Goal: Task Accomplishment & Management: Manage account settings

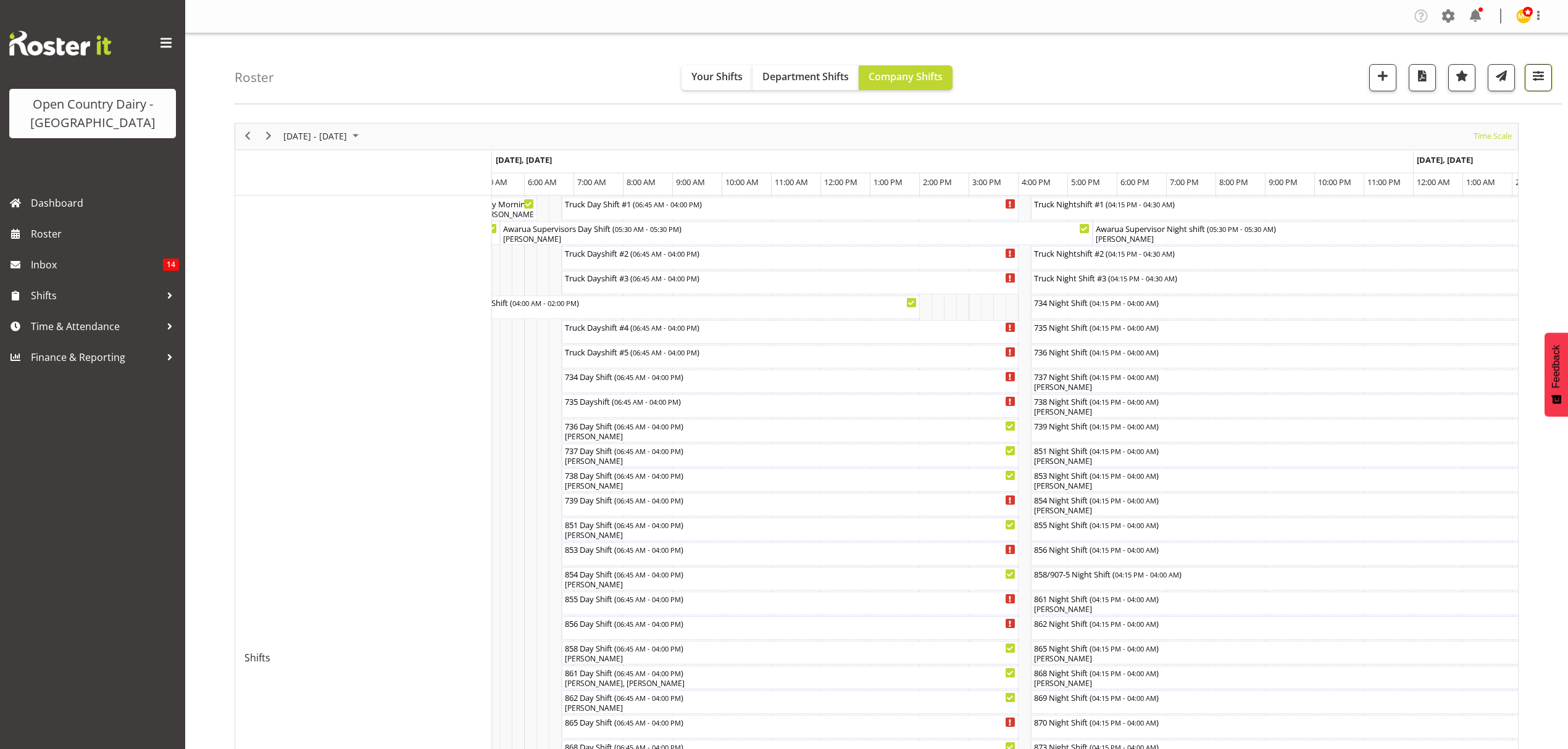
click at [1546, 73] on span "button" at bounding box center [1538, 76] width 16 height 16
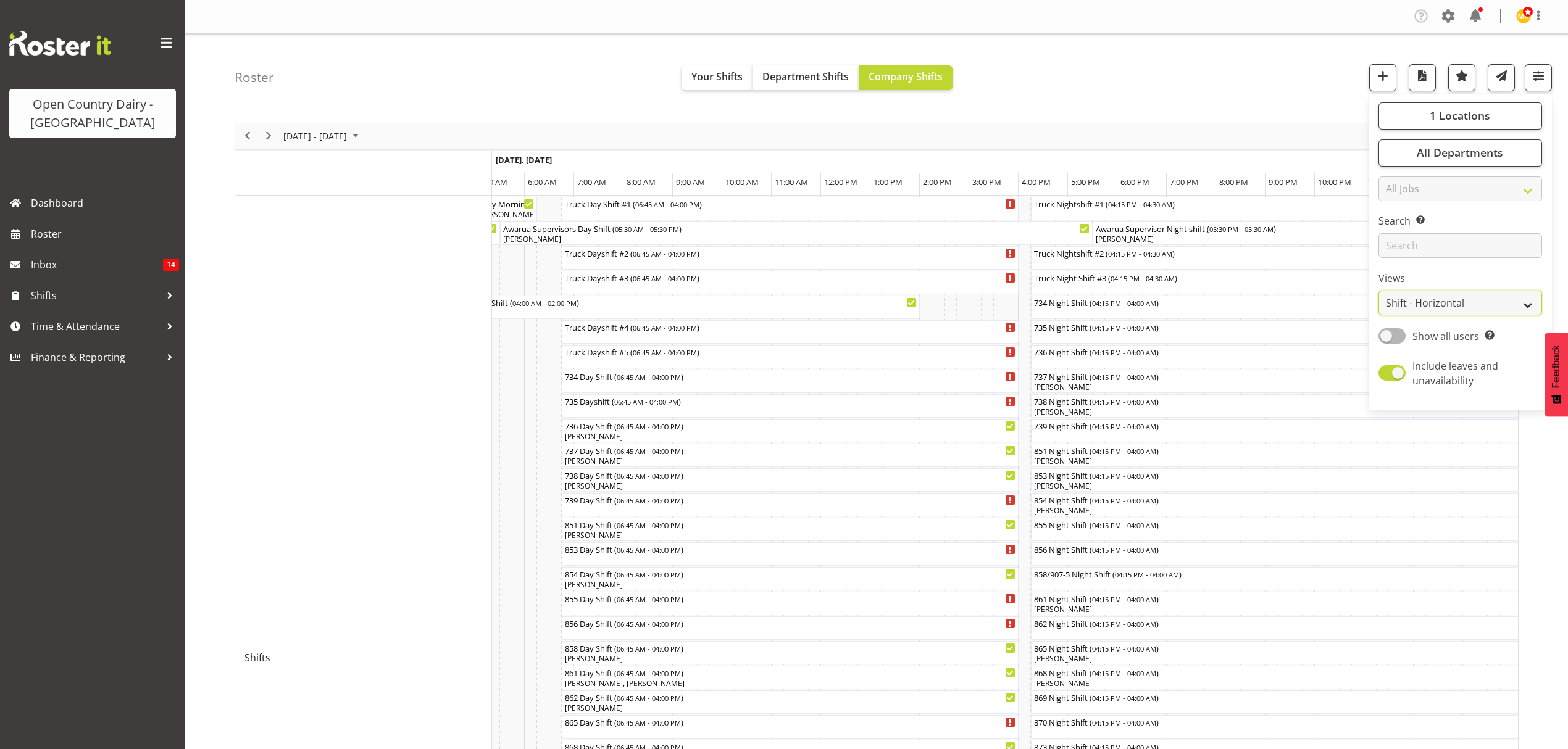
click at [1427, 297] on select "Staff Role Shift - Horizontal Shift - Vertical Staff - Location" at bounding box center [1460, 302] width 163 height 24
select select "shift"
click at [1378, 291] on select "Staff Role Shift - Horizontal Shift - Vertical Staff - Location" at bounding box center [1460, 302] width 163 height 24
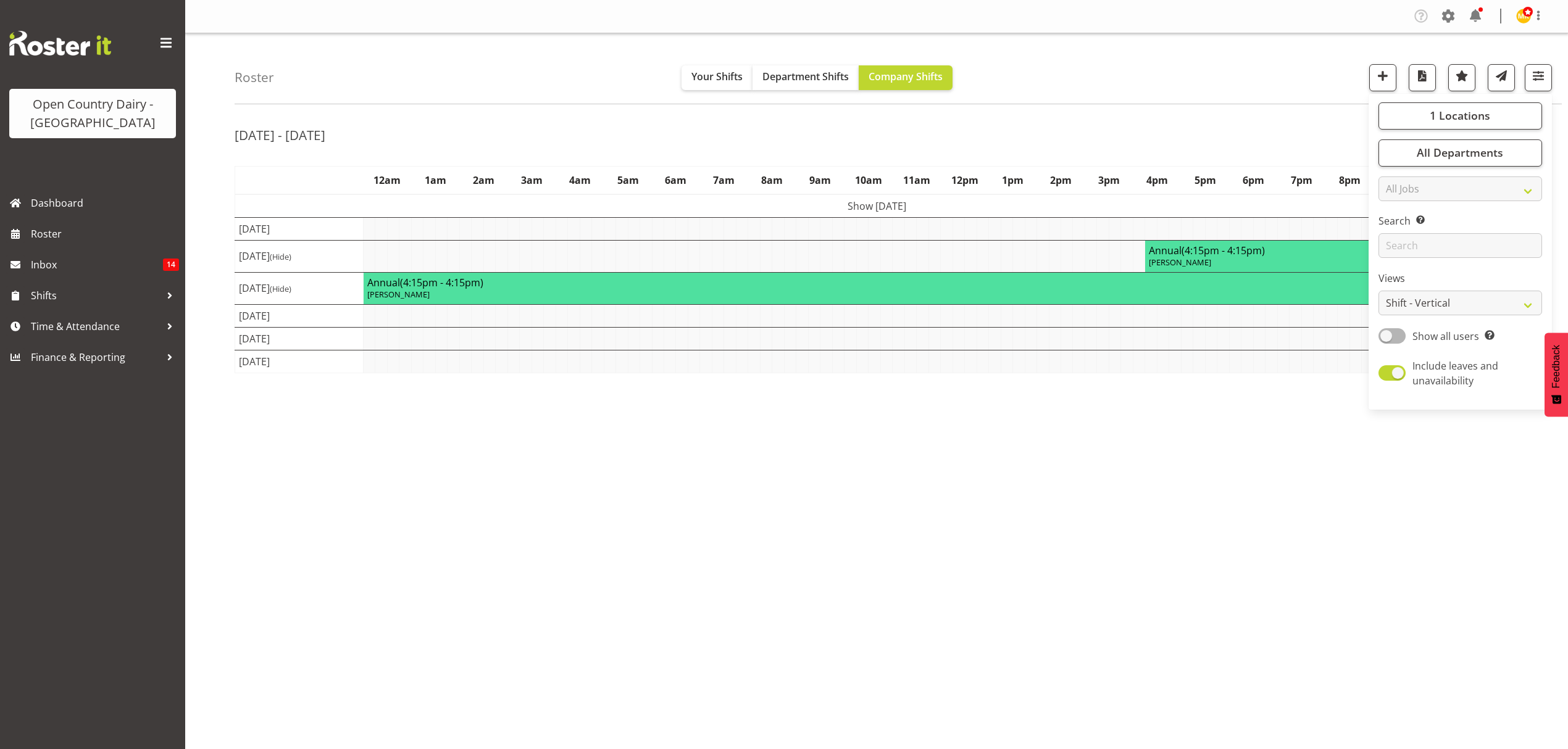
click at [1151, 465] on div "Aug 18th - 24th, 2025 August 18 - 24, 2025 Today Day Week Fortnight Month calen…" at bounding box center [901, 360] width 1334 height 494
click at [1505, 134] on div "1 Locations Clear Awarua Milk Awarua Office Freight Waharoa Office Select All D…" at bounding box center [1460, 251] width 183 height 306
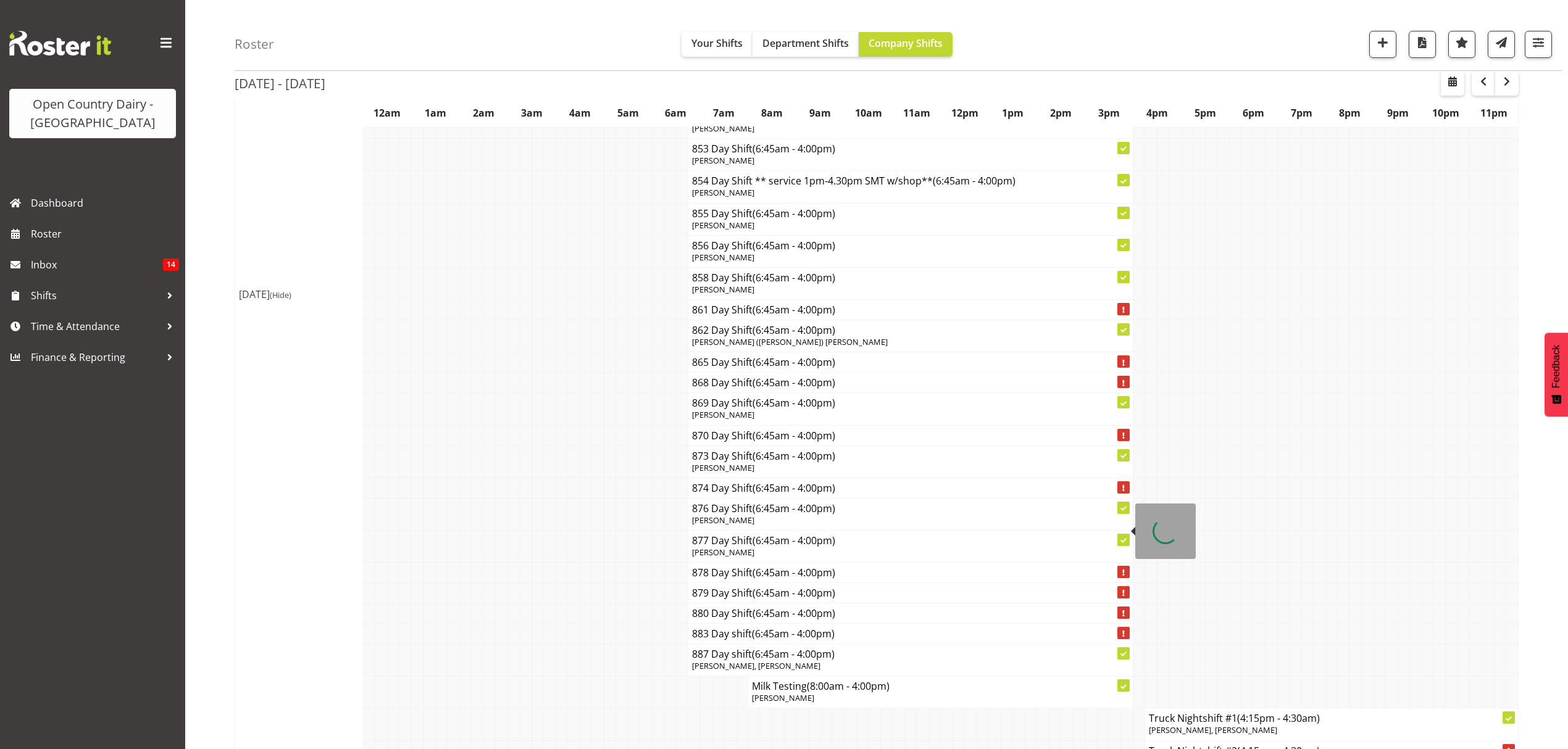
scroll to position [1316, 0]
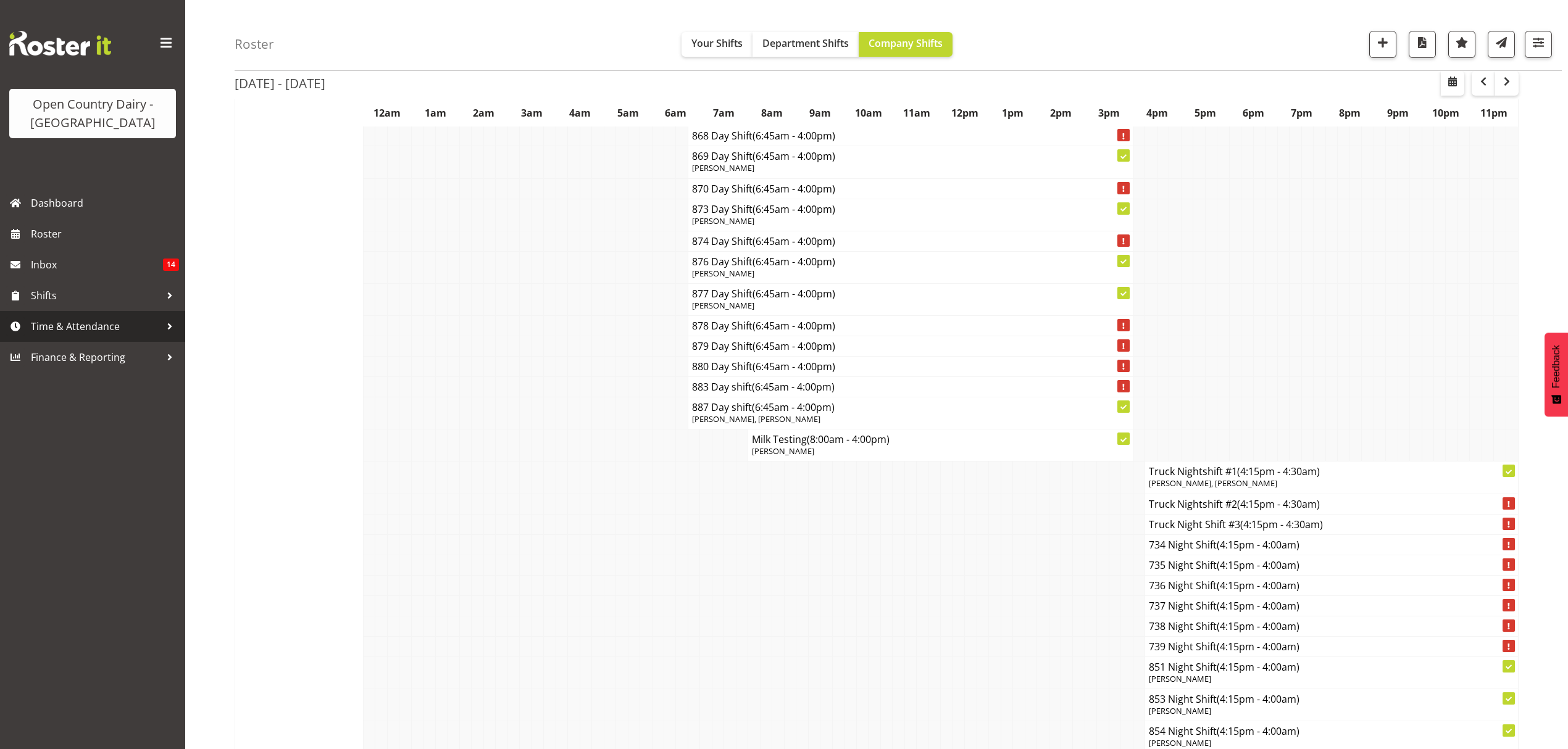
click at [132, 326] on span "Time & Attendance" at bounding box center [95, 326] width 130 height 18
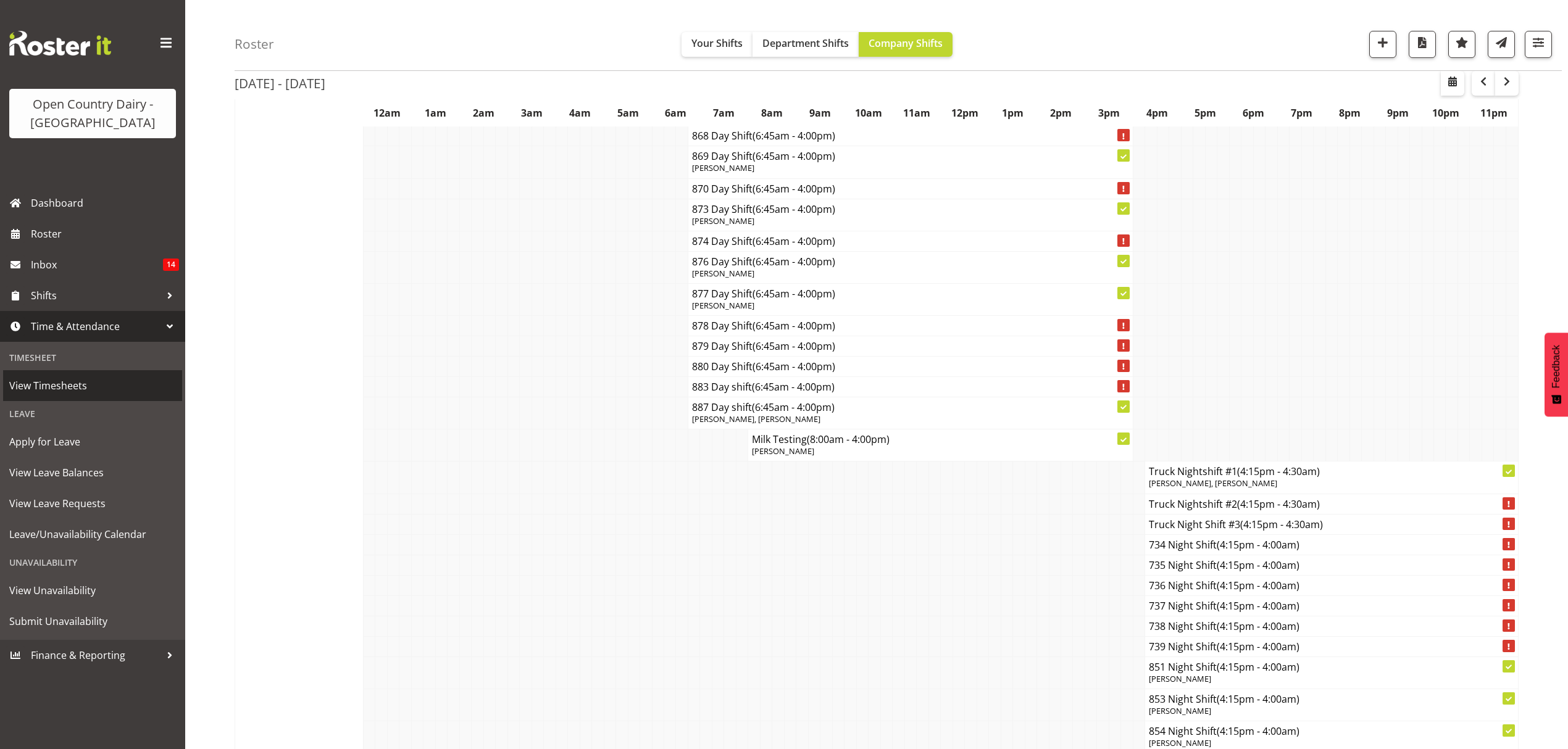
click at [133, 393] on span "View Timesheets" at bounding box center [92, 386] width 167 height 18
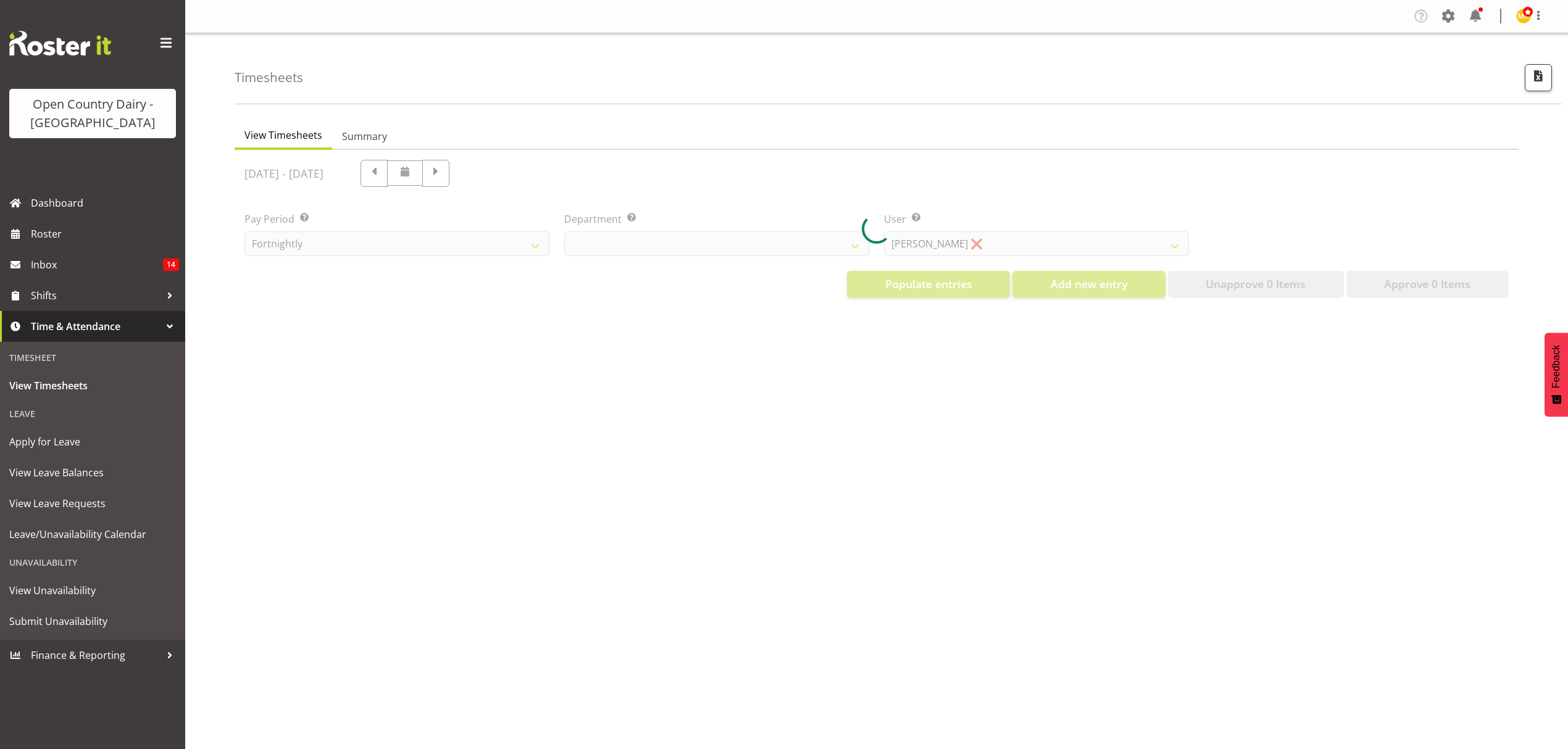
select select "699"
select select "8449"
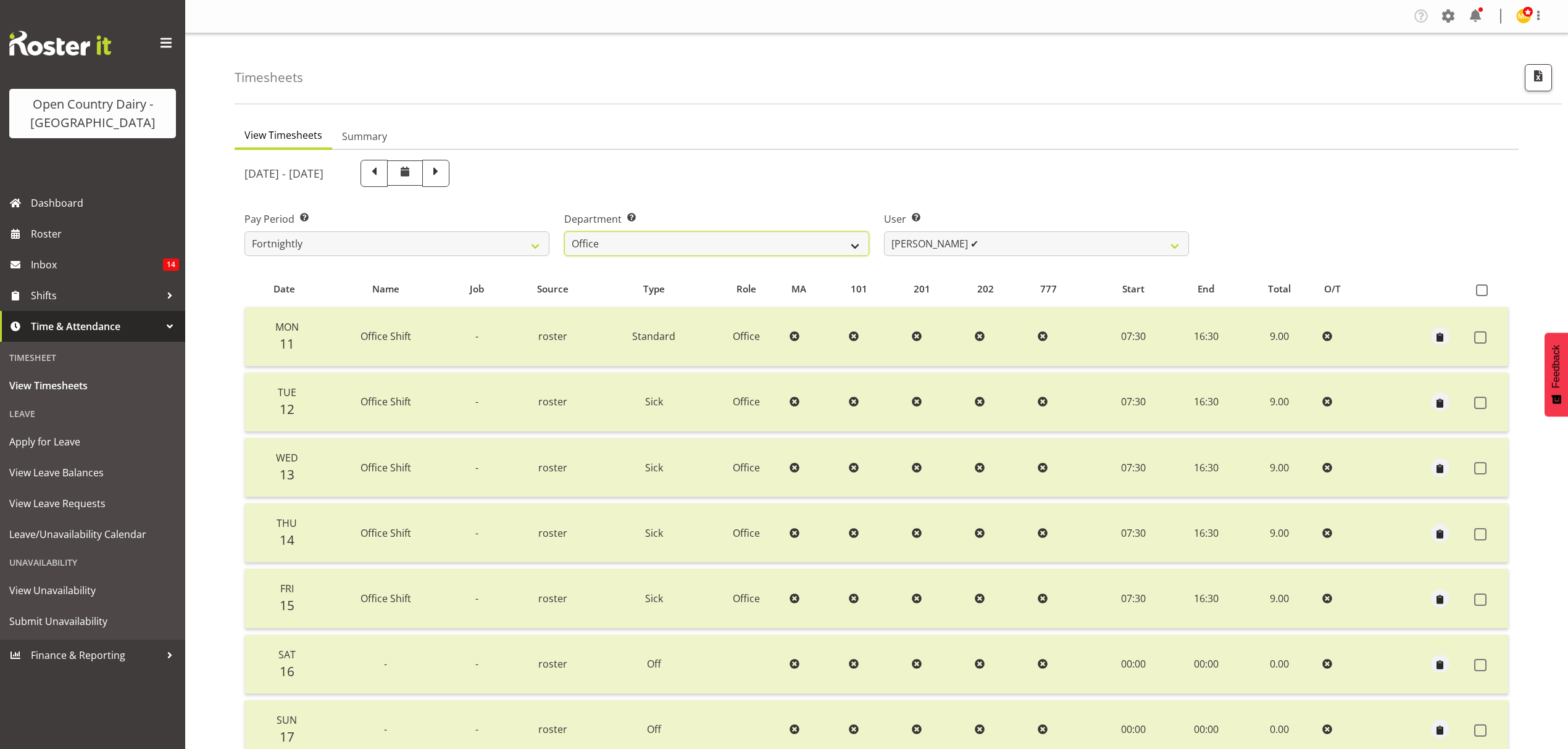
click at [726, 242] on select "734 735 736 737 738 739 851 852 853 854 855 856 858 861 862 865 868 869 870 873" at bounding box center [716, 244] width 305 height 24
click at [738, 138] on ul "View Timesheets Summary" at bounding box center [877, 136] width 1284 height 27
click at [679, 254] on select "734 735 736 737 738 739 851 852 853 854 855 856 858 861 862 865 868 869 870 873" at bounding box center [716, 244] width 305 height 24
select select "905"
click at [564, 232] on select "734 735 736 737 738 739 851 852 853 854 855 856 858 861 862 865 868 869 870 873" at bounding box center [716, 244] width 305 height 24
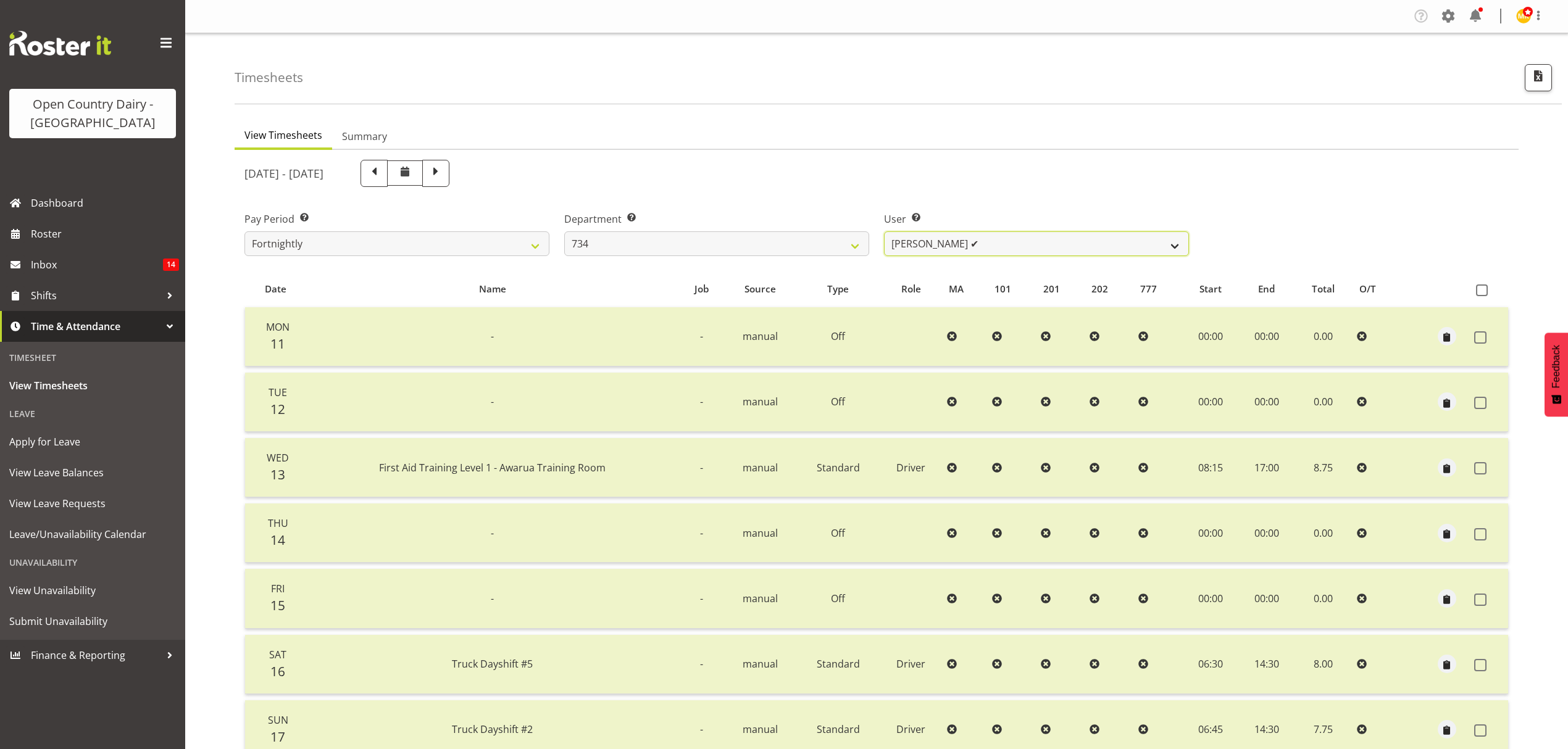
click at [1134, 232] on select "[PERSON_NAME] ✔ [PERSON_NAME] ✔ [PERSON_NAME] ✔ [PERSON_NAME] ✔" at bounding box center [1036, 244] width 305 height 24
click at [914, 165] on div "[DATE] - [DATE]" at bounding box center [716, 173] width 944 height 27
click at [444, 165] on span at bounding box center [436, 172] width 16 height 16
select select
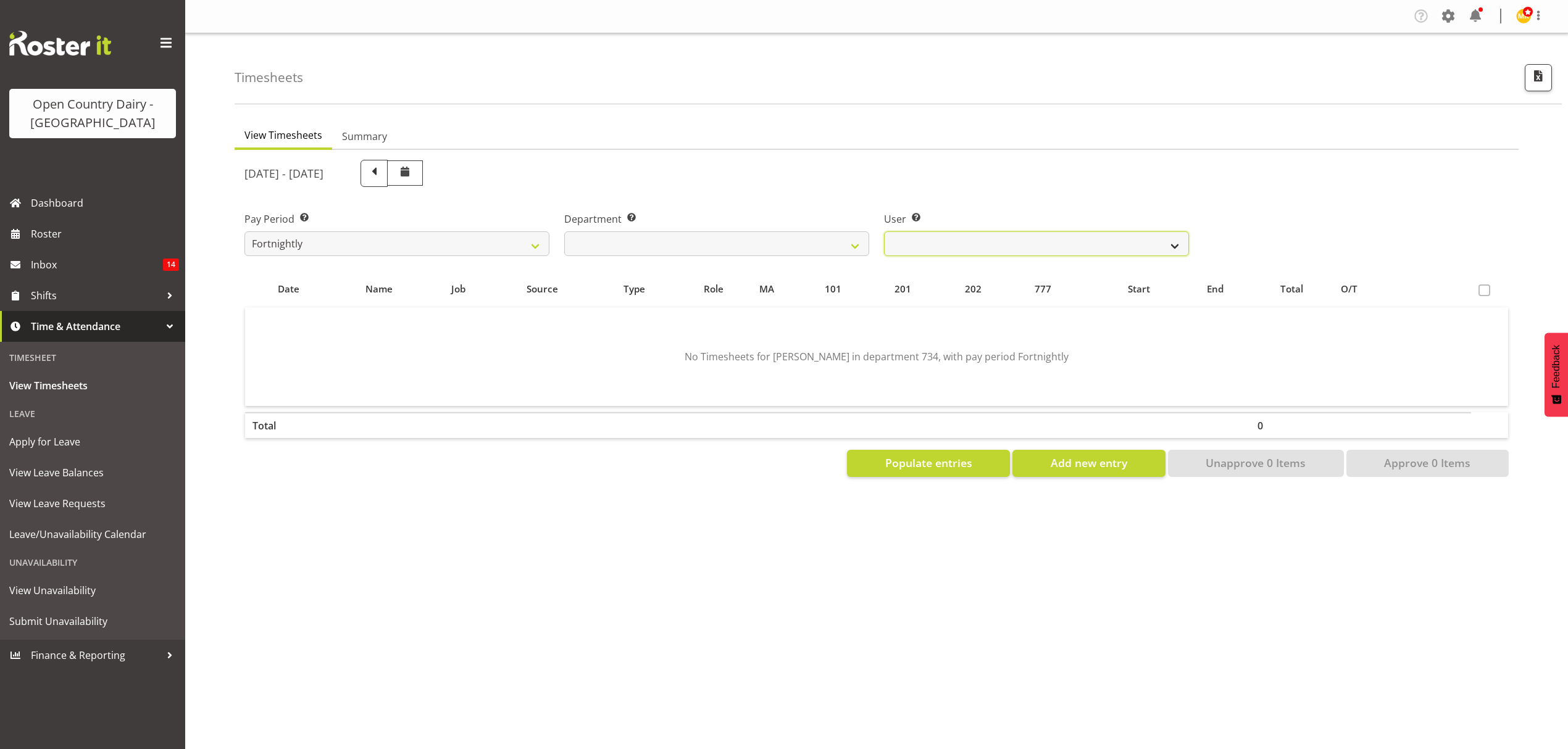
click at [1162, 250] on select "[PERSON_NAME] ❌ [PERSON_NAME] ❌ [PERSON_NAME] ❌ [PERSON_NAME] ❌" at bounding box center [1036, 244] width 305 height 24
select select "9998"
click at [884, 232] on select "[PERSON_NAME] ❌ [PERSON_NAME] ❌ [PERSON_NAME] ❌ [PERSON_NAME] ❌" at bounding box center [1036, 244] width 305 height 24
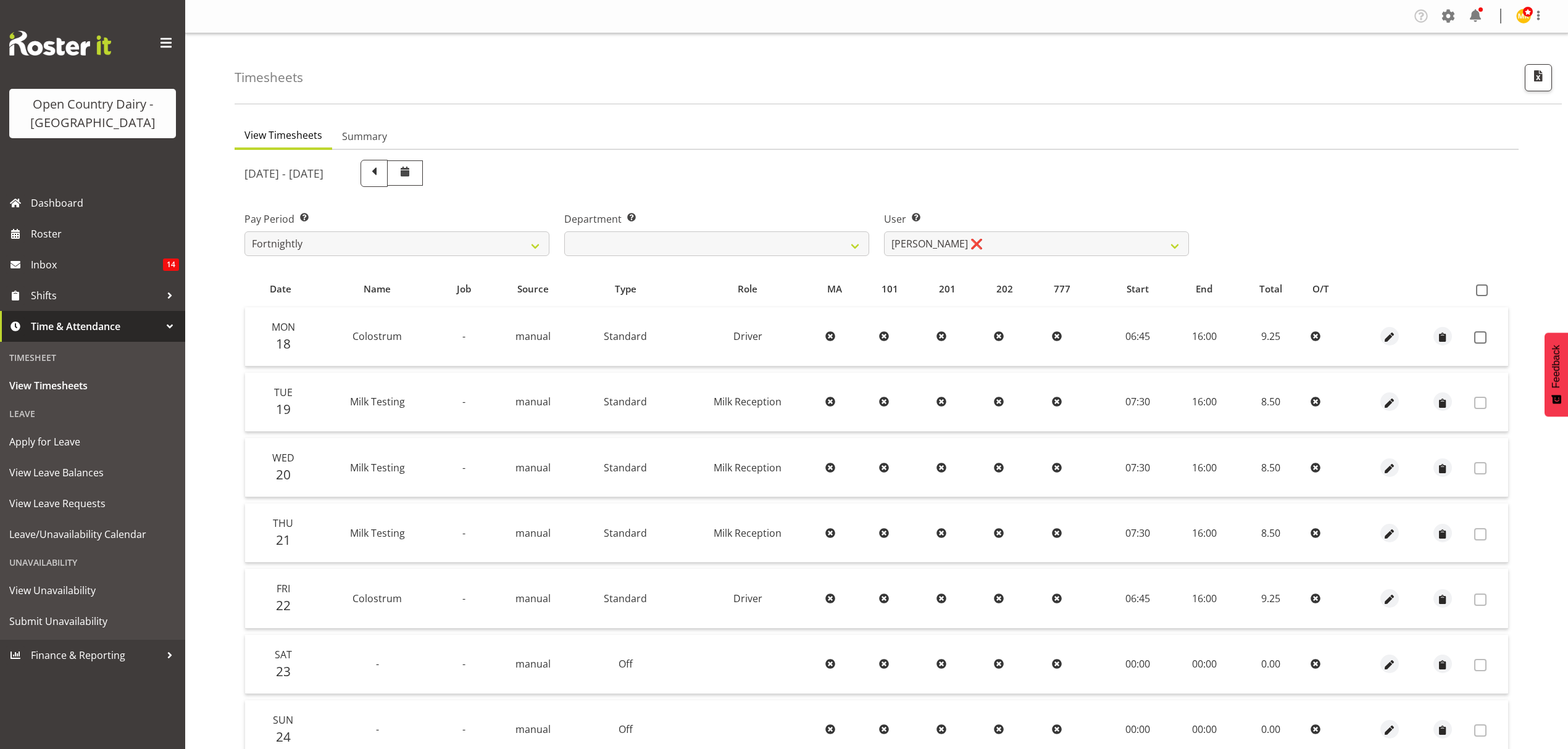
click at [630, 259] on div "Department Select which department you would like to view. 734 735 736 737 738 …" at bounding box center [716, 228] width 320 height 69
click at [626, 245] on select "734 735 736 737 738 739 851 852 853 854 855 856 858 861 862 865 868 869 870 873" at bounding box center [716, 244] width 305 height 24
select select "903"
click at [564, 232] on select "734 735 736 737 738 739 851 852 853 854 855 856 858 861 862 865 868 869 870 873" at bounding box center [716, 244] width 305 height 24
select select "10983"
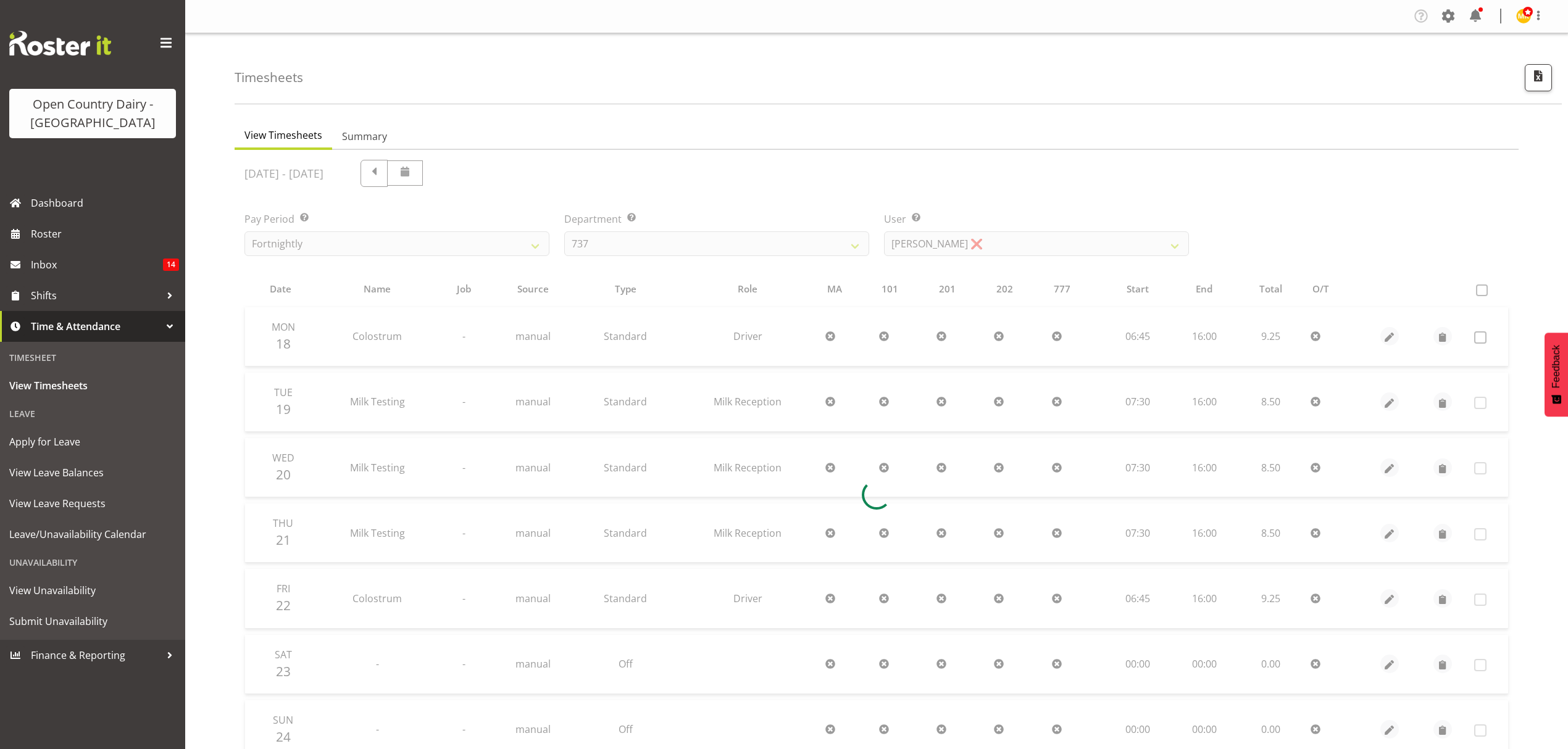
click at [991, 242] on div at bounding box center [877, 495] width 1284 height 690
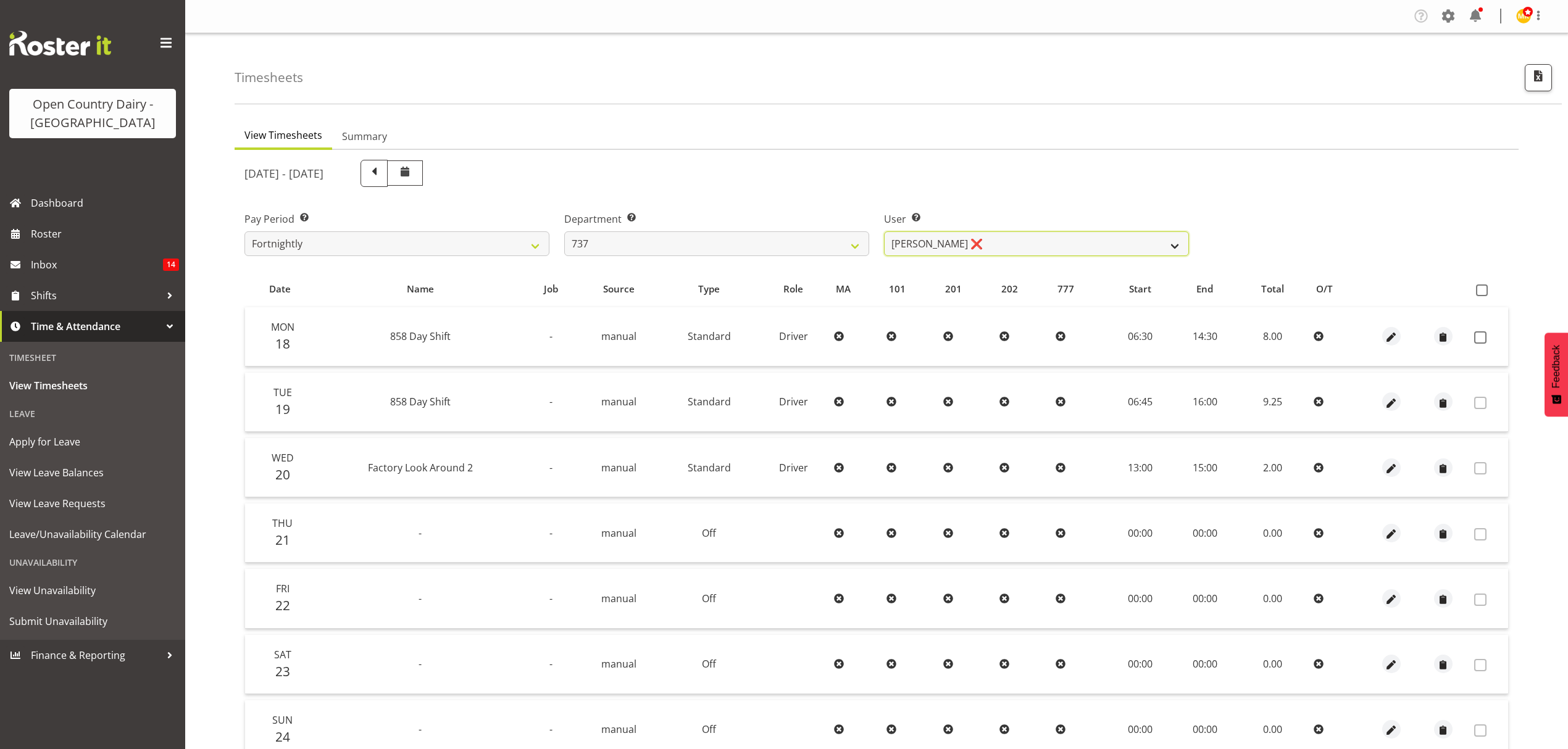
click at [991, 242] on select "[PERSON_NAME] ❌ [PERSON_NAME] ❌ [PERSON_NAME] ❌ [PERSON_NAME] ❌" at bounding box center [1036, 244] width 305 height 24
click at [987, 127] on ul "View Timesheets Summary" at bounding box center [877, 136] width 1284 height 27
drag, startPoint x: 1015, startPoint y: 222, endPoint x: 1011, endPoint y: 242, distance: 20.4
click at [1015, 226] on label "User Select user. Note: This is filtered down by the previous two drop-down ite…" at bounding box center [1036, 219] width 305 height 14
click at [1011, 242] on select "[PERSON_NAME] ❌ [PERSON_NAME] ❌ [PERSON_NAME] ❌ [PERSON_NAME] ❌" at bounding box center [1036, 244] width 305 height 24
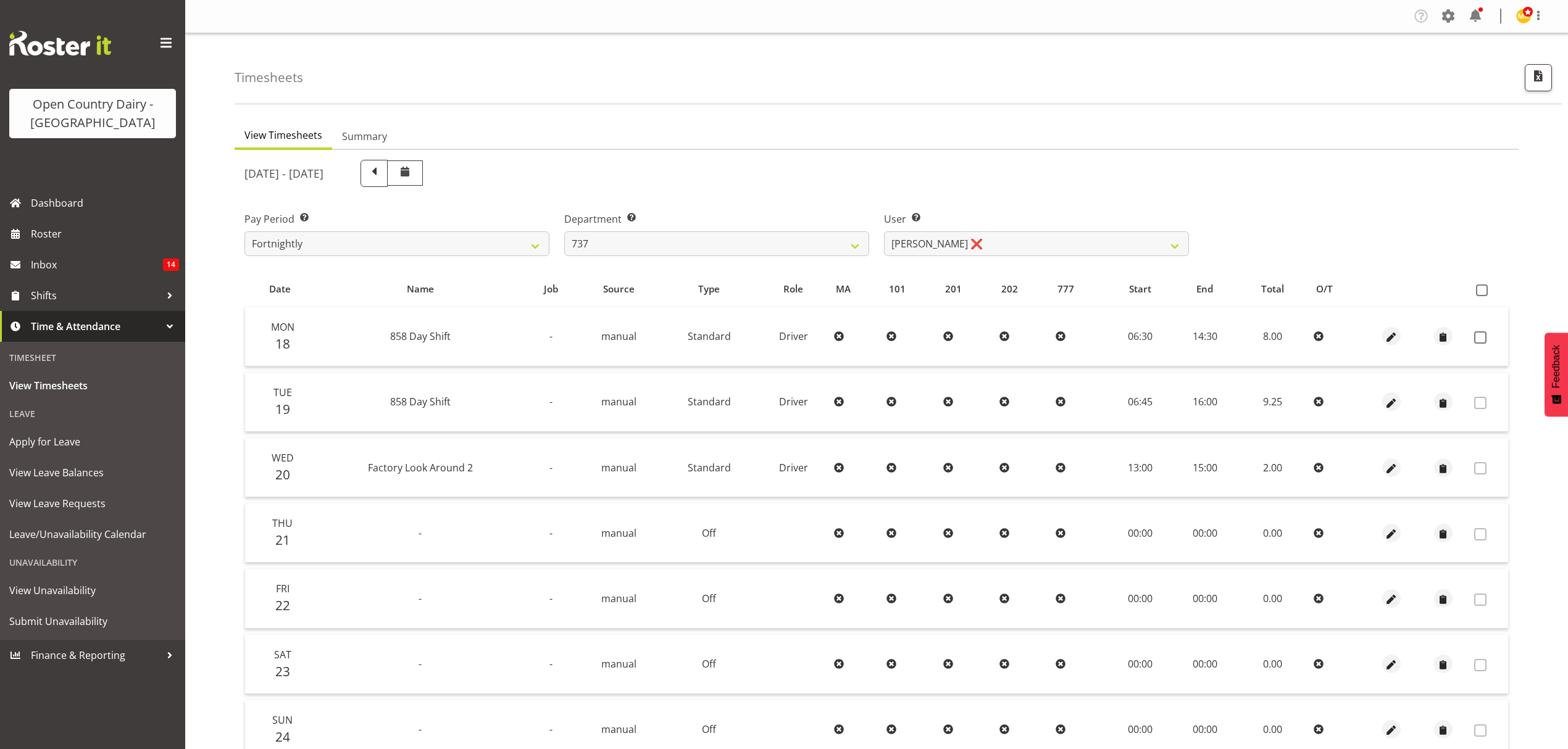
click at [1010, 207] on div "User Select user. Note: This is filtered down by the previous two drop-down ite…" at bounding box center [1037, 228] width 320 height 69
click at [924, 247] on select "[PERSON_NAME] ❌ [PERSON_NAME] ❌ [PERSON_NAME] ❌ [PERSON_NAME] ❌" at bounding box center [1036, 244] width 305 height 24
click at [763, 240] on select "734 735 736 737 738 739 851 852 853 854 855 856 858 861 862 865 868 869 870 873" at bounding box center [716, 244] width 305 height 24
select select "689"
click at [564, 232] on select "734 735 736 737 738 739 851 852 853 854 855 856 858 861 862 865 868 869 870 873" at bounding box center [716, 244] width 305 height 24
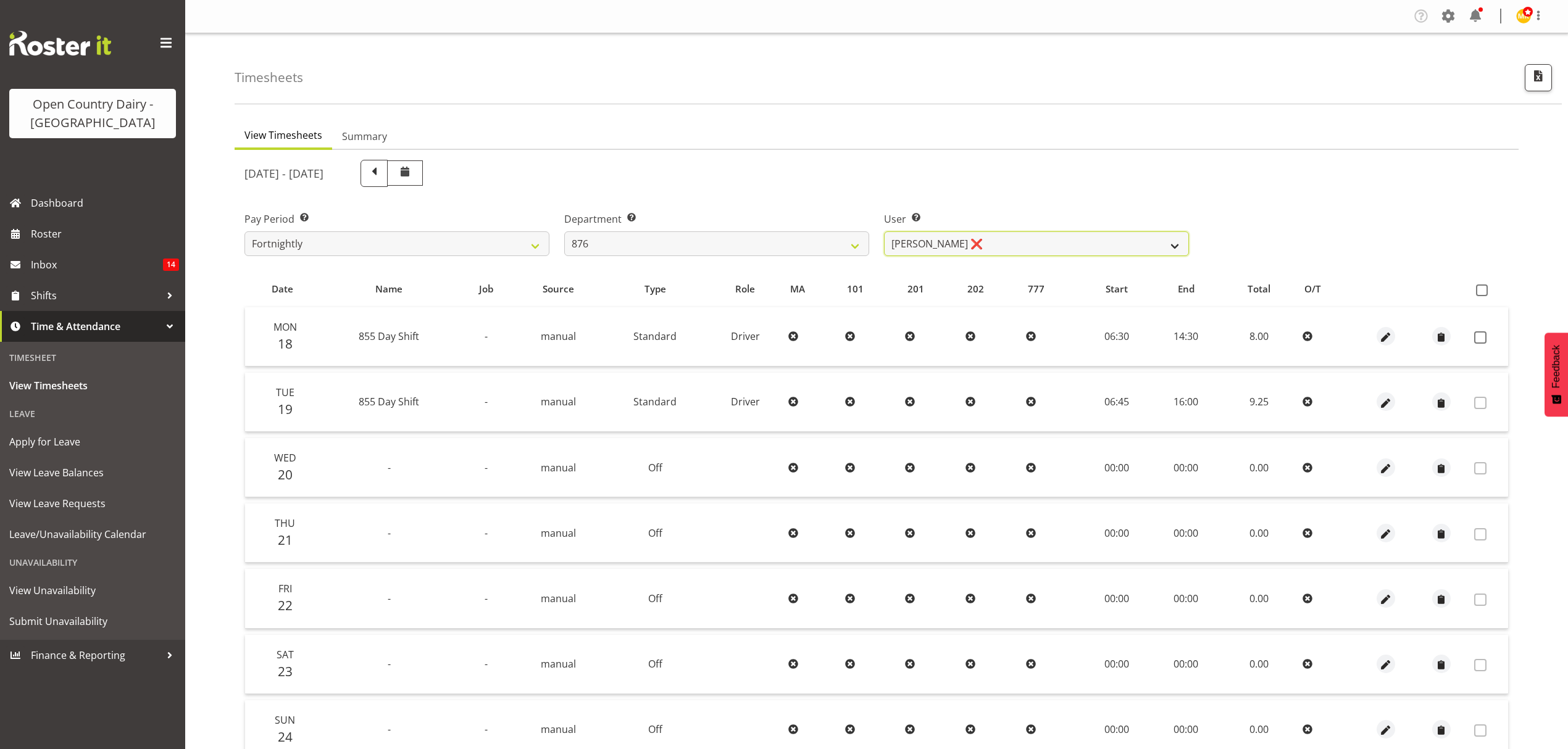
click at [948, 250] on select "[PERSON_NAME] ❌ [PERSON_NAME] ❌ [PERSON_NAME] ❌ [PERSON_NAME] ❌" at bounding box center [1036, 244] width 305 height 24
select select "7390"
click at [884, 232] on select "[PERSON_NAME] ❌ [PERSON_NAME] ❌ [PERSON_NAME] ❌ [PERSON_NAME] ❌" at bounding box center [1036, 244] width 305 height 24
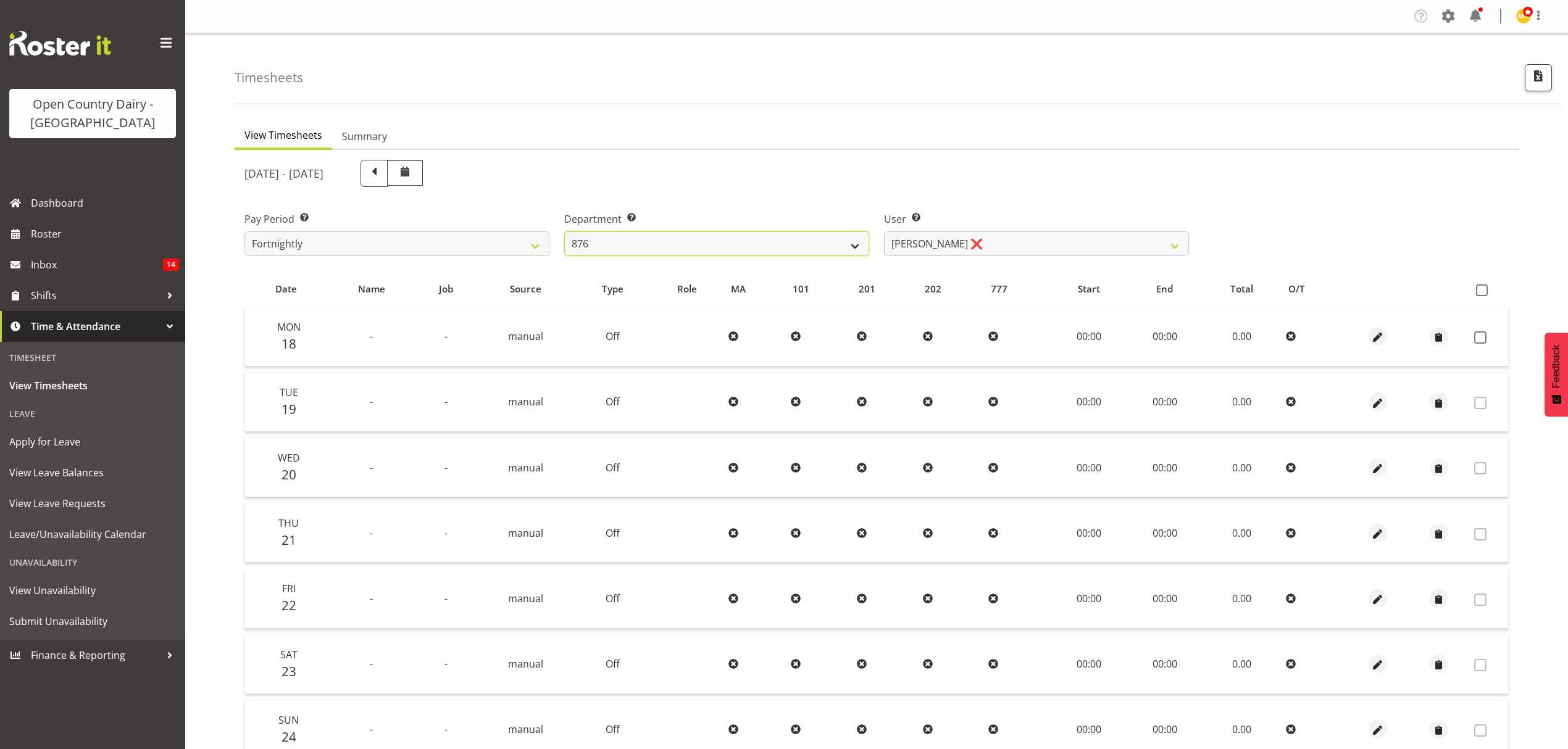
click at [753, 242] on select "734 735 736 737 738 739 851 852 853 854 855 856 858 861 862 865 868 869 870 873" at bounding box center [716, 244] width 305 height 24
click at [597, 240] on select "734 735 736 737 738 739 851 852 853 854 855 856 858 861 862 865 868 869 870 873" at bounding box center [716, 244] width 305 height 24
click at [689, 191] on div "[DATE] - [DATE]" at bounding box center [716, 174] width 960 height 42
click at [617, 243] on select "734 735 736 737 738 739 851 852 853 854 855 856 858 861 862 865 868 869 870 873" at bounding box center [716, 244] width 305 height 24
select select "683"
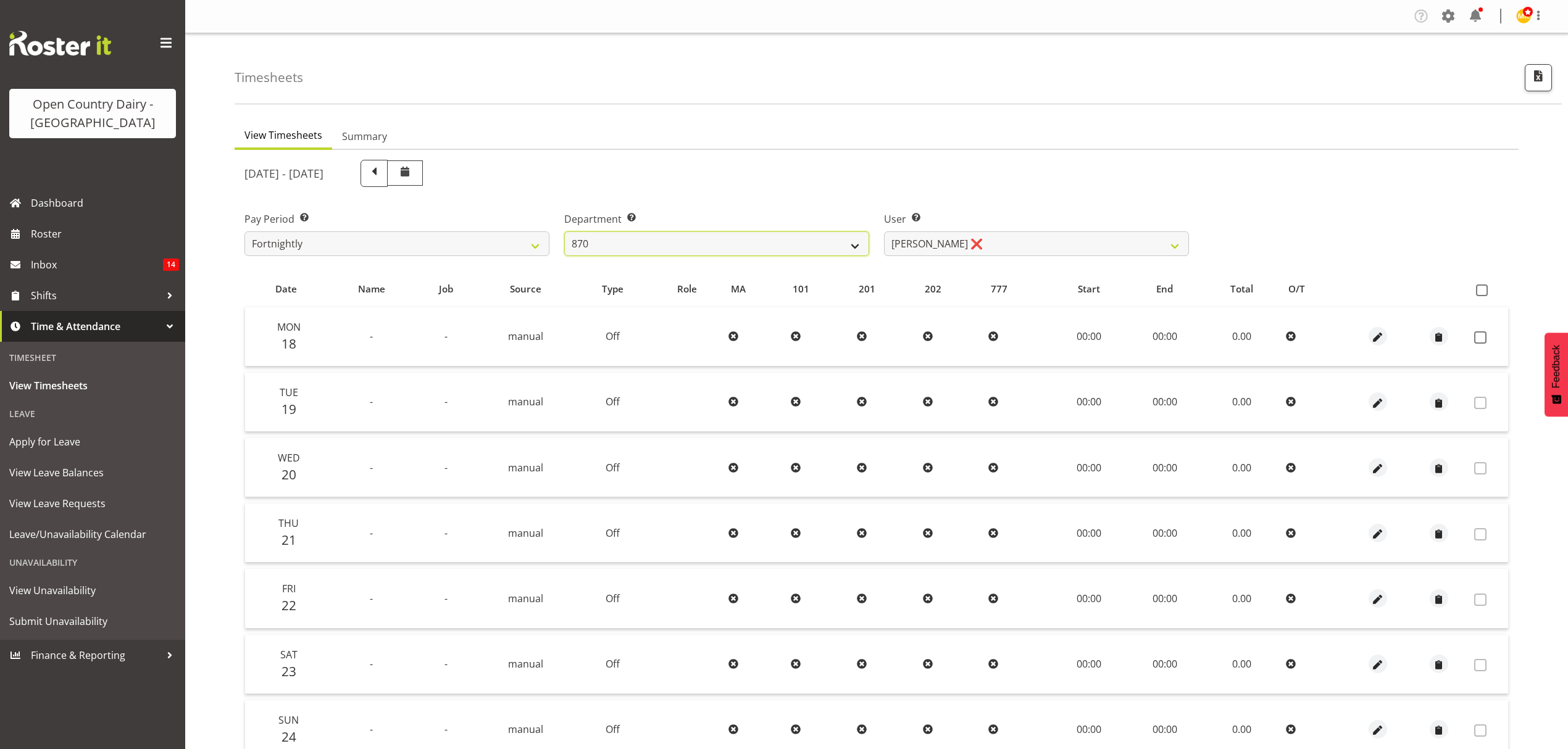
click at [564, 232] on select "734 735 736 737 738 739 851 852 853 854 855 856 858 861 862 865 868 869 870 873" at bounding box center [716, 244] width 305 height 24
select select "7381"
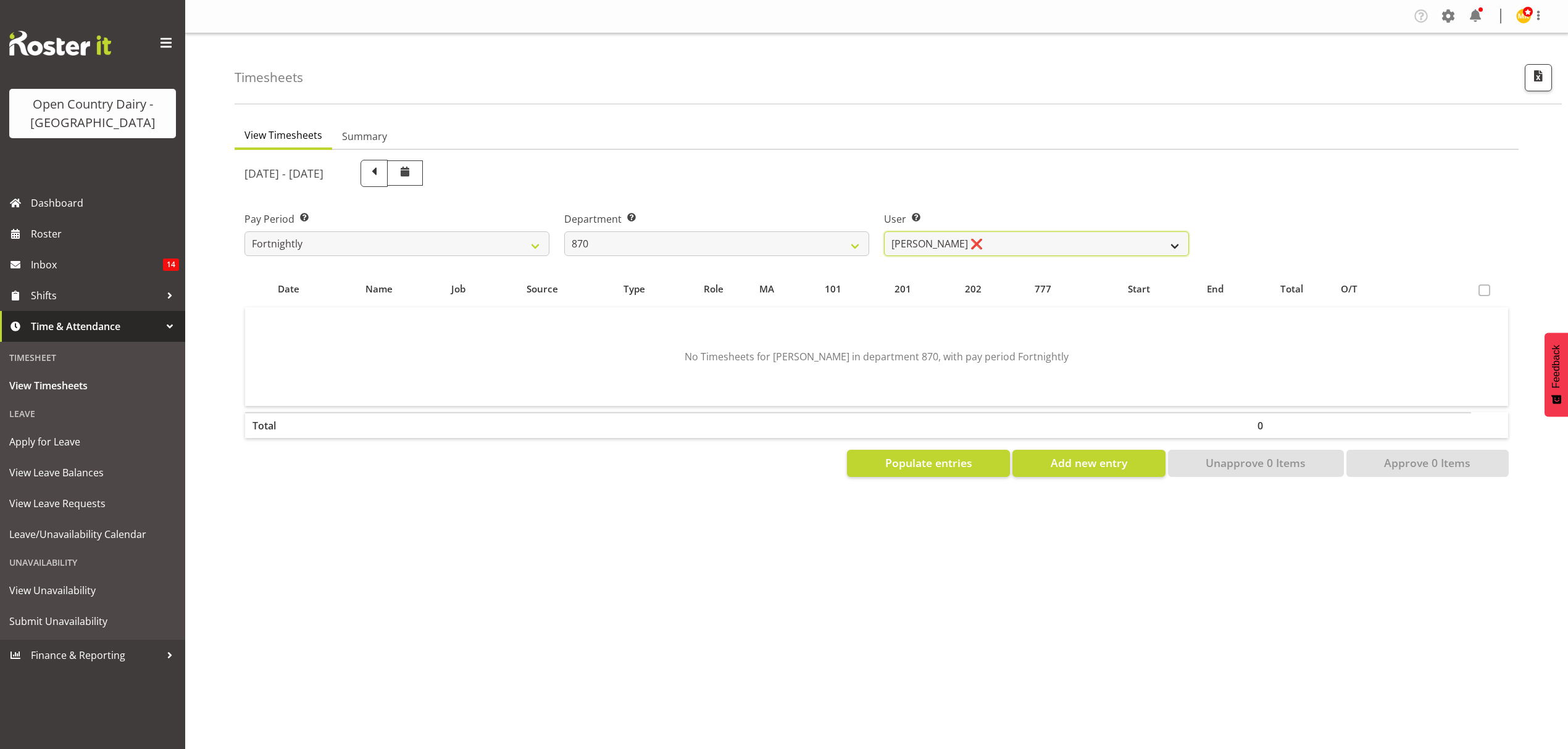
click at [964, 242] on select "[PERSON_NAME] ❌ [PERSON_NAME] ❌ [PERSON_NAME] ❌" at bounding box center [1036, 244] width 305 height 24
click at [875, 109] on div "Timesheets View Timesheets Summary [DATE] - [DATE] Pay Period Select which pay …" at bounding box center [877, 321] width 1383 height 574
click at [693, 232] on select "734 735 736 737 738 739 851 852 853 854 855 856 858 861 862 865 868 869 870 873" at bounding box center [716, 244] width 305 height 24
click at [564, 232] on select "734 735 736 737 738 739 851 852 853 854 855 856 858 861 862 865 868 869 870 873" at bounding box center [716, 244] width 305 height 24
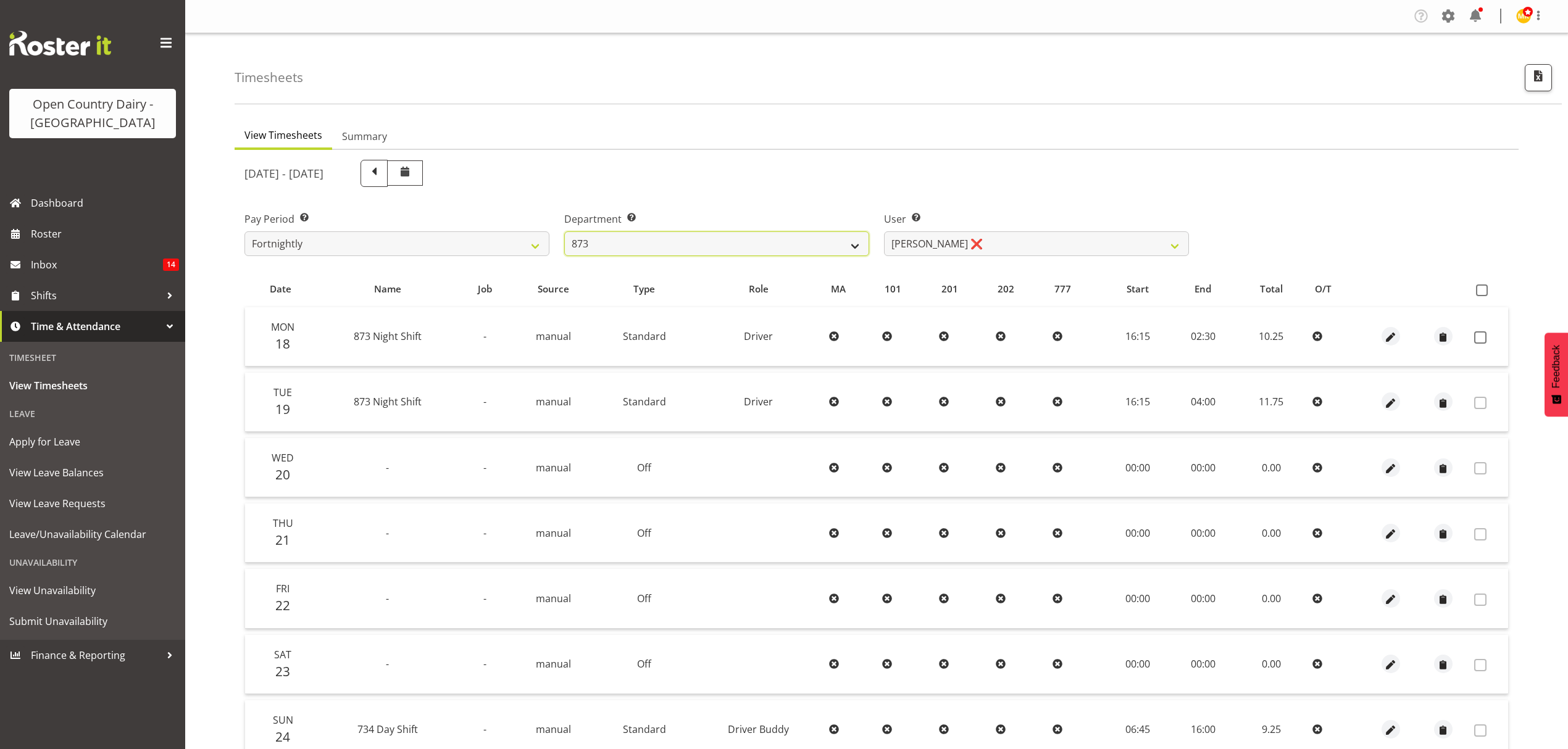
click at [715, 247] on select "734 735 736 737 738 739 851 852 853 854 855 856 858 861 862 865 868 869 870 873" at bounding box center [716, 244] width 305 height 24
click at [564, 232] on select "734 735 736 737 738 739 851 852 853 854 855 856 858 861 862 865 868 869 870 873" at bounding box center [716, 244] width 305 height 24
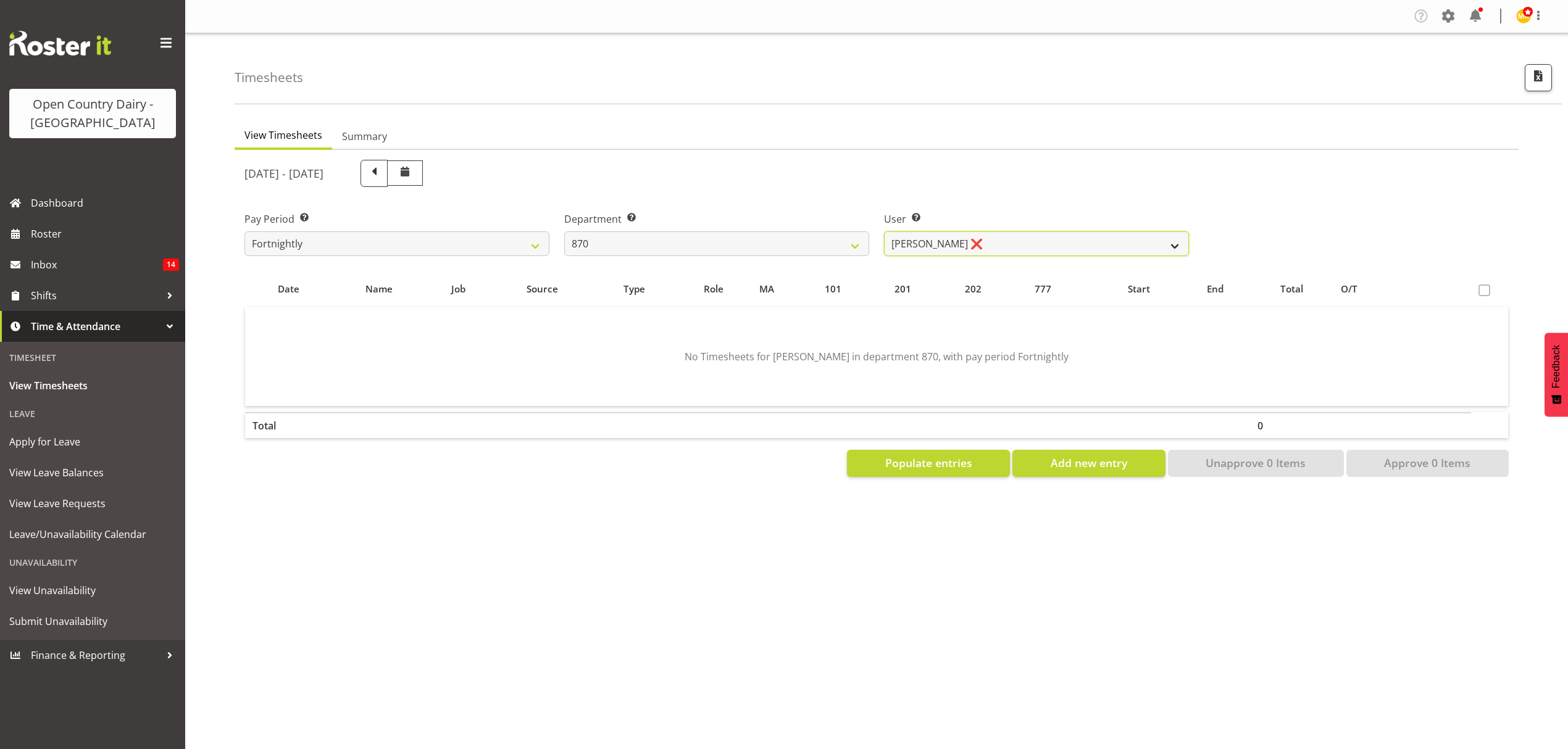
click at [1032, 240] on select "[PERSON_NAME] ❌ [PERSON_NAME] ❌ [PERSON_NAME] ❌" at bounding box center [1036, 244] width 305 height 24
click at [1042, 167] on div "[DATE] - [DATE]" at bounding box center [716, 173] width 944 height 27
click at [690, 251] on select "734 735 736 737 738 739 851 852 853 854 855 856 858 861 862 865 868 869 870 873" at bounding box center [716, 244] width 305 height 24
select select "669"
click at [564, 232] on select "734 735 736 737 738 739 851 852 853 854 855 856 858 861 862 865 868 869 870 873" at bounding box center [716, 244] width 305 height 24
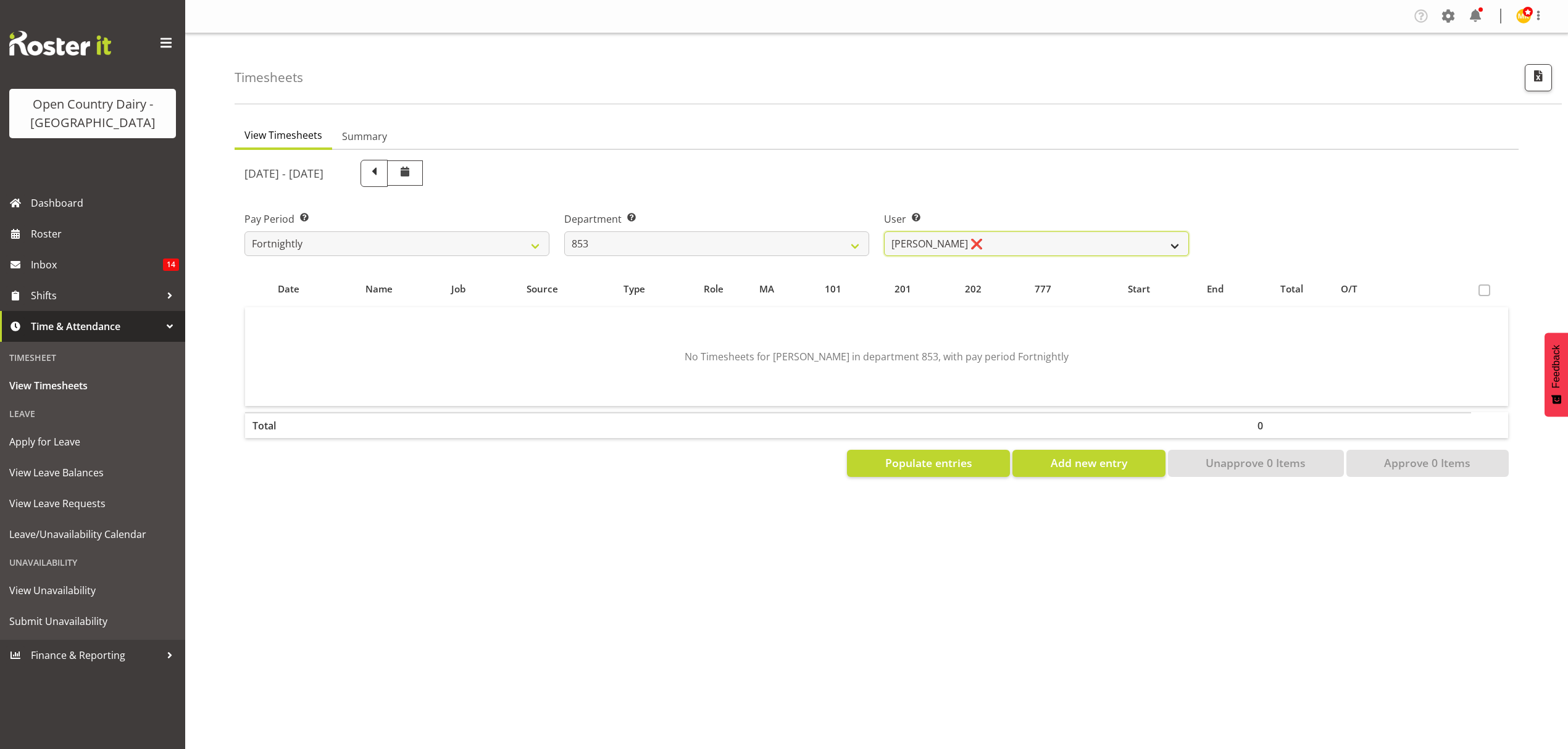
click at [1019, 254] on select "[PERSON_NAME] ❌ [PERSON_NAME] ❌ [PERSON_NAME] ❌ [PERSON_NAME] ❌" at bounding box center [1036, 244] width 305 height 24
select select "7439"
click at [884, 232] on select "[PERSON_NAME] ❌ [PERSON_NAME] ❌ [PERSON_NAME] ❌ [PERSON_NAME] ❌" at bounding box center [1036, 244] width 305 height 24
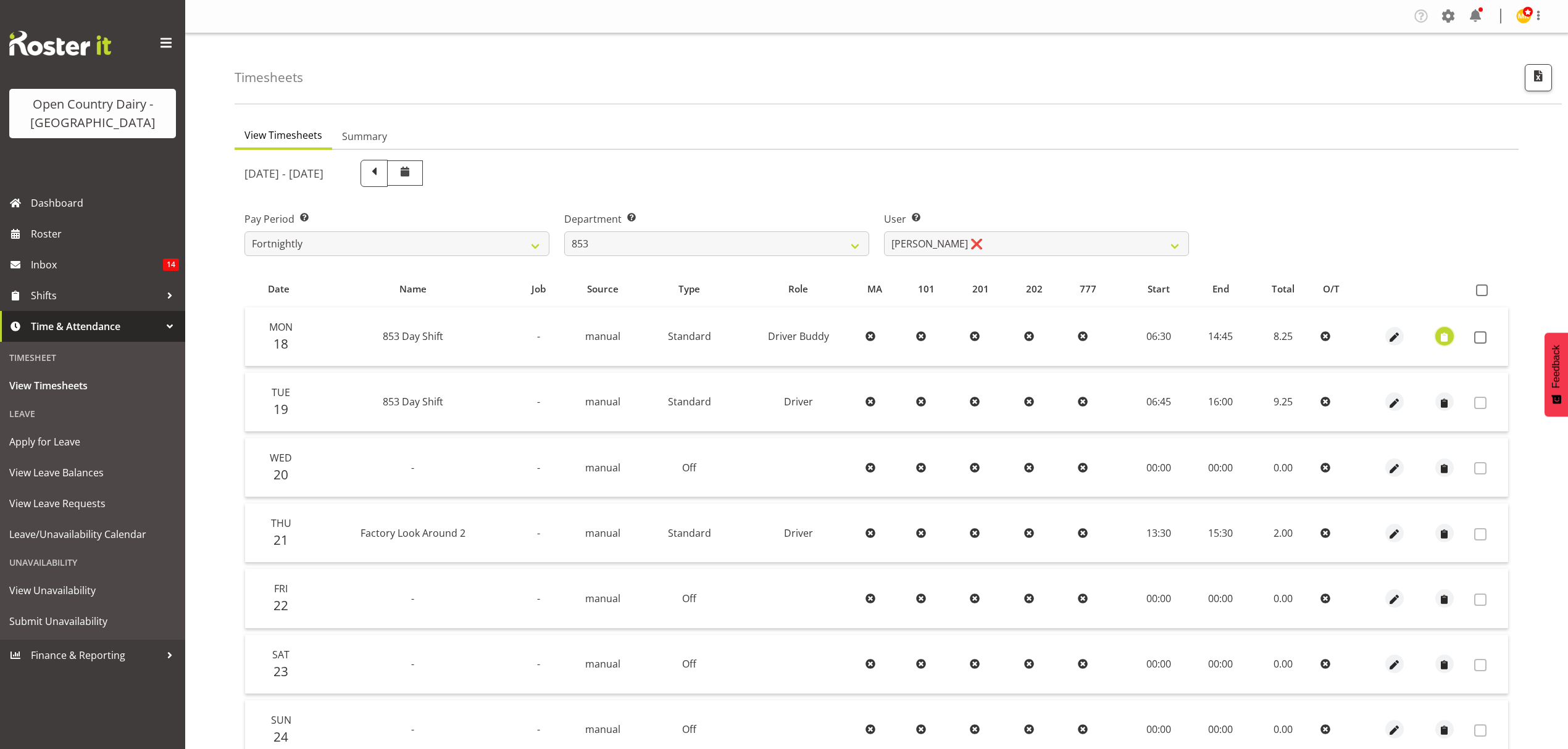
click at [1442, 340] on span "button" at bounding box center [1444, 338] width 14 height 14
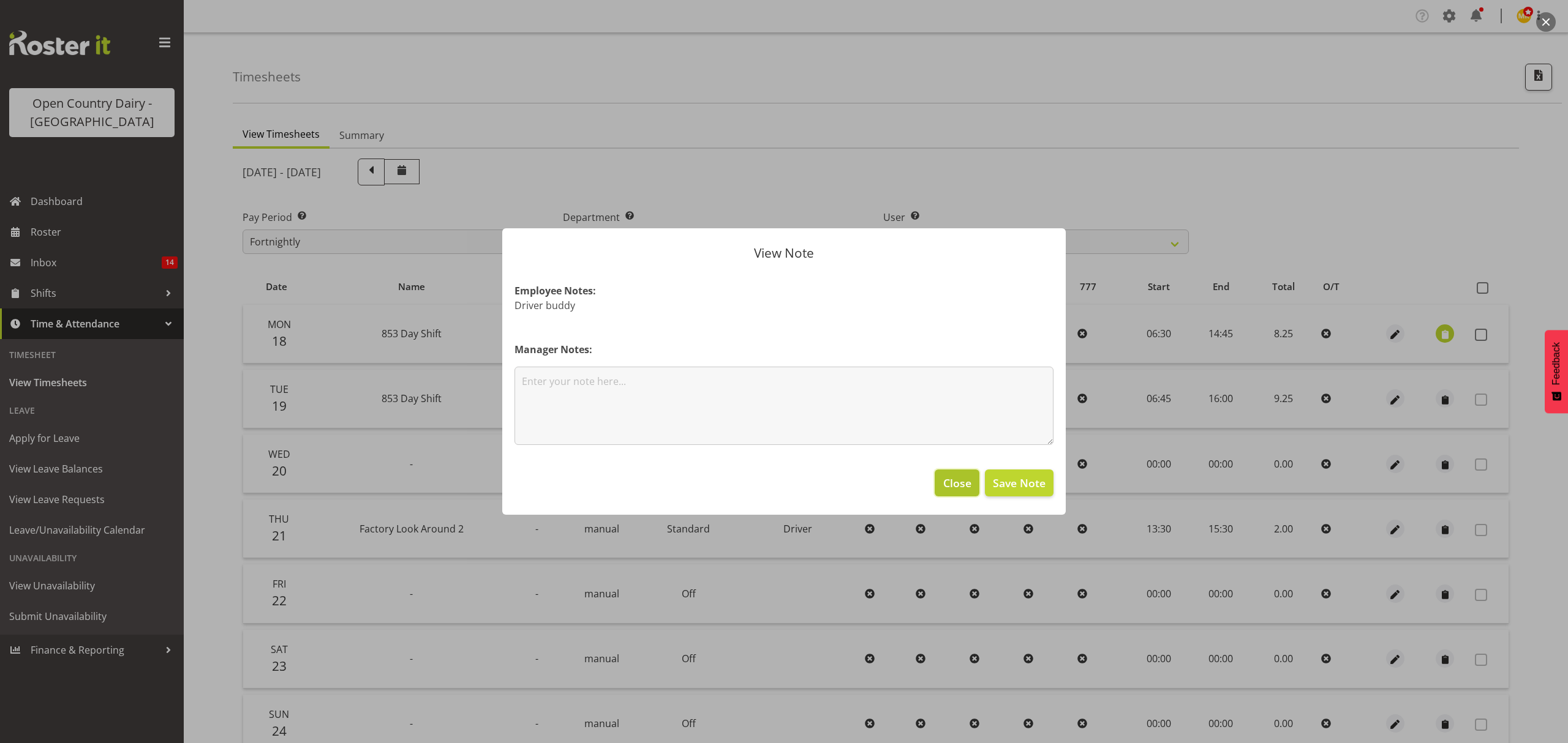
click at [951, 478] on span "Close" at bounding box center [957, 482] width 28 height 16
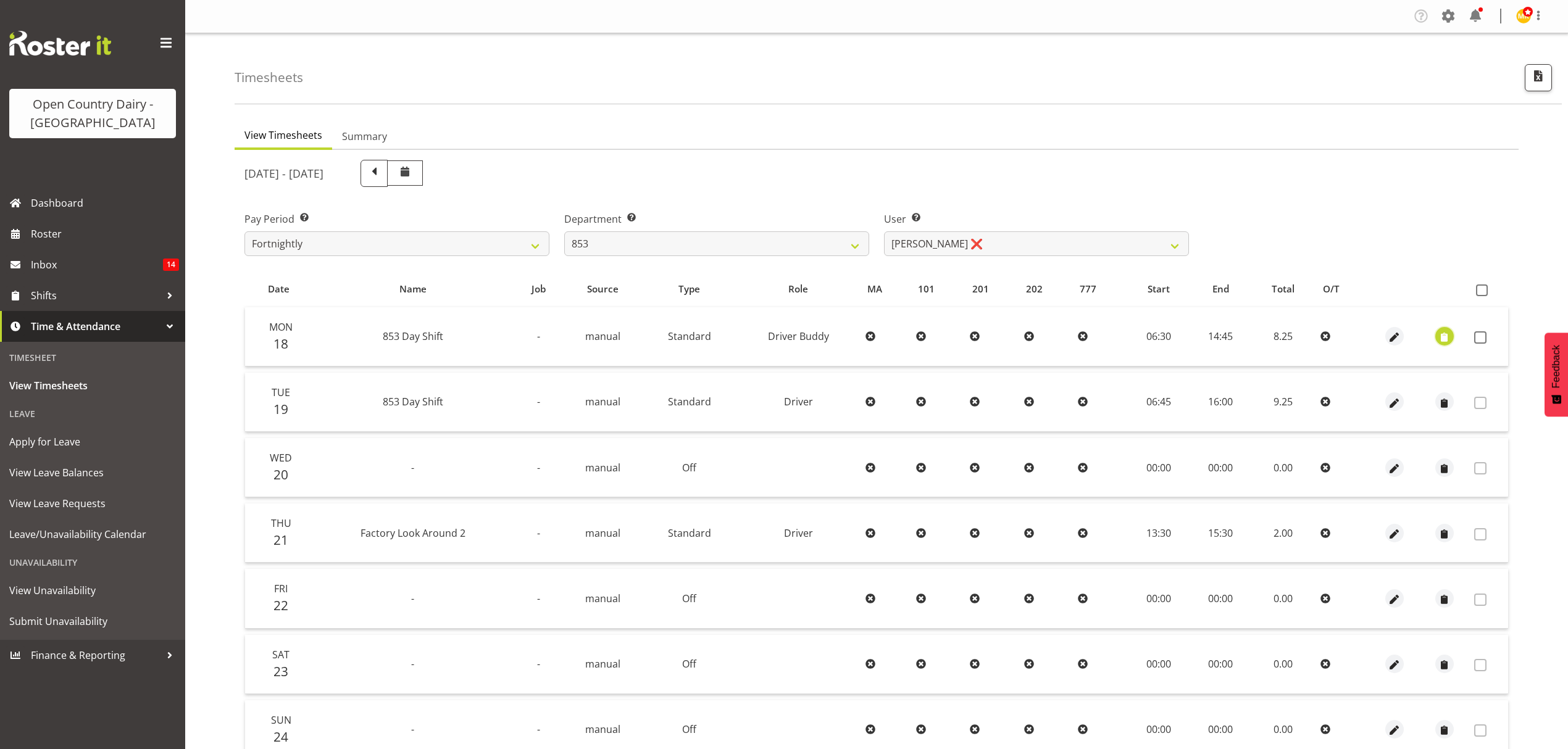
click at [1445, 336] on span "button" at bounding box center [1444, 338] width 14 height 14
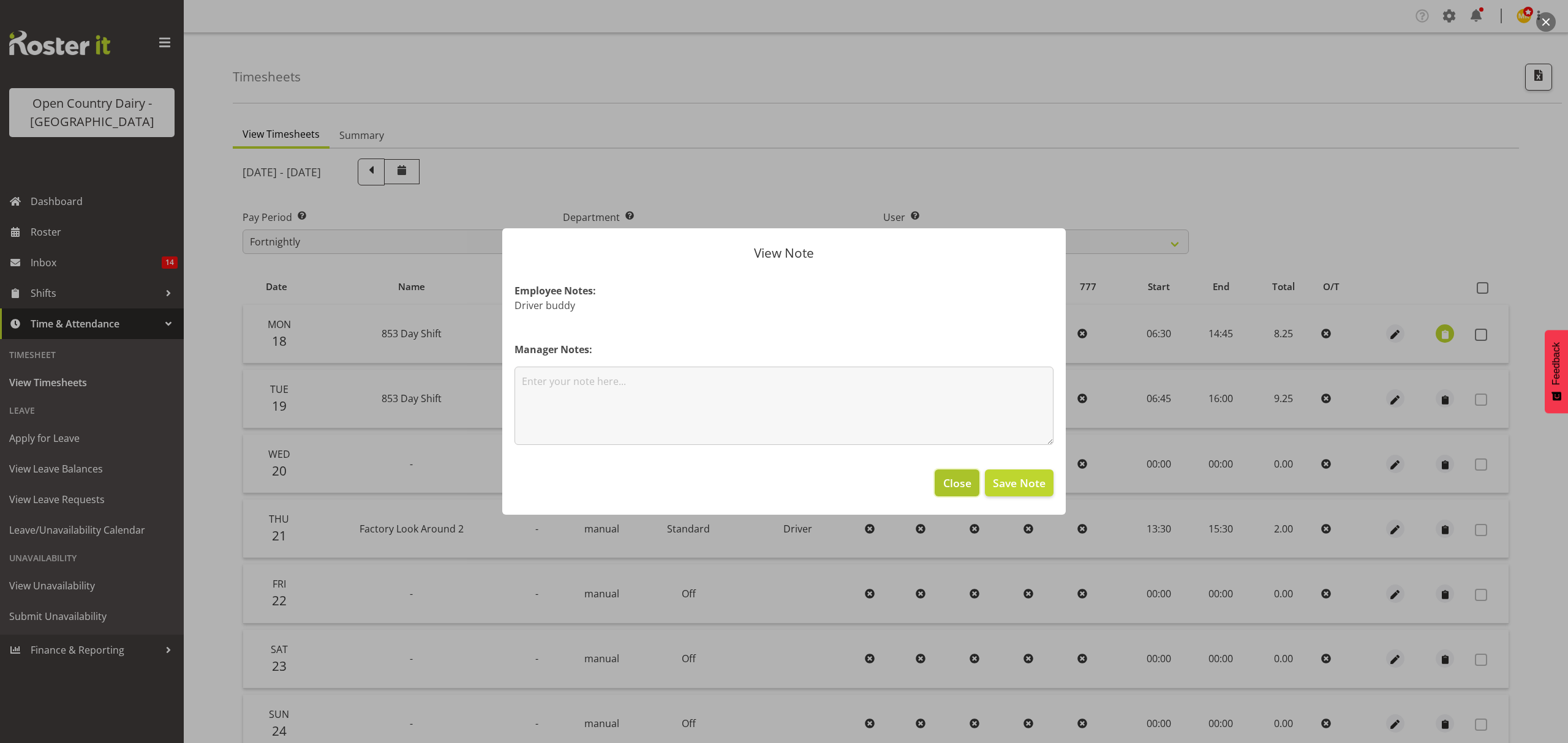
click at [943, 481] on span "Close" at bounding box center [957, 482] width 28 height 16
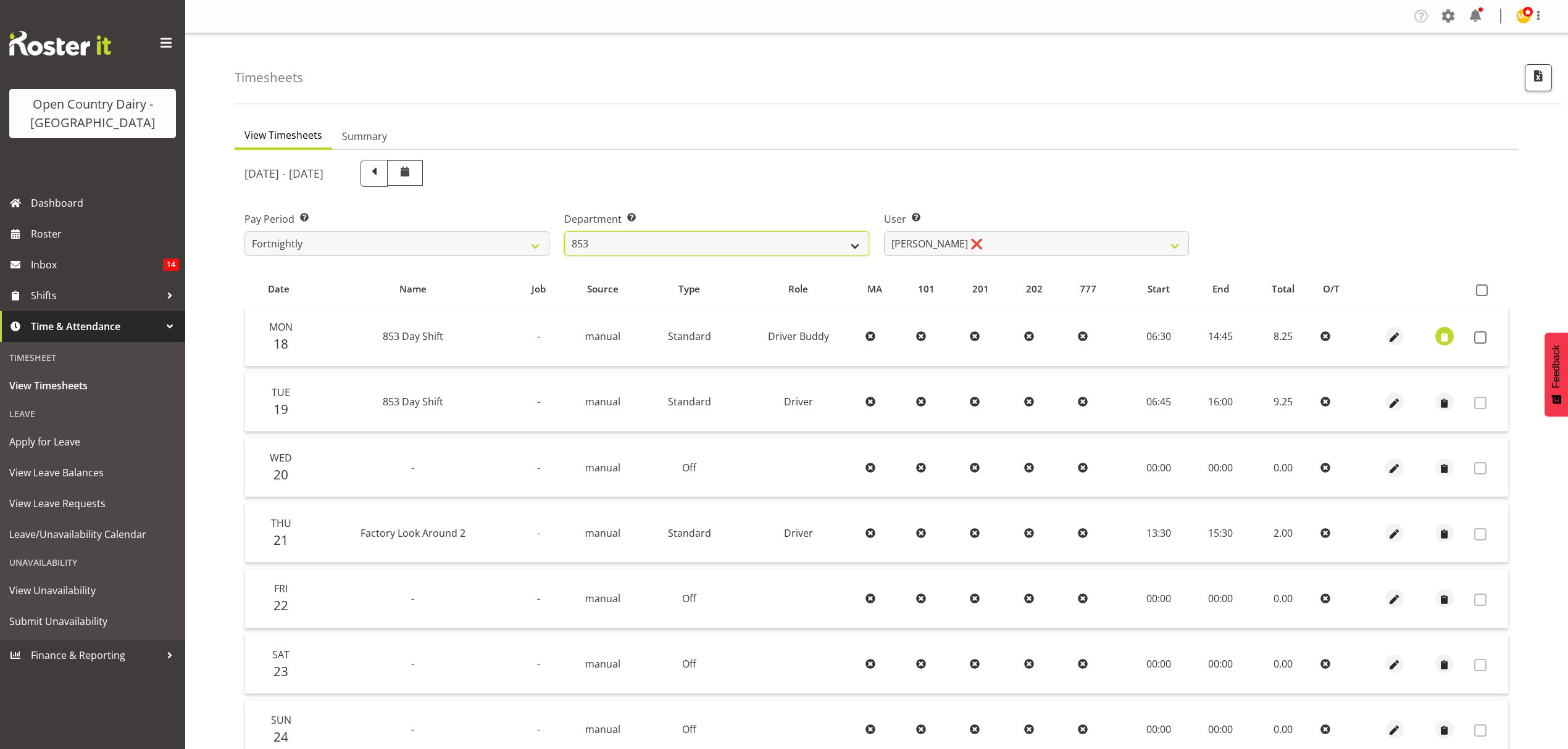
click at [827, 242] on select "734 735 736 737 738 739 851 852 853 854 855 856 858 861 862 865 868 869 870 873" at bounding box center [716, 244] width 305 height 24
select select "905"
click at [564, 232] on select "734 735 736 737 738 739 851 852 853 854 855 856 858 861 862 865 868 869 870 873" at bounding box center [716, 244] width 305 height 24
select select "11654"
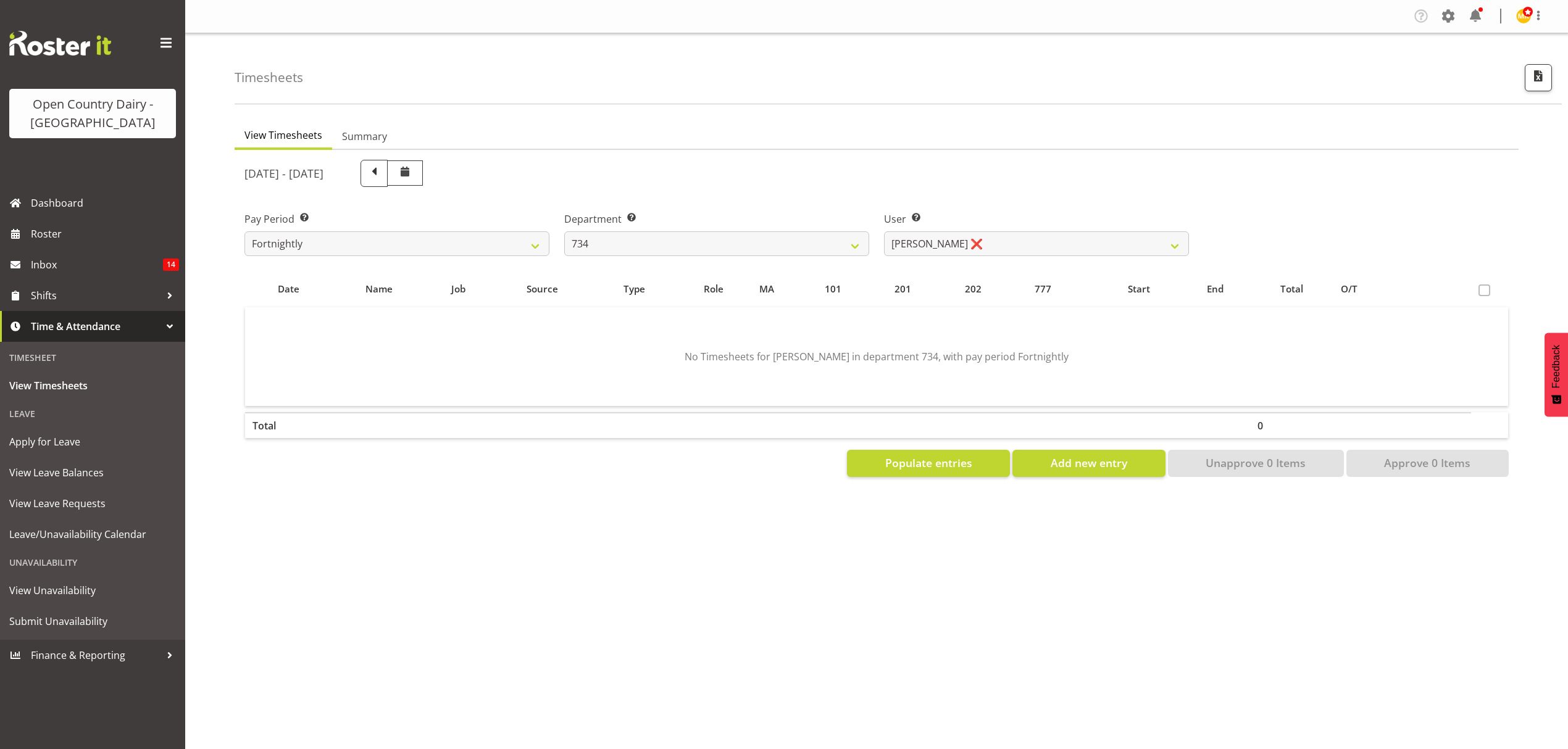
click at [1084, 230] on div "User Select user. Note: This is filtered down by the previous two drop-down ite…" at bounding box center [1036, 234] width 305 height 44
click at [1088, 240] on select "[PERSON_NAME] ❌ [PERSON_NAME] ❌ [PERSON_NAME] ❌ [PERSON_NAME] ❌" at bounding box center [1036, 244] width 305 height 24
click at [1035, 173] on div "[DATE] - [DATE]" at bounding box center [716, 173] width 944 height 27
click at [1039, 233] on select "[PERSON_NAME] ❌ [PERSON_NAME] ❌ [PERSON_NAME] ❌ [PERSON_NAME] ❌" at bounding box center [1036, 244] width 305 height 24
drag, startPoint x: 1042, startPoint y: 161, endPoint x: 966, endPoint y: 201, distance: 85.9
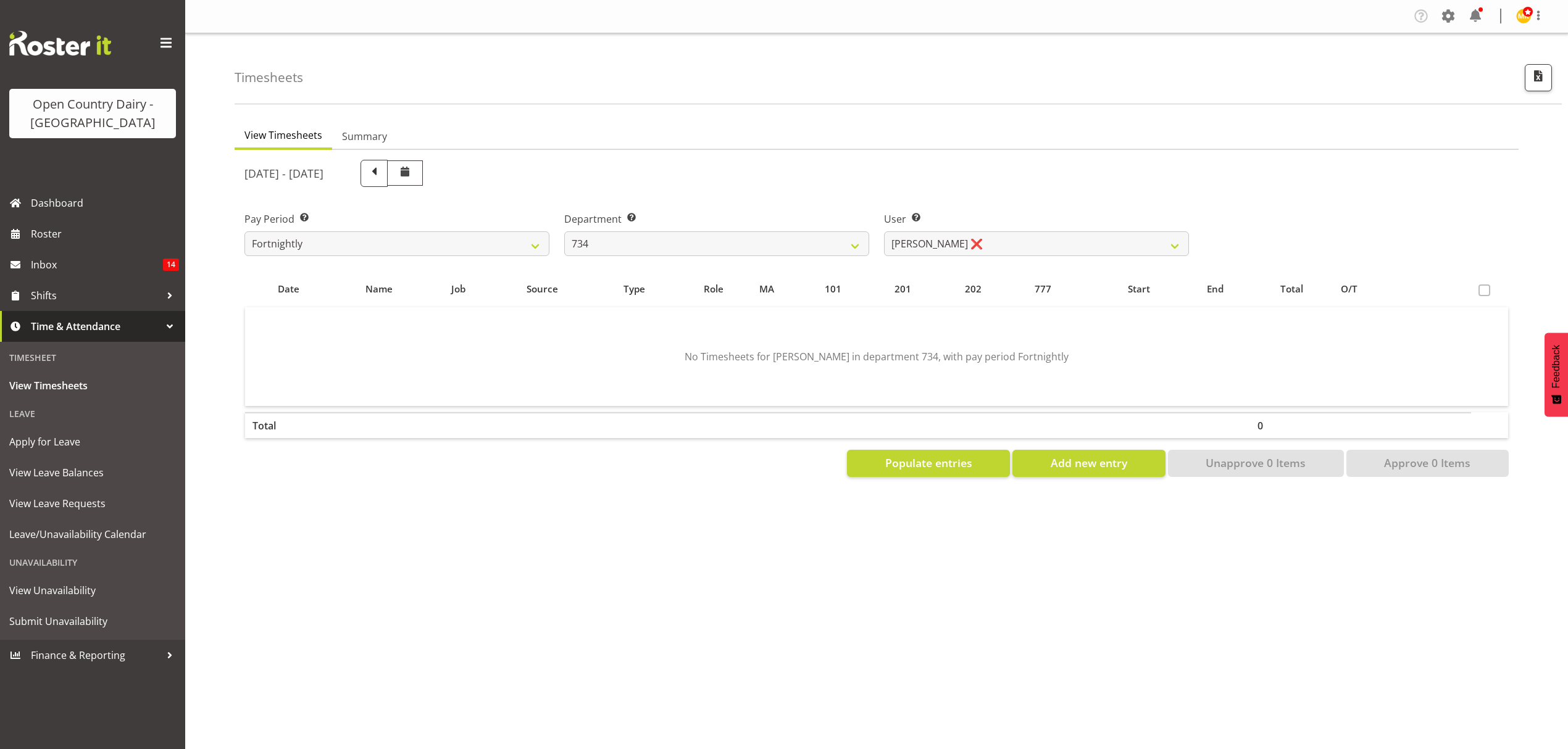
click at [1042, 162] on div "[DATE] - [DATE]" at bounding box center [716, 173] width 944 height 27
drag, startPoint x: 769, startPoint y: 267, endPoint x: 764, endPoint y: 255, distance: 13.0
click at [768, 267] on div "[DATE] - [DATE] Pay Period Select which pay period you would like to view. Fort…" at bounding box center [877, 315] width 1264 height 324
click at [764, 252] on select "734 735 736 737 738 739 851 852 853 854 855 856 858 861 862 865 868 869 870 873" at bounding box center [716, 244] width 305 height 24
select select "909"
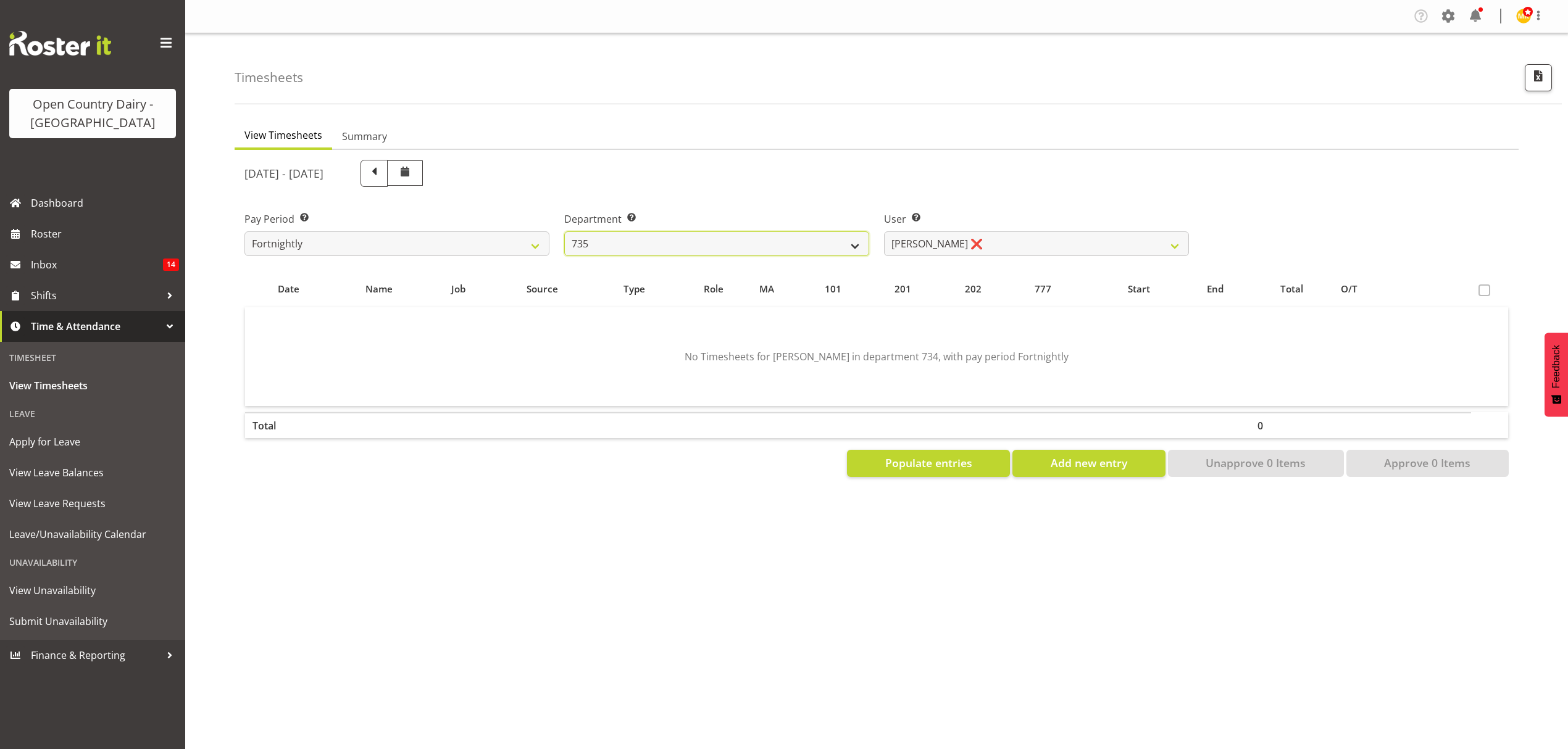
click at [564, 232] on select "734 735 736 737 738 739 851 852 853 854 855 856 858 861 862 865 868 869 870 873" at bounding box center [716, 244] width 305 height 24
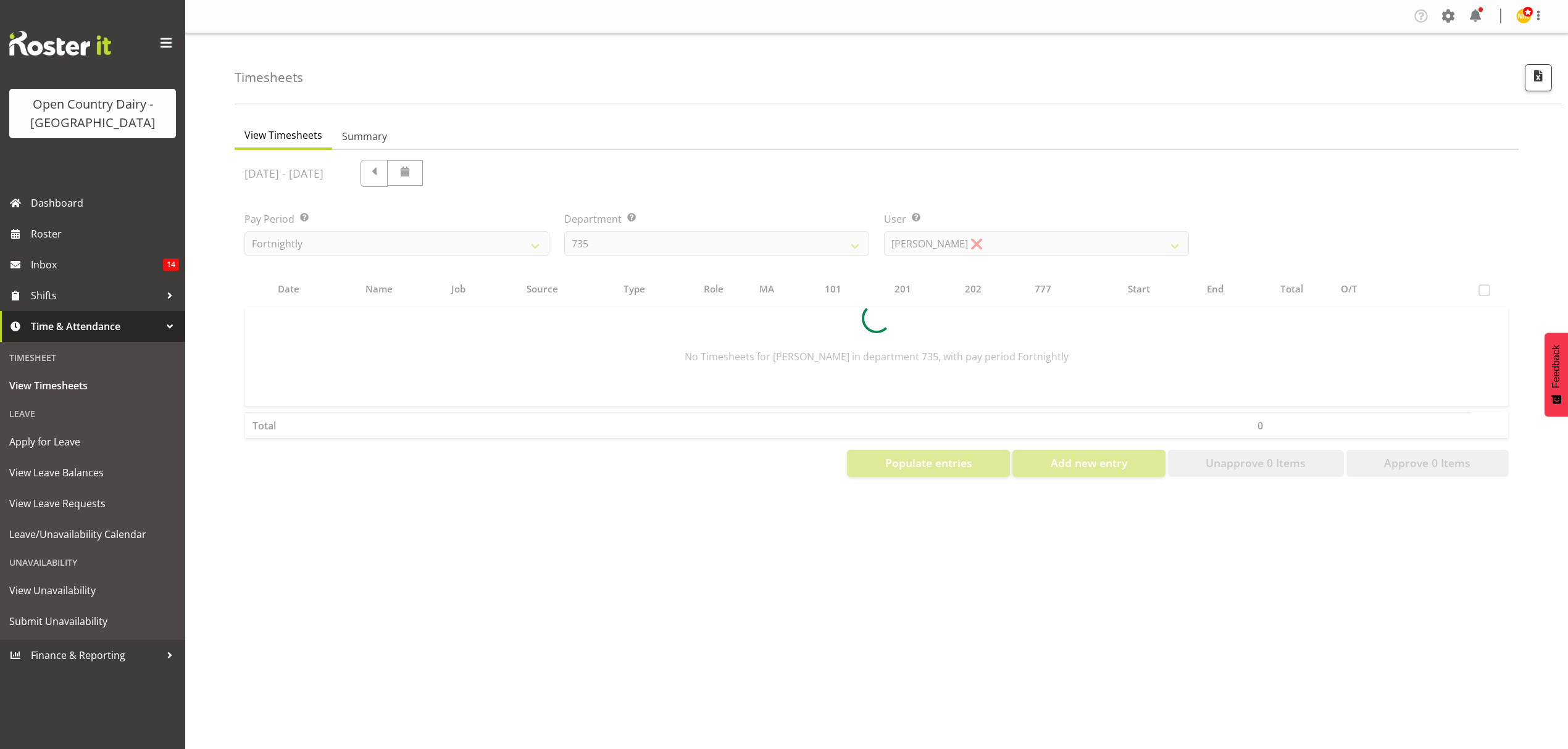
click at [859, 222] on div at bounding box center [877, 319] width 1284 height 337
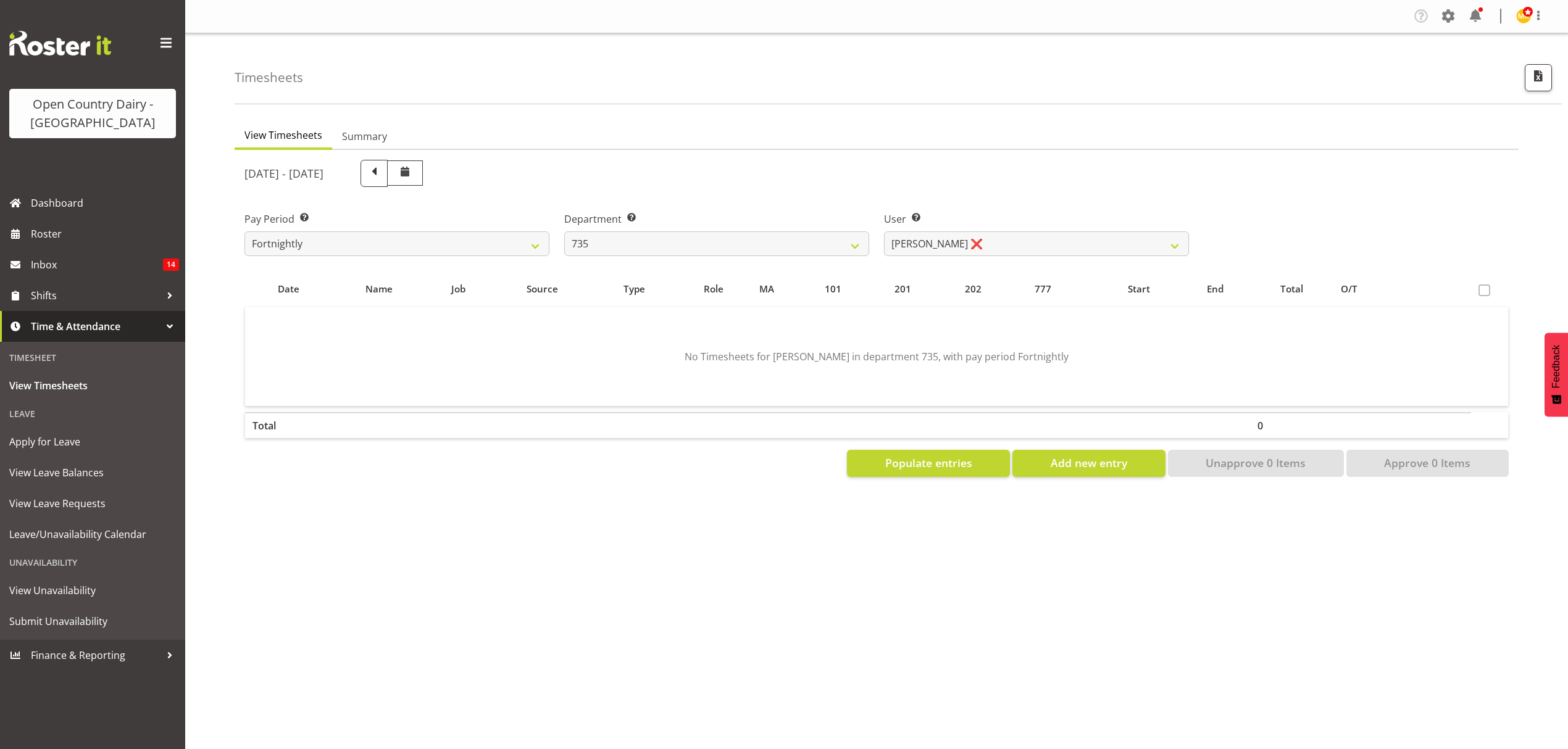
click at [917, 230] on div "User Select user. Note: This is filtered down by the previous two drop-down ite…" at bounding box center [1036, 234] width 305 height 44
click at [927, 240] on select "[PERSON_NAME] ❌ [PERSON_NAME] ❌ [PERSON_NAME] ❌ [PERSON_NAME] ❌" at bounding box center [1036, 244] width 305 height 24
select select "9865"
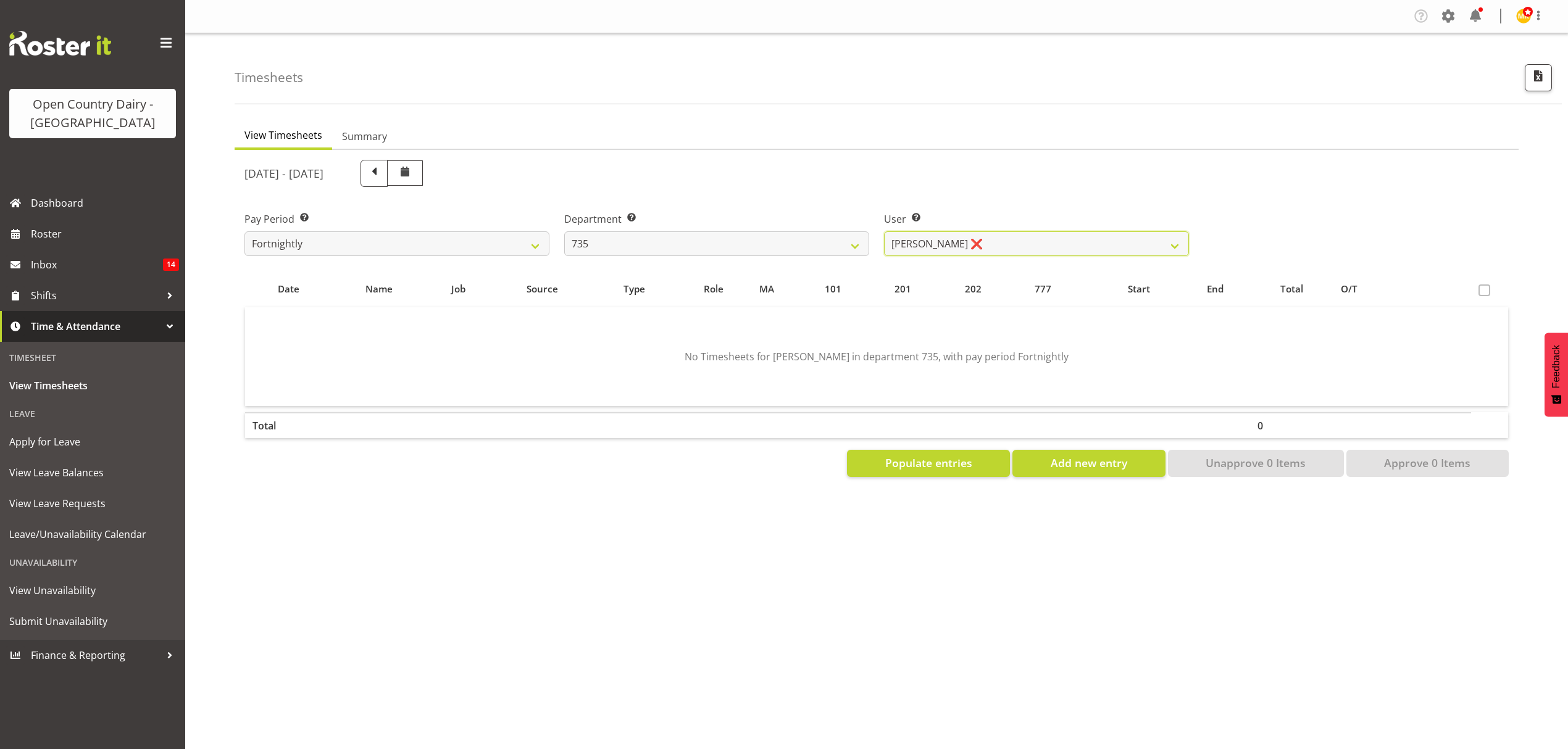
click at [884, 232] on select "[PERSON_NAME] ❌ [PERSON_NAME] ❌ [PERSON_NAME] ❌ [PERSON_NAME] ❌" at bounding box center [1036, 244] width 305 height 24
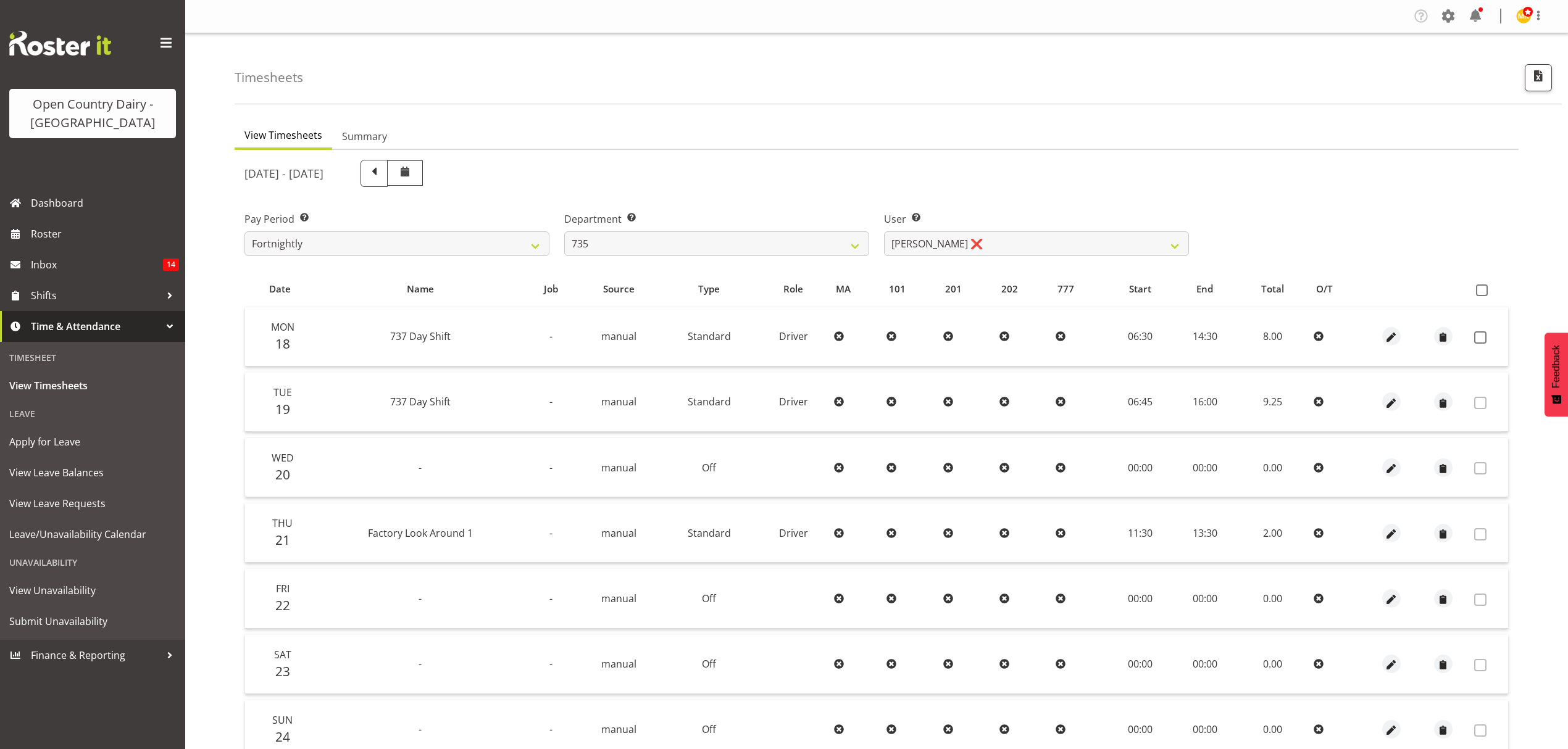
click at [1486, 329] on td at bounding box center [1488, 337] width 39 height 59
click at [1483, 333] on span at bounding box center [1480, 337] width 13 height 13
checkbox input "true"
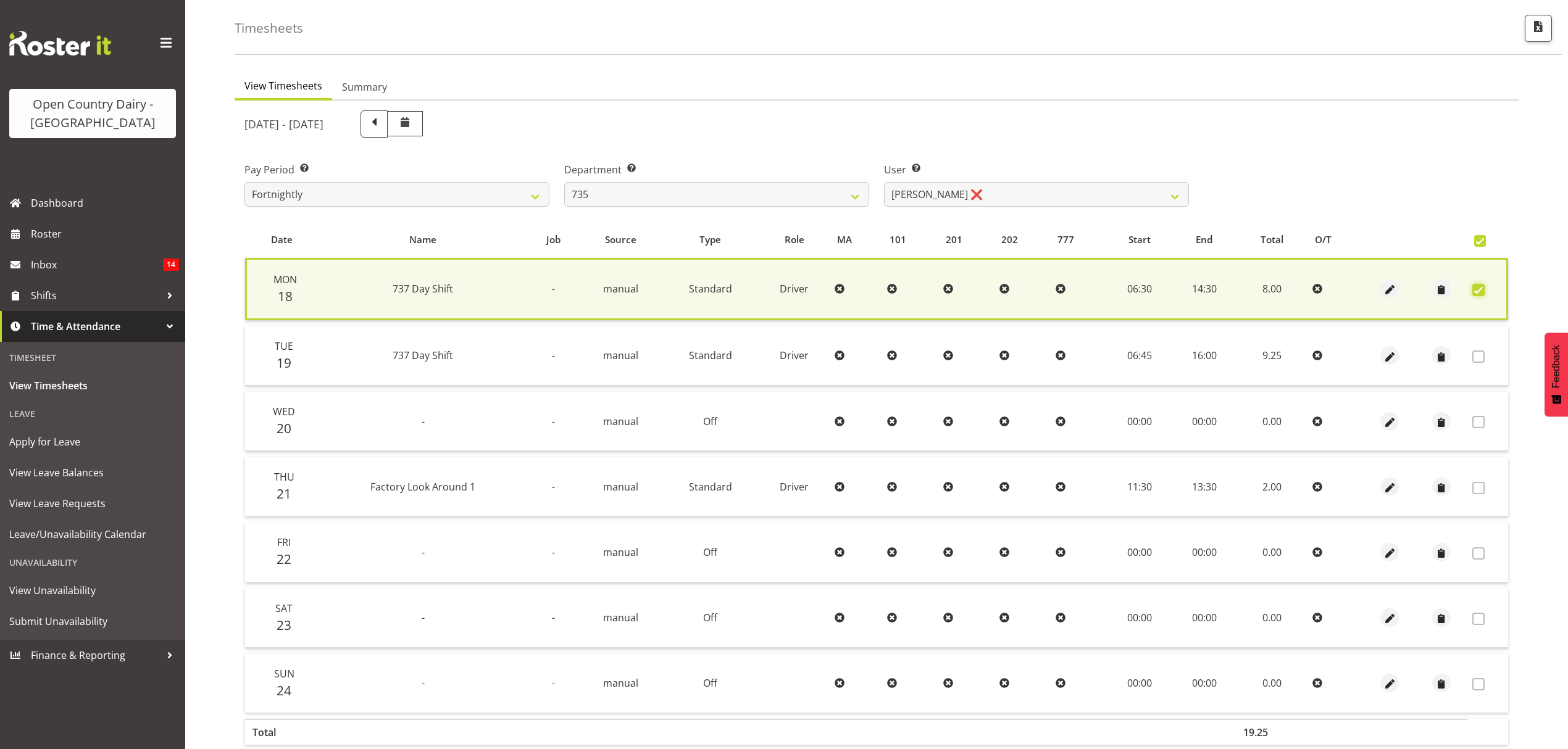
scroll to position [112, 0]
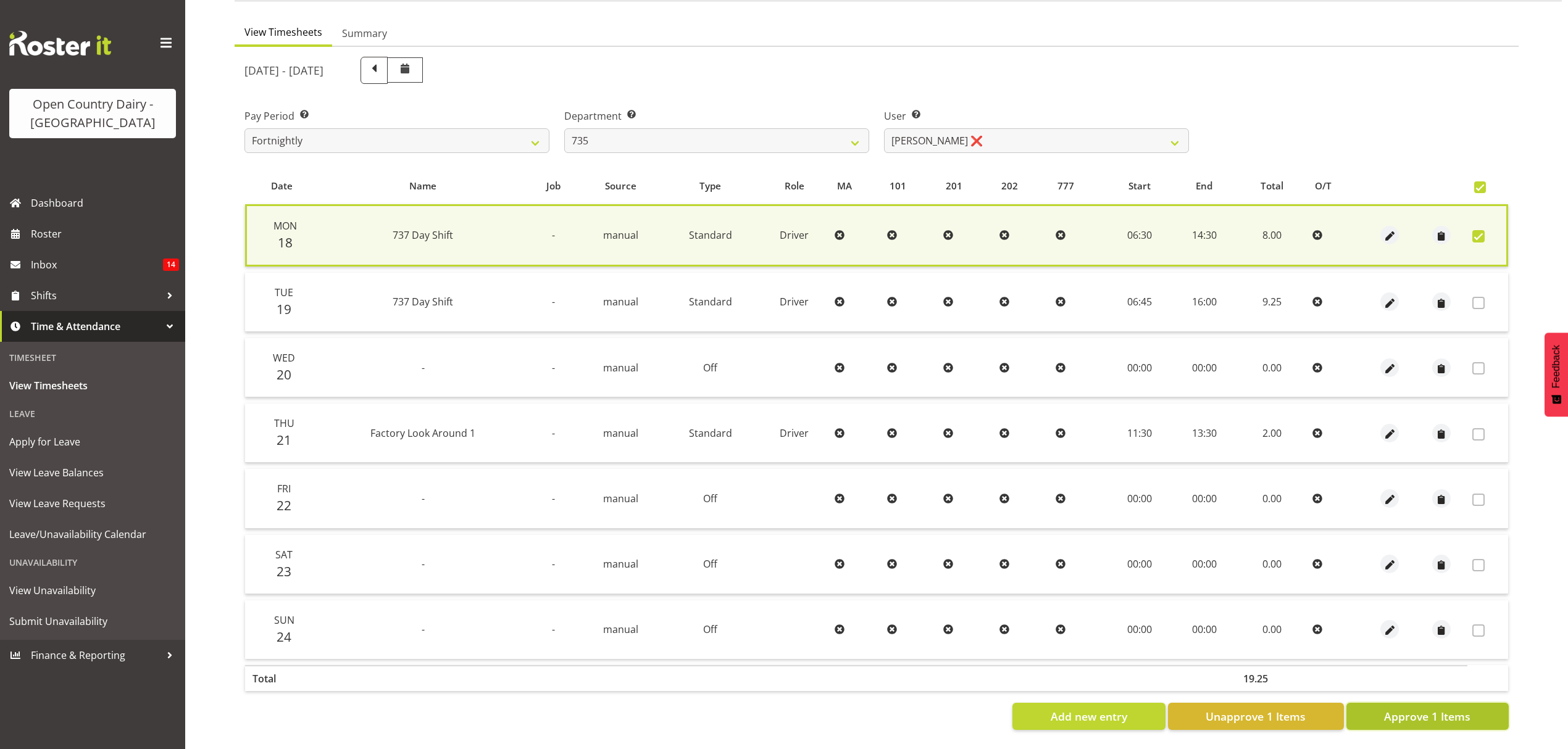
click at [1424, 708] on span "Approve 1 Items" at bounding box center [1427, 716] width 86 height 16
checkbox input "false"
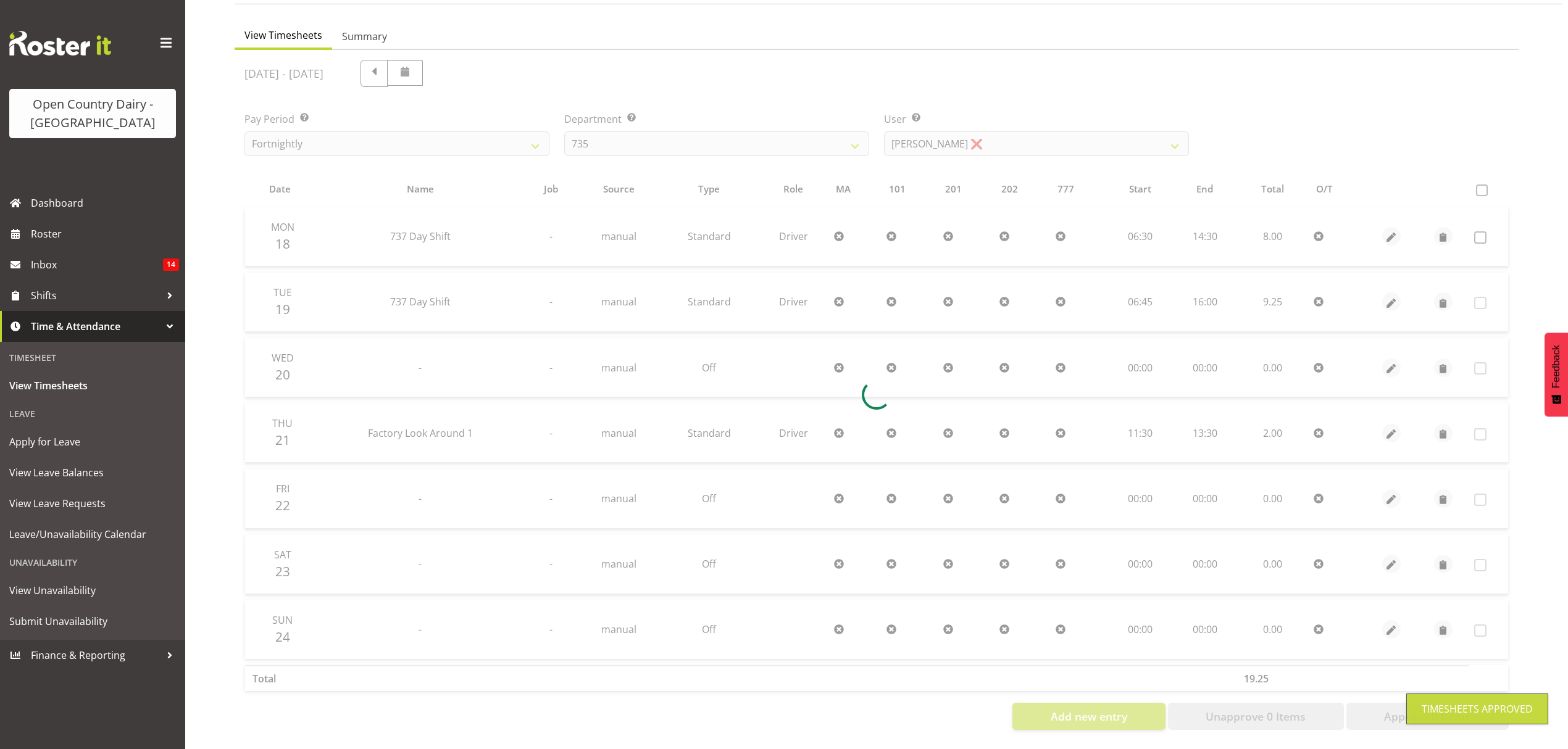
scroll to position [109, 0]
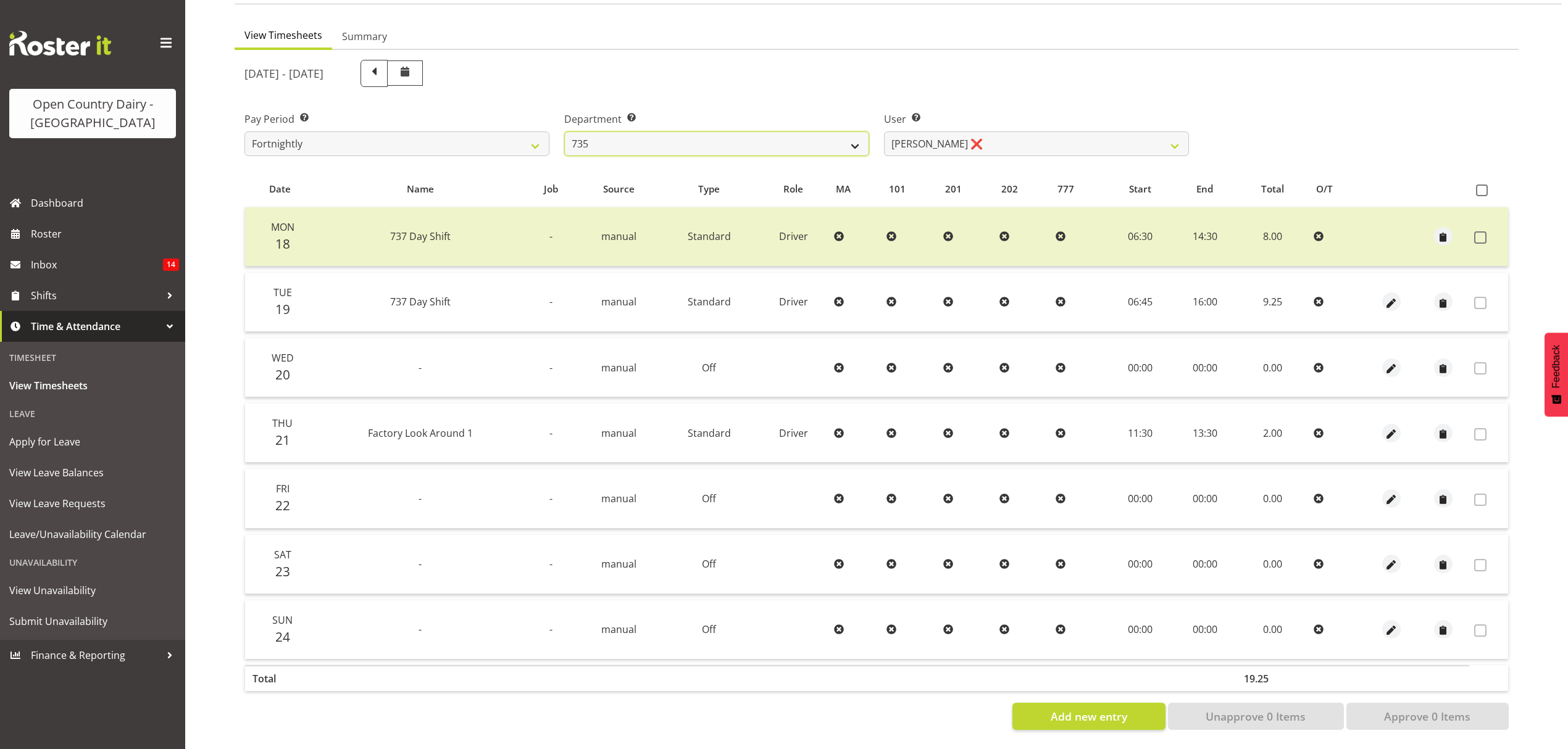
click at [737, 132] on select "734 735 736 737 738 739 851 852 853 854 855 856 858 861 862 865 868 869 870 873" at bounding box center [716, 143] width 305 height 24
select select "904"
click at [564, 132] on select "734 735 736 737 738 739 851 852 853 854 855 856 858 861 862 865 868 869 870 873" at bounding box center [716, 143] width 305 height 24
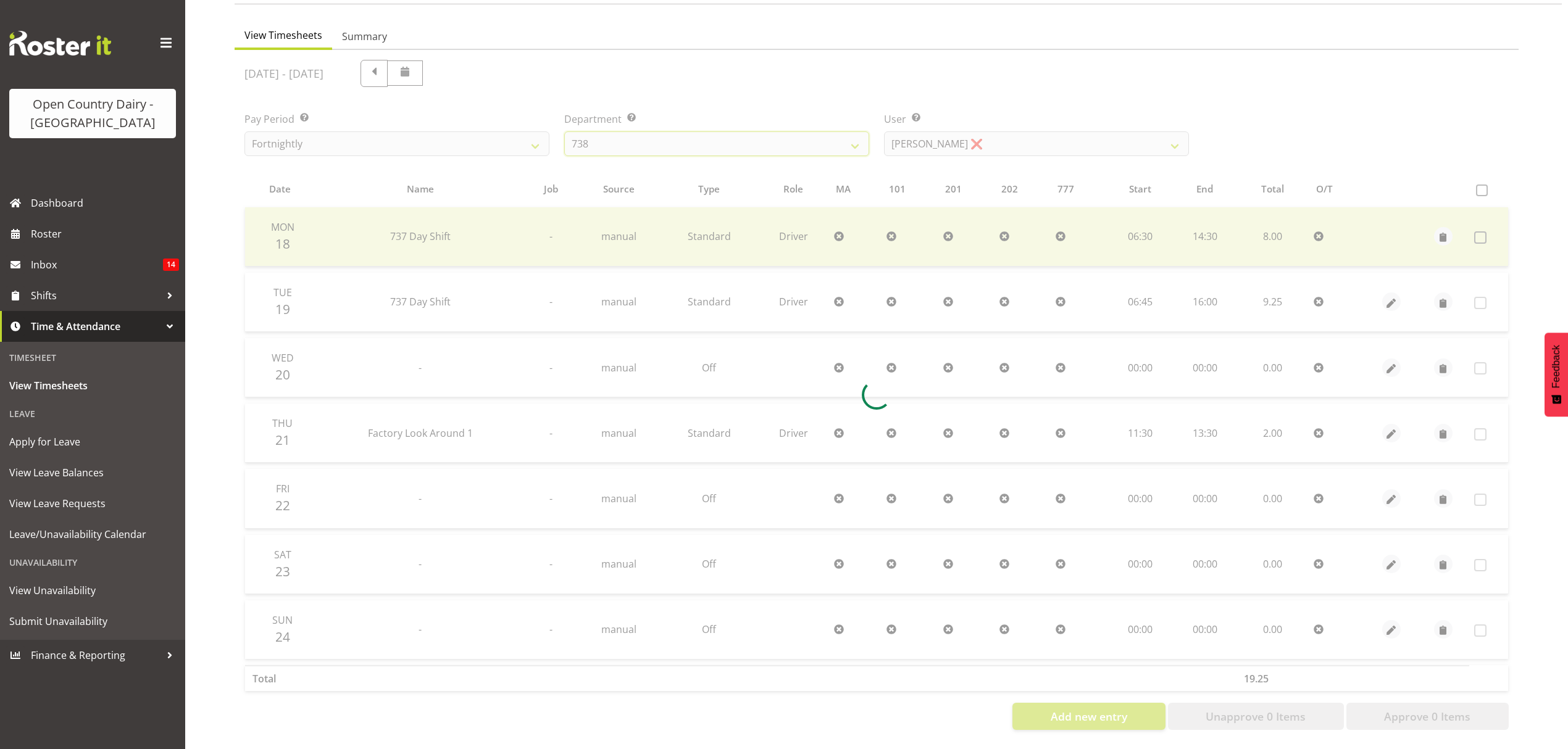
scroll to position [0, 0]
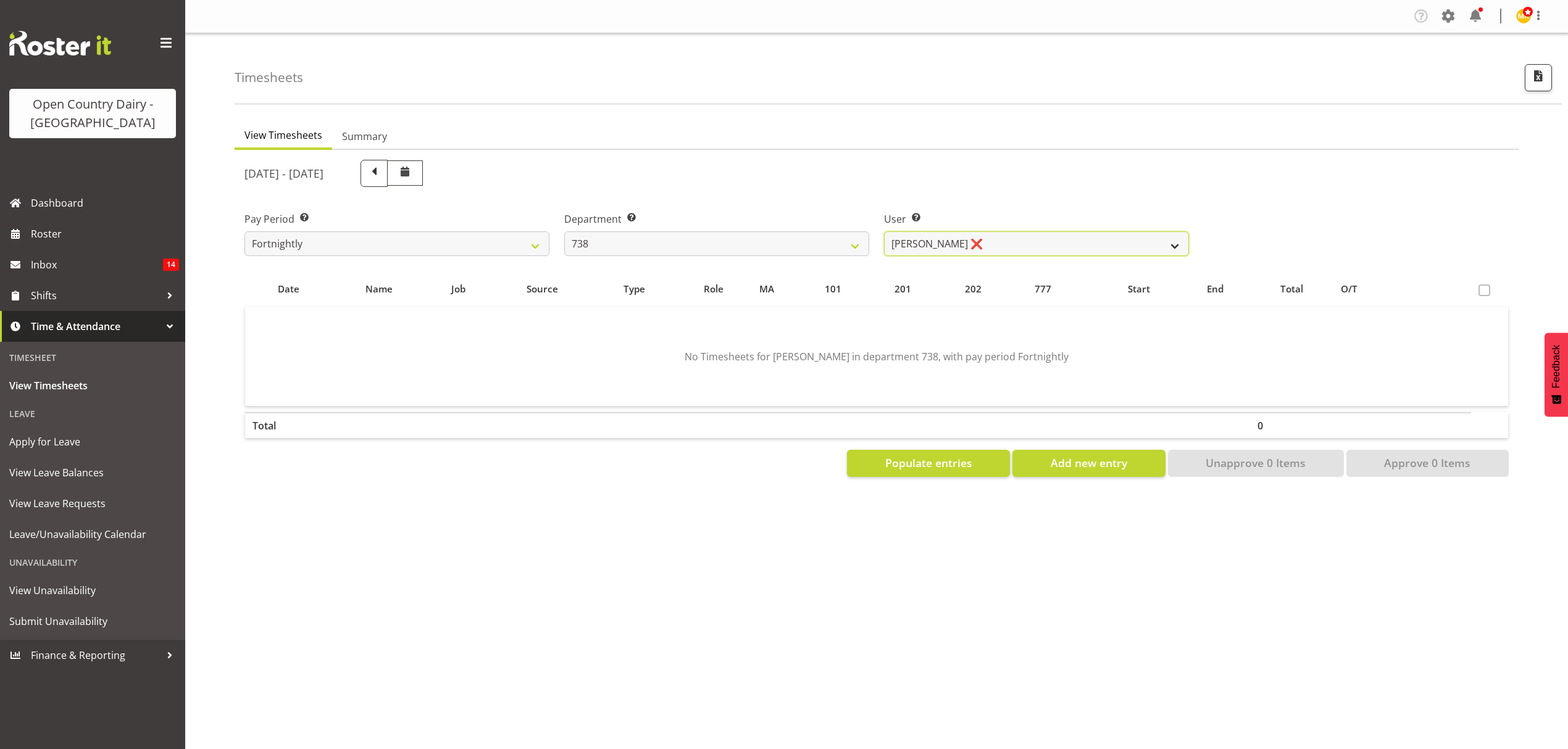
click at [1006, 252] on select "[PERSON_NAME] ❌ [PERSON_NAME] ❌ [PERSON_NAME] ❌ [PERSON_NAME] ❌" at bounding box center [1036, 244] width 305 height 24
select select "11703"
click at [884, 232] on select "[PERSON_NAME] ❌ [PERSON_NAME] ❌ [PERSON_NAME] ❌ [PERSON_NAME] ❌" at bounding box center [1036, 244] width 305 height 24
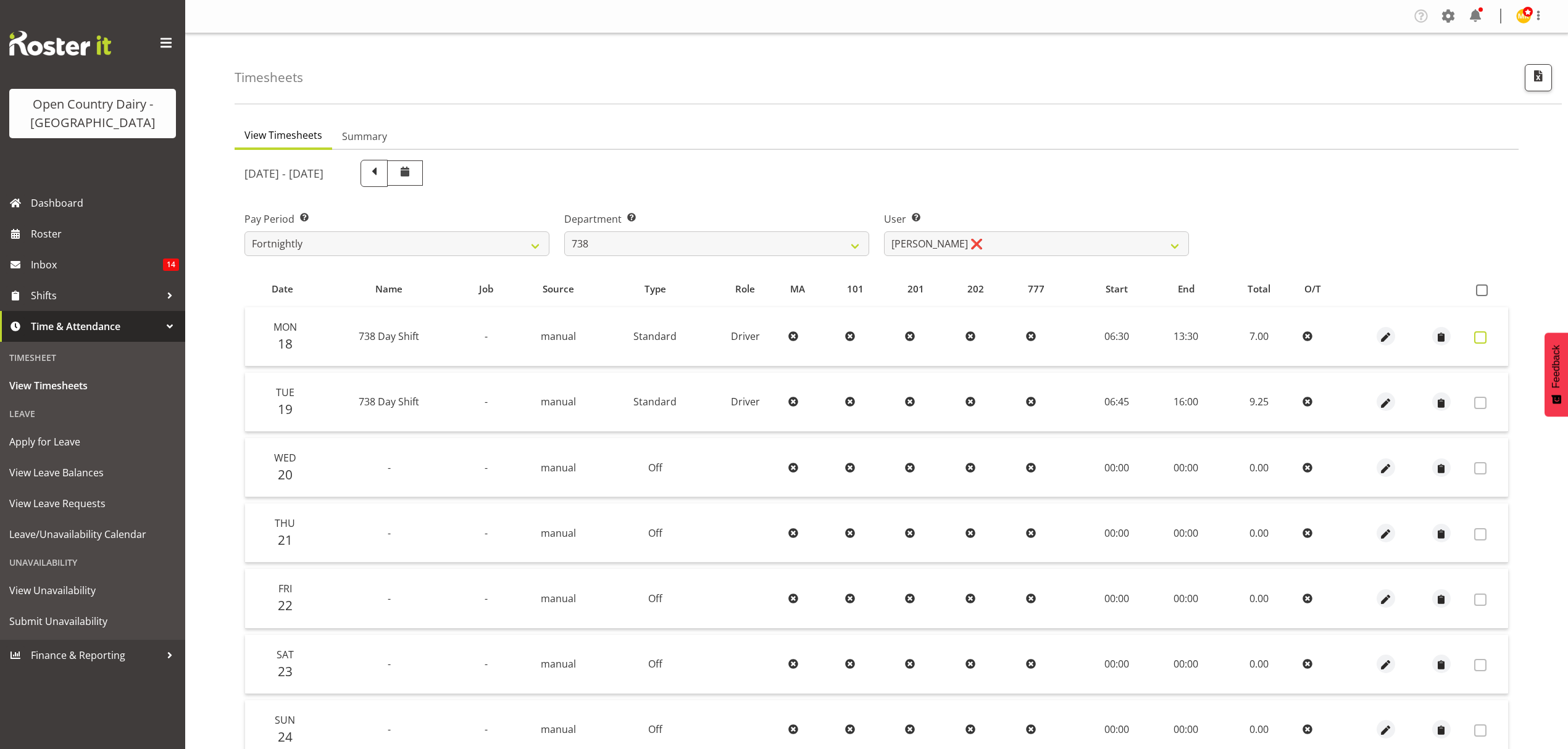
click at [1479, 332] on span at bounding box center [1480, 337] width 13 height 13
checkbox input "true"
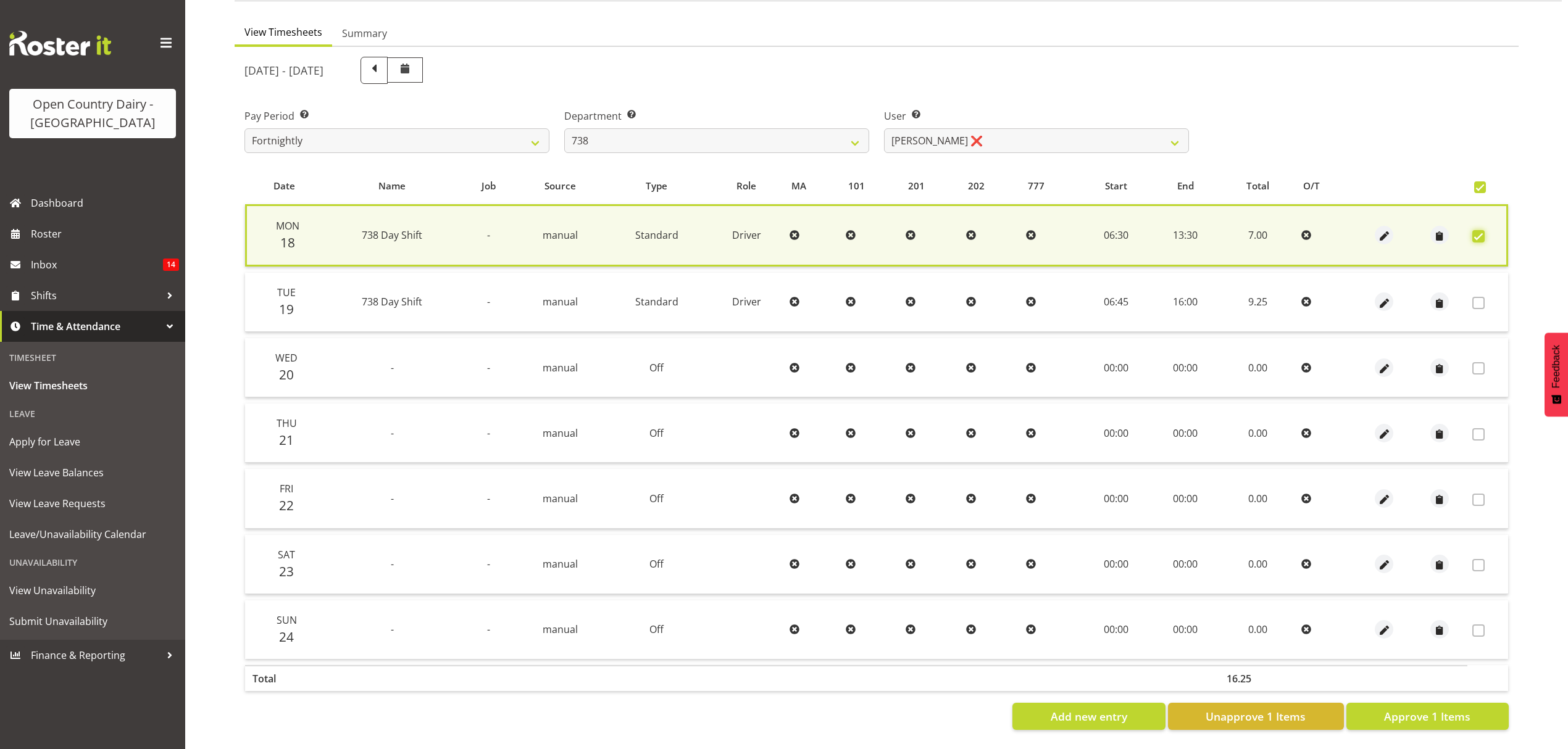
scroll to position [112, 0]
click at [1445, 708] on span "Approve 1 Items" at bounding box center [1427, 716] width 86 height 16
checkbox input "false"
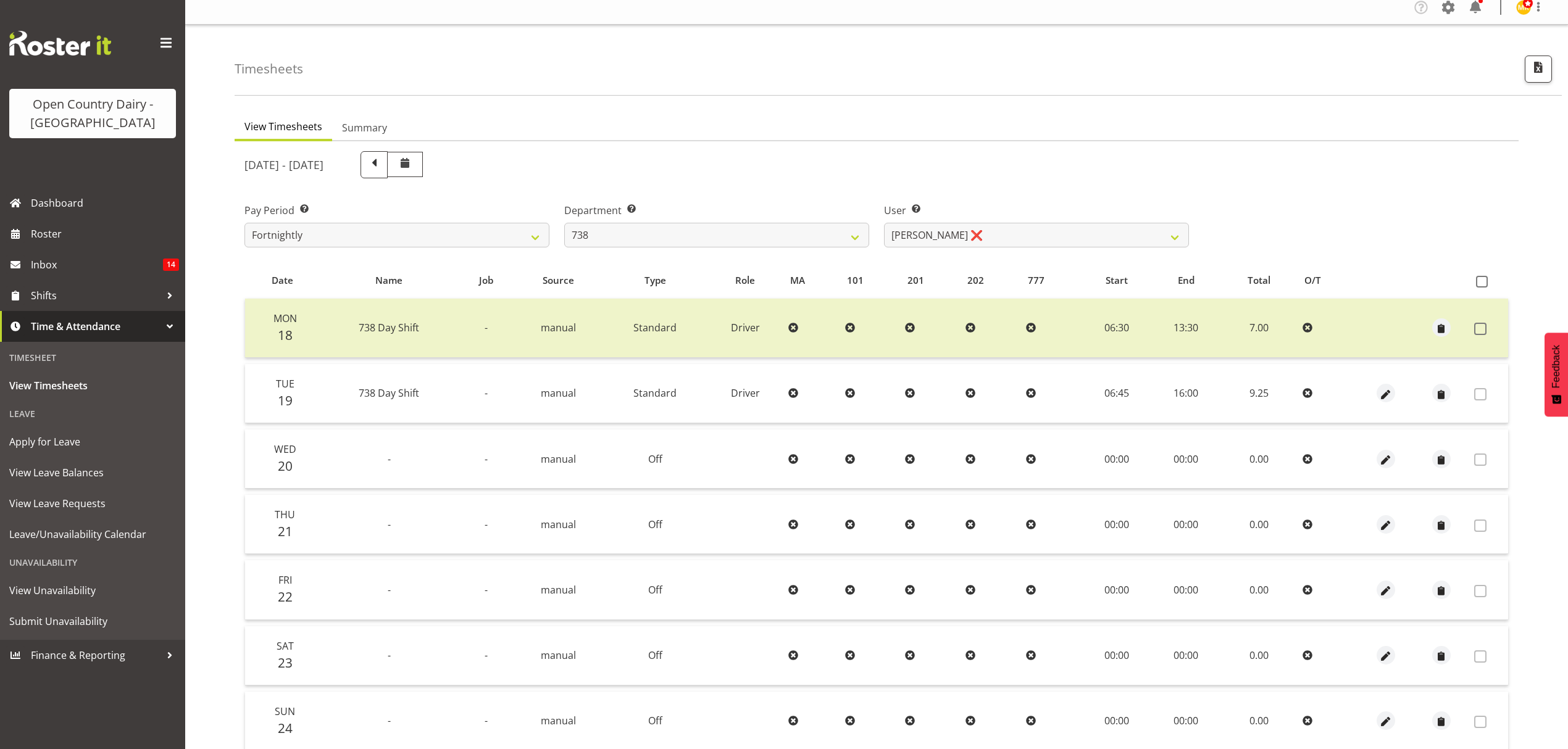
scroll to position [0, 0]
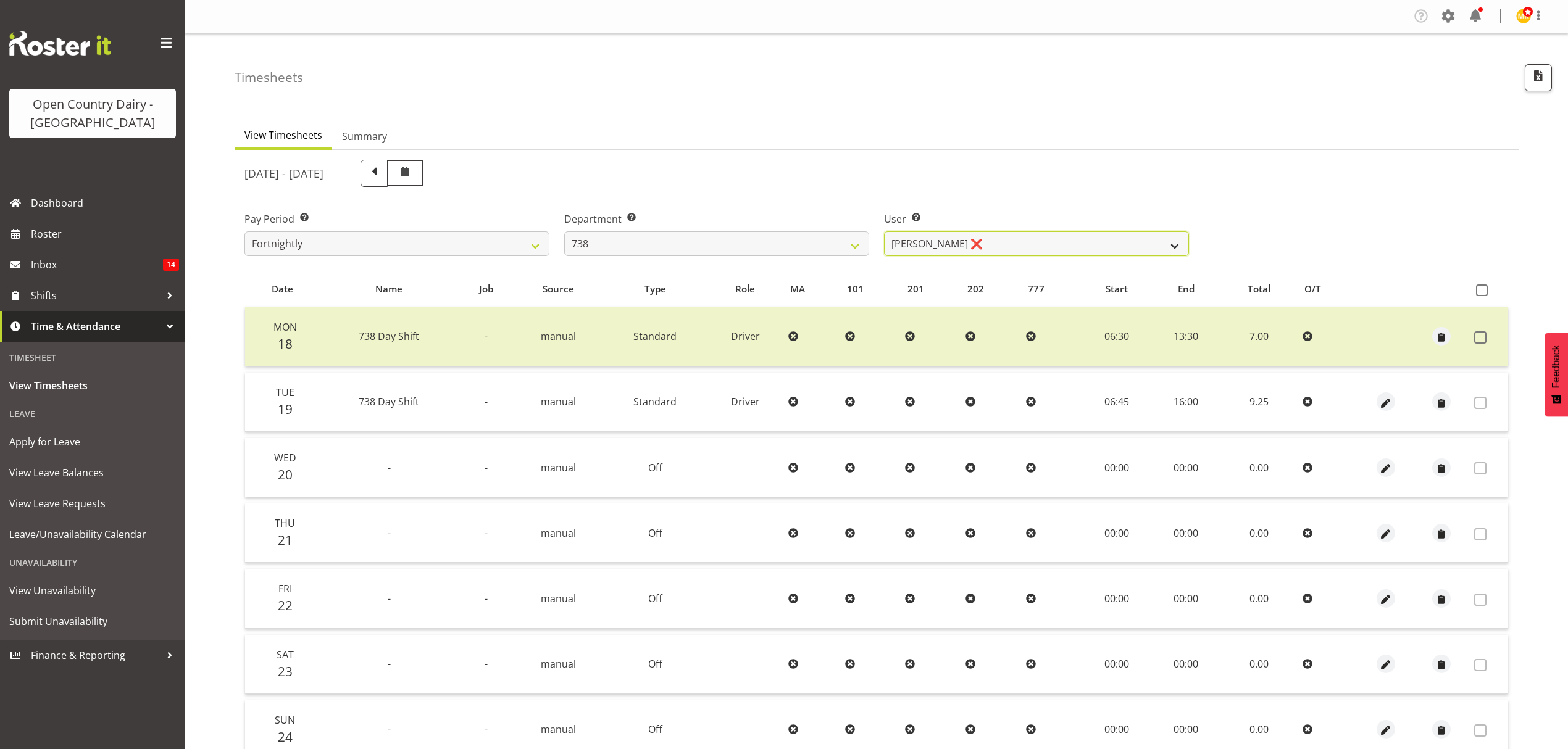
drag, startPoint x: 951, startPoint y: 249, endPoint x: 958, endPoint y: 249, distance: 7.0
click at [951, 249] on select "[PERSON_NAME] ❌ [PERSON_NAME] ❌ [PERSON_NAME] ❌ [PERSON_NAME] ❌" at bounding box center [1036, 244] width 305 height 24
click at [1021, 184] on div "[DATE] - [DATE]" at bounding box center [716, 173] width 944 height 27
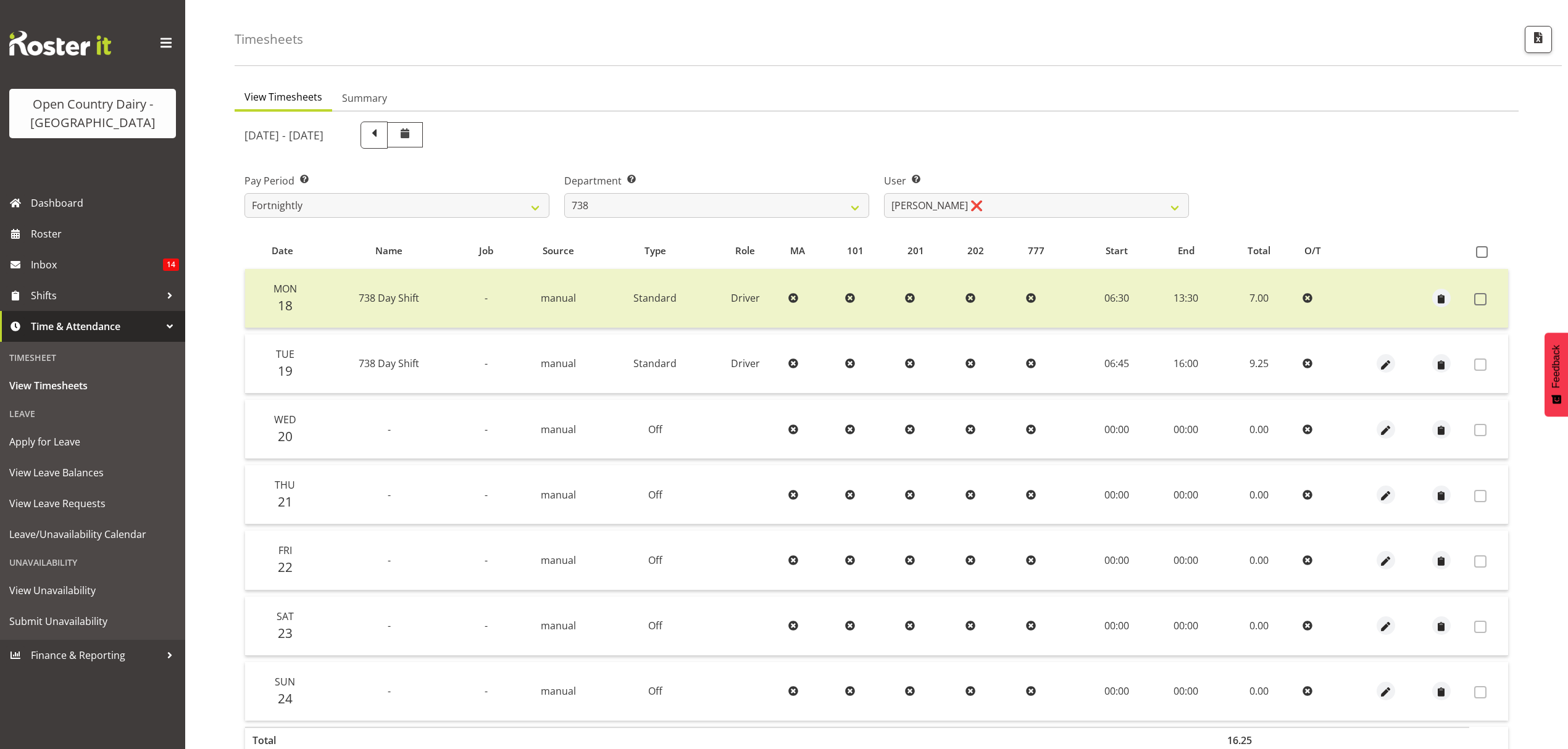
scroll to position [82, 0]
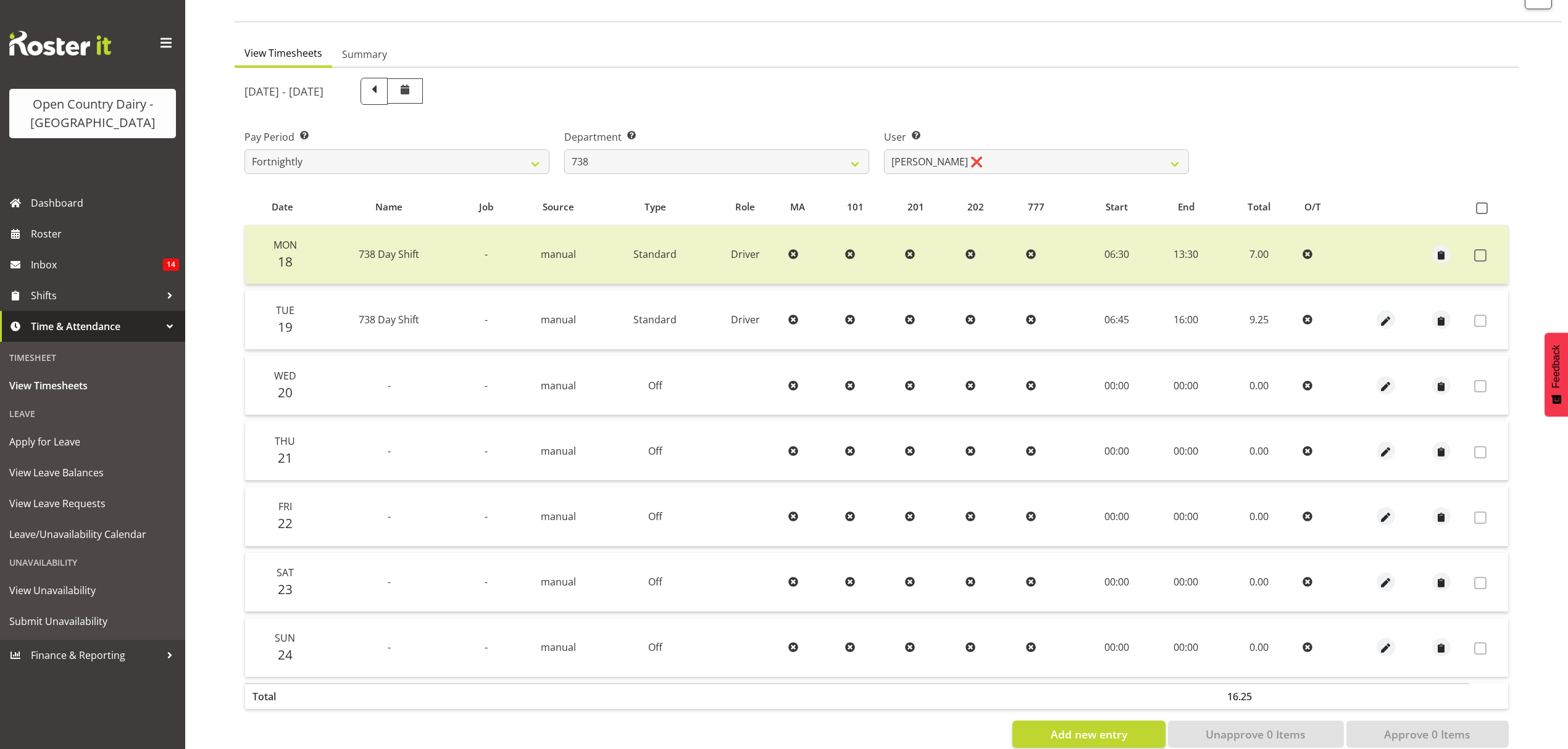
drag, startPoint x: 425, startPoint y: 268, endPoint x: 504, endPoint y: 240, distance: 83.8
click at [504, 240] on td "-" at bounding box center [486, 255] width 55 height 59
click at [1489, 205] on label at bounding box center [1484, 208] width 18 height 12
click at [1484, 205] on input "checkbox" at bounding box center [1480, 208] width 8 height 8
checkbox input "true"
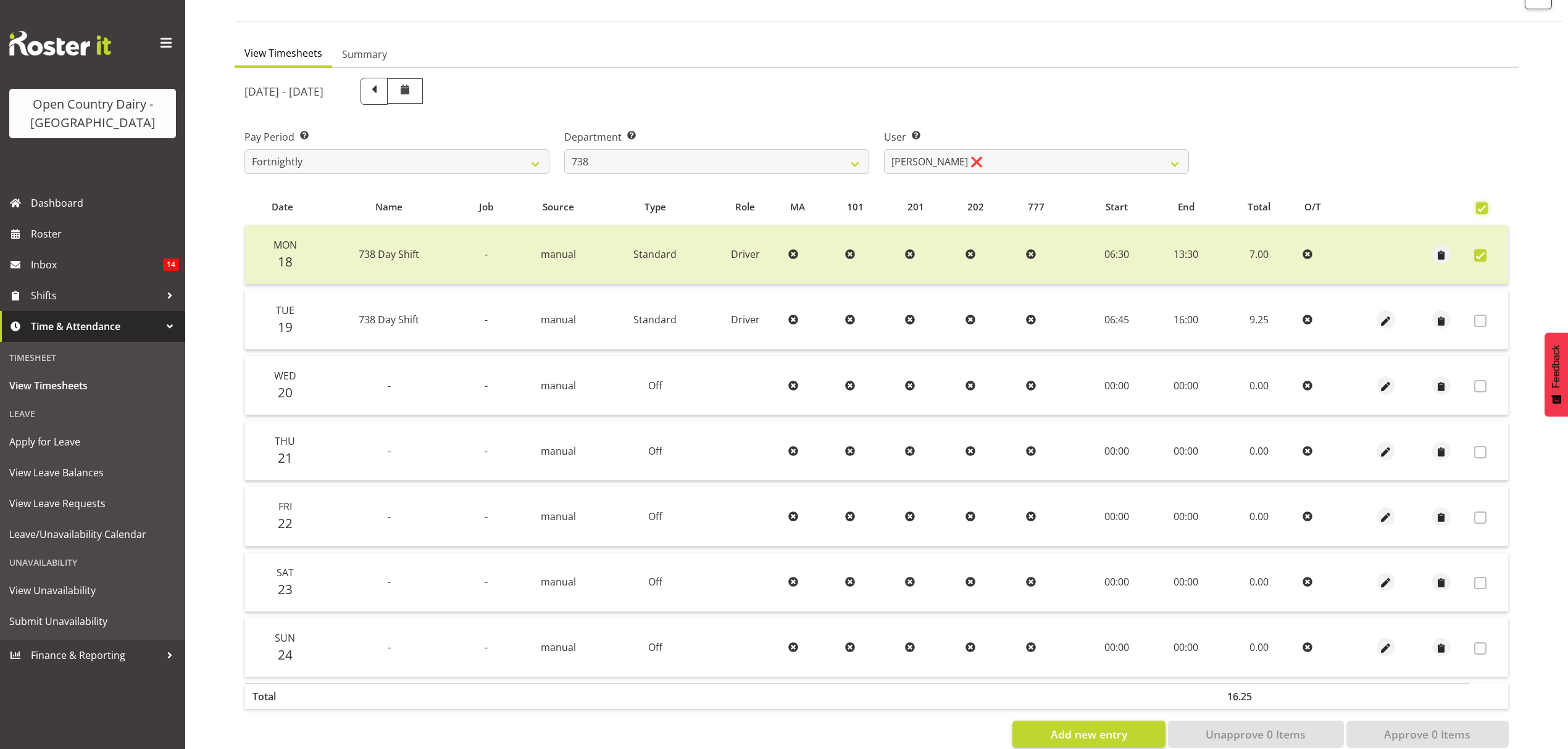
checkbox input "true"
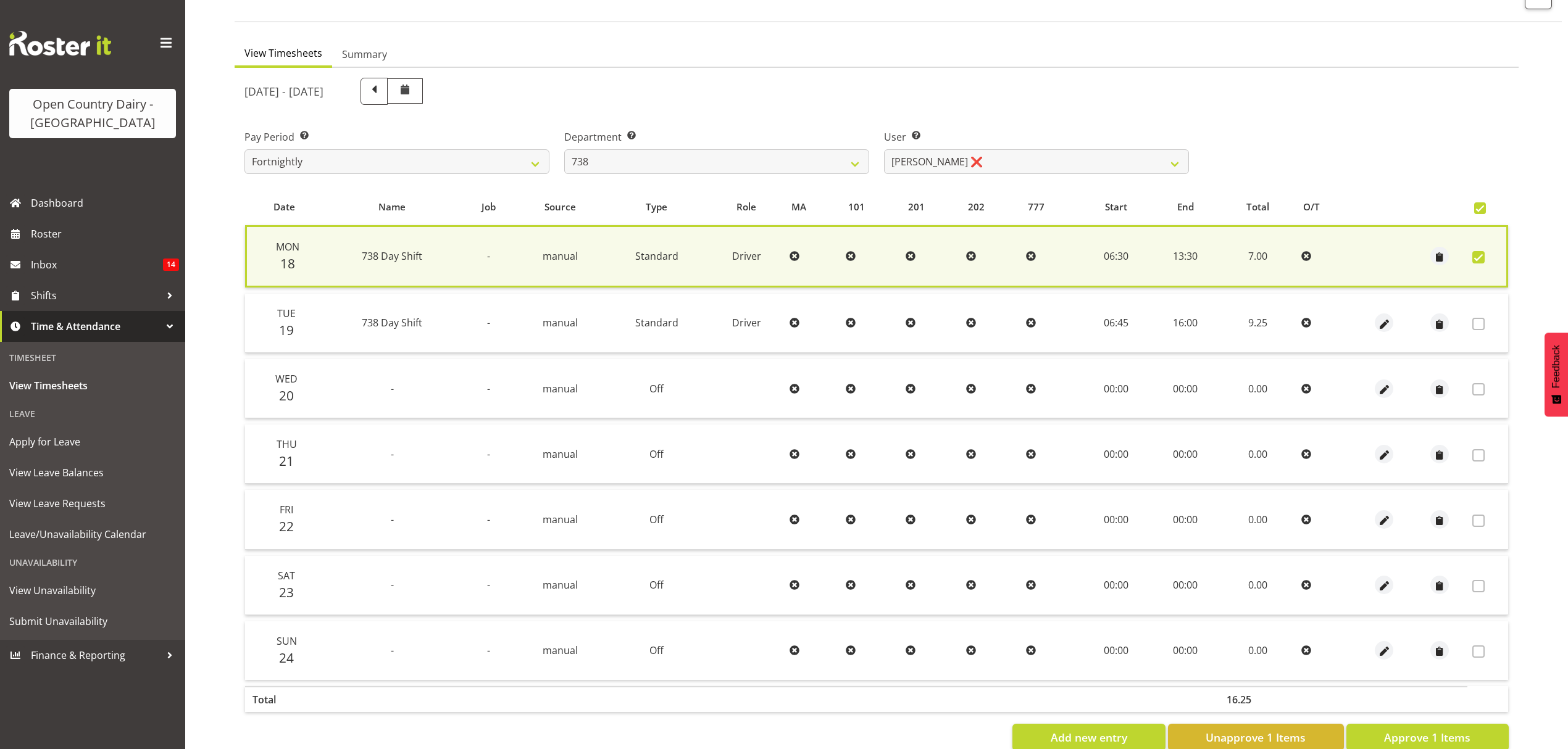
click at [1480, 208] on span at bounding box center [1480, 208] width 12 height 12
click at [1480, 208] on input "checkbox" at bounding box center [1478, 208] width 8 height 8
checkbox input "false"
click at [1480, 208] on span at bounding box center [1480, 208] width 12 height 12
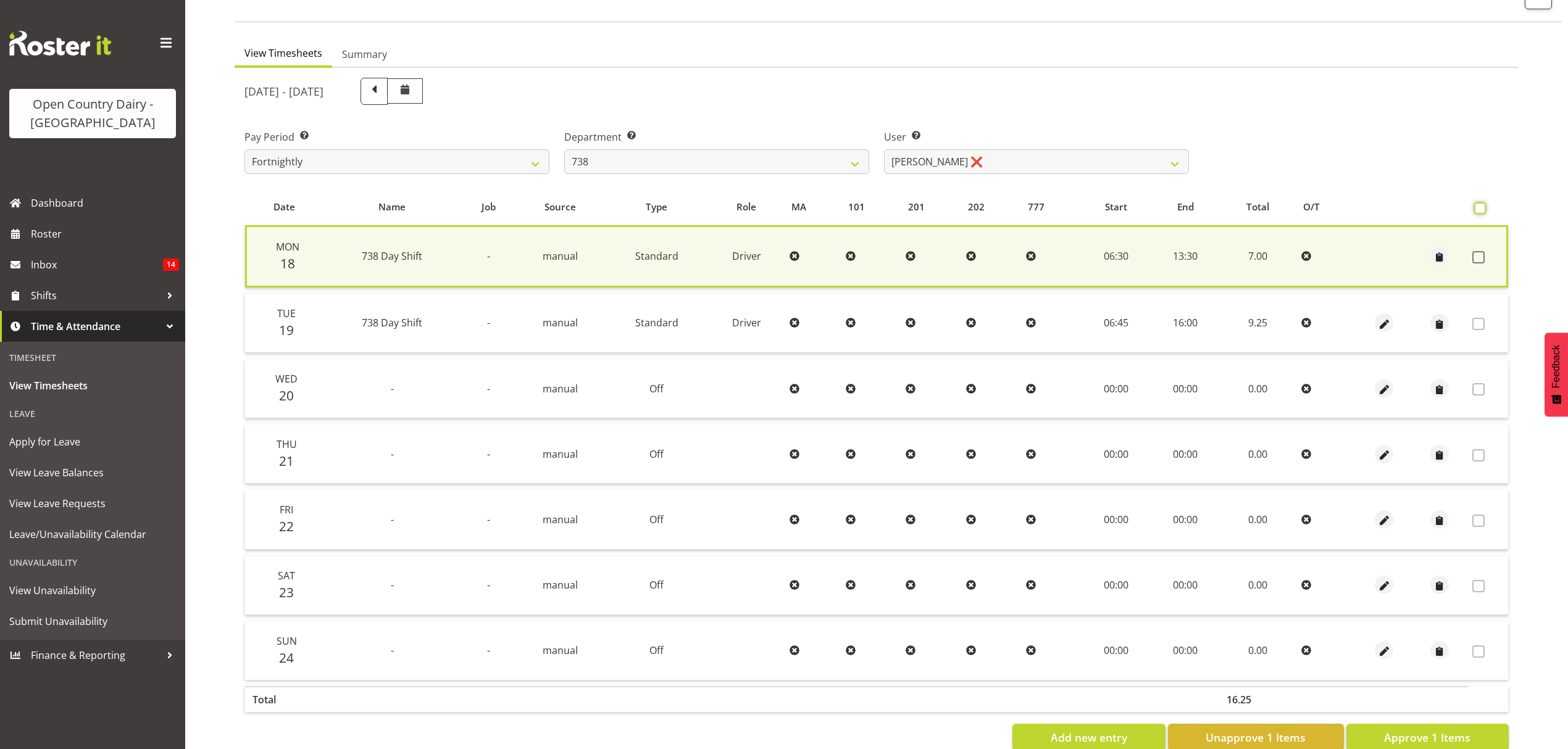
click at [1480, 208] on input "checkbox" at bounding box center [1478, 208] width 8 height 8
checkbox input "true"
click at [1405, 739] on span "Approve 1 Items" at bounding box center [1427, 737] width 86 height 16
checkbox input "false"
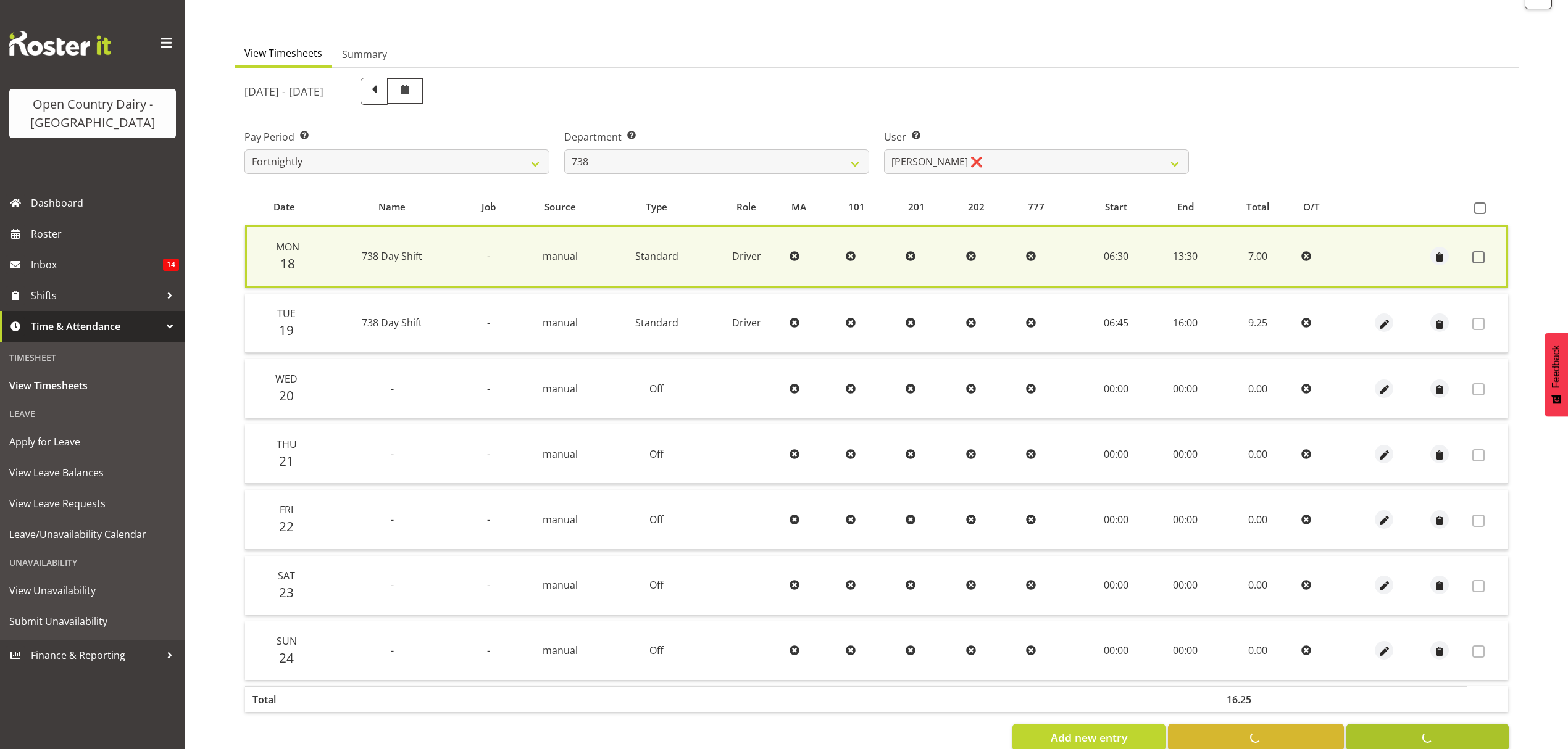
checkbox input "false"
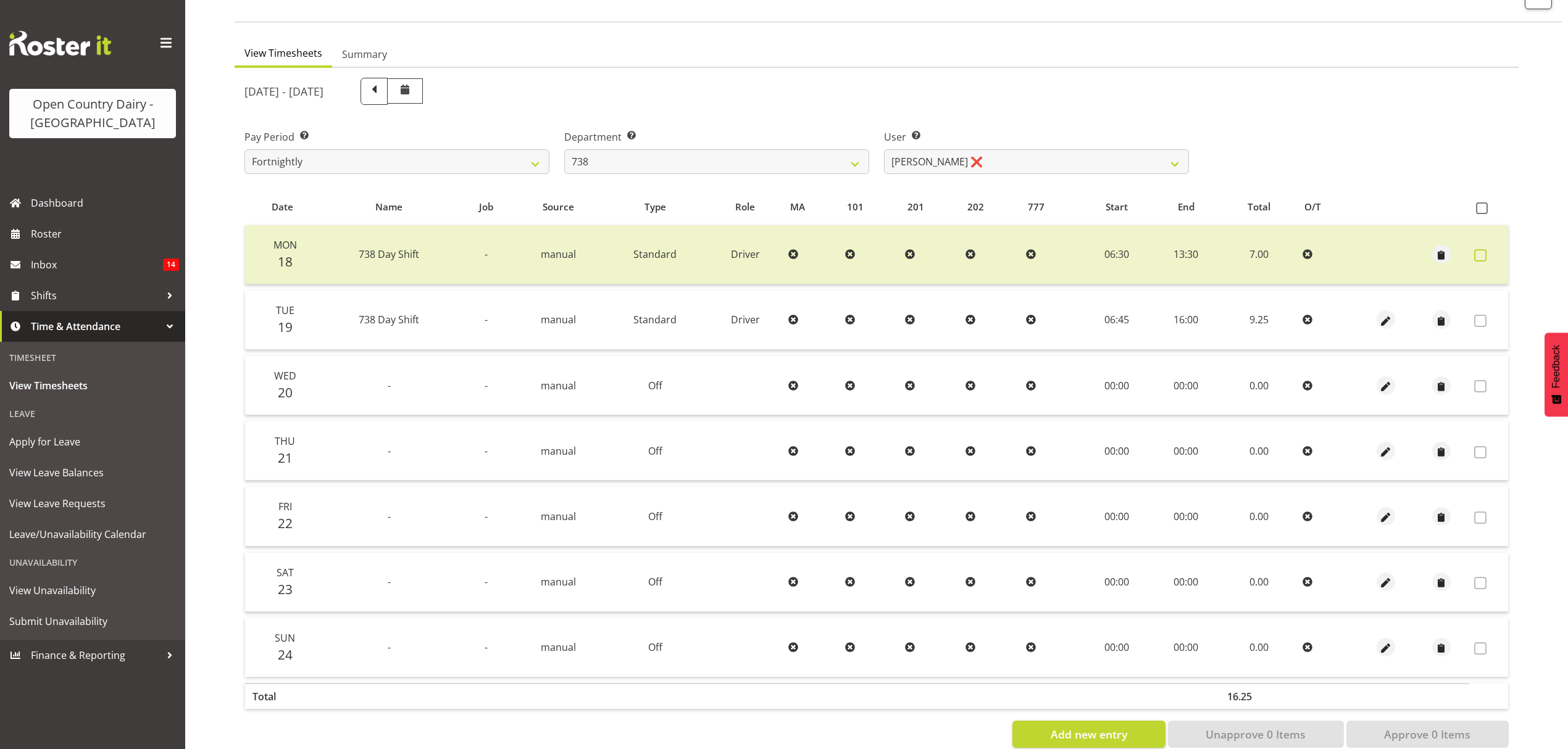
click at [1483, 251] on span at bounding box center [1480, 255] width 13 height 13
checkbox input "true"
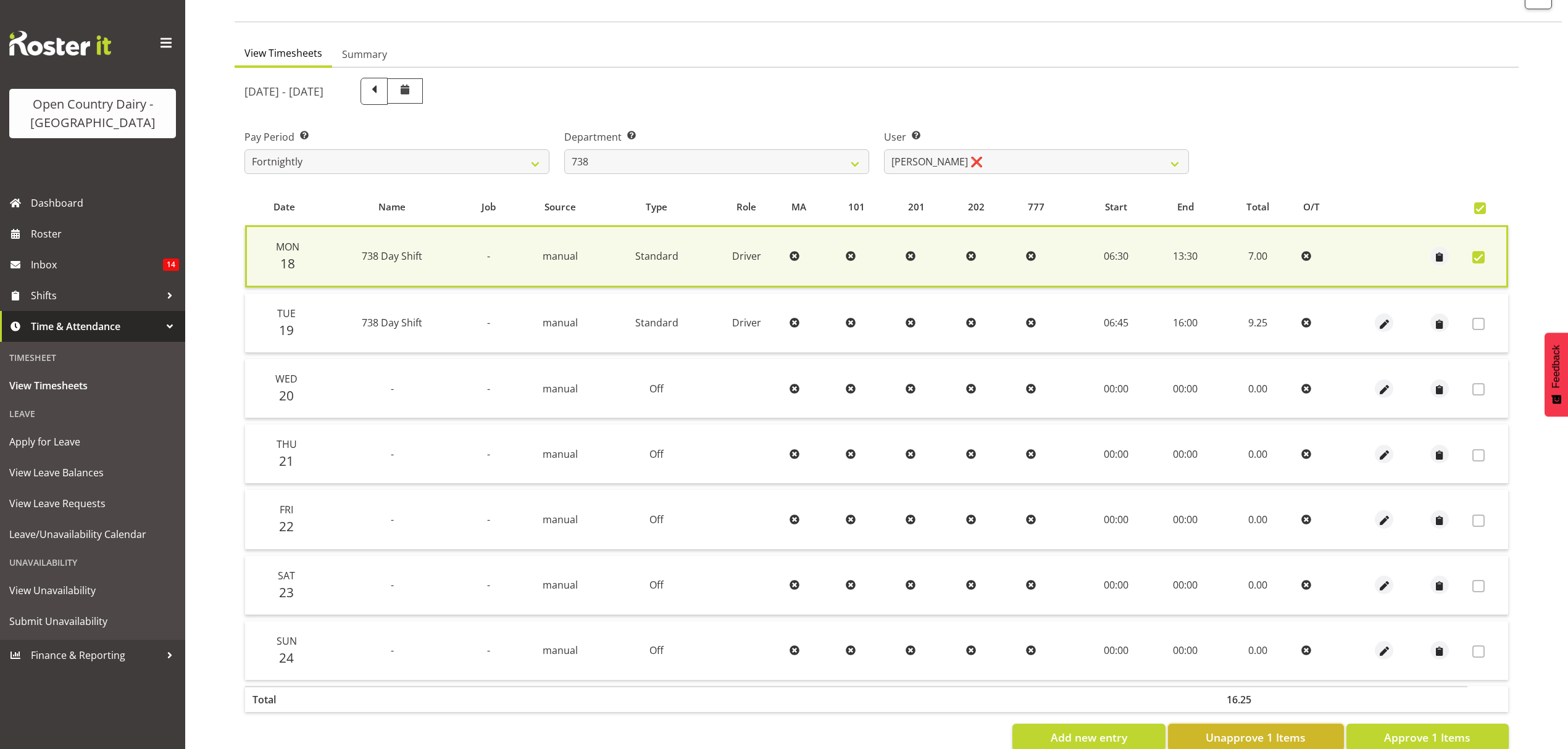
click at [1270, 734] on span "Unapprove 1 Items" at bounding box center [1256, 737] width 100 height 16
checkbox input "false"
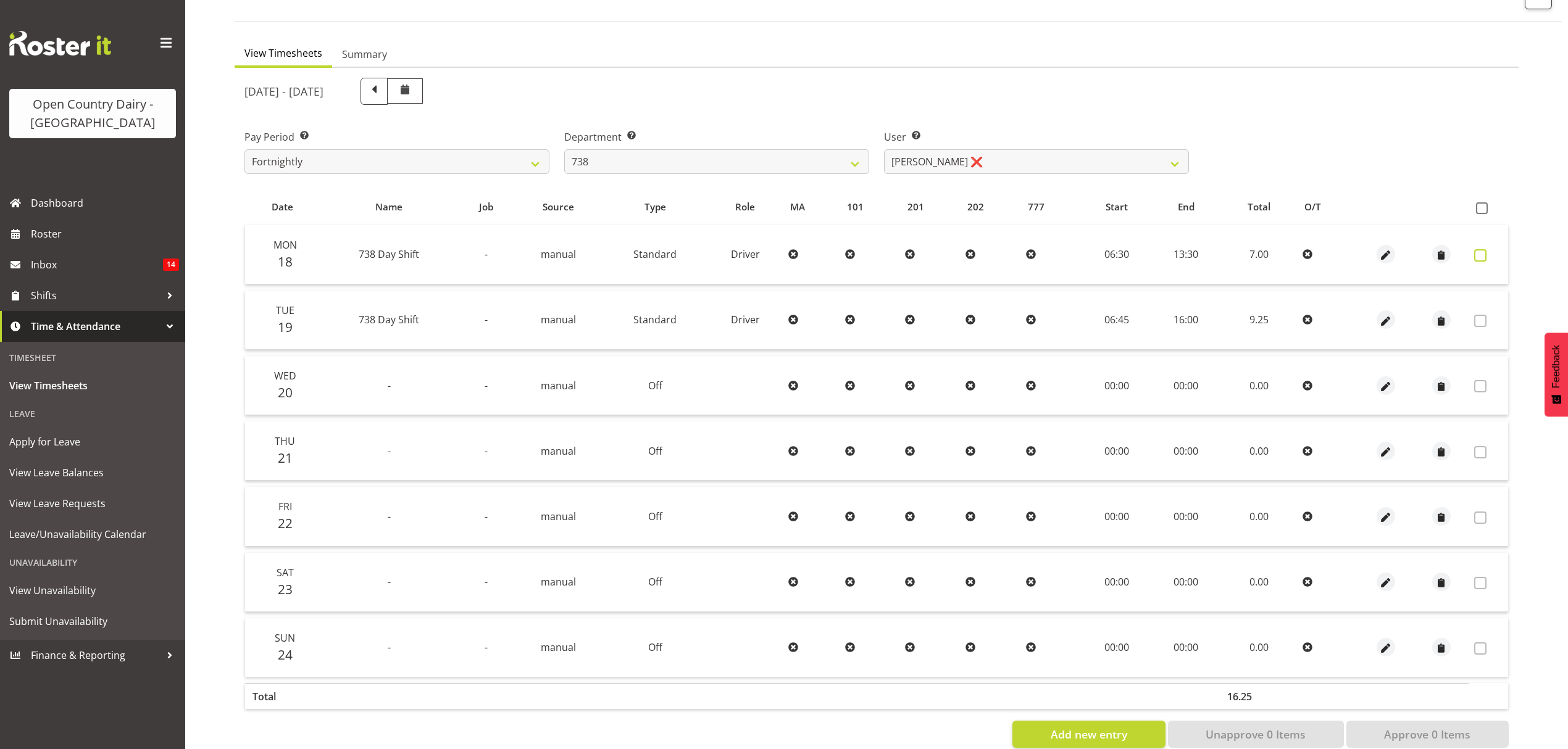
click at [1482, 249] on span at bounding box center [1480, 255] width 13 height 13
checkbox input "true"
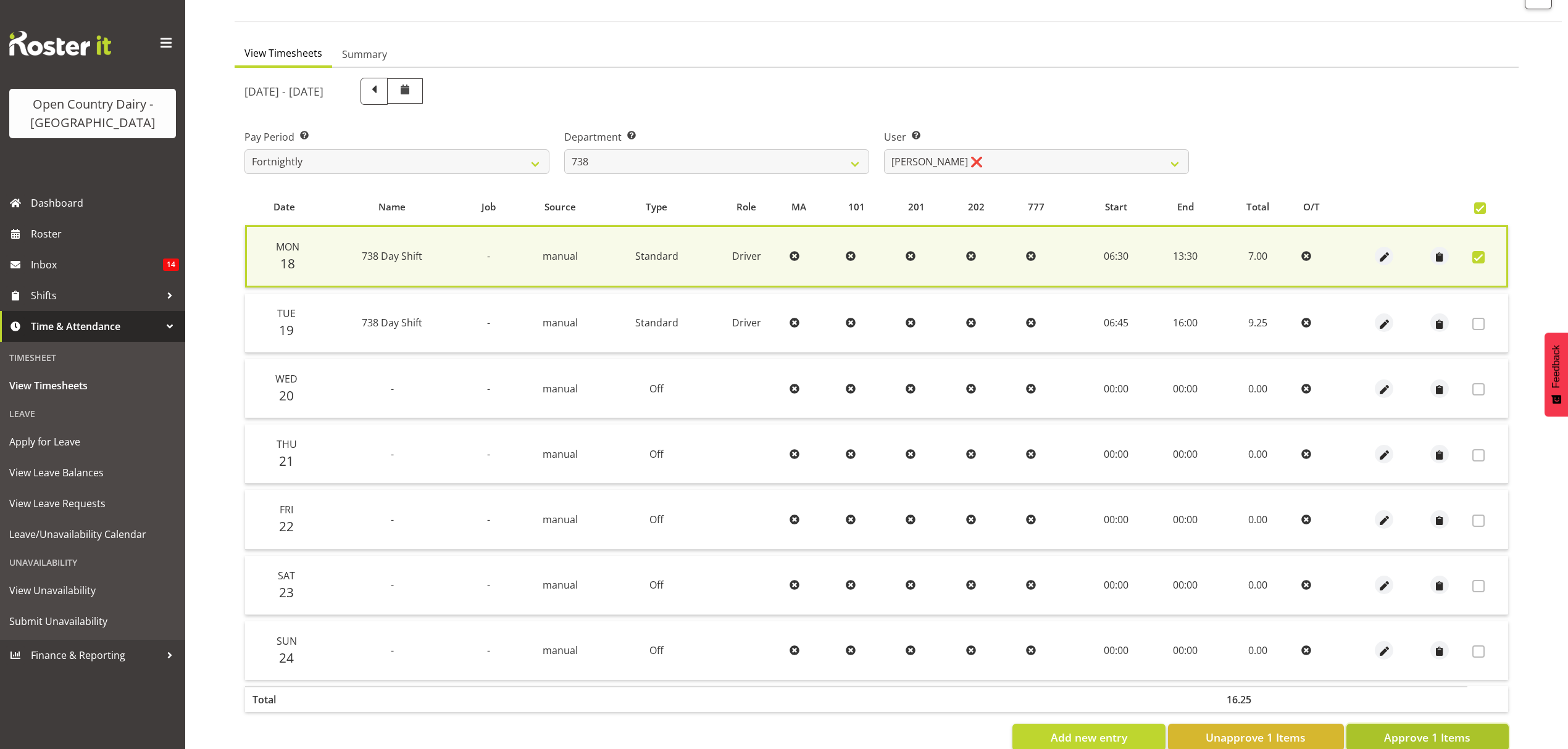
click at [1383, 727] on button "Approve 1 Items" at bounding box center [1427, 737] width 163 height 27
checkbox input "false"
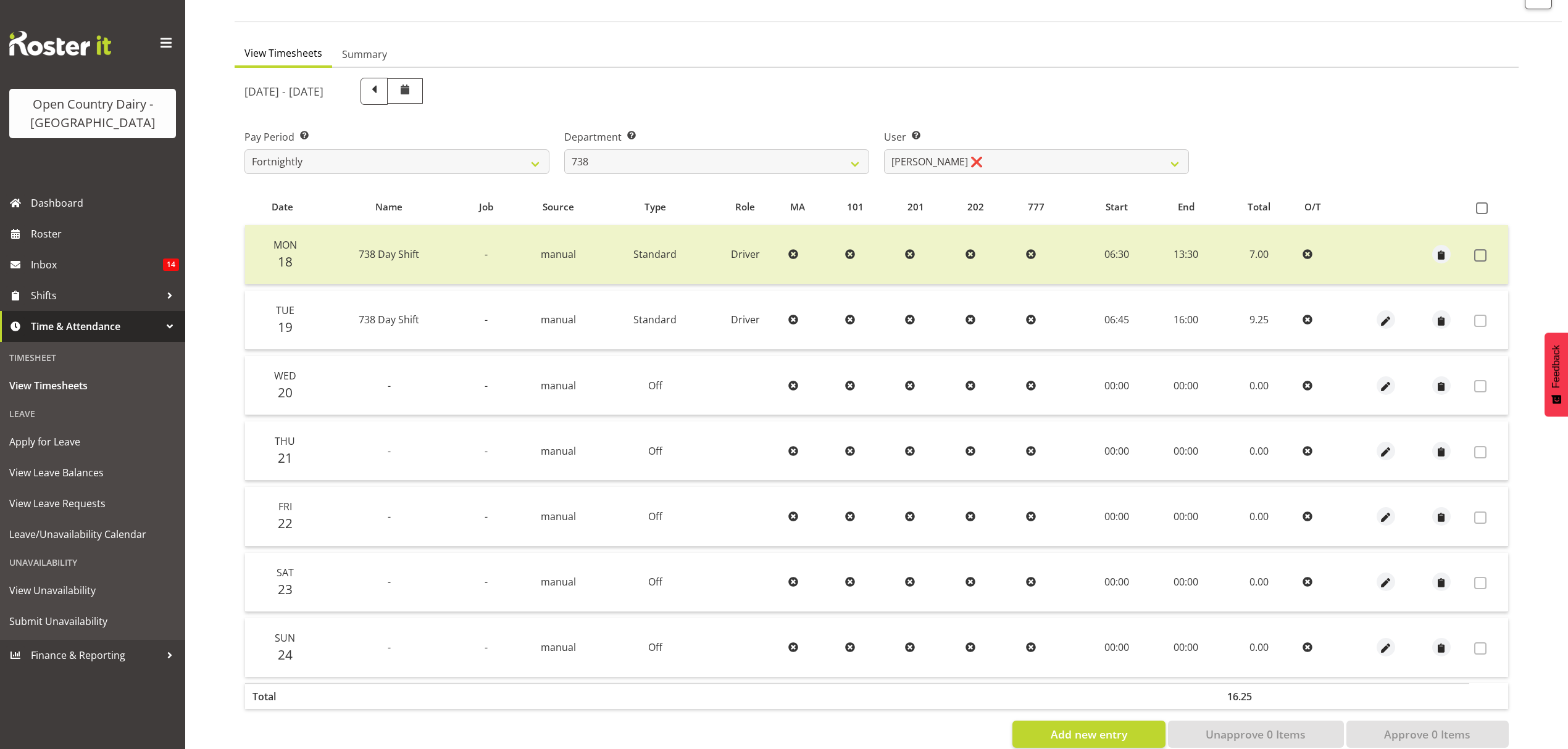
click at [781, 178] on div "Department Select which department you would like to view. 734 735 736 737 738 …" at bounding box center [716, 147] width 320 height 69
click at [775, 172] on select "734 735 736 737 738 739 851 852 853 854 855 856 858 861 862 865 868 869 870 873" at bounding box center [716, 161] width 305 height 24
select select "681"
click at [564, 149] on select "734 735 736 737 738 739 851 852 853 854 855 856 858 861 862 865 868 869 870 873" at bounding box center [716, 161] width 305 height 24
click at [0, 0] on div at bounding box center [0, 0] width 0 height 0
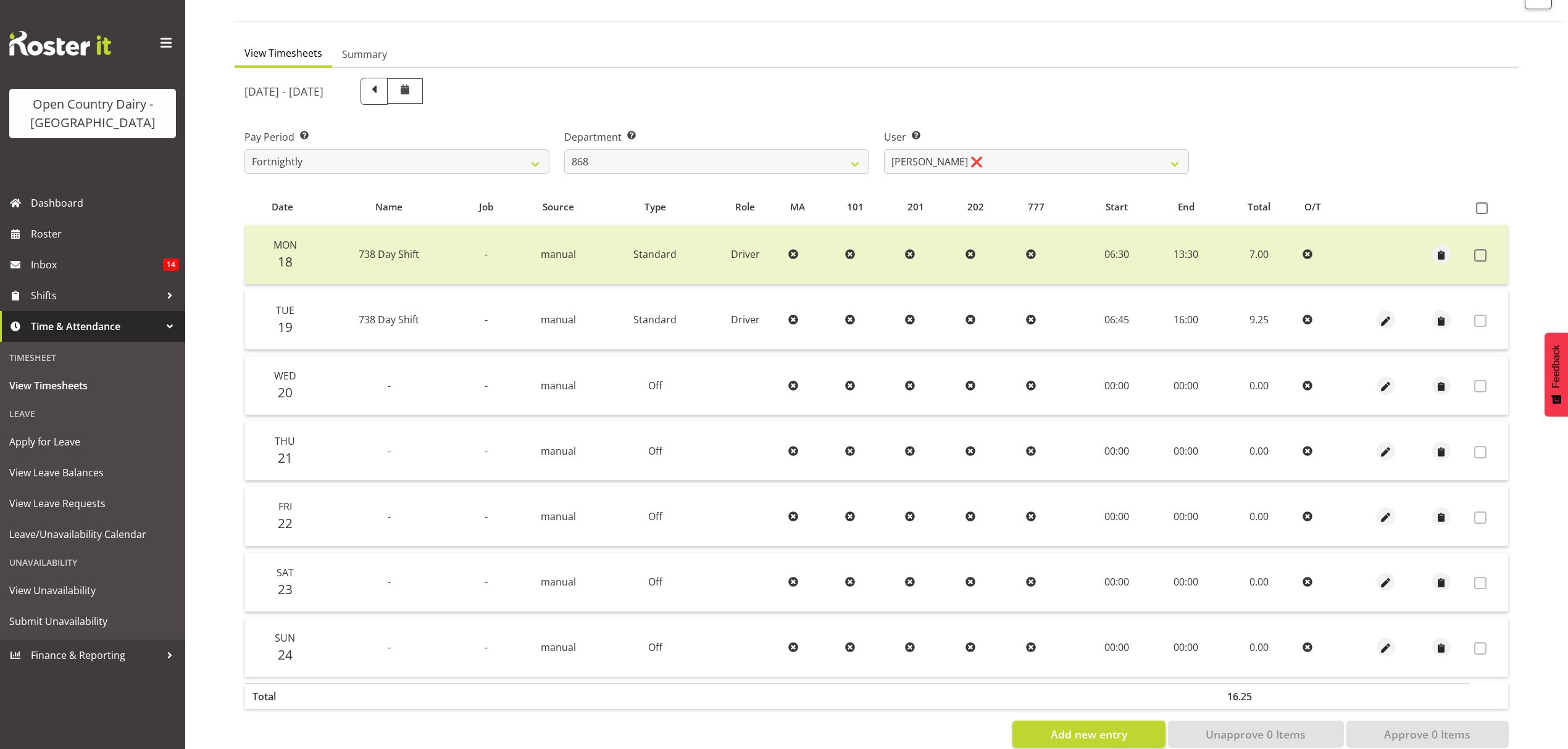
select select "7377"
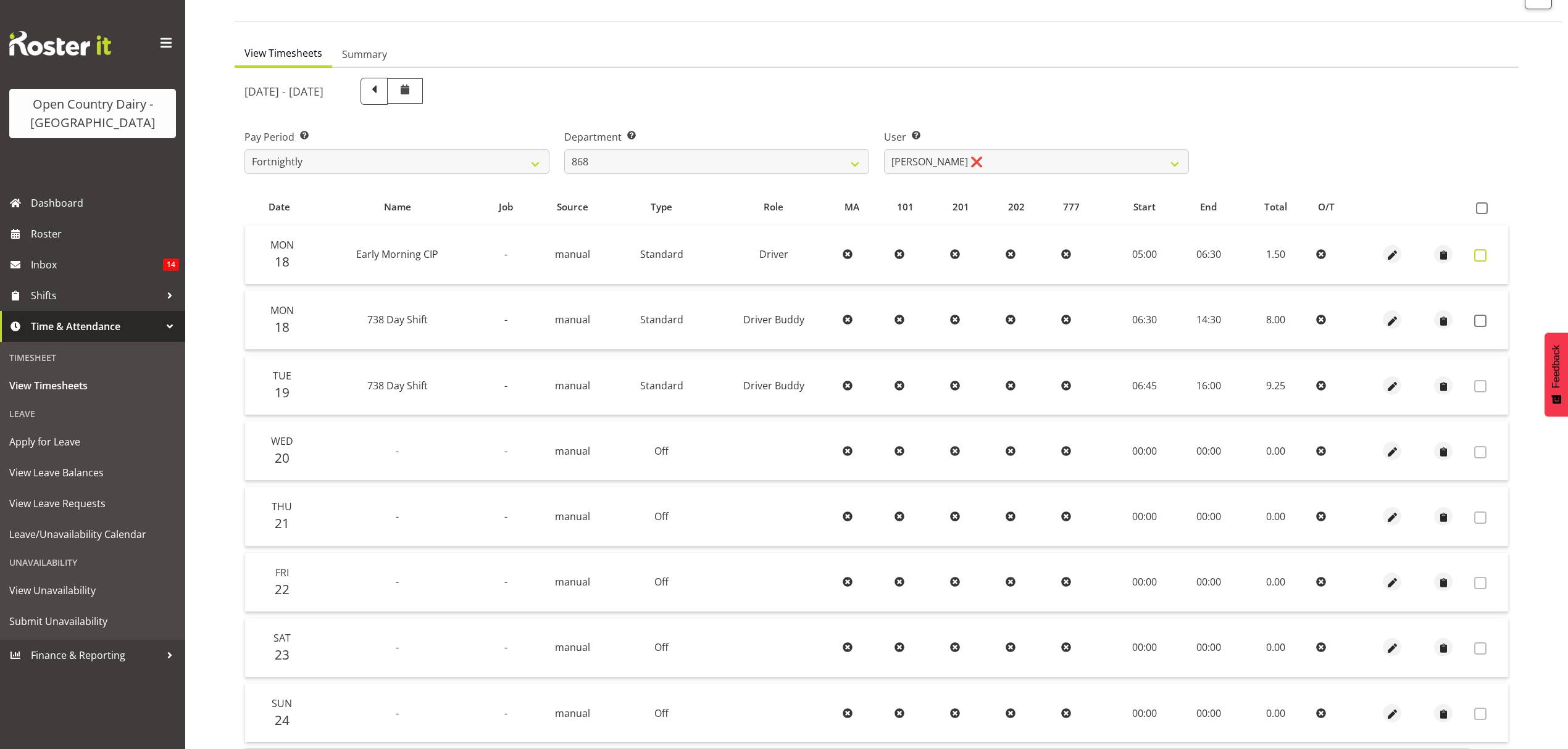
click at [1475, 258] on span at bounding box center [1480, 255] width 13 height 13
checkbox input "true"
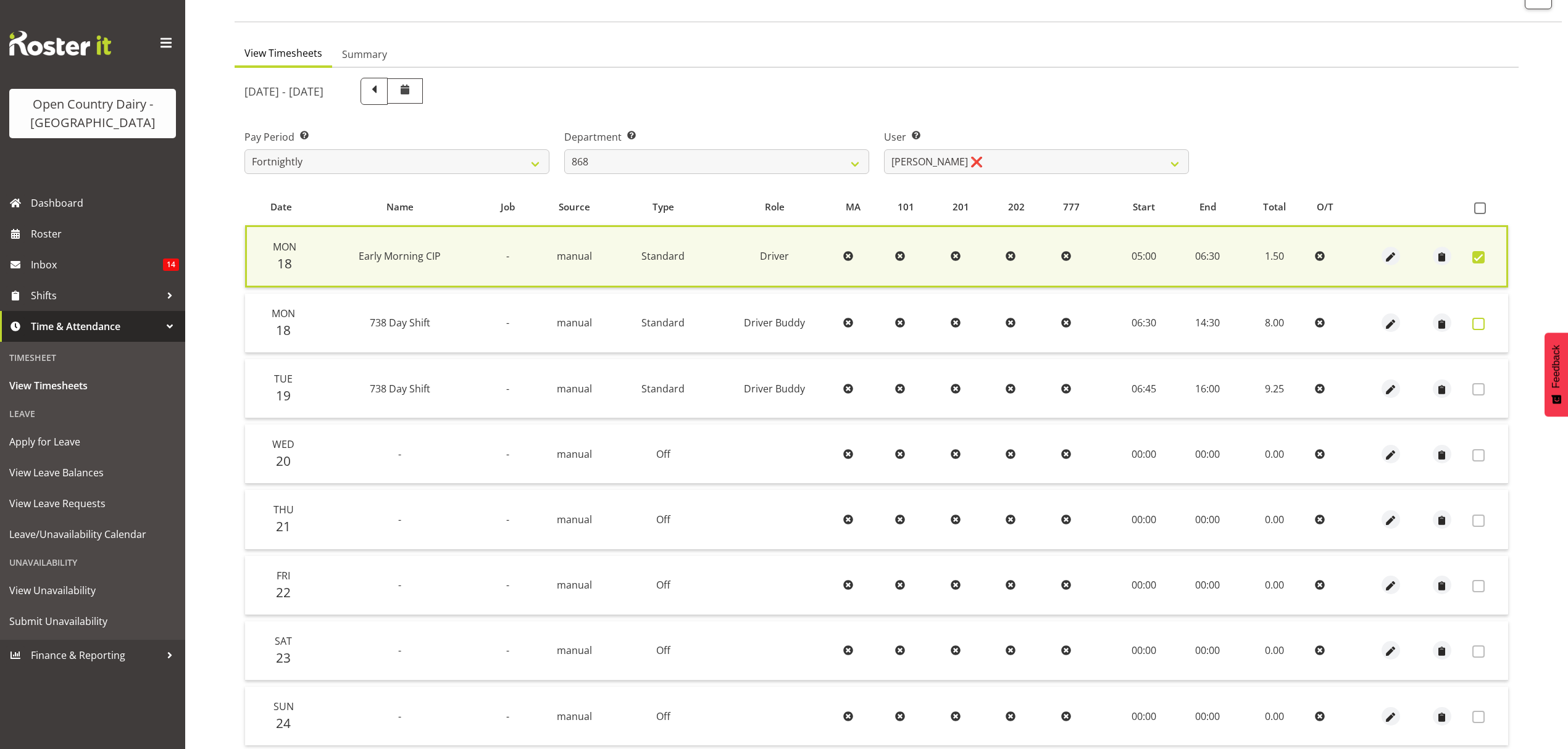
click at [1480, 321] on span at bounding box center [1478, 324] width 13 height 13
checkbox input "true"
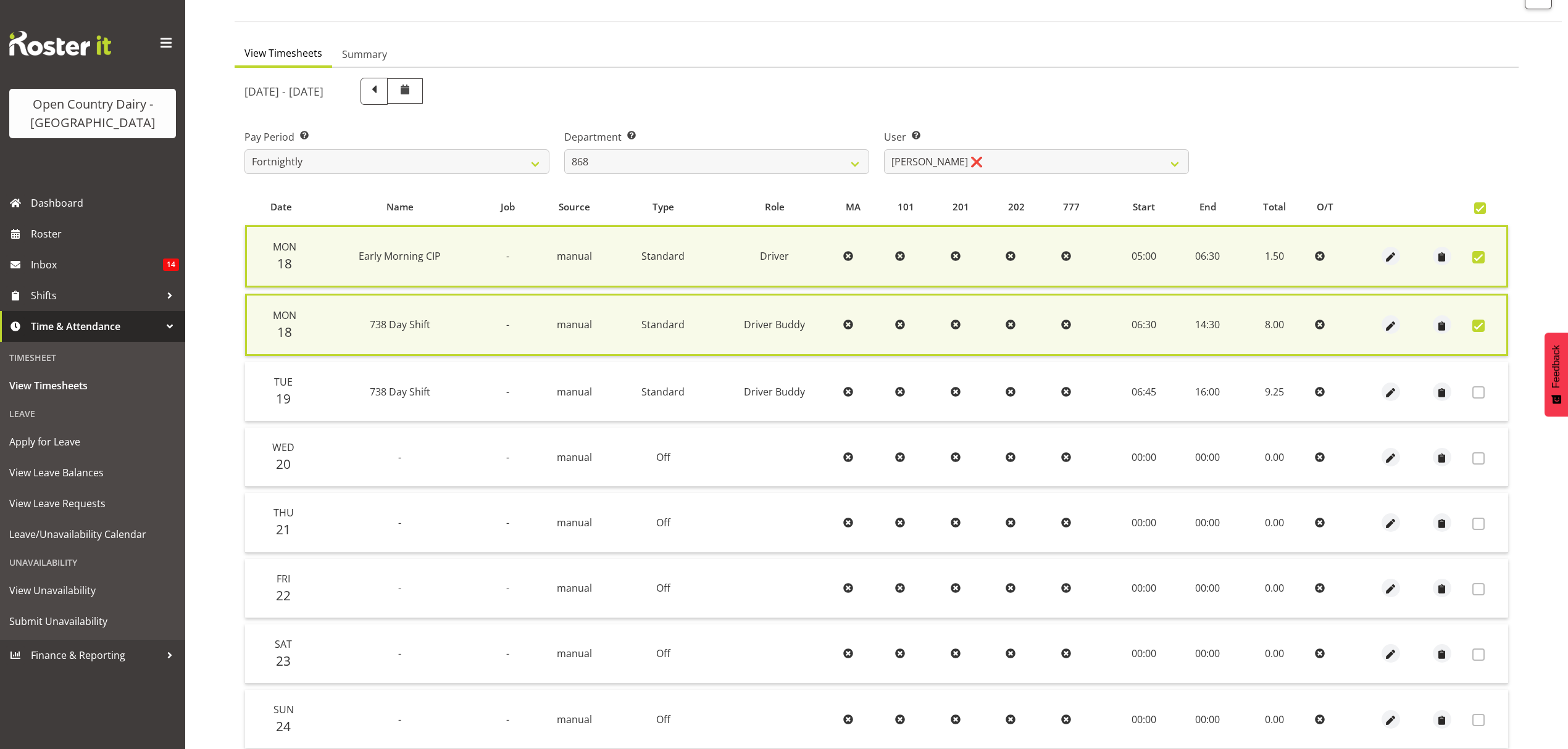
click at [1473, 251] on span at bounding box center [1478, 257] width 13 height 13
checkbox input "false"
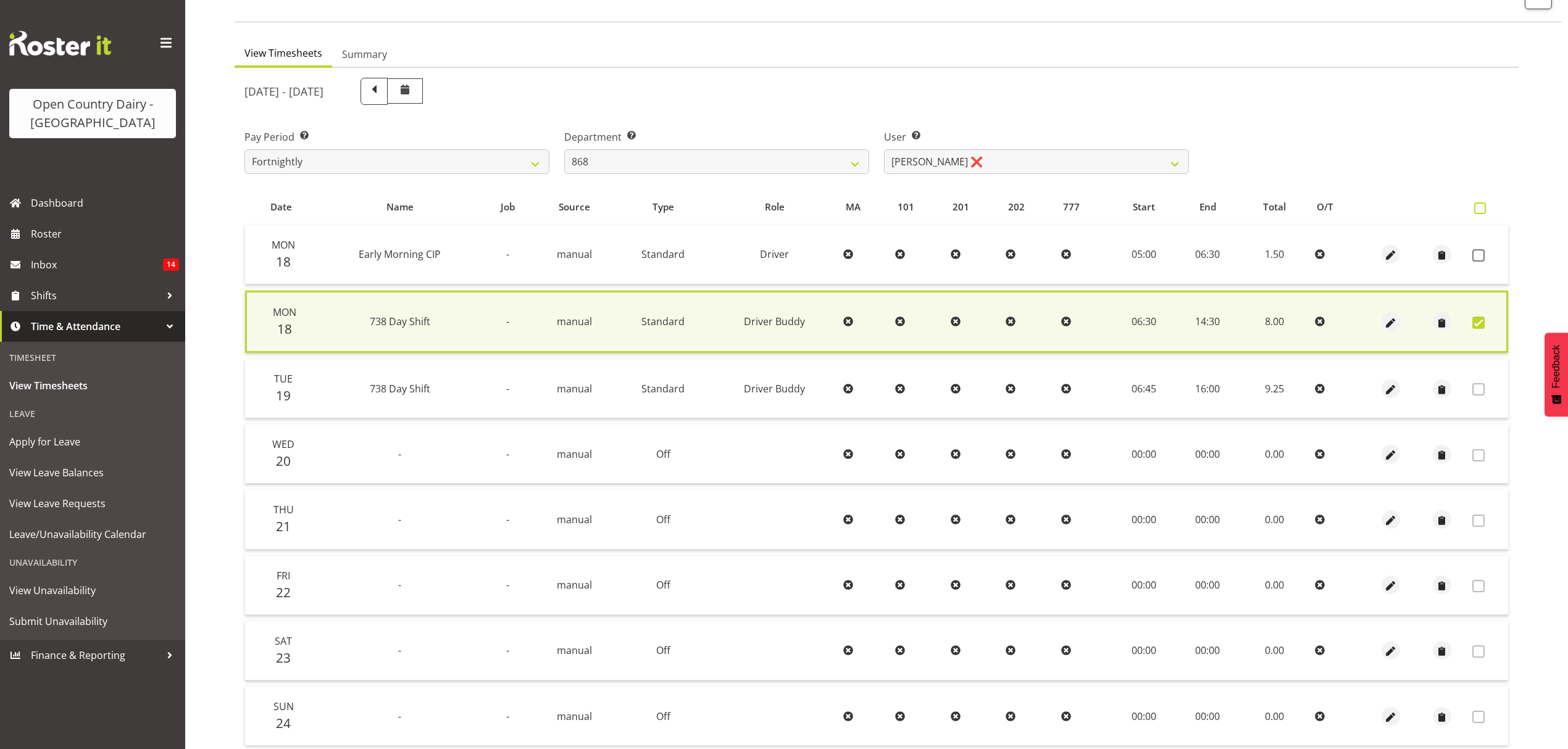
click at [1476, 211] on span at bounding box center [1480, 208] width 12 height 12
click at [1476, 211] on input "checkbox" at bounding box center [1478, 208] width 8 height 8
checkbox input "true"
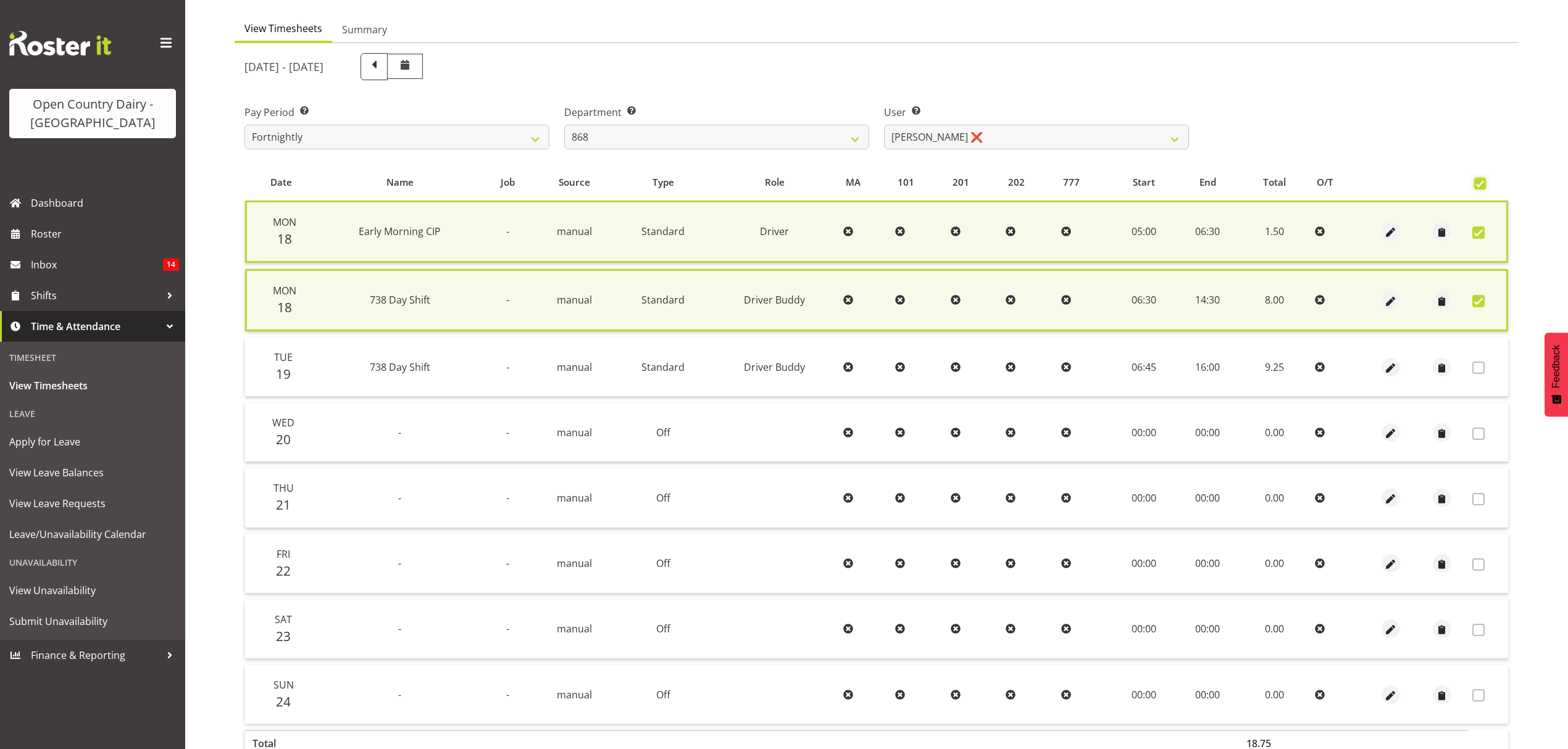
scroll to position [179, 0]
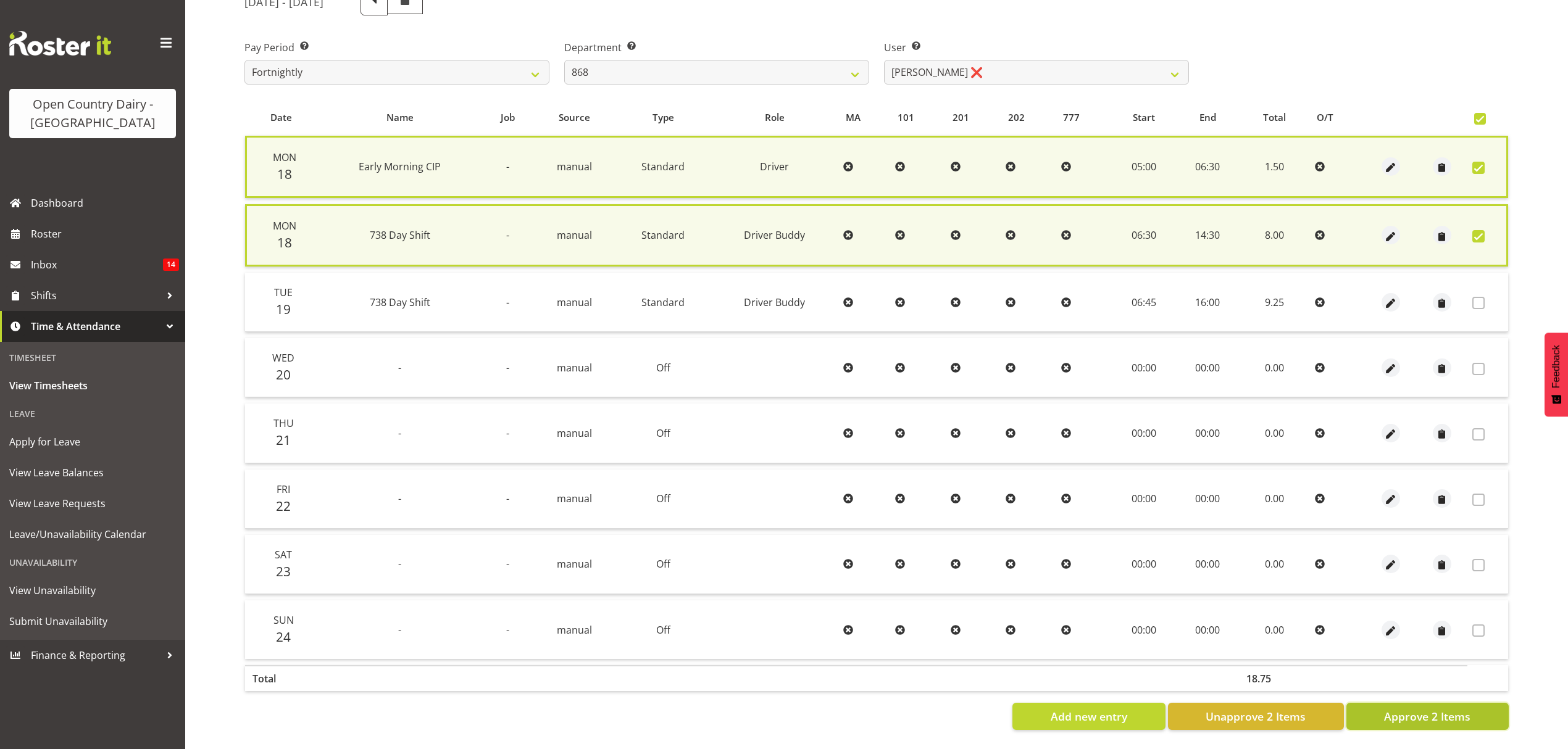
click at [1395, 708] on span "Approve 2 Items" at bounding box center [1427, 716] width 86 height 16
checkbox input "false"
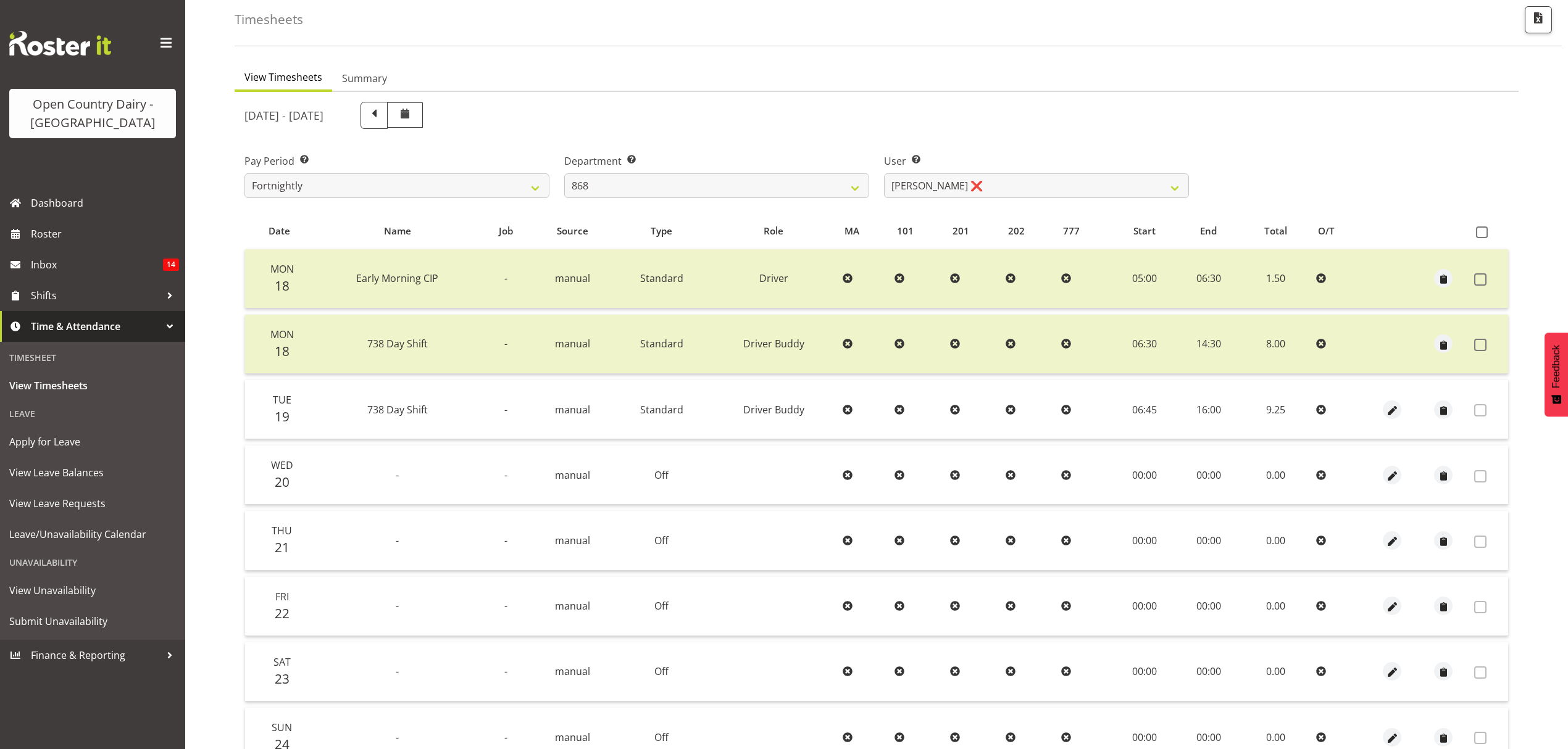
scroll to position [10, 0]
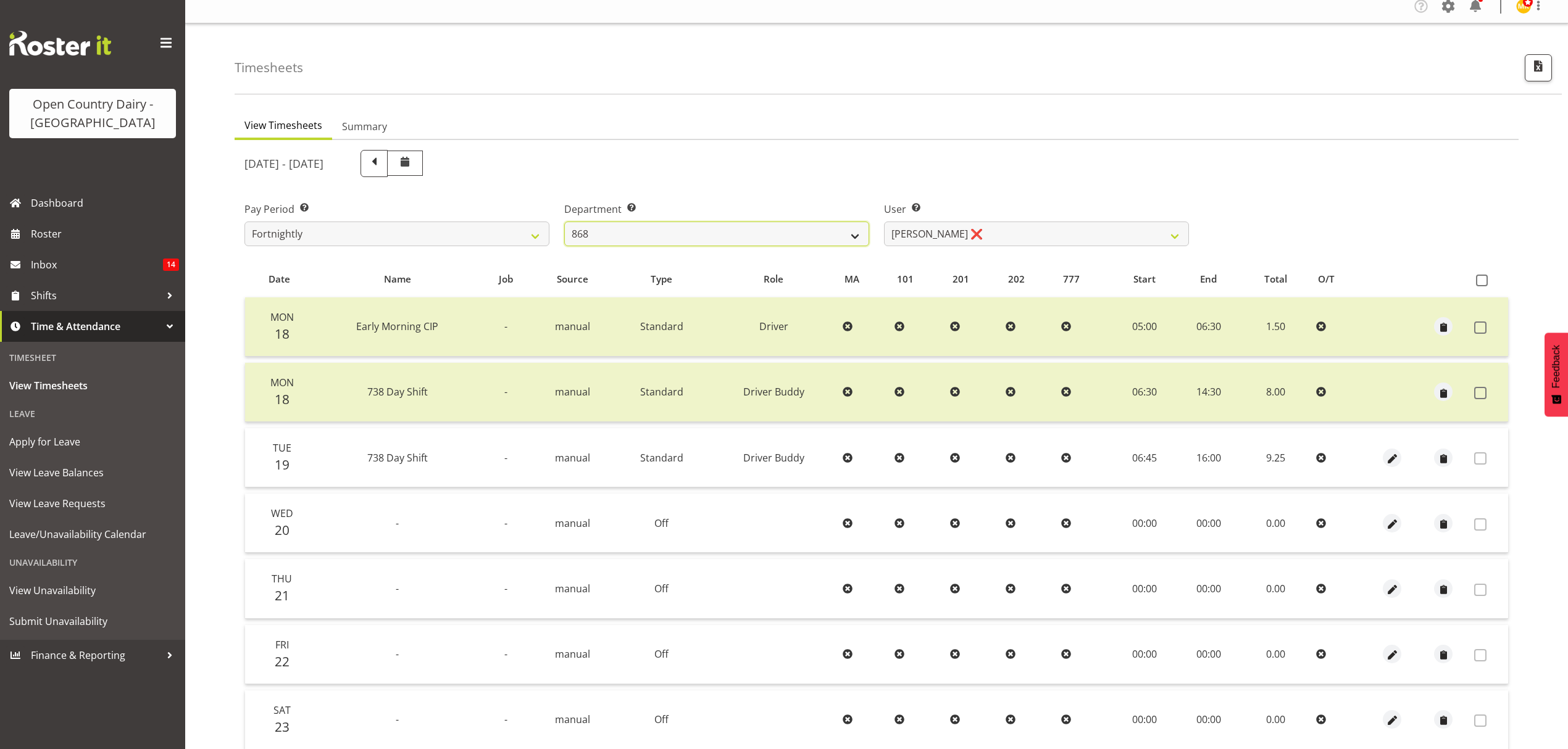
click at [823, 238] on select "734 735 736 737 738 739 851 852 853 854 855 856 858 861 862 865 868 869 870 873" at bounding box center [716, 234] width 305 height 24
select select "669"
click at [564, 222] on select "734 735 736 737 738 739 851 852 853 854 855 856 858 861 862 865 868 869 870 873" at bounding box center [716, 234] width 305 height 24
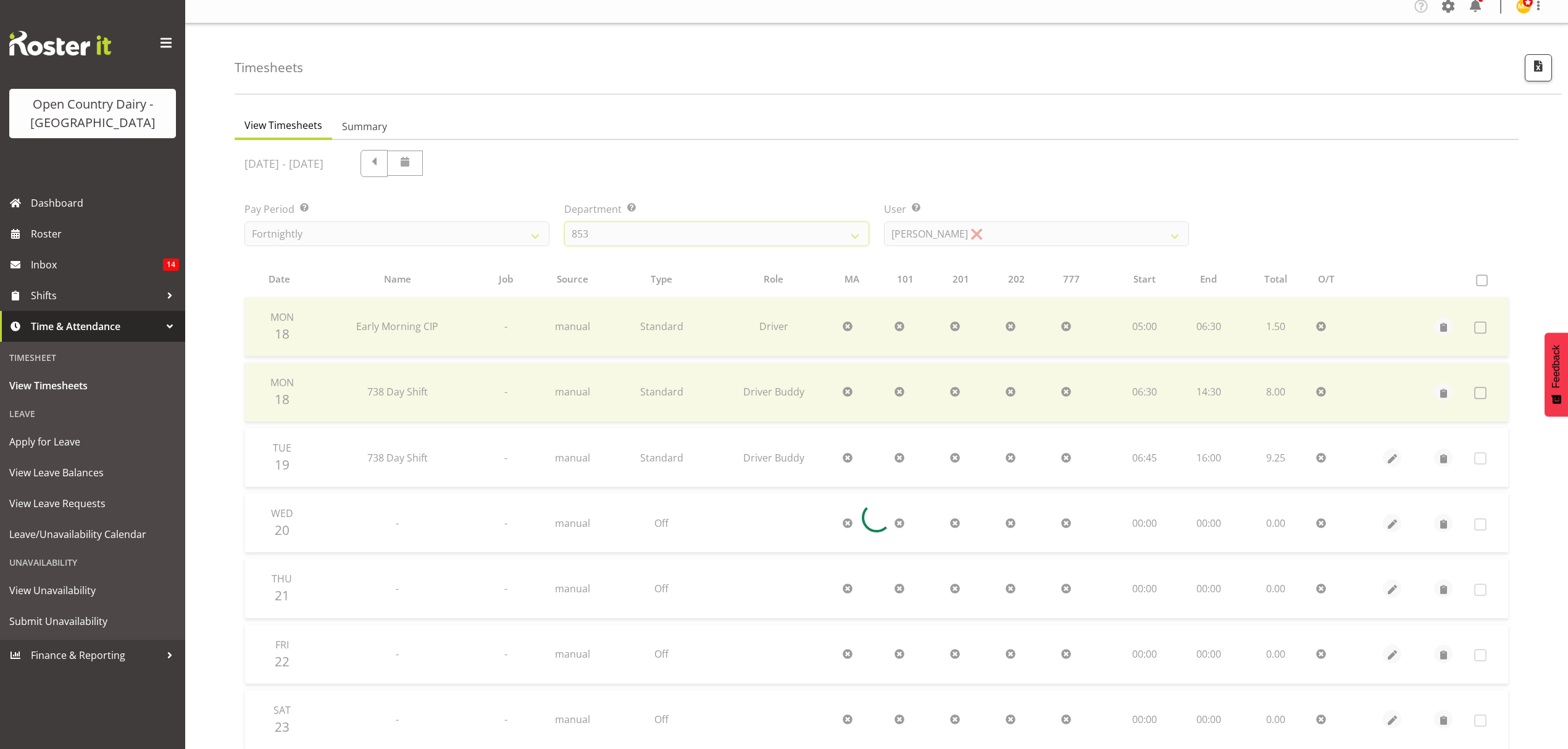
scroll to position [0, 0]
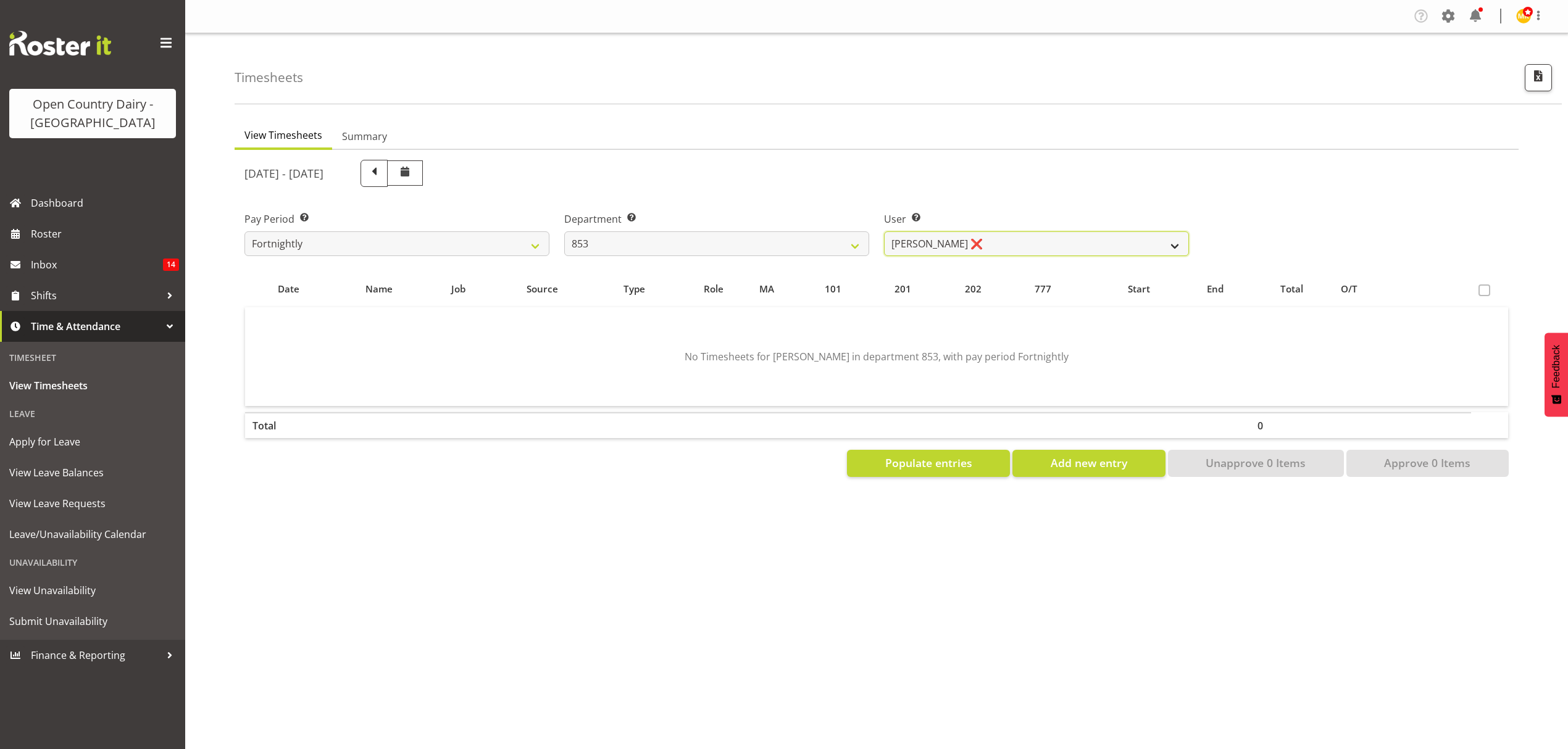
click at [995, 238] on select "[PERSON_NAME] ❌ [PERSON_NAME] ❌ [PERSON_NAME] ❌ [PERSON_NAME] ❌" at bounding box center [1036, 244] width 305 height 24
select select "7439"
click at [884, 232] on select "[PERSON_NAME] ❌ [PERSON_NAME] ❌ [PERSON_NAME] ❌ [PERSON_NAME] ❌" at bounding box center [1036, 244] width 305 height 24
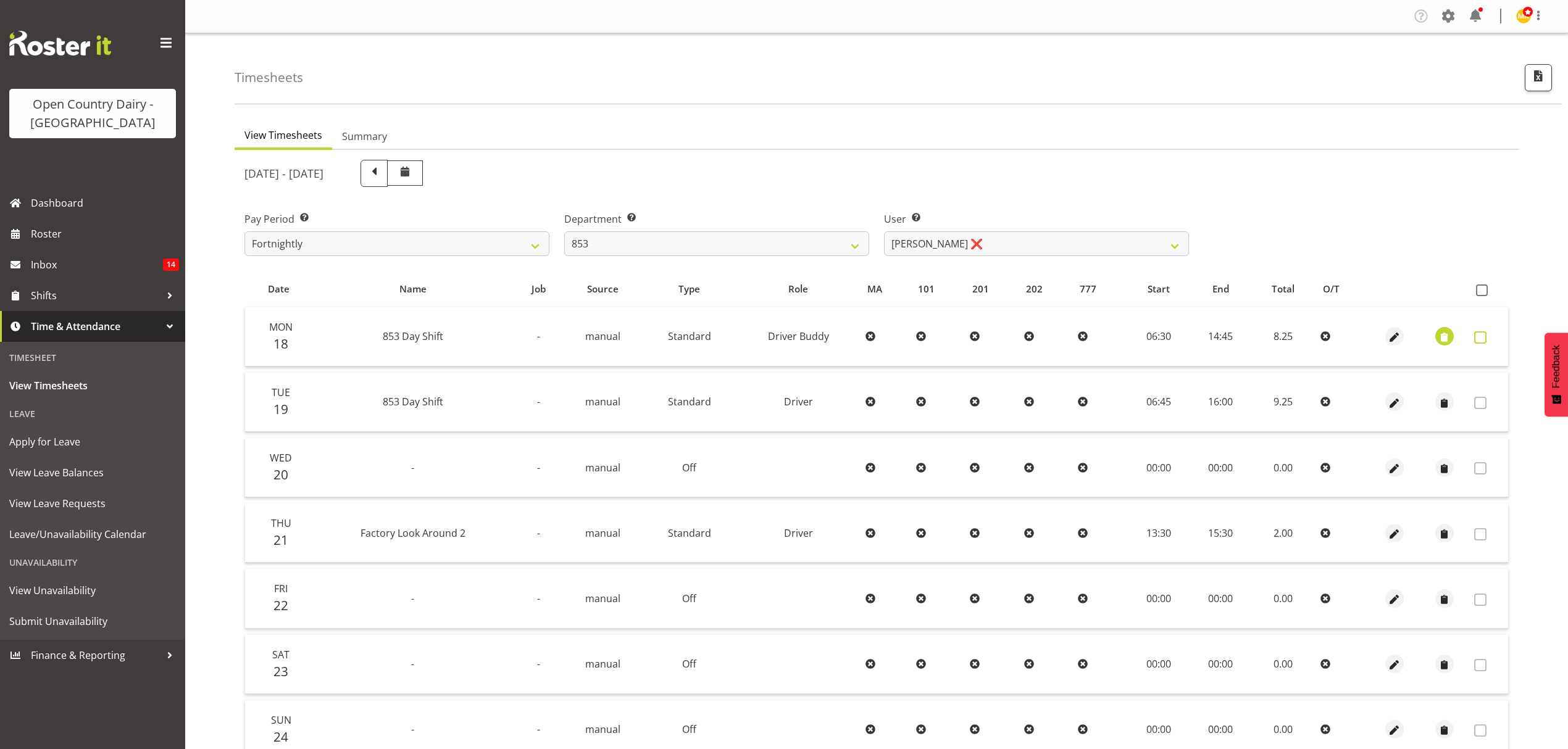
click at [1488, 331] on label at bounding box center [1483, 337] width 19 height 13
checkbox input "true"
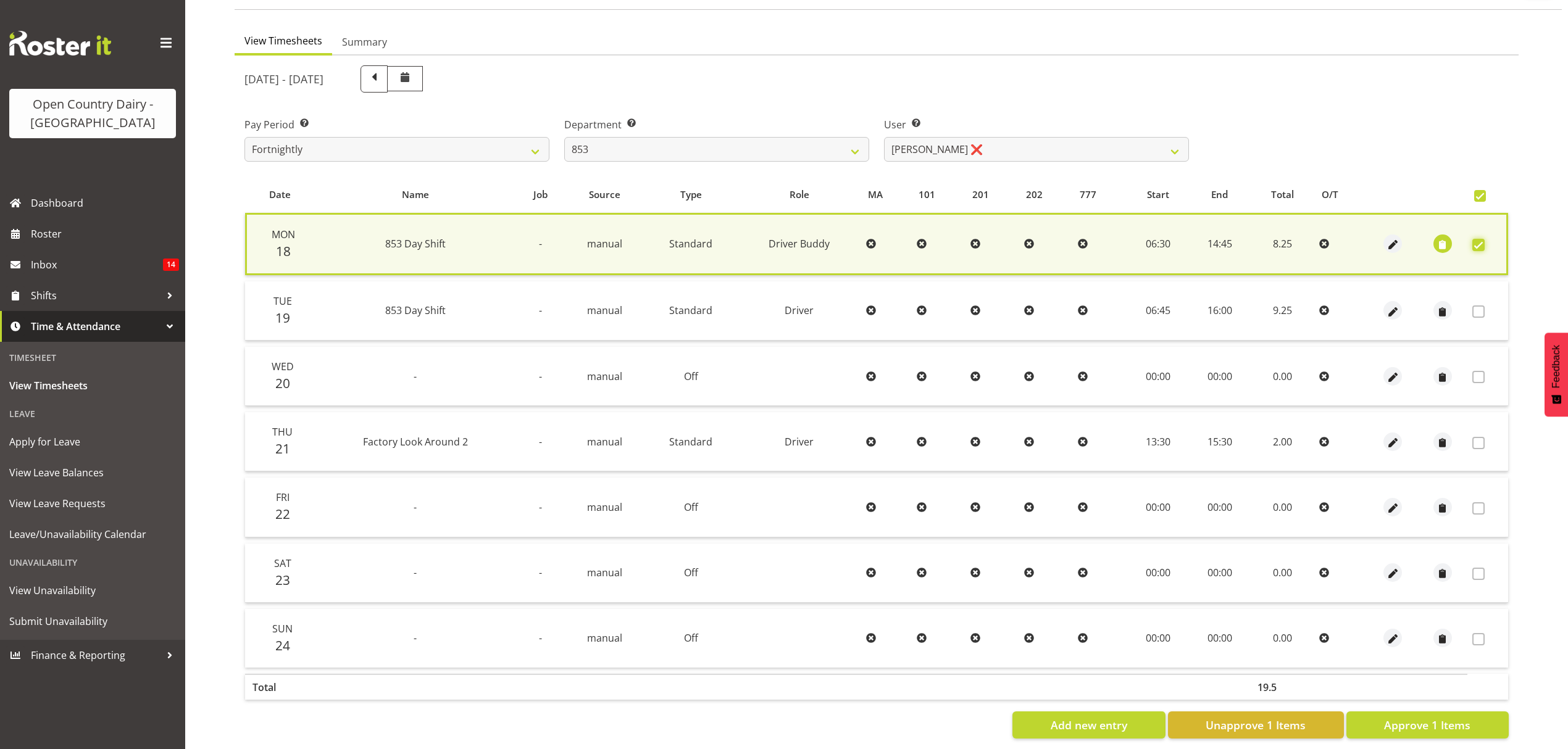
scroll to position [112, 0]
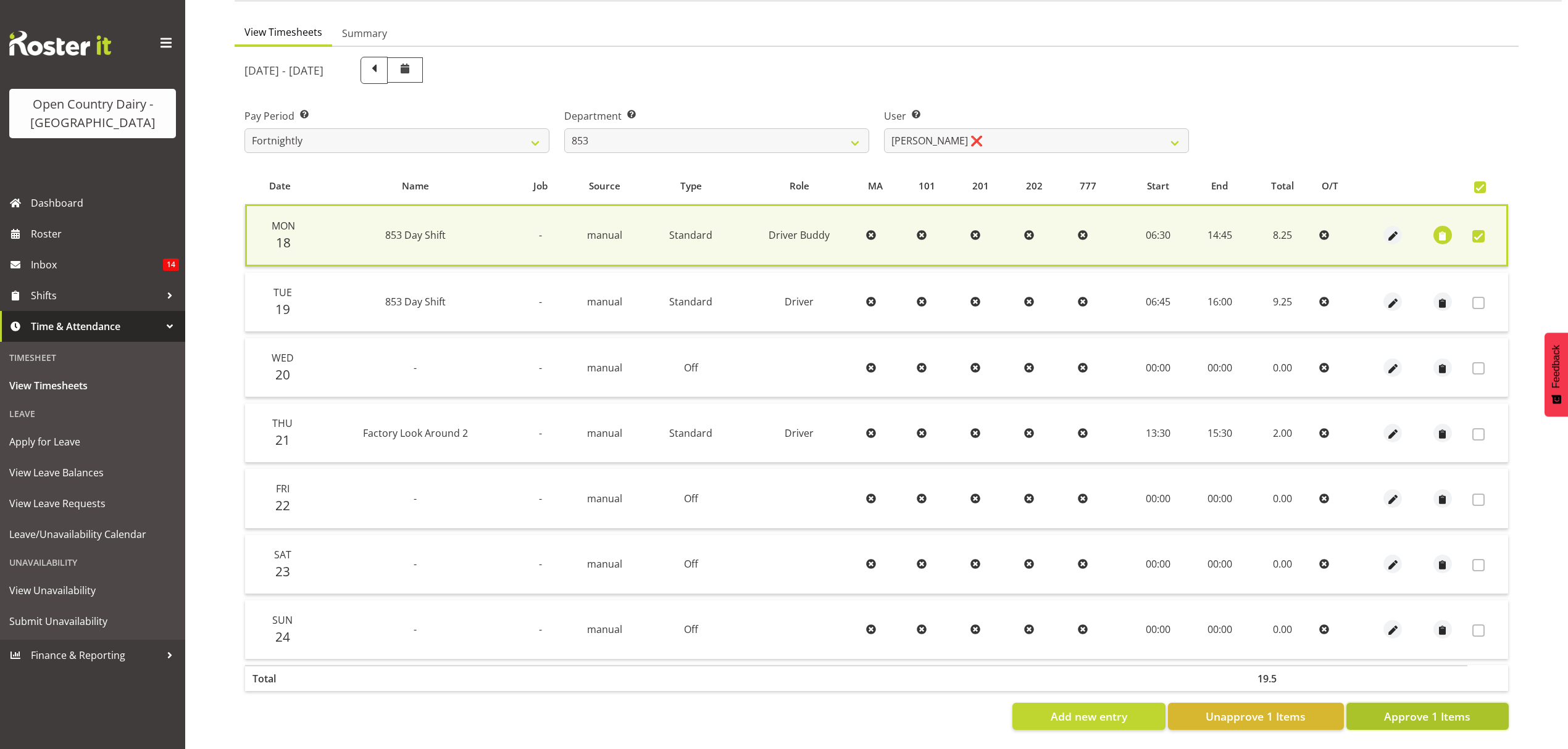
click at [1406, 708] on span "Approve 1 Items" at bounding box center [1427, 716] width 86 height 16
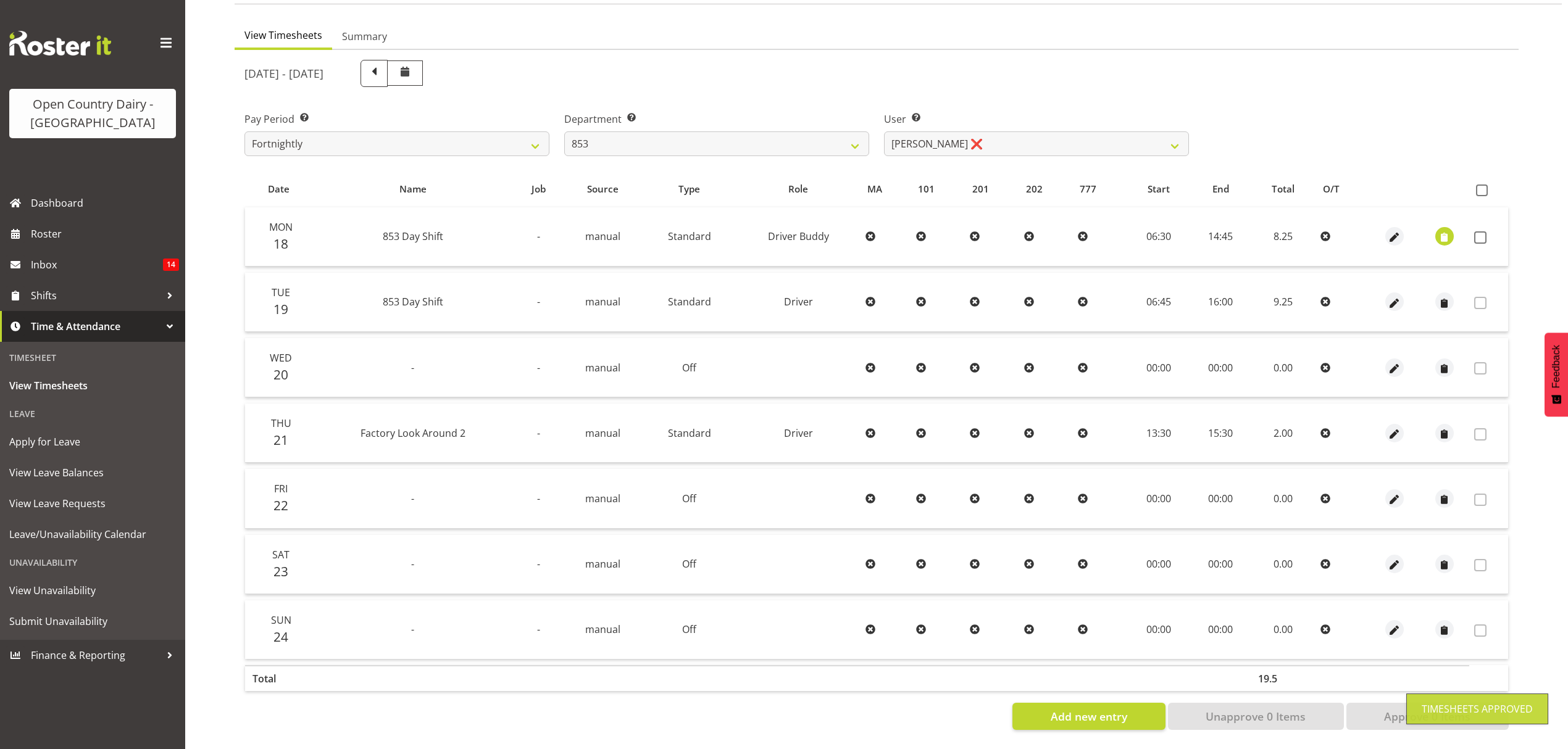
checkbox input "false"
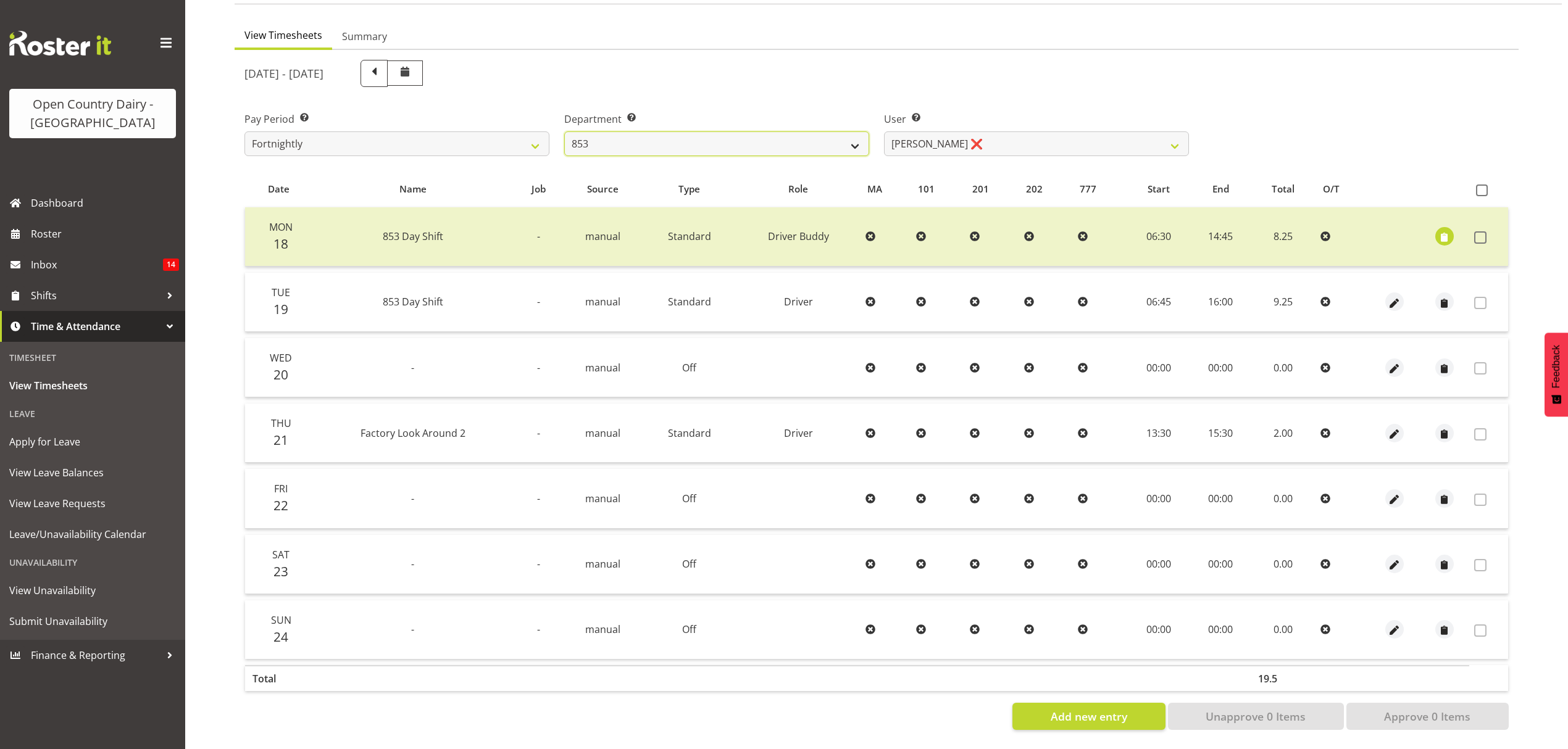
click at [850, 132] on select "734 735 736 737 738 739 851 852 853 854 855 856 858 861 862 865 868 869 870 873" at bounding box center [716, 143] width 305 height 24
select select "668"
click at [564, 132] on select "734 735 736 737 738 739 851 852 853 854 855 856 858 861 862 865 868 869 870 873" at bounding box center [716, 143] width 305 height 24
select select "8288"
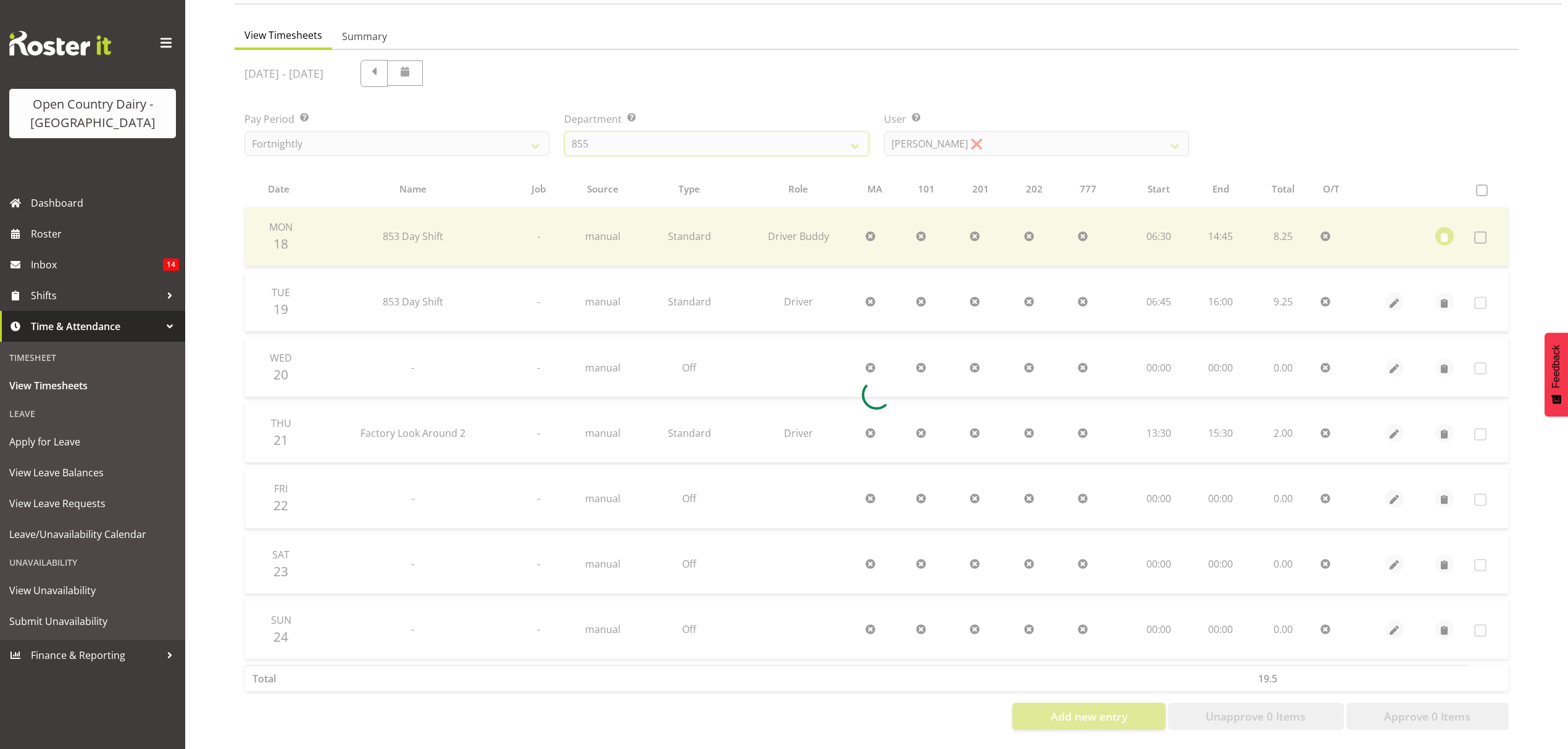
scroll to position [0, 0]
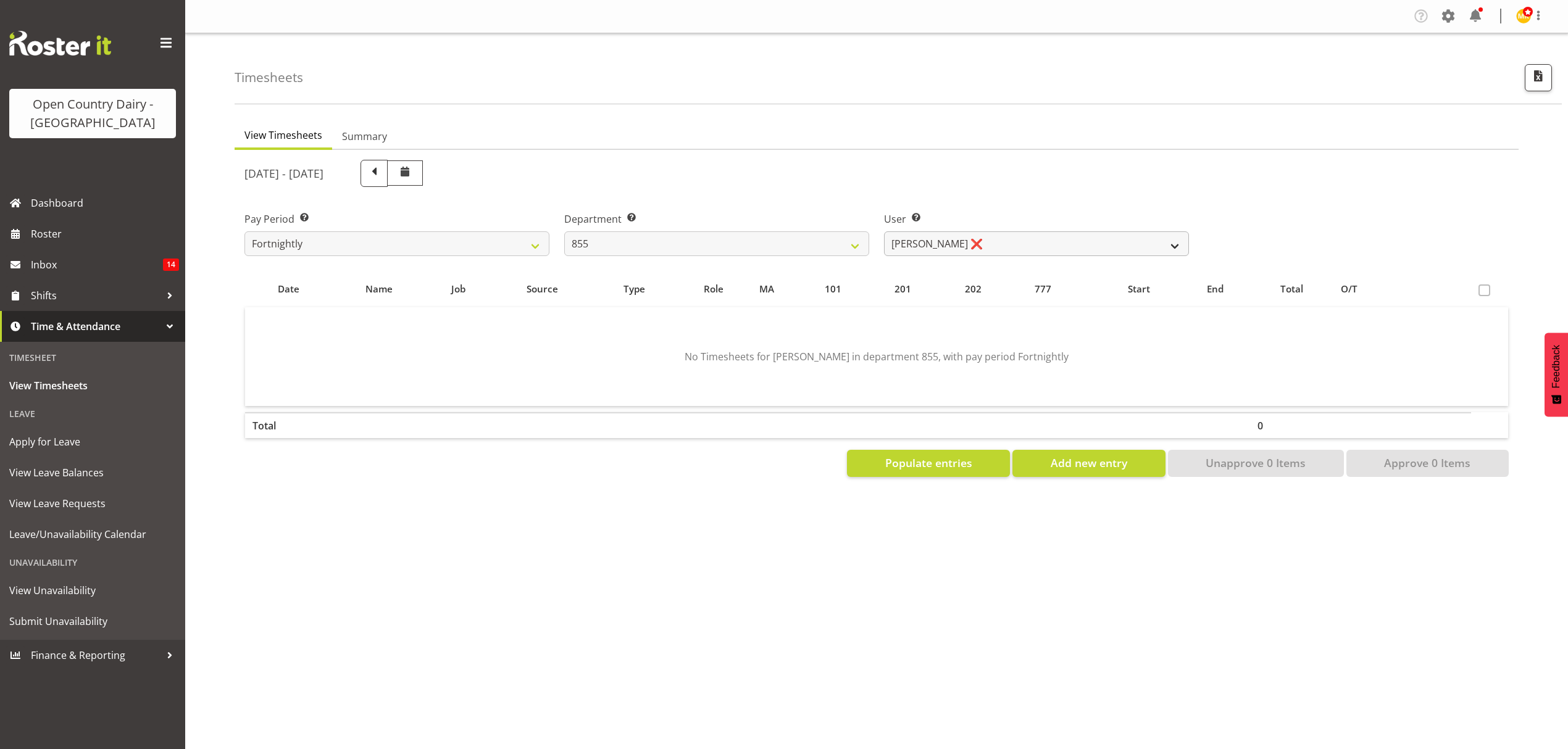
drag, startPoint x: 1032, startPoint y: 212, endPoint x: 1028, endPoint y: 248, distance: 36.2
click at [1032, 230] on div "User Select user. Note: This is filtered down by the previous two drop-down ite…" at bounding box center [1036, 234] width 305 height 44
click at [1028, 248] on select "[PERSON_NAME] ❌ [PERSON_NAME] ❌ [PERSON_NAME] ❌" at bounding box center [1036, 244] width 305 height 24
click at [1014, 161] on div "[DATE] - [DATE]" at bounding box center [716, 173] width 944 height 27
click at [761, 232] on select "734 735 736 737 738 739 851 852 853 854 855 856 858 861 862 865 868 869 870 873" at bounding box center [716, 244] width 305 height 24
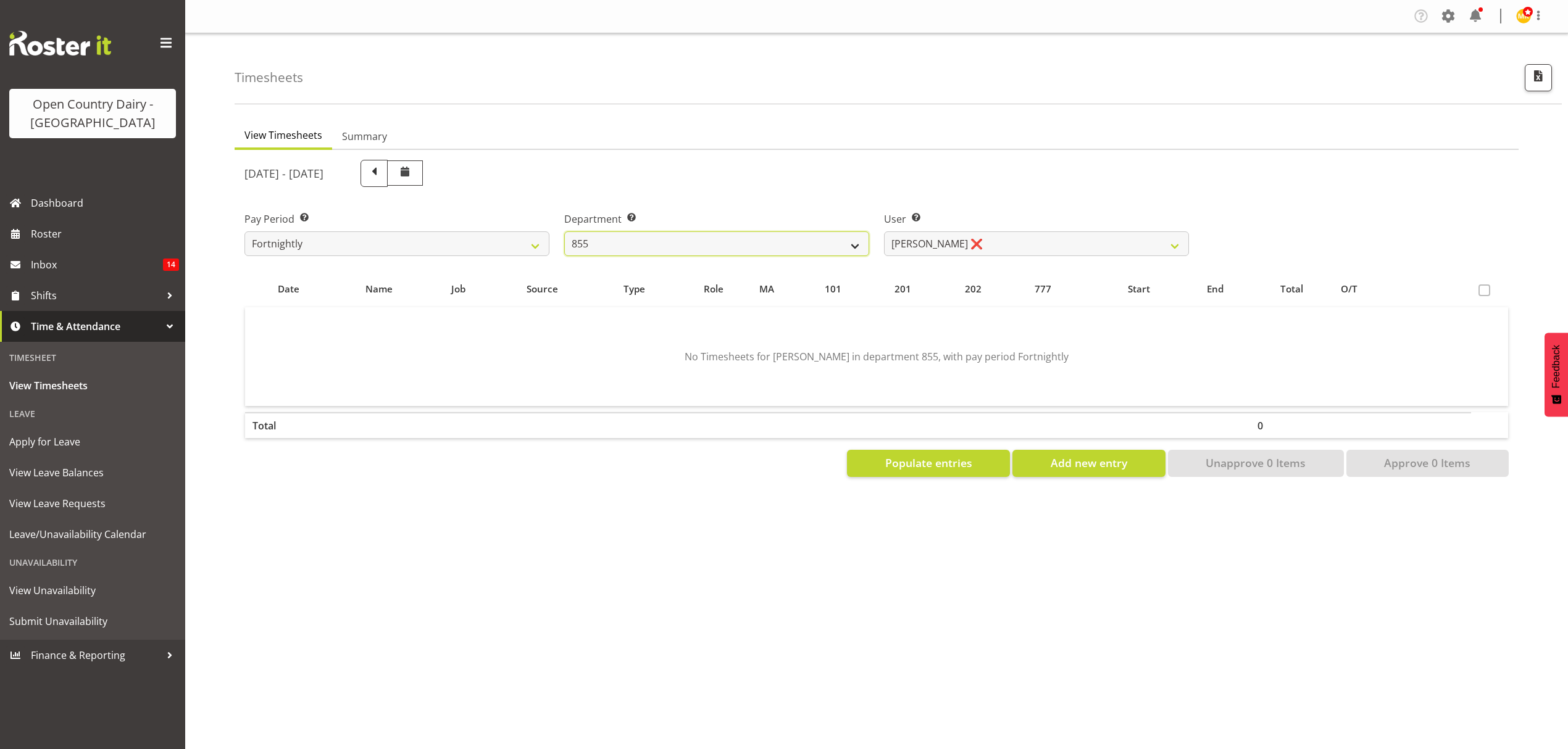
select select "676"
click at [564, 232] on select "734 735 736 737 738 739 851 852 853 854 855 856 858 861 862 865 868 869 870 873" at bounding box center [716, 244] width 305 height 24
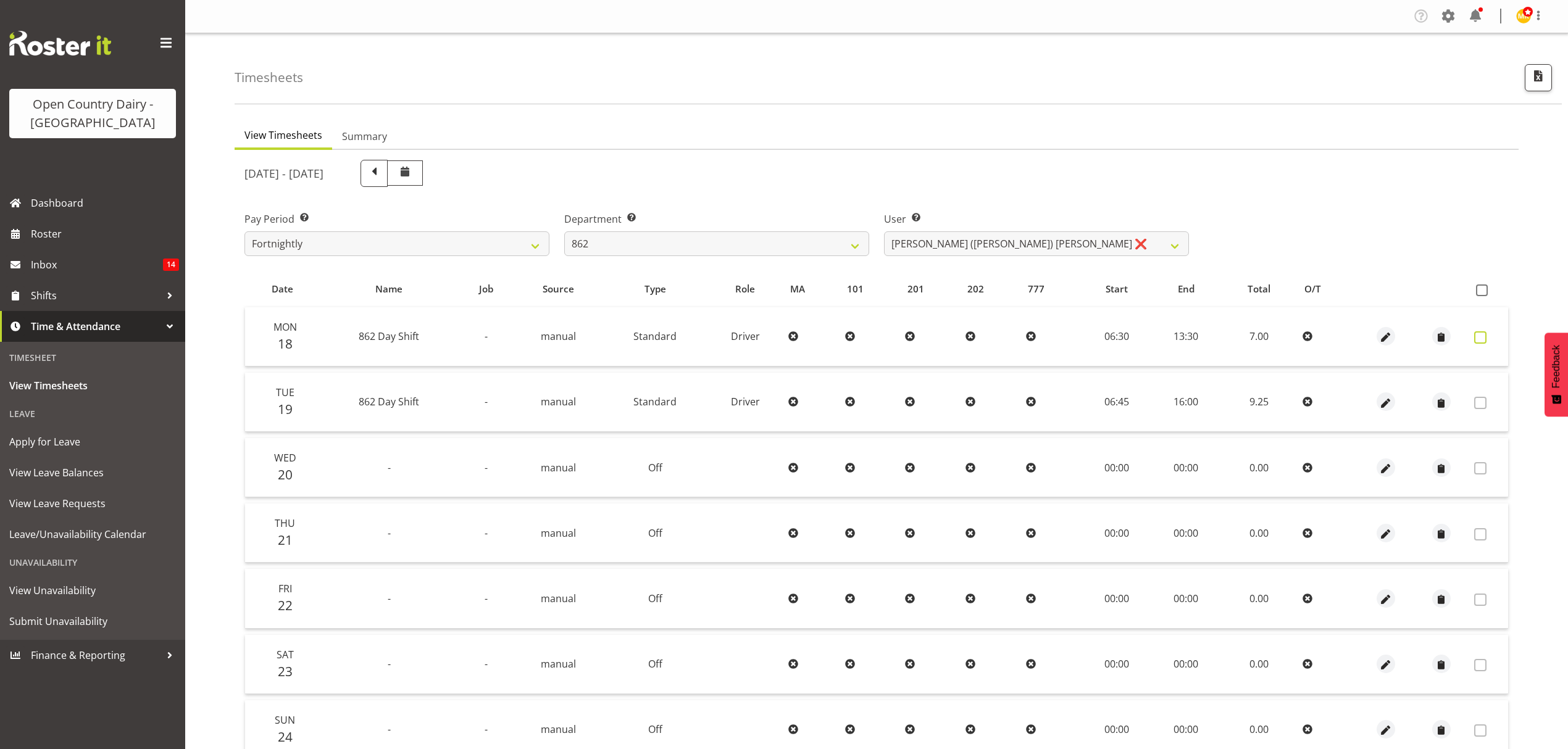
click at [1487, 336] on label at bounding box center [1483, 337] width 19 height 13
checkbox input "true"
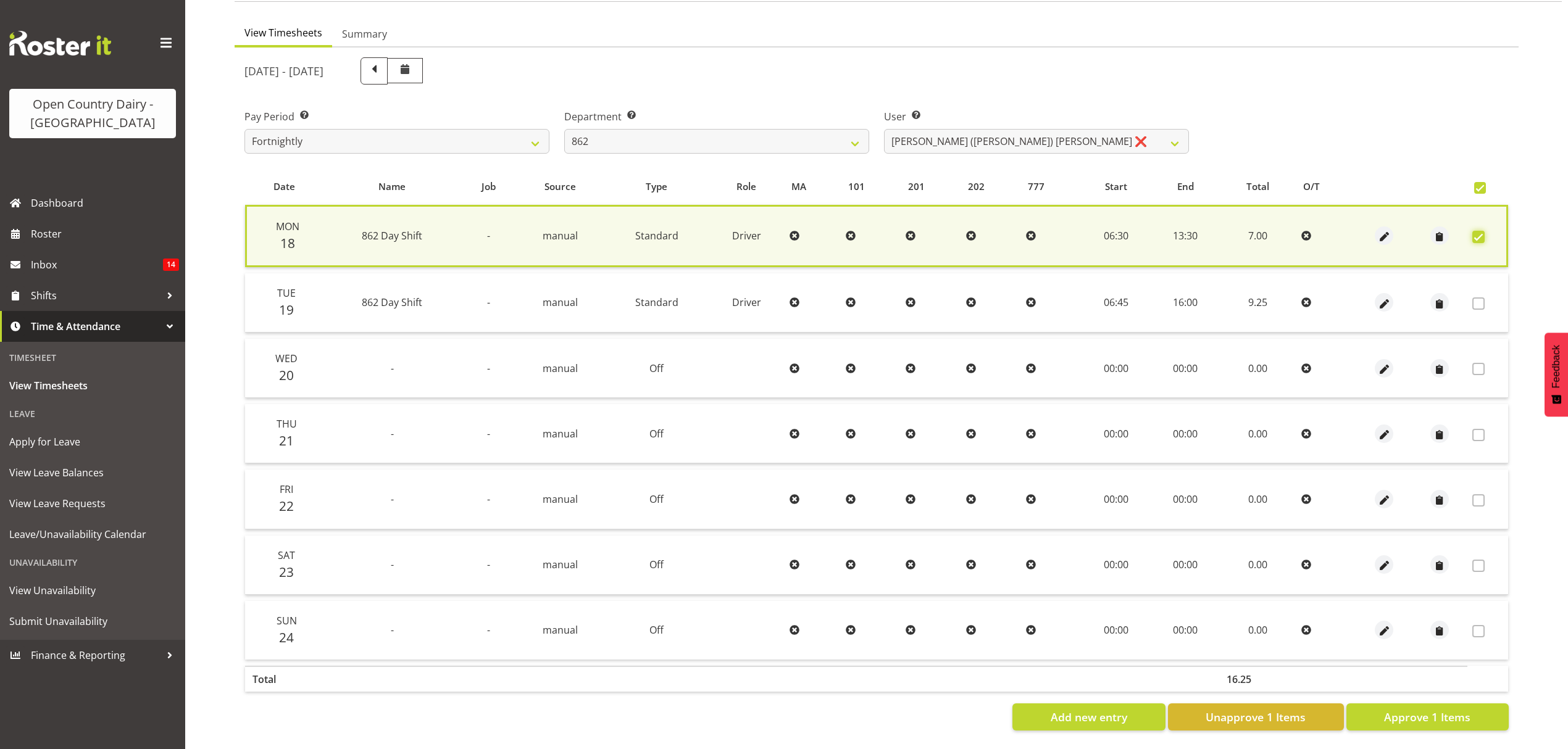
scroll to position [112, 0]
click at [1407, 716] on button "Approve 1 Items" at bounding box center [1427, 716] width 163 height 27
checkbox input "false"
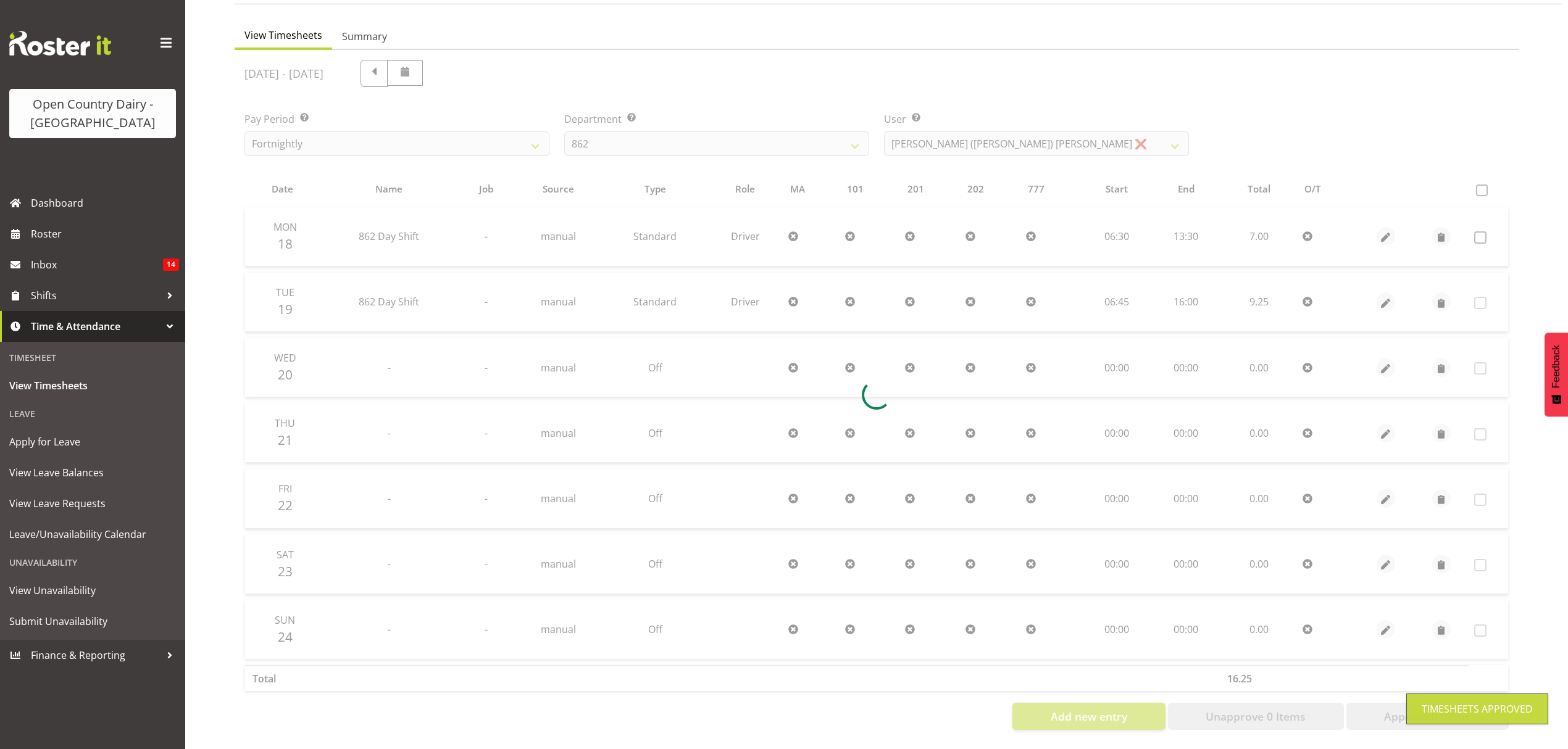
scroll to position [109, 0]
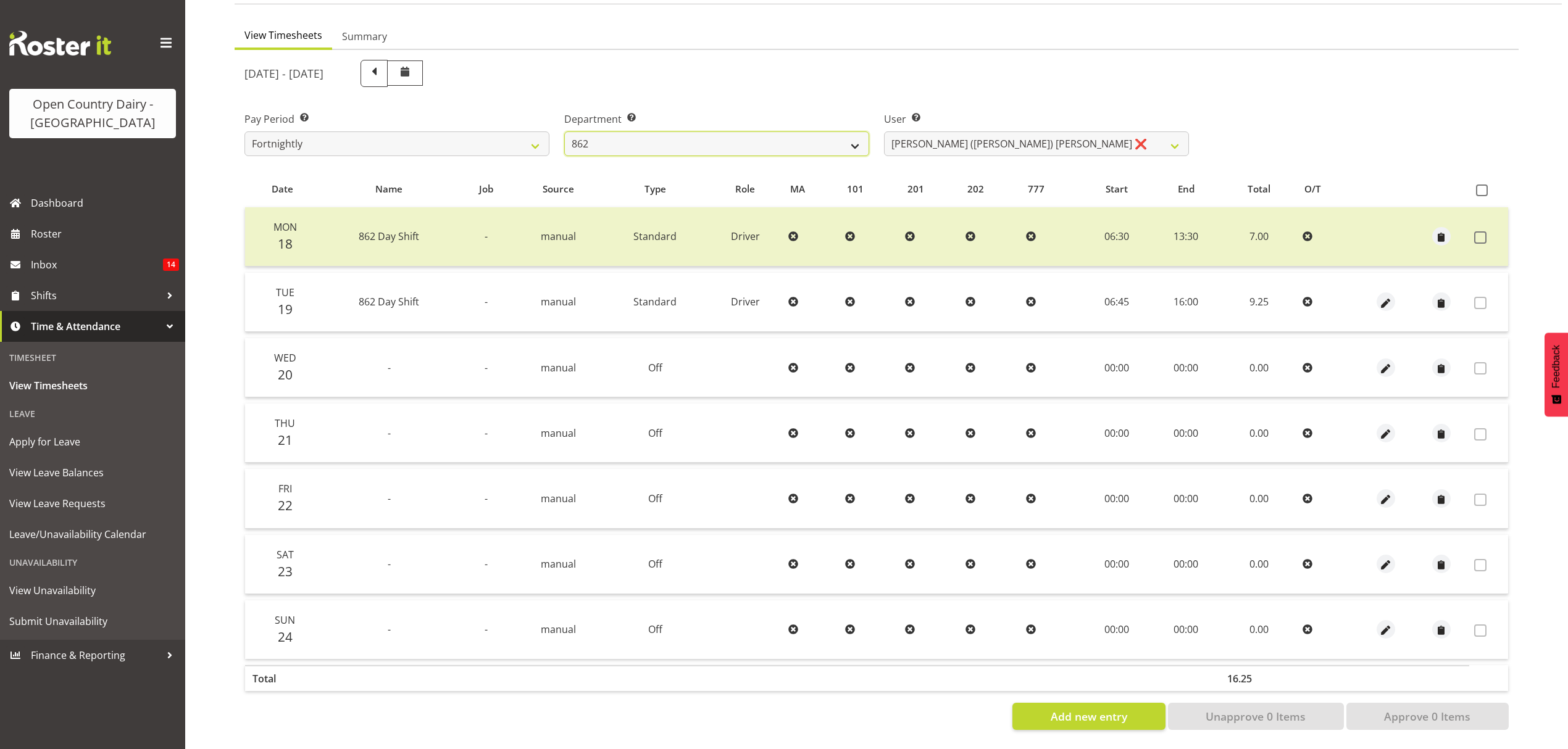
click at [818, 143] on select "734 735 736 737 738 739 851 852 853 854 855 856 858 861 862 865 868 869 870 873" at bounding box center [716, 143] width 305 height 24
select select "682"
click at [564, 132] on select "734 735 736 737 738 739 851 852 853 854 855 856 858 861 862 865 868 869 870 873" at bounding box center [716, 143] width 305 height 24
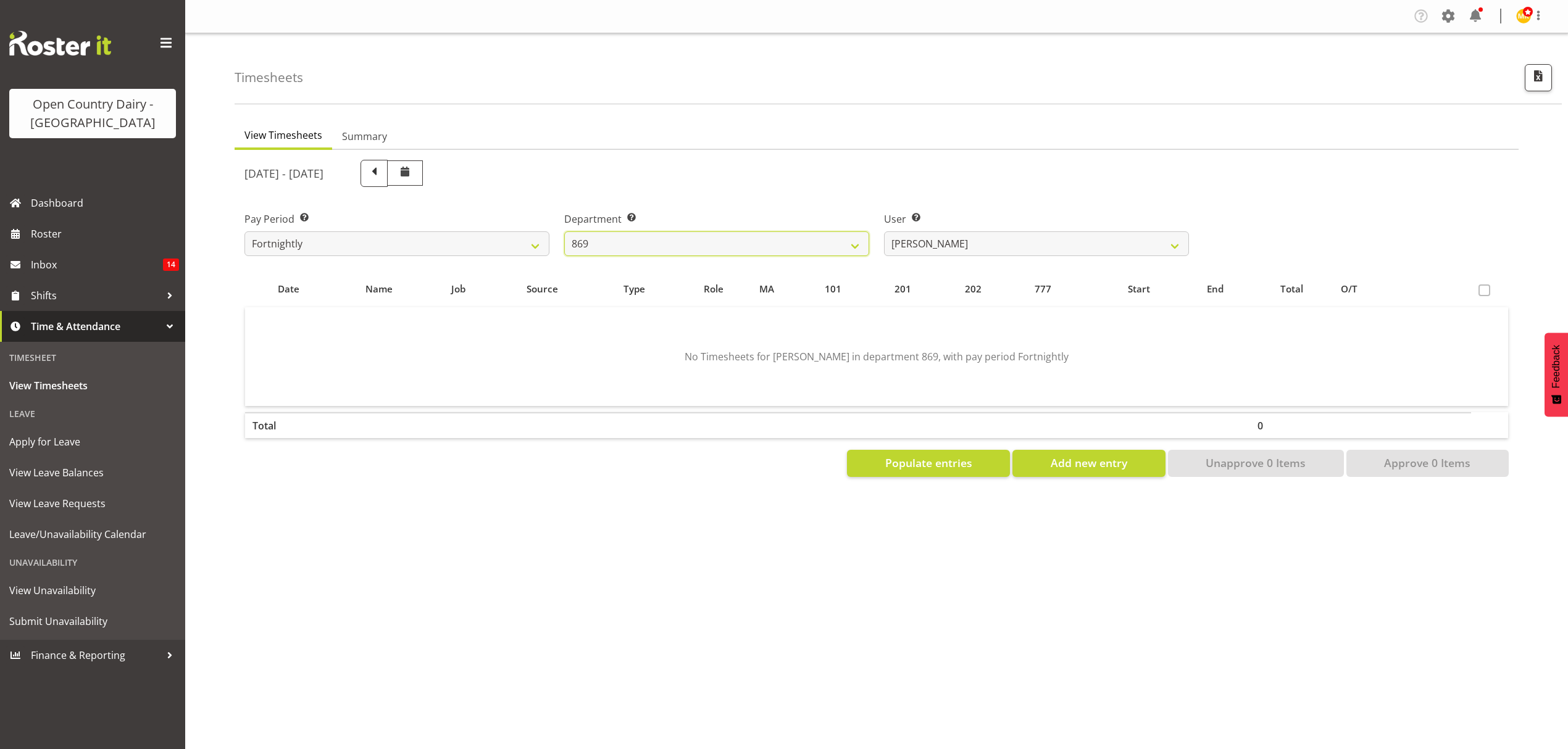
scroll to position [0, 0]
click at [1063, 245] on select "[PERSON_NAME] ❌ [PERSON_NAME] ❌ [PERSON_NAME] ❌ [PERSON_NAME] ❌" at bounding box center [1036, 244] width 305 height 24
select select "7399"
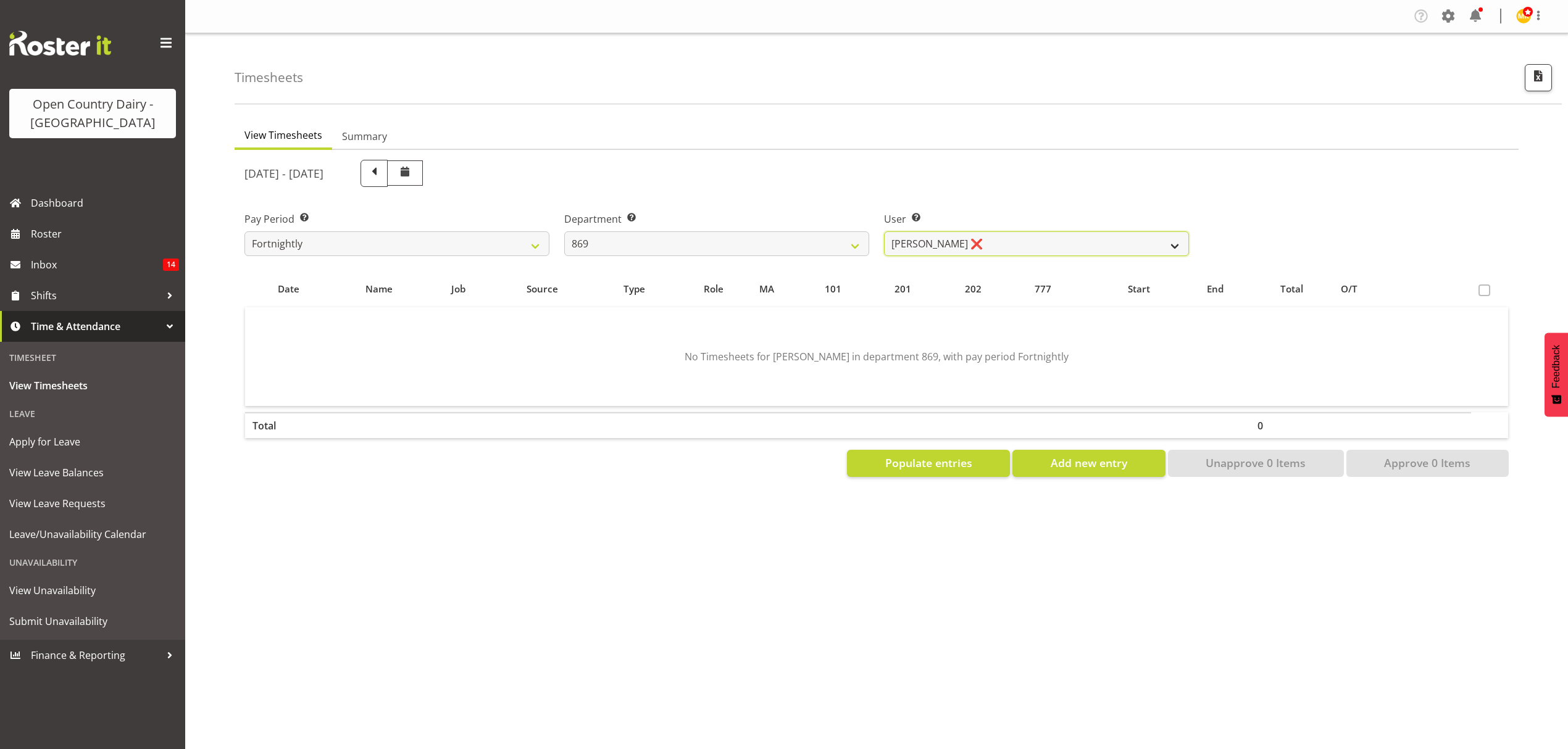
click at [884, 232] on select "[PERSON_NAME] ❌ [PERSON_NAME] ❌ [PERSON_NAME] ❌ [PERSON_NAME] ❌" at bounding box center [1036, 244] width 305 height 24
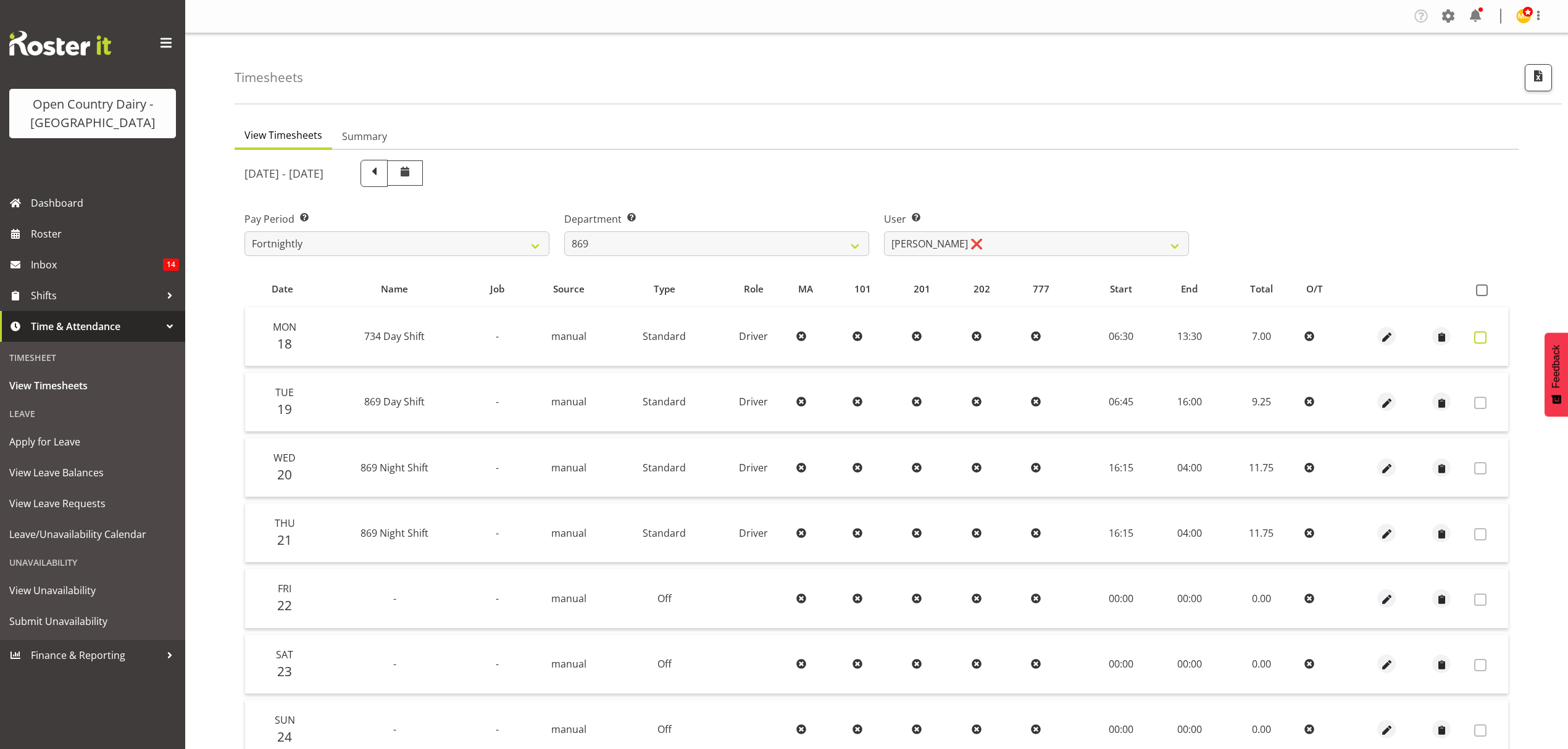
click at [1486, 333] on label at bounding box center [1483, 337] width 19 height 13
checkbox input "true"
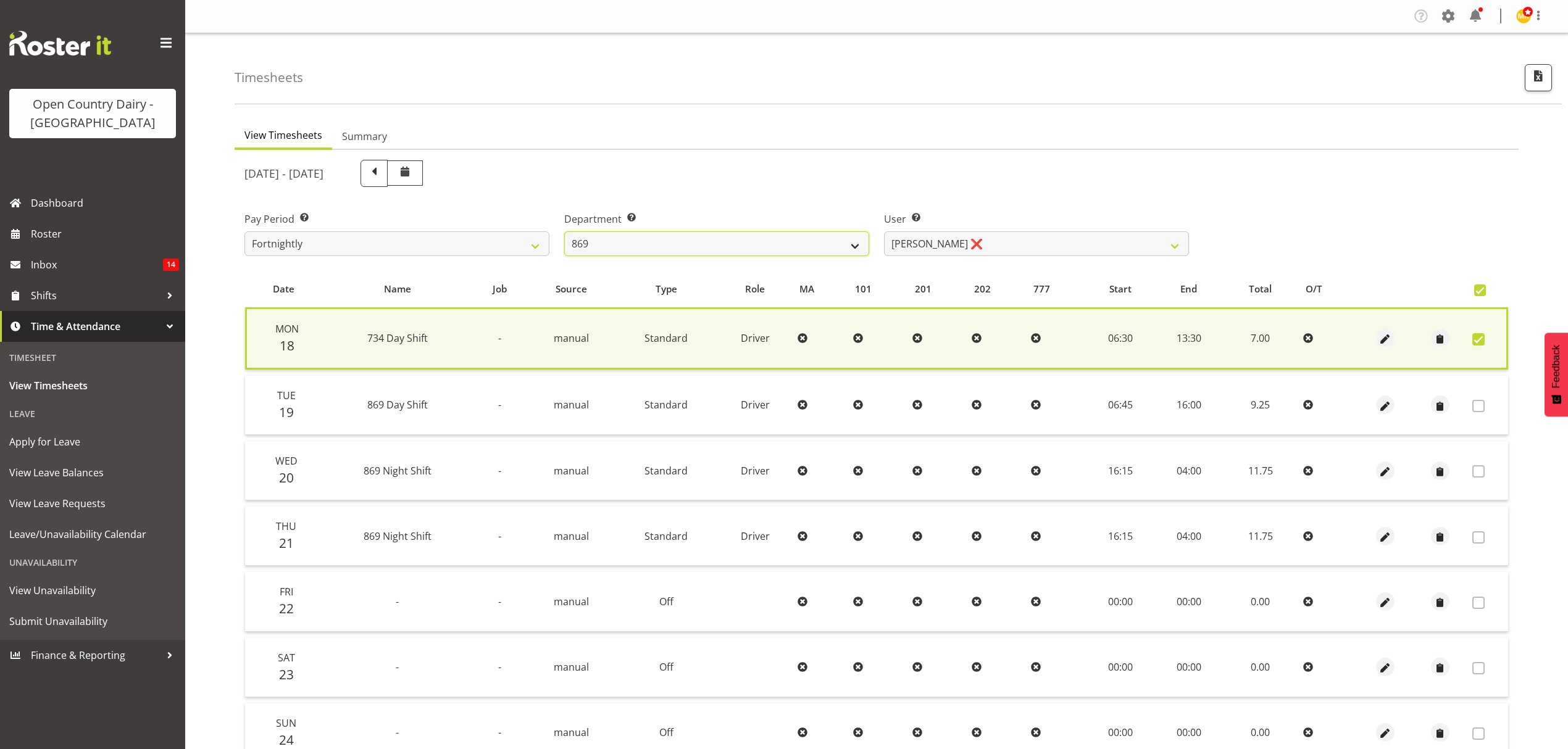
click at [784, 241] on select "734 735 736 737 738 739 851 852 853 854 855 856 858 861 862 865 868 869 870 873" at bounding box center [716, 244] width 305 height 24
select select "686"
click at [564, 232] on select "734 735 736 737 738 739 851 852 853 854 855 856 858 861 862 865 868 869 870 873" at bounding box center [716, 244] width 305 height 24
select select "7383"
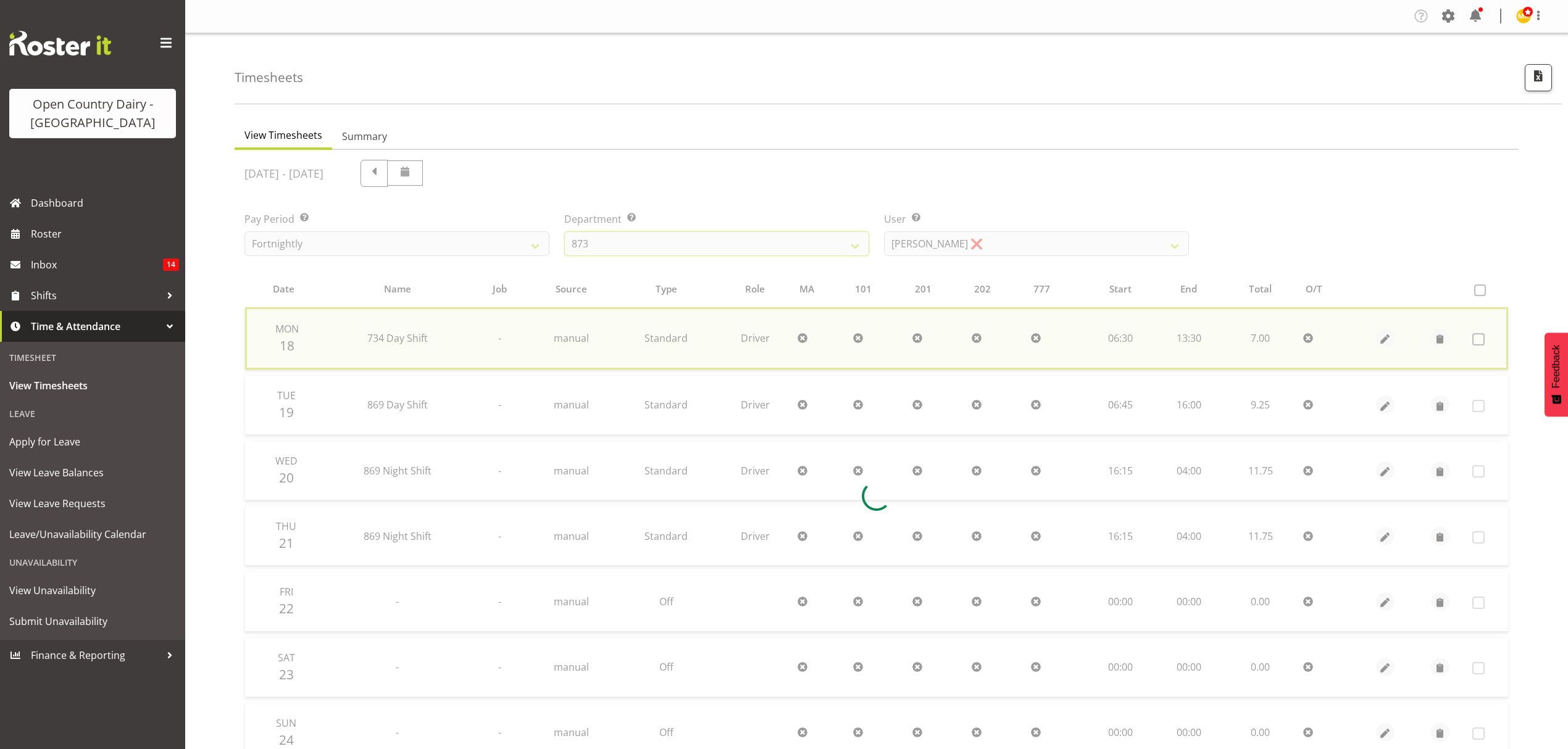
checkbox input "false"
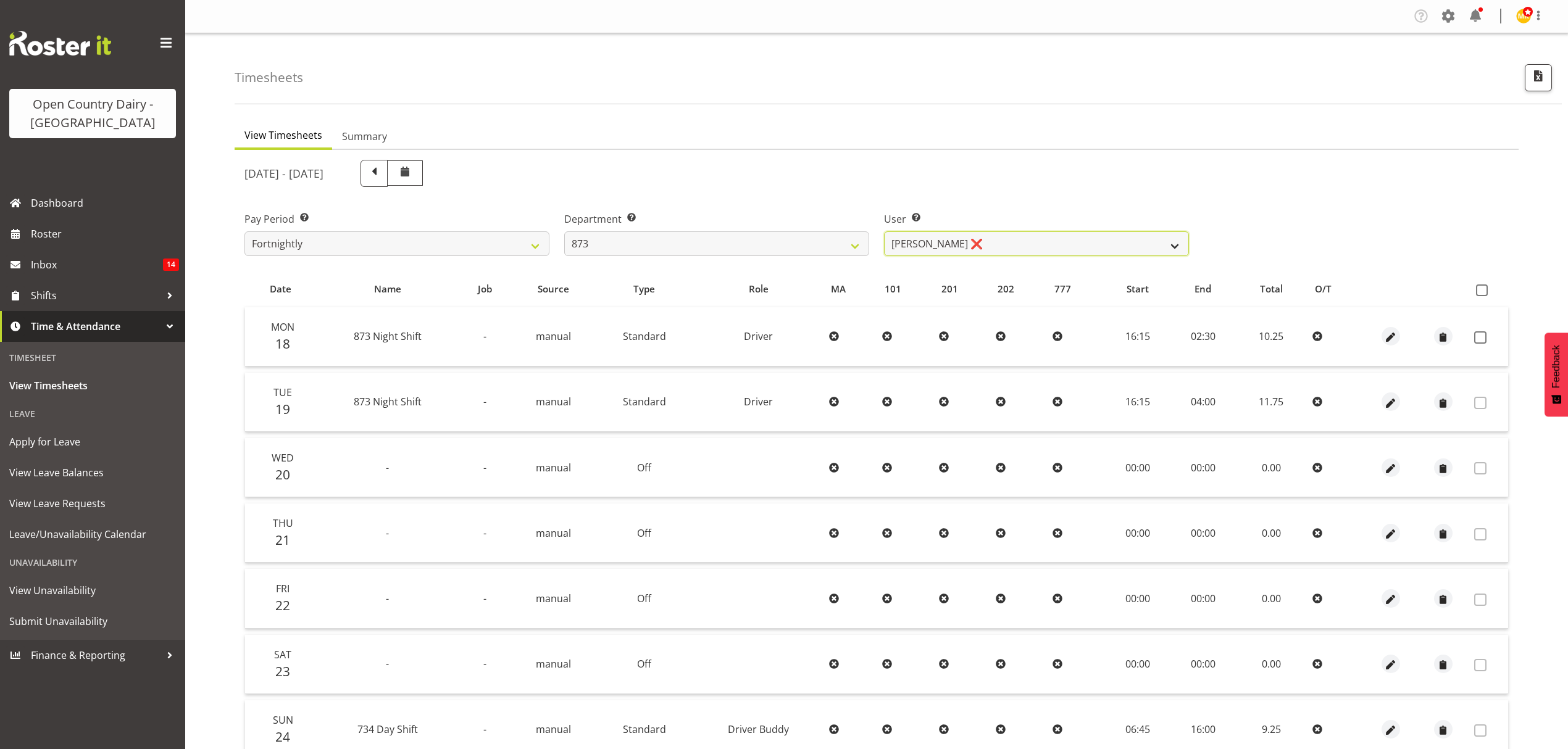
click at [994, 237] on select "[PERSON_NAME] ❌ [PERSON_NAME] ❌ [PERSON_NAME] ❌ [PERSON_NAME] ❌" at bounding box center [1036, 244] width 305 height 24
select select "7516"
click at [884, 232] on select "[PERSON_NAME] ❌ [PERSON_NAME] ❌ [PERSON_NAME] ❌ [PERSON_NAME] ❌" at bounding box center [1036, 244] width 305 height 24
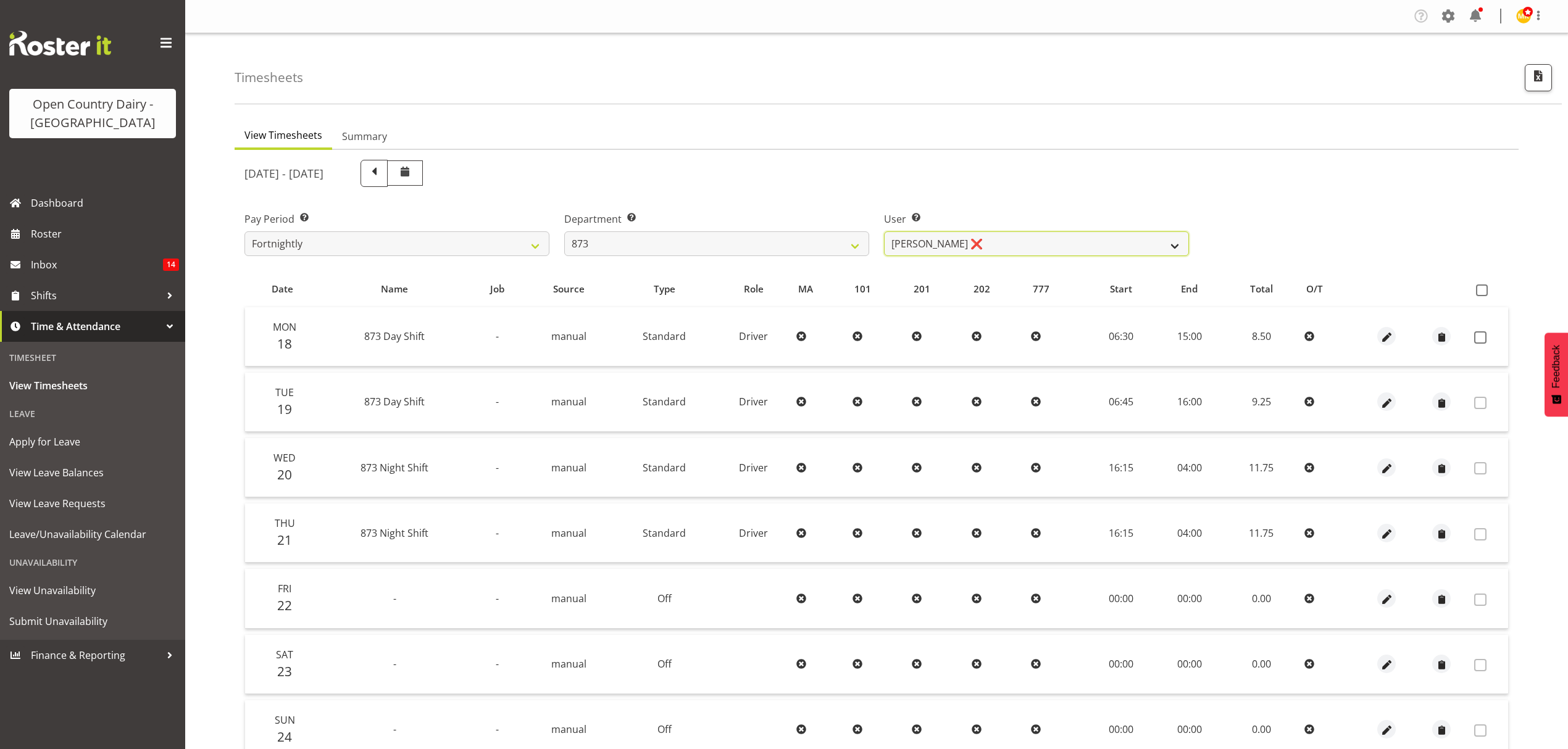
click at [1147, 242] on select "[PERSON_NAME] ❌ [PERSON_NAME] ❌ [PERSON_NAME] ❌ [PERSON_NAME] ❌" at bounding box center [1036, 244] width 305 height 24
click at [830, 265] on div "[DATE] - [DATE] Pay Period Select which pay period you would like to view. Fort…" at bounding box center [877, 491] width 1264 height 677
click at [783, 248] on select "734 735 736 737 738 739 851 852 853 854 855 856 858 861 862 865 868 869 870 873" at bounding box center [716, 244] width 305 height 24
click at [743, 253] on select "734 735 736 737 738 739 851 852 853 854 855 856 858 861 862 865 868 869 870 873" at bounding box center [716, 244] width 305 height 24
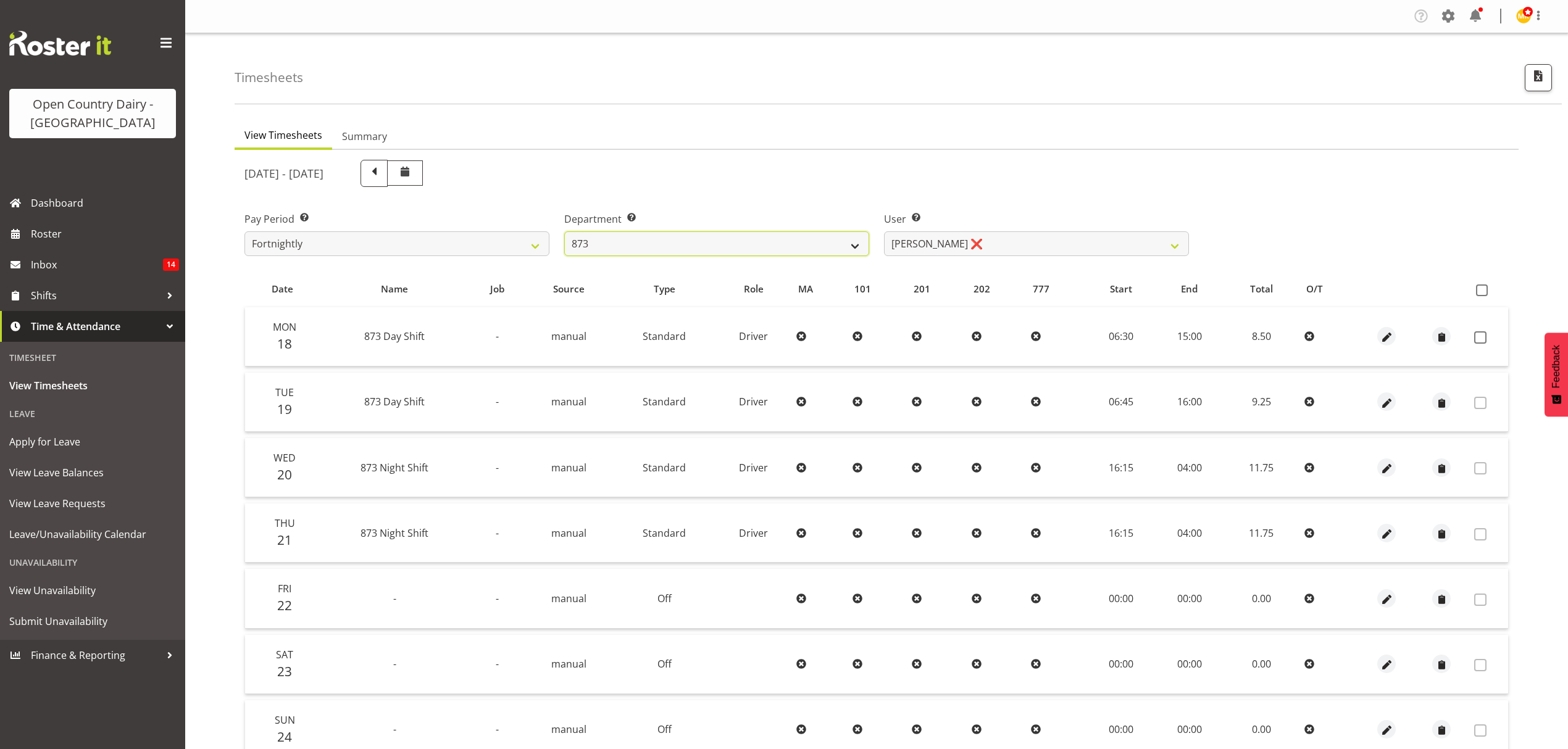
select select "689"
click at [564, 232] on select "734 735 736 737 738 739 851 852 853 854 855 856 858 861 862 865 868 869 870 873" at bounding box center [716, 244] width 305 height 24
select select "7444"
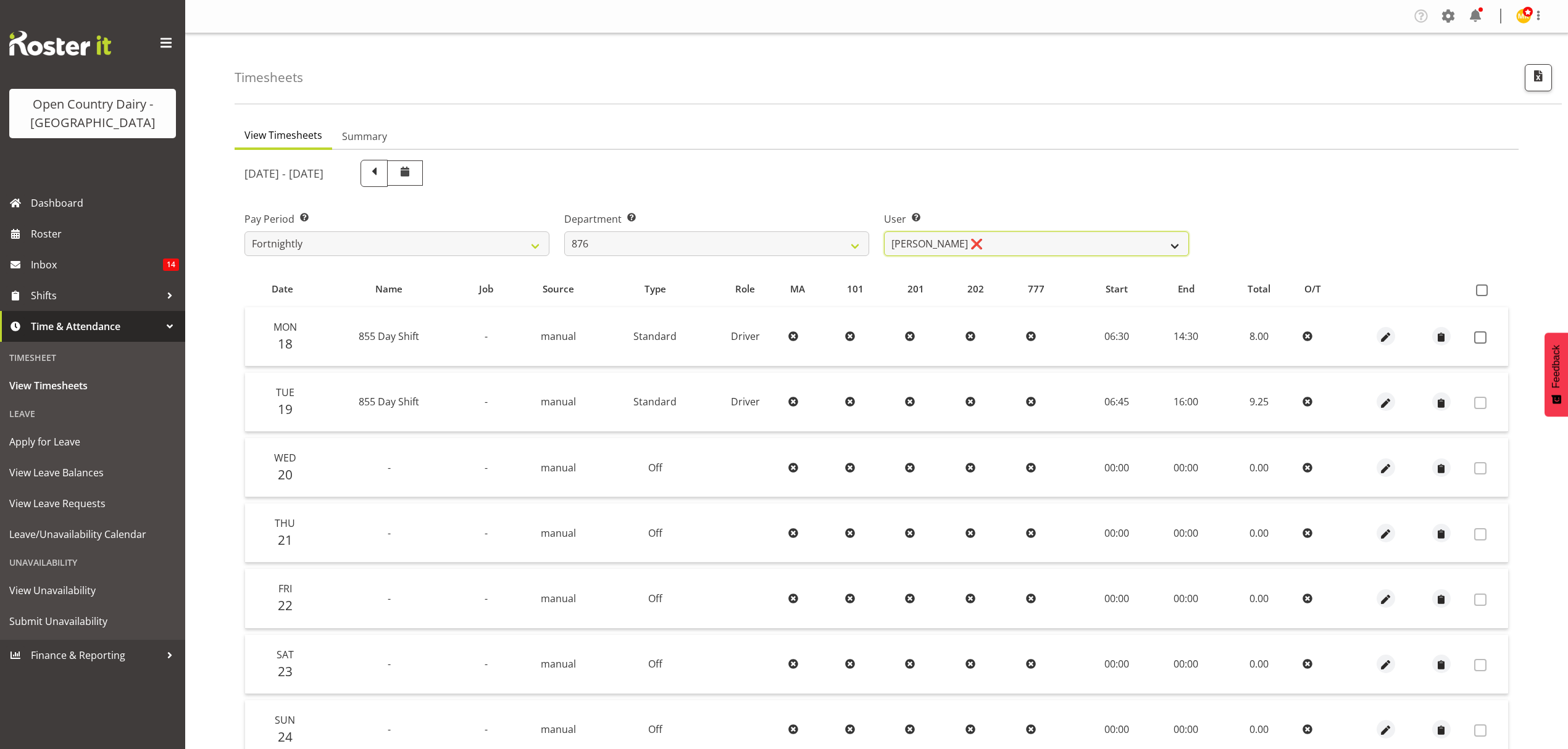
click at [1039, 251] on select "[PERSON_NAME] ❌ [PERSON_NAME] ❌ [PERSON_NAME] ❌ [PERSON_NAME] ❌" at bounding box center [1036, 244] width 305 height 24
click at [931, 195] on div "User Select user. Note: This is filtered down by the previous two drop-down ite…" at bounding box center [1037, 228] width 320 height 69
click at [975, 238] on select "[PERSON_NAME] ❌ [PERSON_NAME] ❌ [PERSON_NAME] ❌ [PERSON_NAME] ❌" at bounding box center [1036, 244] width 305 height 24
click at [975, 168] on div "[DATE] - [DATE]" at bounding box center [716, 173] width 944 height 27
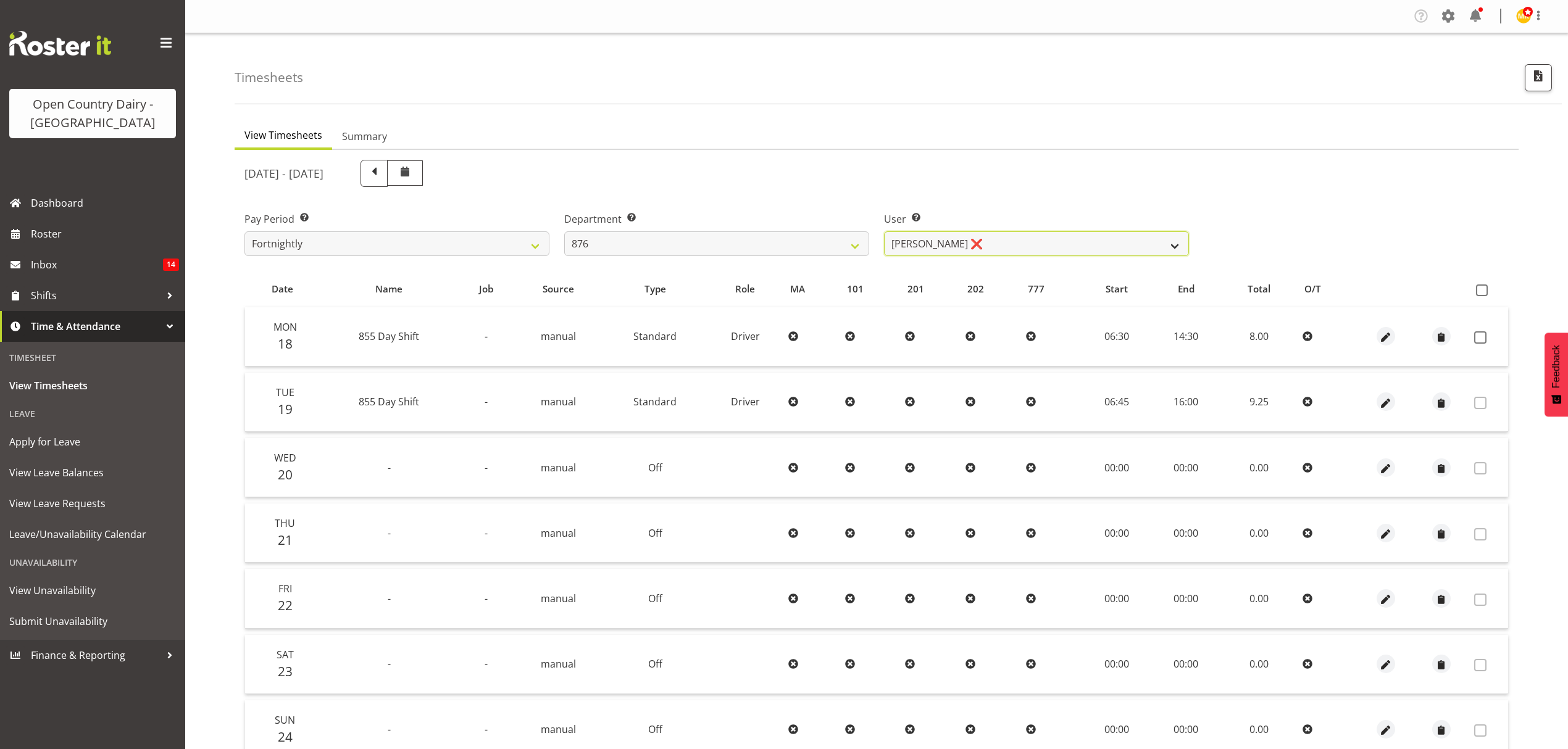
click at [1149, 253] on select "[PERSON_NAME] ❌ [PERSON_NAME] ❌ [PERSON_NAME] ❌ [PERSON_NAME] ❌" at bounding box center [1036, 244] width 305 height 24
click at [1031, 184] on div "[DATE] - [DATE]" at bounding box center [716, 173] width 944 height 27
click at [1083, 242] on select "[PERSON_NAME] ❌ [PERSON_NAME] ❌ [PERSON_NAME] ❌ [PERSON_NAME] ❌" at bounding box center [1036, 244] width 305 height 24
click at [1081, 167] on div "[DATE] - [DATE]" at bounding box center [716, 173] width 944 height 27
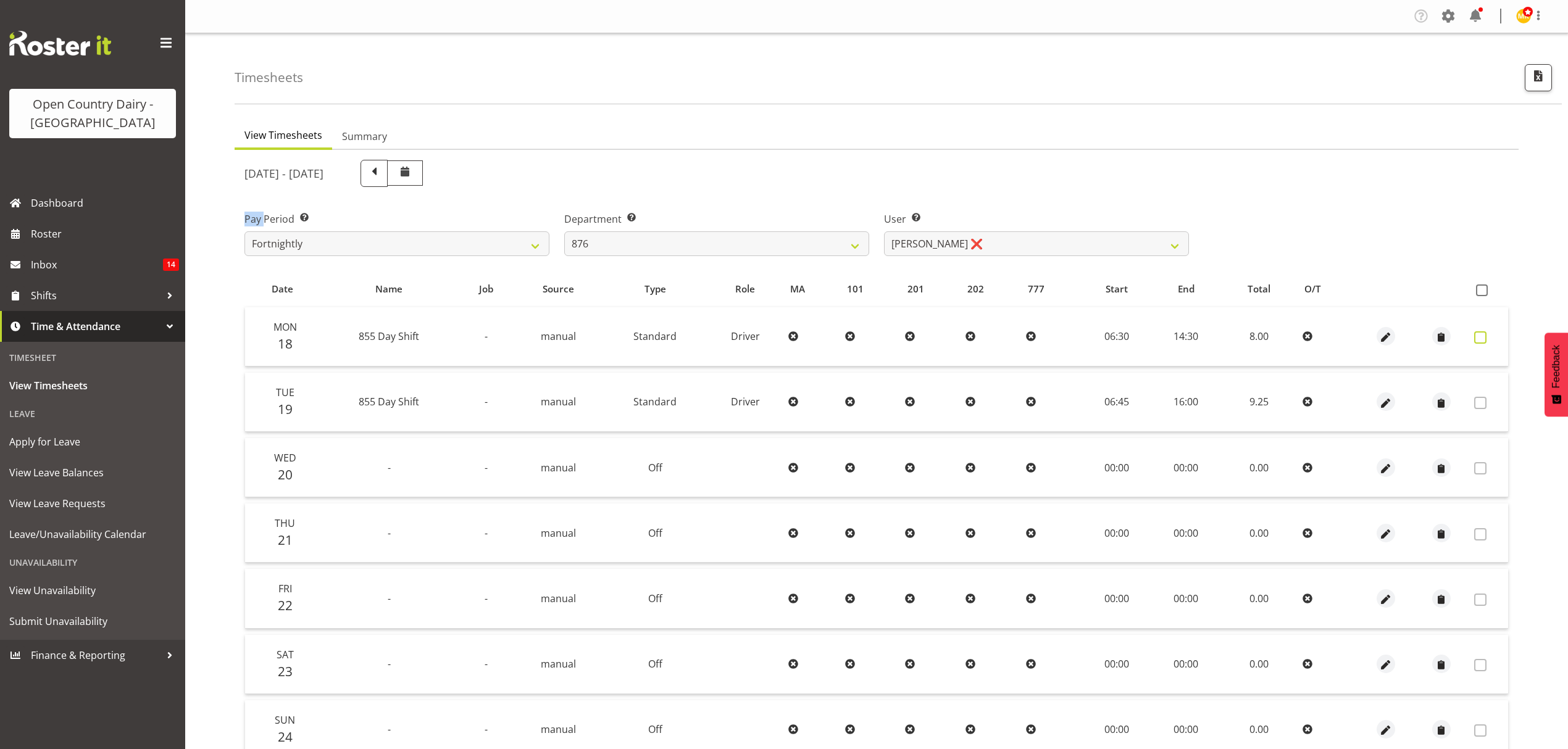
click at [1485, 331] on span at bounding box center [1480, 337] width 13 height 13
checkbox input "true"
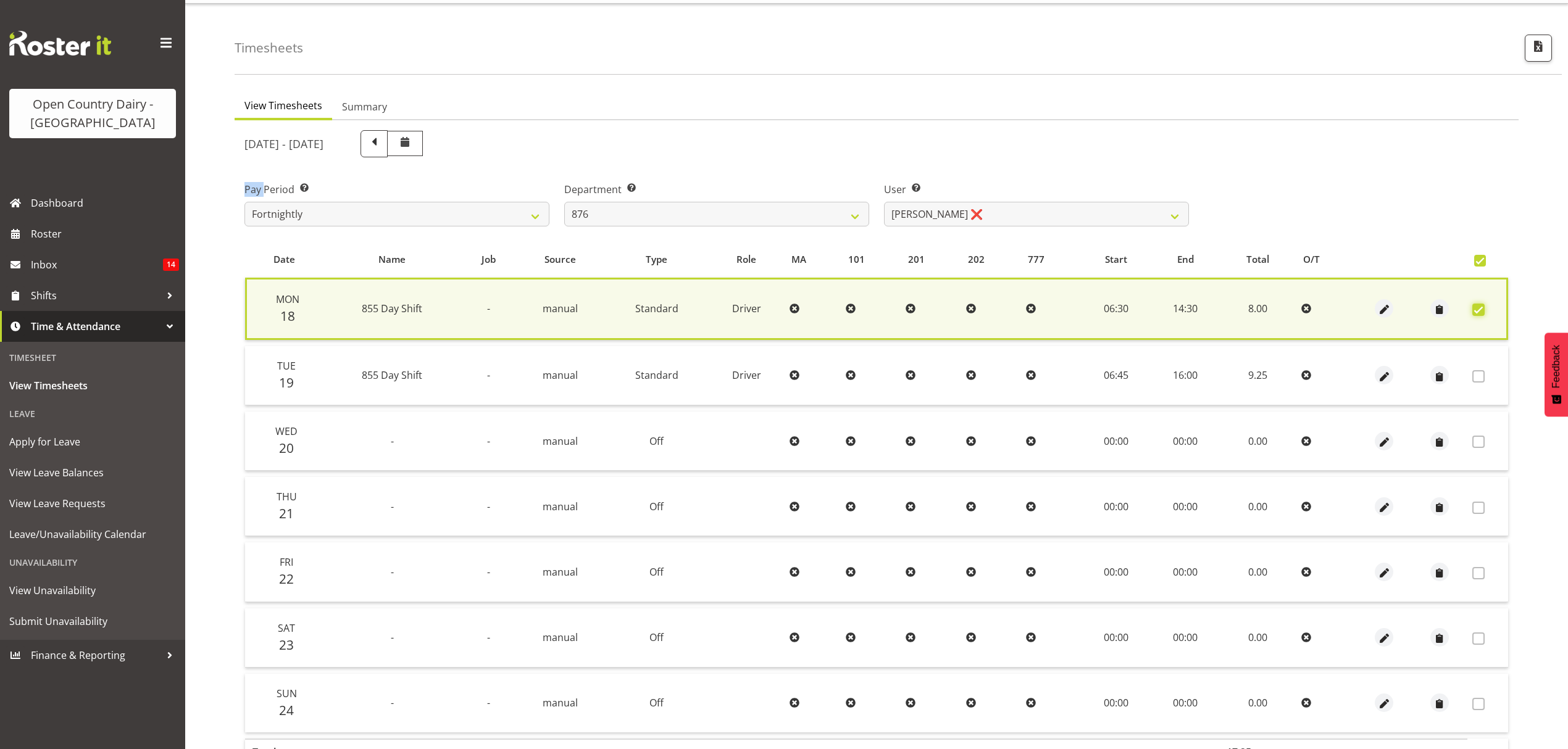
scroll to position [112, 0]
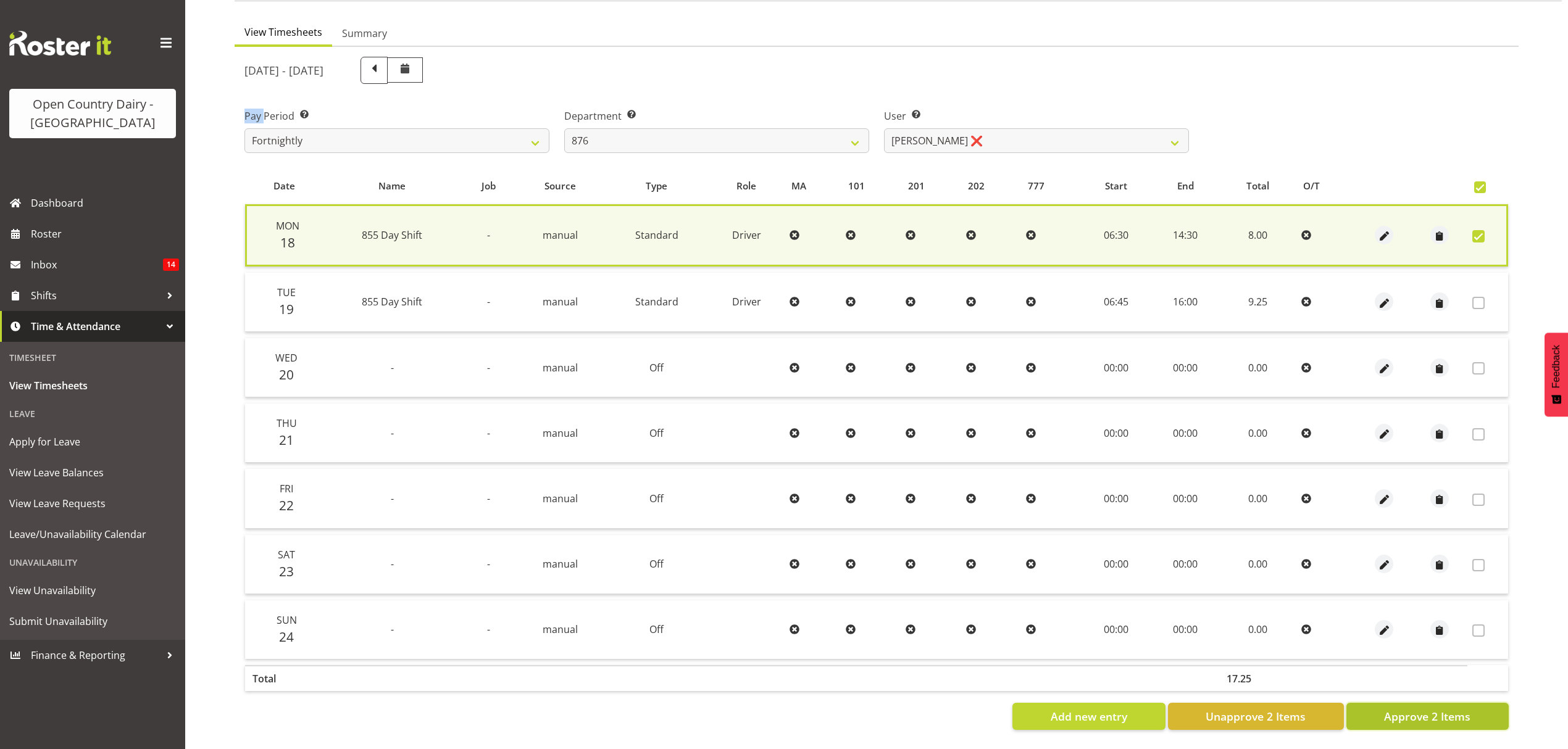
click at [1395, 715] on button "Approve 2 Items" at bounding box center [1427, 716] width 163 height 27
checkbox input "false"
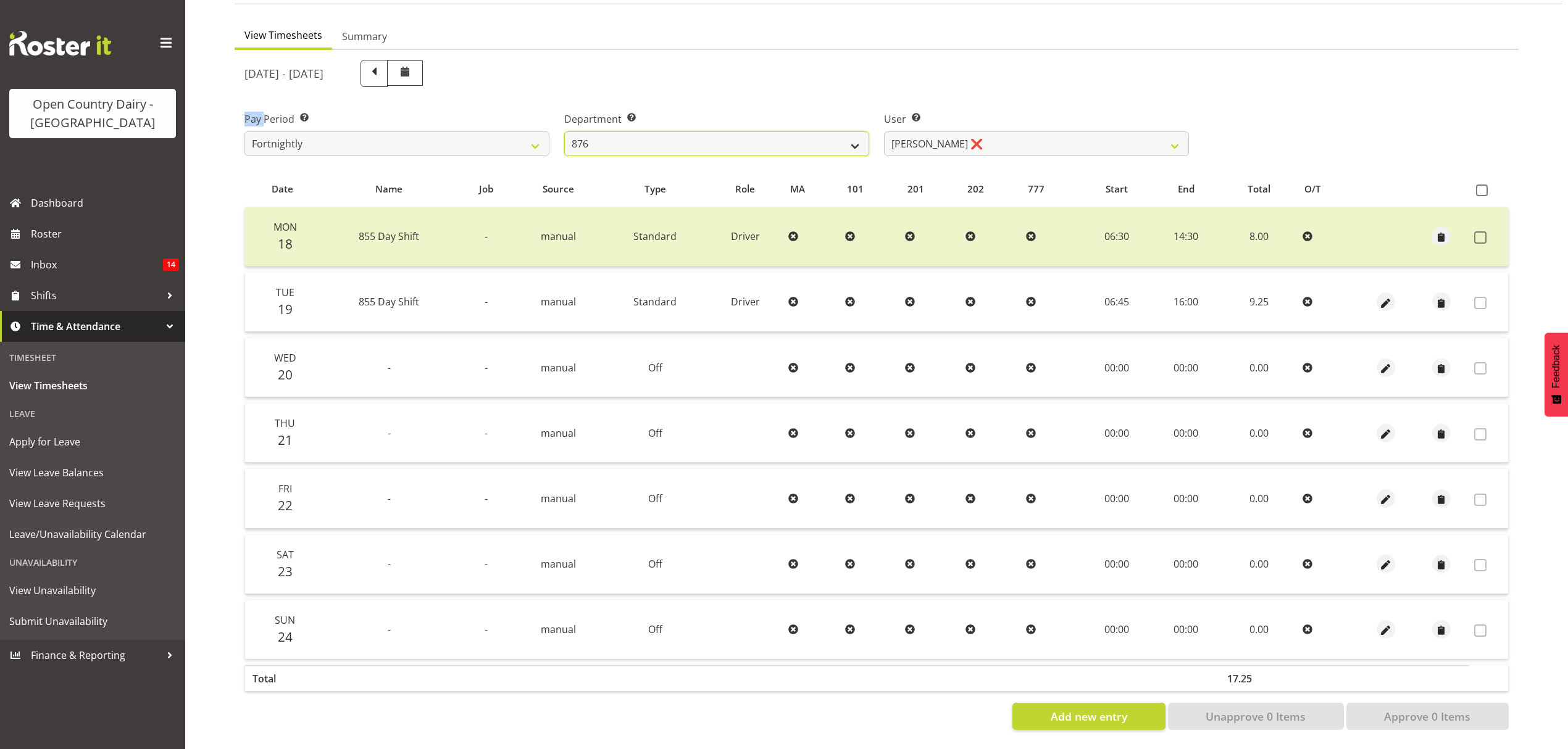
click at [675, 136] on select "734 735 736 737 738 739 851 852 853 854 855 856 858 861 862 865 868 869 870 873" at bounding box center [716, 143] width 305 height 24
click at [564, 132] on select "734 735 736 737 738 739 851 852 853 854 855 856 858 861 862 865 868 869 870 873" at bounding box center [716, 143] width 305 height 24
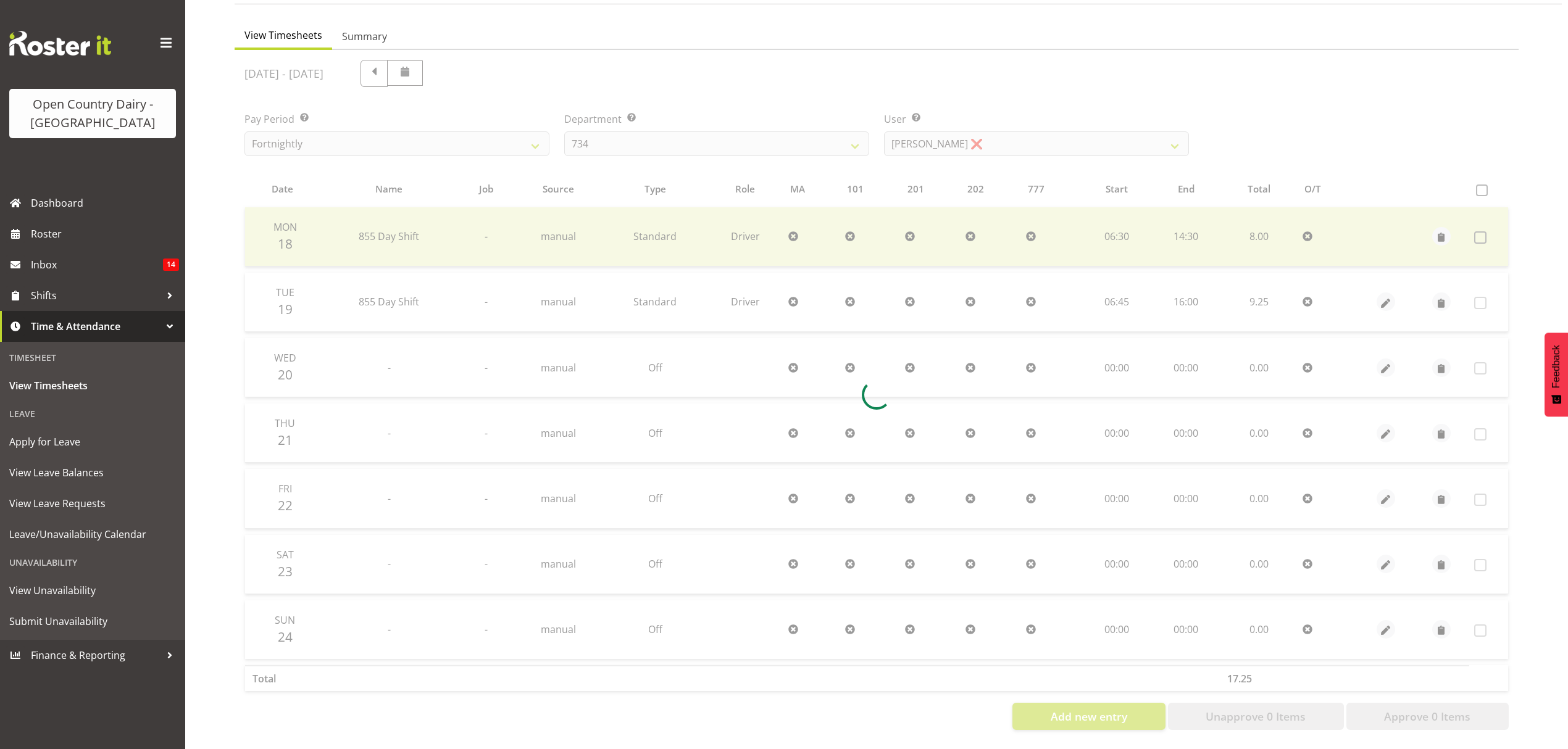
click at [967, 121] on div "View Timesheets Summary [DATE] - [DATE] Pay Period Select which pay period you …" at bounding box center [901, 381] width 1334 height 735
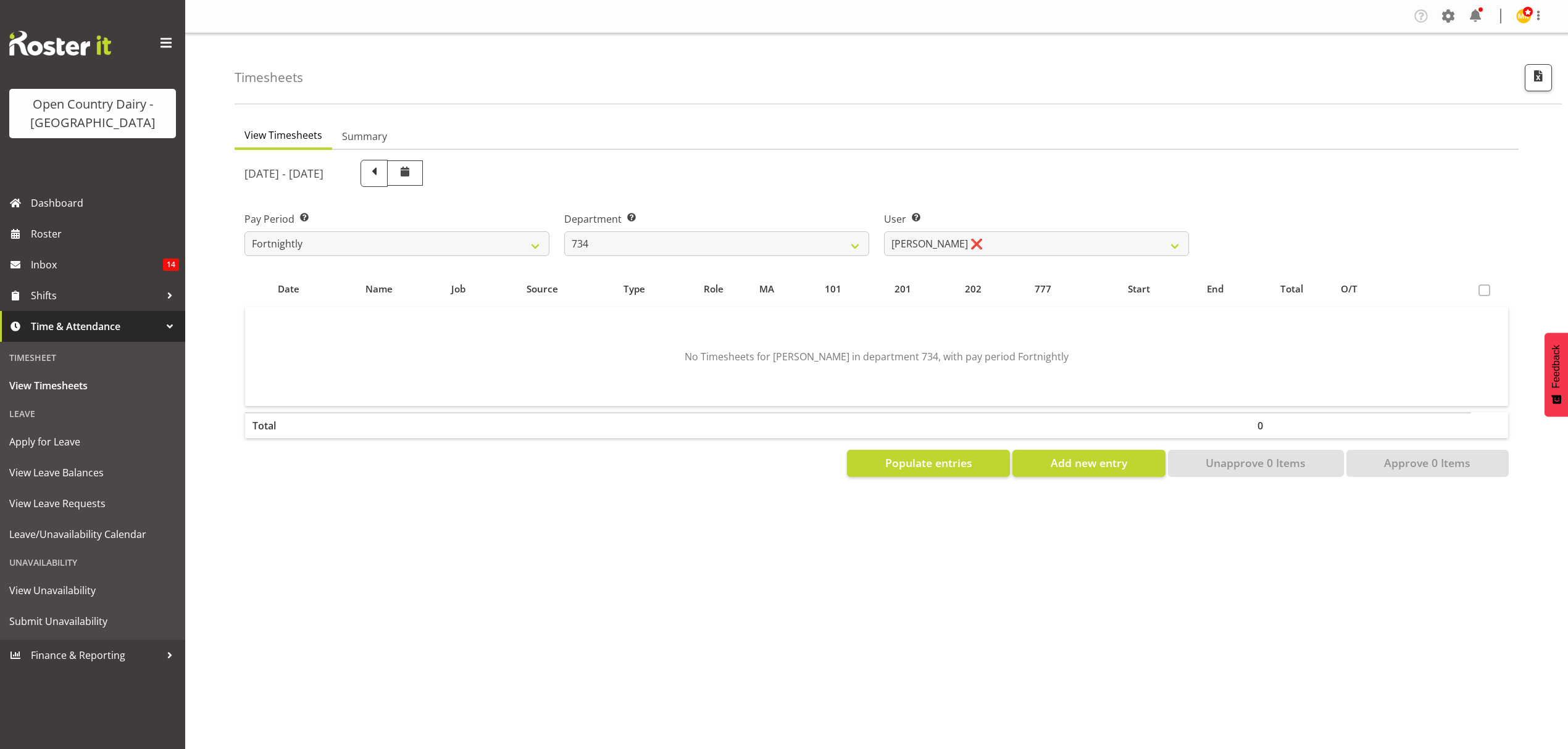
scroll to position [0, 0]
click at [967, 121] on div "View Timesheets Summary [DATE] - [DATE] Pay Period Select which pay period you …" at bounding box center [901, 360] width 1334 height 494
click at [976, 243] on select "[PERSON_NAME] ❌ [PERSON_NAME] ❌ [PERSON_NAME] ❌ [PERSON_NAME] ❌" at bounding box center [1036, 244] width 305 height 24
drag, startPoint x: 957, startPoint y: 159, endPoint x: 715, endPoint y: 260, distance: 262.2
click at [956, 161] on div "[DATE] - [DATE]" at bounding box center [716, 174] width 960 height 42
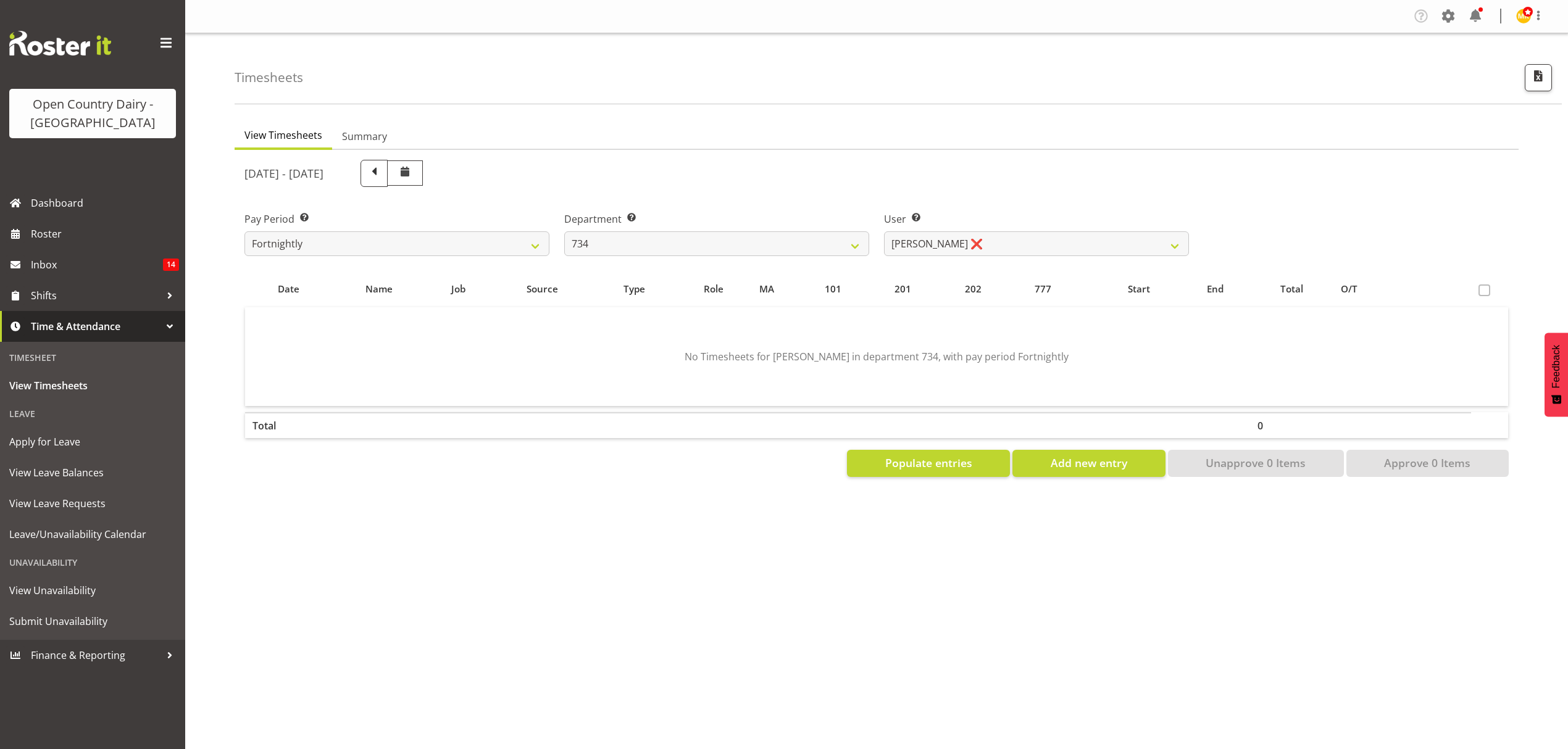
click at [700, 269] on div "[DATE] - [DATE] Pay Period Select which pay period you would like to view. Fort…" at bounding box center [877, 315] width 1264 height 324
click at [688, 257] on div "Department Select which department you would like to view. 734 735 736 737 738 …" at bounding box center [716, 228] width 320 height 69
click at [657, 245] on select "734 735 736 737 738 739 851 852 853 854 855 856 858 861 862 865 868 869 870 873" at bounding box center [716, 244] width 305 height 24
click at [564, 232] on select "734 735 736 737 738 739 851 852 853 854 855 856 858 861 862 865 868 869 870 873" at bounding box center [716, 244] width 305 height 24
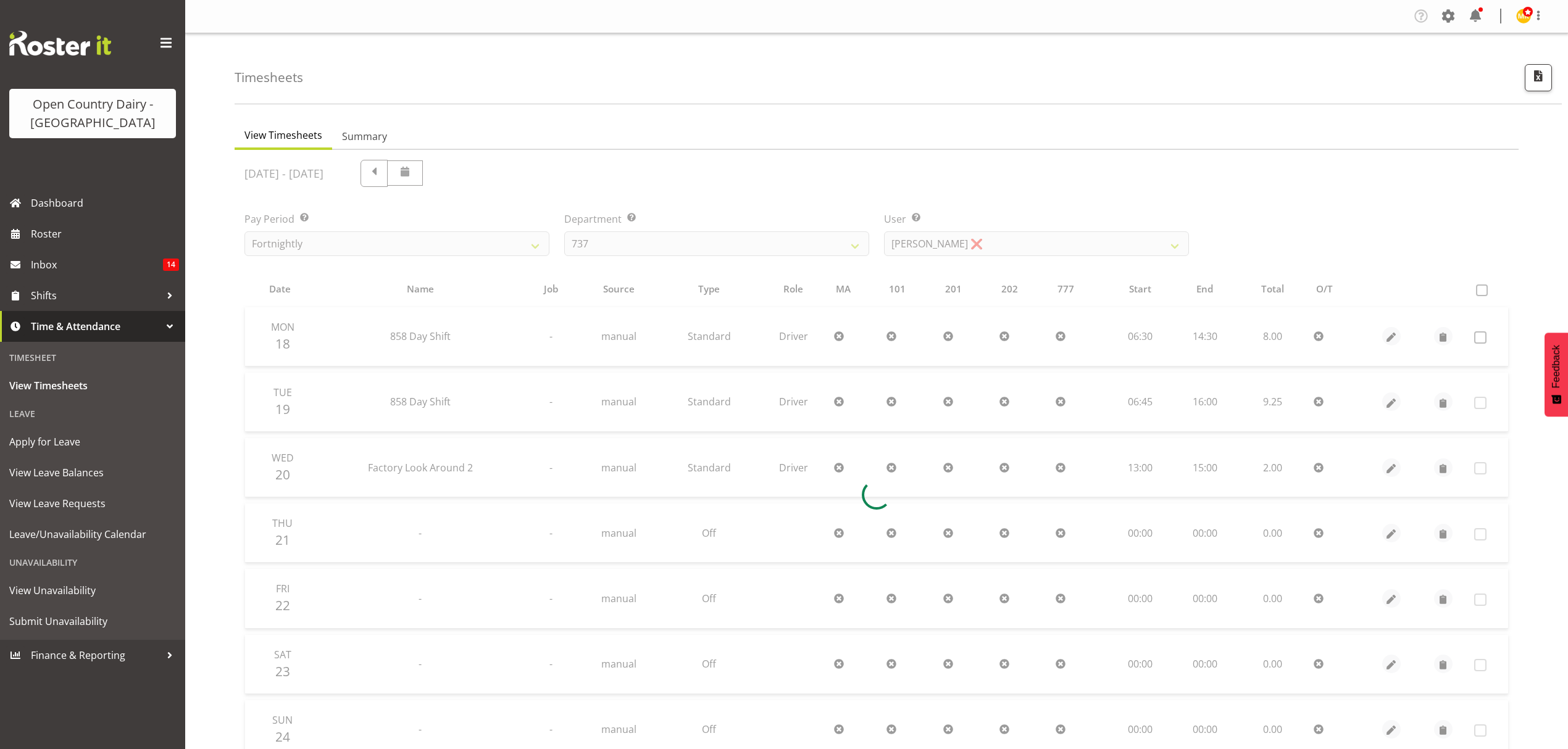
click at [1039, 245] on div "[DATE] - [DATE] Pay Period Select which pay period you would like to view. Fort…" at bounding box center [877, 491] width 1264 height 677
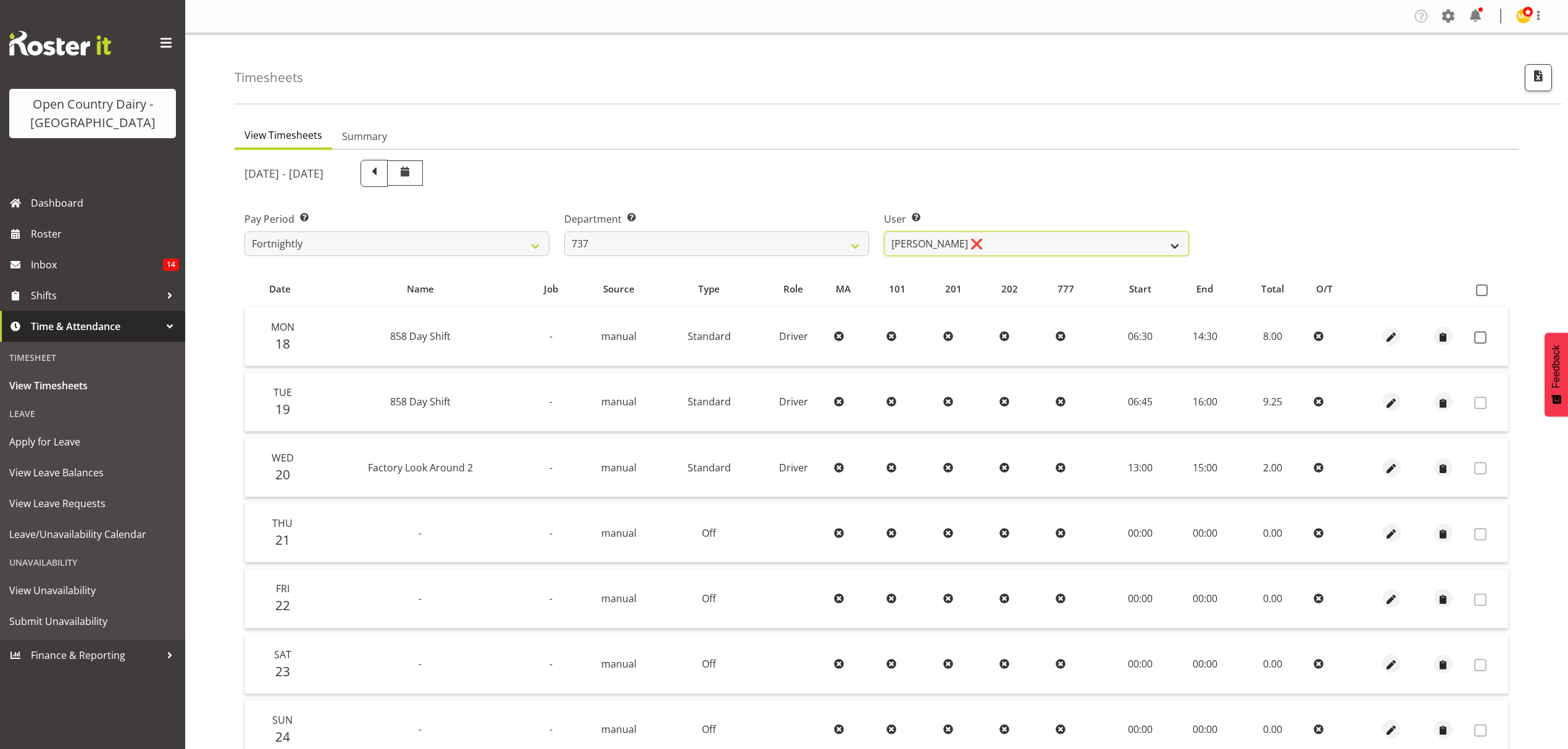
click at [1039, 245] on select "[PERSON_NAME] ❌ [PERSON_NAME] ❌ [PERSON_NAME] ❌ [PERSON_NAME] ❌" at bounding box center [1036, 244] width 305 height 24
drag, startPoint x: 1036, startPoint y: 130, endPoint x: 754, endPoint y: 263, distance: 311.8
click at [1030, 136] on ul "View Timesheets Summary" at bounding box center [877, 136] width 1284 height 27
click at [705, 243] on select "734 735 736 737 738 739 851 852 853 854 855 856 858 861 862 865 868 869 870 873" at bounding box center [716, 244] width 305 height 24
select select "906"
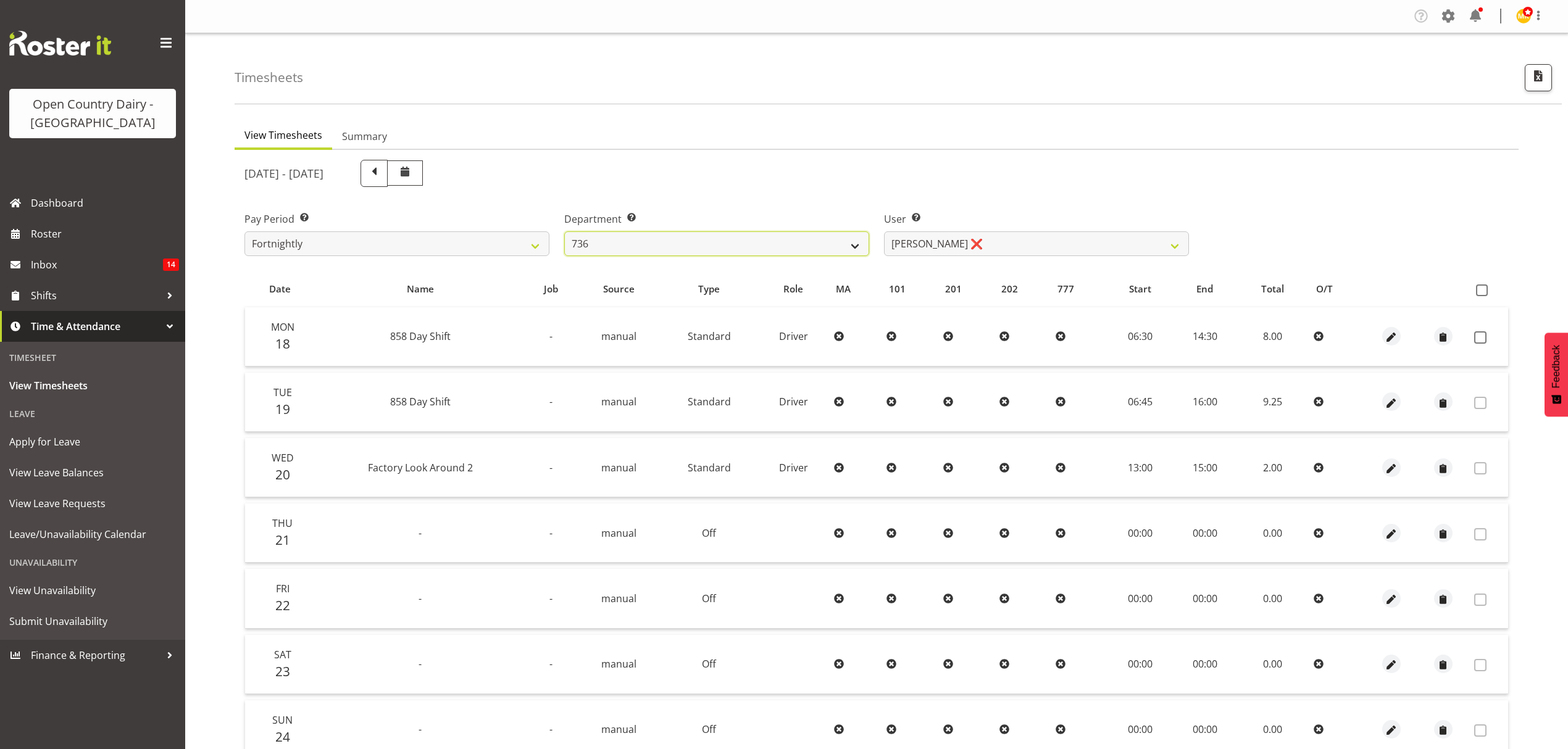
click at [564, 232] on select "734 735 736 737 738 739 851 852 853 854 855 856 858 861 862 865 868 869 870 873" at bounding box center [716, 244] width 305 height 24
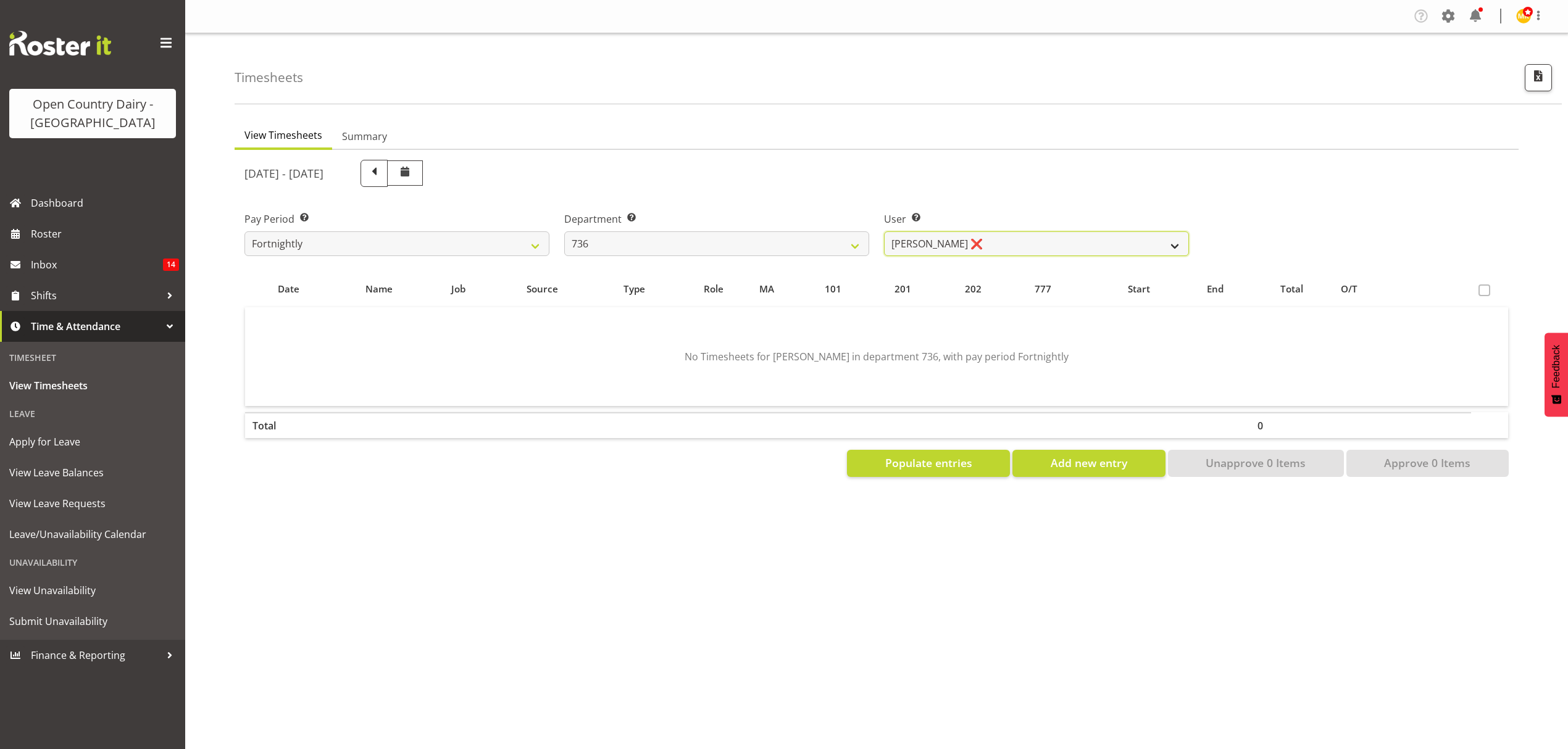
click at [983, 237] on select "[PERSON_NAME] ❌ [PERSON_NAME] ❌ [PERSON_NAME] ❌ [PERSON_NAME] ❌" at bounding box center [1036, 244] width 305 height 24
click at [1000, 150] on section "[DATE] - [DATE] Pay Period Select which pay period you would like to view. Fort…" at bounding box center [877, 319] width 1284 height 337
click at [988, 245] on select "[PERSON_NAME] ❌ [PERSON_NAME] ❌ [PERSON_NAME] ❌ [PERSON_NAME] ❌" at bounding box center [1036, 244] width 305 height 24
select select "7419"
click at [884, 232] on select "[PERSON_NAME] ❌ [PERSON_NAME] ❌ [PERSON_NAME] ❌ [PERSON_NAME] ❌" at bounding box center [1036, 244] width 305 height 24
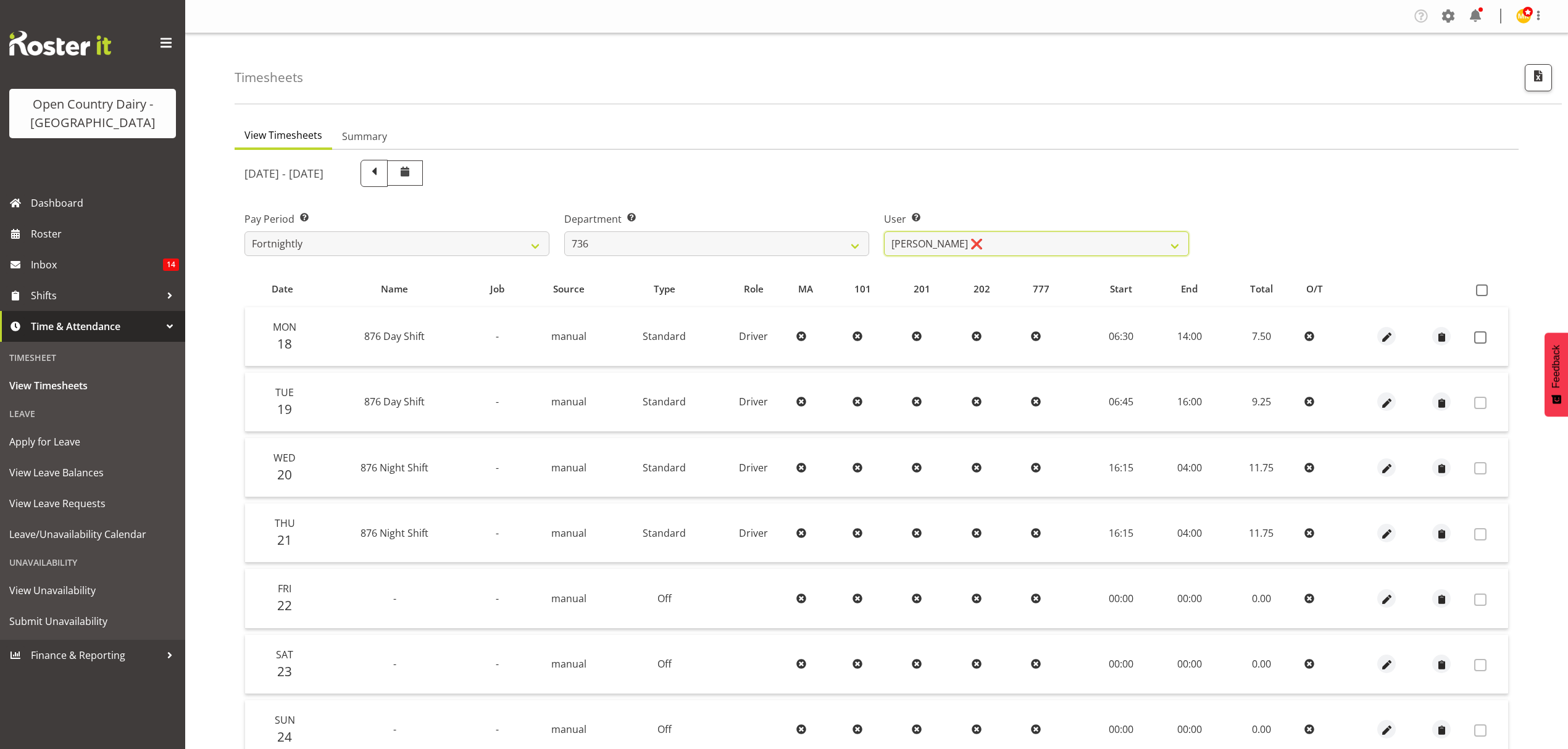
scroll to position [82, 0]
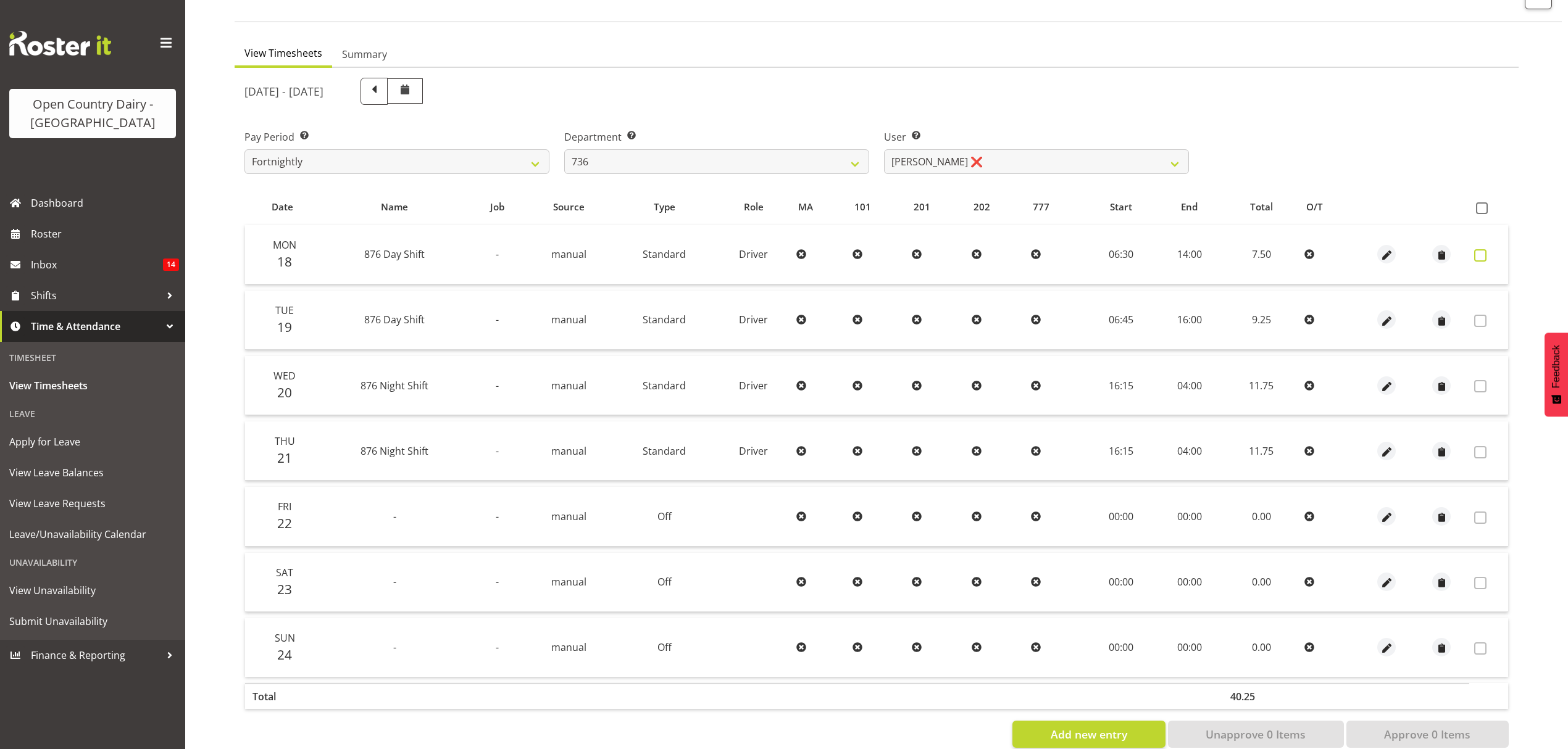
click at [1480, 253] on span at bounding box center [1480, 255] width 13 height 13
checkbox input "true"
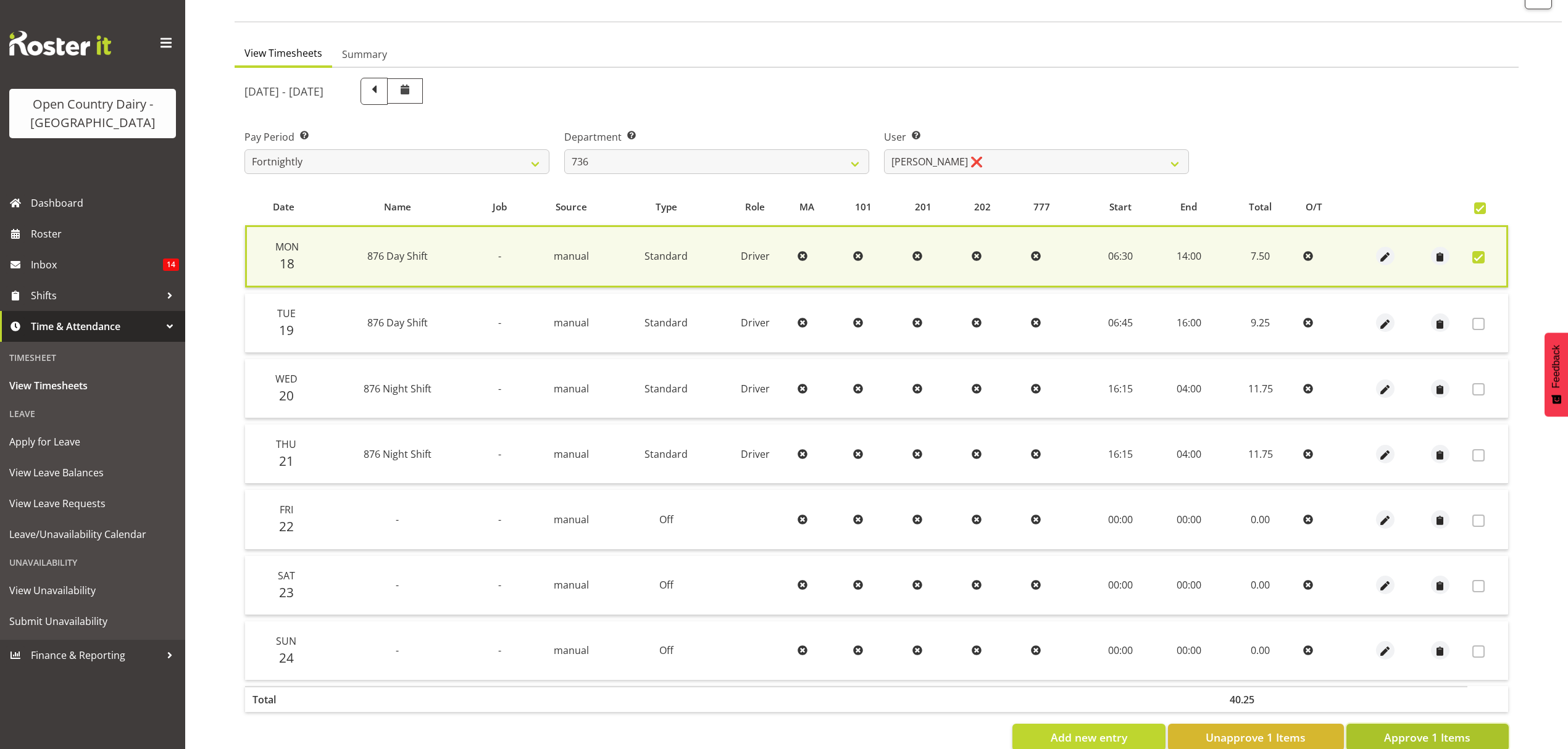
click at [1418, 731] on span "Approve 1 Items" at bounding box center [1427, 737] width 86 height 16
checkbox input "false"
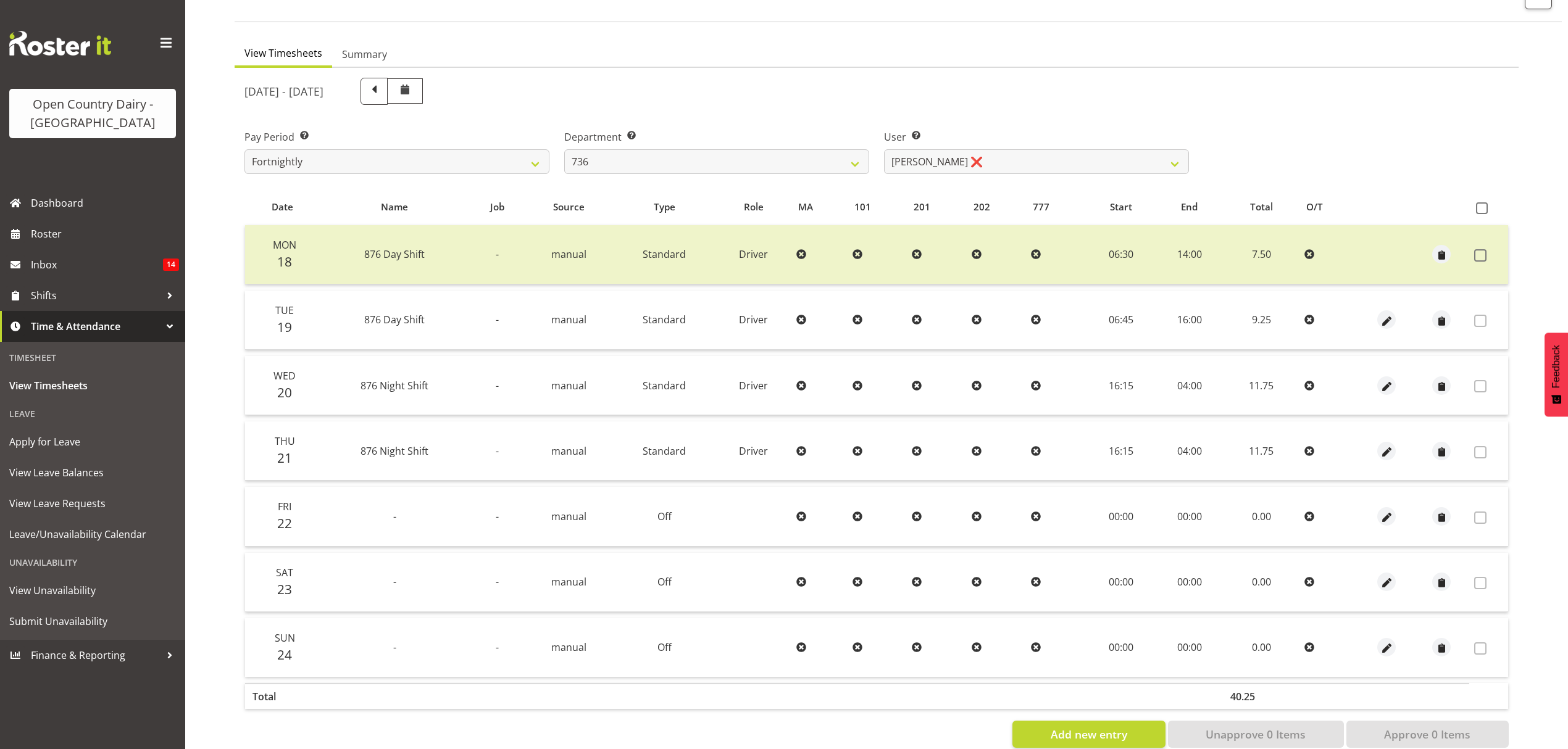
click at [811, 175] on div "Department Select which department you would like to view. 734 735 736 737 738 …" at bounding box center [716, 147] width 320 height 69
click at [820, 153] on select "734 735 736 737 738 739 851 852 853 854 855 856 858 861 862 865 868 869 870 873" at bounding box center [716, 161] width 305 height 24
select select "690"
click at [564, 149] on select "734 735 736 737 738 739 851 852 853 854 855 856 858 861 862 865 868 869 870 873" at bounding box center [716, 161] width 305 height 24
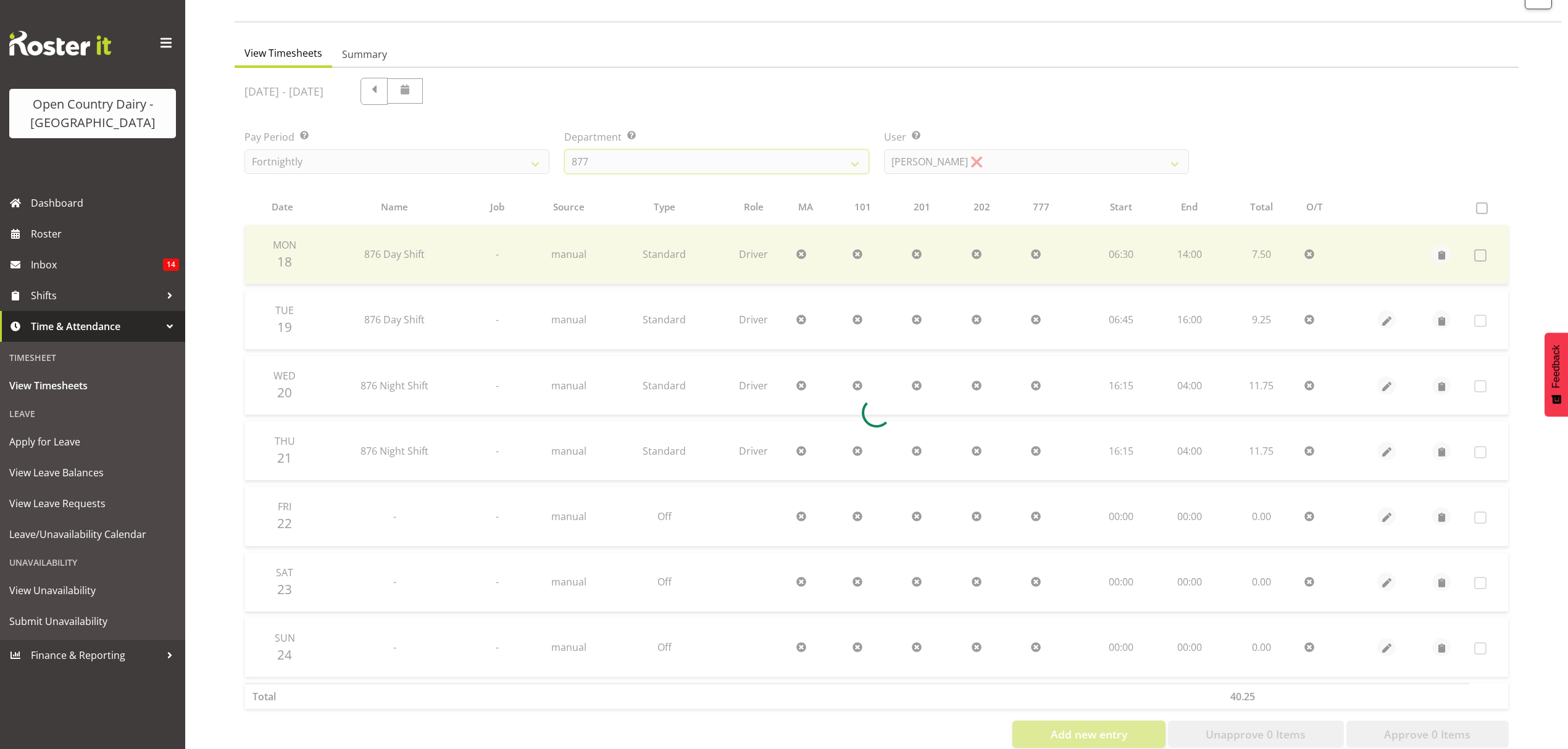
scroll to position [0, 0]
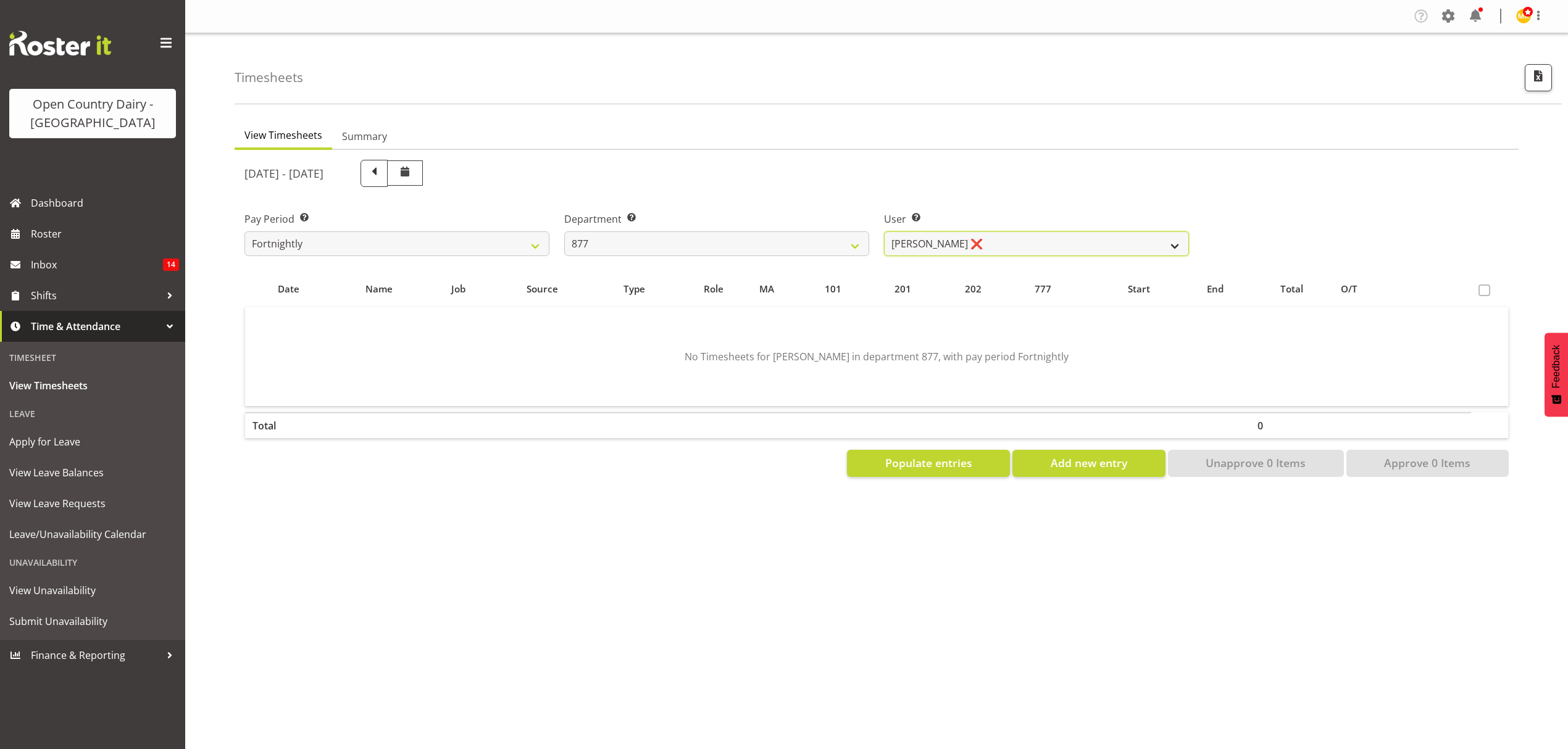
click at [1068, 232] on select "[PERSON_NAME] ❌ [PERSON_NAME] ❌ [PERSON_NAME] ❌ [PERSON_NAME] ❌" at bounding box center [1036, 244] width 305 height 24
select select "7468"
click at [884, 232] on select "[PERSON_NAME] ❌ [PERSON_NAME] ❌ [PERSON_NAME] ❌ [PERSON_NAME] ❌" at bounding box center [1036, 244] width 305 height 24
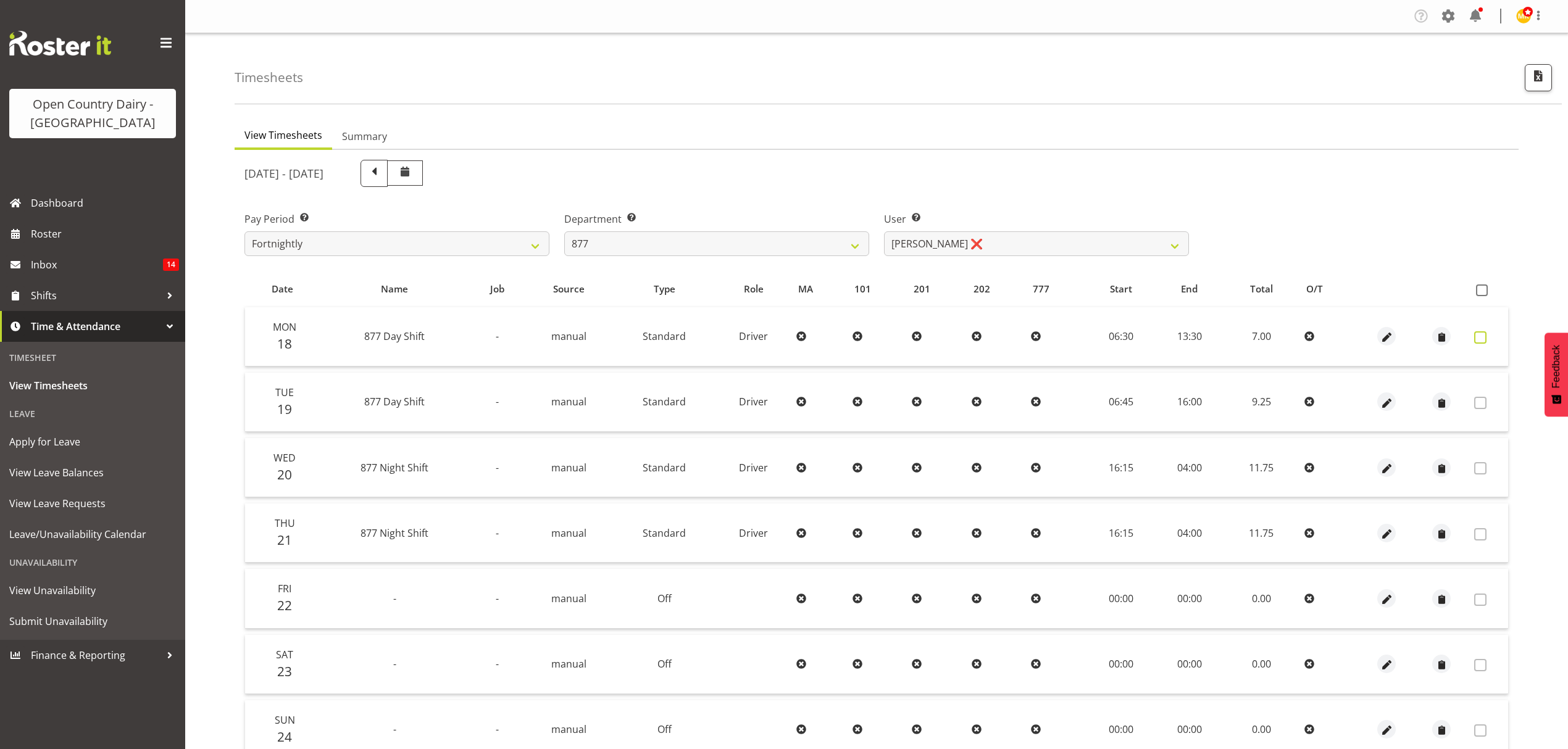
click at [1484, 340] on span at bounding box center [1480, 337] width 13 height 13
checkbox input "true"
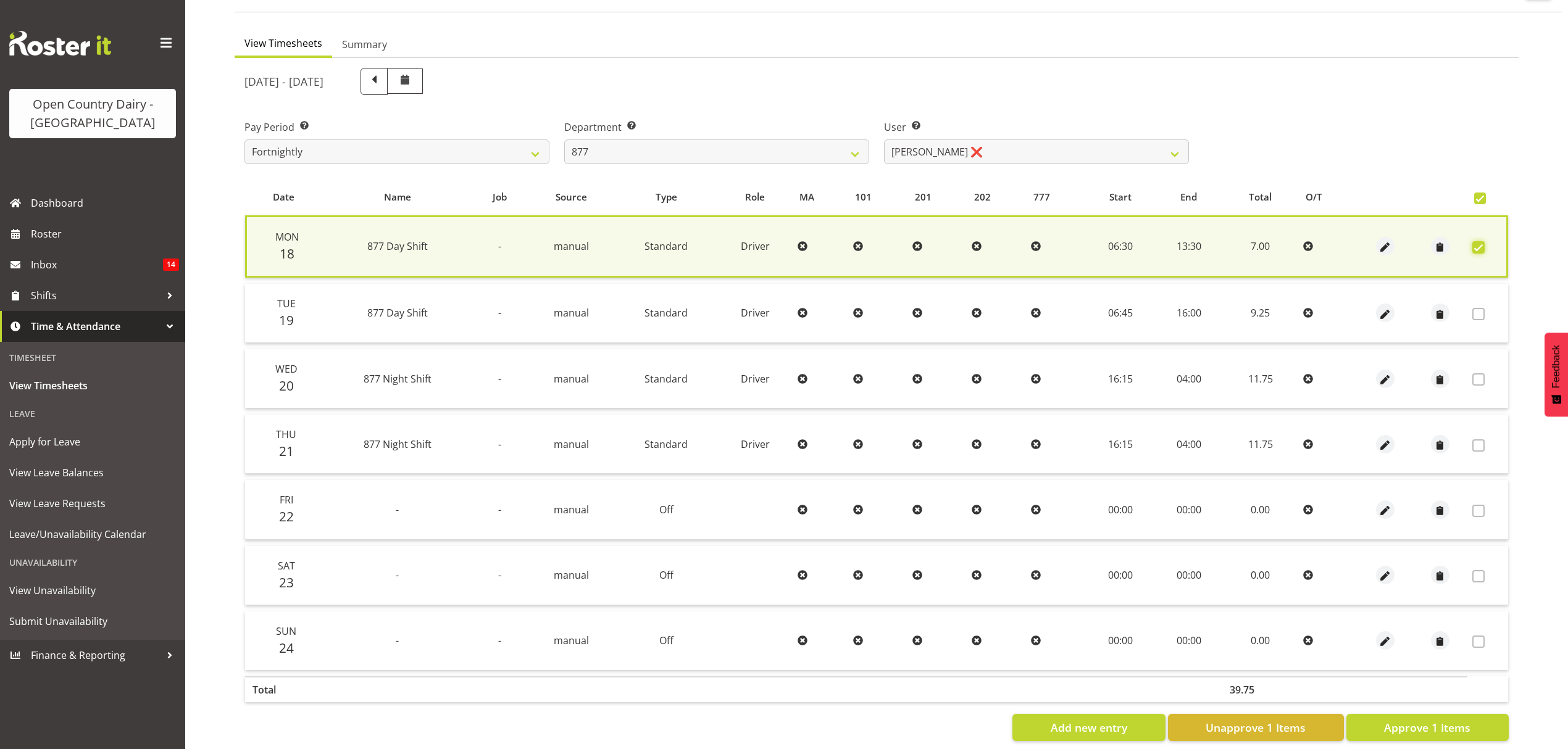
scroll to position [112, 0]
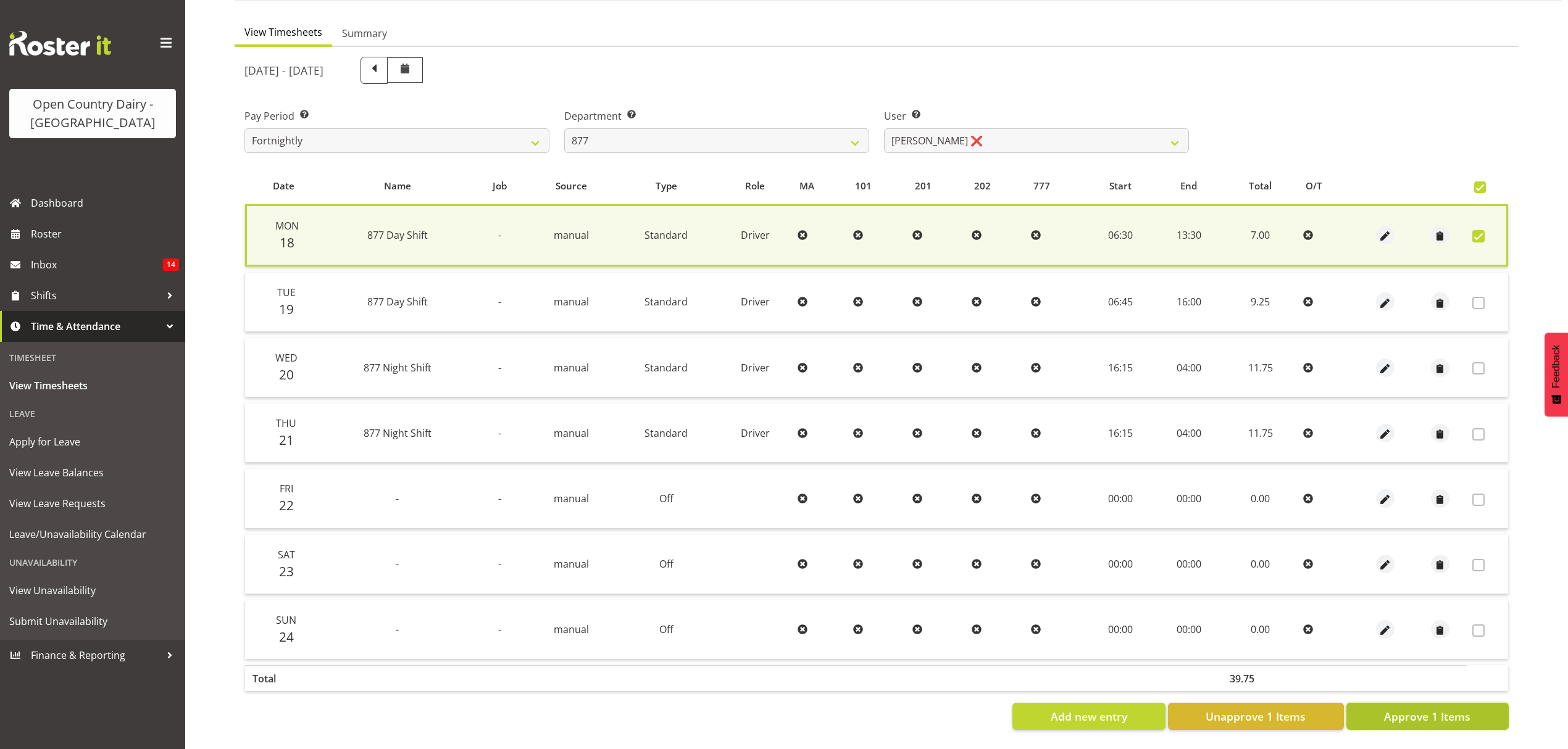
click at [1455, 712] on button "Approve 1 Items" at bounding box center [1427, 716] width 163 height 27
checkbox input "false"
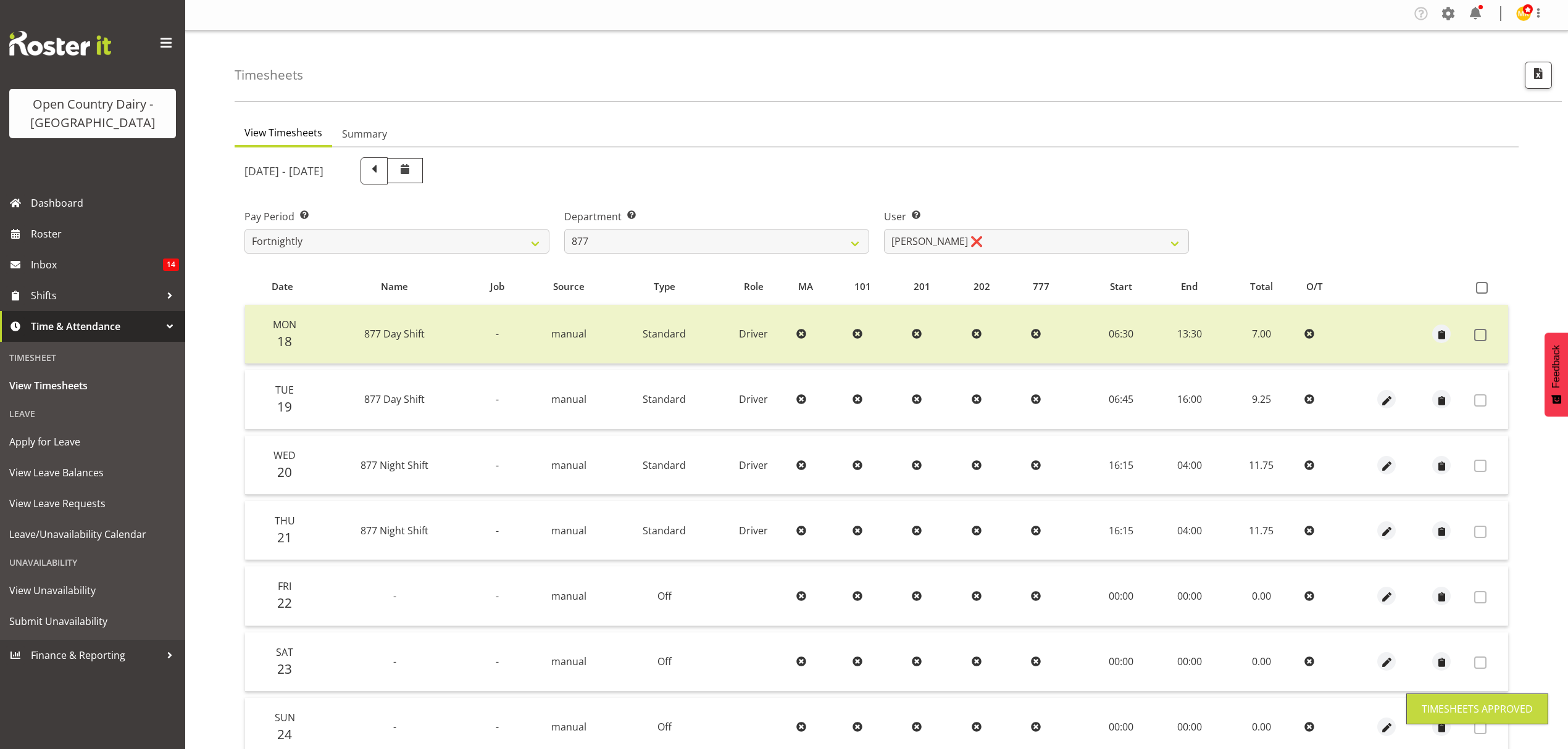
scroll to position [0, 0]
click at [746, 243] on select "734 735 736 737 738 739 851 852 853 854 855 856 858 861 862 865 868 869 870 873" at bounding box center [716, 244] width 305 height 24
select select "908"
click at [564, 232] on select "734 735 736 737 738 739 851 852 853 854 855 856 858 861 862 865 868 869 870 873" at bounding box center [716, 244] width 305 height 24
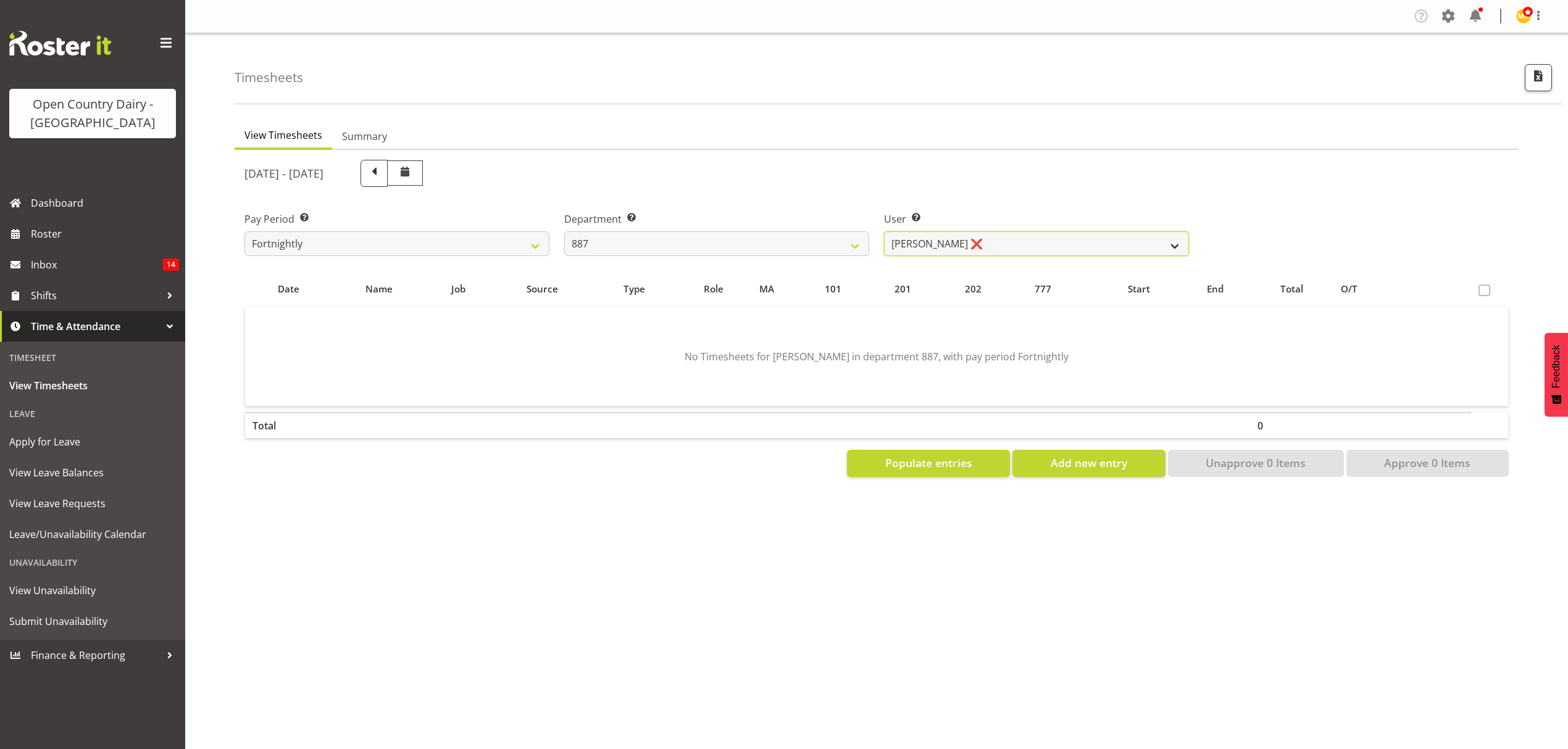
click at [921, 245] on select "[PERSON_NAME] ❌ [PERSON_NAME] ❌ [PERSON_NAME] ❌ [PERSON_NAME] ❌" at bounding box center [1036, 244] width 305 height 24
select select "7391"
click at [884, 232] on select "[PERSON_NAME] ❌ [PERSON_NAME] ❌ [PERSON_NAME] ❌ [PERSON_NAME] ❌" at bounding box center [1036, 244] width 305 height 24
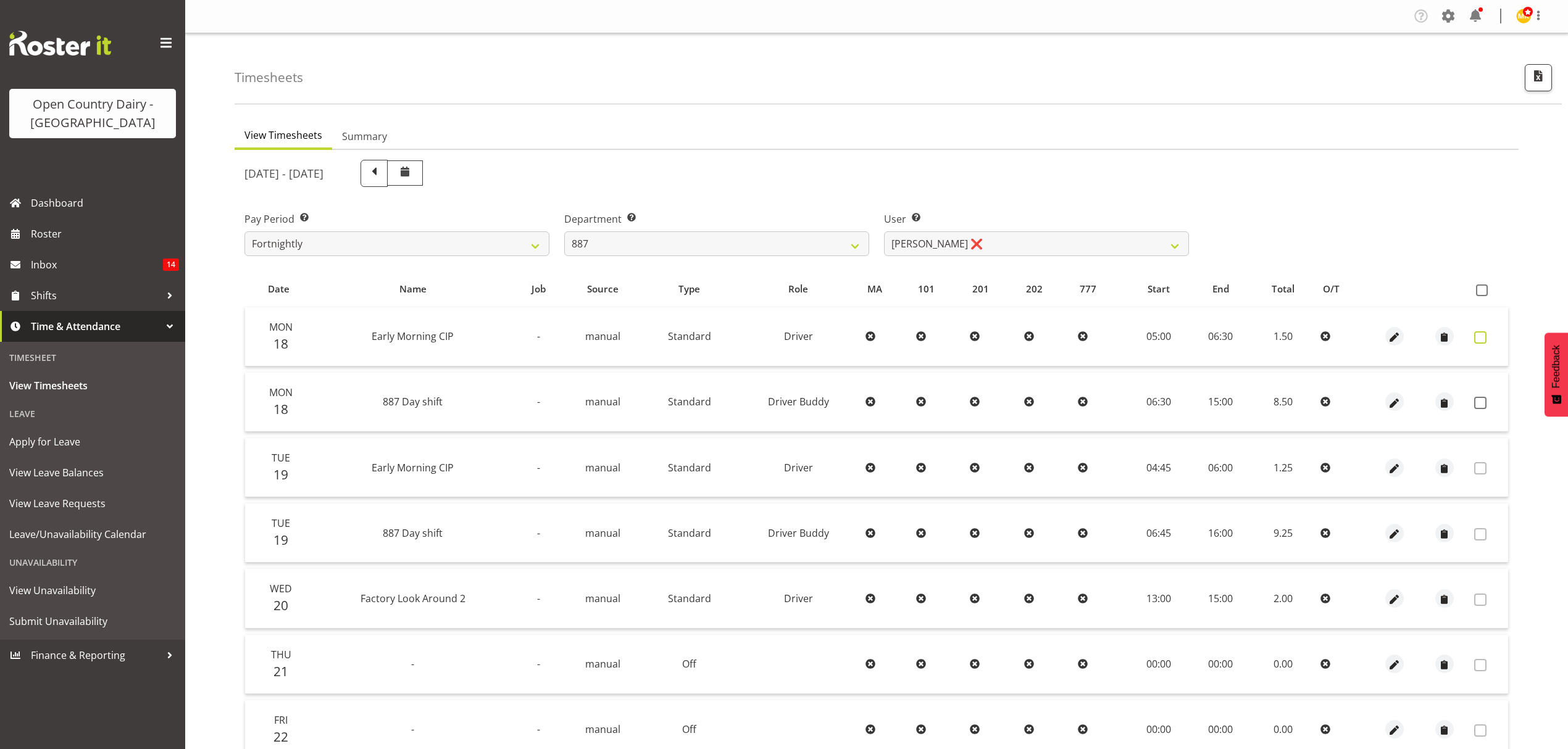
drag, startPoint x: 1475, startPoint y: 338, endPoint x: 1475, endPoint y: 403, distance: 65.0
click at [1475, 340] on span at bounding box center [1480, 337] width 13 height 13
checkbox input "true"
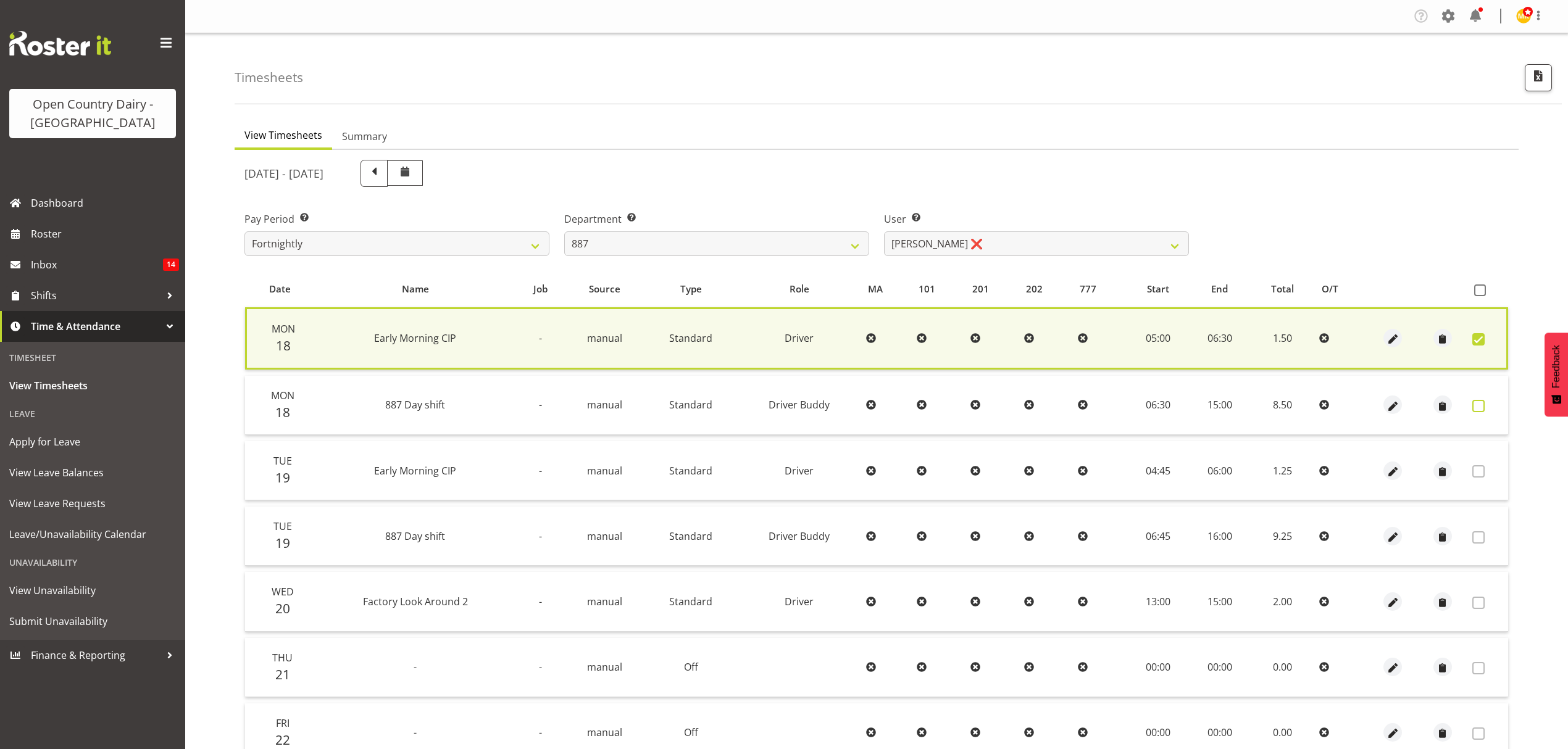
click at [1475, 403] on span at bounding box center [1478, 405] width 13 height 13
checkbox input "true"
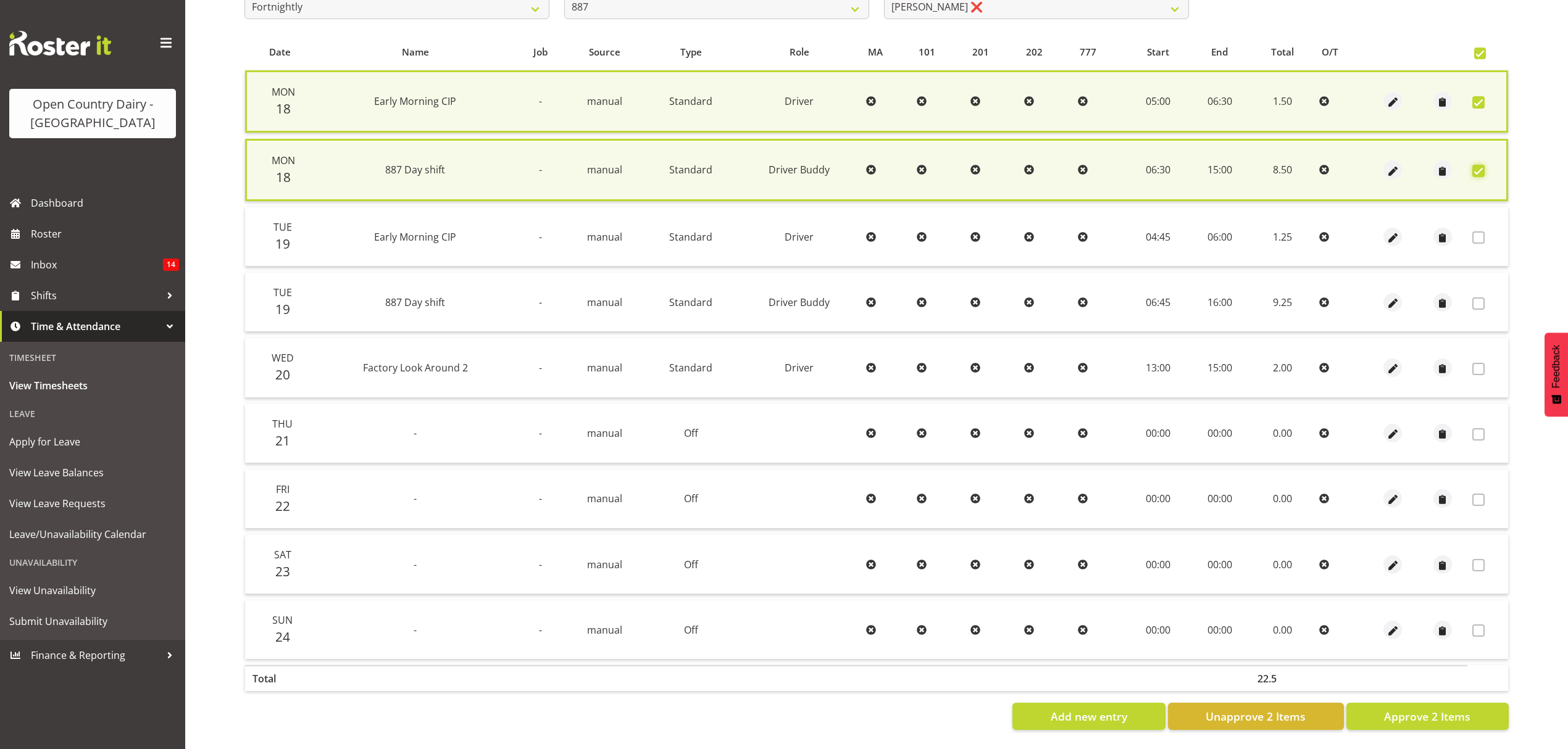
scroll to position [244, 0]
click at [1453, 708] on span "Approve 2 Items" at bounding box center [1427, 716] width 86 height 16
checkbox input "false"
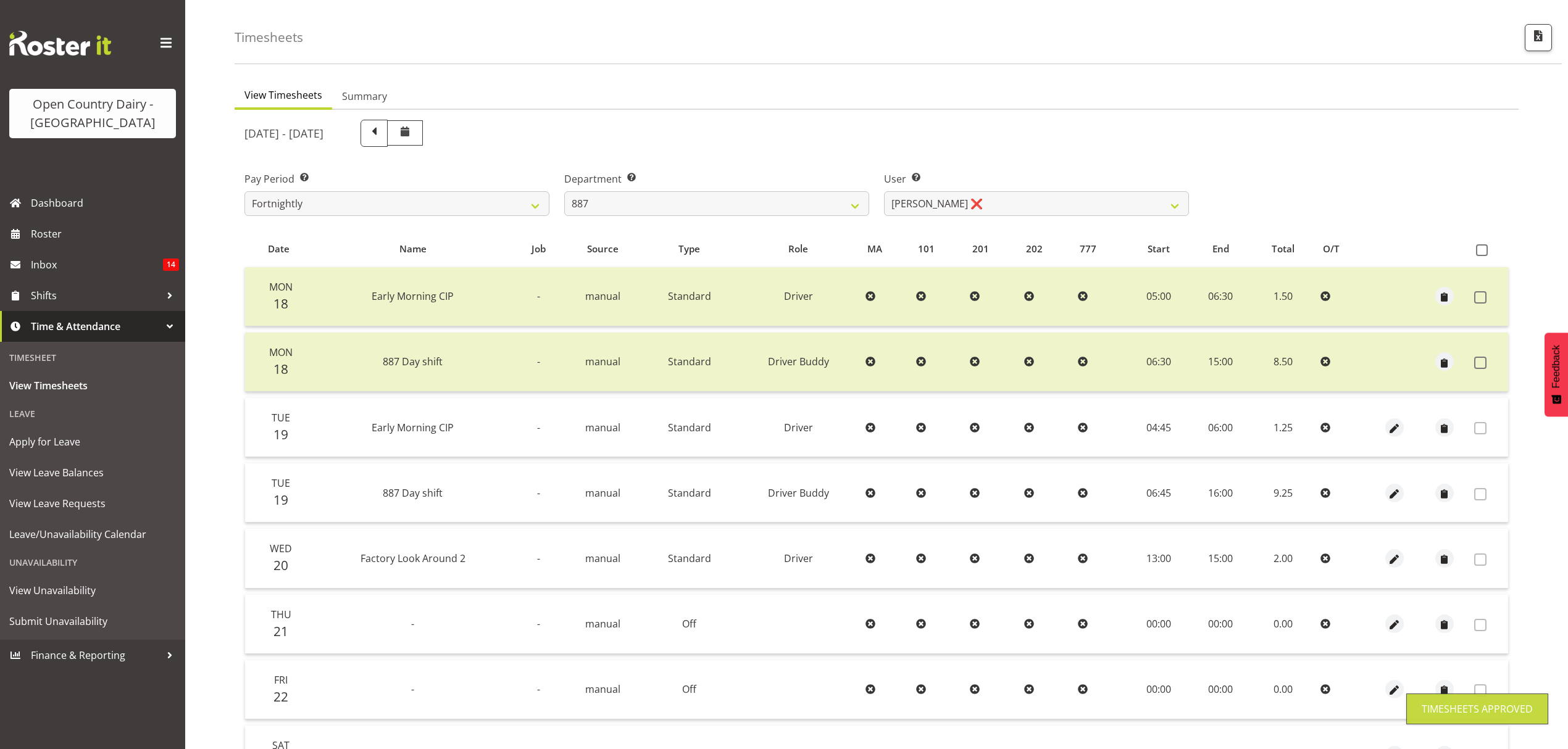
scroll to position [0, 0]
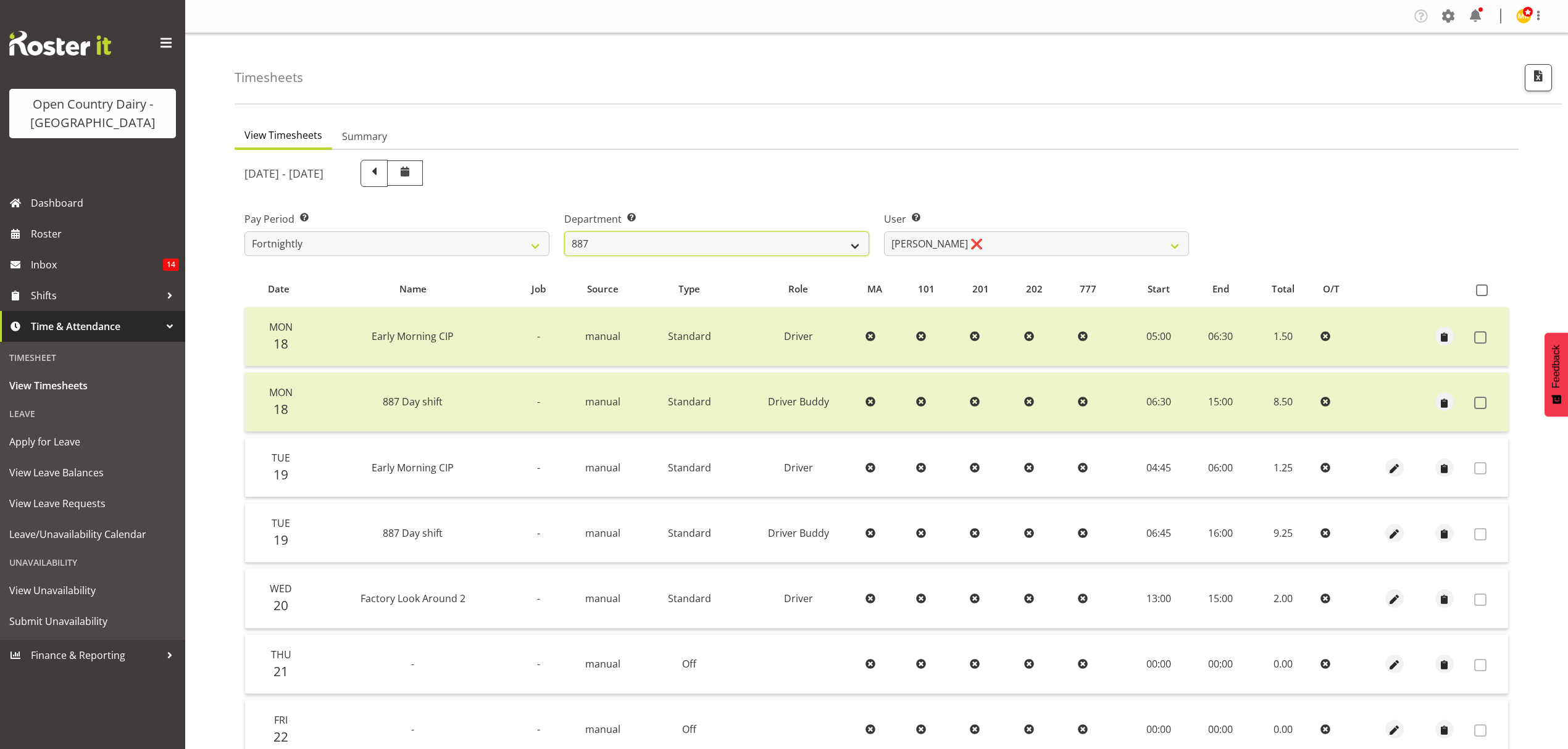
click at [821, 236] on select "734 735 736 737 738 739 851 852 853 854 855 856 858 861 862 865 868 869 870 873" at bounding box center [716, 244] width 305 height 24
select select "909"
click at [564, 232] on select "734 735 736 737 738 739 851 852 853 854 855 856 858 861 862 865 868 869 870 873" at bounding box center [716, 244] width 305 height 24
select select "7397"
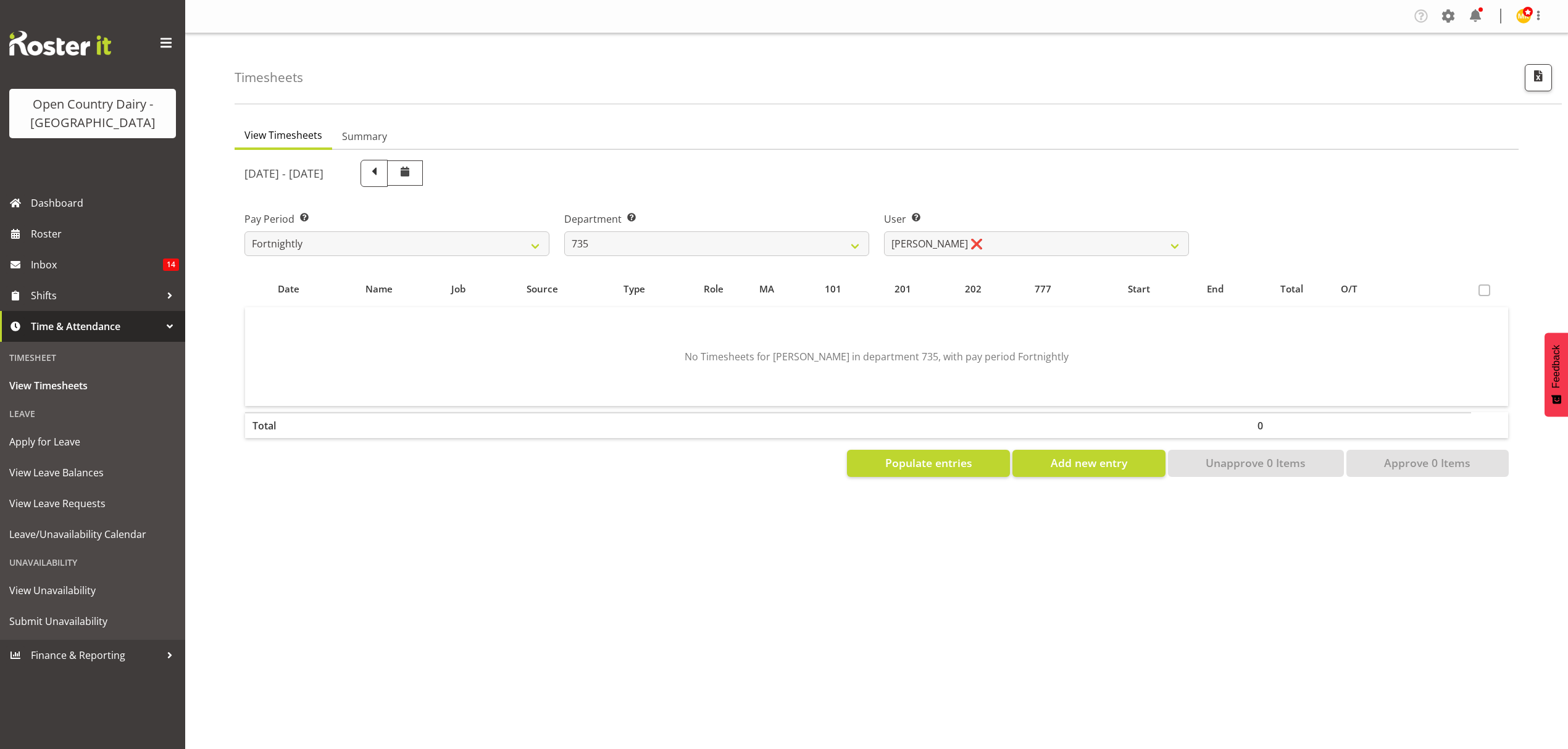
click at [969, 248] on div at bounding box center [877, 319] width 1284 height 337
click at [969, 248] on select "[PERSON_NAME] ❌ [PERSON_NAME] ❌ [PERSON_NAME] ❌ [PERSON_NAME] ❌" at bounding box center [1036, 244] width 305 height 24
click at [780, 242] on select "734 735 736 737 738 739 851 852 853 854 855 856 858 861 862 865 868 869 870 873" at bounding box center [716, 244] width 305 height 24
click at [564, 232] on select "734 735 736 737 738 739 851 852 853 854 855 856 858 861 862 865 868 869 870 873" at bounding box center [716, 244] width 305 height 24
click at [754, 240] on select "734 735 736 737 738 739 851 852 853 854 855 856 858 861 862 865 868 869 870 873" at bounding box center [716, 244] width 305 height 24
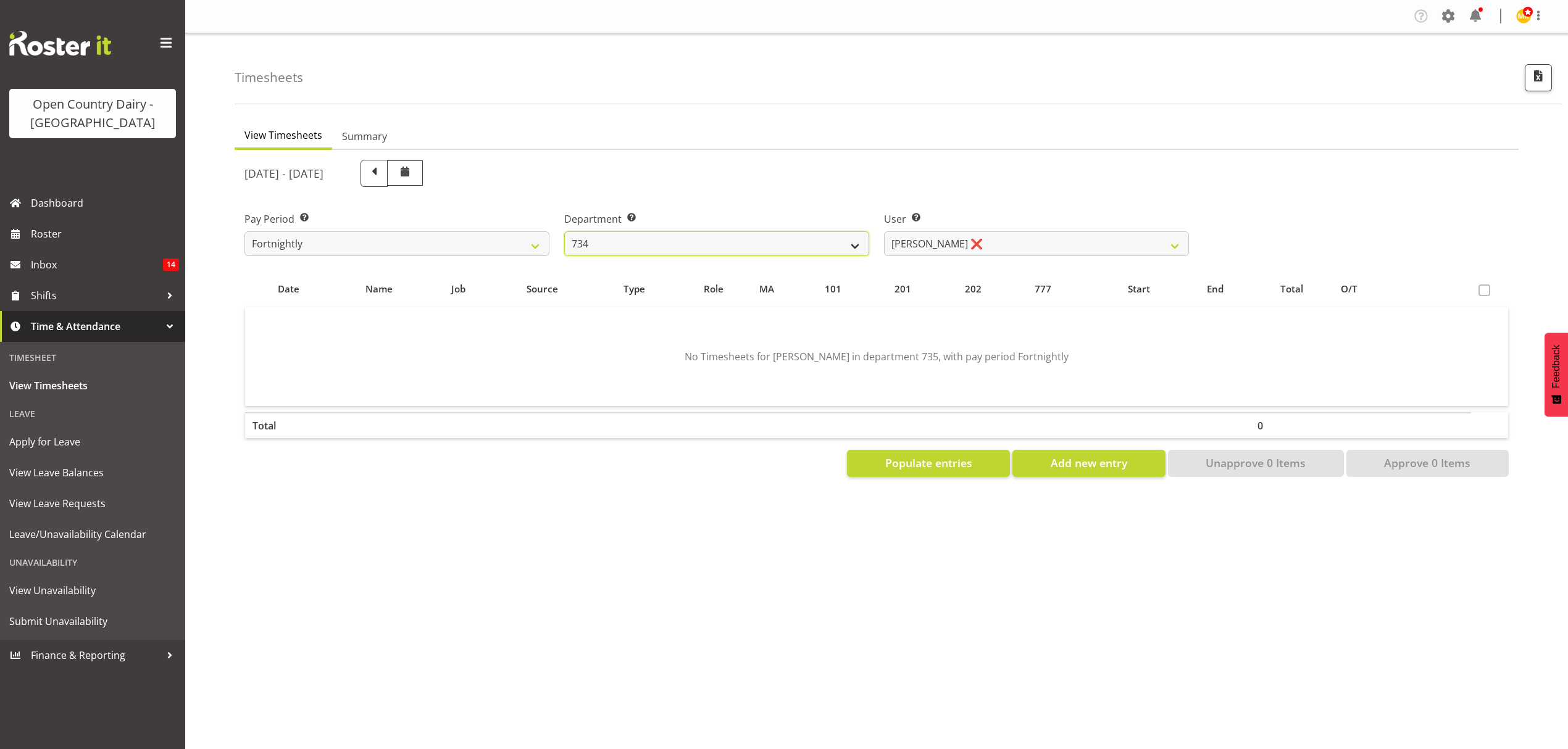
click at [564, 232] on select "734 735 736 737 738 739 851 852 853 854 855 856 858 861 862 865 868 869 870 873" at bounding box center [716, 244] width 305 height 24
click at [933, 232] on div at bounding box center [877, 319] width 1284 height 337
click at [934, 237] on select "[PERSON_NAME] ❌ [PERSON_NAME] ❌ [PERSON_NAME] ❌ [PERSON_NAME] ❌" at bounding box center [1036, 244] width 305 height 24
click at [807, 242] on select "734 735 736 737 738 739 851 852 853 854 855 856 858 861 862 865 868 869 870 873" at bounding box center [716, 244] width 305 height 24
click at [564, 232] on select "734 735 736 737 738 739 851 852 853 854 855 856 858 861 862 865 868 869 870 873" at bounding box center [716, 244] width 305 height 24
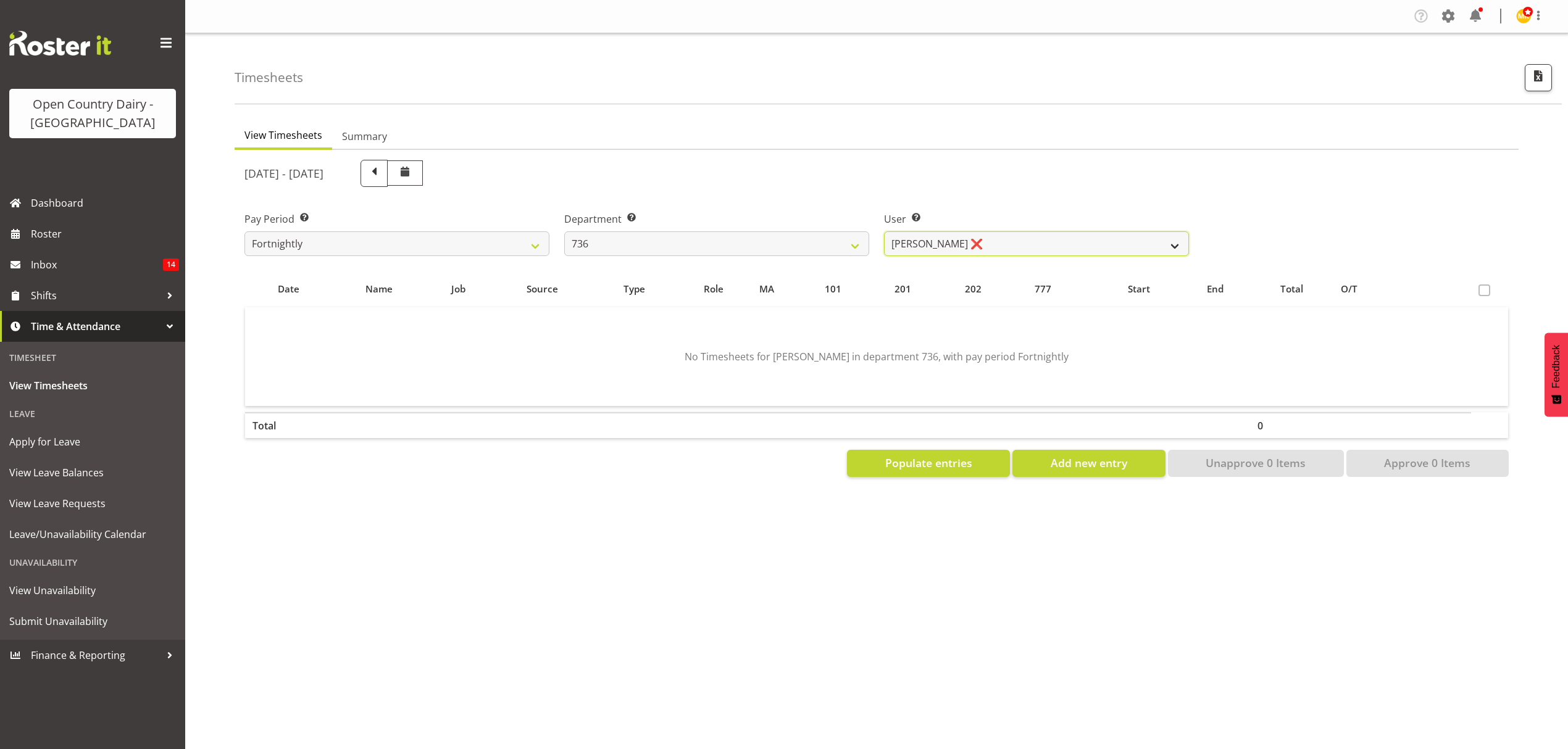
click at [915, 240] on select "[PERSON_NAME] ❌ [PERSON_NAME] ❌ [PERSON_NAME] ❌ [PERSON_NAME] ❌" at bounding box center [1036, 244] width 305 height 24
click at [758, 251] on select "734 735 736 737 738 739 851 852 853 854 855 856 858 861 862 865 868 869 870 873" at bounding box center [716, 244] width 305 height 24
click at [564, 232] on select "734 735 736 737 738 739 851 852 853 854 855 856 858 861 862 865 868 869 870 873" at bounding box center [716, 244] width 305 height 24
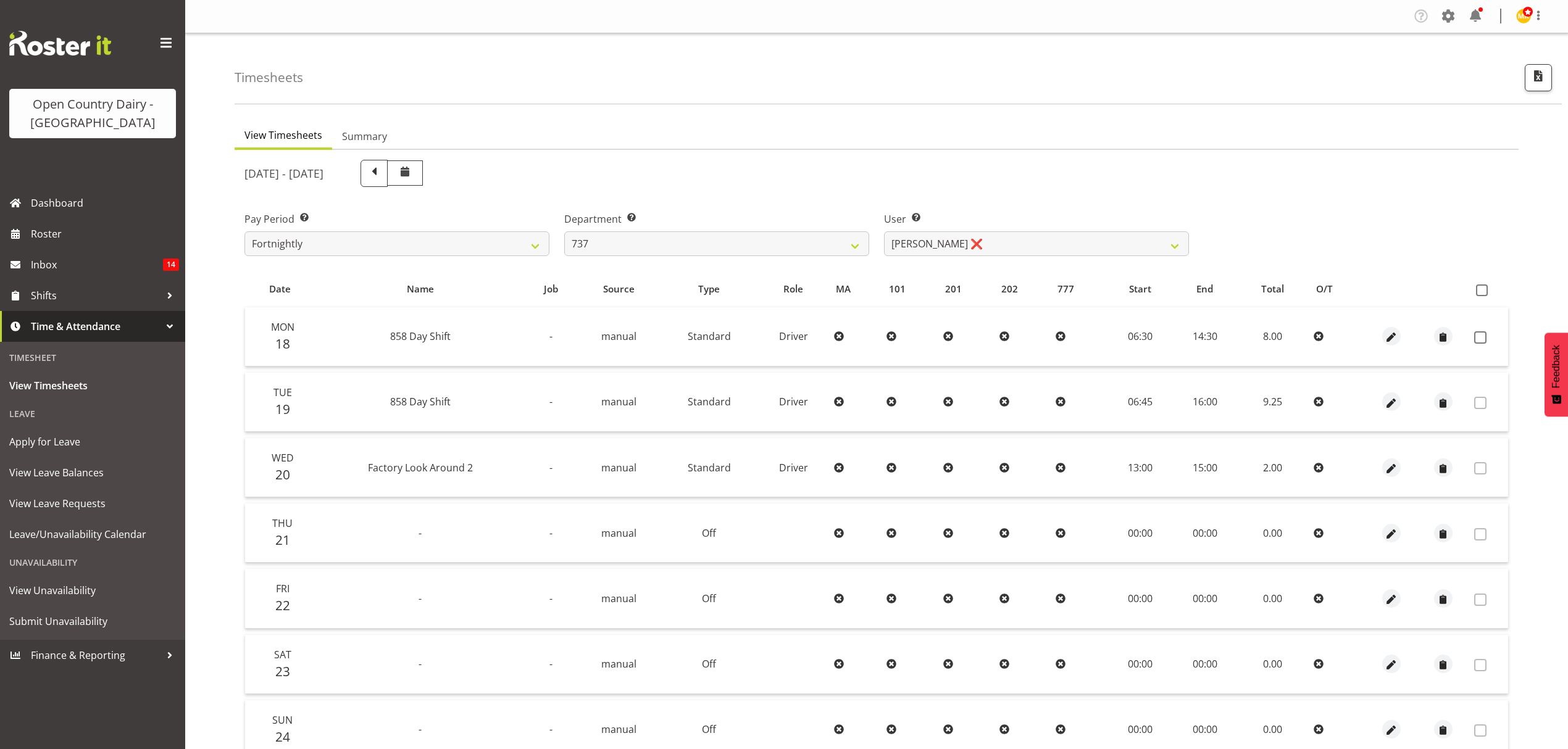
click at [961, 238] on div at bounding box center [877, 495] width 1284 height 690
click at [961, 238] on select "[PERSON_NAME] ❌ [PERSON_NAME] ❌ [PERSON_NAME] ❌ [PERSON_NAME] ❌" at bounding box center [1036, 244] width 305 height 24
click at [793, 230] on div "Department Select which department you would like to view. 734 735 736 737 738 …" at bounding box center [716, 234] width 305 height 44
click at [786, 252] on select "734 735 736 737 738 739 851 852 853 854 855 856 858 861 862 865 868 869 870 873" at bounding box center [716, 244] width 305 height 24
click at [564, 232] on select "734 735 736 737 738 739 851 852 853 854 855 856 858 861 862 865 868 869 870 873" at bounding box center [716, 244] width 305 height 24
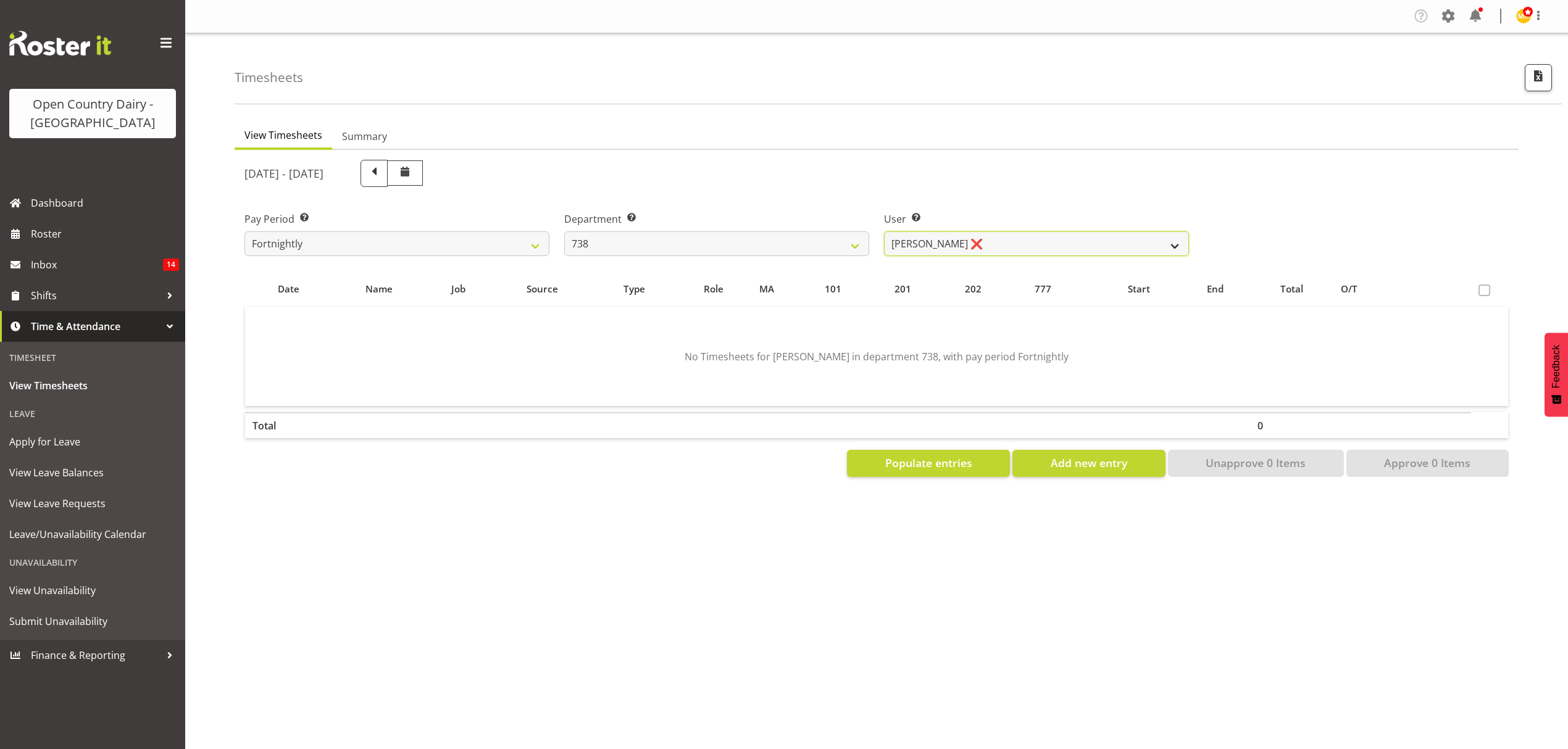
click at [1032, 238] on select "[PERSON_NAME] ❌ [PERSON_NAME] ❌ [PERSON_NAME] ❌ [PERSON_NAME] ❌" at bounding box center [1036, 244] width 305 height 24
click at [775, 242] on select "734 735 736 737 738 739 851 852 853 854 855 856 858 861 862 865 868 869 870 873" at bounding box center [716, 244] width 305 height 24
click at [564, 232] on select "734 735 736 737 738 739 851 852 853 854 855 856 858 861 862 865 868 869 870 873" at bounding box center [716, 244] width 305 height 24
click at [927, 238] on select "[PERSON_NAME] ❌ [PERSON_NAME] ❌ [PERSON_NAME] Veint ❌" at bounding box center [1036, 244] width 305 height 24
drag, startPoint x: 892, startPoint y: 199, endPoint x: 785, endPoint y: 223, distance: 109.7
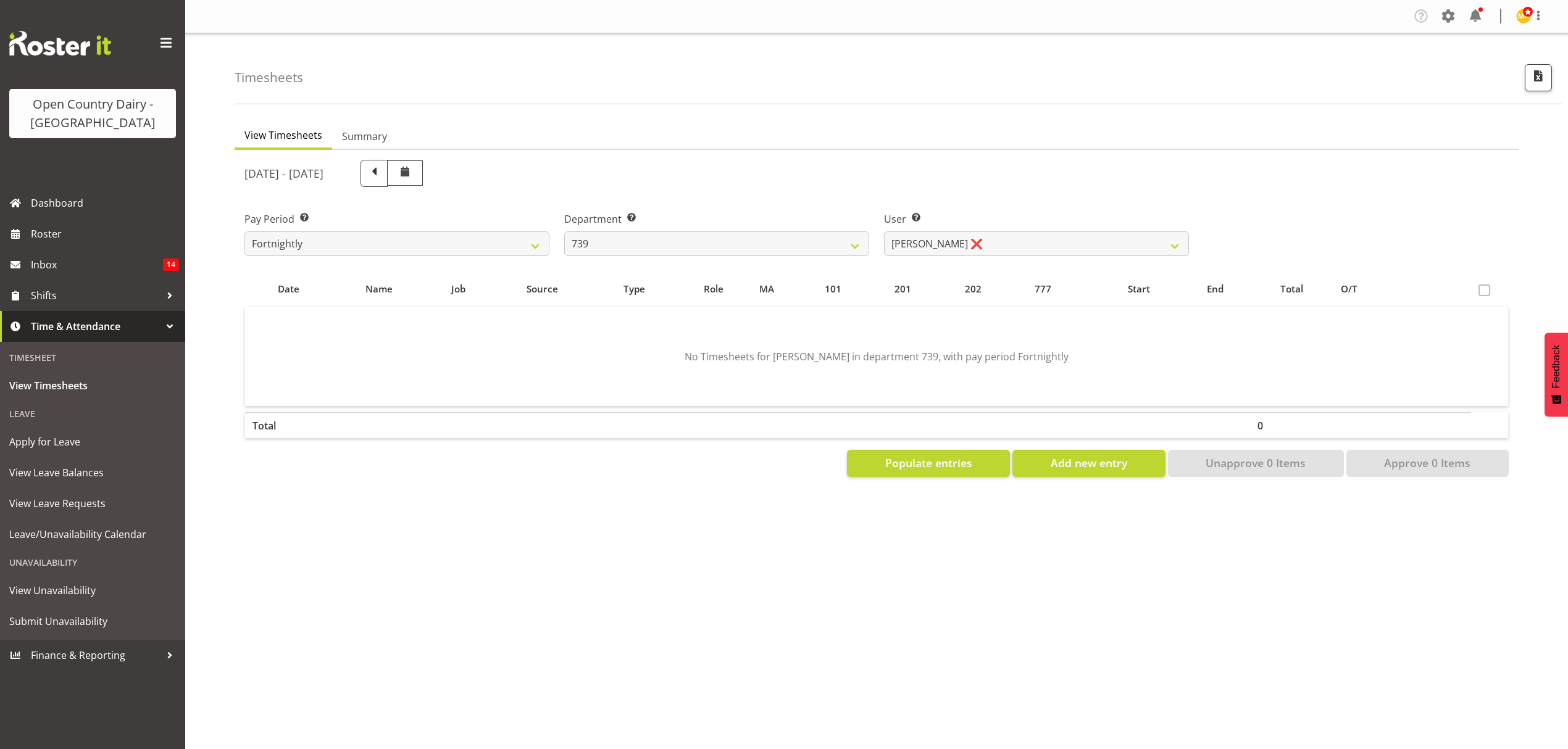
click at [880, 201] on div "User Select user. Note: This is filtered down by the previous two drop-down ite…" at bounding box center [1037, 228] width 320 height 69
click at [771, 244] on select "734 735 736 737 738 739 851 852 853 854 855 856 858 861 862 865 868 869 870 873" at bounding box center [716, 244] width 305 height 24
click at [564, 232] on select "734 735 736 737 738 739 851 852 853 854 855 856 858 861 862 865 868 869 870 873" at bounding box center [716, 244] width 305 height 24
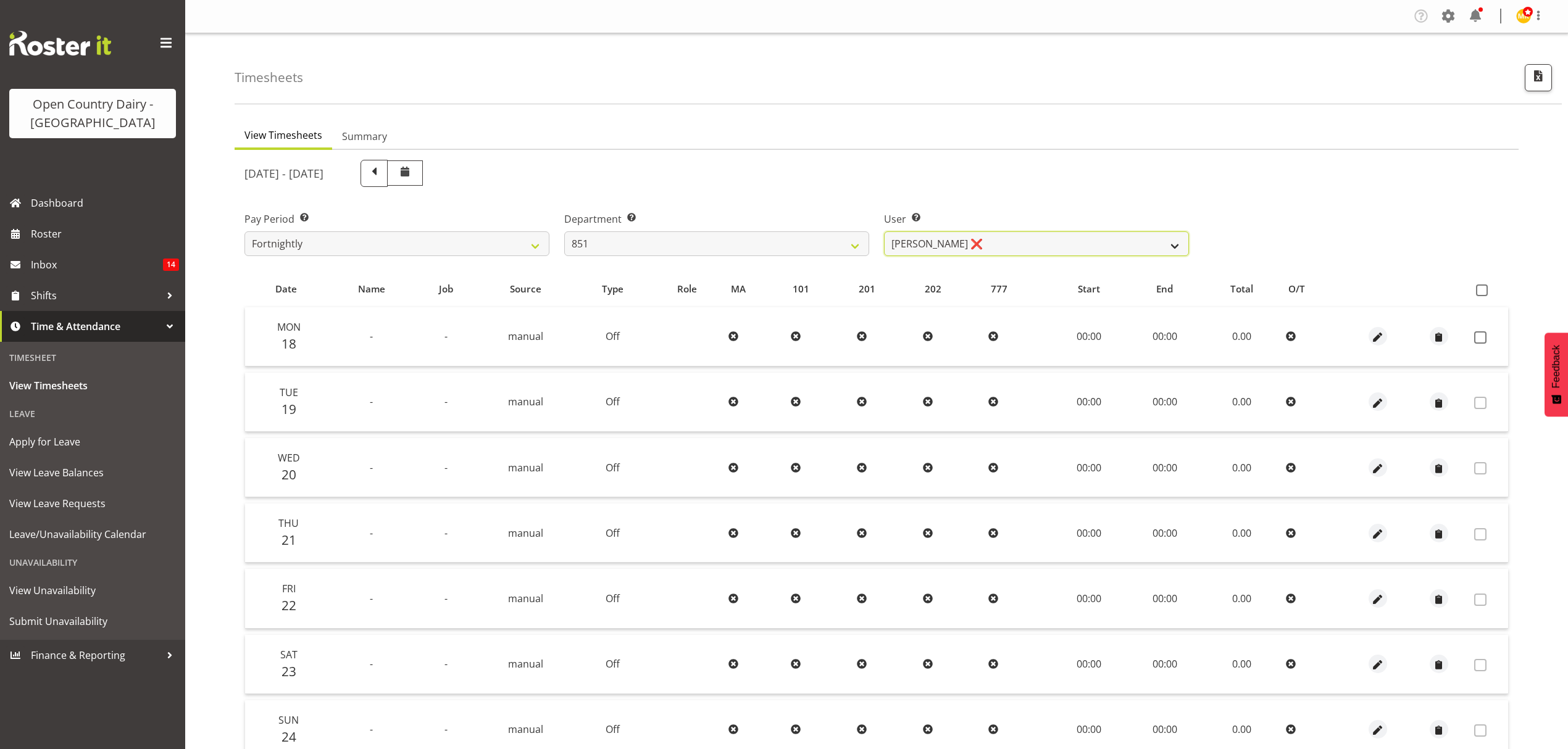
click at [987, 235] on select "[PERSON_NAME] ❌ [PERSON_NAME] ❌ [PERSON_NAME] ❌" at bounding box center [1036, 244] width 305 height 24
click at [1015, 154] on div "[DATE] - [DATE]" at bounding box center [716, 174] width 960 height 42
click at [684, 245] on select "734 735 736 737 738 739 851 852 853 854 855 856 858 861 862 865 868 869 870 873" at bounding box center [716, 244] width 305 height 24
click at [564, 232] on select "734 735 736 737 738 739 851 852 853 854 855 856 858 861 862 865 868 869 870 873" at bounding box center [716, 244] width 305 height 24
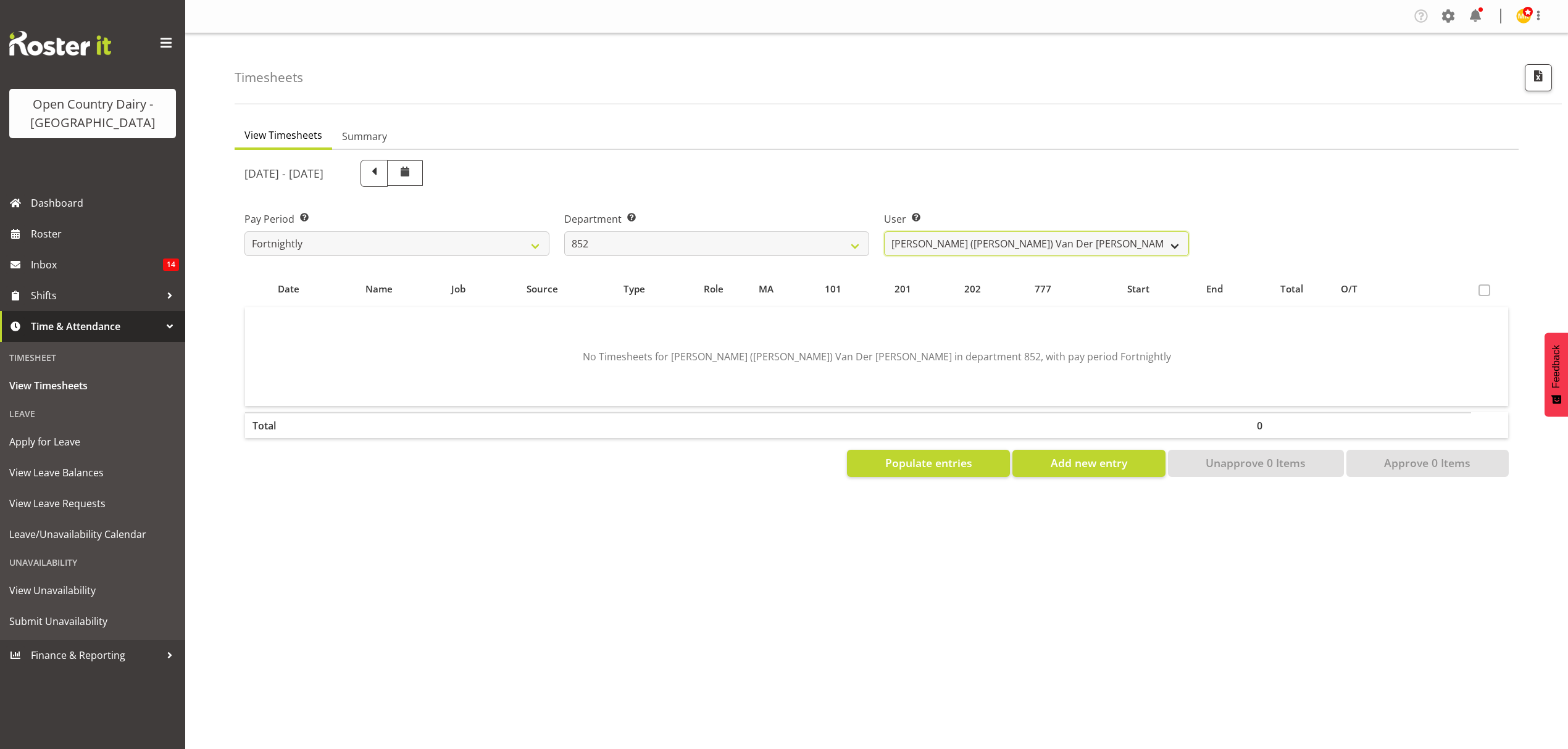
click at [969, 245] on select "[PERSON_NAME] ([PERSON_NAME]) [PERSON_NAME] ❌ [PERSON_NAME] ❌ [PERSON_NAME] ❌ […" at bounding box center [1036, 244] width 305 height 24
click at [947, 153] on div "[DATE] - [DATE]" at bounding box center [716, 174] width 960 height 42
click at [754, 247] on select "734 735 736 737 738 739 851 852 853 854 855 856 858 861 862 865 868 869 870 873" at bounding box center [716, 244] width 305 height 24
click at [564, 232] on select "734 735 736 737 738 739 851 852 853 854 855 856 858 861 862 865 868 869 870 873" at bounding box center [716, 244] width 305 height 24
click at [915, 251] on select "[PERSON_NAME] ❌ [PERSON_NAME] ❌ [PERSON_NAME] ❌ [PERSON_NAME] ❌" at bounding box center [1036, 244] width 305 height 24
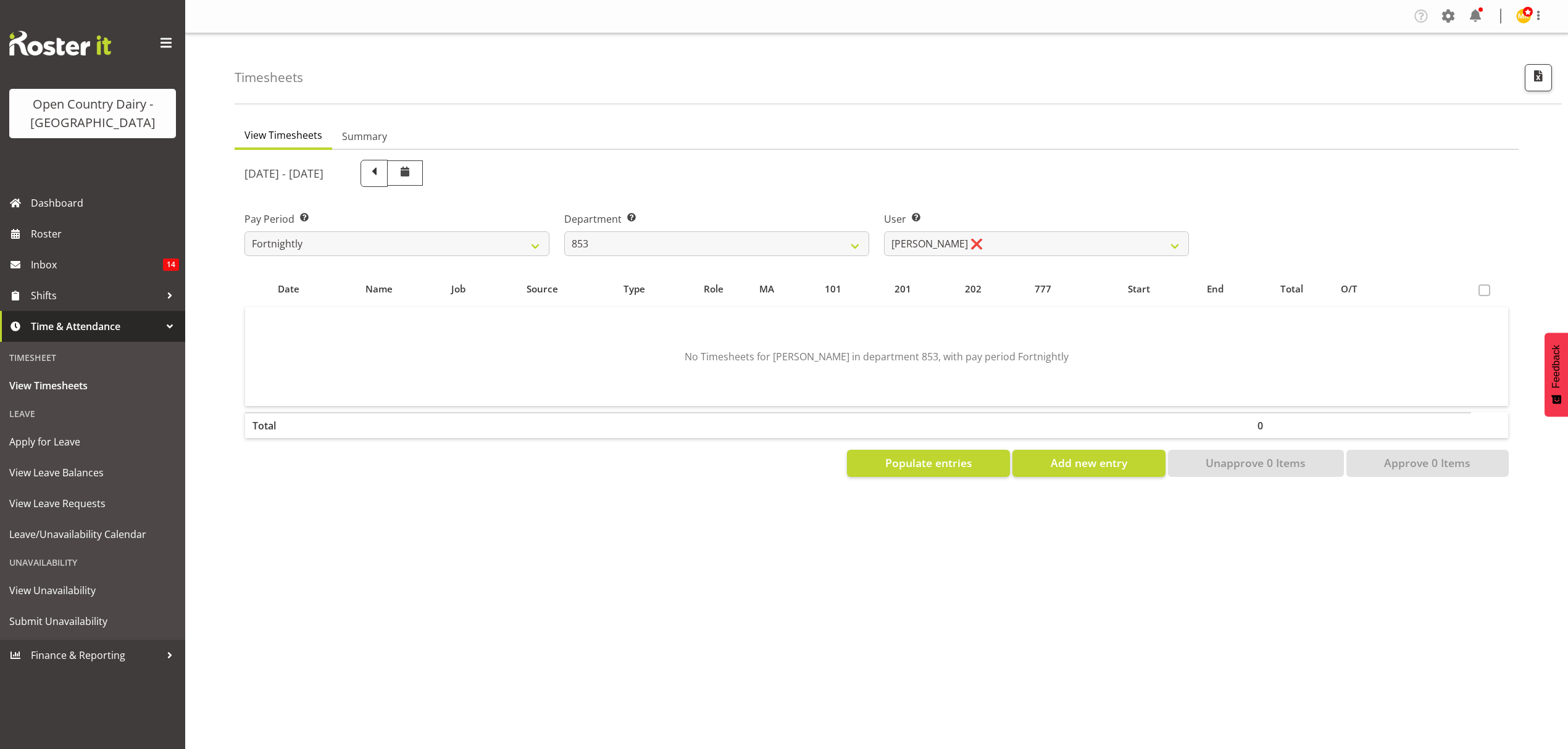
click at [931, 173] on div "[DATE] - [DATE]" at bounding box center [716, 173] width 944 height 27
click at [748, 238] on div "Department Select which department you would like to view. 734 735 736 737 738 …" at bounding box center [716, 234] width 305 height 44
click at [748, 238] on select "734 735 736 737 738 739 851 852 853 854 855 856 858 861 862 865 868 869 870 873" at bounding box center [716, 244] width 305 height 24
click at [564, 232] on select "734 735 736 737 738 739 851 852 853 854 855 856 858 861 862 865 868 869 870 873" at bounding box center [716, 244] width 305 height 24
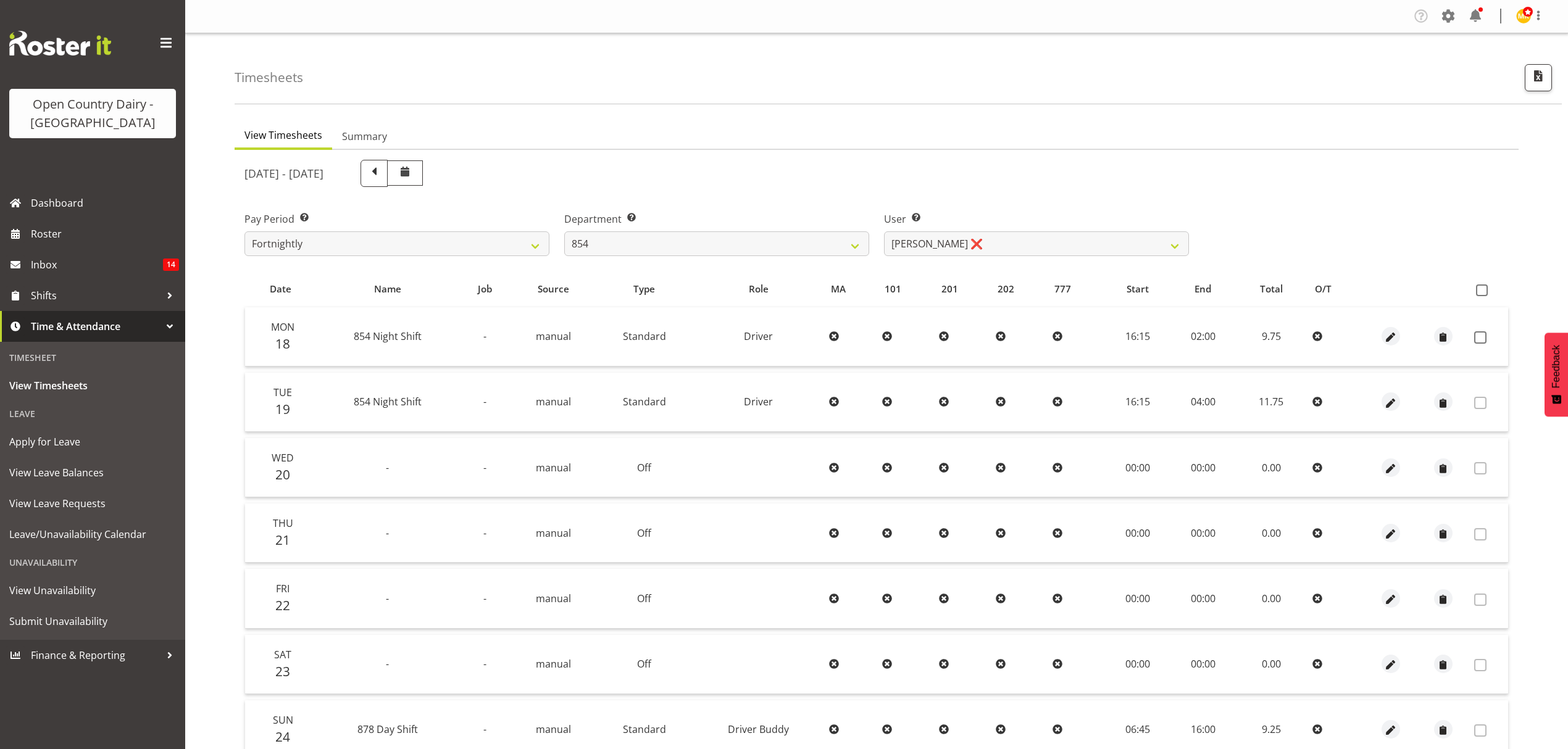
click at [958, 238] on div "[DATE] - [DATE] Pay Period Select which pay period you would like to view. Fort…" at bounding box center [877, 491] width 1264 height 677
click at [958, 238] on select "[PERSON_NAME] ❌ [PERSON_NAME] ❌ [PERSON_NAME] ❌ [PERSON_NAME] ❌" at bounding box center [1036, 244] width 305 height 24
drag, startPoint x: 929, startPoint y: 186, endPoint x: 851, endPoint y: 207, distance: 80.8
click at [927, 188] on div "[DATE] - [DATE]" at bounding box center [716, 174] width 960 height 42
click at [714, 251] on select "734 735 736 737 738 739 851 852 853 854 855 856 858 861 862 865 868 869 870 873" at bounding box center [716, 244] width 305 height 24
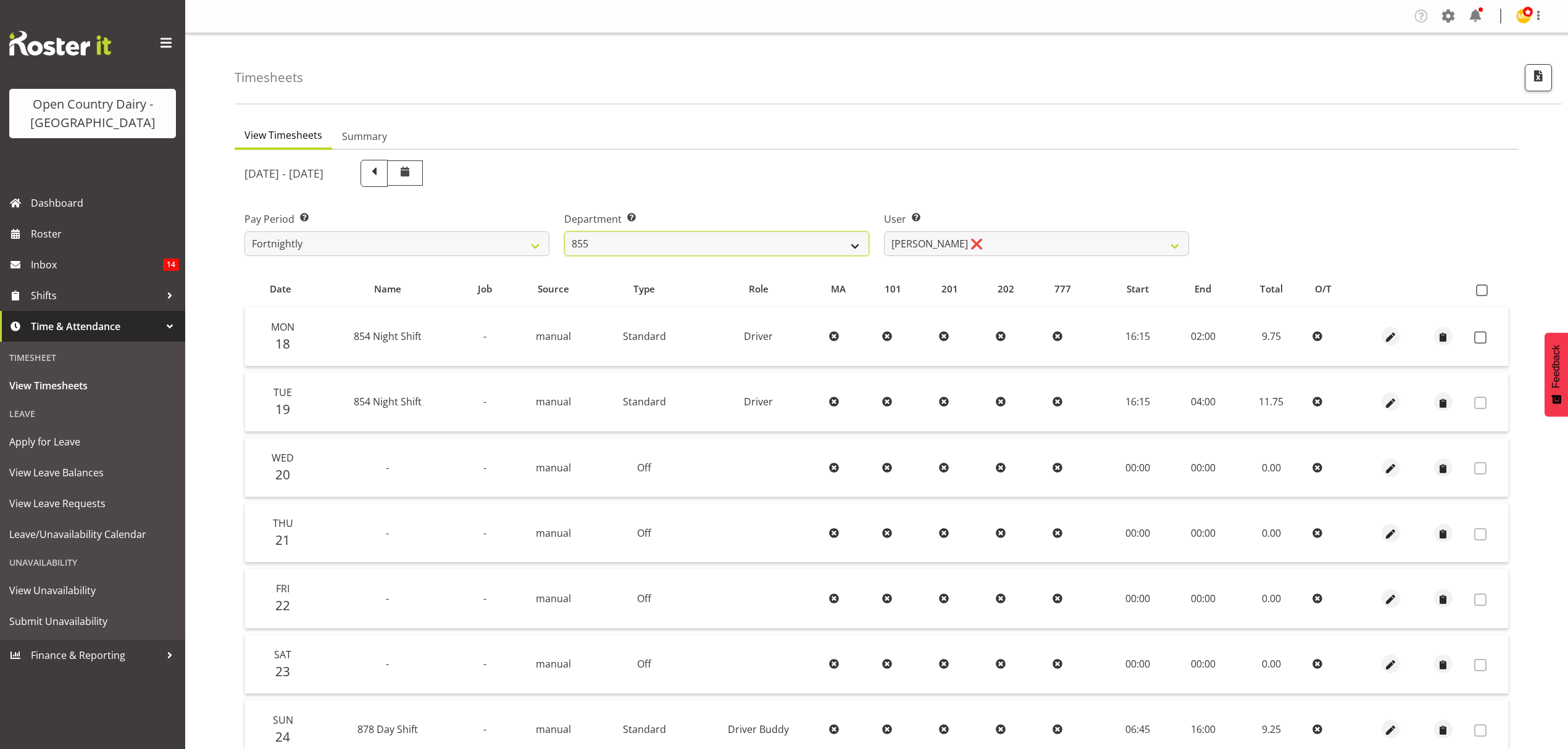
click at [564, 232] on select "734 735 736 737 738 739 851 852 853 854 855 856 858 861 862 865 868 869 870 873" at bounding box center [716, 244] width 305 height 24
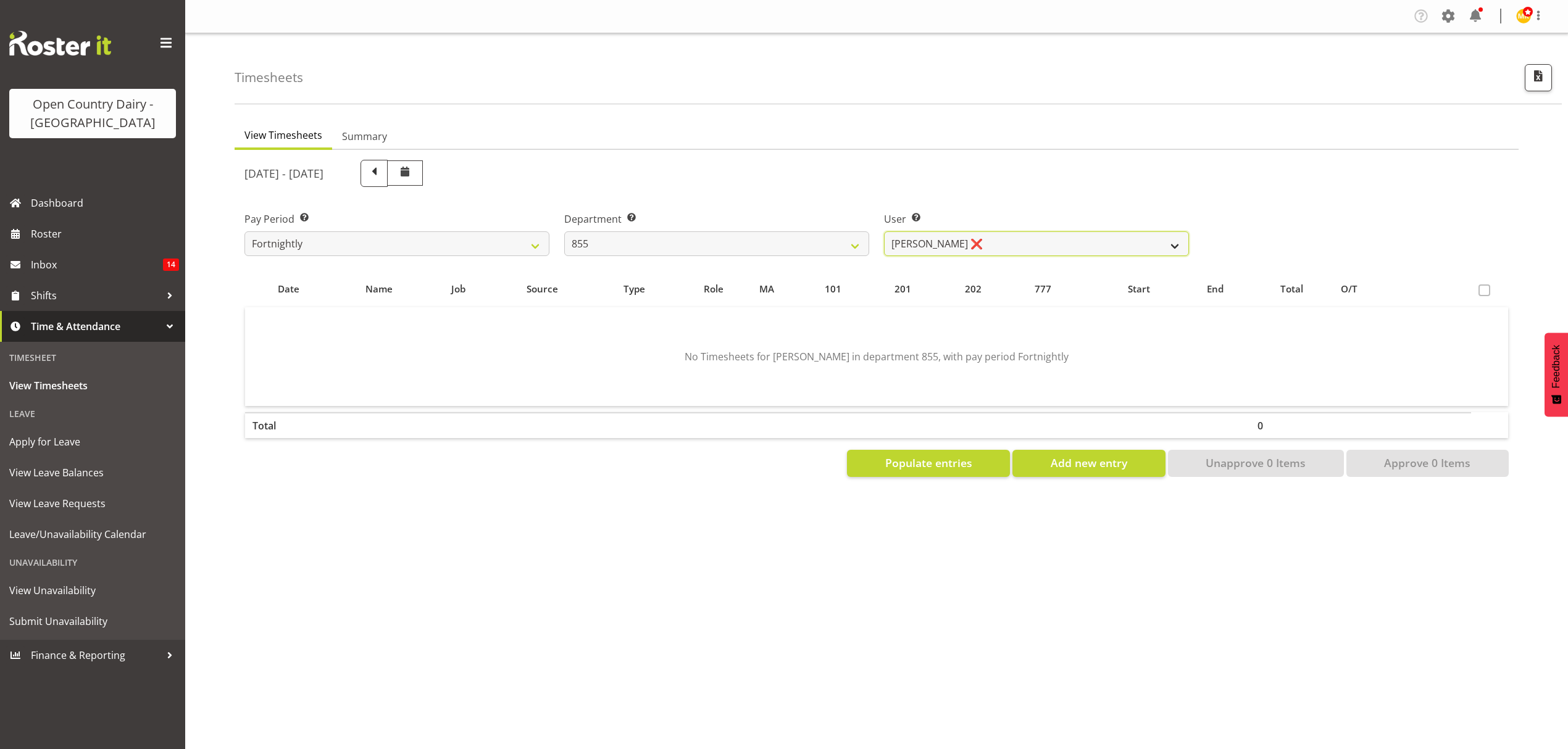
click at [904, 250] on select "[PERSON_NAME] ❌ [PERSON_NAME] ❌ [PERSON_NAME] ❌" at bounding box center [1036, 244] width 305 height 24
click at [907, 203] on div "User Select user. Note: This is filtered down by the previous two drop-down ite…" at bounding box center [1037, 228] width 320 height 69
click at [763, 247] on select "734 735 736 737 738 739 851 852 853 854 855 856 858 861 862 865 868 869 870 873" at bounding box center [716, 244] width 305 height 24
click at [564, 232] on select "734 735 736 737 738 739 851 852 853 854 855 856 858 861 862 865 868 869 870 873" at bounding box center [716, 244] width 305 height 24
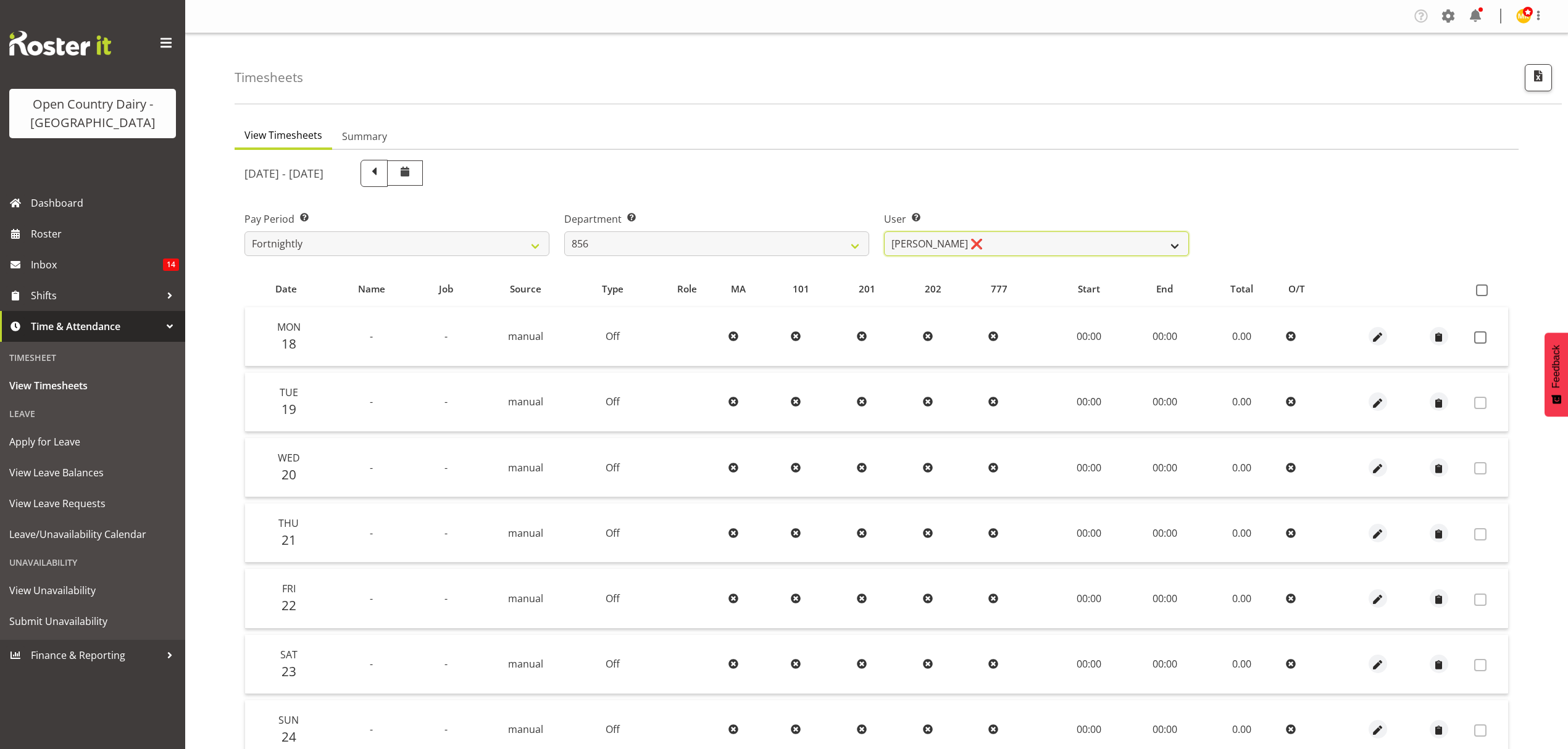
click at [981, 242] on select "[PERSON_NAME] ❌ [PERSON_NAME] ❌ [PERSON_NAME] ❌ [PERSON_NAME] ❌" at bounding box center [1036, 244] width 305 height 24
drag, startPoint x: 979, startPoint y: 176, endPoint x: 842, endPoint y: 209, distance: 140.9
click at [973, 178] on div "[DATE] - [DATE]" at bounding box center [716, 173] width 944 height 27
click at [758, 243] on select "734 735 736 737 738 739 851 852 853 854 855 856 858 861 862 865 868 869 870 873" at bounding box center [716, 244] width 305 height 24
click at [564, 232] on select "734 735 736 737 738 739 851 852 853 854 855 856 858 861 862 865 868 869 870 873" at bounding box center [716, 244] width 305 height 24
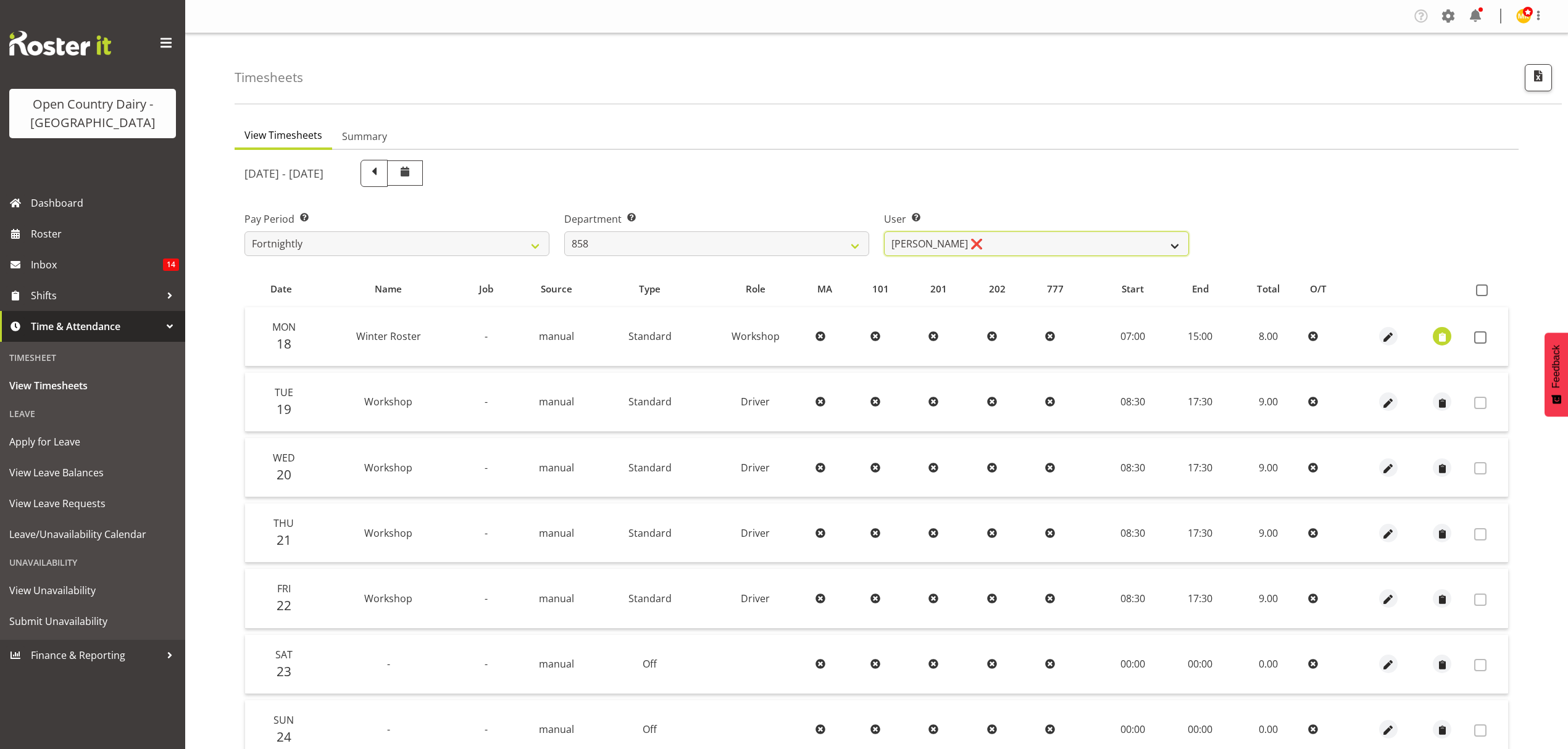
click at [949, 240] on select "[PERSON_NAME] ❌ [PERSON_NAME] ❌ [PERSON_NAME] ❌" at bounding box center [1036, 244] width 305 height 24
click at [956, 185] on div "[DATE] - [DATE]" at bounding box center [716, 173] width 944 height 27
click at [780, 248] on select "734 735 736 737 738 739 851 852 853 854 855 856 858 861 862 865 868 869 870 873" at bounding box center [716, 244] width 305 height 24
click at [564, 232] on select "734 735 736 737 738 739 851 852 853 854 855 856 858 861 862 865 868 869 870 873" at bounding box center [716, 244] width 305 height 24
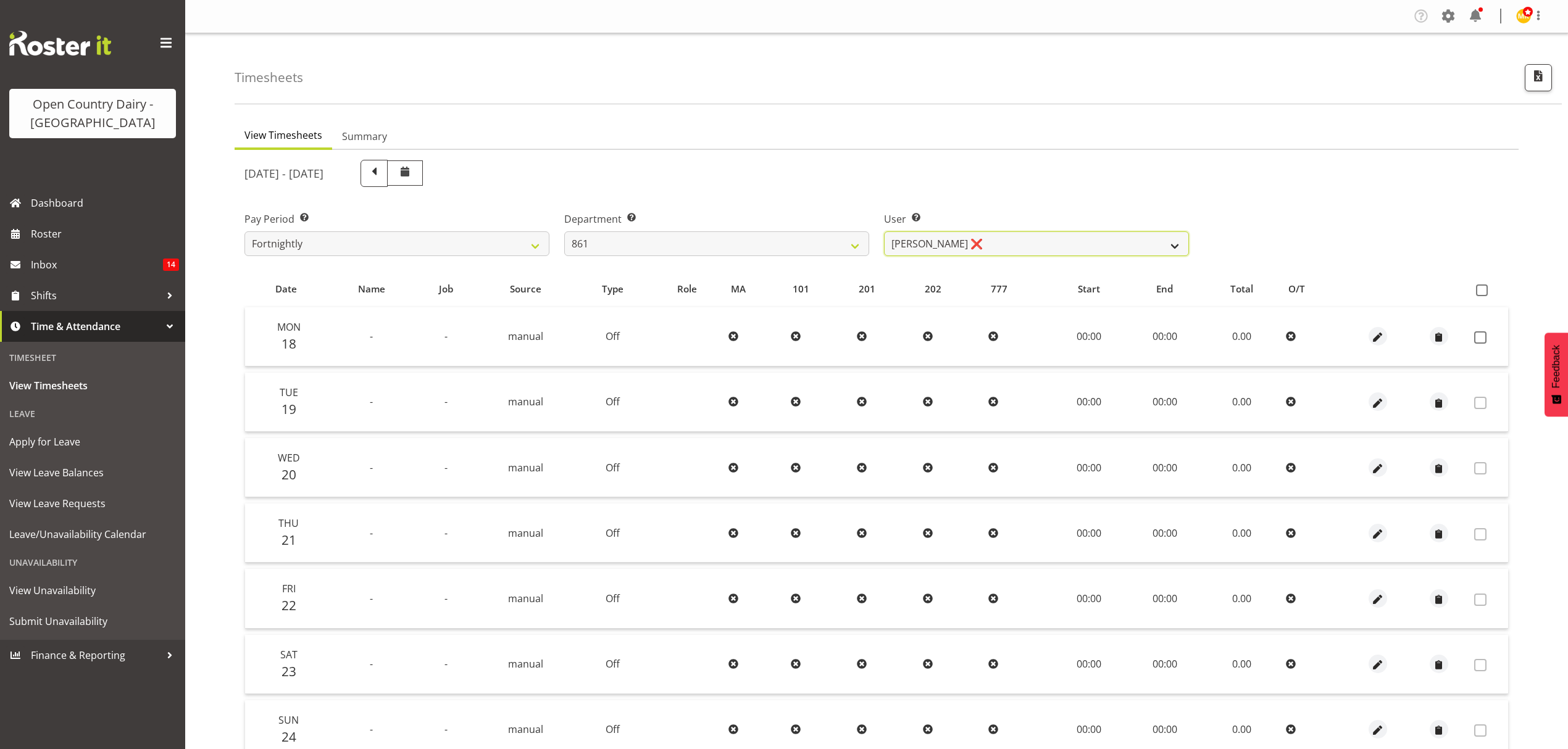
click at [938, 234] on select "[PERSON_NAME] ❌ [PERSON_NAME] ❌ [PERSON_NAME] ❌" at bounding box center [1036, 244] width 305 height 24
click at [938, 203] on div "User Select user. Note: This is filtered down by the previous two drop-down ite…" at bounding box center [1037, 228] width 320 height 69
click at [784, 240] on select "734 735 736 737 738 739 851 852 853 854 855 856 858 861 862 865 868 869 870 873" at bounding box center [716, 244] width 305 height 24
click at [564, 232] on select "734 735 736 737 738 739 851 852 853 854 855 856 858 861 862 865 868 869 870 873" at bounding box center [716, 244] width 305 height 24
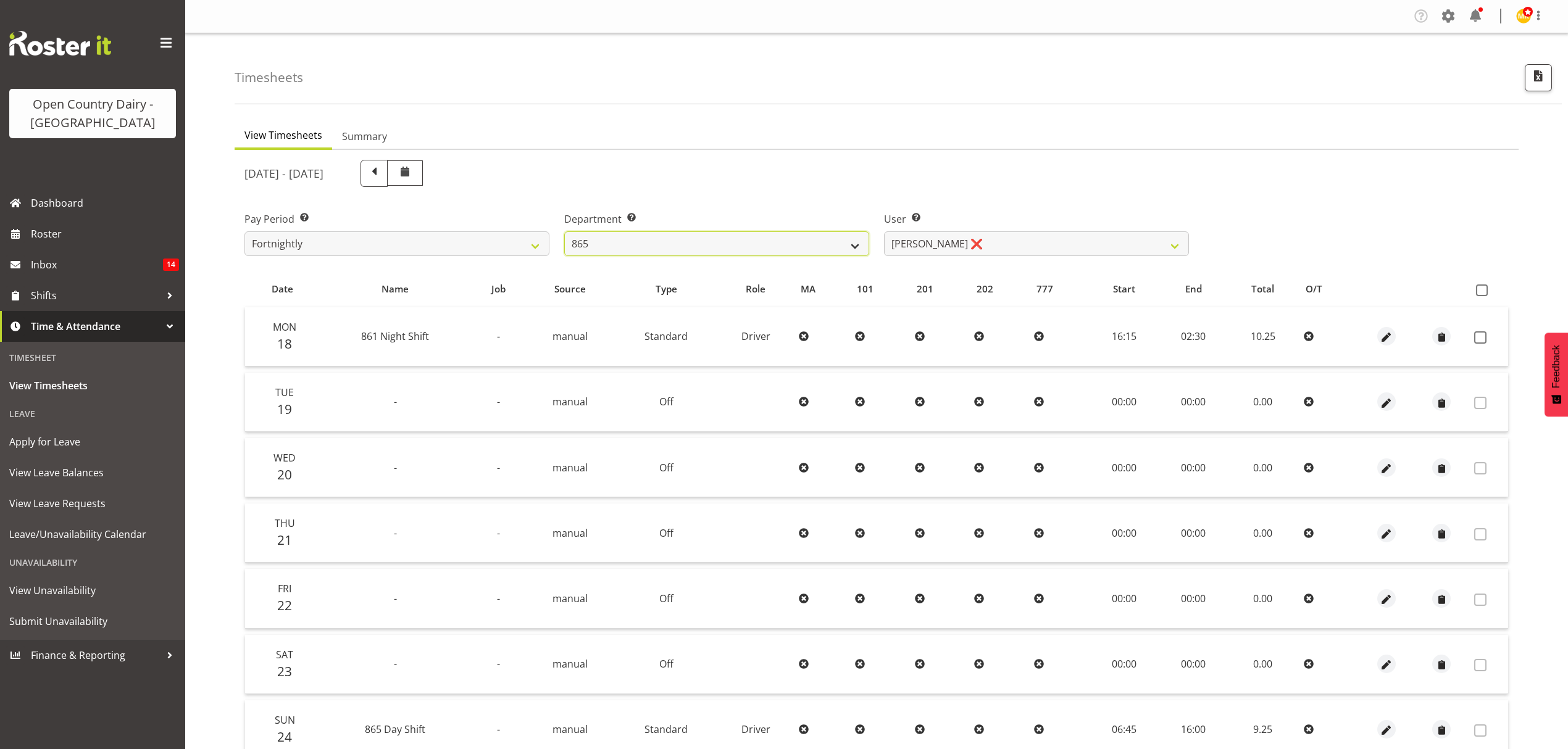
click at [722, 251] on select "734 735 736 737 738 739 851 852 853 854 855 856 858 861 862 865 868 869 870 873" at bounding box center [716, 244] width 305 height 24
click at [564, 232] on select "734 735 736 737 738 739 851 852 853 854 855 856 858 861 862 865 868 869 870 873" at bounding box center [716, 244] width 305 height 24
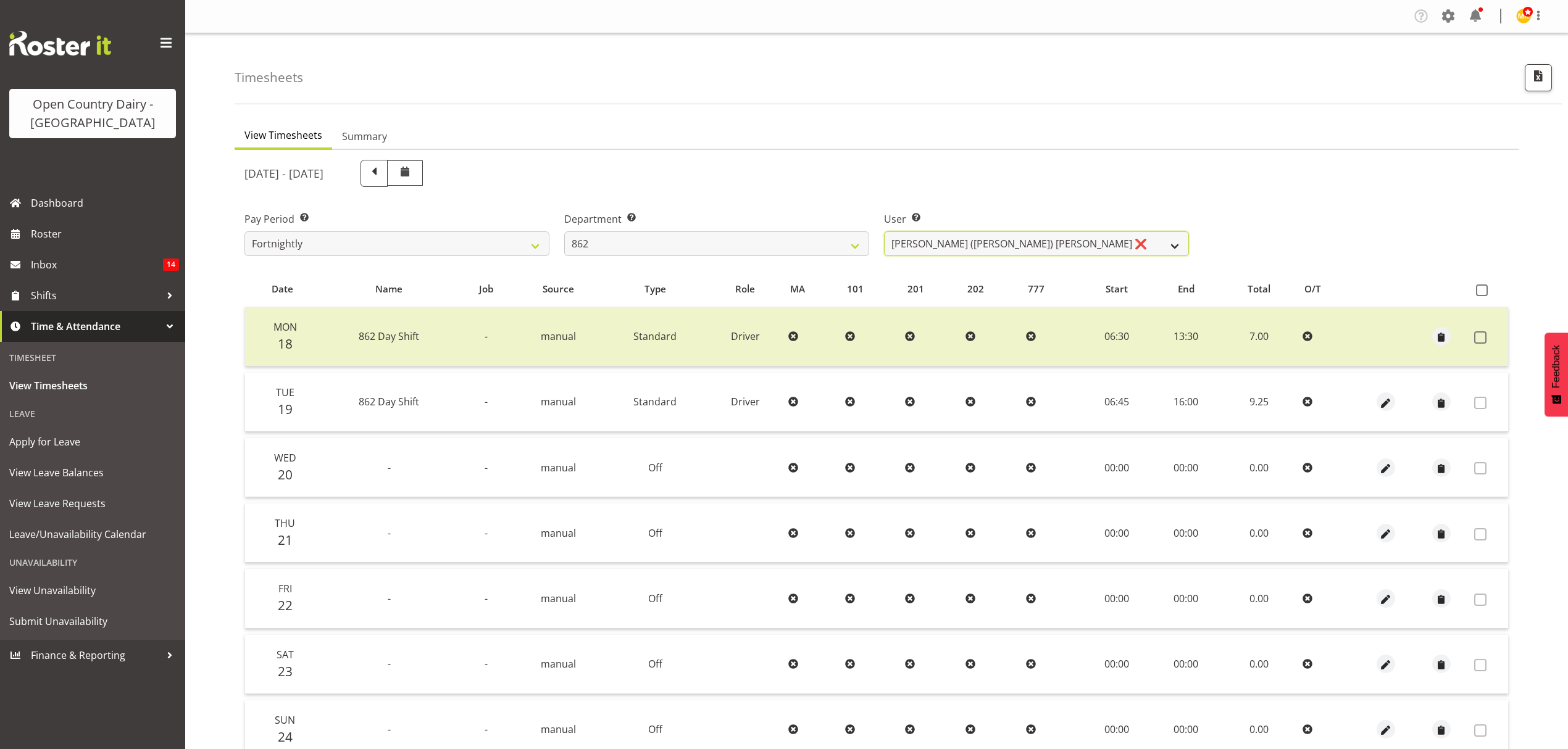
click at [1075, 242] on select "[PERSON_NAME] ([PERSON_NAME]) [PERSON_NAME] ❌ [PERSON_NAME] ❌ Forbes [PERSON_NA…" at bounding box center [1036, 244] width 305 height 24
drag, startPoint x: 1068, startPoint y: 186, endPoint x: 1014, endPoint y: 230, distance: 69.7
click at [1062, 195] on div "[DATE] - [DATE] Pay Period Select which pay period you would like to view. Fort…" at bounding box center [877, 491] width 1264 height 677
click at [776, 243] on select "734 735 736 737 738 739 851 852 853 854 855 856 858 861 862 865 868 869 870 873" at bounding box center [716, 244] width 305 height 24
click at [564, 232] on select "734 735 736 737 738 739 851 852 853 854 855 856 858 861 862 865 868 869 870 873" at bounding box center [716, 244] width 305 height 24
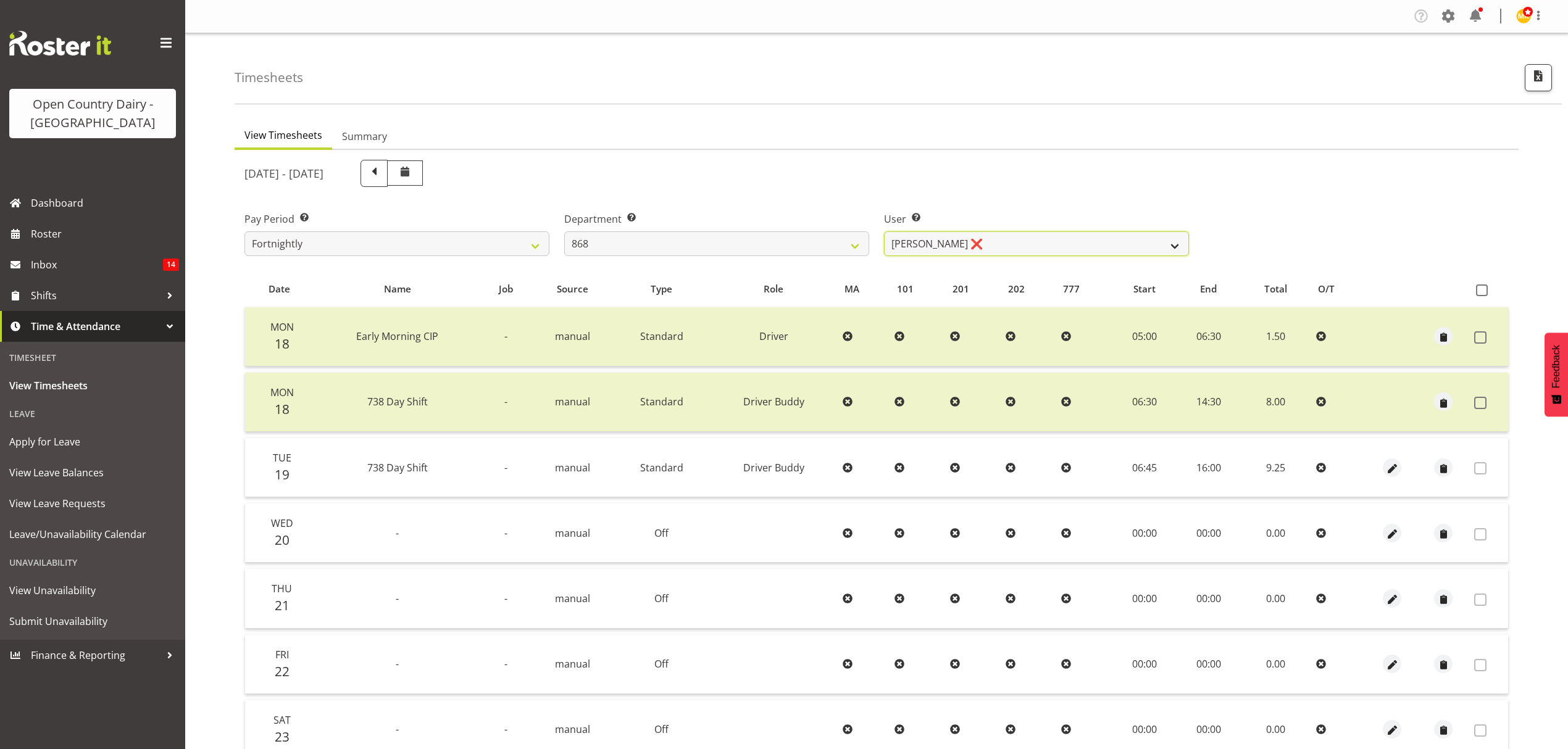
click at [1025, 251] on select "[PERSON_NAME] ❌ [PERSON_NAME] ❌ [PERSON_NAME] ❌ [PERSON_NAME] ❌" at bounding box center [1036, 244] width 305 height 24
drag, startPoint x: 1052, startPoint y: 171, endPoint x: 769, endPoint y: 257, distance: 295.8
click at [1044, 175] on div "[DATE] - [DATE]" at bounding box center [716, 173] width 944 height 27
click at [749, 262] on div "Department Select which department you would like to view. 734 735 736 737 738 …" at bounding box center [716, 228] width 320 height 69
click at [749, 253] on select "734 735 736 737 738 739 851 852 853 854 855 856 858 861 862 865 868 869 870 873" at bounding box center [716, 244] width 305 height 24
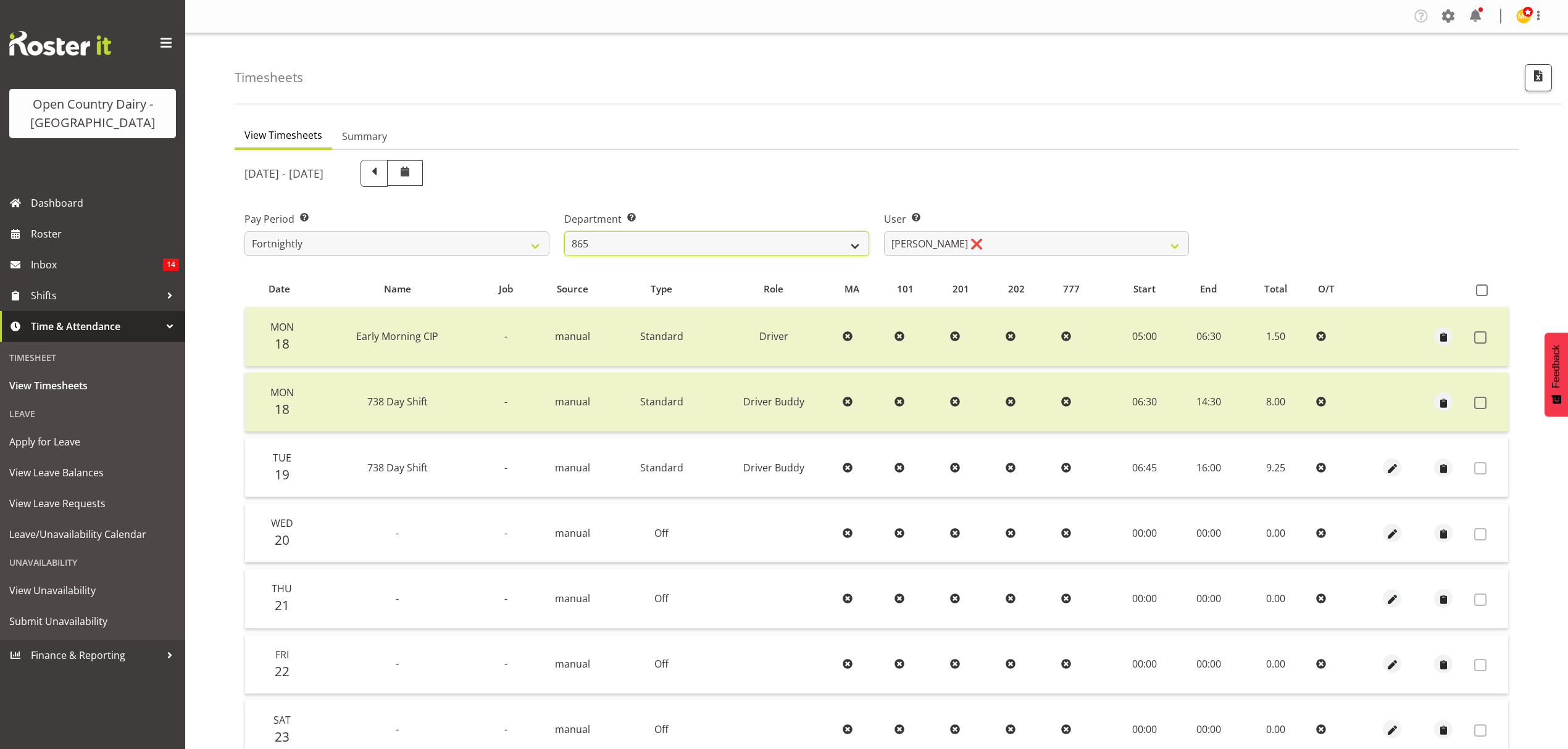
click at [564, 232] on select "734 735 736 737 738 739 851 852 853 854 855 856 858 861 862 865 868 869 870 873" at bounding box center [716, 244] width 305 height 24
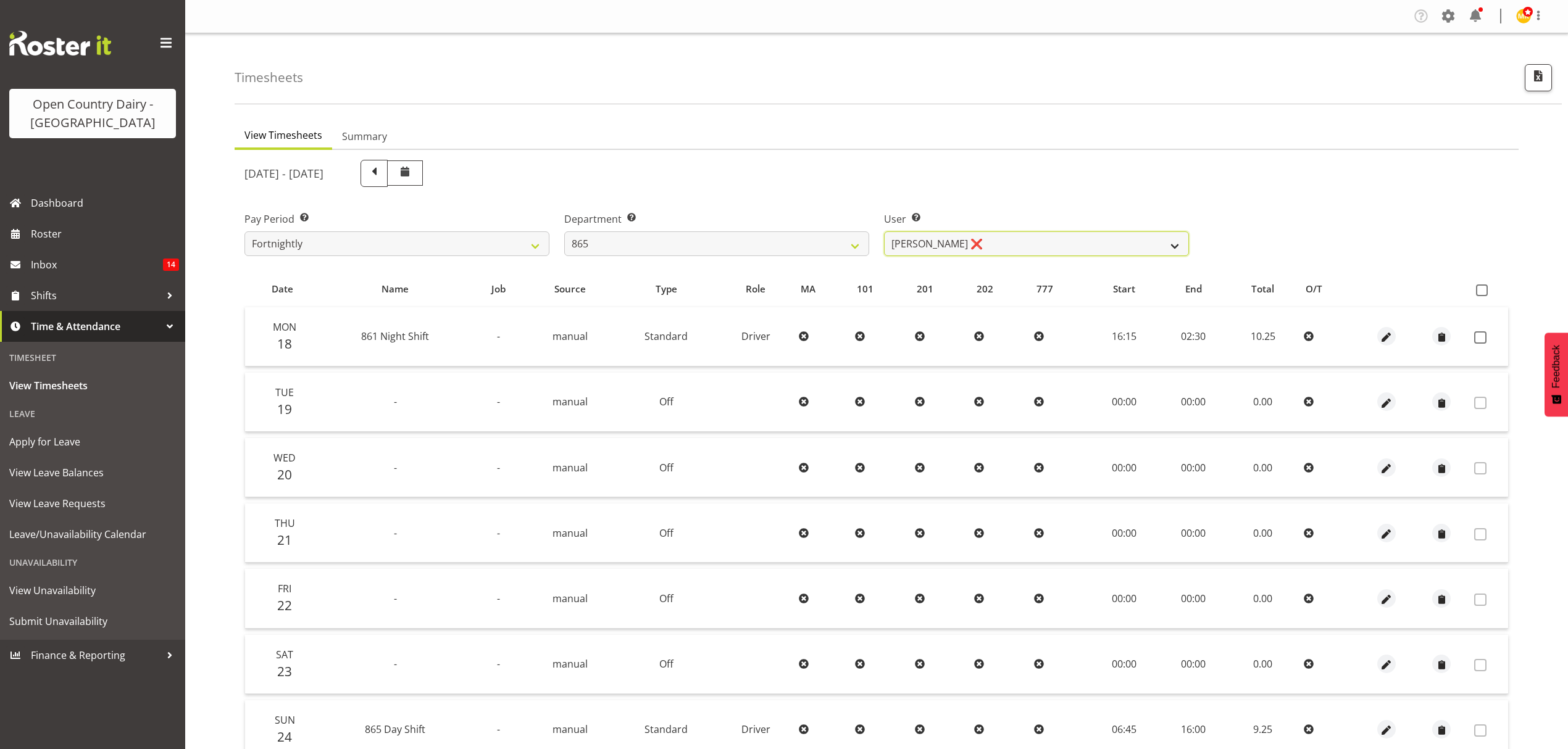
click at [1001, 238] on select "[PERSON_NAME] ❌ [PERSON_NAME] ❌ [PERSON_NAME] ❌" at bounding box center [1036, 244] width 305 height 24
drag, startPoint x: 1011, startPoint y: 172, endPoint x: 778, endPoint y: 232, distance: 240.6
click at [1004, 181] on div "[DATE] - [DATE]" at bounding box center [716, 173] width 944 height 27
click at [752, 226] on label "Department Select which department you would like to view." at bounding box center [716, 219] width 305 height 14
click at [754, 238] on select "734 735 736 737 738 739 851 852 853 854 855 856 858 861 862 865 868 869 870 873" at bounding box center [716, 244] width 305 height 24
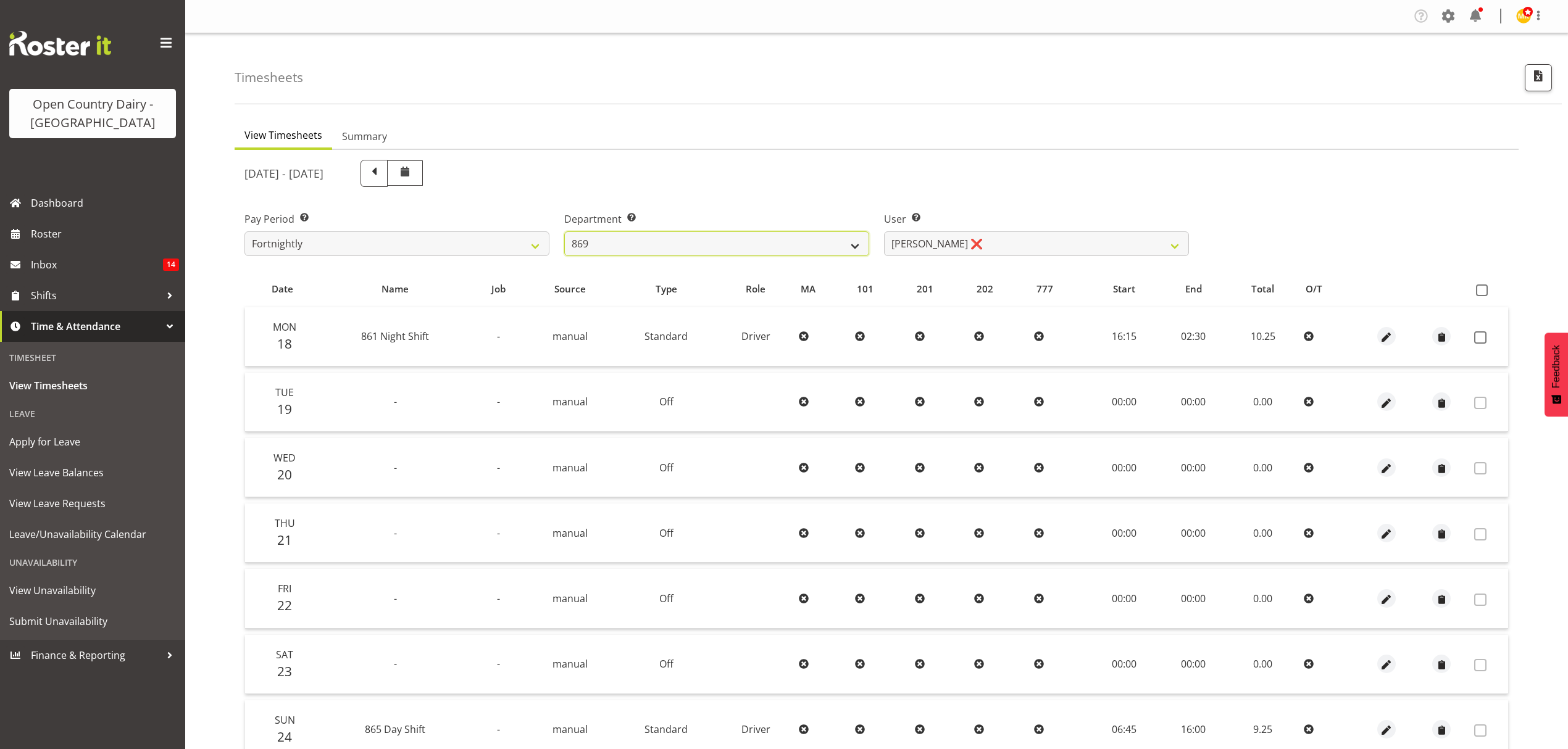
click at [564, 232] on select "734 735 736 737 738 739 851 852 853 854 855 856 858 861 862 865 868 869 870 873" at bounding box center [716, 244] width 305 height 24
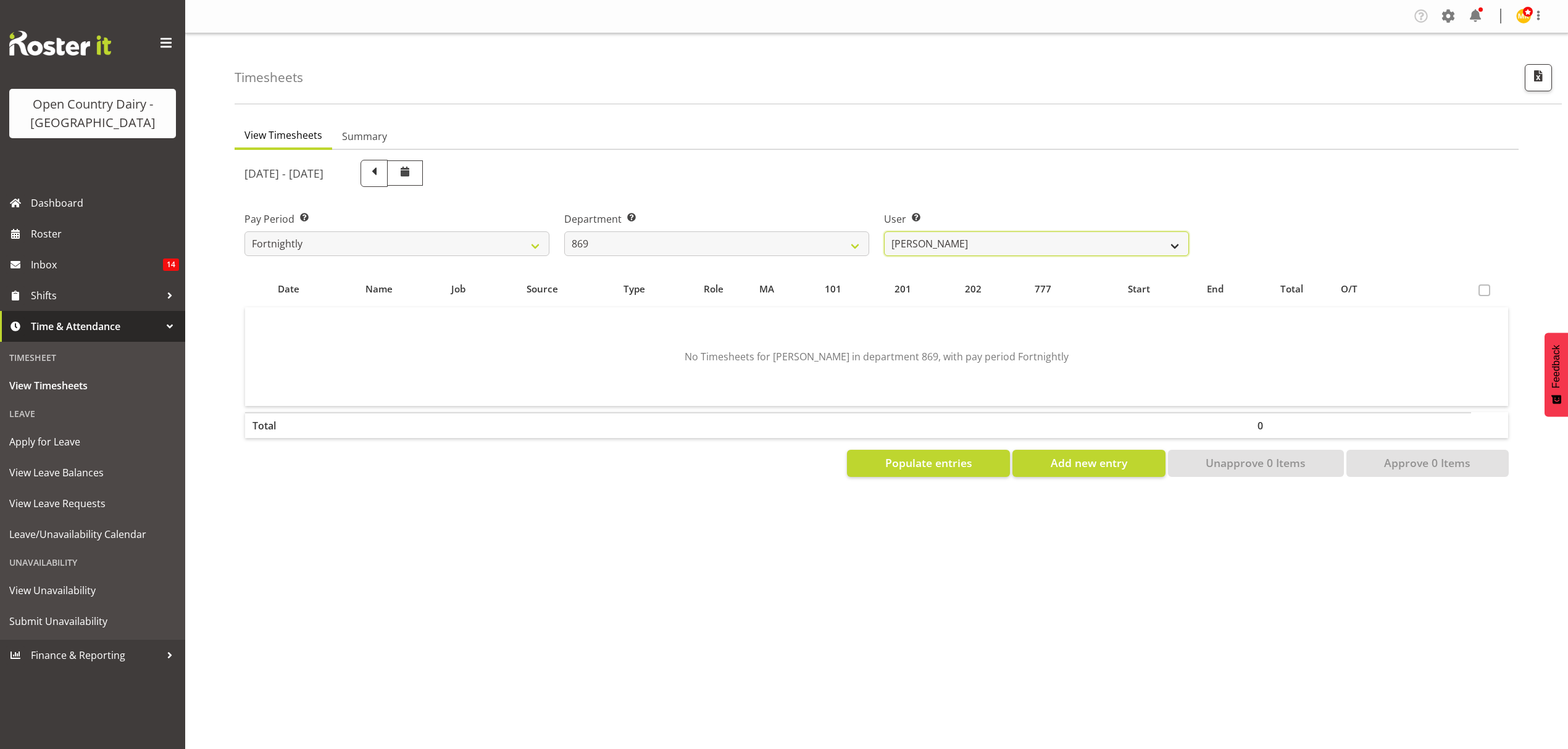
click at [1021, 244] on select "[PERSON_NAME] ❌ [PERSON_NAME] ❌ [PERSON_NAME] ❌ [PERSON_NAME] ❌" at bounding box center [1036, 244] width 305 height 24
drag, startPoint x: 1010, startPoint y: 173, endPoint x: 793, endPoint y: 240, distance: 227.1
click at [1008, 175] on div "[DATE] - [DATE]" at bounding box center [716, 173] width 944 height 27
click at [793, 240] on select "734 735 736 737 738 739 851 852 853 854 855 856 858 861 862 865 868 869 870 873" at bounding box center [716, 244] width 305 height 24
click at [564, 232] on select "734 735 736 737 738 739 851 852 853 854 855 856 858 861 862 865 868 869 870 873" at bounding box center [716, 244] width 305 height 24
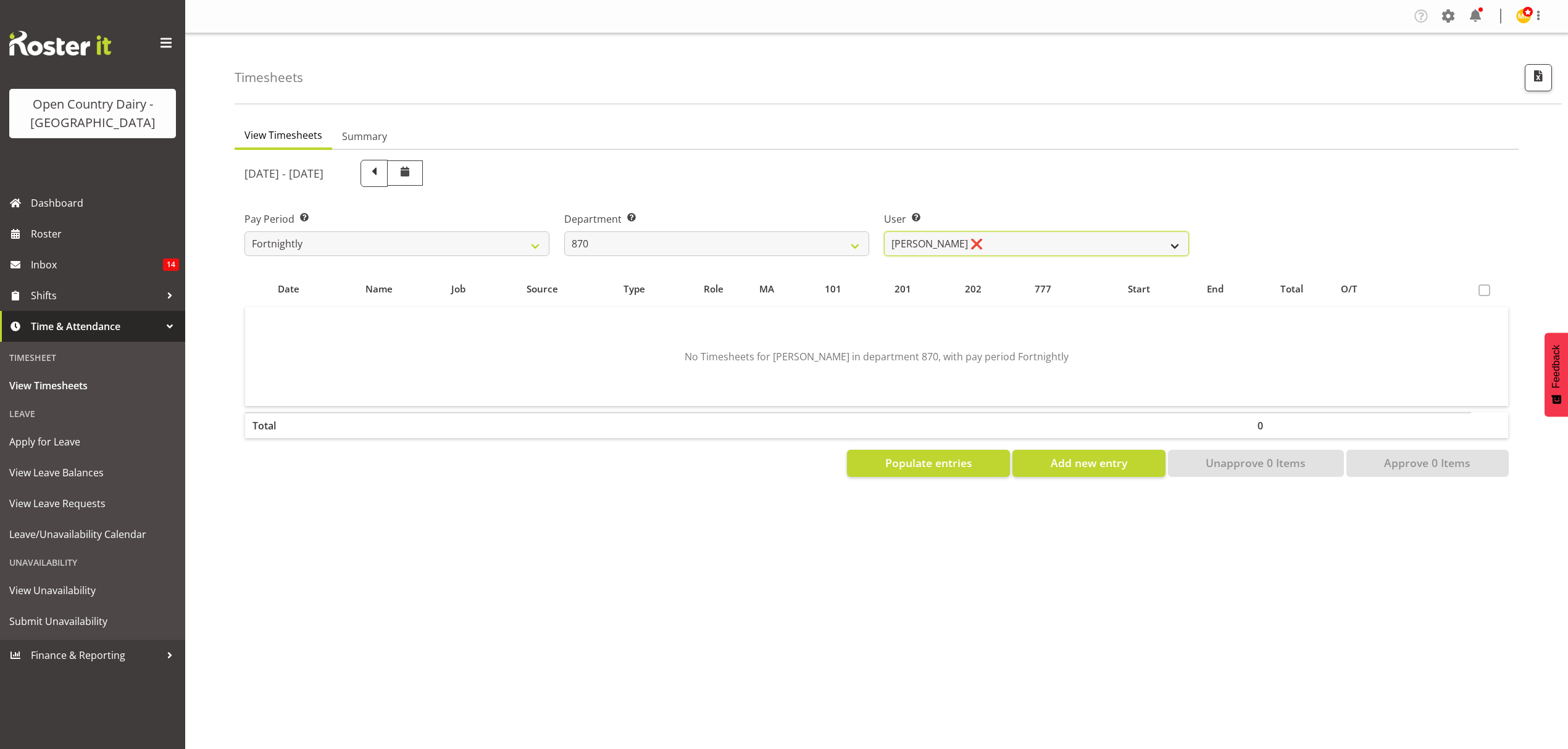
click at [1031, 235] on select "[PERSON_NAME] ❌ [PERSON_NAME] ❌ [PERSON_NAME] ❌" at bounding box center [1036, 244] width 305 height 24
click at [1001, 147] on ul "View Timesheets Summary" at bounding box center [877, 136] width 1284 height 27
click at [833, 210] on div "Department Select which department you would like to view. 734 735 736 737 738 …" at bounding box center [716, 228] width 320 height 69
click at [793, 225] on label "Department Select which department you would like to view." at bounding box center [716, 219] width 305 height 14
click at [781, 242] on select "734 735 736 737 738 739 851 852 853 854 855 856 858 861 862 865 868 869 870 873" at bounding box center [716, 244] width 305 height 24
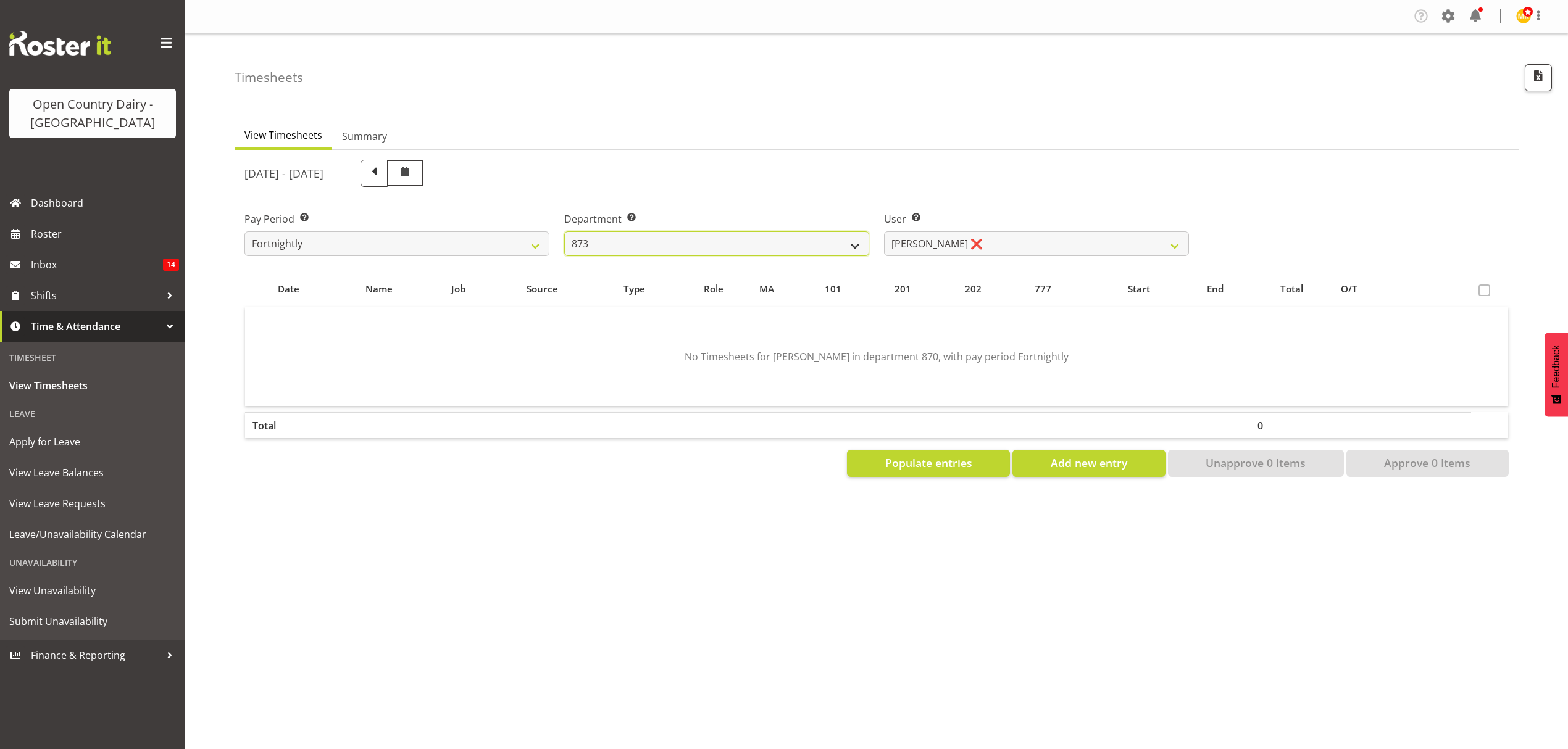
click at [564, 232] on select "734 735 736 737 738 739 851 852 853 854 855 856 858 861 862 865 868 869 870 873" at bounding box center [716, 244] width 305 height 24
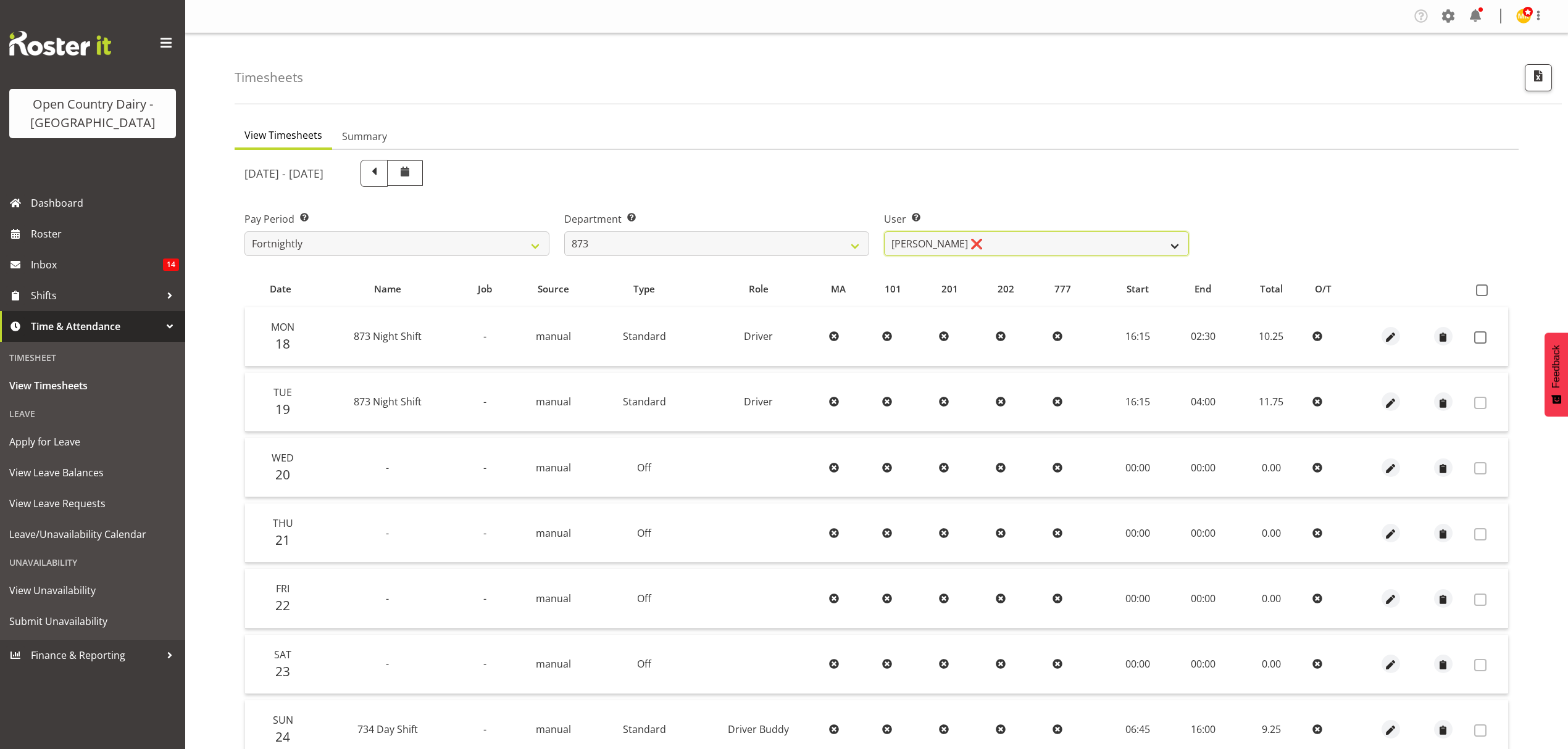
click at [1043, 242] on select "[PERSON_NAME] ❌ [PERSON_NAME] ❌ [PERSON_NAME] ❌ [PERSON_NAME] ❌" at bounding box center [1036, 244] width 305 height 24
click at [1042, 153] on div "[DATE] - [DATE]" at bounding box center [716, 174] width 960 height 42
click at [859, 255] on select "734 735 736 737 738 739 851 852 853 854 855 856 858 861 862 865 868 869 870 873" at bounding box center [716, 244] width 305 height 24
click at [564, 232] on select "734 735 736 737 738 739 851 852 853 854 855 856 858 861 862 865 868 869 870 873" at bounding box center [716, 244] width 305 height 24
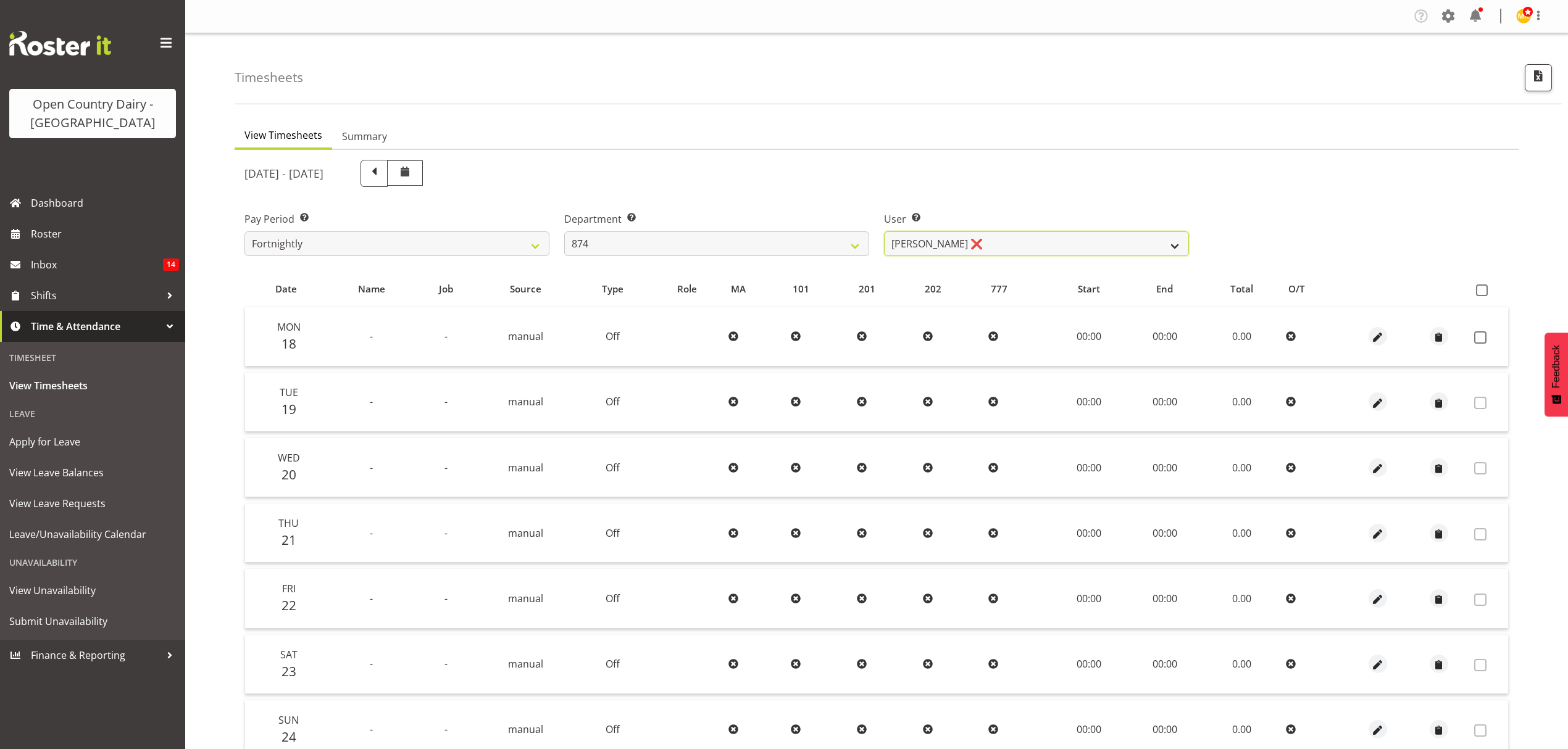
click at [954, 240] on select "[PERSON_NAME] ❌ [PERSON_NAME] ❌ [PERSON_NAME] ❌ [PERSON_NAME] ❌" at bounding box center [1036, 244] width 305 height 24
drag, startPoint x: 949, startPoint y: 168, endPoint x: 882, endPoint y: 230, distance: 91.3
click at [942, 176] on div "[DATE] - [DATE]" at bounding box center [716, 173] width 944 height 27
click at [800, 254] on select "734 735 736 737 738 739 851 852 853 854 855 856 858 861 862 865 868 869 870 873" at bounding box center [716, 244] width 305 height 24
click at [564, 232] on select "734 735 736 737 738 739 851 852 853 854 855 856 858 861 862 865 868 869 870 873" at bounding box center [716, 244] width 305 height 24
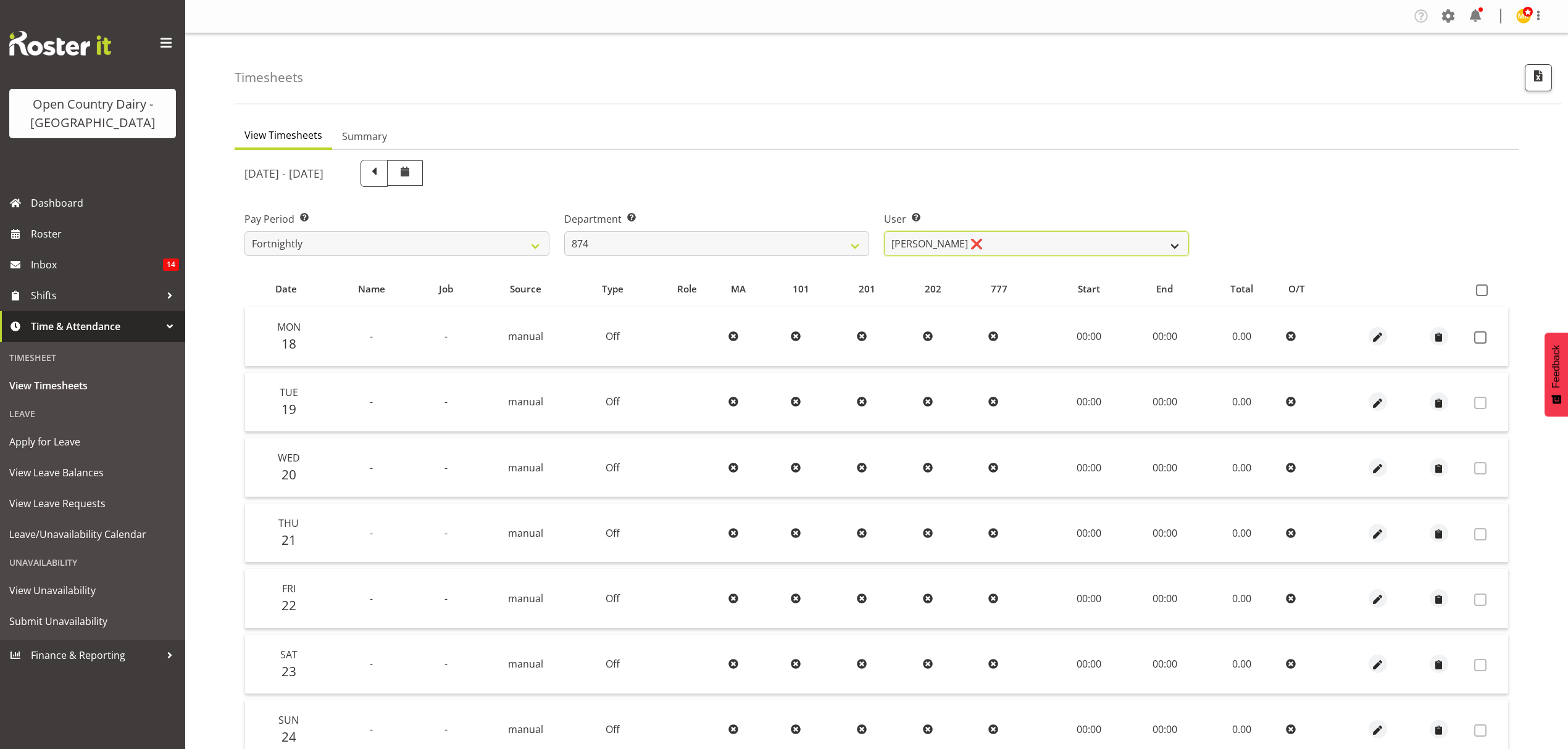
click at [984, 235] on select "[PERSON_NAME] ❌ [PERSON_NAME] ❌ [PERSON_NAME] ❌ [PERSON_NAME] ❌" at bounding box center [1036, 244] width 305 height 24
drag, startPoint x: 986, startPoint y: 164, endPoint x: 963, endPoint y: 188, distance: 33.2
click at [981, 168] on div "[DATE] - [DATE]" at bounding box center [716, 173] width 944 height 27
click at [791, 232] on select "734 735 736 737 738 739 851 852 853 854 855 856 858 861 862 865 868 869 870 873" at bounding box center [716, 244] width 305 height 24
click at [564, 232] on select "734 735 736 737 738 739 851 852 853 854 855 856 858 861 862 865 868 869 870 873" at bounding box center [716, 244] width 305 height 24
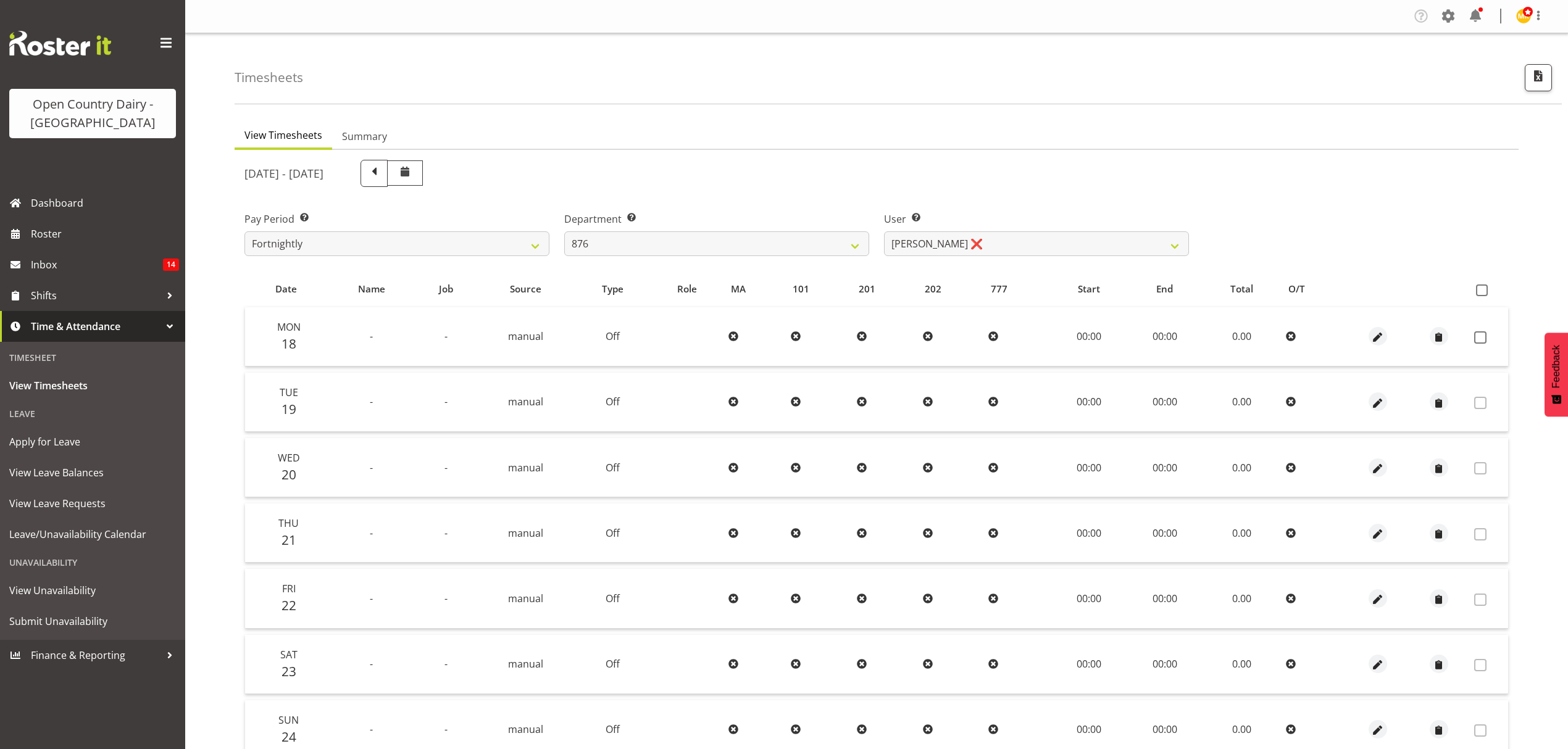
click at [701, 512] on div at bounding box center [877, 495] width 1284 height 690
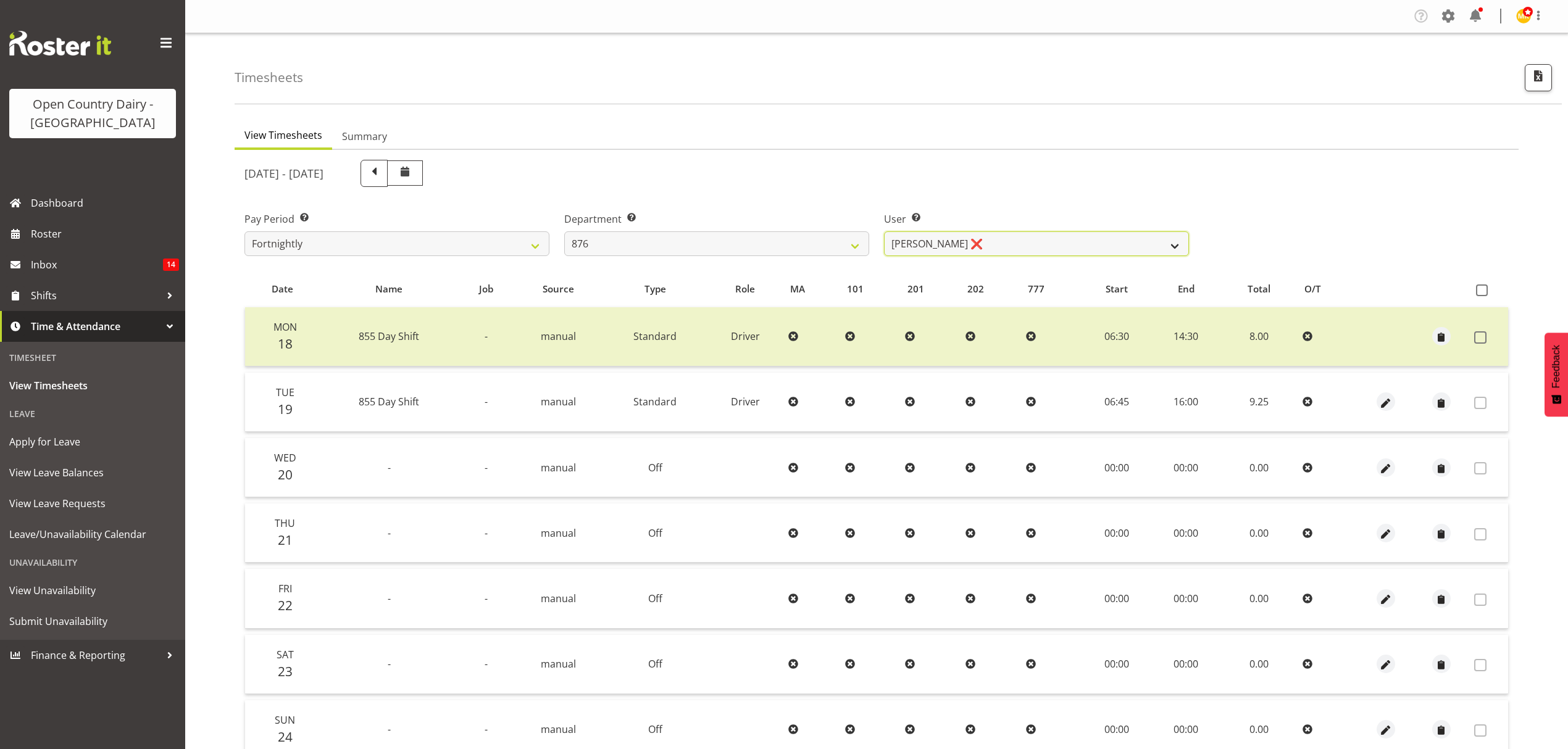
click at [1070, 238] on select "[PERSON_NAME] ❌ [PERSON_NAME] ❌ [PERSON_NAME] ❌ [PERSON_NAME] ❌" at bounding box center [1036, 244] width 305 height 24
drag, startPoint x: 1069, startPoint y: 166, endPoint x: 920, endPoint y: 201, distance: 153.1
click at [1053, 178] on div "[DATE] - [DATE]" at bounding box center [716, 173] width 944 height 27
click at [776, 249] on select "734 735 736 737 738 739 851 852 853 854 855 856 858 861 862 865 868 869 870 873" at bounding box center [716, 244] width 305 height 24
click at [564, 232] on select "734 735 736 737 738 739 851 852 853 854 855 856 858 861 862 865 868 869 870 873" at bounding box center [716, 244] width 305 height 24
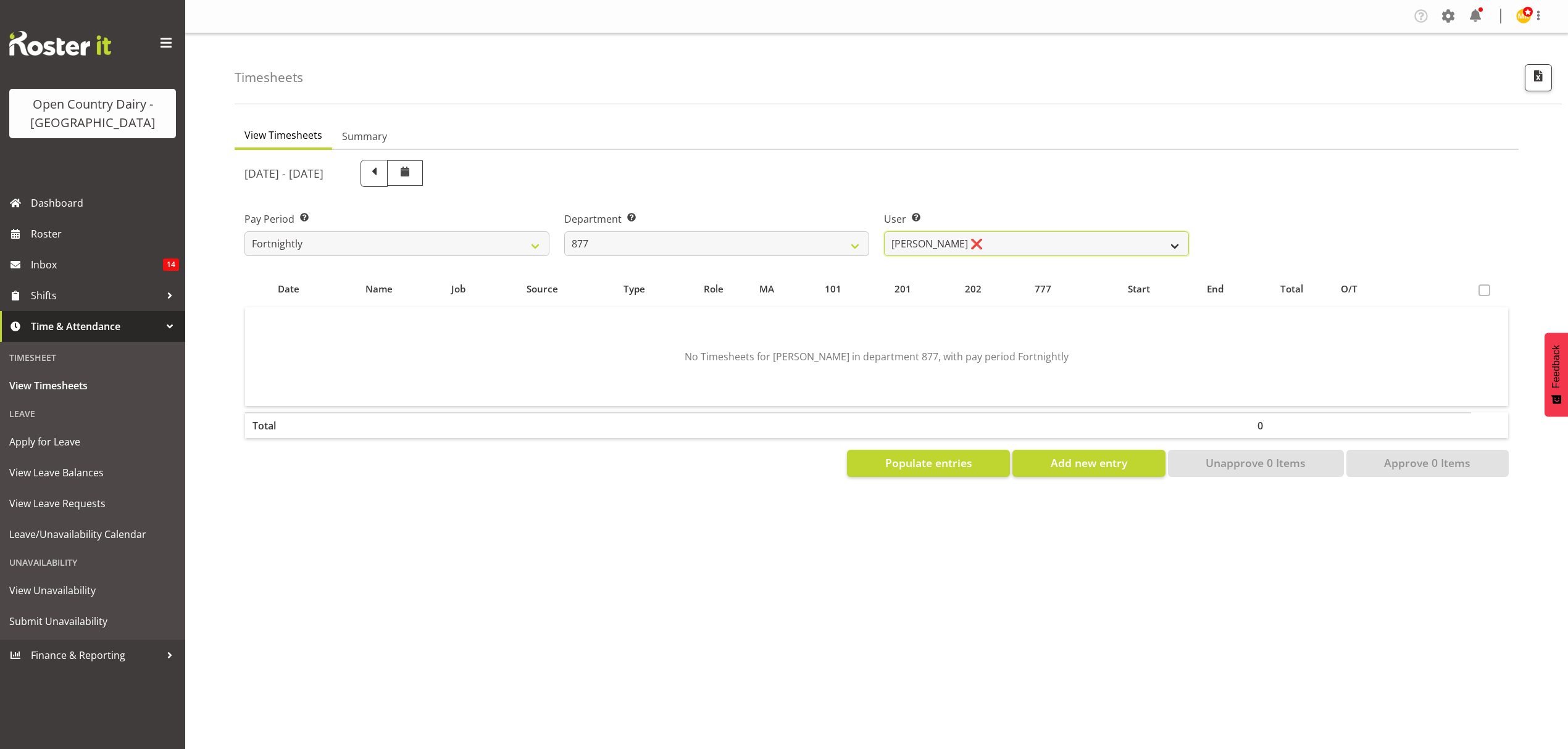
click at [989, 240] on select "[PERSON_NAME] ❌ [PERSON_NAME] ❌ [PERSON_NAME] ❌ [PERSON_NAME] ❌" at bounding box center [1036, 244] width 305 height 24
click at [990, 195] on div "User Select user. Note: This is filtered down by the previous two drop-down ite…" at bounding box center [1037, 228] width 320 height 69
click at [791, 236] on select "734 735 736 737 738 739 851 852 853 854 855 856 858 861 862 865 868 869 870 873" at bounding box center [716, 244] width 305 height 24
click at [564, 232] on select "734 735 736 737 738 739 851 852 853 854 855 856 858 861 862 865 868 869 870 873" at bounding box center [716, 244] width 305 height 24
click at [1028, 243] on select "[PERSON_NAME] ❌ [PERSON_NAME] ❌ [PERSON_NAME] ❌ [PERSON_NAME] ❌" at bounding box center [1036, 244] width 305 height 24
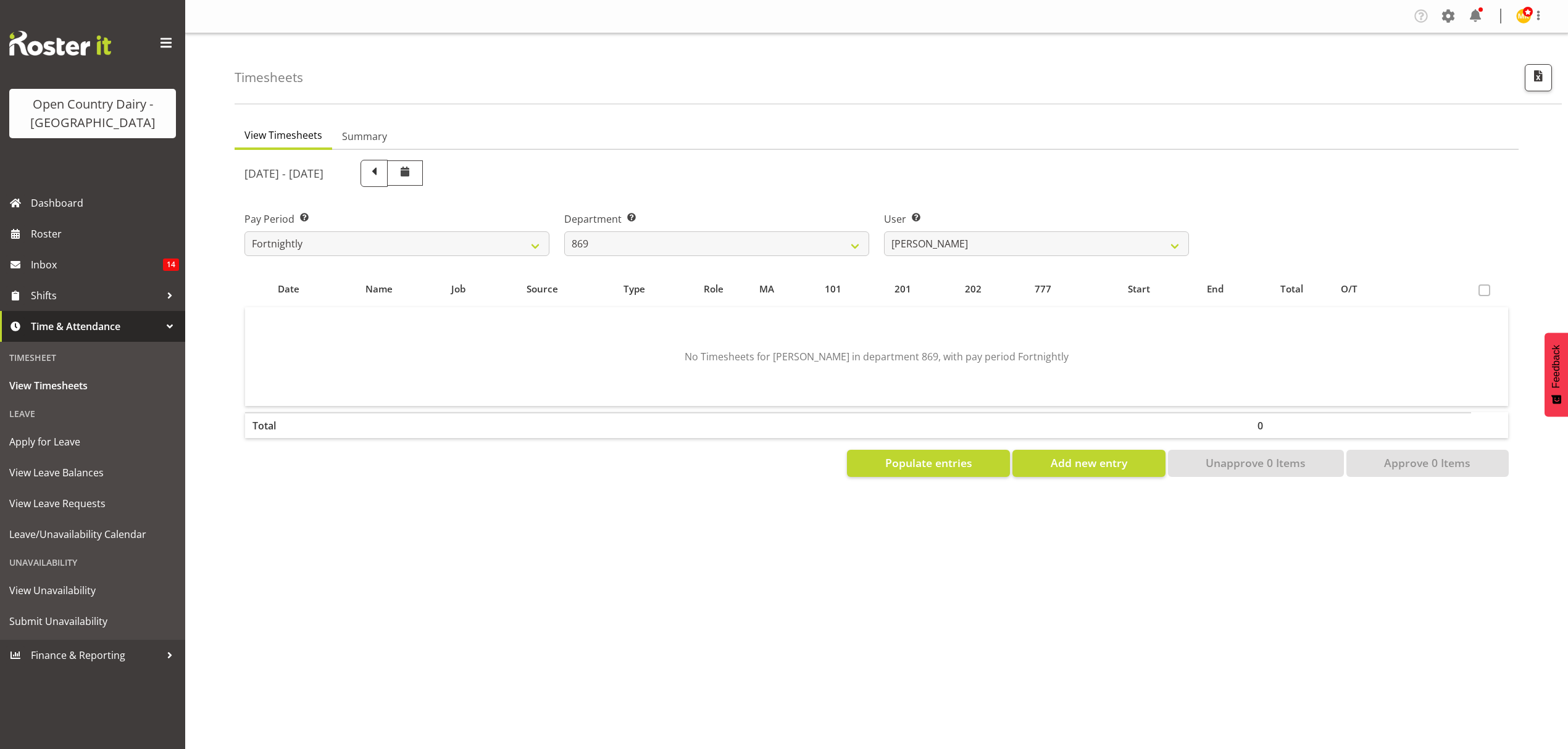
click at [1027, 176] on div "[DATE] - [DATE]" at bounding box center [716, 173] width 944 height 27
click at [715, 249] on select "734 735 736 737 738 739 851 852 853 854 855 856 858 861 862 865 868 869 870 873" at bounding box center [716, 244] width 305 height 24
click at [564, 232] on select "734 735 736 737 738 739 851 852 853 854 855 856 858 861 862 865 868 869 870 873" at bounding box center [716, 244] width 305 height 24
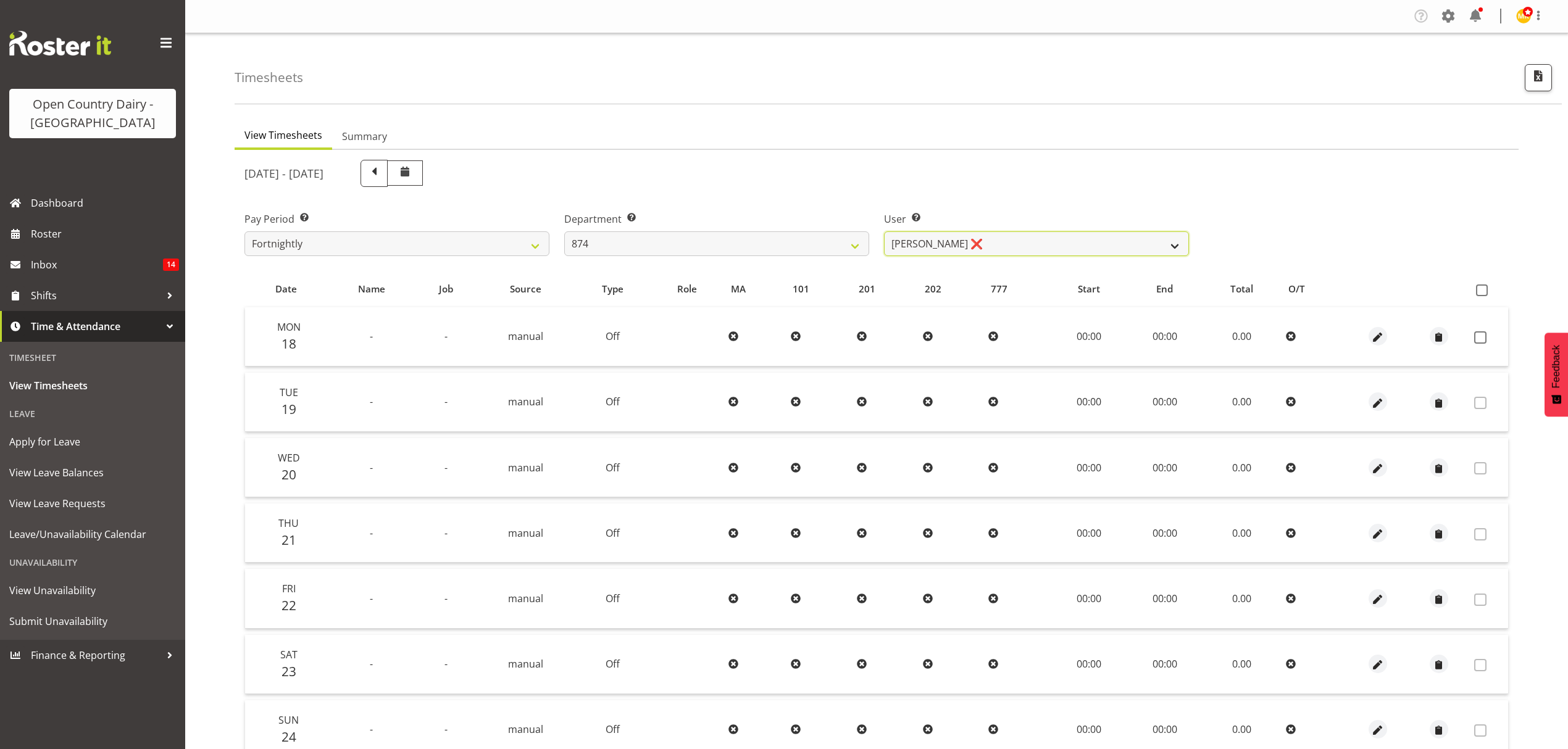
click at [1004, 242] on select "[PERSON_NAME] ❌ [PERSON_NAME] ❌ [PERSON_NAME] ❌ [PERSON_NAME] ❌" at bounding box center [1036, 244] width 305 height 24
drag, startPoint x: 1003, startPoint y: 190, endPoint x: 758, endPoint y: 264, distance: 255.9
click at [996, 196] on div "[DATE] - [DATE] Pay Period Select which pay period you would like to view. Fort…" at bounding box center [877, 491] width 1264 height 677
click at [724, 242] on select "734 735 736 737 738 739 851 852 853 854 855 856 858 861 862 865 868 869 870 873" at bounding box center [716, 244] width 305 height 24
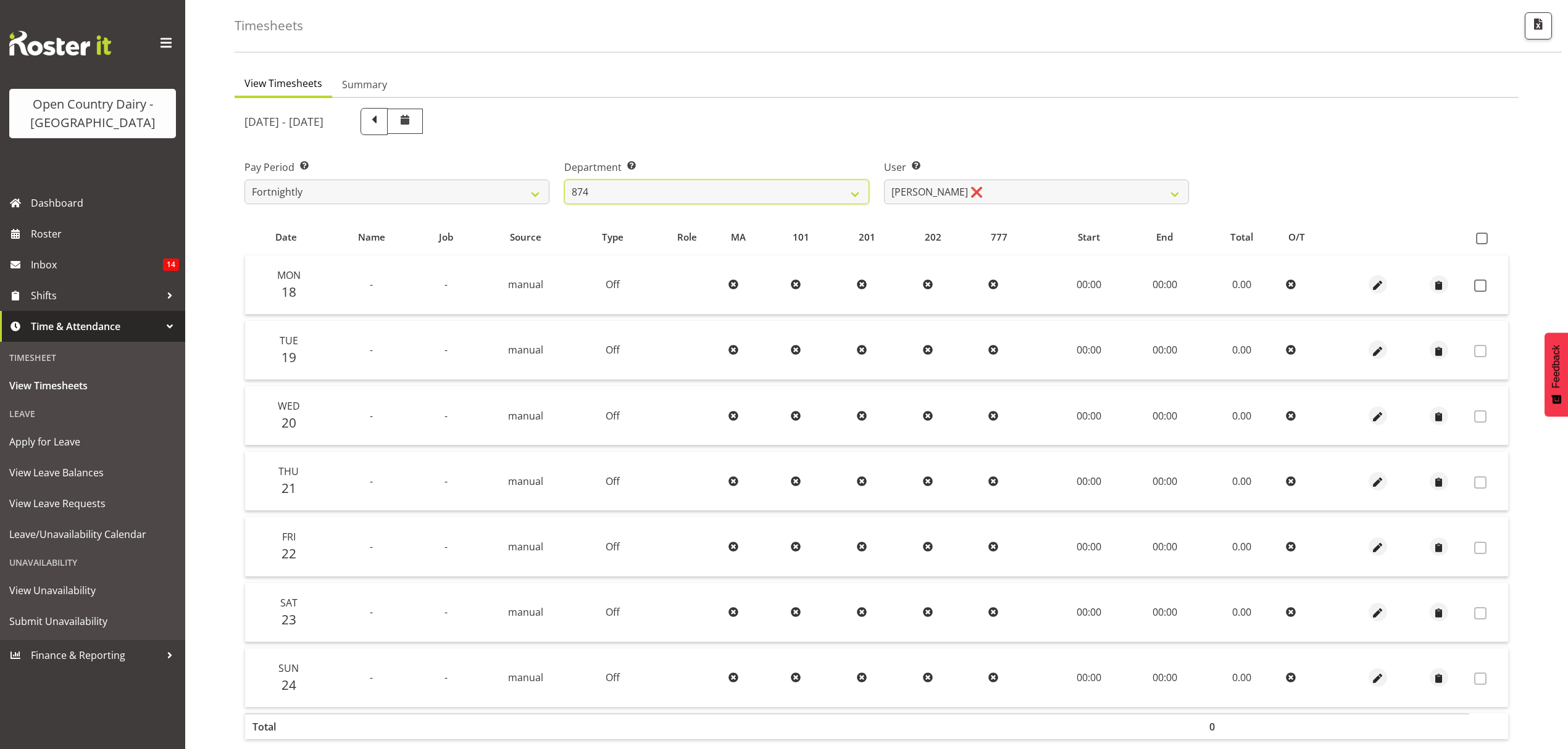
scroll to position [82, 0]
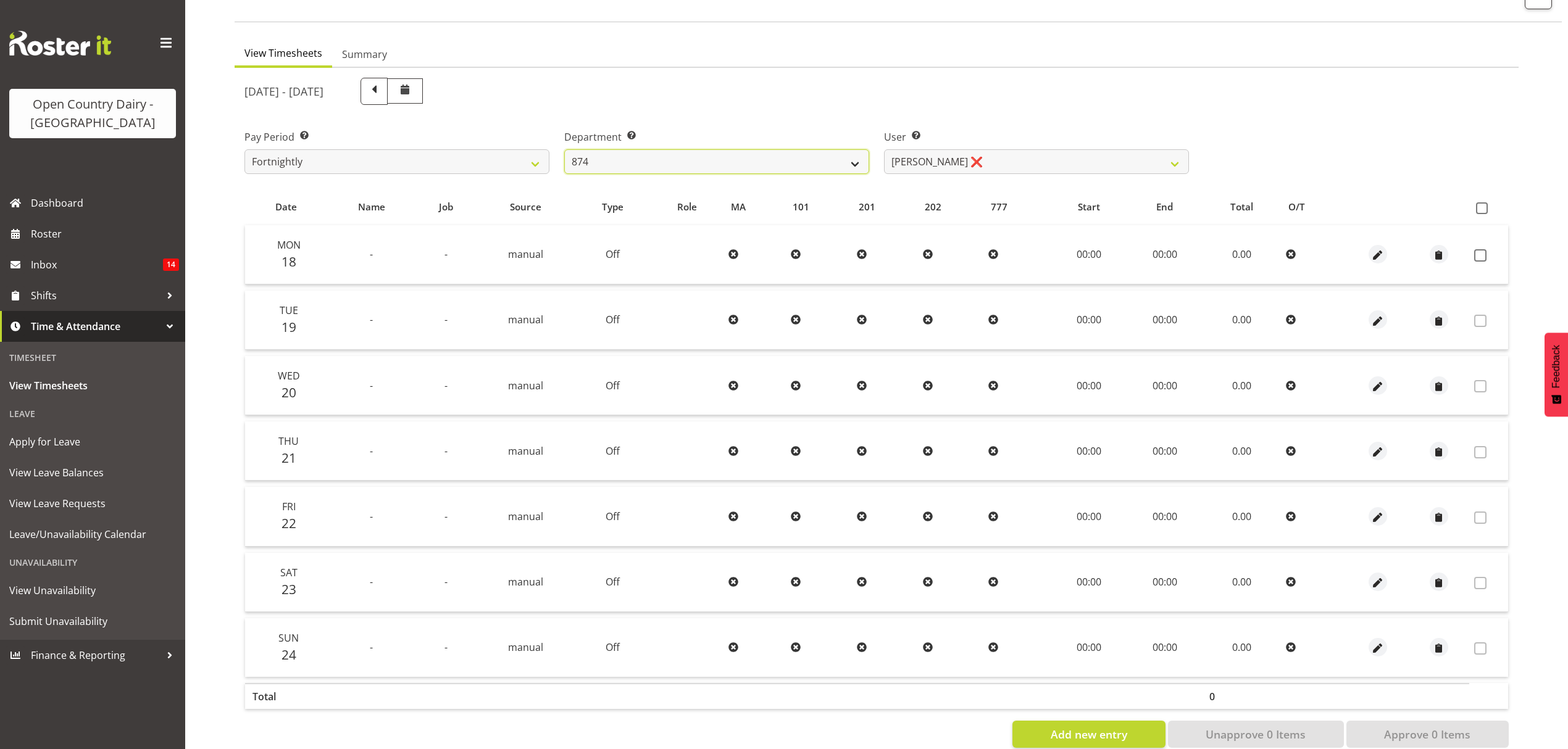
click at [762, 170] on select "734 735 736 737 738 739 851 852 853 854 855 856 858 861 862 865 868 869 870 873" at bounding box center [716, 161] width 305 height 24
click at [564, 149] on select "734 735 736 737 738 739 851 852 853 854 855 856 858 861 862 865 868 869 870 873" at bounding box center [716, 161] width 305 height 24
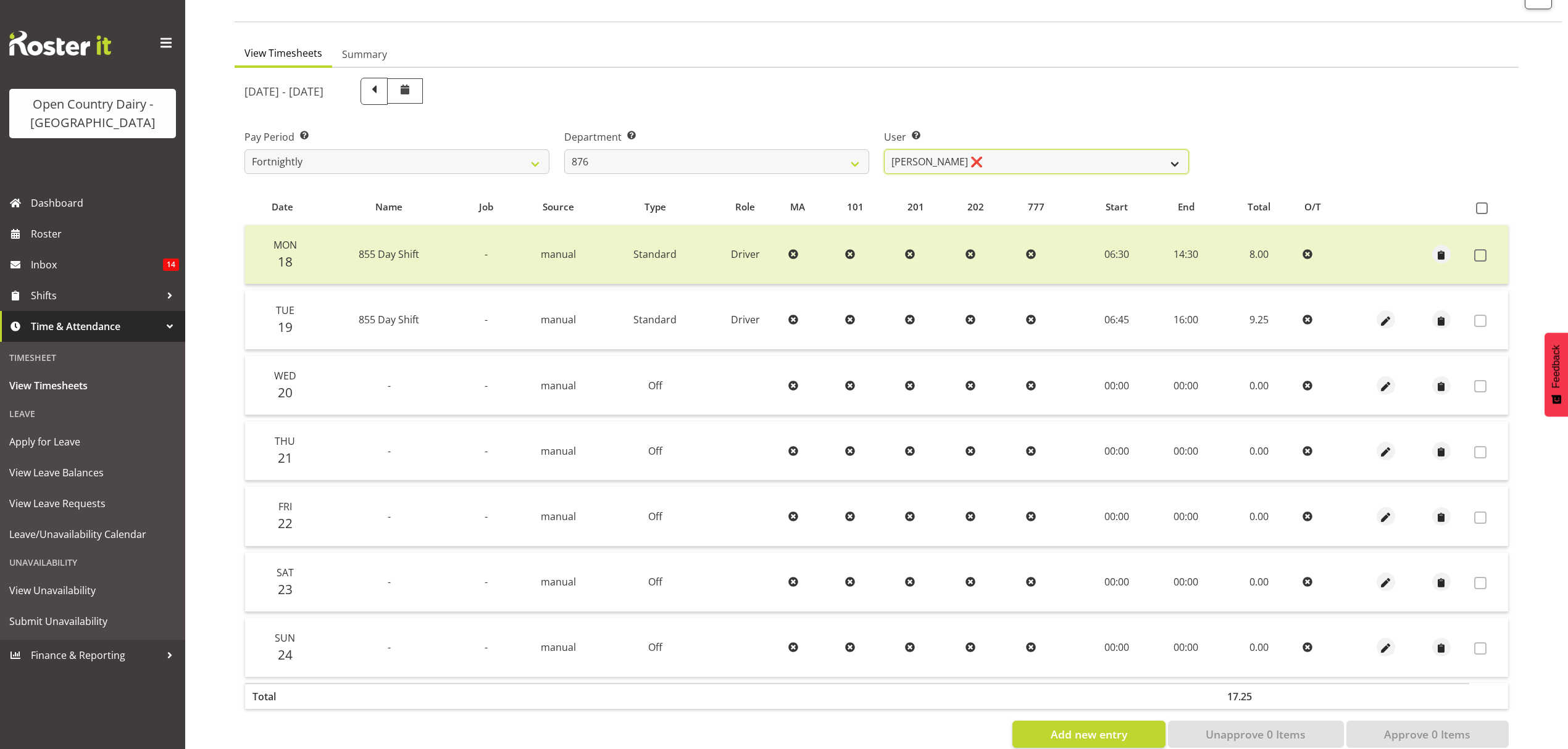
click at [1023, 159] on select "[PERSON_NAME] ❌ [PERSON_NAME] ❌ [PERSON_NAME] ❌ [PERSON_NAME] ❌" at bounding box center [1036, 161] width 305 height 24
drag, startPoint x: 1033, startPoint y: 106, endPoint x: 783, endPoint y: 179, distance: 260.4
click at [1032, 107] on div "[DATE] - [DATE]" at bounding box center [716, 91] width 960 height 42
click at [744, 170] on select "734 735 736 737 738 739 851 852 853 854 855 856 858 861 862 865 868 869 870 873" at bounding box center [716, 161] width 305 height 24
click at [564, 149] on select "734 735 736 737 738 739 851 852 853 854 855 856 858 861 862 865 868 869 870 873" at bounding box center [716, 161] width 305 height 24
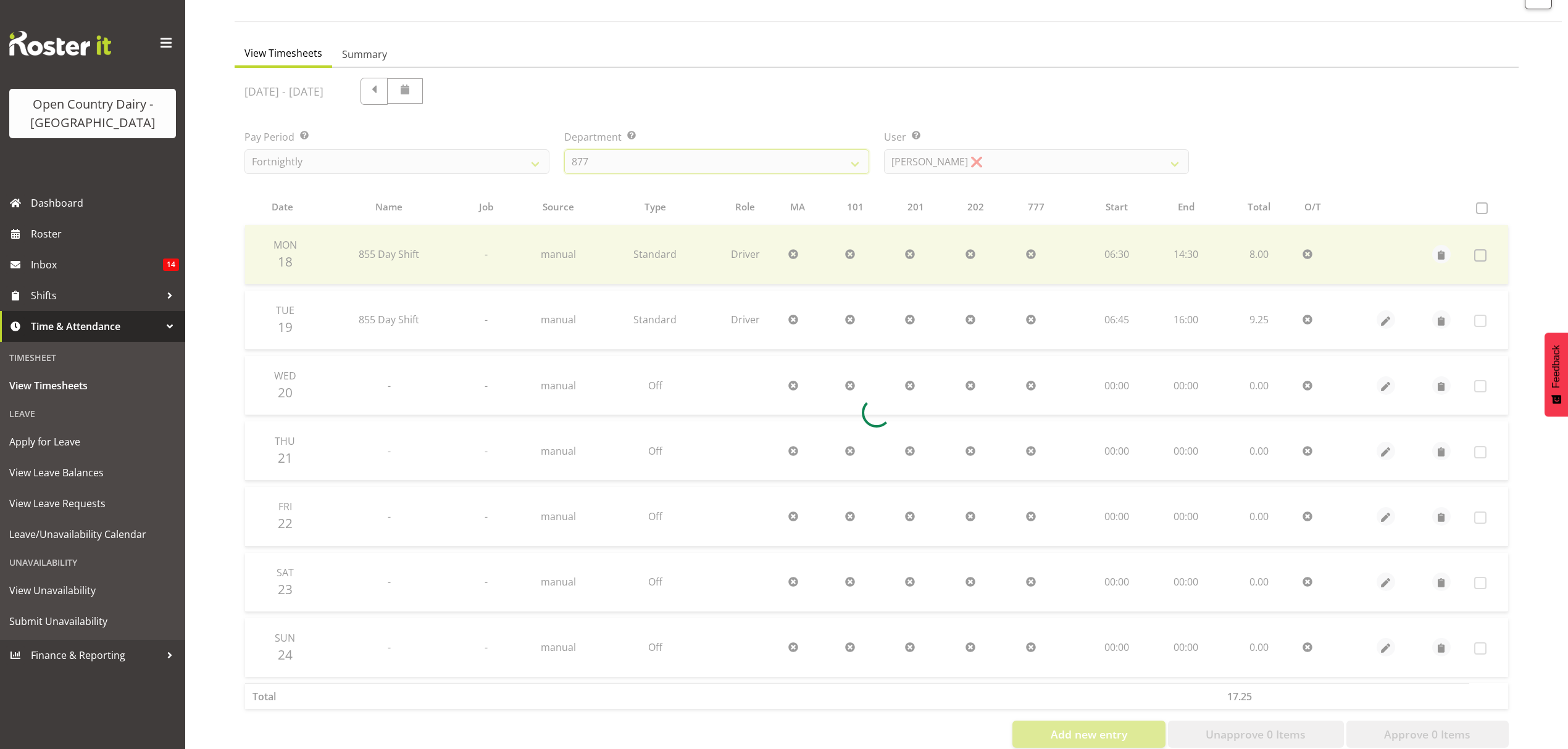
scroll to position [0, 0]
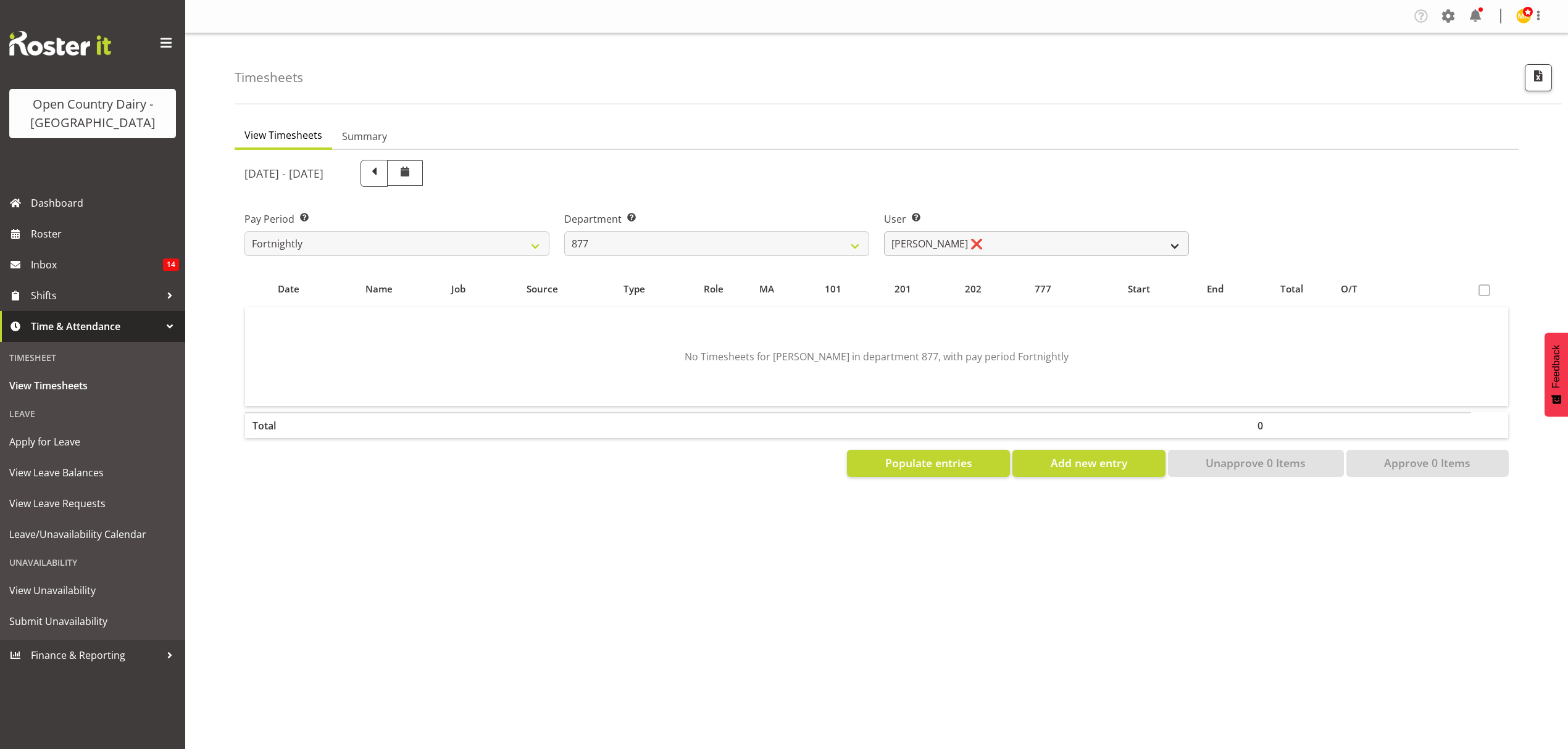
drag, startPoint x: 1017, startPoint y: 220, endPoint x: 1018, endPoint y: 248, distance: 28.0
click at [1018, 231] on div "User Select user. Note: This is filtered down by the previous two drop-down ite…" at bounding box center [1036, 234] width 305 height 44
click at [1018, 248] on select "[PERSON_NAME] ❌ [PERSON_NAME] ❌ [PERSON_NAME] ❌ [PERSON_NAME] ❌" at bounding box center [1036, 244] width 305 height 24
drag, startPoint x: 1019, startPoint y: 179, endPoint x: 820, endPoint y: 244, distance: 209.3
click at [1014, 184] on div "[DATE] - [DATE]" at bounding box center [716, 173] width 944 height 27
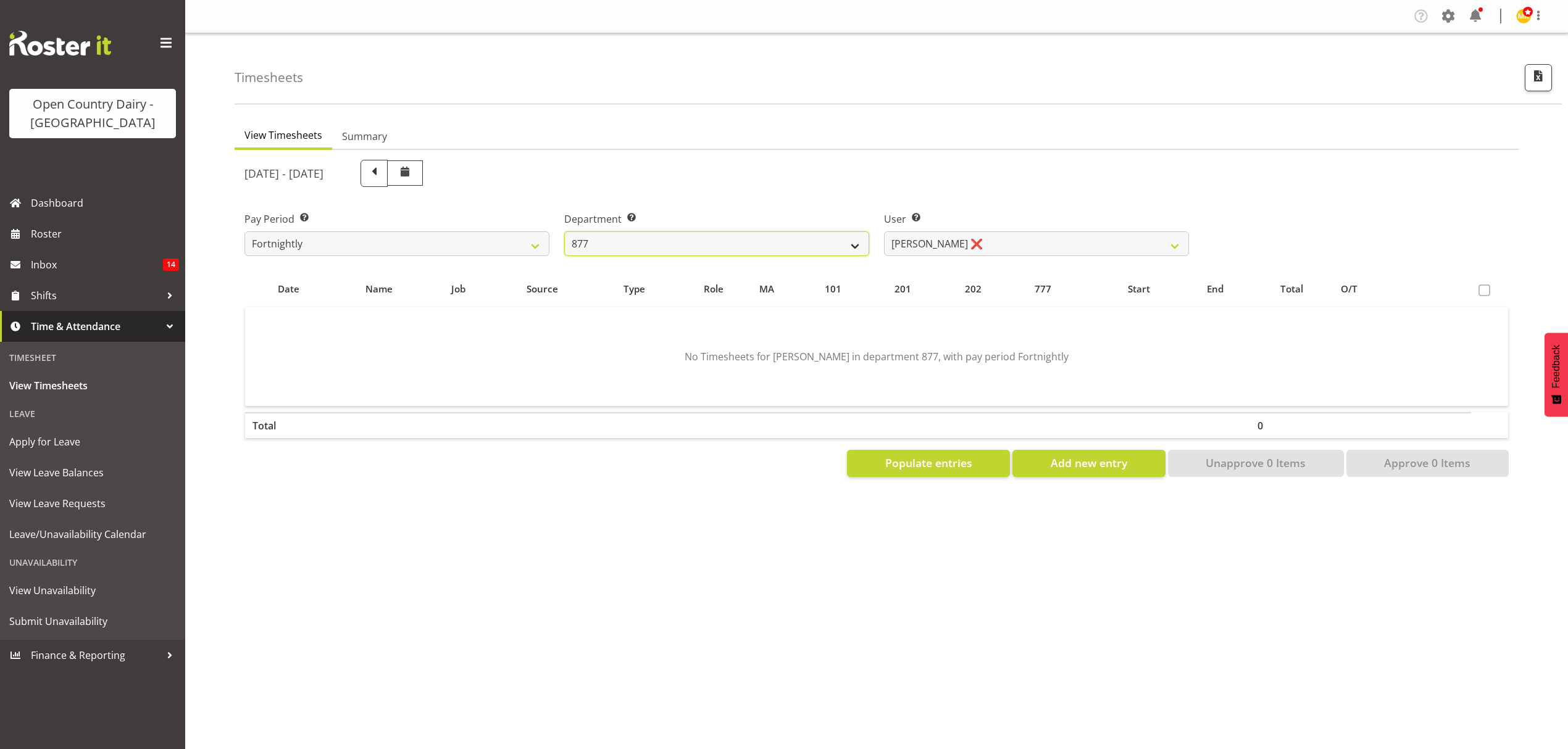
click at [766, 250] on select "734 735 736 737 738 739 851 852 853 854 855 856 858 861 862 865 868 869 870 873" at bounding box center [716, 244] width 305 height 24
select select "692"
click at [564, 232] on select "734 735 736 737 738 739 851 852 853 854 855 856 858 861 862 865 868 869 870 873" at bounding box center [716, 244] width 305 height 24
click at [1001, 241] on select "[PERSON_NAME] ❌ [PERSON_NAME] ❌ [PERSON_NAME] ❌ [PERSON_NAME] ❌ [PERSON_NAME] ❌" at bounding box center [1036, 244] width 305 height 24
select select "11650"
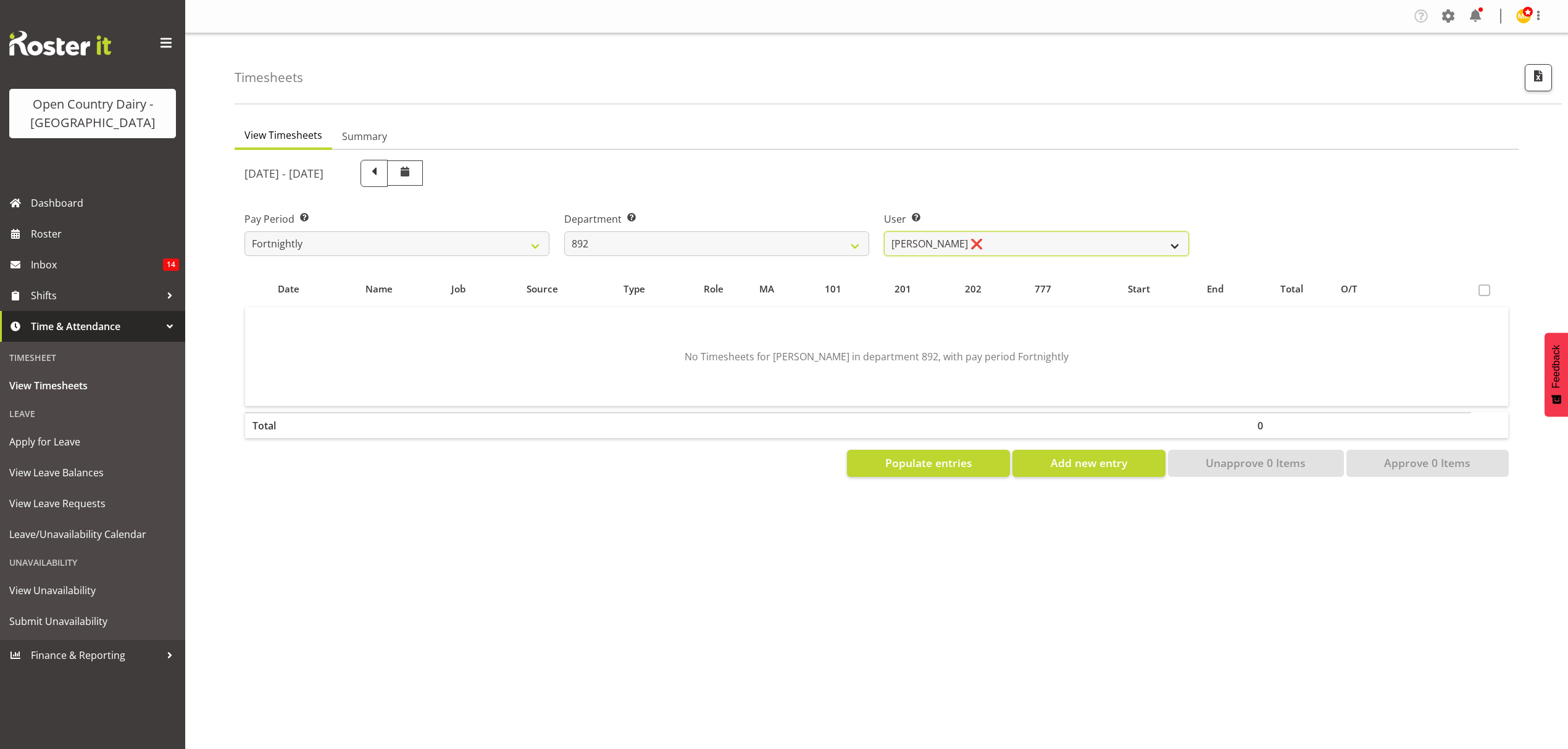
click at [884, 232] on select "[PERSON_NAME] ❌ [PERSON_NAME] ❌ [PERSON_NAME] ❌ [PERSON_NAME] ❌ [PERSON_NAME] ❌" at bounding box center [1036, 244] width 305 height 24
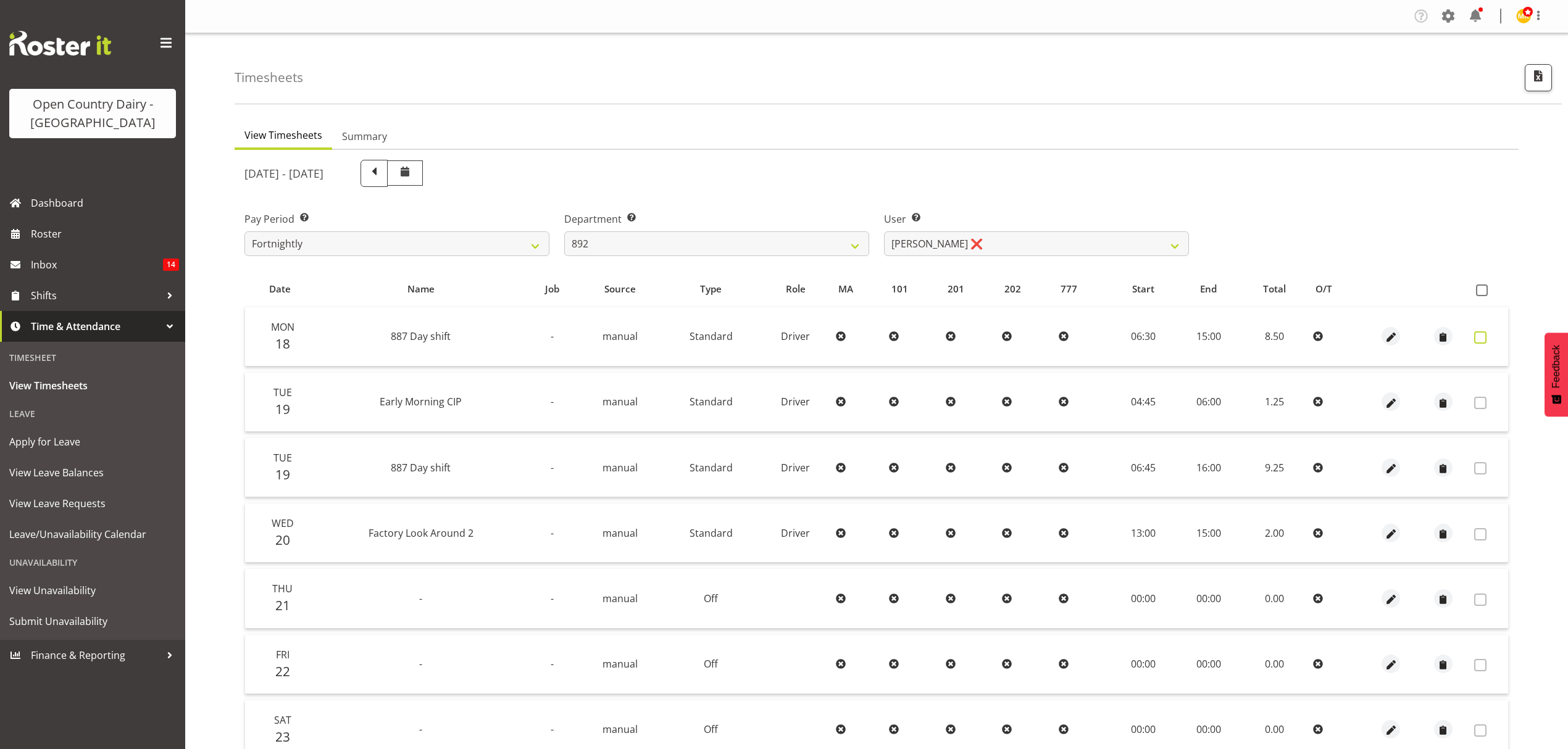
click at [1483, 331] on span at bounding box center [1480, 337] width 13 height 13
checkbox input "true"
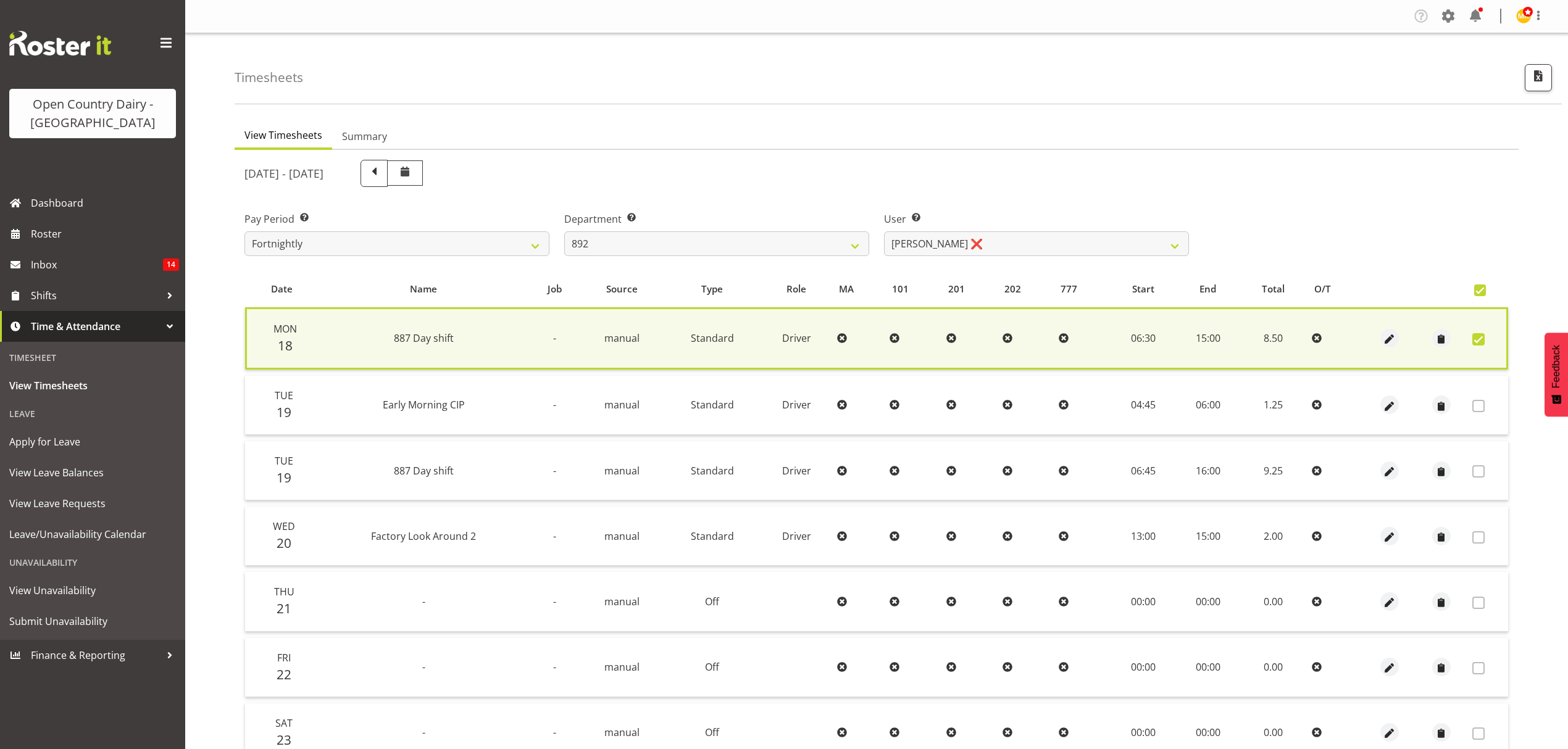
click at [1484, 330] on td at bounding box center [1488, 338] width 41 height 63
drag, startPoint x: 1482, startPoint y: 333, endPoint x: 1482, endPoint y: 304, distance: 29.0
click at [1482, 330] on td at bounding box center [1488, 338] width 41 height 63
click at [1482, 290] on span at bounding box center [1480, 290] width 12 height 12
click at [1482, 290] on input "checkbox" at bounding box center [1478, 290] width 8 height 8
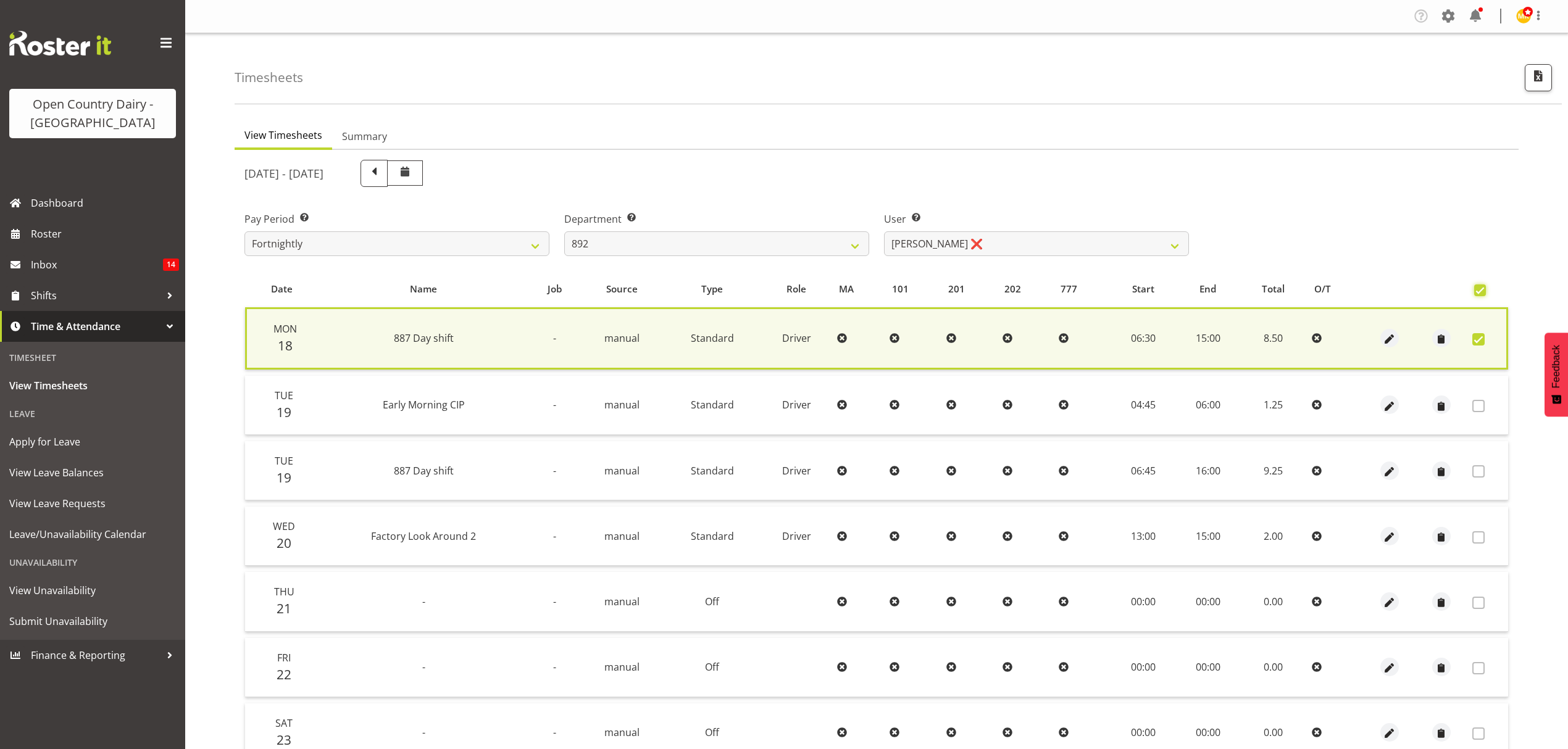
checkbox input "false"
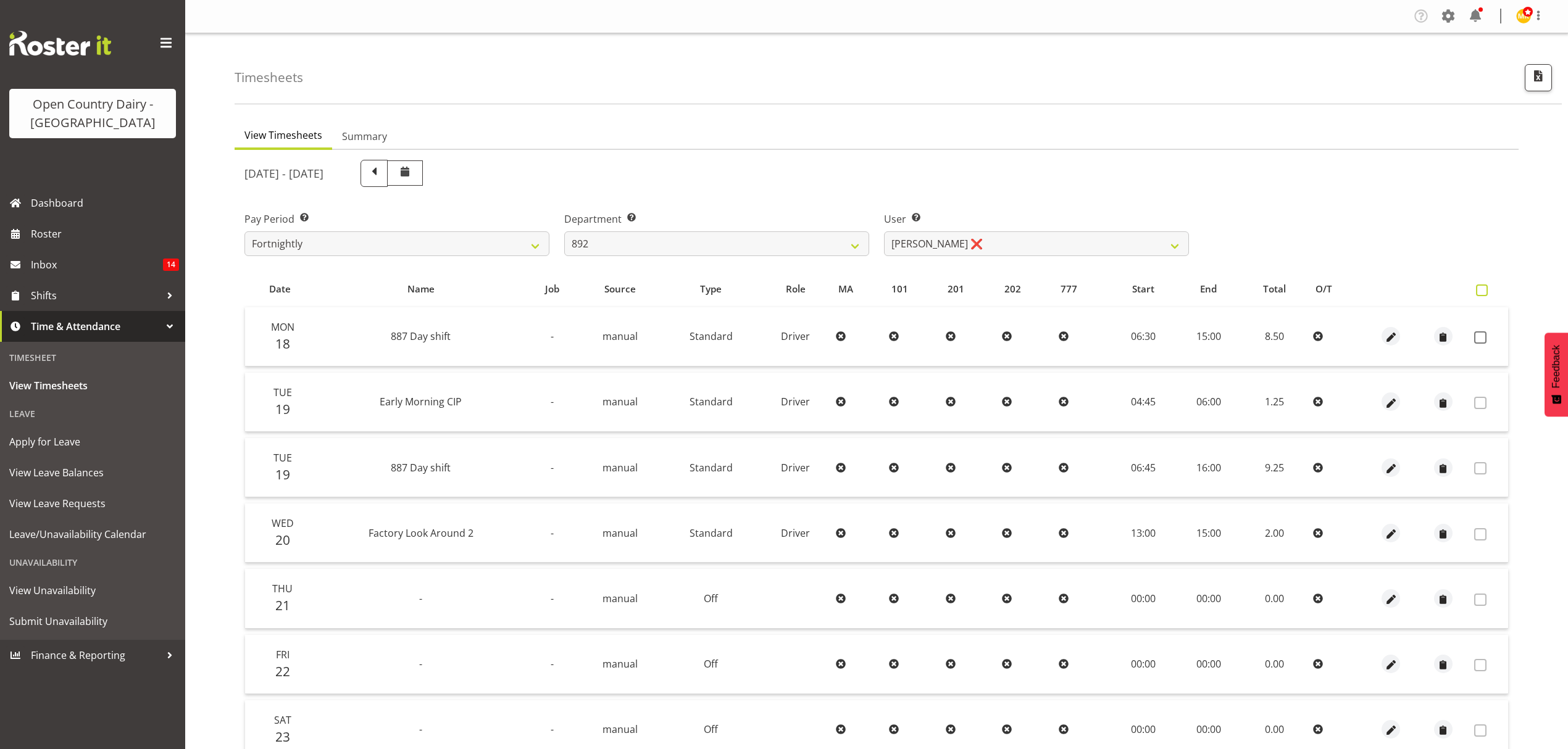
click at [1483, 290] on span at bounding box center [1482, 290] width 12 height 12
click at [1483, 290] on input "checkbox" at bounding box center [1480, 290] width 8 height 8
checkbox input "true"
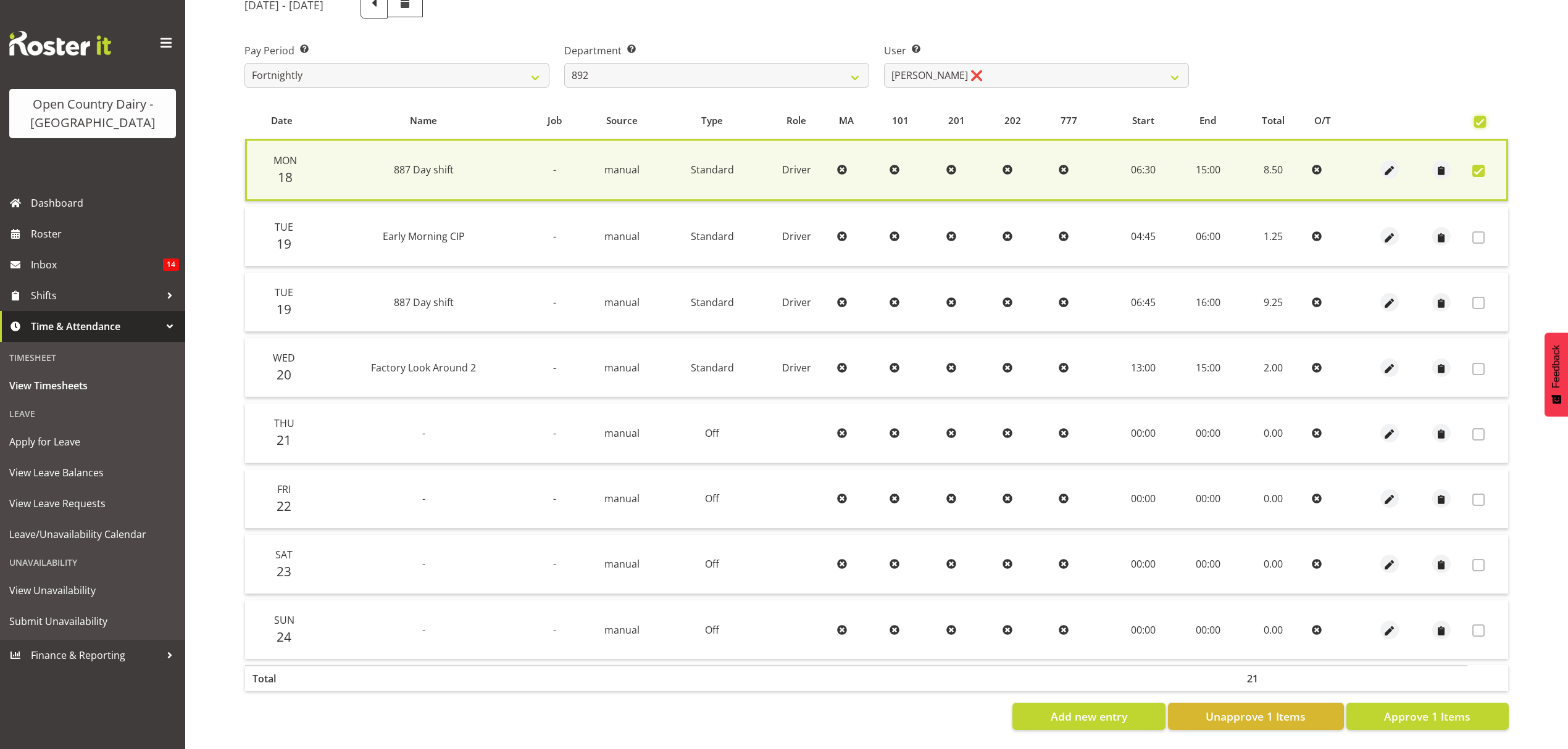
scroll to position [176, 0]
click at [1432, 708] on span "Approve 1 Items" at bounding box center [1427, 716] width 86 height 16
checkbox input "false"
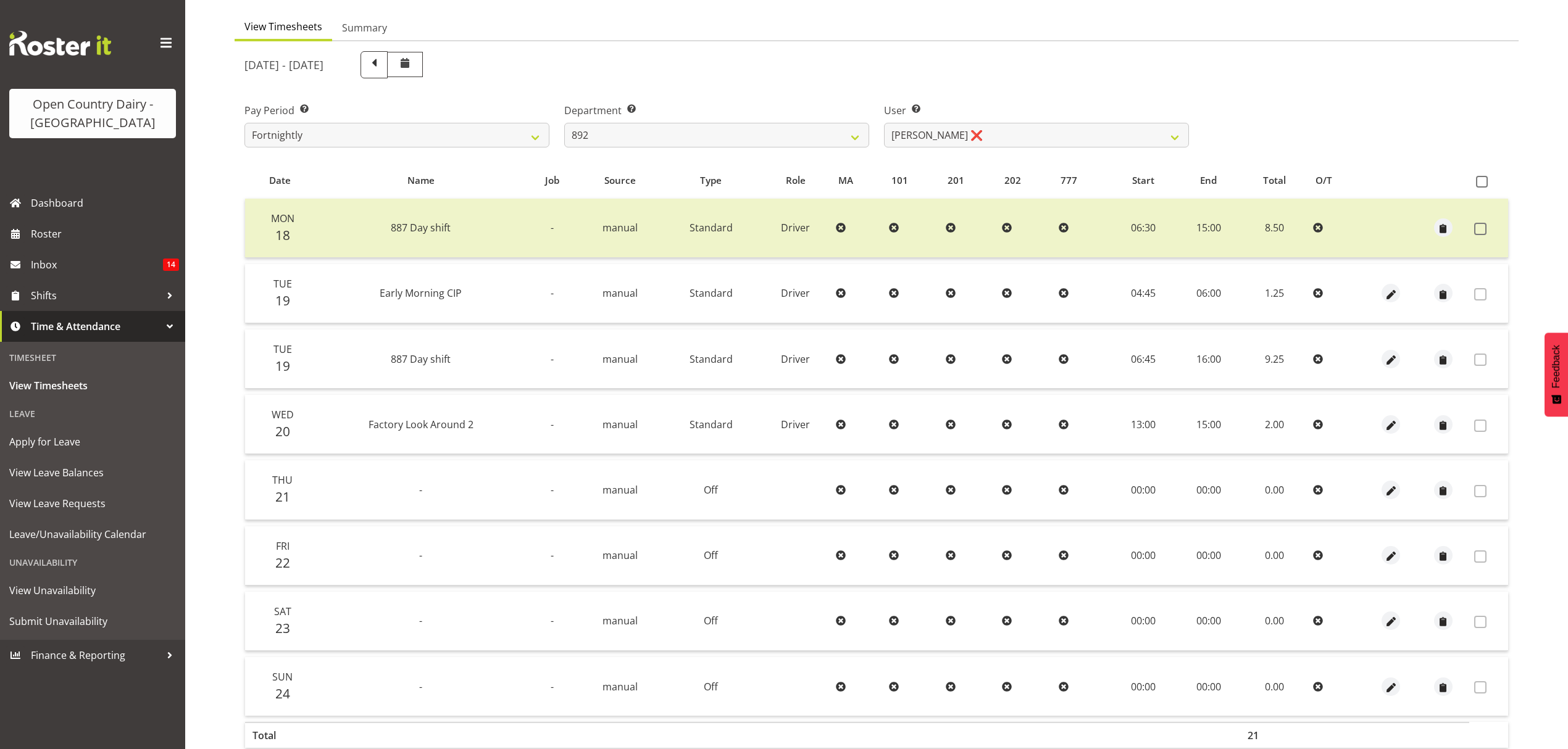
scroll to position [10, 0]
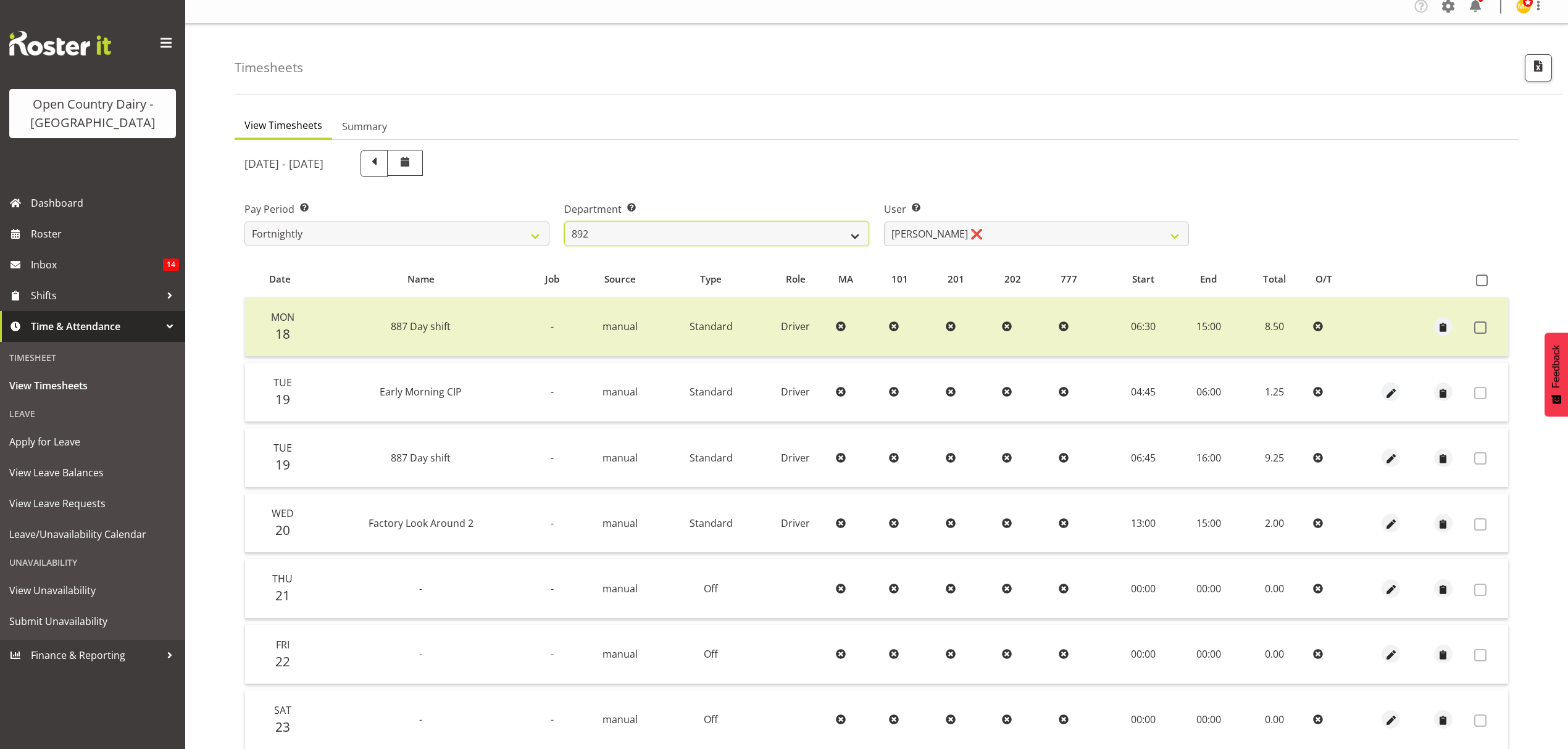
click at [851, 240] on select "734 735 736 737 738 739 851 852 853 854 855 856 858 861 862 865 868 869 870 873" at bounding box center [716, 234] width 305 height 24
select select "671"
click at [564, 222] on select "734 735 736 737 738 739 851 852 853 854 855 856 858 861 862 865 868 869 870 873" at bounding box center [716, 234] width 305 height 24
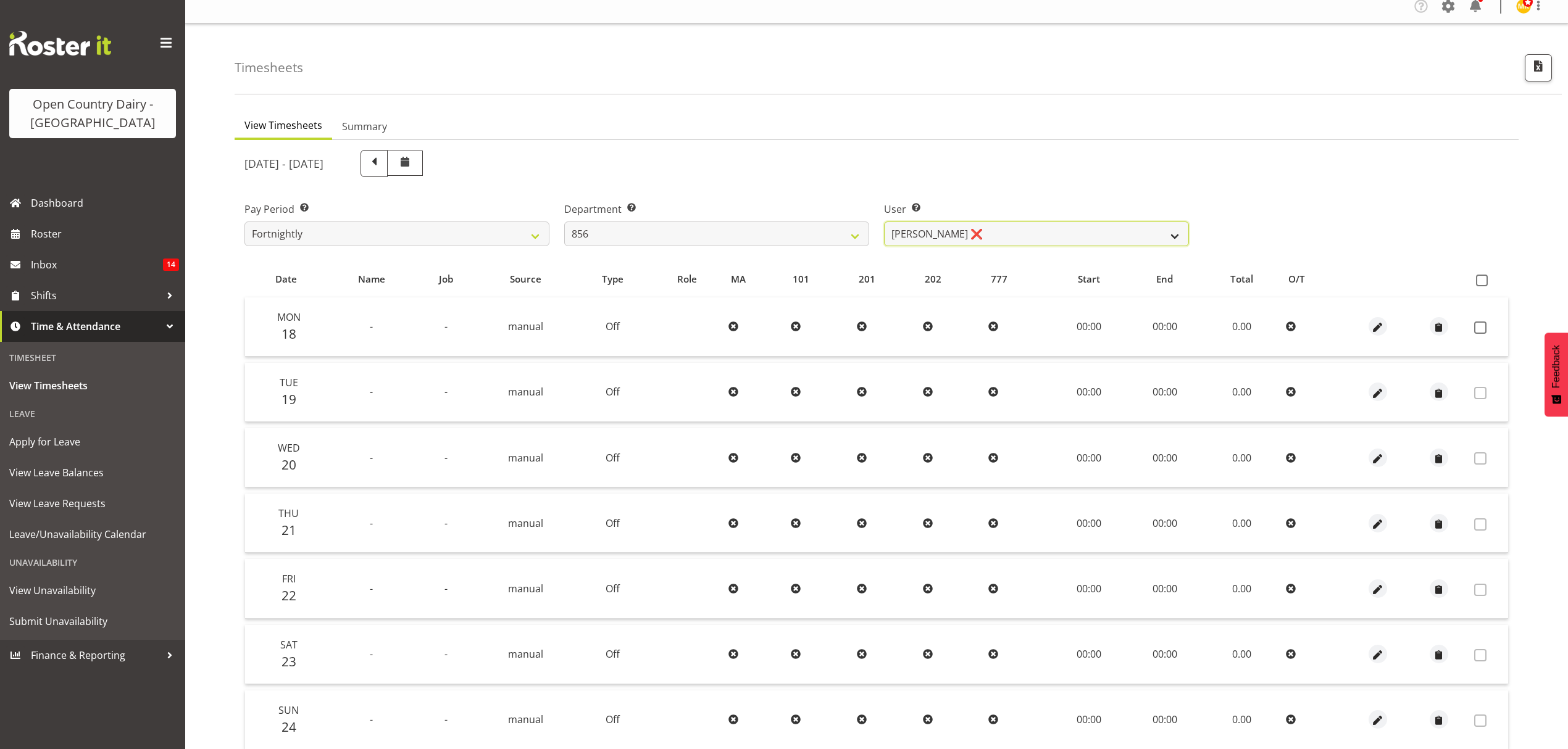
click at [1045, 245] on select "[PERSON_NAME] ❌ [PERSON_NAME] ❌ [PERSON_NAME] ❌ [PERSON_NAME] ❌" at bounding box center [1036, 234] width 305 height 24
select select "8441"
click at [884, 222] on select "[PERSON_NAME] ❌ [PERSON_NAME] ❌ [PERSON_NAME] ❌ [PERSON_NAME] ❌" at bounding box center [1036, 234] width 305 height 24
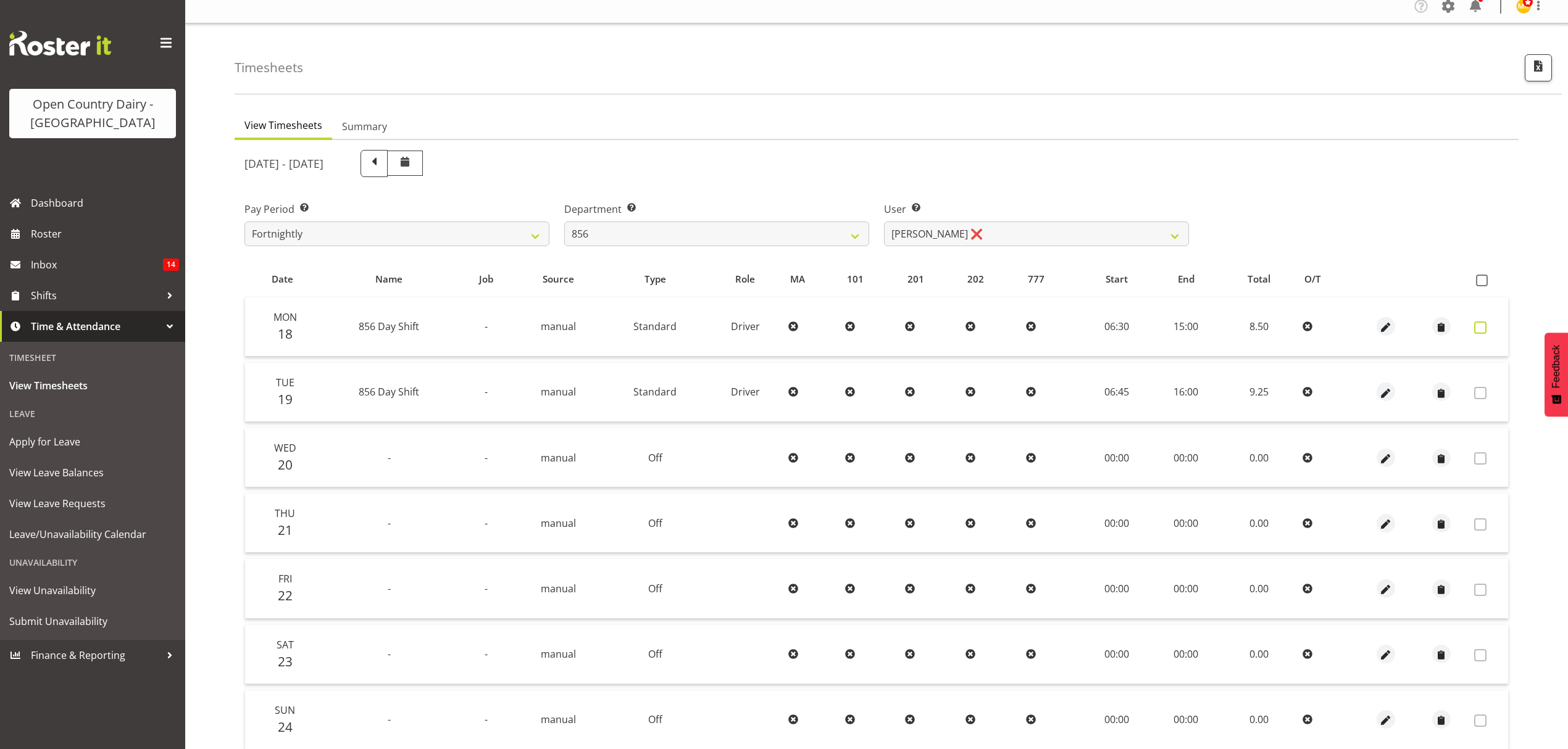
click at [1485, 330] on span at bounding box center [1480, 327] width 13 height 13
checkbox input "true"
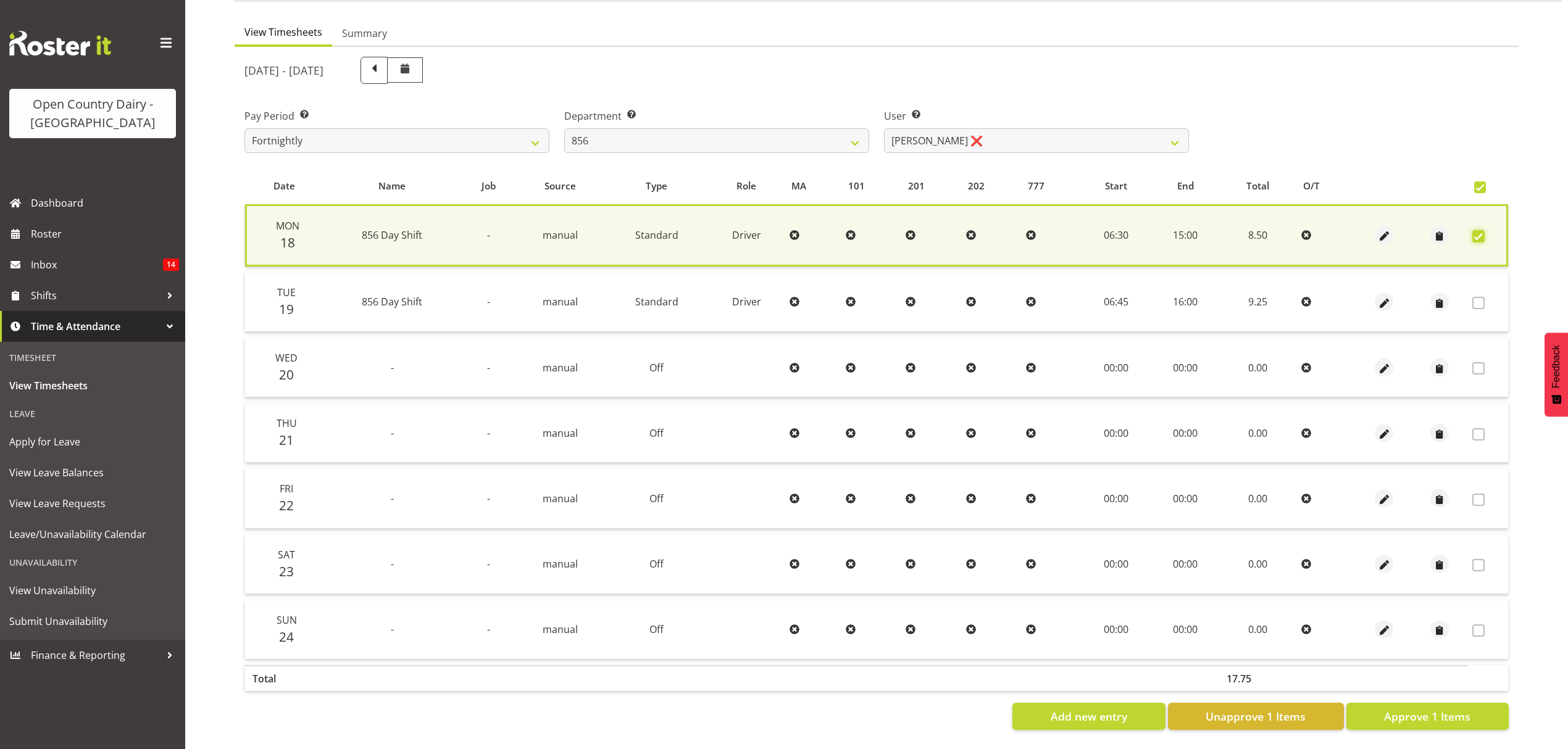
scroll to position [112, 0]
click at [1385, 708] on span "Approve 1 Items" at bounding box center [1427, 716] width 86 height 16
checkbox input "false"
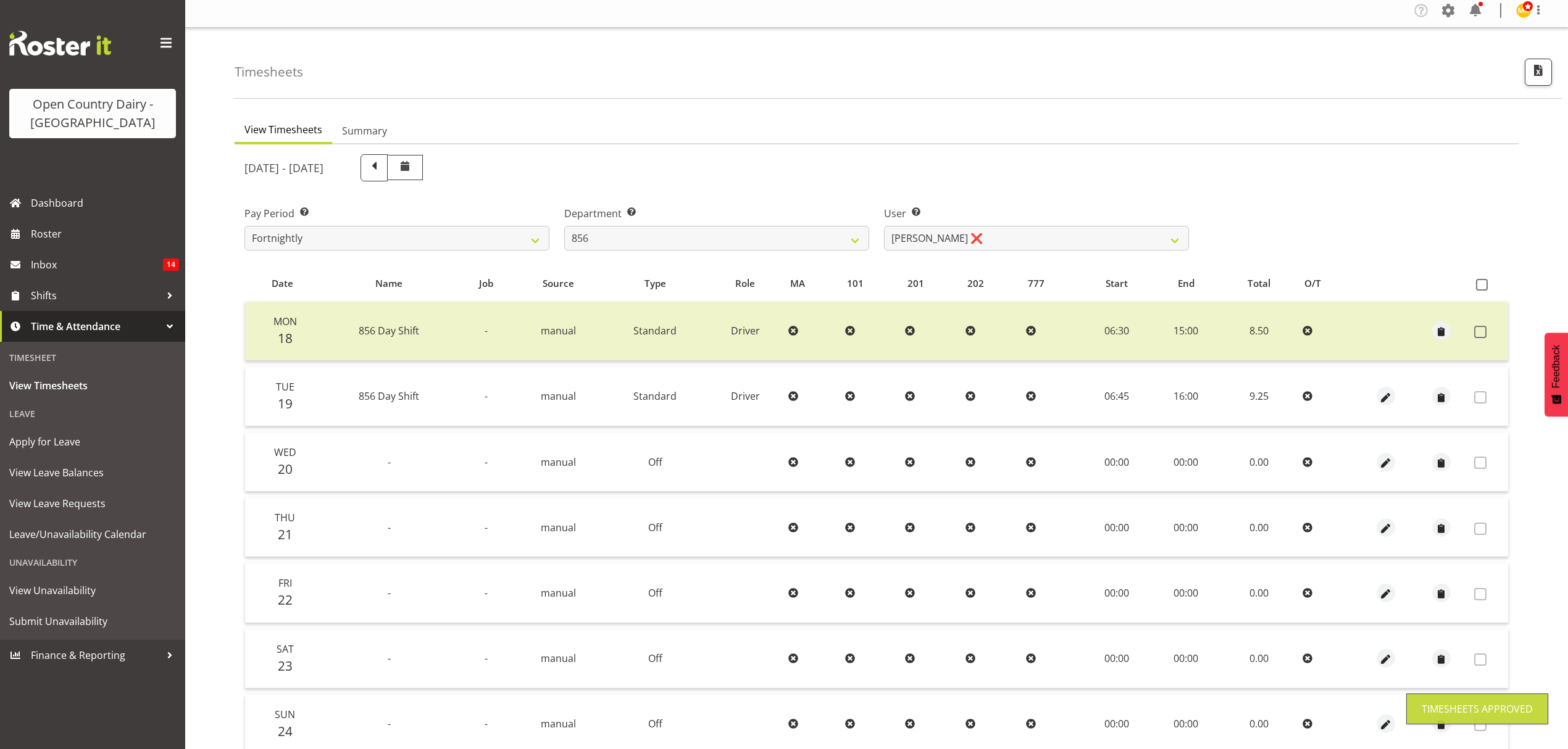
scroll to position [0, 0]
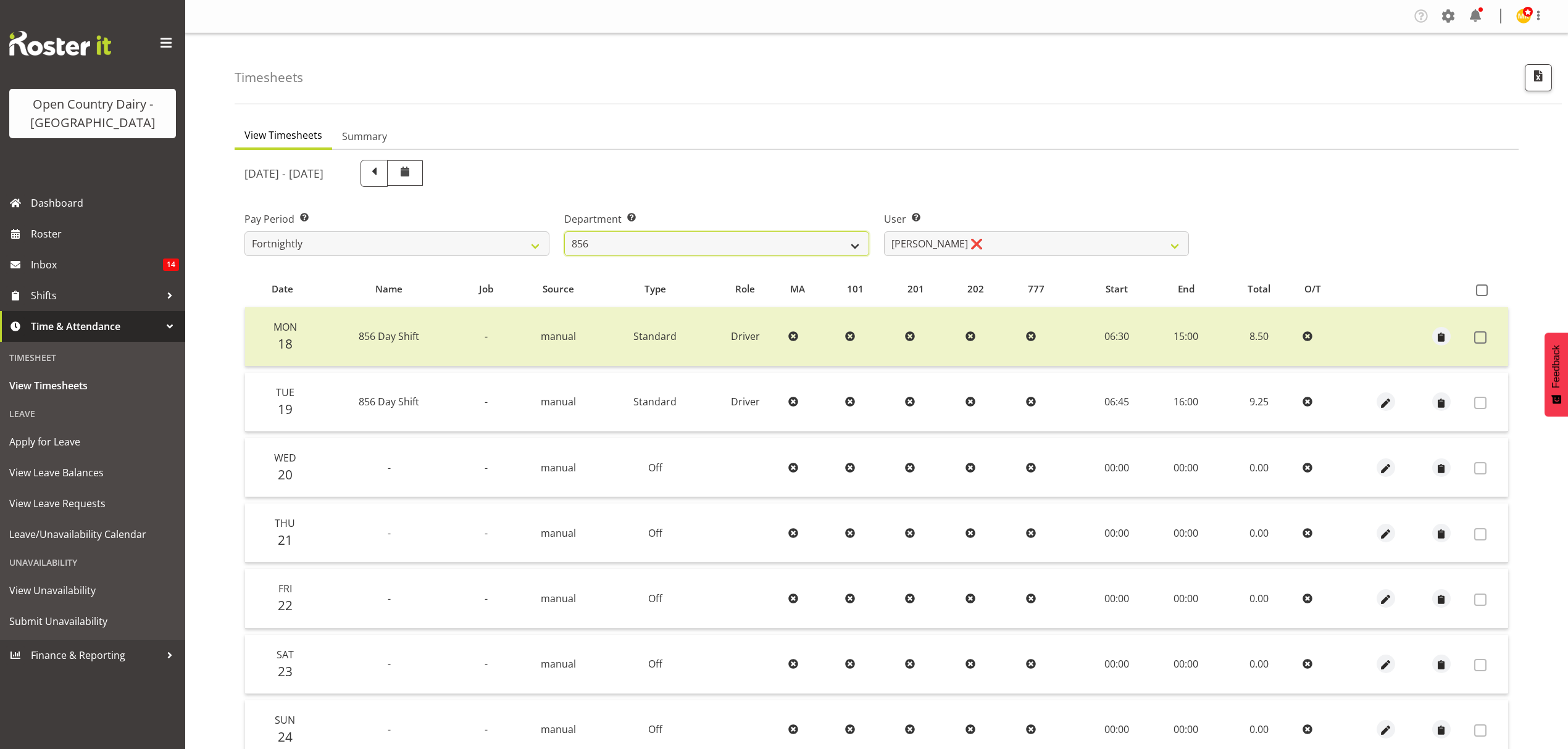
click at [711, 244] on select "734 735 736 737 738 739 851 852 853 854 855 856 858 861 862 865 868 869 870 873" at bounding box center [716, 244] width 305 height 24
select select "755"
click at [564, 232] on select "734 735 736 737 738 739 851 852 853 854 855 856 858 861 862 865 868 869 870 873" at bounding box center [716, 244] width 305 height 24
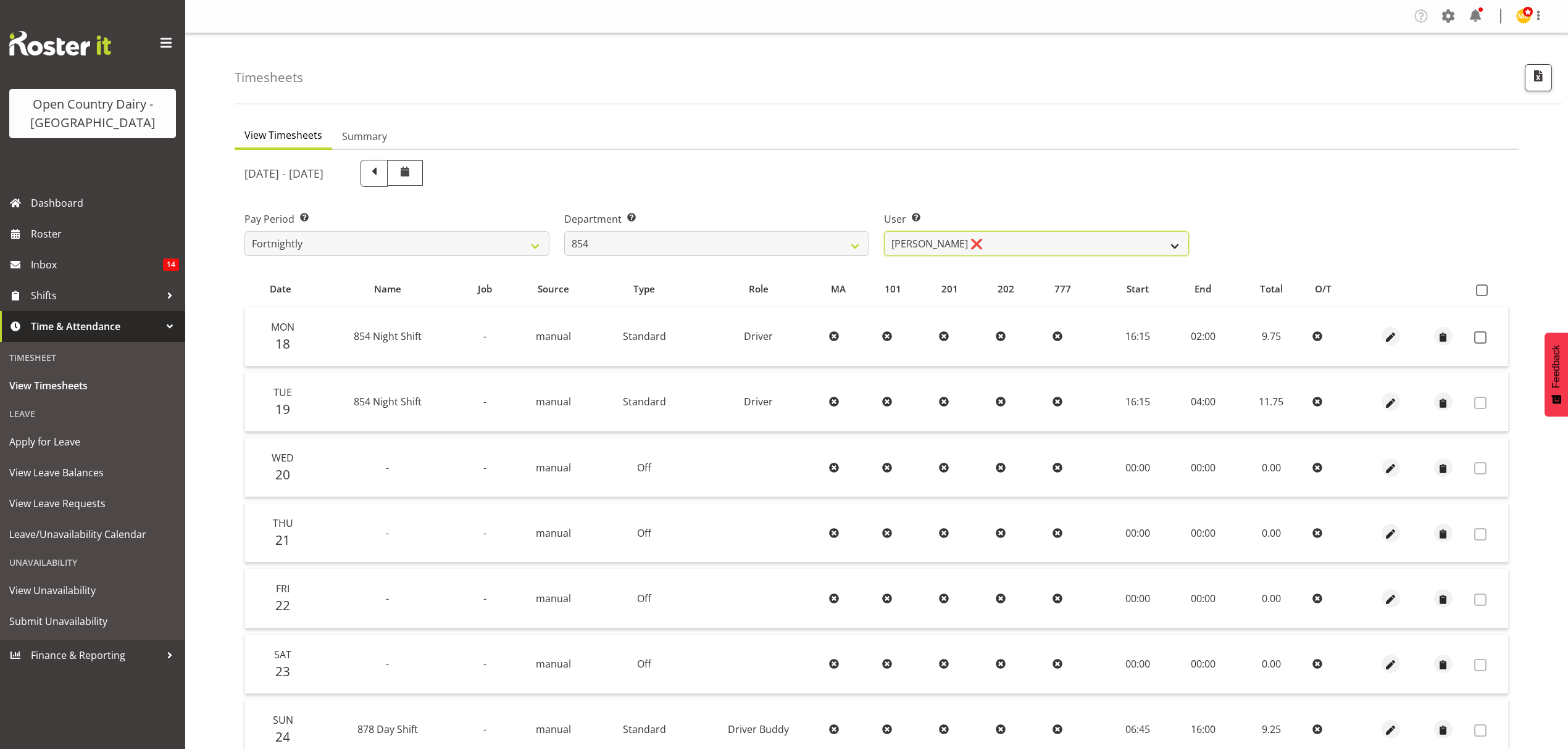
click at [924, 245] on select "[PERSON_NAME] ❌ [PERSON_NAME] ❌ [PERSON_NAME] ❌ [PERSON_NAME] ❌" at bounding box center [1036, 244] width 305 height 24
select select "9851"
click at [884, 232] on select "[PERSON_NAME] ❌ [PERSON_NAME] ❌ [PERSON_NAME] ❌ [PERSON_NAME] ❌" at bounding box center [1036, 244] width 305 height 24
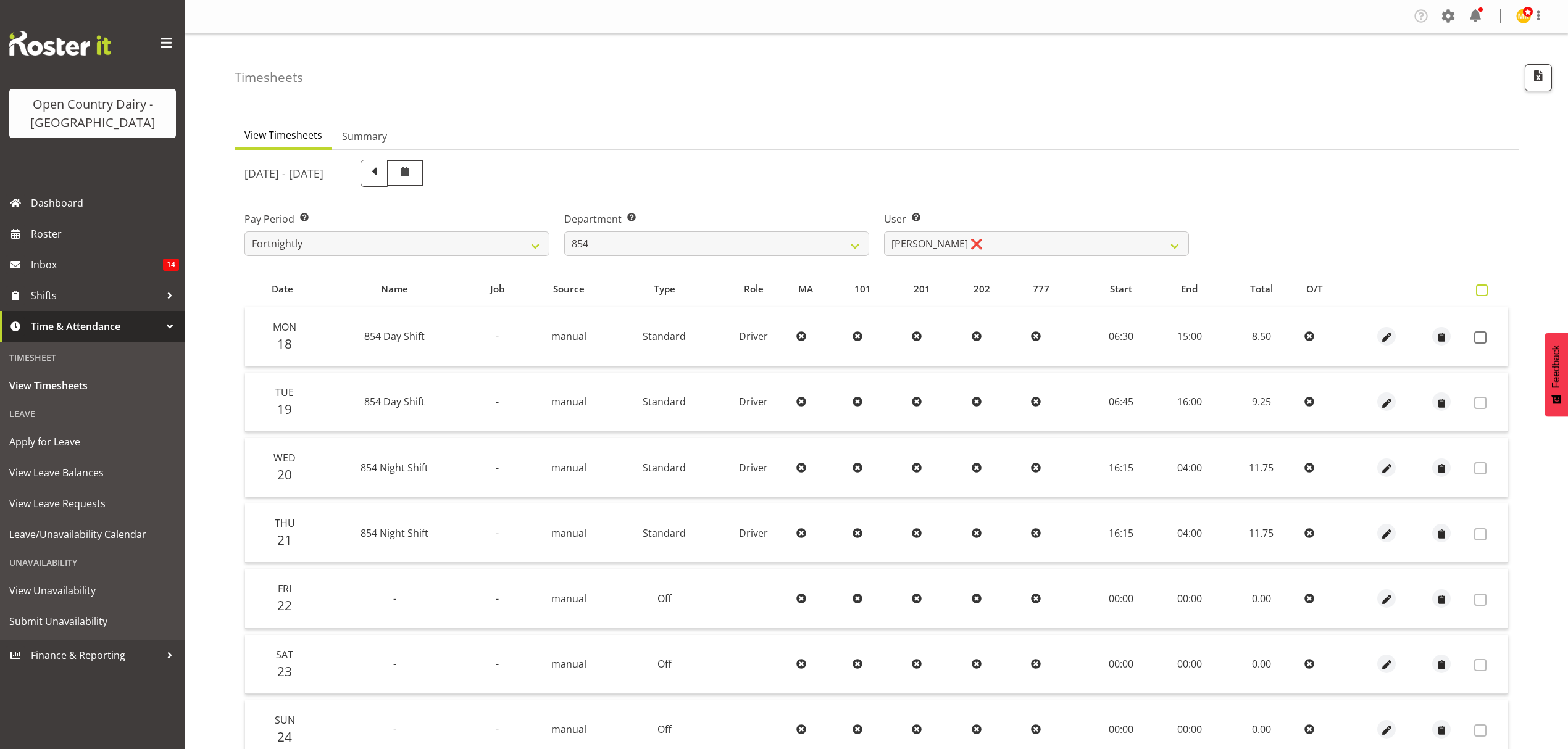
click at [1492, 288] on label at bounding box center [1484, 290] width 18 height 12
click at [1484, 288] on input "checkbox" at bounding box center [1480, 290] width 8 height 8
checkbox input "true"
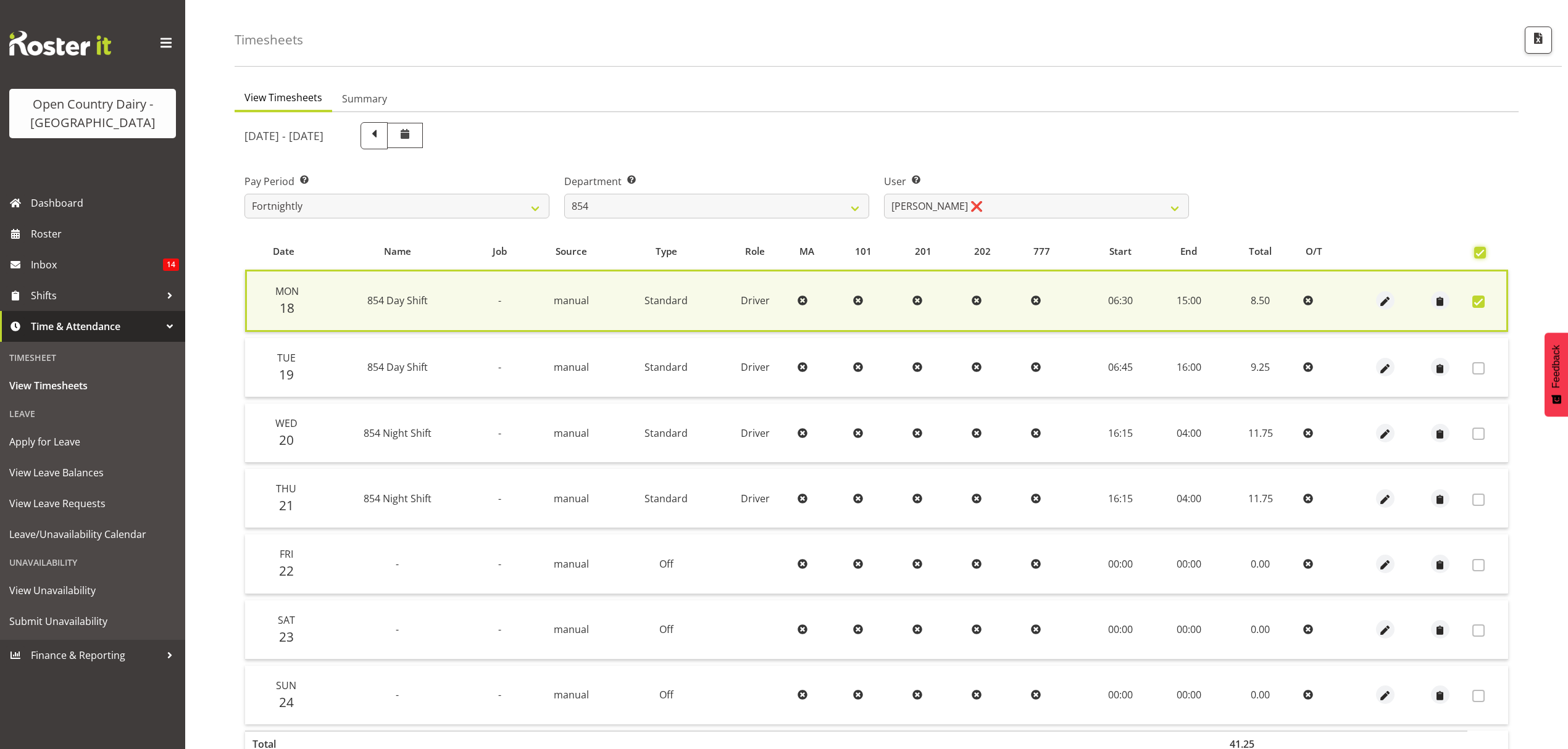
scroll to position [112, 0]
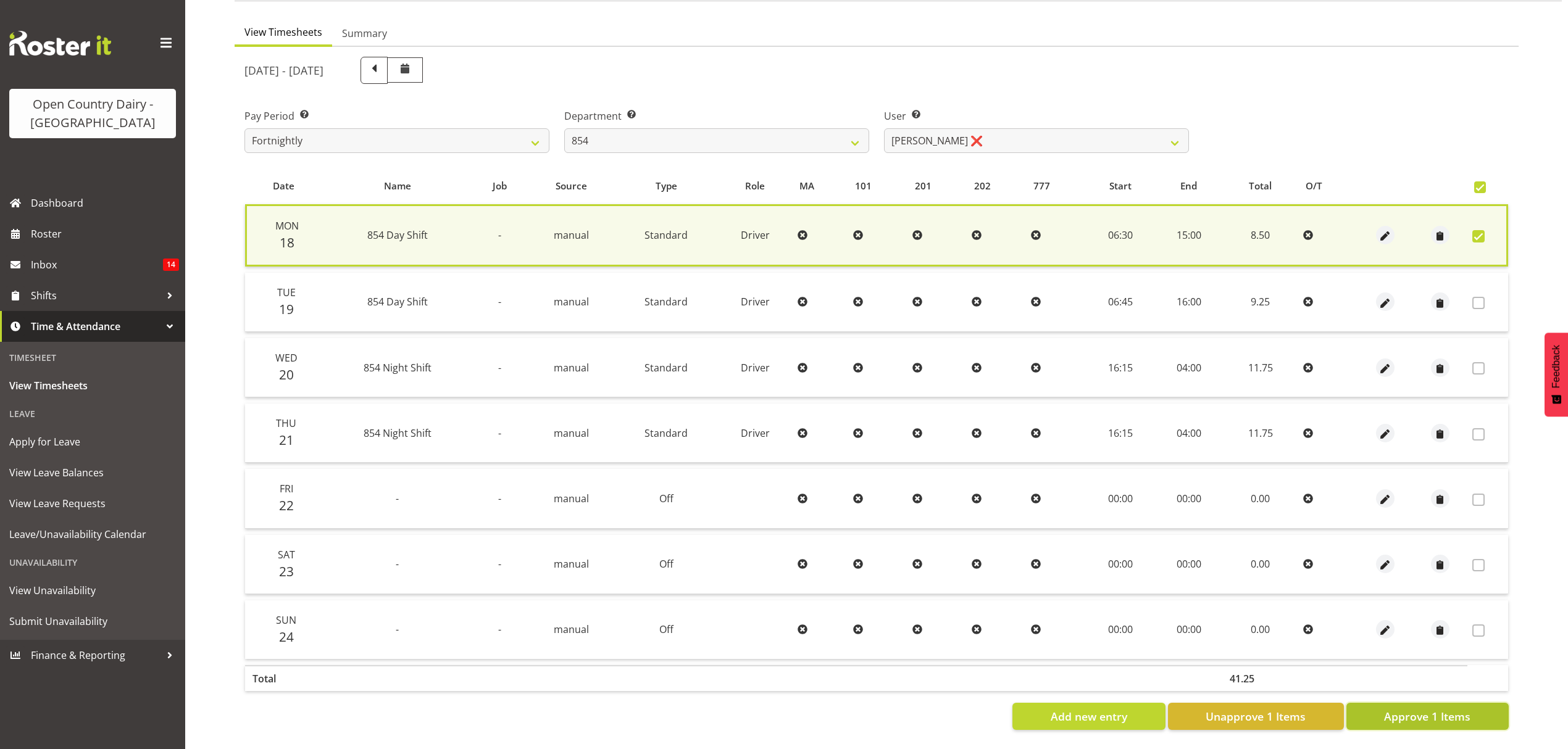
click at [1423, 708] on span "Approve 1 Items" at bounding box center [1427, 716] width 86 height 16
checkbox input "false"
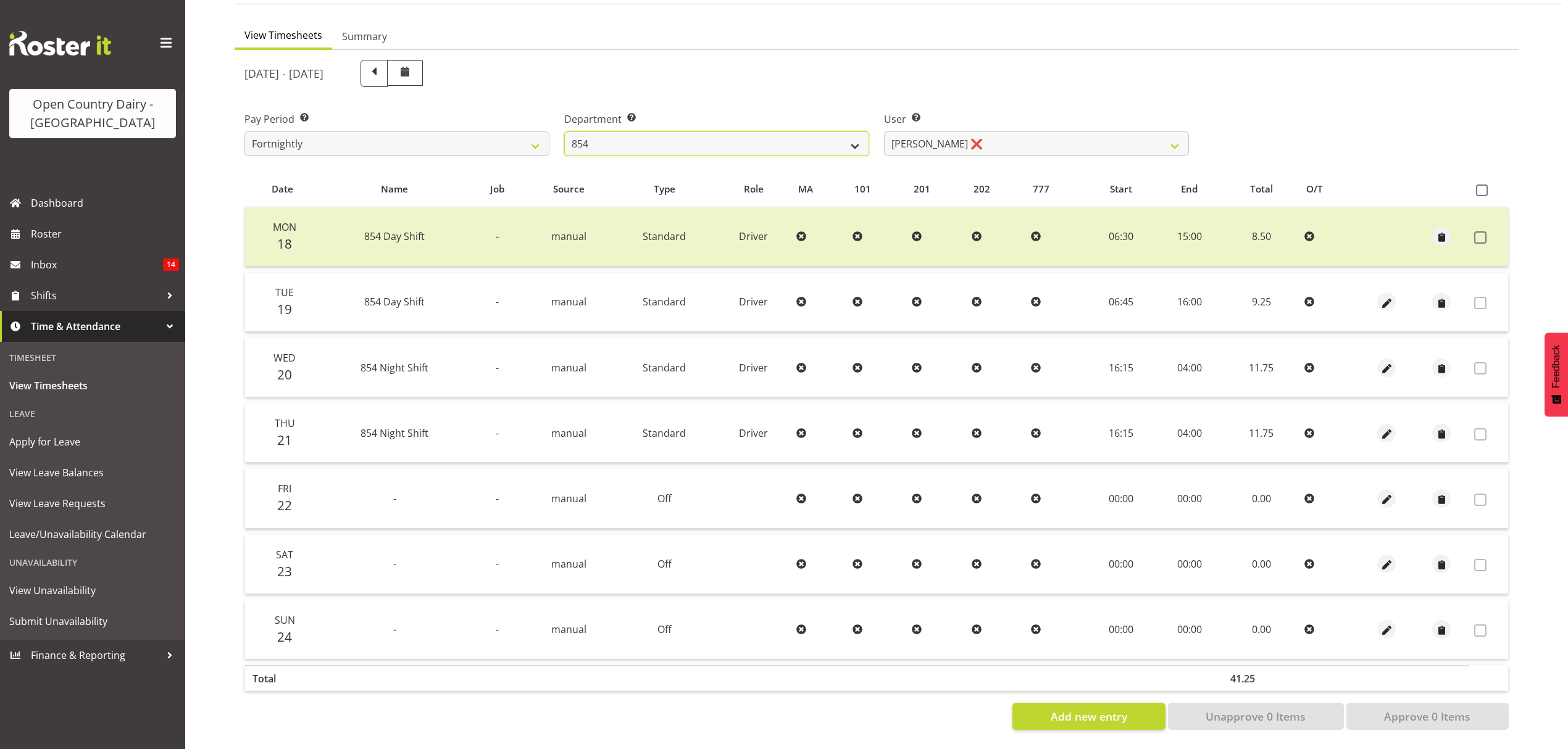
click at [748, 132] on select "734 735 736 737 738 739 851 852 853 854 855 856 858 861 862 865 868 869 870 873" at bounding box center [716, 143] width 305 height 24
select select "783"
click at [564, 132] on select "734 735 736 737 738 739 851 852 853 854 855 856 858 861 862 865 868 869 870 873" at bounding box center [716, 143] width 305 height 24
select select "10225"
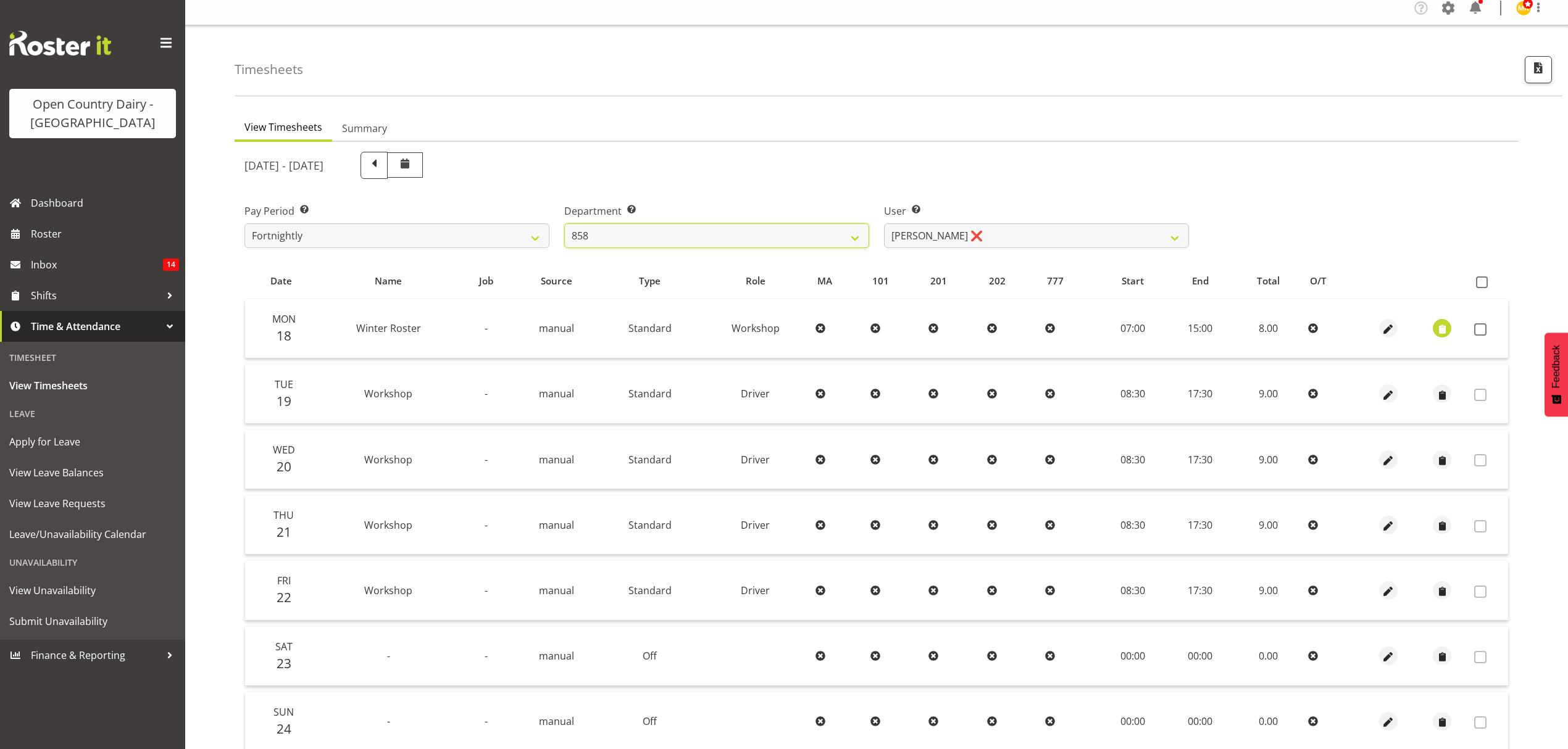
scroll to position [0, 0]
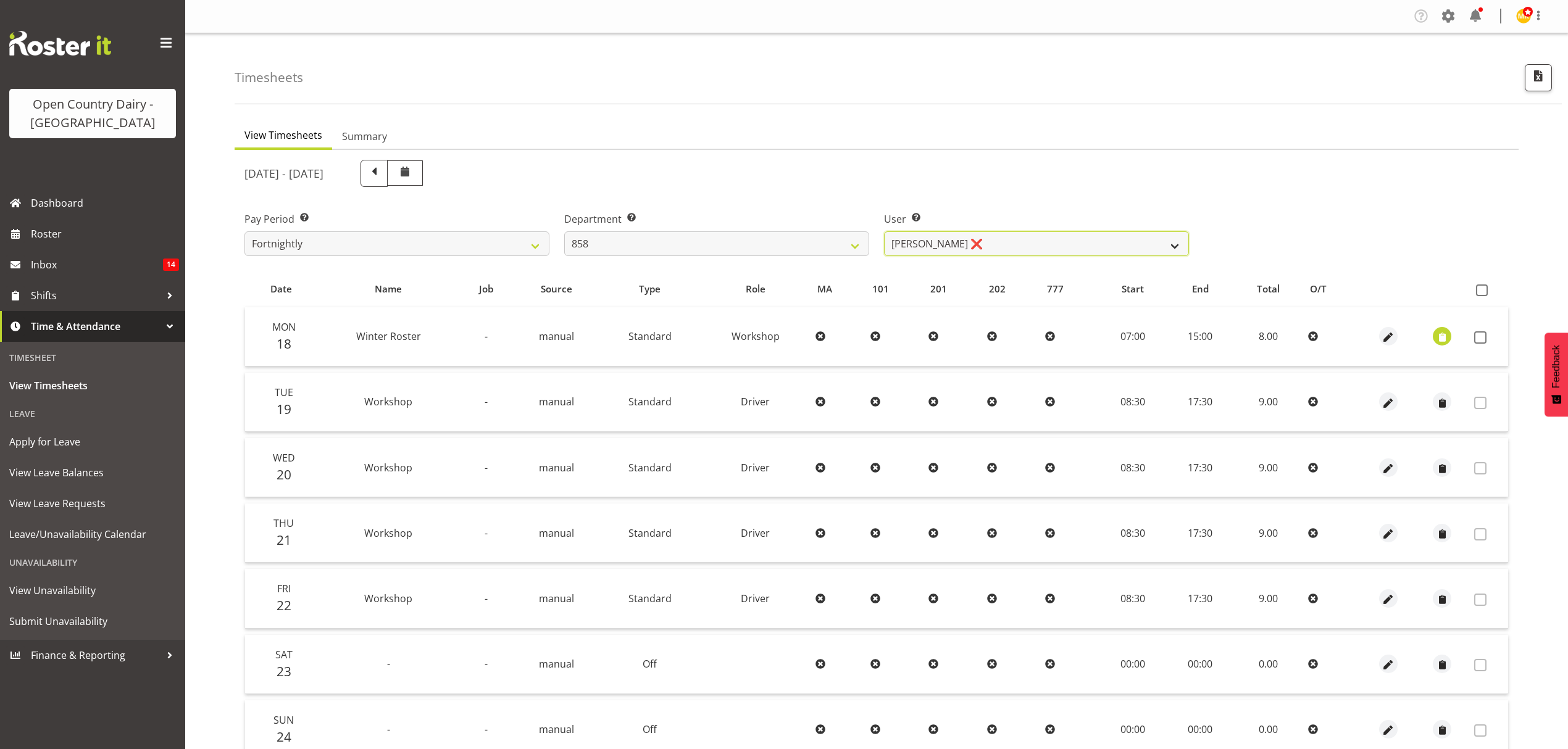
click at [1120, 248] on select "[PERSON_NAME] ❌ [PERSON_NAME] ❌ [PERSON_NAME] ❌" at bounding box center [1036, 244] width 305 height 24
click at [1073, 194] on div "User Select user. Note: This is filtered down by the previous two drop-down ite…" at bounding box center [1037, 228] width 320 height 69
click at [673, 241] on select "734 735 736 737 738 739 851 852 853 854 855 856 858 861 862 865 868 869 870 873" at bounding box center [716, 244] width 305 height 24
click at [564, 232] on select "734 735 736 737 738 739 851 852 853 854 855 856 858 861 862 865 868 869 870 873" at bounding box center [716, 244] width 305 height 24
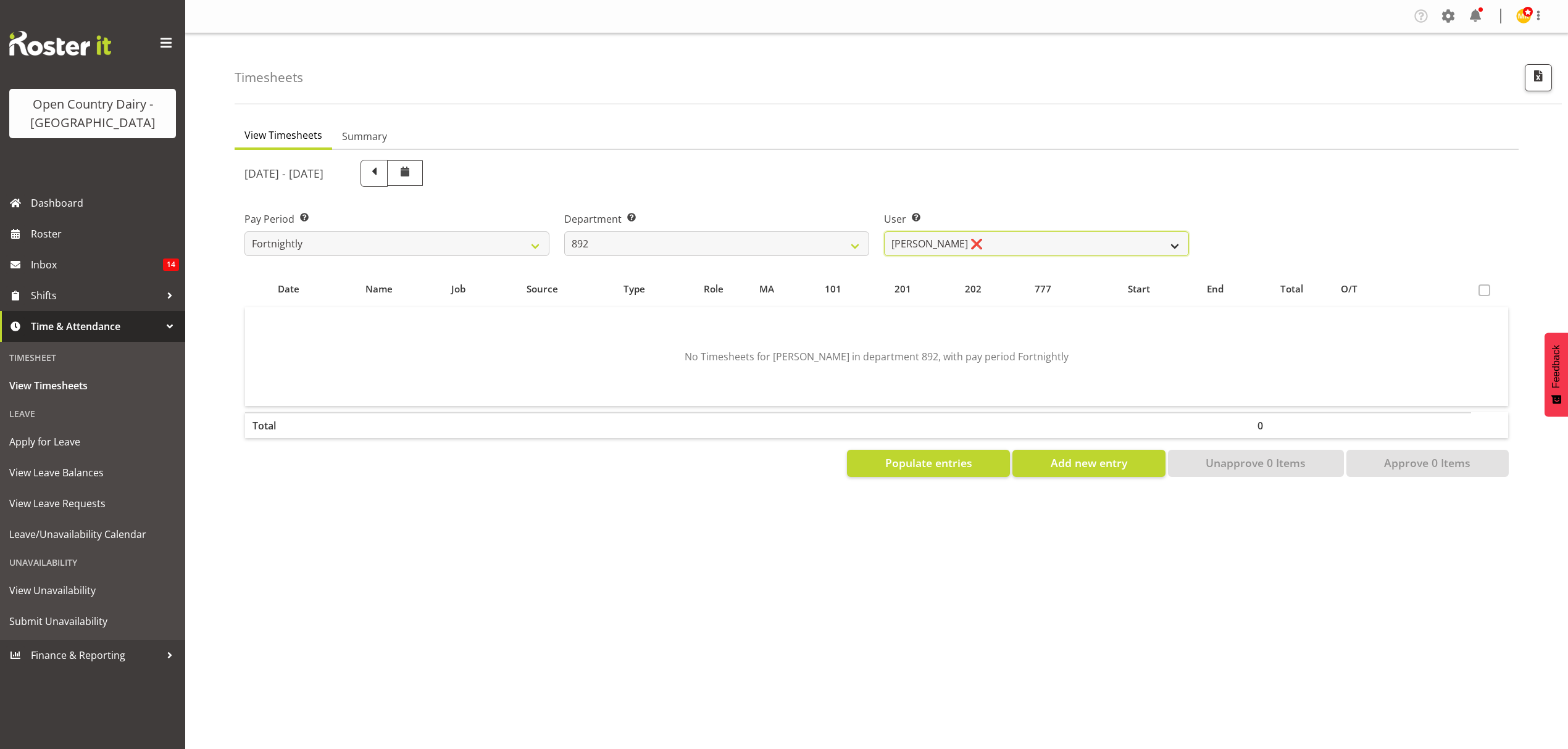
click at [1029, 245] on select "[PERSON_NAME] ❌ [PERSON_NAME] ❌ [PERSON_NAME] ❌ [PERSON_NAME] ❌ [PERSON_NAME] ❌" at bounding box center [1036, 244] width 305 height 24
click at [1006, 232] on select "[PERSON_NAME] ❌ [PERSON_NAME] ❌ [PERSON_NAME] ❌ [PERSON_NAME] ❌ [PERSON_NAME] ❌" at bounding box center [1036, 244] width 305 height 24
click at [818, 217] on label "Department Select which department you would like to view." at bounding box center [716, 219] width 305 height 14
click at [813, 230] on div "Department Select which department you would like to view. 734 735 736 737 738 …" at bounding box center [716, 234] width 305 height 44
click at [811, 234] on select "734 735 736 737 738 739 851 852 853 854 855 856 858 861 862 865 868 869 870 873" at bounding box center [716, 244] width 305 height 24
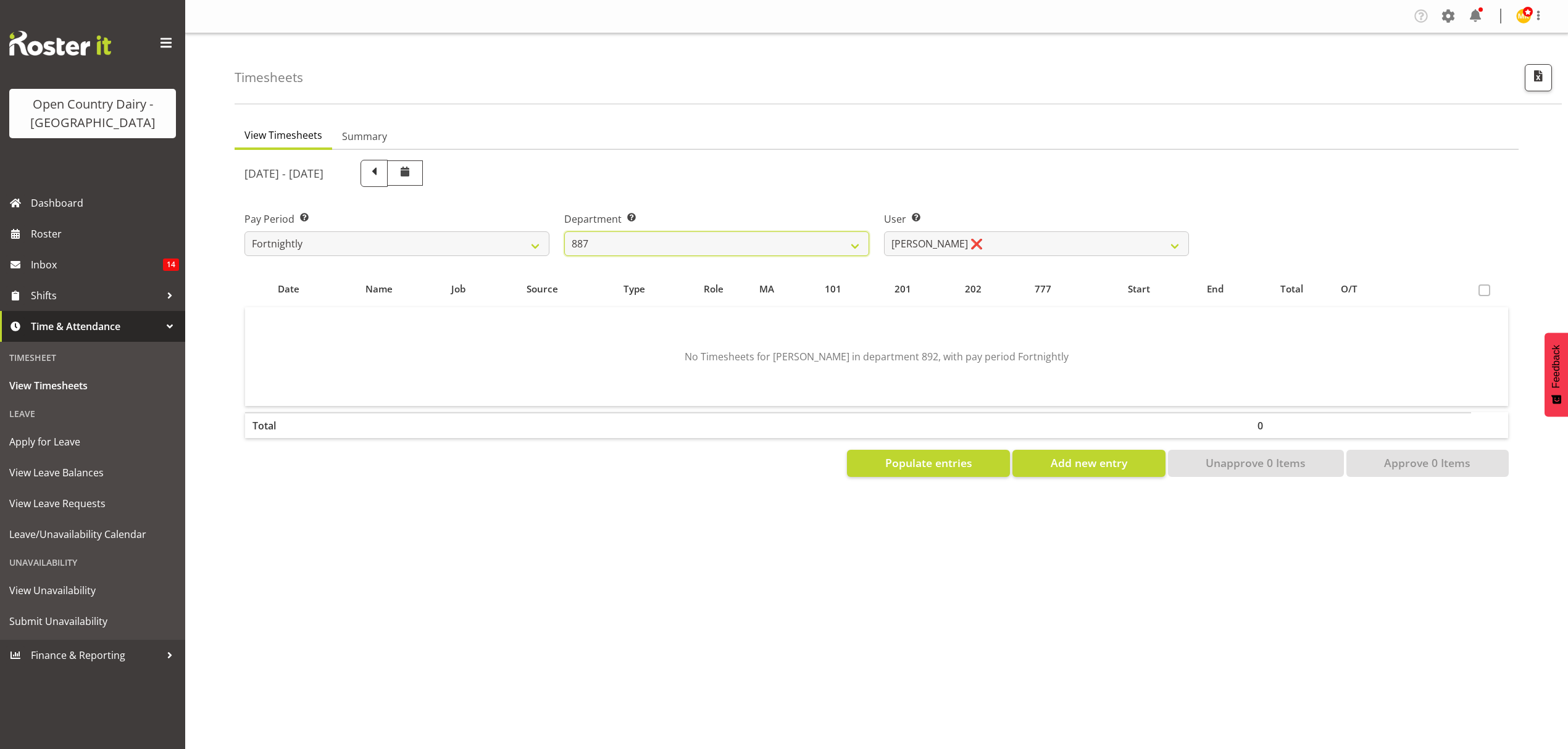
click at [564, 232] on select "734 735 736 737 738 739 851 852 853 854 855 856 858 861 862 865 868 869 870 873" at bounding box center [716, 244] width 305 height 24
click at [1027, 244] on select "[PERSON_NAME] ❌ [PERSON_NAME] ❌ [PERSON_NAME] ❌ [PERSON_NAME] ❌" at bounding box center [1036, 244] width 305 height 24
drag, startPoint x: 1046, startPoint y: 153, endPoint x: 835, endPoint y: 215, distance: 219.9
click at [1043, 155] on div "[DATE] - [DATE]" at bounding box center [716, 174] width 960 height 42
click at [821, 222] on label "Department Select which department you would like to view." at bounding box center [716, 219] width 305 height 14
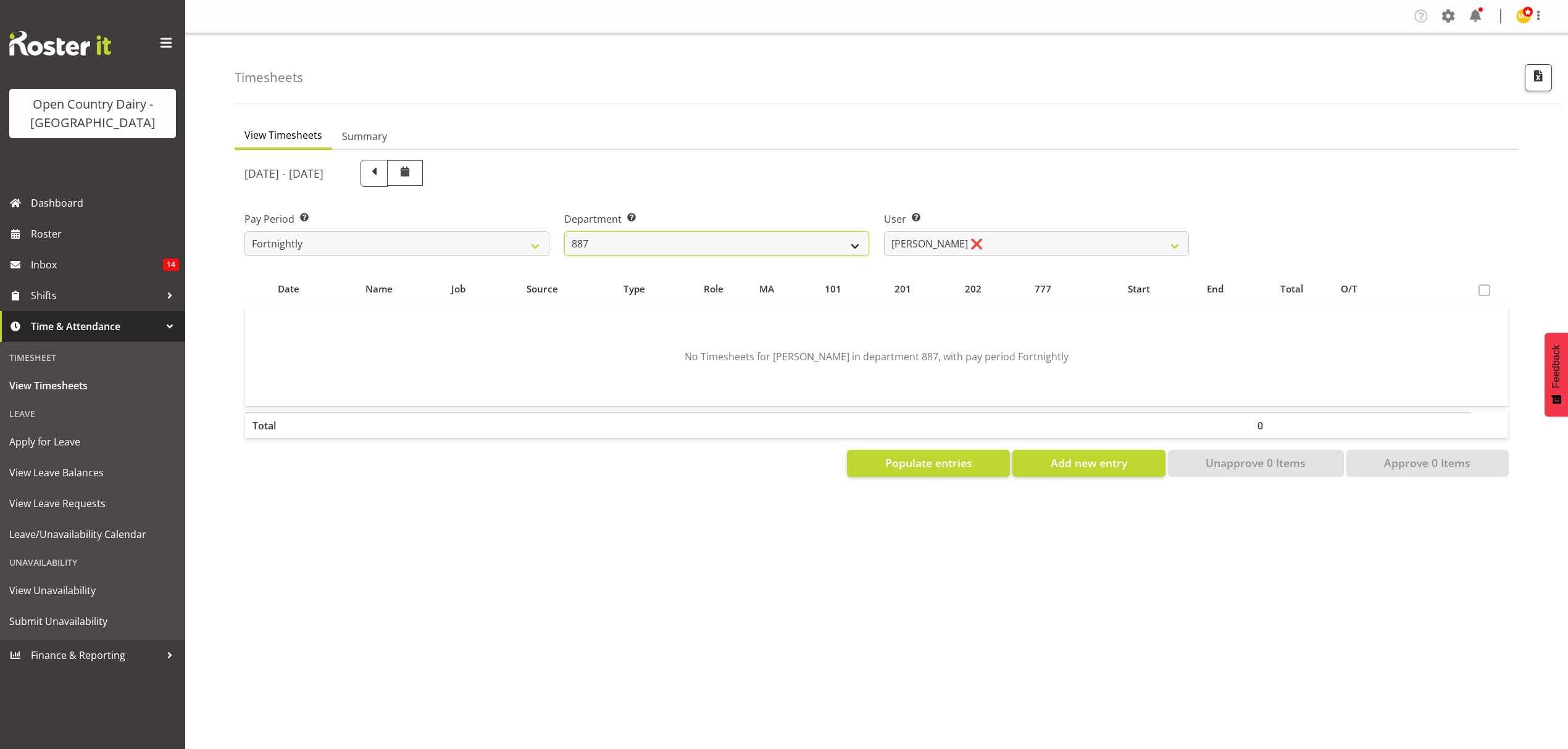
click at [801, 240] on select "734 735 736 737 738 739 851 852 853 854 855 856 858 861 862 865 868 869 870 873" at bounding box center [716, 244] width 305 height 24
click at [564, 232] on select "734 735 736 737 738 739 851 852 853 854 855 856 858 861 862 865 868 869 870 873" at bounding box center [716, 244] width 305 height 24
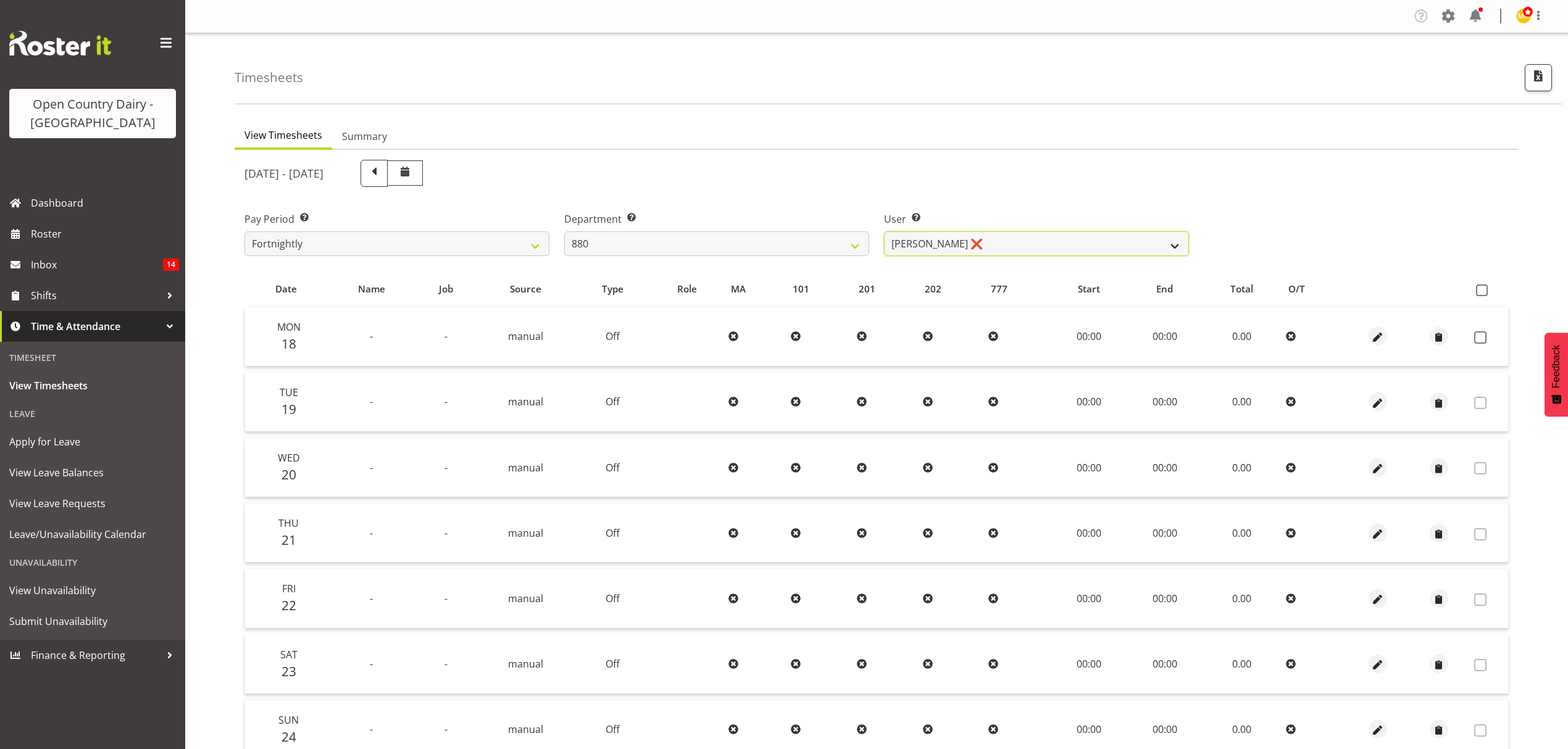
click at [1030, 235] on select "[PERSON_NAME] ❌ [PERSON_NAME] ❌ [PERSON_NAME] ❌ [PERSON_NAME] ❌" at bounding box center [1036, 244] width 305 height 24
drag, startPoint x: 1031, startPoint y: 208, endPoint x: 1021, endPoint y: 208, distance: 10.0
click at [1021, 208] on div "User Select user. Note: This is filtered down by the previous two drop-down ite…" at bounding box center [1037, 228] width 320 height 69
click at [798, 245] on select "734 735 736 737 738 739 851 852 853 854 855 856 858 861 862 865 868 869 870 873" at bounding box center [716, 244] width 305 height 24
click at [564, 232] on select "734 735 736 737 738 739 851 852 853 854 855 856 858 861 862 865 868 869 870 873" at bounding box center [716, 244] width 305 height 24
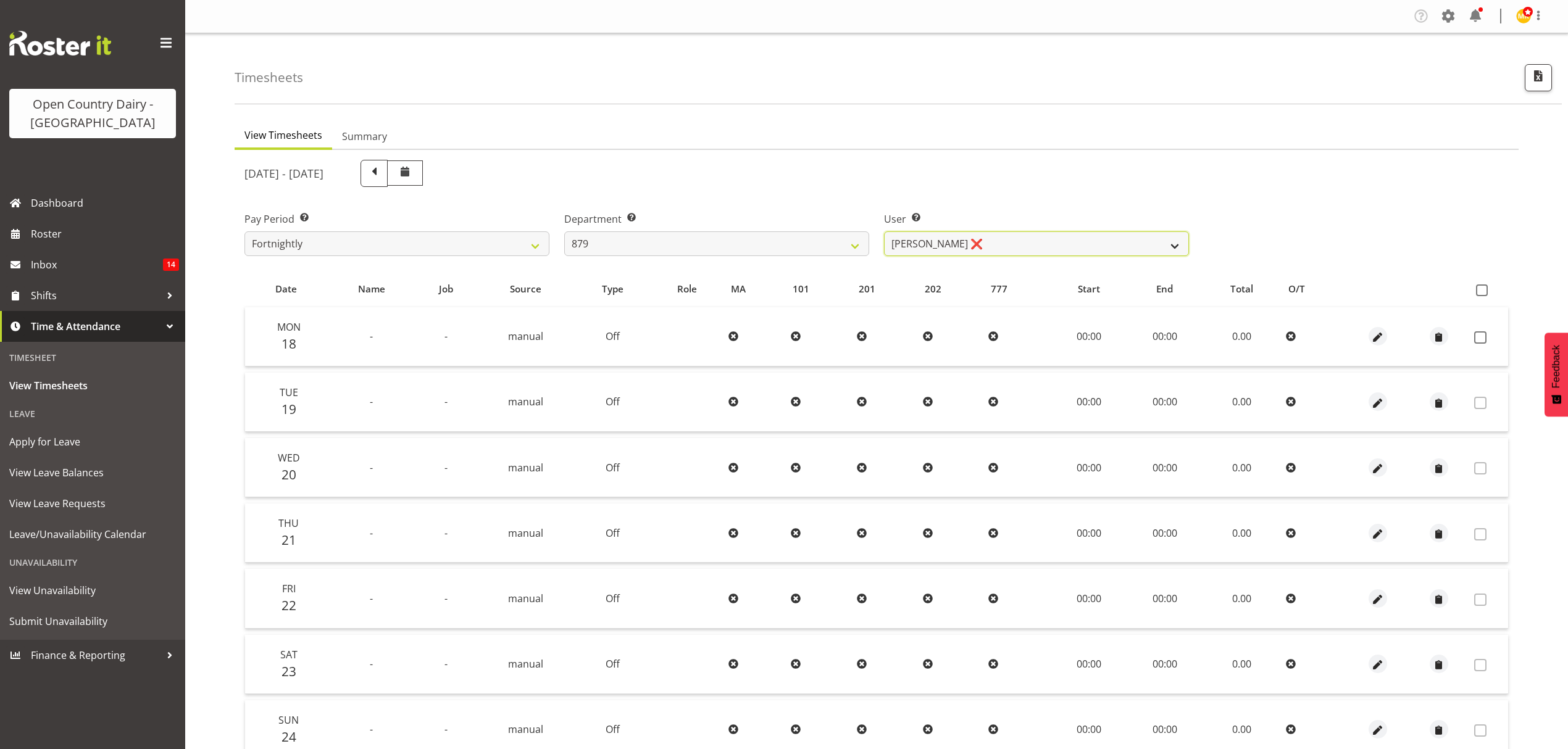
click at [1002, 233] on select "[PERSON_NAME] ❌ [PERSON_NAME] ❌ [PERSON_NAME] ❌ [PERSON_NAME] ❌" at bounding box center [1036, 244] width 305 height 24
click at [1006, 176] on div "[DATE] - [DATE]" at bounding box center [716, 173] width 944 height 27
click at [800, 222] on label "Department Select which department you would like to view." at bounding box center [716, 219] width 305 height 14
click at [795, 242] on select "734 735 736 737 738 739 851 852 853 854 855 856 858 861 862 865 868 869 870 873" at bounding box center [716, 244] width 305 height 24
click at [564, 232] on select "734 735 736 737 738 739 851 852 853 854 855 856 858 861 862 865 868 869 870 873" at bounding box center [716, 244] width 305 height 24
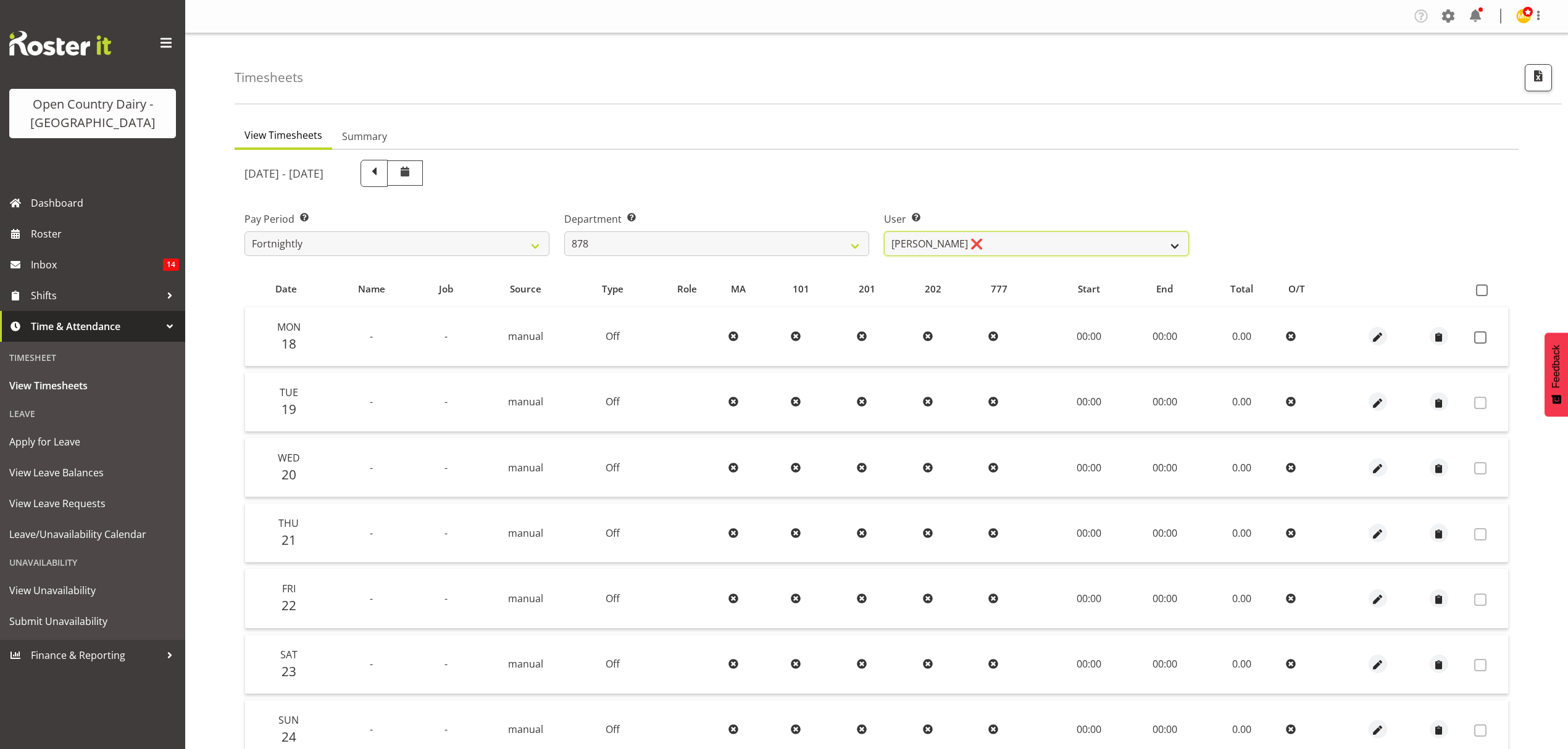
click at [1019, 232] on select "[PERSON_NAME] ❌ [PERSON_NAME] ❌ [PERSON_NAME] ❌ [PERSON_NAME] ❌" at bounding box center [1036, 244] width 305 height 24
click at [1021, 194] on div "User Select user. Note: This is filtered down by the previous two drop-down ite…" at bounding box center [1037, 228] width 320 height 69
click at [807, 237] on select "734 735 736 737 738 739 851 852 853 854 855 856 858 861 862 865 868 869 870 873" at bounding box center [716, 244] width 305 height 24
click at [564, 232] on select "734 735 736 737 738 739 851 852 853 854 855 856 858 861 862 865 868 869 870 873" at bounding box center [716, 244] width 305 height 24
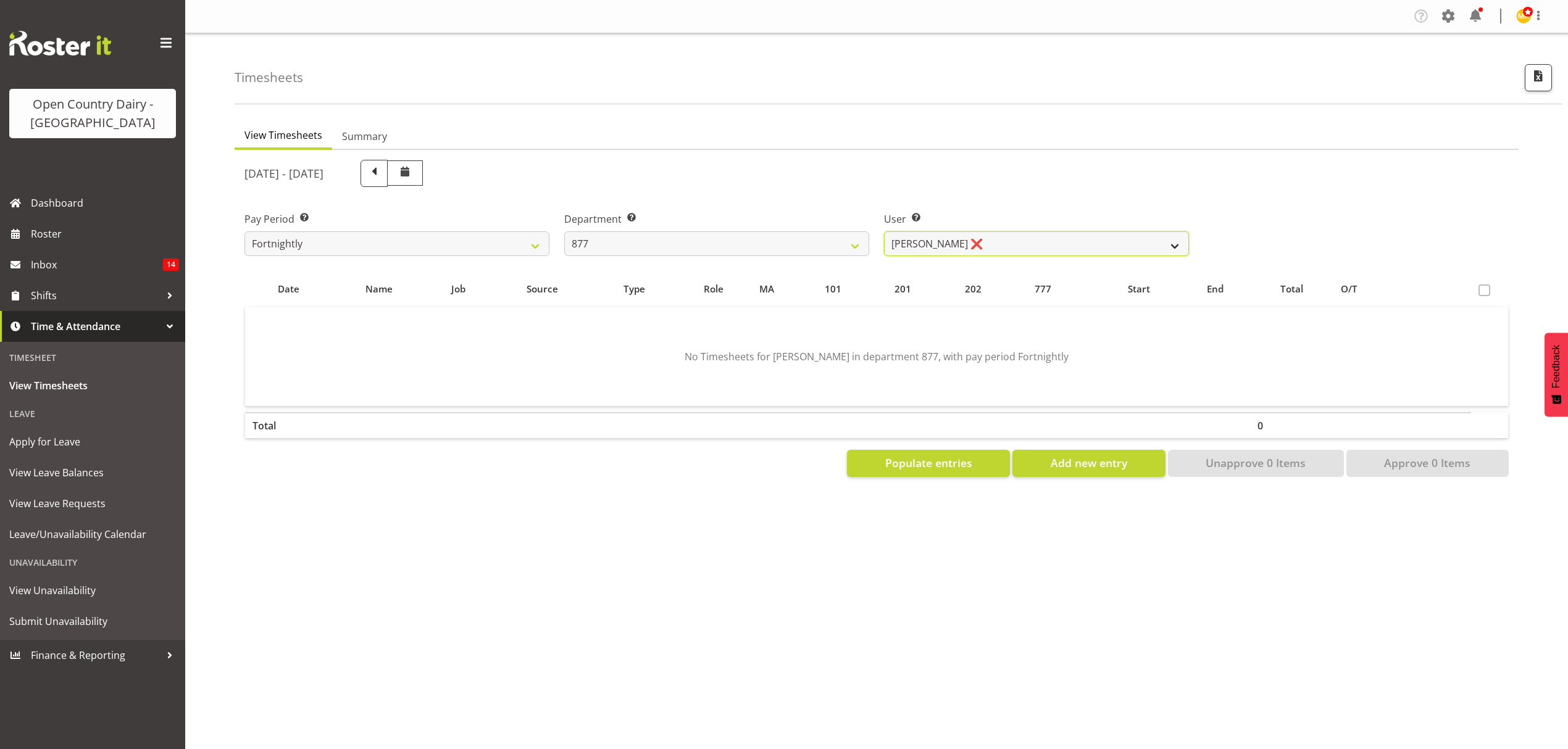
click at [1033, 240] on select "[PERSON_NAME] ❌ [PERSON_NAME] ❌ [PERSON_NAME] ❌ [PERSON_NAME] ❌" at bounding box center [1036, 244] width 305 height 24
click at [1022, 201] on div "User Select user. Note: This is filtered down by the previous two drop-down ite…" at bounding box center [1037, 228] width 320 height 69
click at [734, 250] on select "734 735 736 737 738 739 851 852 853 854 855 856 858 861 862 865 868 869 870 873" at bounding box center [716, 244] width 305 height 24
click at [564, 232] on select "734 735 736 737 738 739 851 852 853 854 855 856 858 861 862 865 868 869 870 873" at bounding box center [716, 244] width 305 height 24
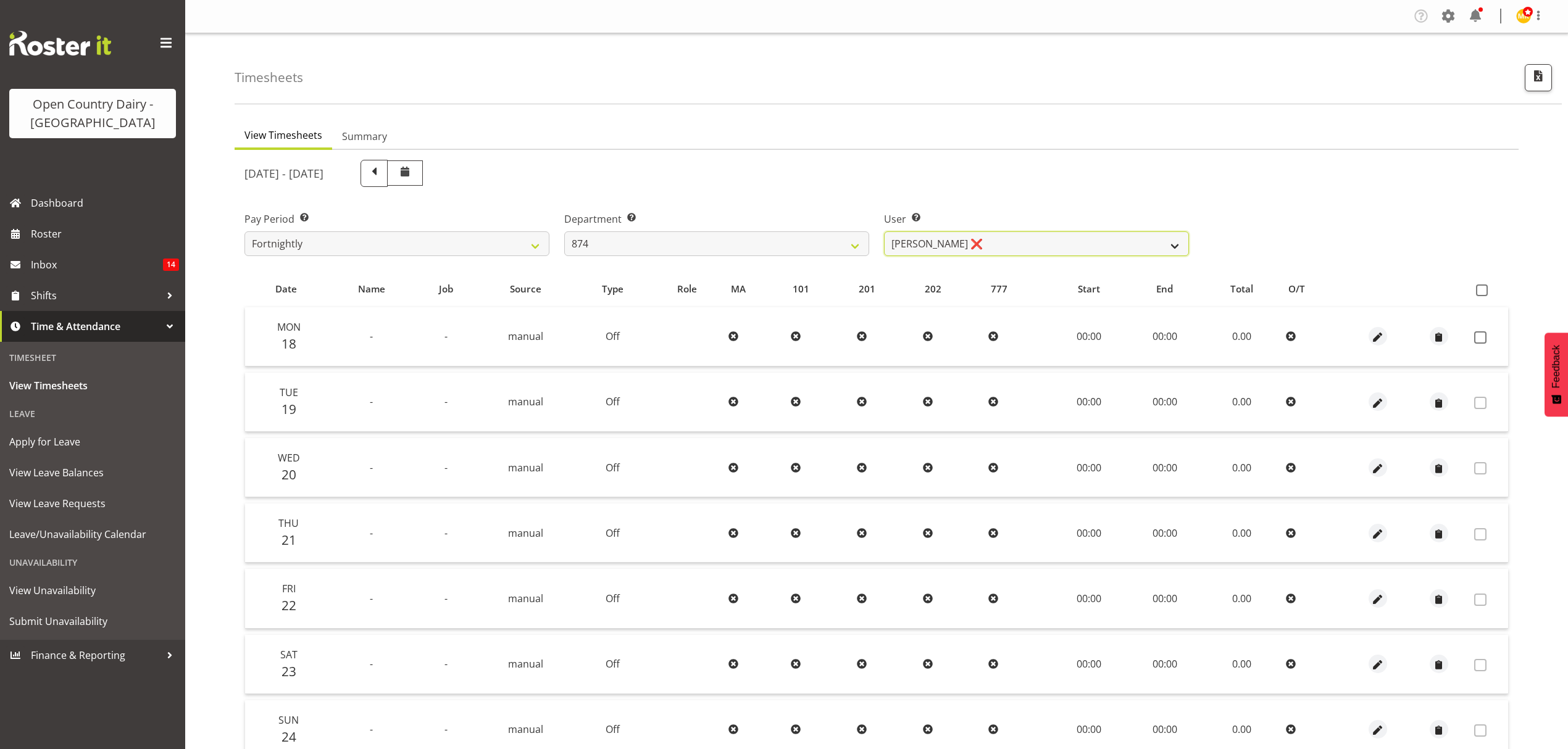
click at [1015, 236] on select "[PERSON_NAME] ❌ [PERSON_NAME] ❌ [PERSON_NAME] ❌ [PERSON_NAME] ❌" at bounding box center [1036, 244] width 305 height 24
drag, startPoint x: 1019, startPoint y: 194, endPoint x: 1012, endPoint y: 200, distance: 9.2
click at [1012, 200] on div "User Select user. Note: This is filtered down by the previous two drop-down ite…" at bounding box center [1037, 228] width 320 height 69
click at [743, 253] on select "734 735 736 737 738 739 851 852 853 854 855 856 858 861 862 865 868 869 870 873" at bounding box center [716, 244] width 305 height 24
click at [564, 232] on select "734 735 736 737 738 739 851 852 853 854 855 856 858 861 862 865 868 869 870 873" at bounding box center [716, 244] width 305 height 24
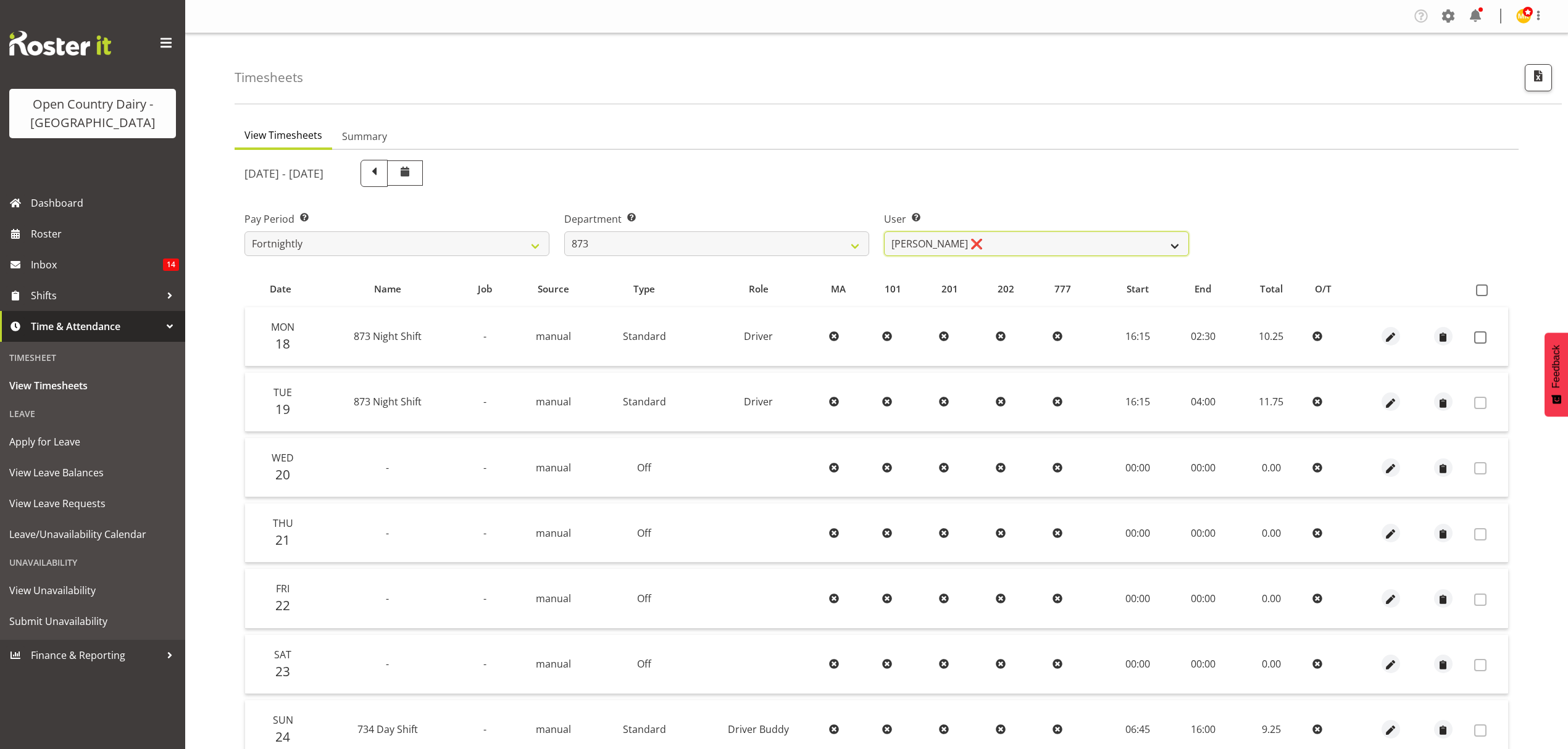
click at [1042, 238] on select "[PERSON_NAME] ❌ [PERSON_NAME] ❌ [PERSON_NAME] ❌ [PERSON_NAME] ❌" at bounding box center [1036, 244] width 305 height 24
drag, startPoint x: 1041, startPoint y: 192, endPoint x: 1008, endPoint y: 199, distance: 33.7
click at [1040, 192] on div "[DATE] - [DATE]" at bounding box center [716, 174] width 960 height 42
click at [796, 237] on select "734 735 736 737 738 739 851 852 853 854 855 856 858 861 862 865 868 869 870 873" at bounding box center [716, 244] width 305 height 24
click at [1090, 153] on div "[DATE] - [DATE]" at bounding box center [716, 174] width 960 height 42
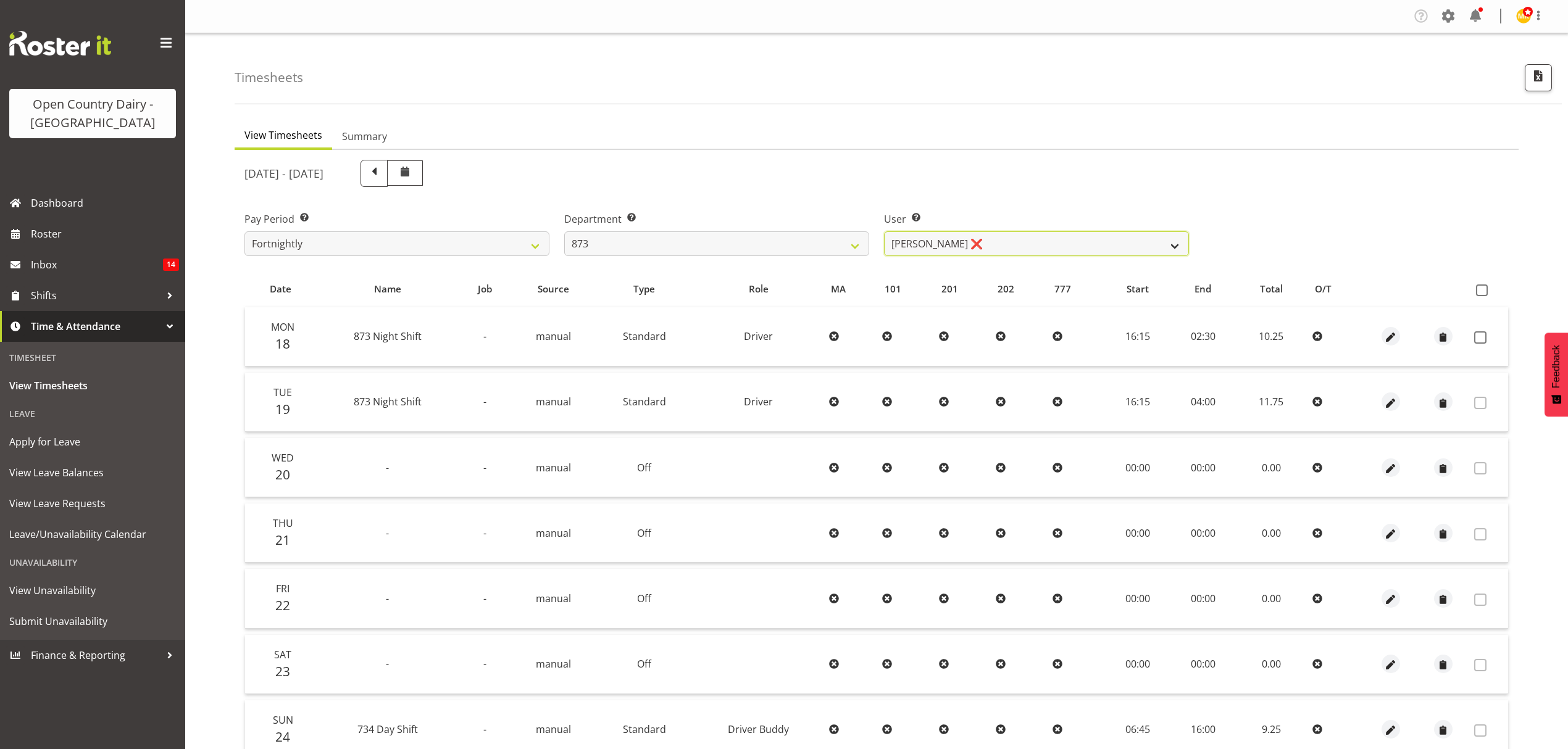
click at [1046, 247] on select "[PERSON_NAME] ❌ [PERSON_NAME] ❌ [PERSON_NAME] ❌ [PERSON_NAME] ❌" at bounding box center [1036, 244] width 305 height 24
click at [1045, 245] on select "[PERSON_NAME] ❌ [PERSON_NAME] ❌ [PERSON_NAME] ❌ [PERSON_NAME] ❌" at bounding box center [1036, 244] width 305 height 24
click at [1042, 242] on select "[PERSON_NAME] ❌ [PERSON_NAME] ❌ [PERSON_NAME] ❌ [PERSON_NAME] ❌" at bounding box center [1036, 244] width 305 height 24
drag, startPoint x: 986, startPoint y: 228, endPoint x: 1021, endPoint y: 247, distance: 39.8
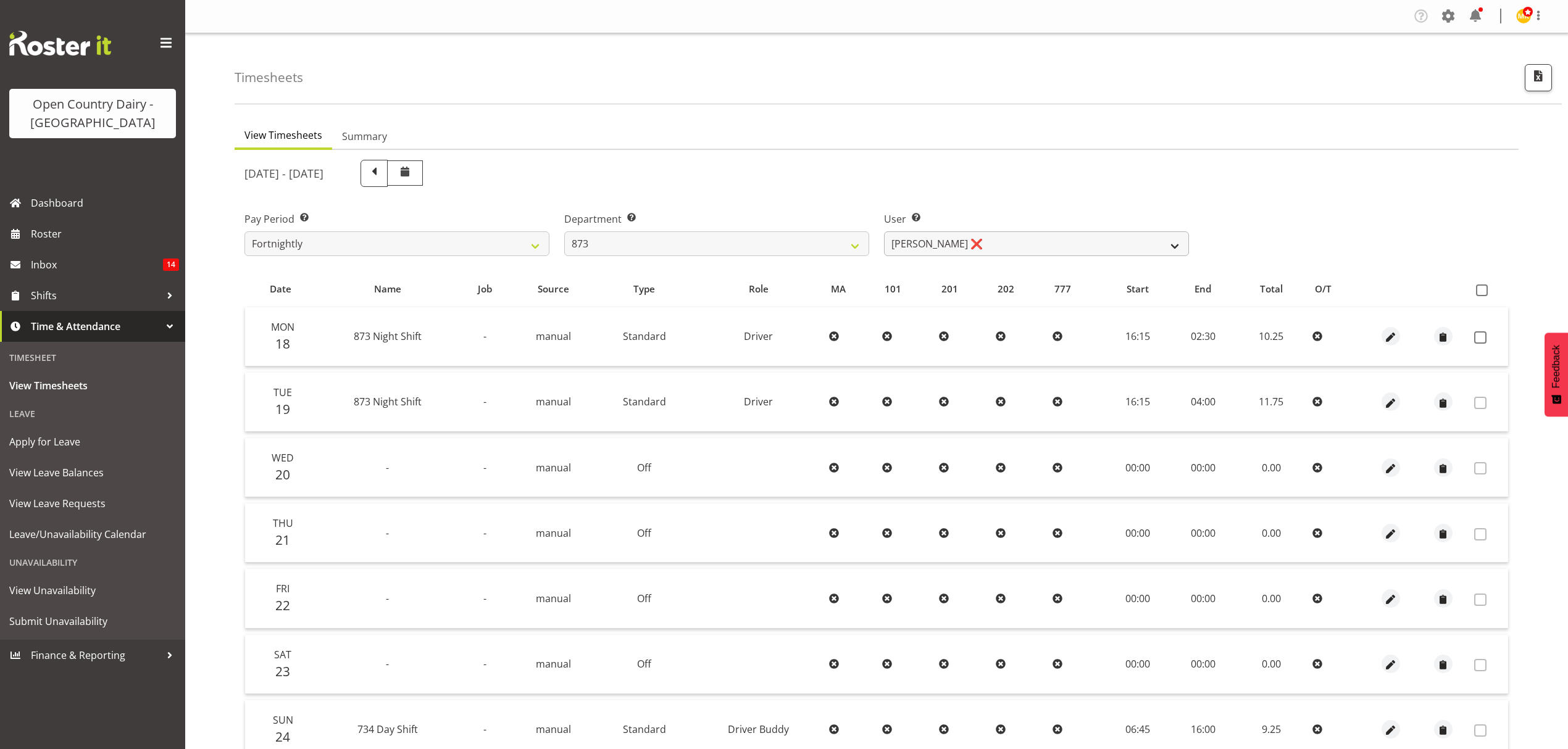
click at [988, 232] on div "User Select user. Note: This is filtered down by the previous two drop-down ite…" at bounding box center [1036, 234] width 305 height 44
click at [1033, 247] on select "[PERSON_NAME] ❌ [PERSON_NAME] ❌ [PERSON_NAME] ❌ [PERSON_NAME] ❌" at bounding box center [1036, 244] width 305 height 24
click at [991, 241] on select "[PERSON_NAME] ❌ [PERSON_NAME] ❌ [PERSON_NAME] ❌ [PERSON_NAME] ❌" at bounding box center [1036, 244] width 305 height 24
click at [857, 242] on select "734 735 736 737 738 739 851 852 853 854 855 856 858 861 862 865 868 869 870 873" at bounding box center [716, 244] width 305 height 24
click at [564, 232] on select "734 735 736 737 738 739 851 852 853 854 855 856 858 861 862 865 868 869 870 873" at bounding box center [716, 244] width 305 height 24
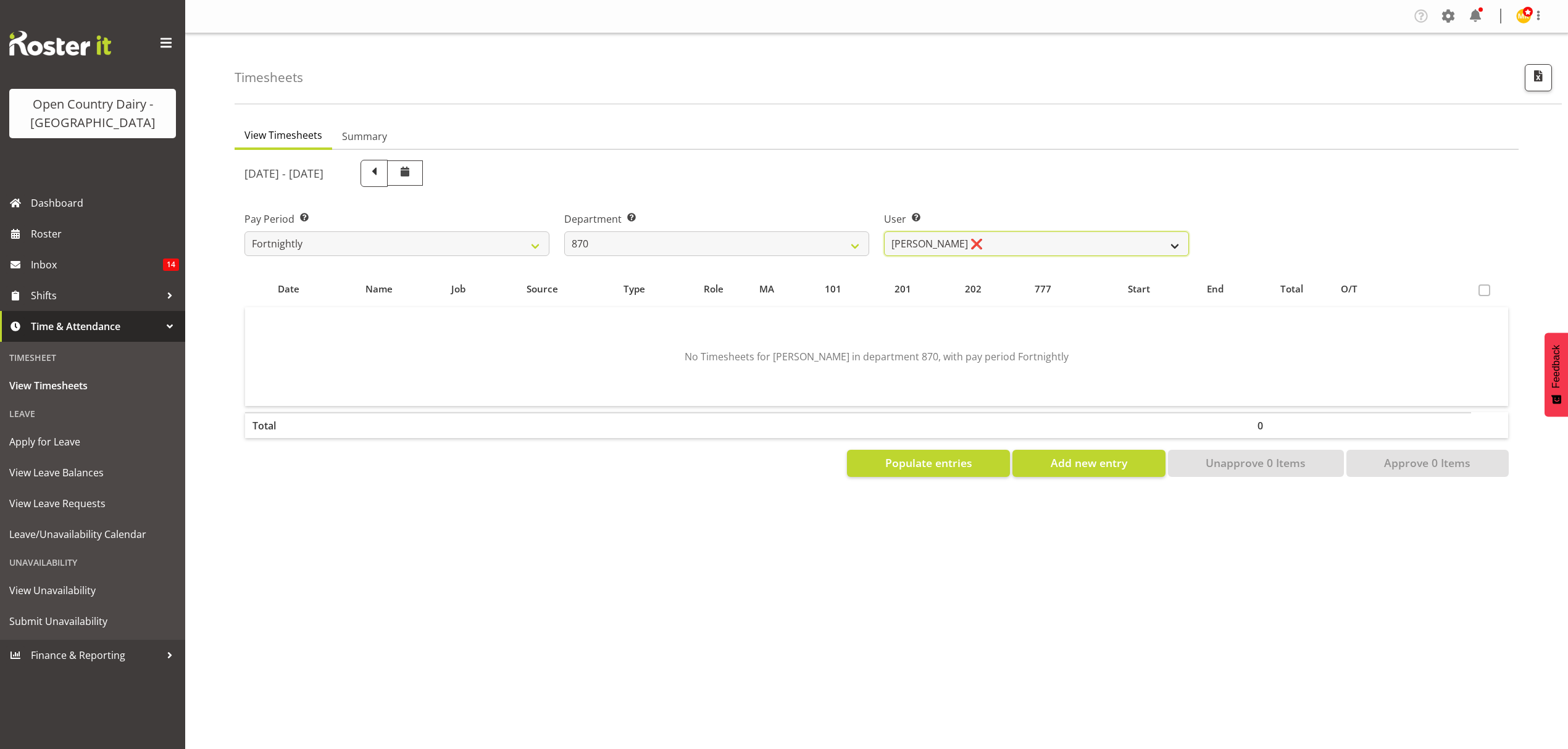
click at [1023, 250] on select "[PERSON_NAME] ❌ [PERSON_NAME] ❌ [PERSON_NAME] ❌" at bounding box center [1036, 244] width 305 height 24
click at [1025, 179] on div "[DATE] - [DATE]" at bounding box center [716, 173] width 944 height 27
click at [857, 240] on select "734 735 736 737 738 739 851 852 853 854 855 856 858 861 862 865 868 869 870 873" at bounding box center [716, 244] width 305 height 24
click at [564, 232] on select "734 735 736 737 738 739 851 852 853 854 855 856 858 861 862 865 868 869 870 873" at bounding box center [716, 244] width 305 height 24
click at [1027, 252] on select "[PERSON_NAME] ❌ [PERSON_NAME] ❌ [PERSON_NAME] ❌ [PERSON_NAME] ❌" at bounding box center [1036, 244] width 305 height 24
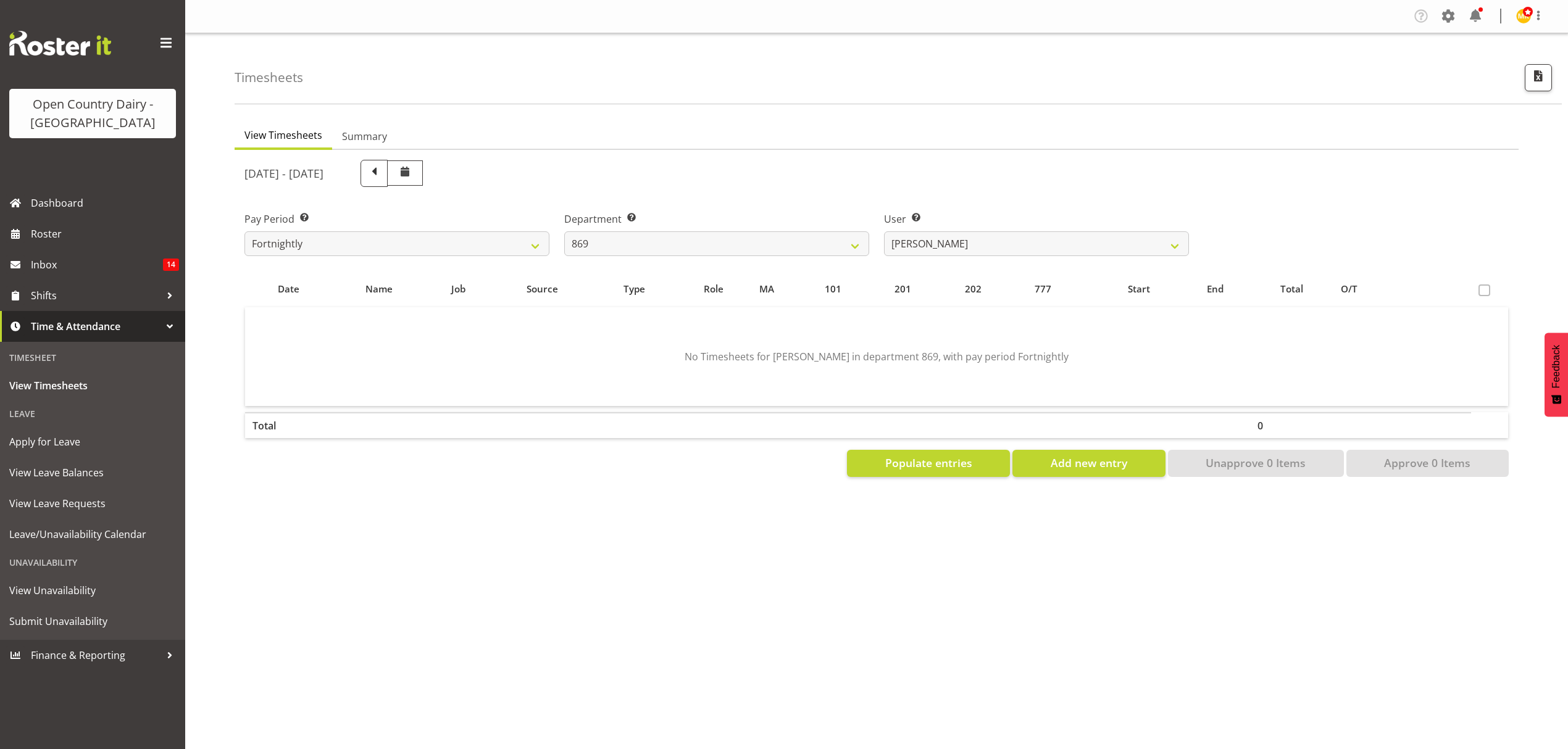
click at [1010, 188] on div "[DATE] - [DATE]" at bounding box center [716, 174] width 960 height 42
click at [751, 247] on select "734 735 736 737 738 739 851 852 853 854 855 856 858 861 862 865 868 869 870 873" at bounding box center [716, 244] width 305 height 24
click at [564, 232] on select "734 735 736 737 738 739 851 852 853 854 855 856 858 861 862 865 868 869 870 873" at bounding box center [716, 244] width 305 height 24
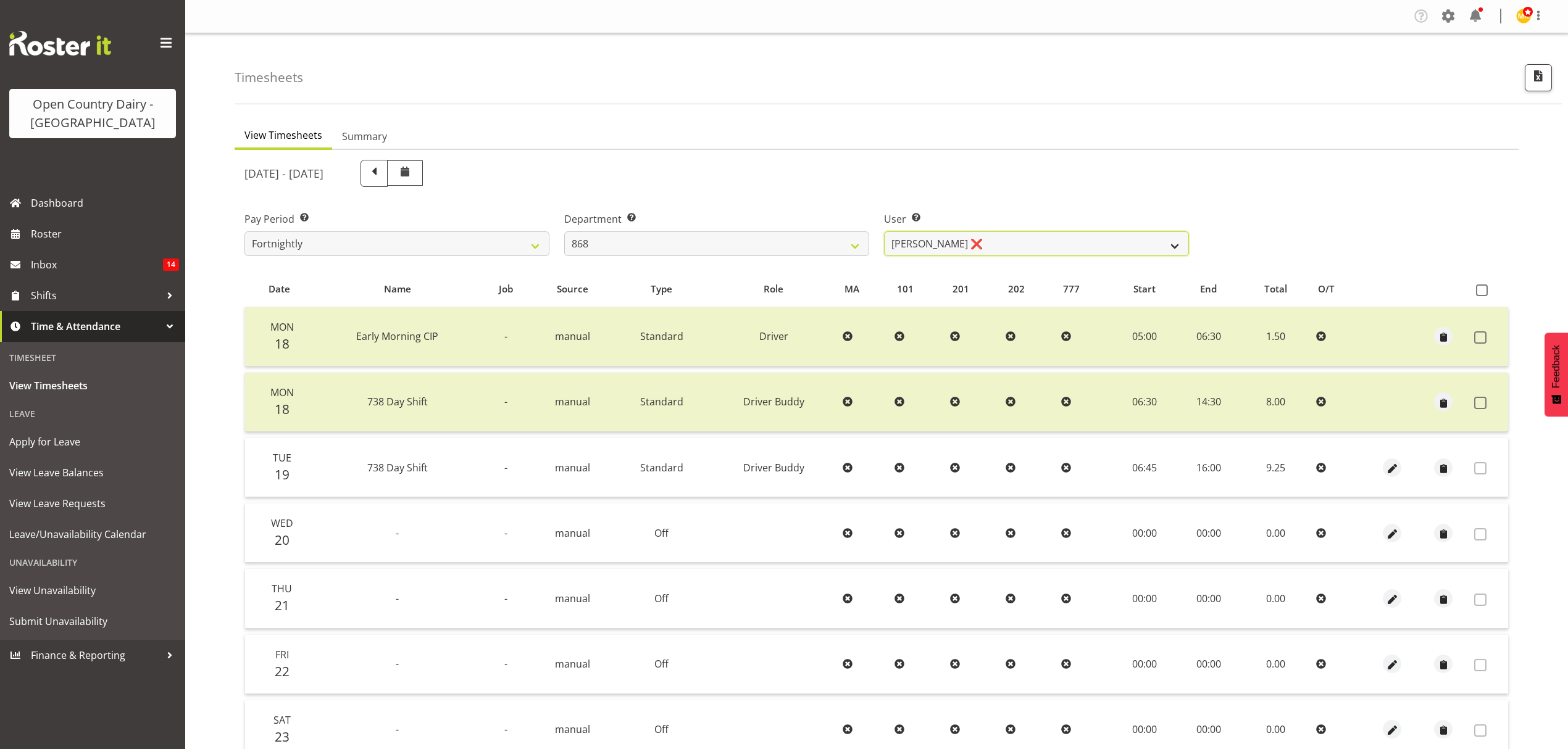
click at [979, 252] on select "[PERSON_NAME] ❌ [PERSON_NAME] ❌ [PERSON_NAME] ❌ [PERSON_NAME] ❌" at bounding box center [1036, 244] width 305 height 24
click at [971, 172] on div "[DATE] - [DATE]" at bounding box center [716, 173] width 944 height 27
click at [859, 235] on select "734 735 736 737 738 739 851 852 853 854 855 856 858 861 862 865 868 869 870 873" at bounding box center [716, 244] width 305 height 24
click at [752, 232] on select "734 735 736 737 738 739 851 852 853 854 855 856 858 861 862 865 868 869 870 873" at bounding box center [716, 244] width 305 height 24
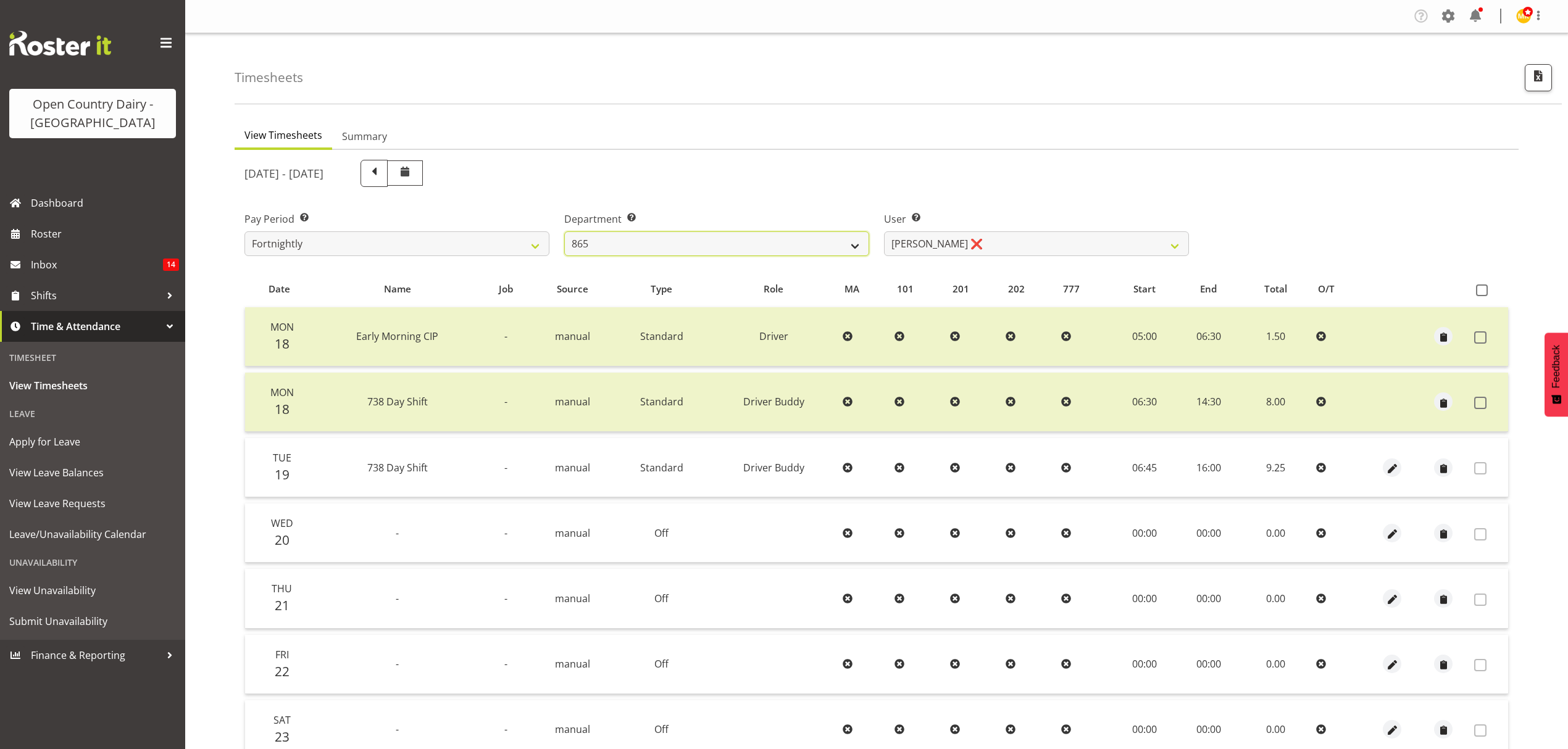
click at [564, 232] on select "734 735 736 737 738 739 851 852 853 854 855 856 858 861 862 865 868 869 870 873" at bounding box center [716, 244] width 305 height 24
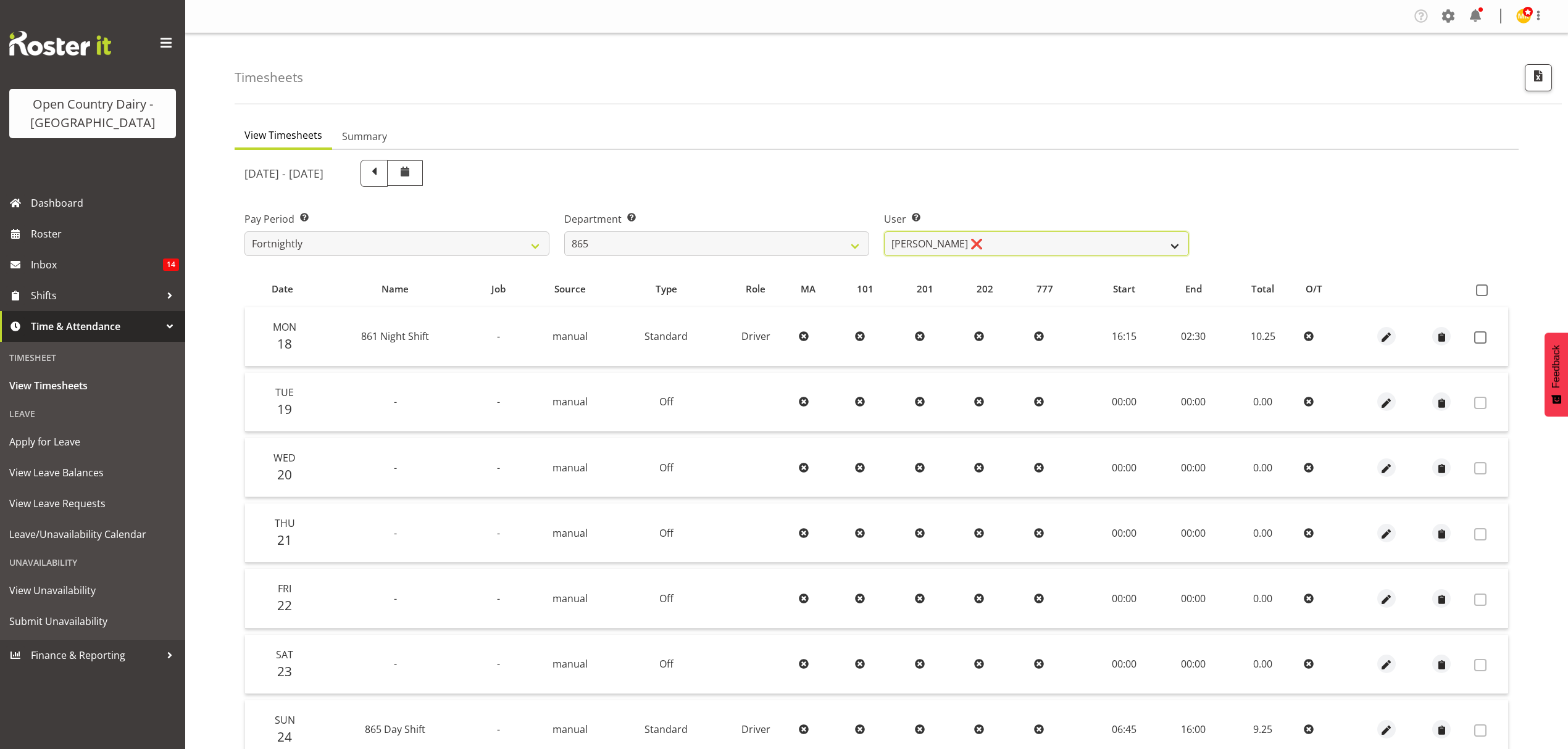
click at [1054, 244] on select "[PERSON_NAME] ❌ [PERSON_NAME] ❌ [PERSON_NAME] ❌" at bounding box center [1036, 244] width 305 height 24
click at [1054, 205] on div "User Select user. Note: This is filtered down by the previous two drop-down ite…" at bounding box center [1037, 228] width 320 height 69
click at [749, 233] on select "734 735 736 737 738 739 851 852 853 854 855 856 858 861 862 865 868 869 870 873" at bounding box center [716, 244] width 305 height 24
click at [564, 232] on select "734 735 736 737 738 739 851 852 853 854 855 856 858 861 862 865 868 869 870 873" at bounding box center [716, 244] width 305 height 24
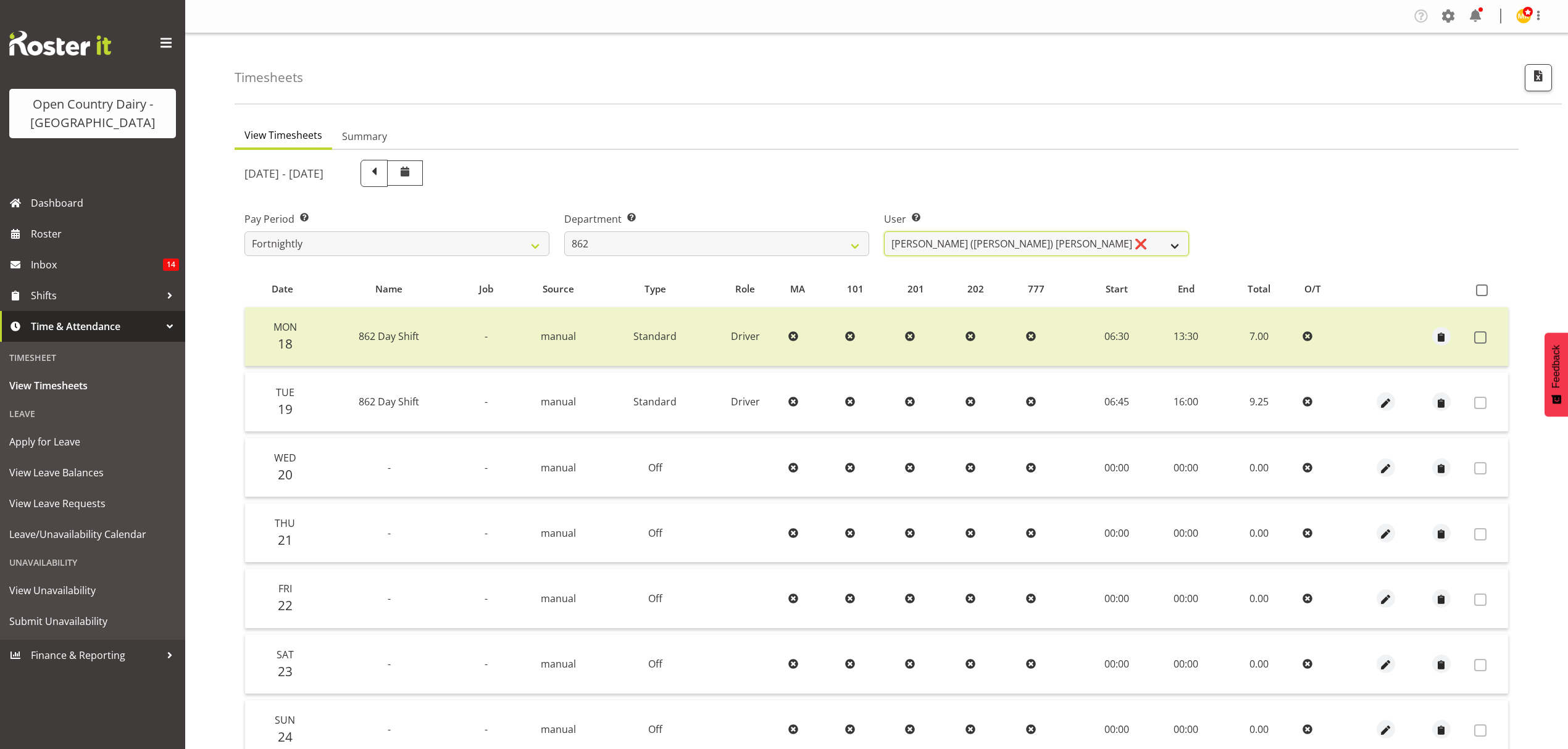
click at [944, 245] on select "[PERSON_NAME] ([PERSON_NAME]) [PERSON_NAME] ❌ [PERSON_NAME] ❌ Forbes [PERSON_NA…" at bounding box center [1036, 244] width 305 height 24
click at [940, 198] on div "User Select user. Note: This is filtered down by the previous two drop-down ite…" at bounding box center [1037, 228] width 320 height 69
click at [800, 261] on div "Department Select which department you would like to view. 734 735 736 737 738 …" at bounding box center [716, 228] width 320 height 69
click at [790, 251] on select "734 735 736 737 738 739 851 852 853 854 855 856 858 861 862 865 868 869 870 873" at bounding box center [716, 244] width 305 height 24
click at [564, 232] on select "734 735 736 737 738 739 851 852 853 854 855 856 858 861 862 865 868 869 870 873" at bounding box center [716, 244] width 305 height 24
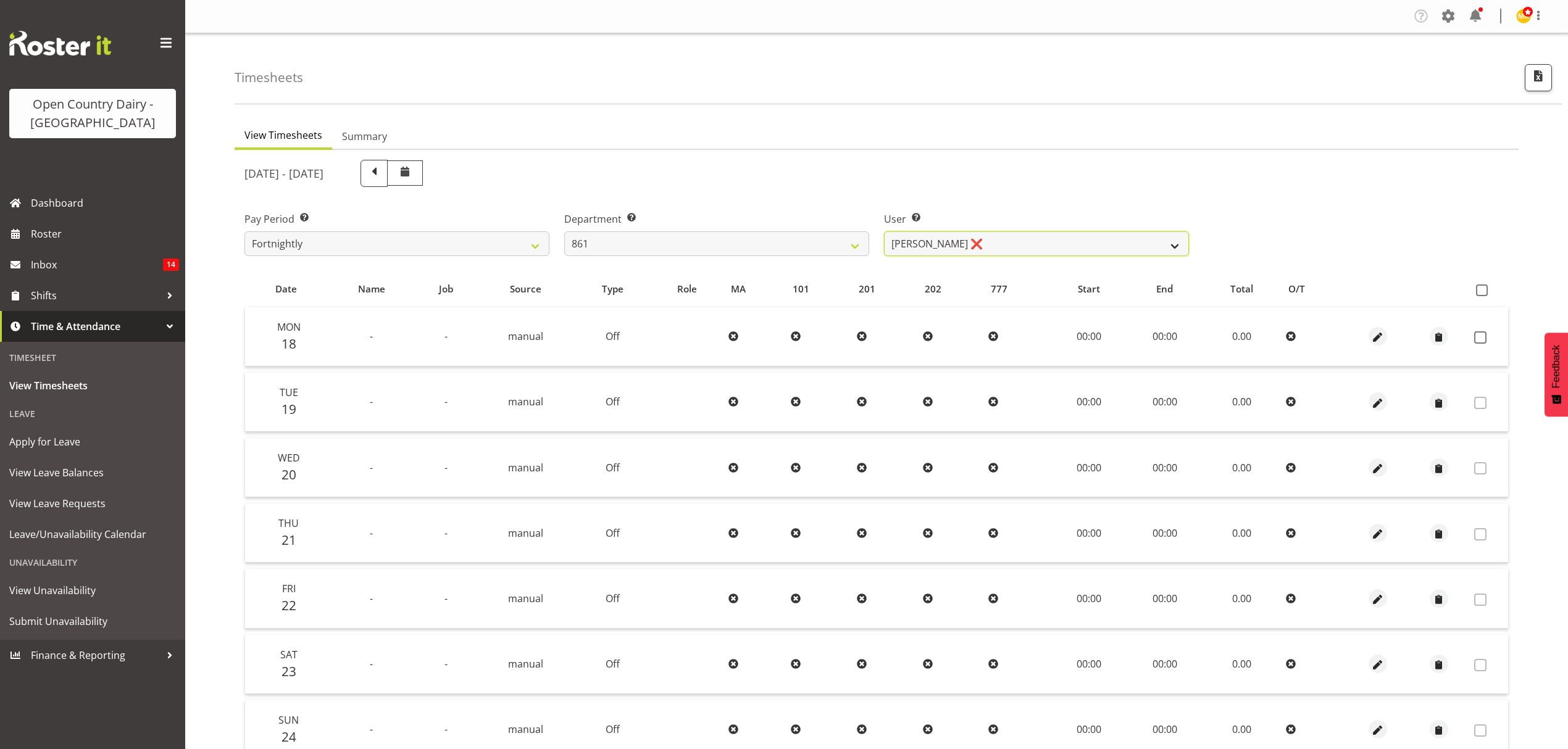
click at [926, 250] on select "[PERSON_NAME] ❌ [PERSON_NAME] ❌ [PERSON_NAME] ❌" at bounding box center [1036, 244] width 305 height 24
drag, startPoint x: 936, startPoint y: 182, endPoint x: 861, endPoint y: 261, distance: 108.9
click at [926, 211] on div "[DATE] - [DATE] Pay Period Select which pay period you would like to view. Fort…" at bounding box center [877, 491] width 1264 height 677
click at [791, 251] on select "734 735 736 737 738 739 851 852 853 854 855 856 858 861 862 865 868 869 870 873" at bounding box center [716, 244] width 305 height 24
click at [564, 232] on select "734 735 736 737 738 739 851 852 853 854 855 856 858 861 862 865 868 869 870 873" at bounding box center [716, 244] width 305 height 24
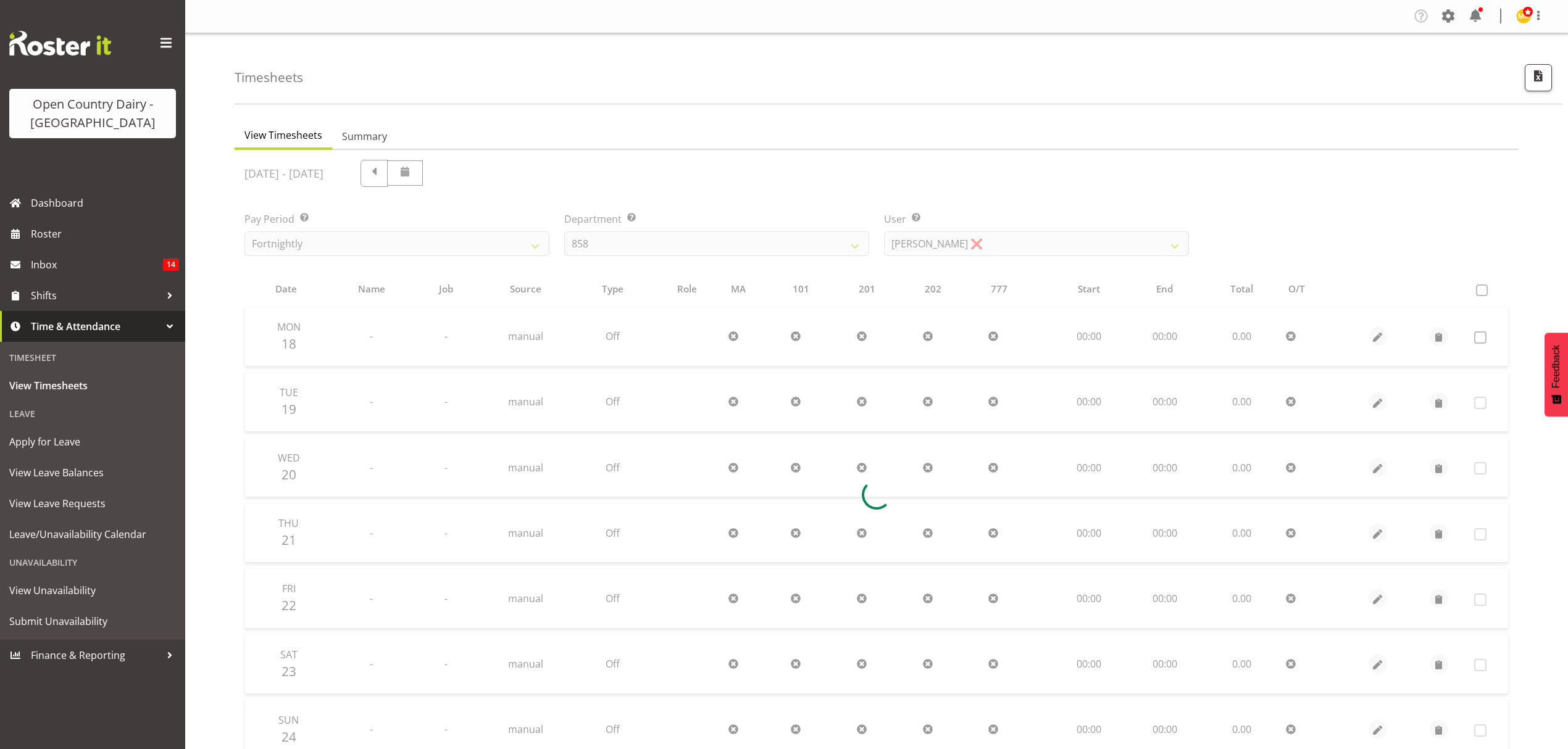
click at [1008, 242] on div at bounding box center [877, 495] width 1284 height 690
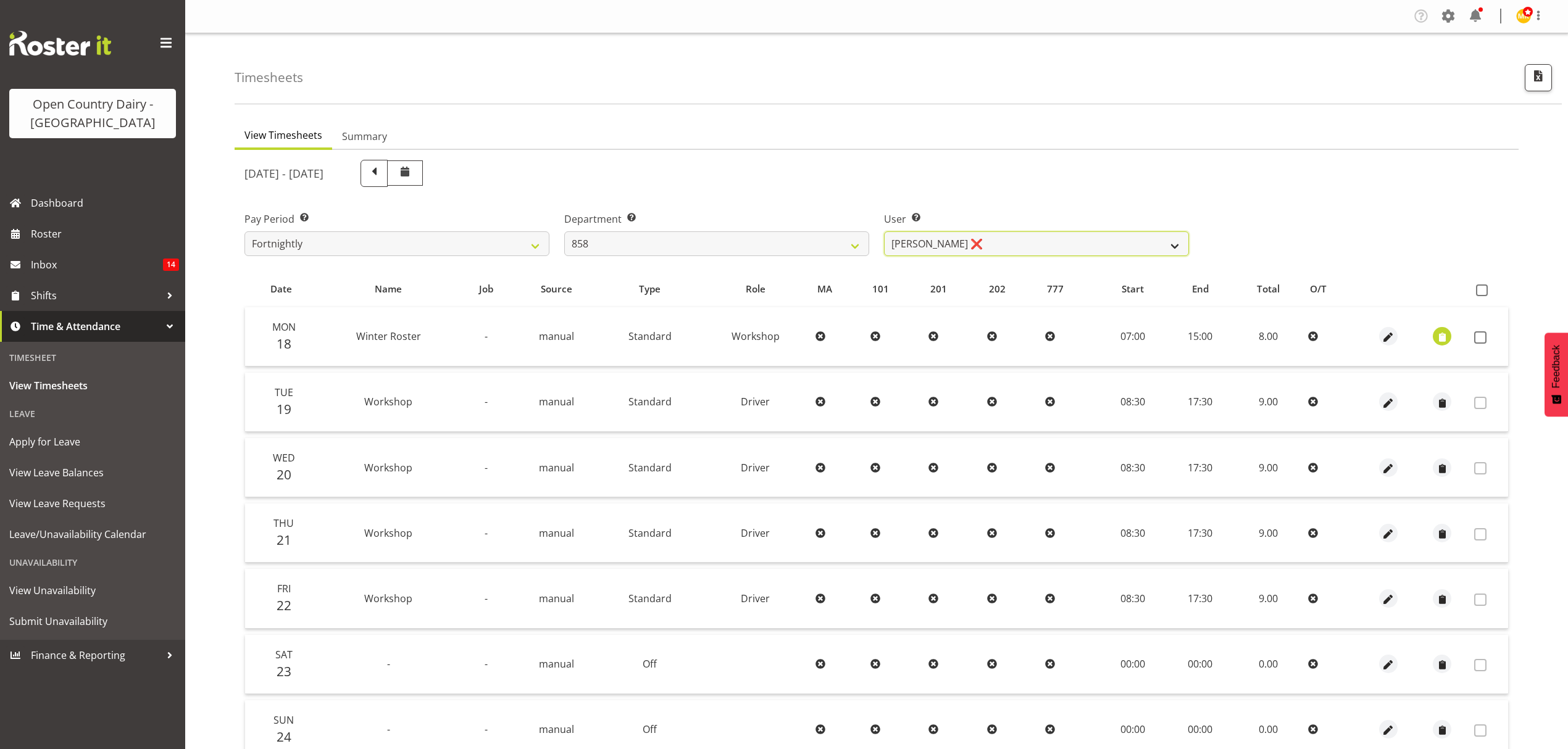
click at [1008, 242] on select "[PERSON_NAME] ❌ [PERSON_NAME] ❌ [PERSON_NAME] ❌" at bounding box center [1036, 244] width 305 height 24
click at [1003, 190] on div "[DATE] - [DATE]" at bounding box center [716, 174] width 960 height 42
click at [818, 254] on select "734 735 736 737 738 739 851 852 853 854 855 856 858 861 862 865 868 869 870 873" at bounding box center [716, 244] width 305 height 24
click at [564, 232] on select "734 735 736 737 738 739 851 852 853 854 855 856 858 861 862 865 868 869 870 873" at bounding box center [716, 244] width 305 height 24
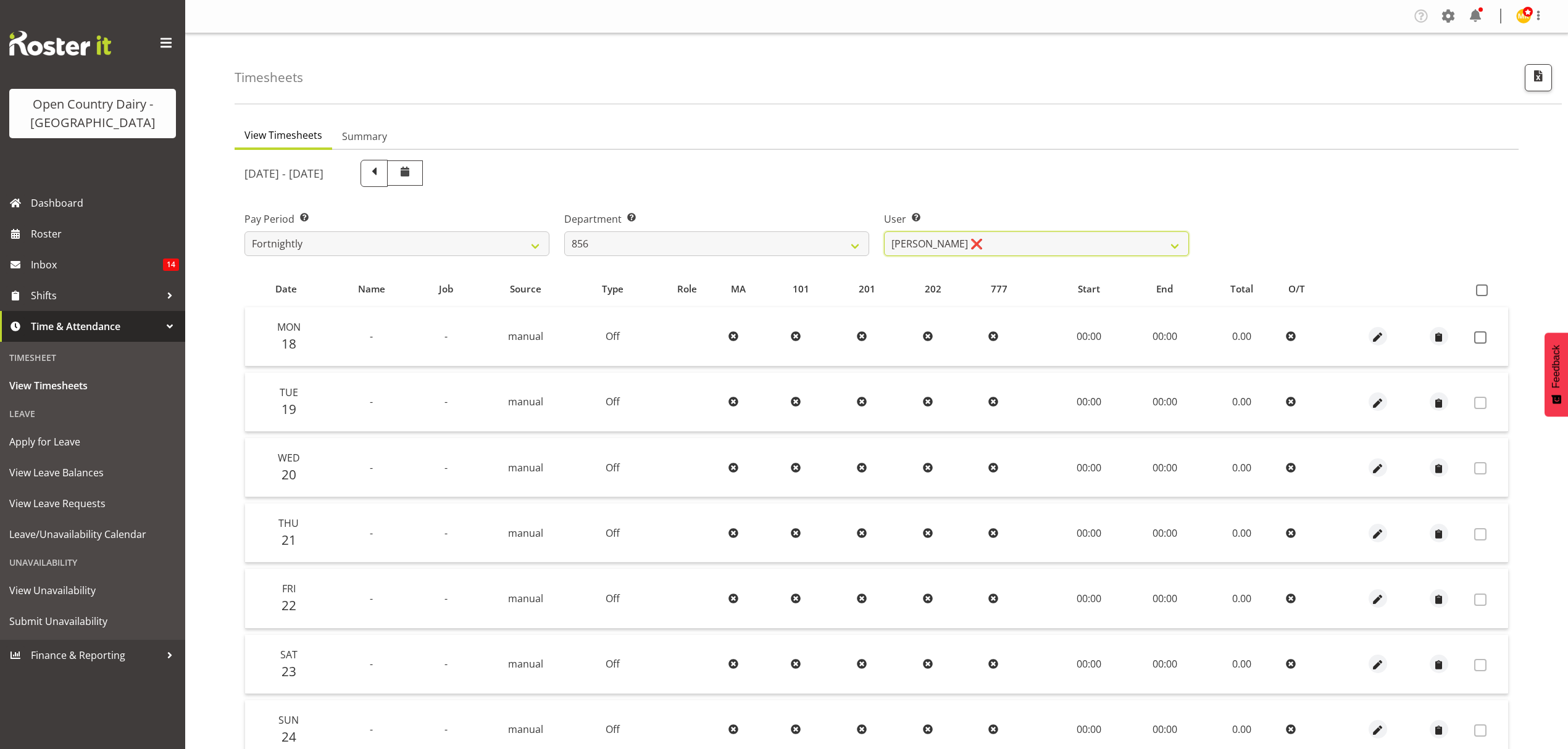
click at [1090, 238] on select "[PERSON_NAME] ❌ [PERSON_NAME] ❌ [PERSON_NAME] ❌ [PERSON_NAME] ❌" at bounding box center [1036, 244] width 305 height 24
click at [1079, 169] on div "[DATE] - [DATE]" at bounding box center [716, 173] width 944 height 27
click at [687, 259] on div "Department Select which department you would like to view. 734 735 736 737 738 …" at bounding box center [716, 228] width 320 height 69
click at [687, 250] on select "734 735 736 737 738 739 851 852 853 854 855 856 858 861 862 865 868 869 870 873" at bounding box center [716, 244] width 305 height 24
click at [564, 232] on select "734 735 736 737 738 739 851 852 853 854 855 856 858 861 862 865 868 869 870 873" at bounding box center [716, 244] width 305 height 24
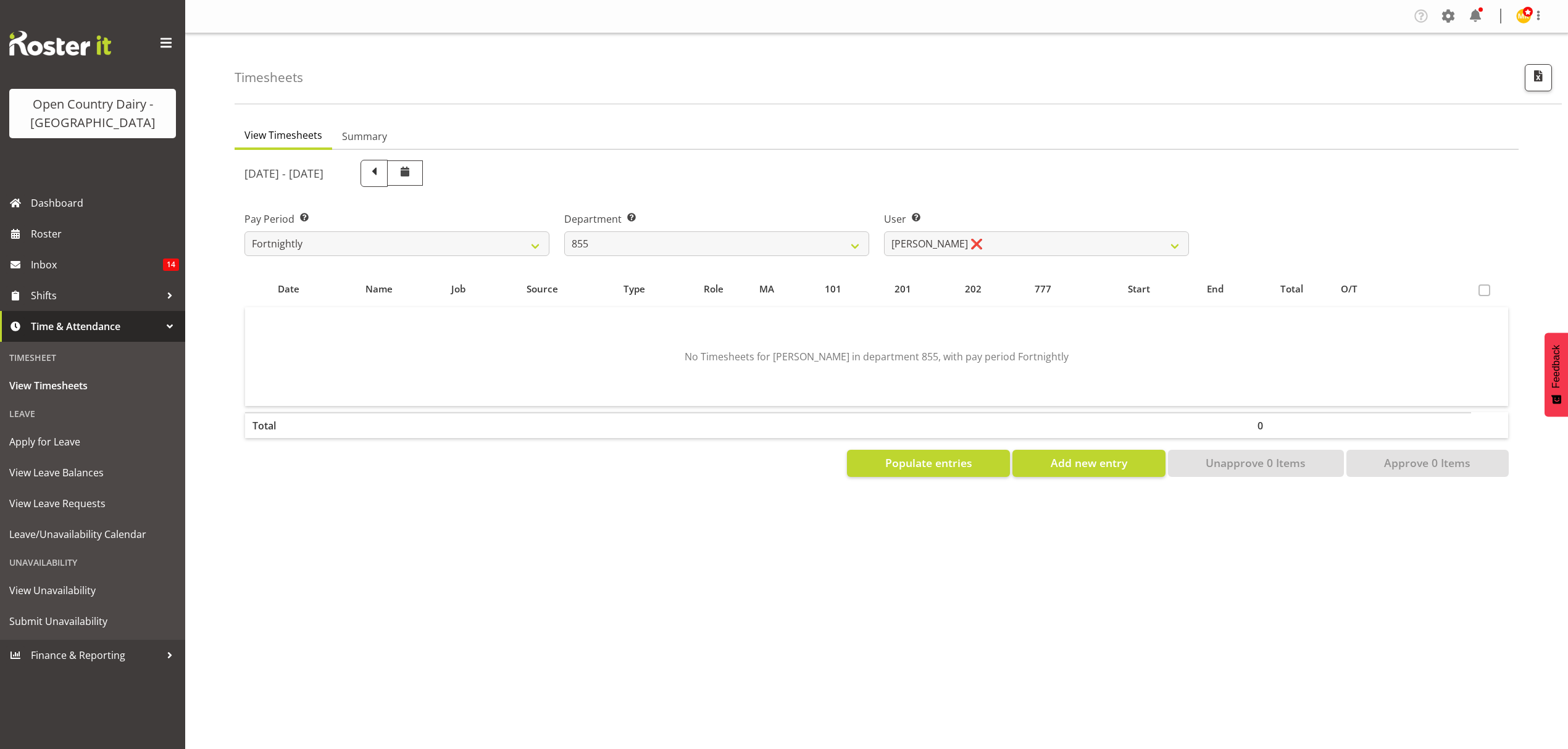
click at [1009, 228] on div "User Select user. Note: This is filtered down by the previous two drop-down ite…" at bounding box center [1036, 234] width 305 height 44
click at [1011, 234] on select "[PERSON_NAME] ❌ [PERSON_NAME] ❌ [PERSON_NAME] ❌" at bounding box center [1036, 244] width 305 height 24
click at [1008, 192] on div "[DATE] - [DATE]" at bounding box center [716, 174] width 960 height 42
click at [752, 238] on select "734 735 736 737 738 739 851 852 853 854 855 856 858 861 862 865 868 869 870 873" at bounding box center [716, 244] width 305 height 24
click at [564, 232] on select "734 735 736 737 738 739 851 852 853 854 855 856 858 861 862 865 868 869 870 873" at bounding box center [716, 244] width 305 height 24
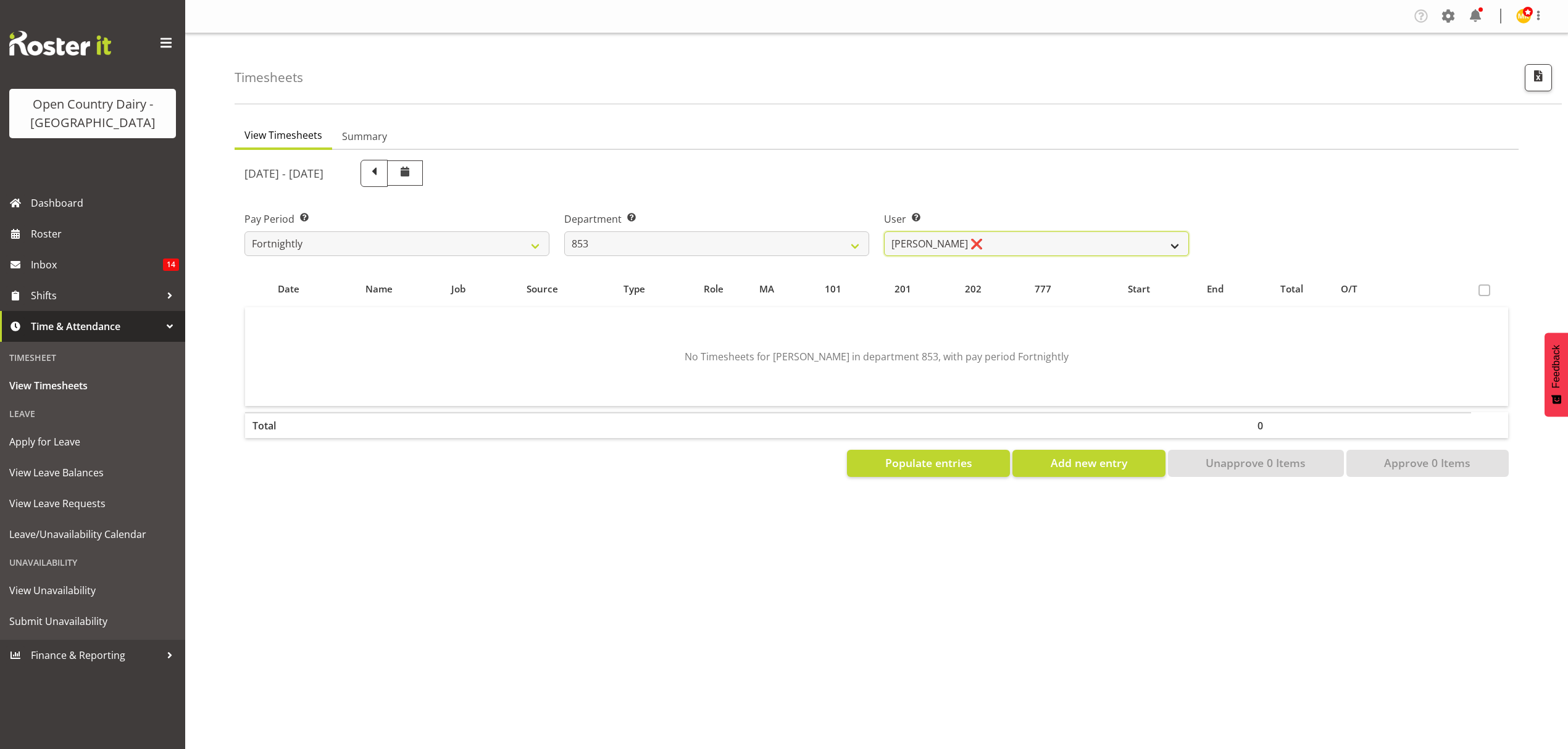
click at [988, 235] on select "[PERSON_NAME] ❌ [PERSON_NAME] ❌ [PERSON_NAME] ❌ [PERSON_NAME] ❌" at bounding box center [1036, 244] width 305 height 24
drag, startPoint x: 981, startPoint y: 176, endPoint x: 971, endPoint y: 186, distance: 14.1
click at [979, 178] on div "[DATE] - [DATE]" at bounding box center [716, 173] width 944 height 27
click at [781, 247] on select "734 735 736 737 738 739 851 852 853 854 855 856 858 861 862 865 868 869 870 873" at bounding box center [716, 244] width 305 height 24
click at [564, 232] on select "734 735 736 737 738 739 851 852 853 854 855 856 858 861 862 865 868 869 870 873" at bounding box center [716, 244] width 305 height 24
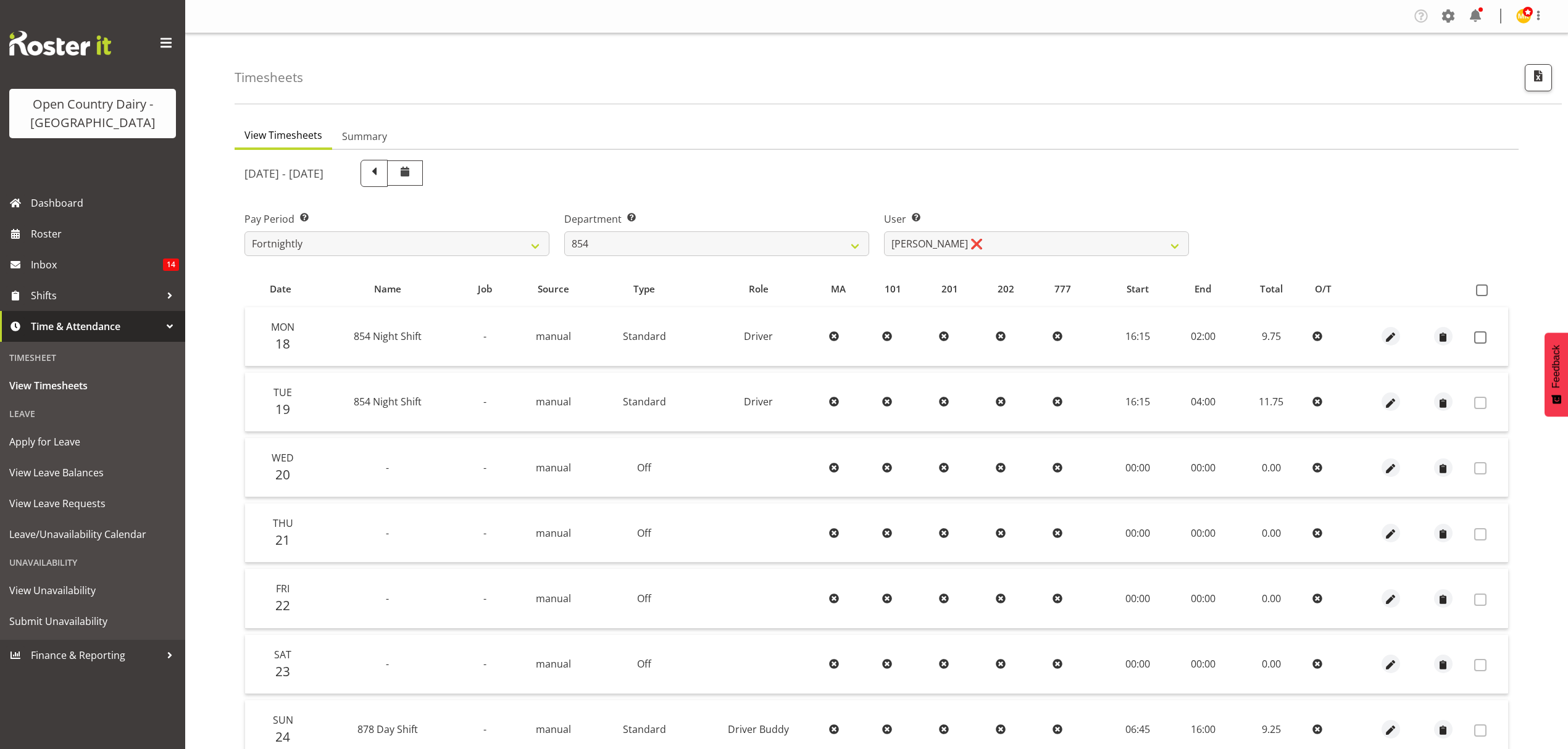
click at [1014, 240] on div "[DATE] - [DATE] Pay Period Select which pay period you would like to view. Fort…" at bounding box center [877, 491] width 1264 height 677
click at [1014, 240] on select "[PERSON_NAME] ❌ [PERSON_NAME] ❌ [PERSON_NAME] ❌ [PERSON_NAME] ❌" at bounding box center [1036, 244] width 305 height 24
click at [1016, 208] on div "User Select user. Note: This is filtered down by the previous two drop-down ite…" at bounding box center [1037, 228] width 320 height 69
click at [662, 250] on select "734 735 736 737 738 739 851 852 853 854 855 856 858 861 862 865 868 869 870 873" at bounding box center [716, 244] width 305 height 24
click at [564, 232] on select "734 735 736 737 738 739 851 852 853 854 855 856 858 861 862 865 868 869 870 873" at bounding box center [716, 244] width 305 height 24
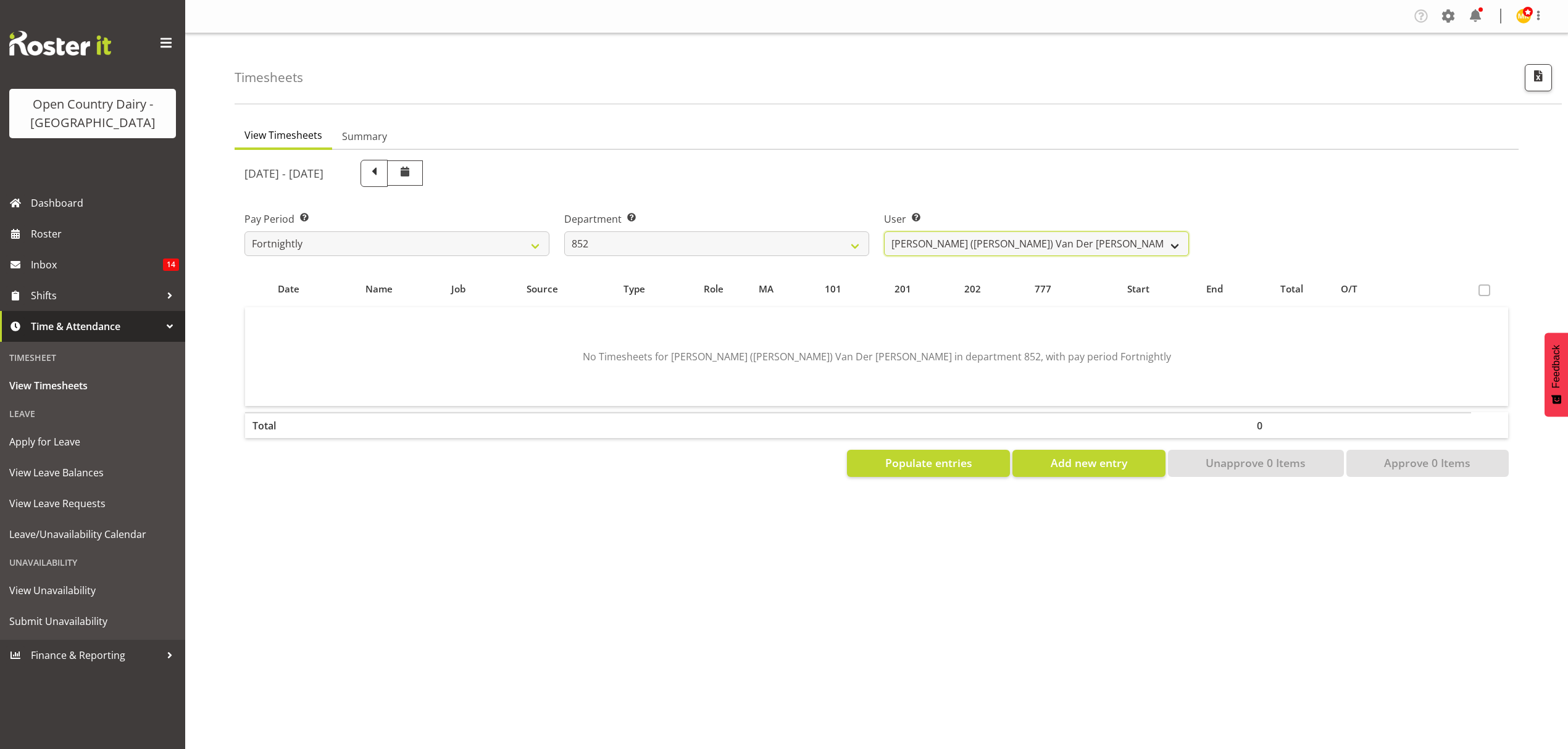
click at [990, 241] on select "[PERSON_NAME] ([PERSON_NAME]) [PERSON_NAME] ❌ [PERSON_NAME] ❌ [PERSON_NAME] ❌ […" at bounding box center [1036, 244] width 305 height 24
drag, startPoint x: 944, startPoint y: 166, endPoint x: 805, endPoint y: 220, distance: 149.1
click at [937, 170] on div "[DATE] - [DATE]" at bounding box center [716, 173] width 944 height 27
click at [694, 249] on select "734 735 736 737 738 739 851 852 853 854 855 856 858 861 862 865 868 869 870 873" at bounding box center [716, 244] width 305 height 24
click at [564, 232] on select "734 735 736 737 738 739 851 852 853 854 855 856 858 861 862 865 868 869 870 873" at bounding box center [716, 244] width 305 height 24
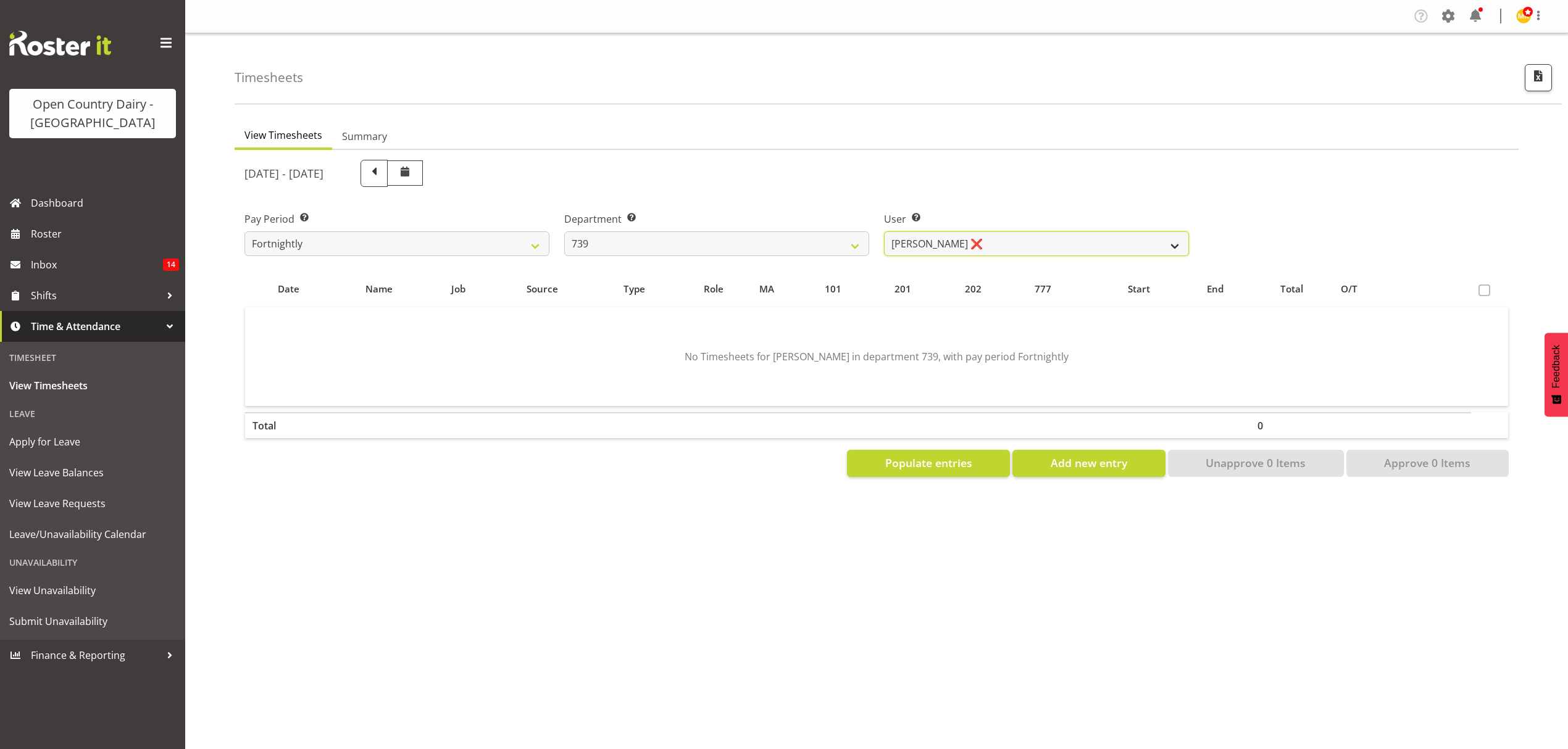
click at [987, 238] on select "[PERSON_NAME] ❌ [PERSON_NAME] ❌ [PERSON_NAME] Veint ❌" at bounding box center [1036, 244] width 305 height 24
drag, startPoint x: 963, startPoint y: 178, endPoint x: 886, endPoint y: 211, distance: 83.8
click at [952, 188] on div "[DATE] - [DATE]" at bounding box center [716, 174] width 960 height 42
click at [772, 236] on select "734 735 736 737 738 739 851 852 853 854 855 856 858 861 862 865 868 869 870 873" at bounding box center [716, 244] width 305 height 24
click at [564, 232] on select "734 735 736 737 738 739 851 852 853 854 855 856 858 861 862 865 868 869 870 873" at bounding box center [716, 244] width 305 height 24
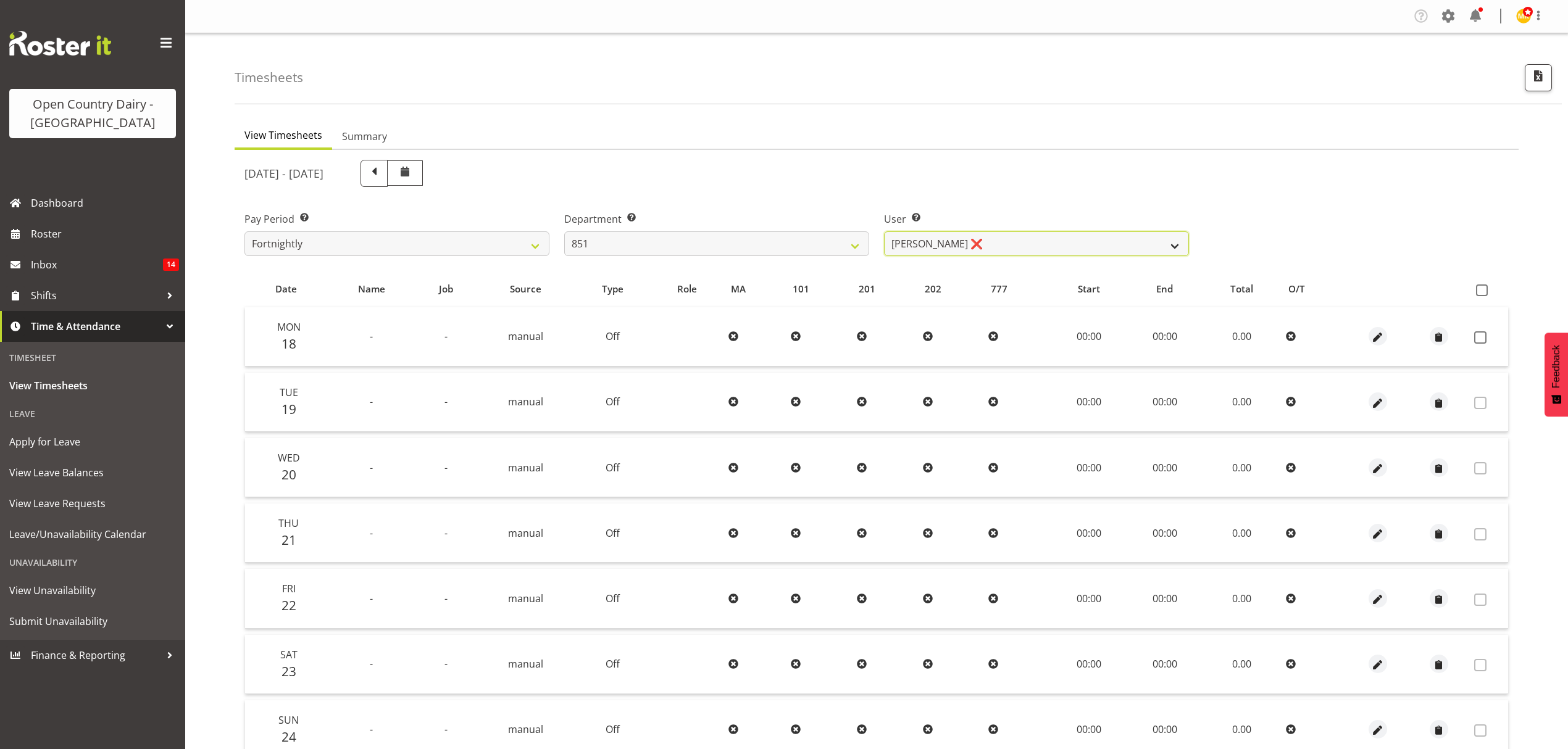
click at [1005, 236] on select "[PERSON_NAME] ❌ [PERSON_NAME] ❌ [PERSON_NAME] ❌" at bounding box center [1036, 244] width 305 height 24
click at [1027, 202] on div "User Select user. Note: This is filtered down by the previous two drop-down ite…" at bounding box center [1037, 228] width 320 height 69
click at [658, 250] on select "734 735 736 737 738 739 851 852 853 854 855 856 858 861 862 865 868 869 870 873" at bounding box center [716, 244] width 305 height 24
click at [564, 232] on select "734 735 736 737 738 739 851 852 853 854 855 856 858 861 862 865 868 869 870 873" at bounding box center [716, 244] width 305 height 24
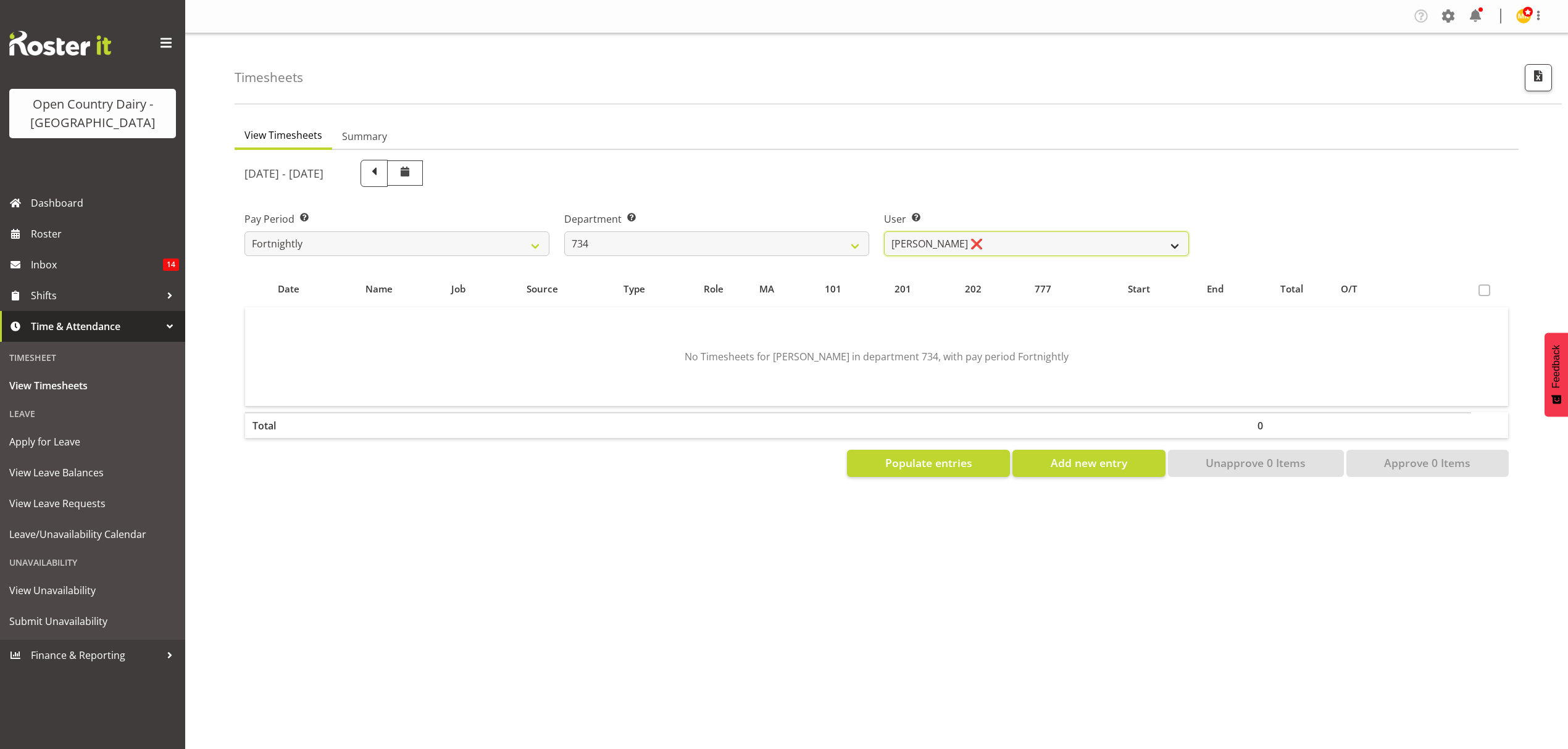
click at [976, 232] on select "[PERSON_NAME] ❌ [PERSON_NAME] ❌ [PERSON_NAME] ❌ [PERSON_NAME] ❌" at bounding box center [1036, 244] width 305 height 24
click at [963, 173] on div "[DATE] - [DATE]" at bounding box center [716, 173] width 944 height 27
click at [722, 254] on select "734 735 736 737 738 739 851 852 853 854 855 856 858 861 862 865 868 869 870 873" at bounding box center [716, 244] width 305 height 24
click at [564, 232] on select "734 735 736 737 738 739 851 852 853 854 855 856 858 861 862 865 868 869 870 873" at bounding box center [716, 244] width 305 height 24
click at [990, 242] on select "[PERSON_NAME] ❌ [PERSON_NAME] ❌ [PERSON_NAME] ❌ [PERSON_NAME] ❌" at bounding box center [1036, 244] width 305 height 24
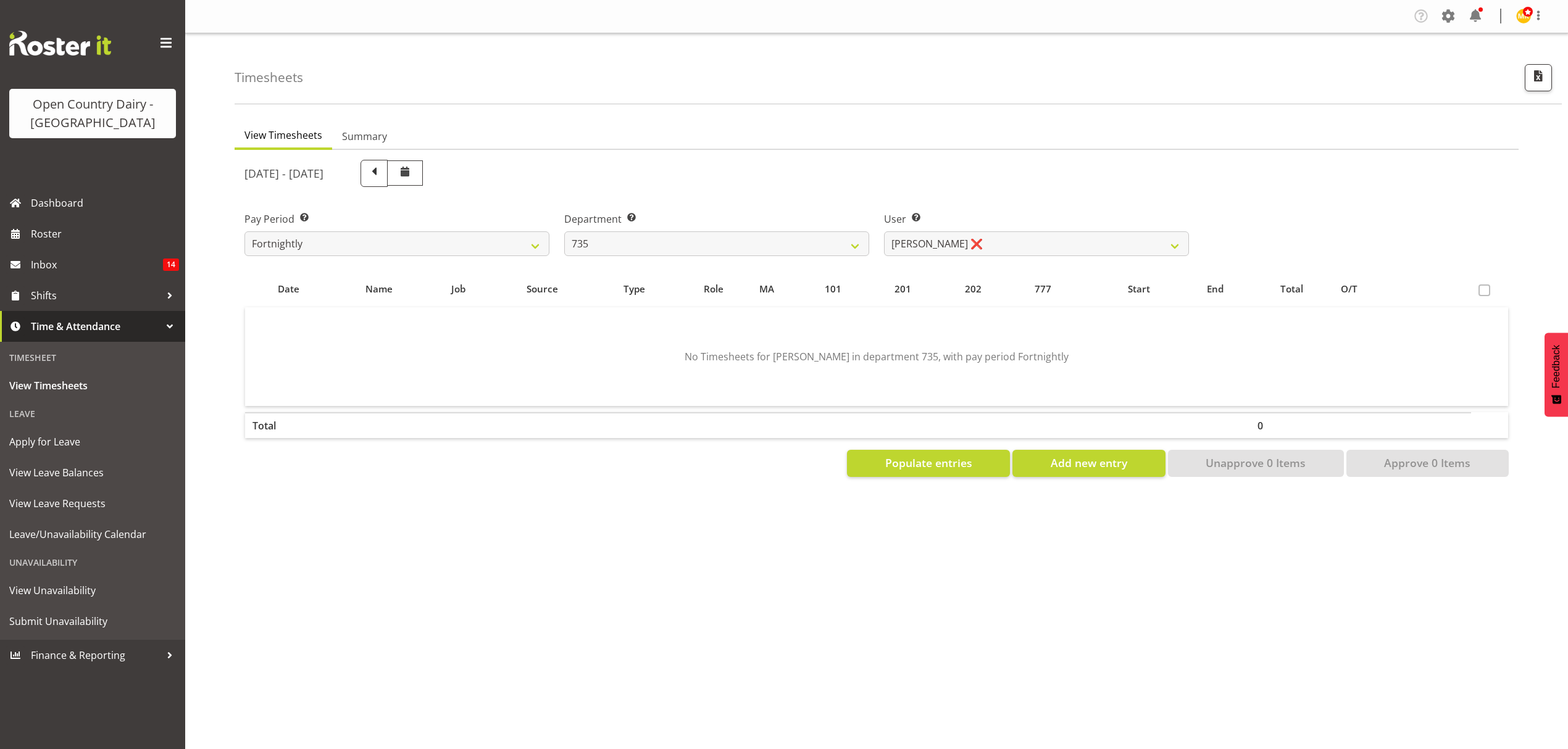
drag, startPoint x: 1000, startPoint y: 183, endPoint x: 902, endPoint y: 223, distance: 105.8
click at [1000, 185] on div "[DATE] - [DATE]" at bounding box center [716, 173] width 944 height 27
click at [740, 254] on select "734 735 736 737 738 739 851 852 853 854 855 856 858 861 862 865 868 869 870 873" at bounding box center [716, 244] width 305 height 24
click at [564, 232] on select "734 735 736 737 738 739 851 852 853 854 855 856 858 861 862 865 868 869 870 873" at bounding box center [716, 244] width 305 height 24
click at [1039, 242] on select "[PERSON_NAME] ❌ [PERSON_NAME] ❌ [PERSON_NAME] ❌ [PERSON_NAME] ❌" at bounding box center [1036, 244] width 305 height 24
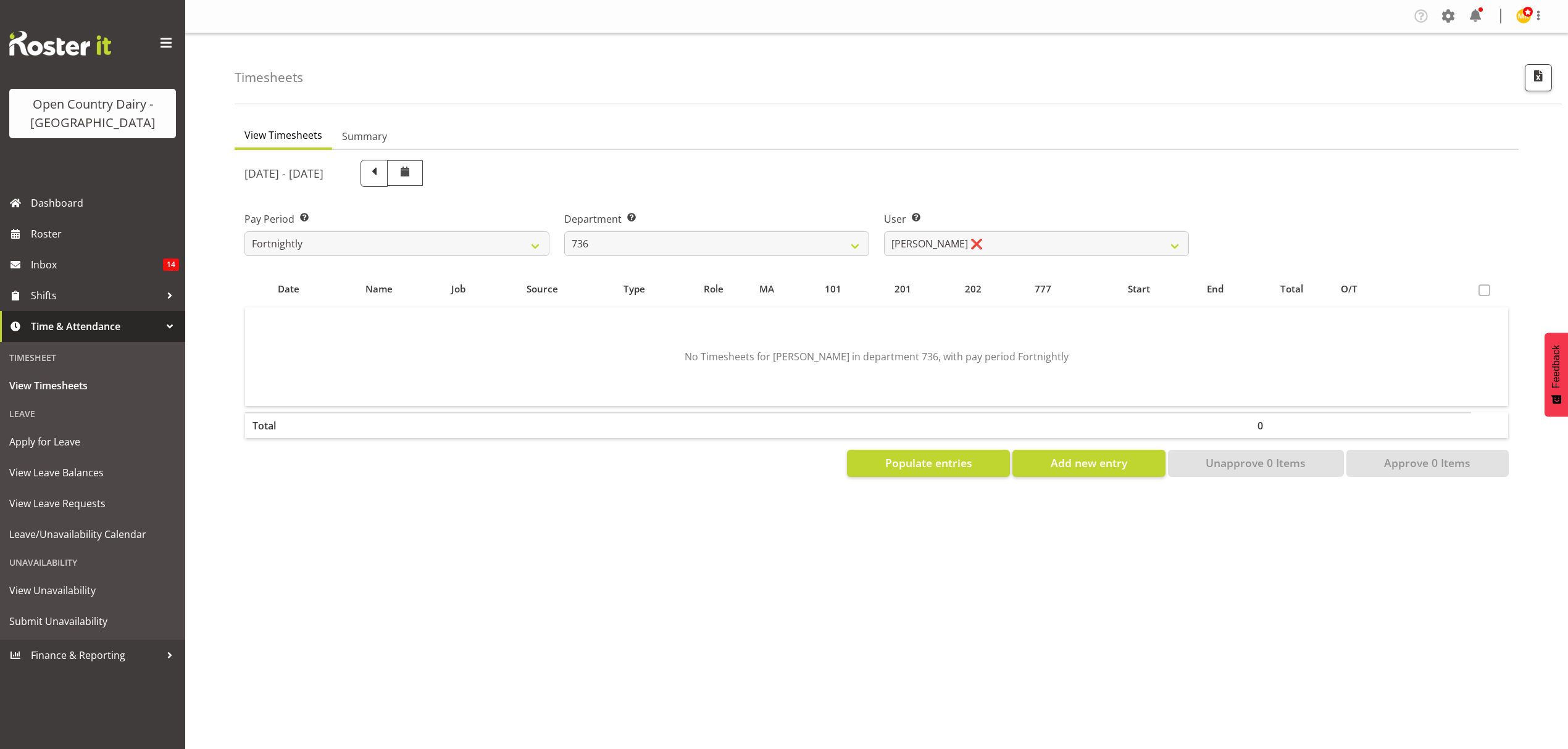
drag, startPoint x: 862, startPoint y: 182, endPoint x: 842, endPoint y: 203, distance: 29.0
click at [861, 183] on div "[DATE] - [DATE]" at bounding box center [716, 173] width 944 height 27
click at [771, 249] on select "734 735 736 737 738 739 851 852 853 854 855 856 858 861 862 865 868 869 870 873" at bounding box center [716, 244] width 305 height 24
select select "903"
click at [564, 232] on select "734 735 736 737 738 739 851 852 853 854 855 856 858 861 862 865 868 869 870 873" at bounding box center [716, 244] width 305 height 24
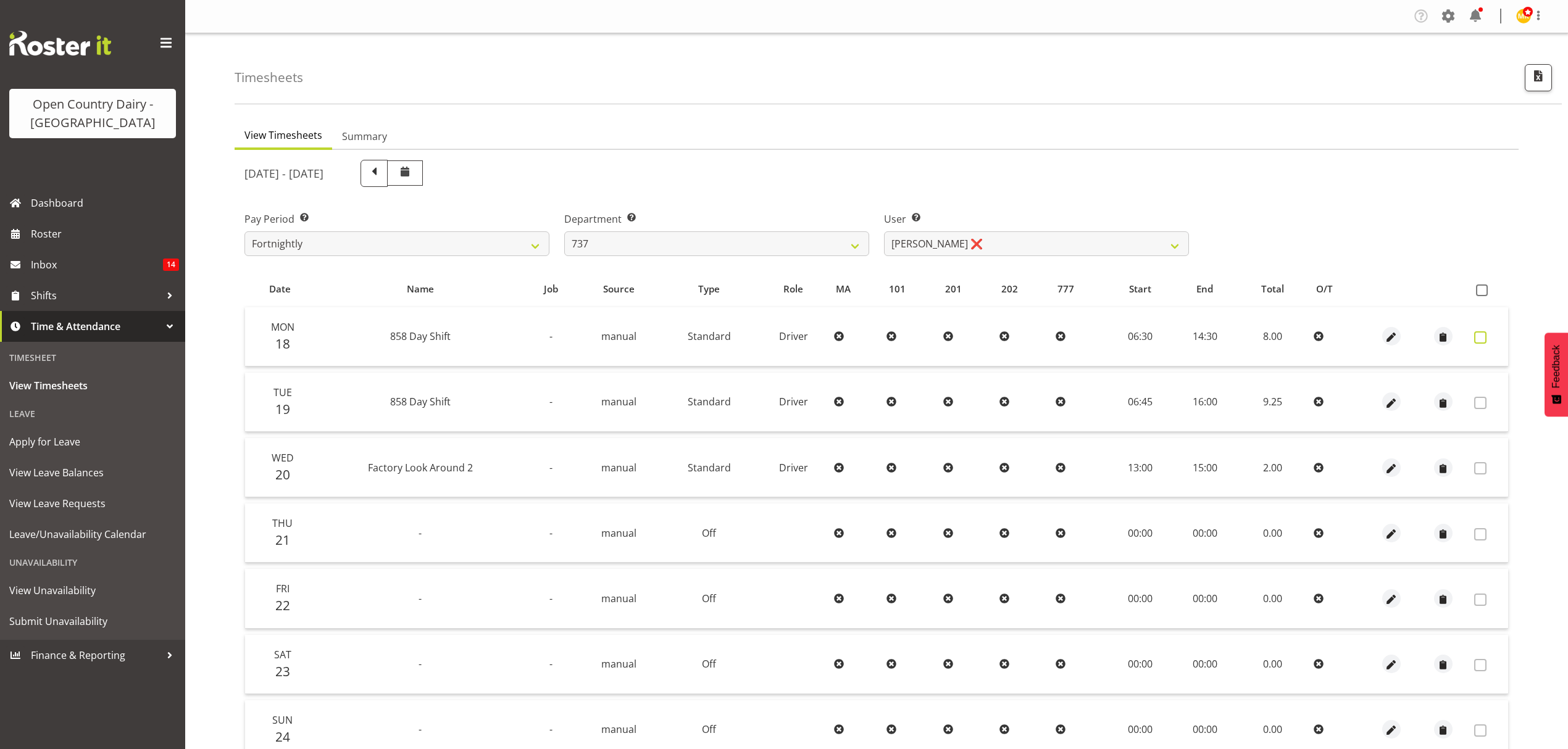
click at [1489, 334] on label at bounding box center [1483, 337] width 19 height 13
checkbox input "true"
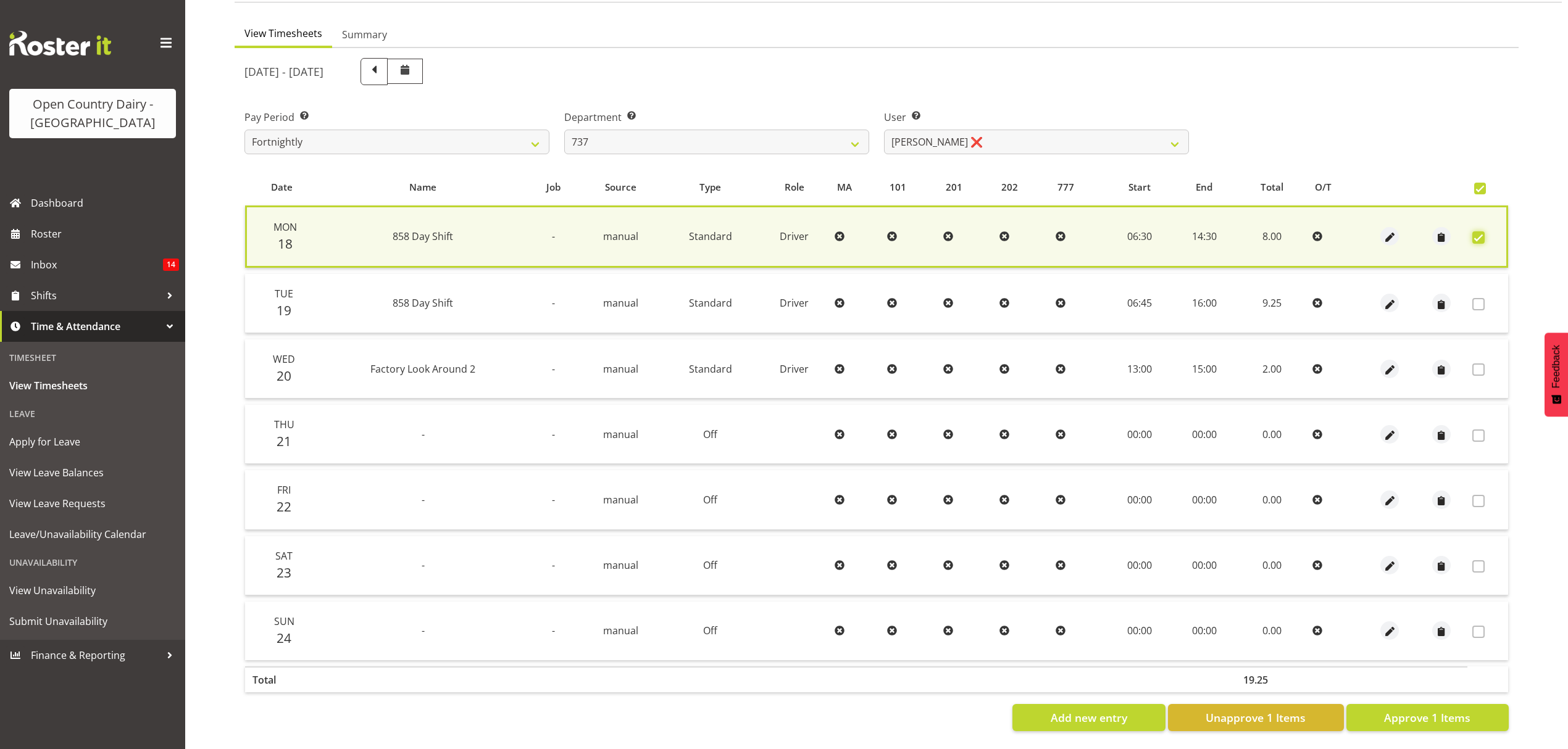
scroll to position [112, 0]
click at [1430, 708] on span "Approve 1 Items" at bounding box center [1427, 716] width 86 height 16
checkbox input "false"
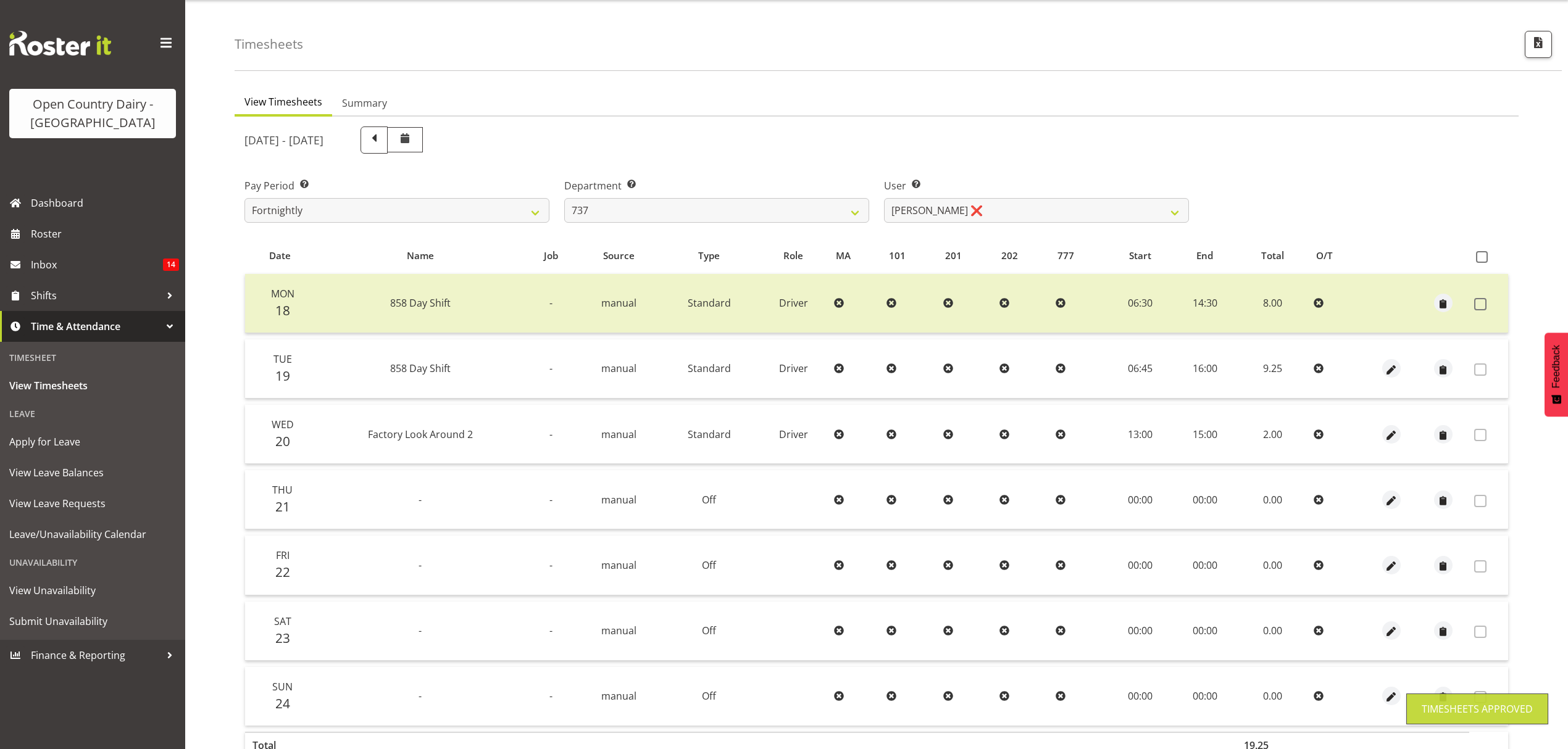
scroll to position [27, 0]
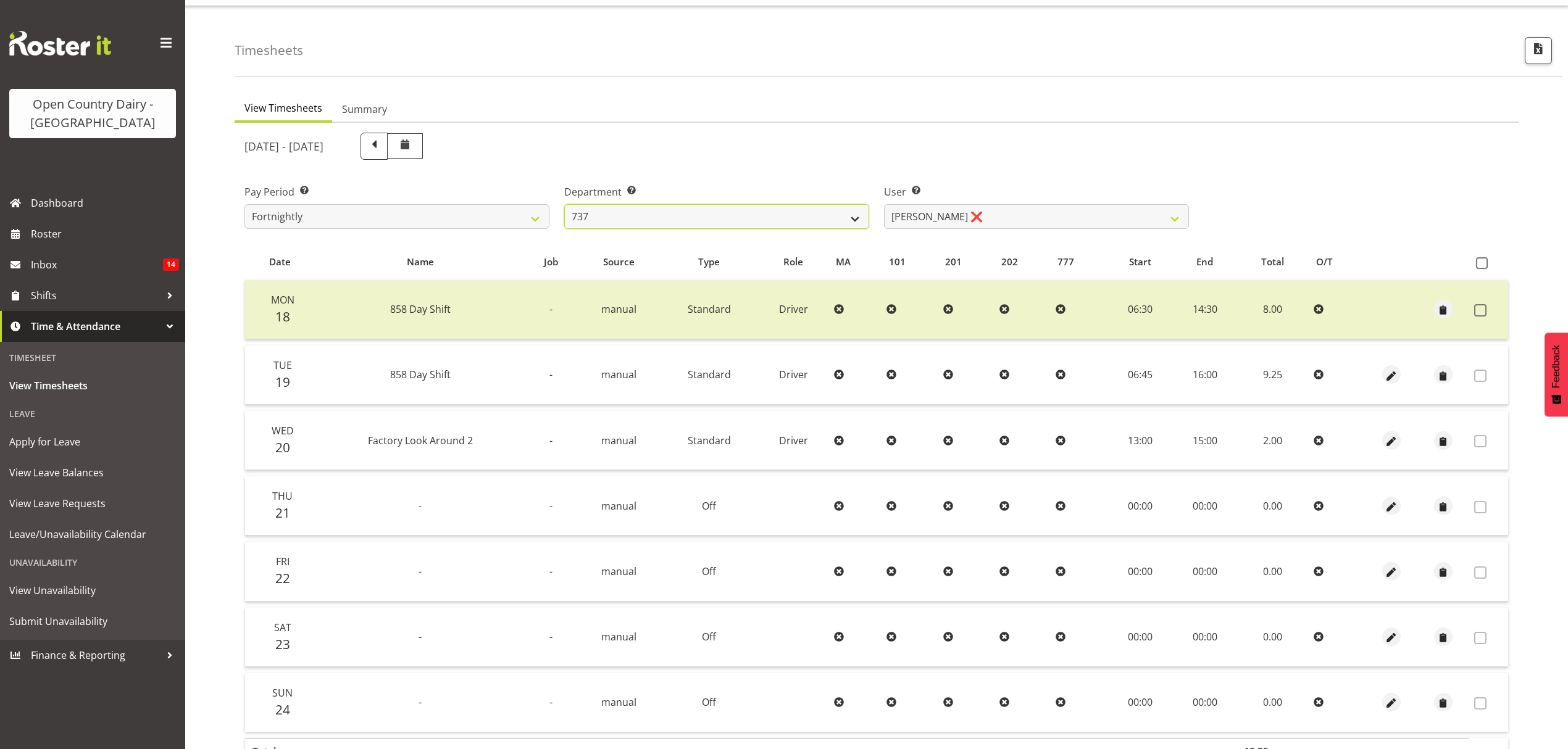
click at [755, 221] on select "734 735 736 737 738 739 851 852 853 854 855 856 858 861 862 865 868 869 870 873" at bounding box center [716, 216] width 305 height 24
click at [564, 204] on select "734 735 736 737 738 739 851 852 853 854 855 856 858 861 862 865 868 869 870 873" at bounding box center [716, 216] width 305 height 24
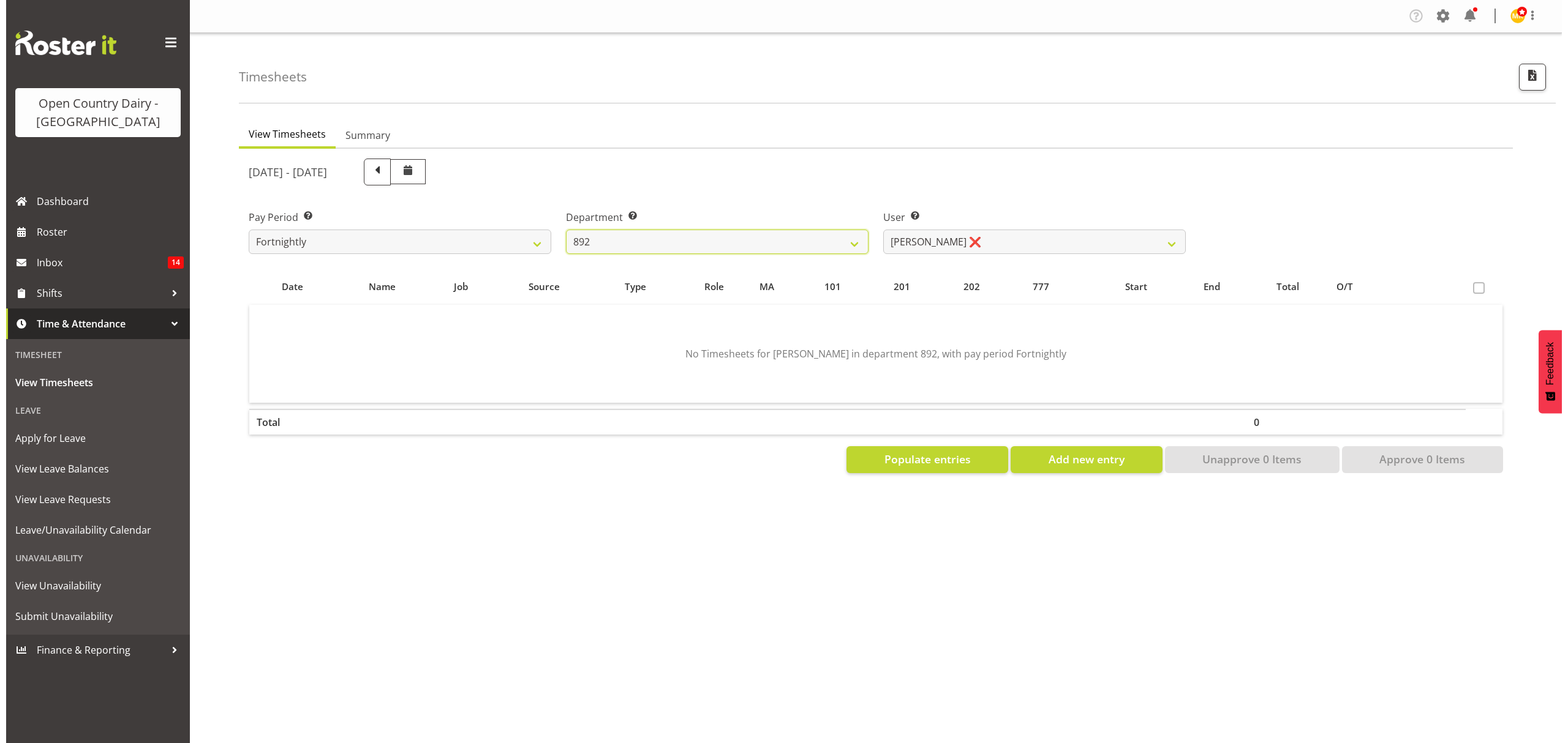
scroll to position [0, 0]
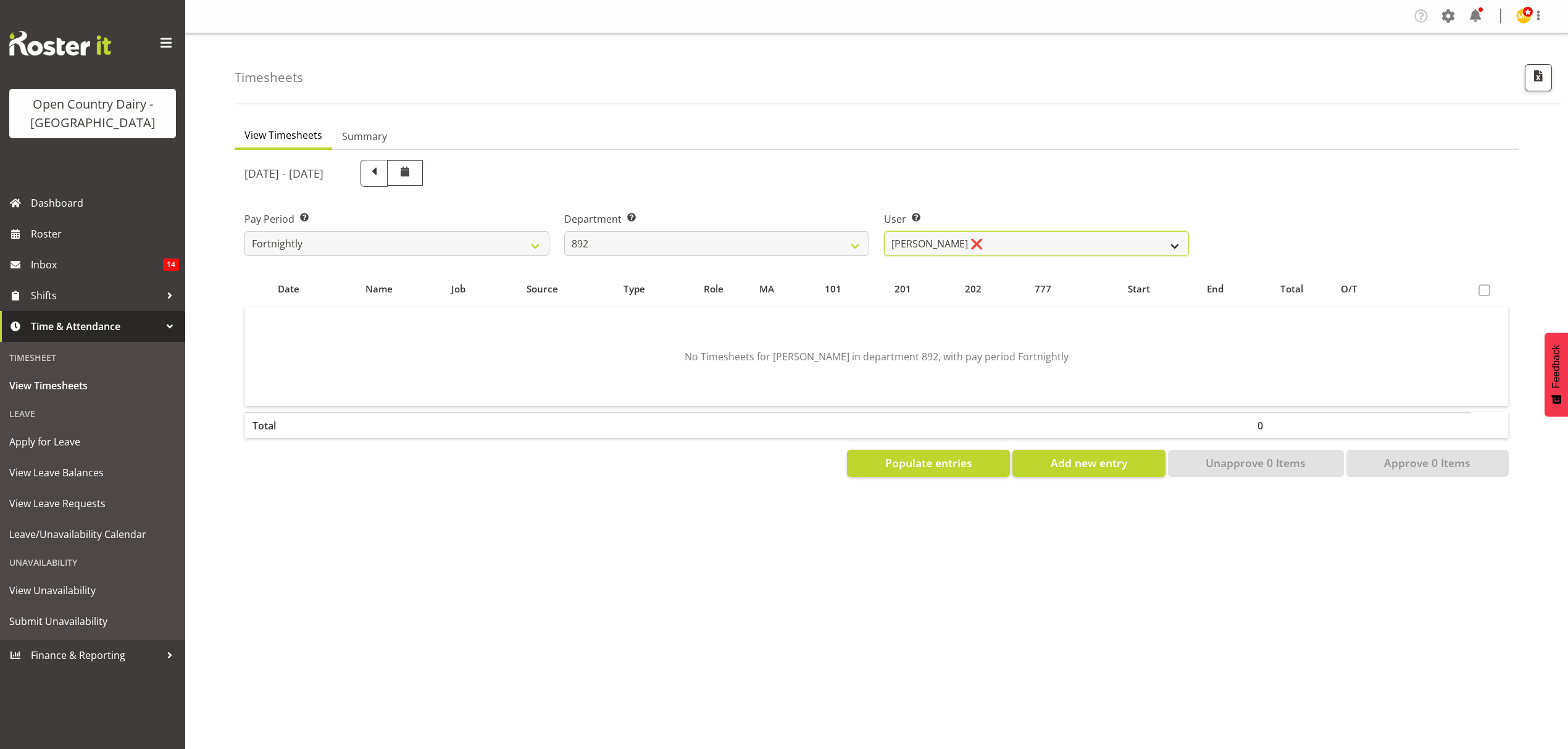
click at [1000, 245] on select "[PERSON_NAME] ❌ [PERSON_NAME] ❌ [PERSON_NAME] ❌ [PERSON_NAME] ❌ [PERSON_NAME] ❌" at bounding box center [1036, 244] width 305 height 24
click at [1025, 168] on div "[DATE] - [DATE]" at bounding box center [716, 173] width 944 height 27
click at [754, 237] on select "734 735 736 737 738 739 851 852 853 854 855 856 858 861 862 865 868 869 870 873" at bounding box center [716, 244] width 305 height 24
click at [564, 232] on select "734 735 736 737 738 739 851 852 853 854 855 856 858 861 862 865 868 869 870 873" at bounding box center [716, 244] width 305 height 24
click at [973, 255] on div "User Select user. Note: This is filtered down by the previous two drop-down ite…" at bounding box center [1037, 228] width 320 height 69
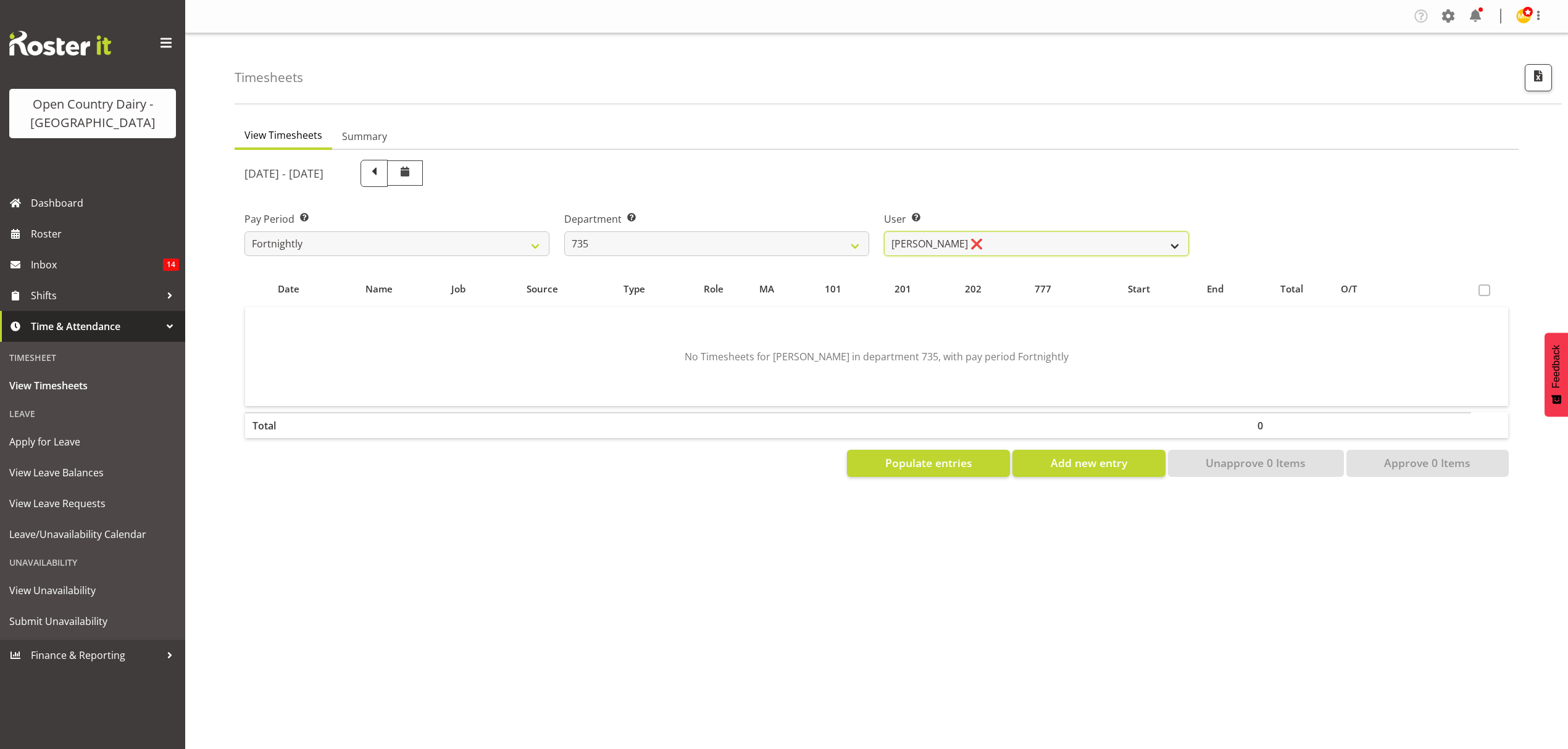
click at [978, 250] on select "[PERSON_NAME] ❌ [PERSON_NAME] ❌ [PERSON_NAME] ❌ [PERSON_NAME] ❌" at bounding box center [1036, 244] width 305 height 24
click at [934, 162] on div "[DATE] - [DATE]" at bounding box center [716, 173] width 944 height 27
click at [773, 240] on select "734 735 736 737 738 739 851 852 853 854 855 856 858 861 862 865 868 869 870 873" at bounding box center [716, 244] width 305 height 24
click at [564, 232] on select "734 735 736 737 738 739 851 852 853 854 855 856 858 861 862 865 868 869 870 873" at bounding box center [716, 244] width 305 height 24
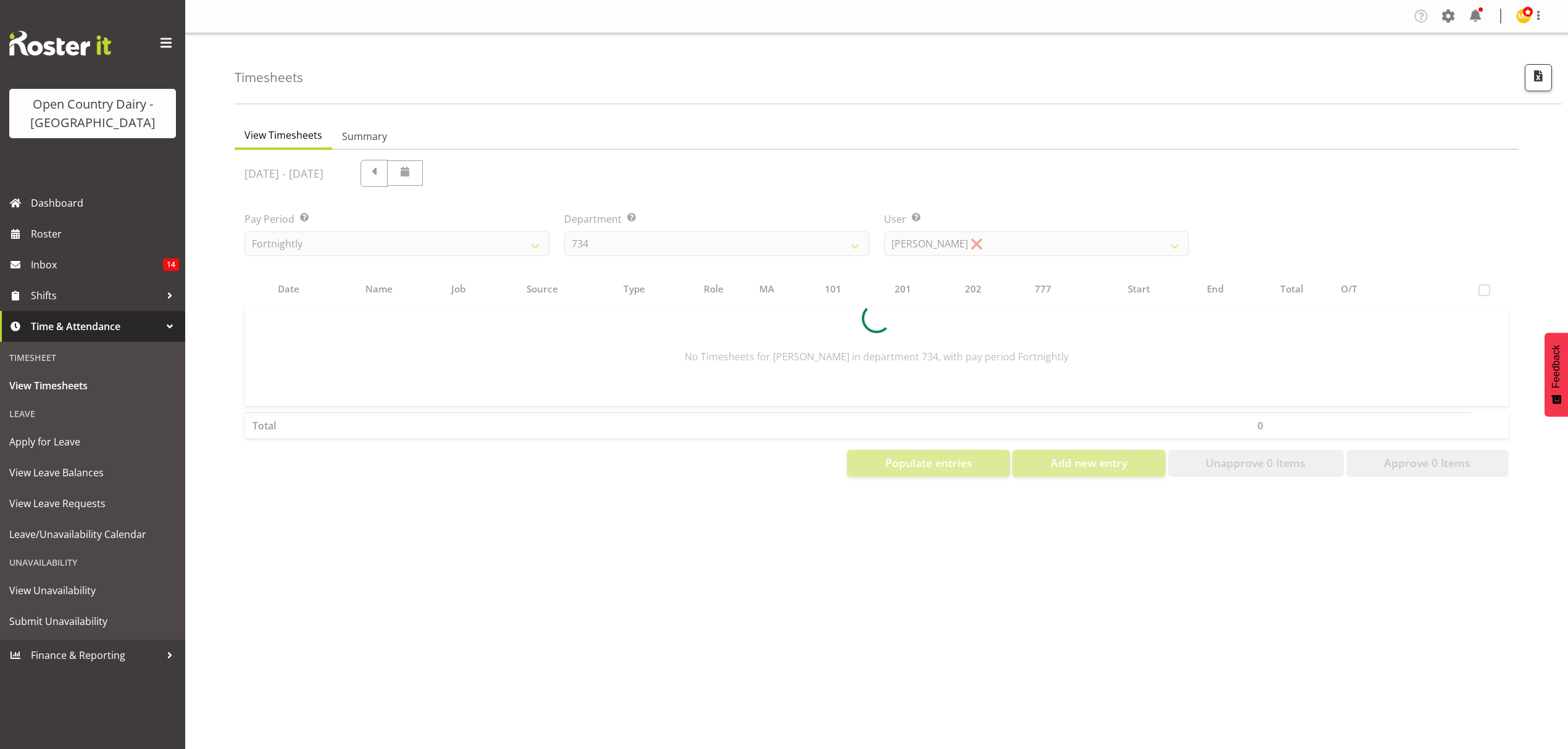
click at [1143, 243] on div at bounding box center [877, 319] width 1284 height 337
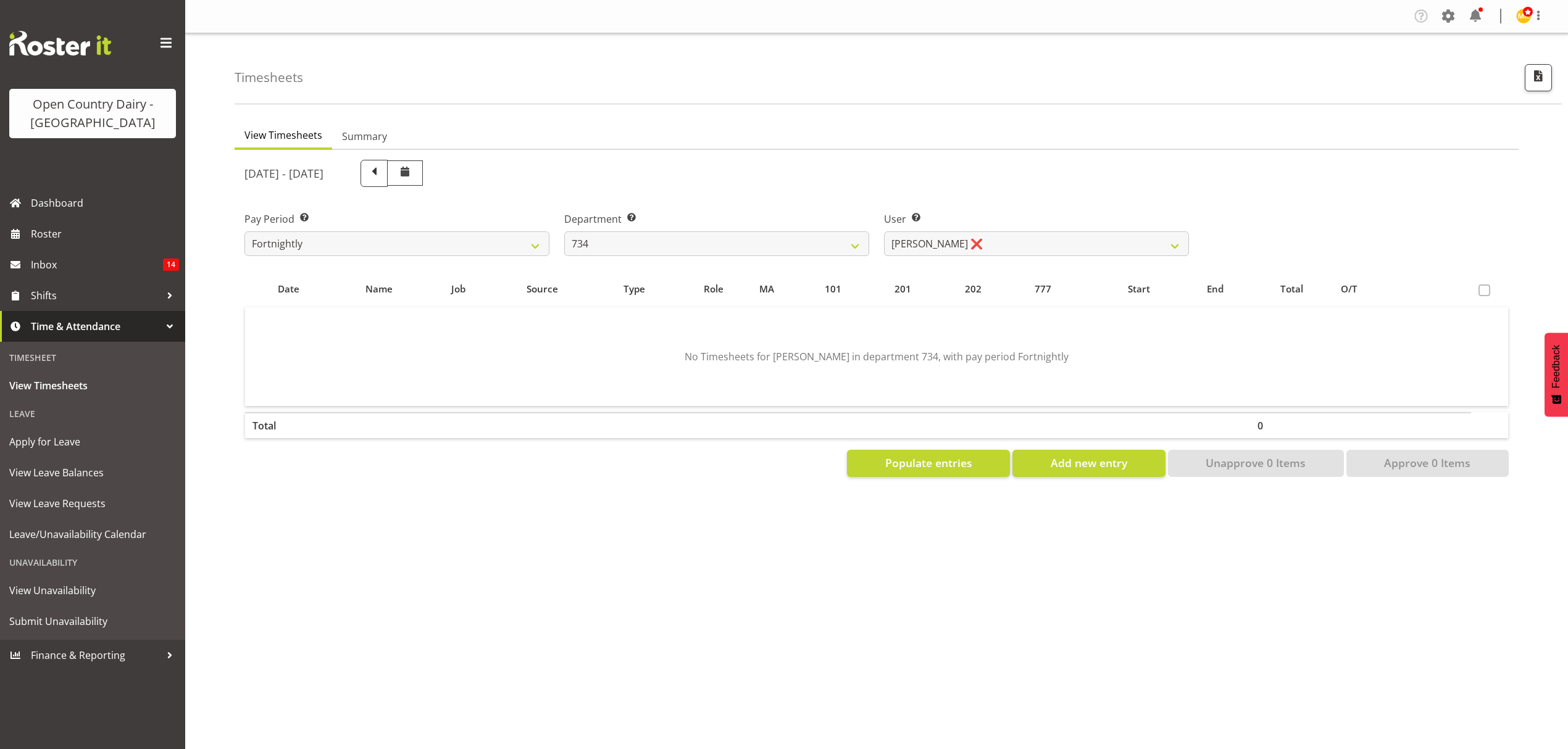
click at [1143, 243] on div at bounding box center [877, 319] width 1284 height 337
click at [1139, 238] on select "[PERSON_NAME] ❌ [PERSON_NAME] ❌ [PERSON_NAME] ❌ [PERSON_NAME] ❌" at bounding box center [1036, 244] width 305 height 24
drag, startPoint x: 1126, startPoint y: 194, endPoint x: 1088, endPoint y: 213, distance: 42.5
click at [1126, 194] on div "User Select user. Note: This is filtered down by the previous two drop-down ite…" at bounding box center [1037, 228] width 320 height 69
click at [815, 234] on select "734 735 736 737 738 739 851 852 853 854 855 856 858 861 862 865 868 869 870 873" at bounding box center [716, 244] width 305 height 24
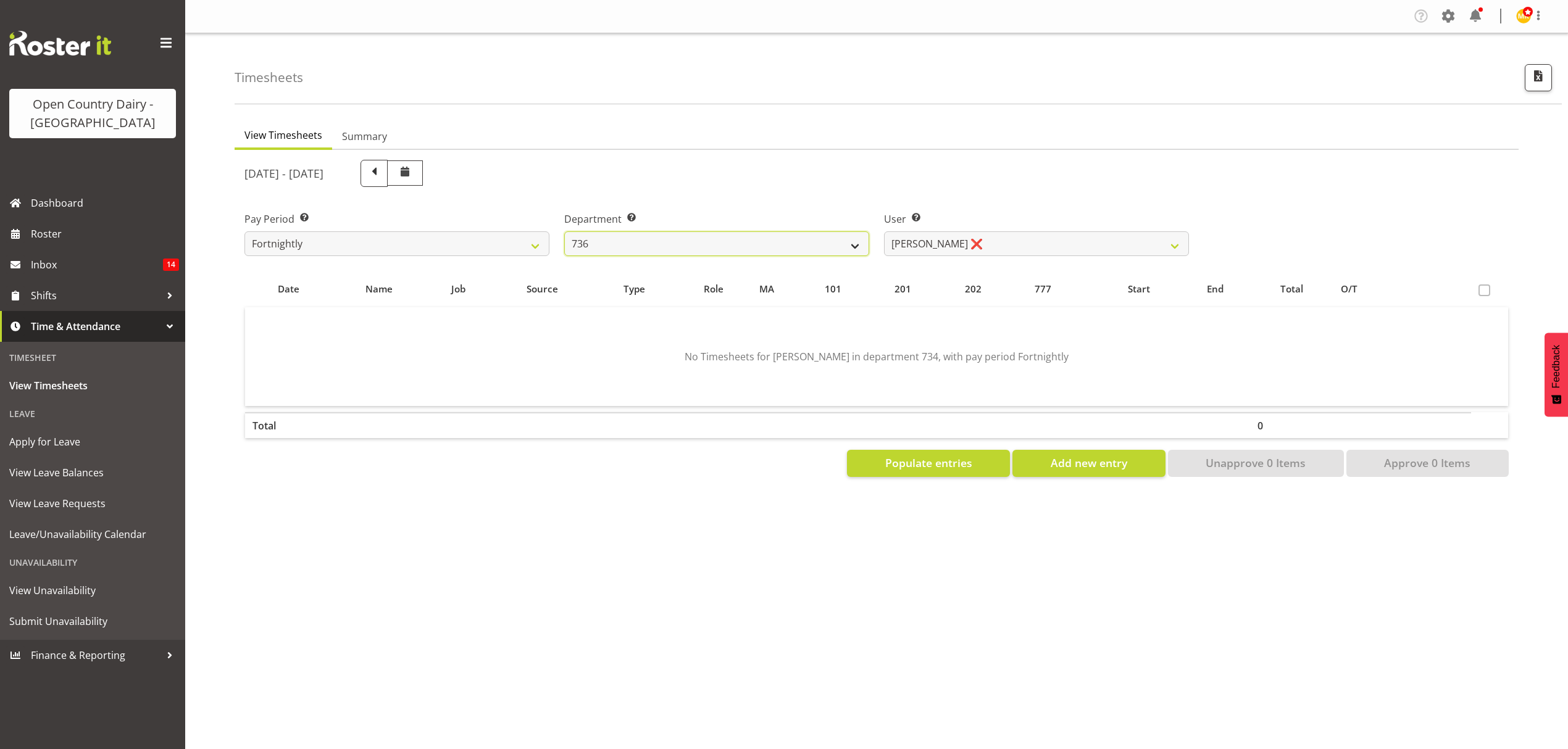
click at [564, 232] on select "734 735 736 737 738 739 851 852 853 854 855 856 858 861 862 865 868 869 870 873" at bounding box center [716, 244] width 305 height 24
click at [1033, 245] on select "[PERSON_NAME] ❌ [PERSON_NAME] ❌ [PERSON_NAME] ❌ [PERSON_NAME] ❌" at bounding box center [1036, 244] width 305 height 24
drag, startPoint x: 1036, startPoint y: 192, endPoint x: 991, endPoint y: 221, distance: 53.5
click at [1032, 195] on div "[DATE] - [DATE] Pay Period Select which pay period you would like to view. Fort…" at bounding box center [877, 315] width 1264 height 324
click at [813, 247] on select "734 735 736 737 738 739 851 852 853 854 855 856 858 861 862 865 868 869 870 873" at bounding box center [716, 244] width 305 height 24
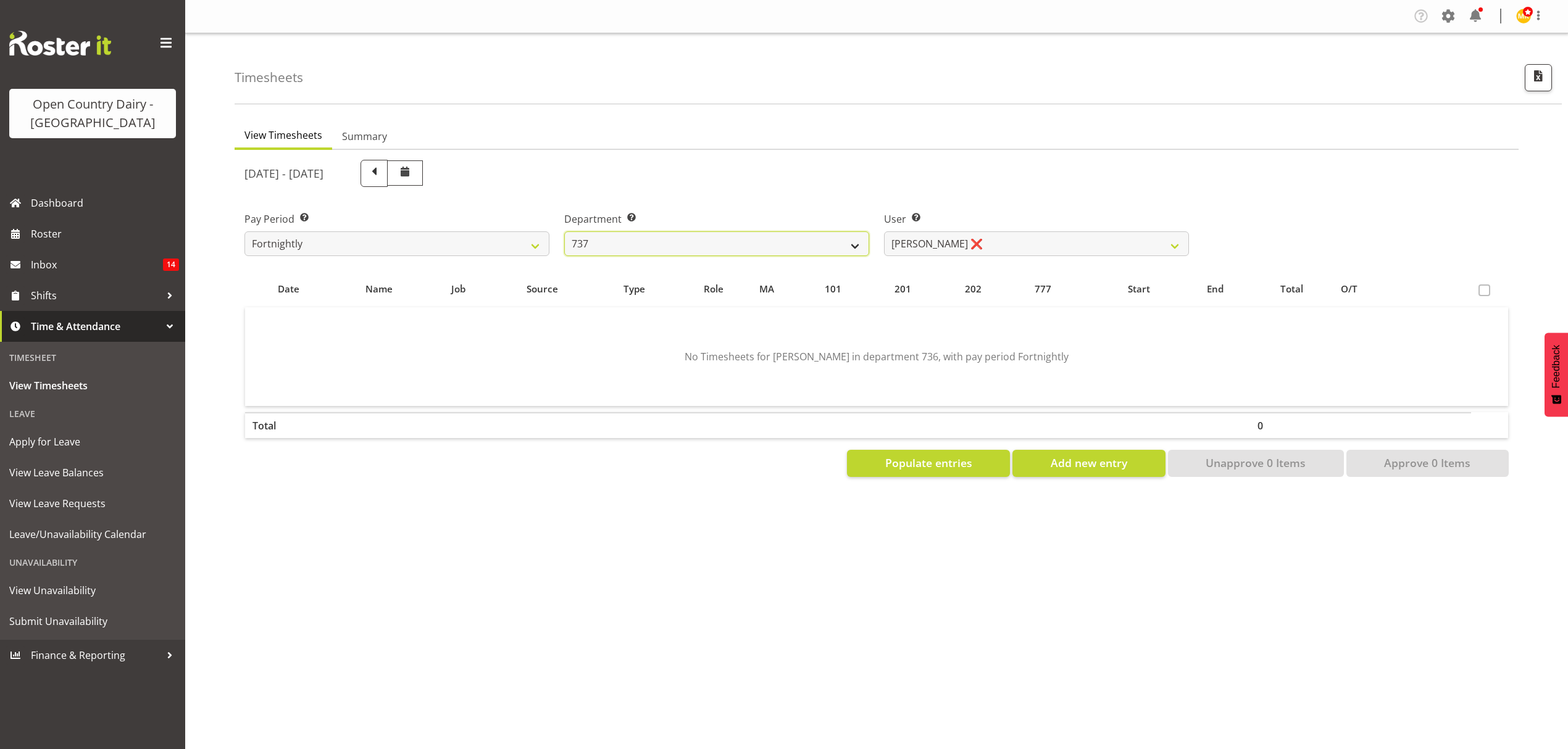
click at [564, 232] on select "734 735 736 737 738 739 851 852 853 854 855 856 858 861 862 865 868 869 870 873" at bounding box center [716, 244] width 305 height 24
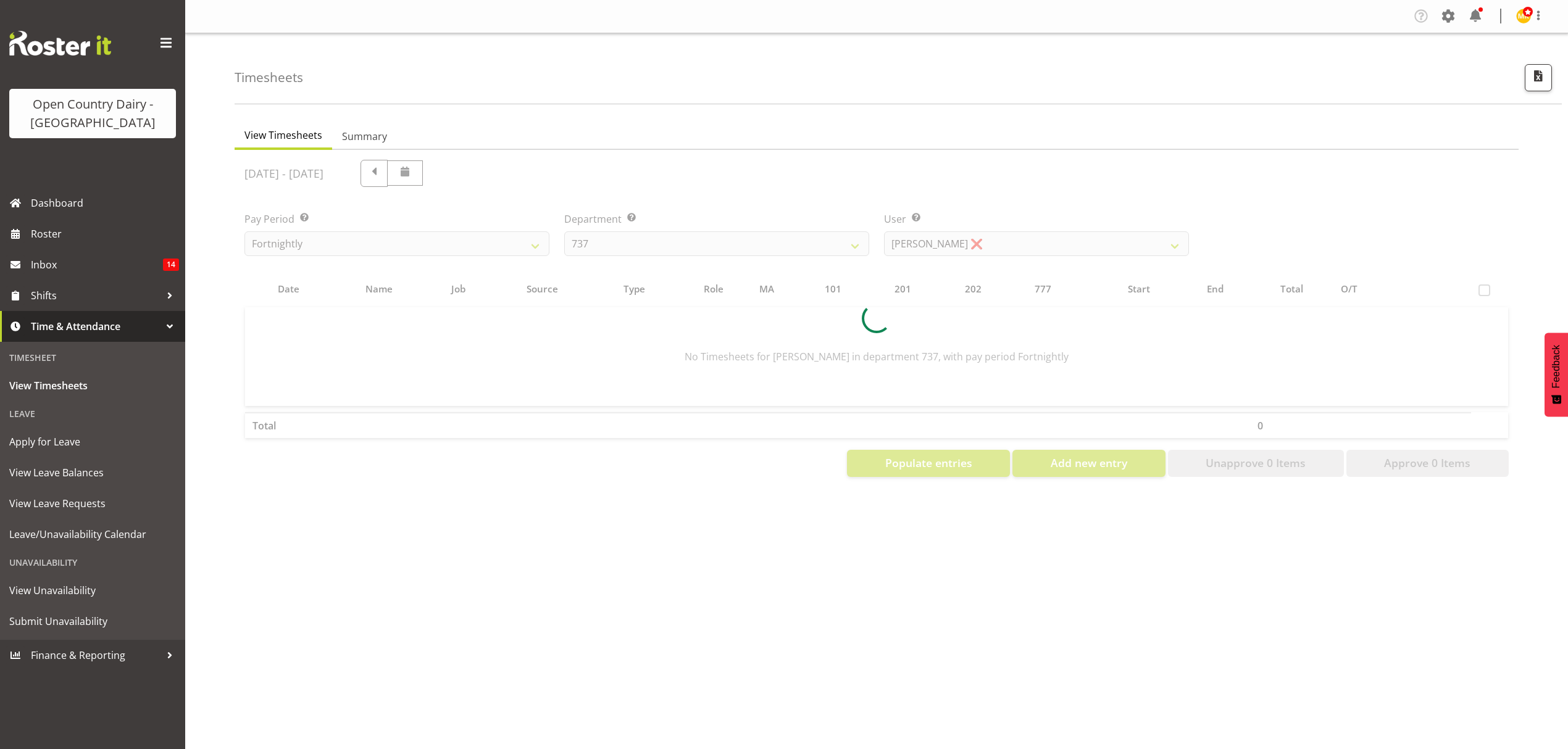
click at [1013, 235] on div at bounding box center [877, 319] width 1284 height 337
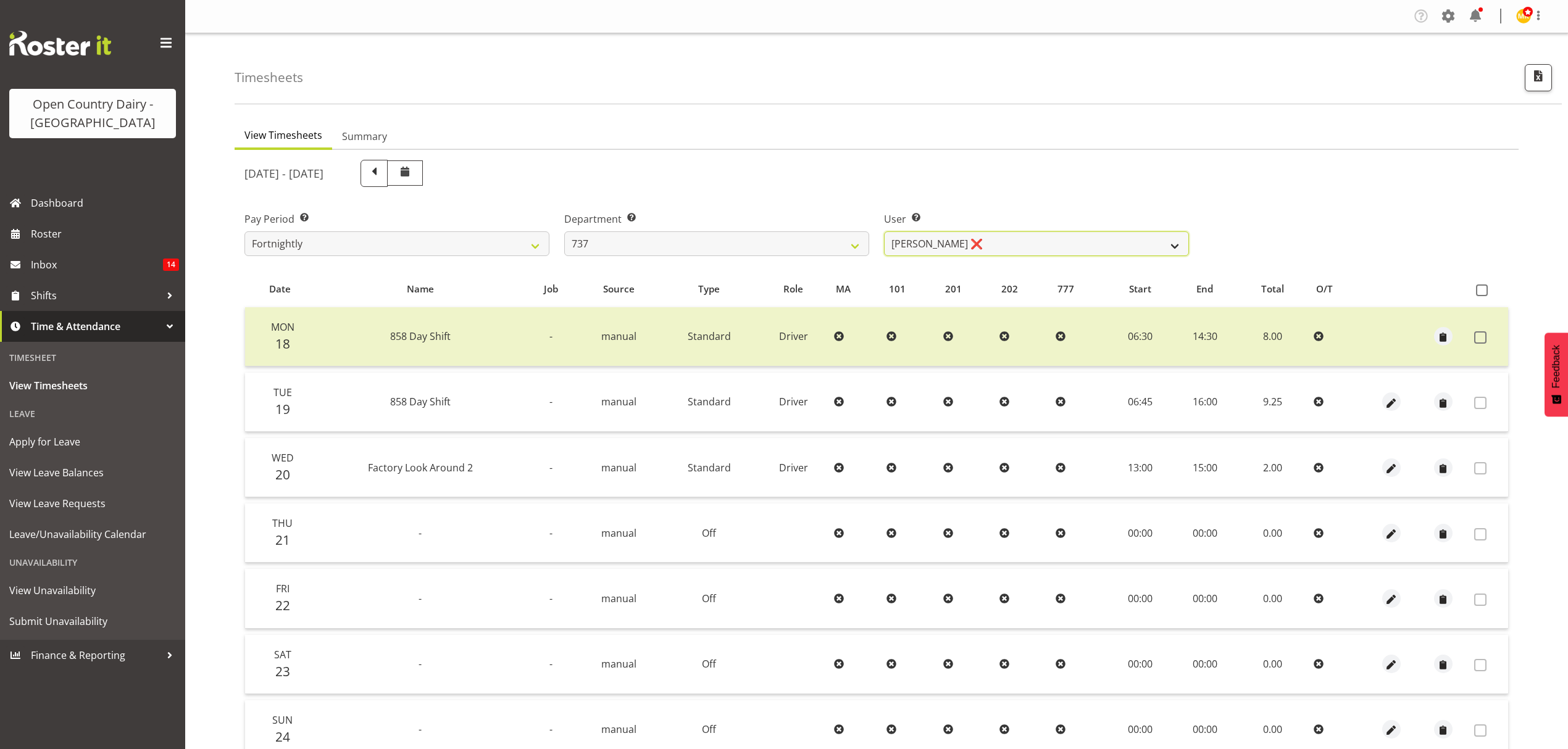
click at [1019, 247] on select "[PERSON_NAME] ❌ [PERSON_NAME] ❌ [PERSON_NAME] ❌ [PERSON_NAME] ❌" at bounding box center [1036, 244] width 305 height 24
drag, startPoint x: 1018, startPoint y: 205, endPoint x: 909, endPoint y: 240, distance: 114.5
click at [1017, 205] on div "User Select user. Note: This is filtered down by the previous two drop-down ite…" at bounding box center [1037, 228] width 320 height 69
click at [754, 267] on div "[DATE] - [DATE] Pay Period Select which pay period you would like to view. Fort…" at bounding box center [877, 491] width 1264 height 677
click at [745, 255] on select "734 735 736 737 738 739 851 852 853 854 855 856 858 861 862 865 868 869 870 873" at bounding box center [716, 244] width 305 height 24
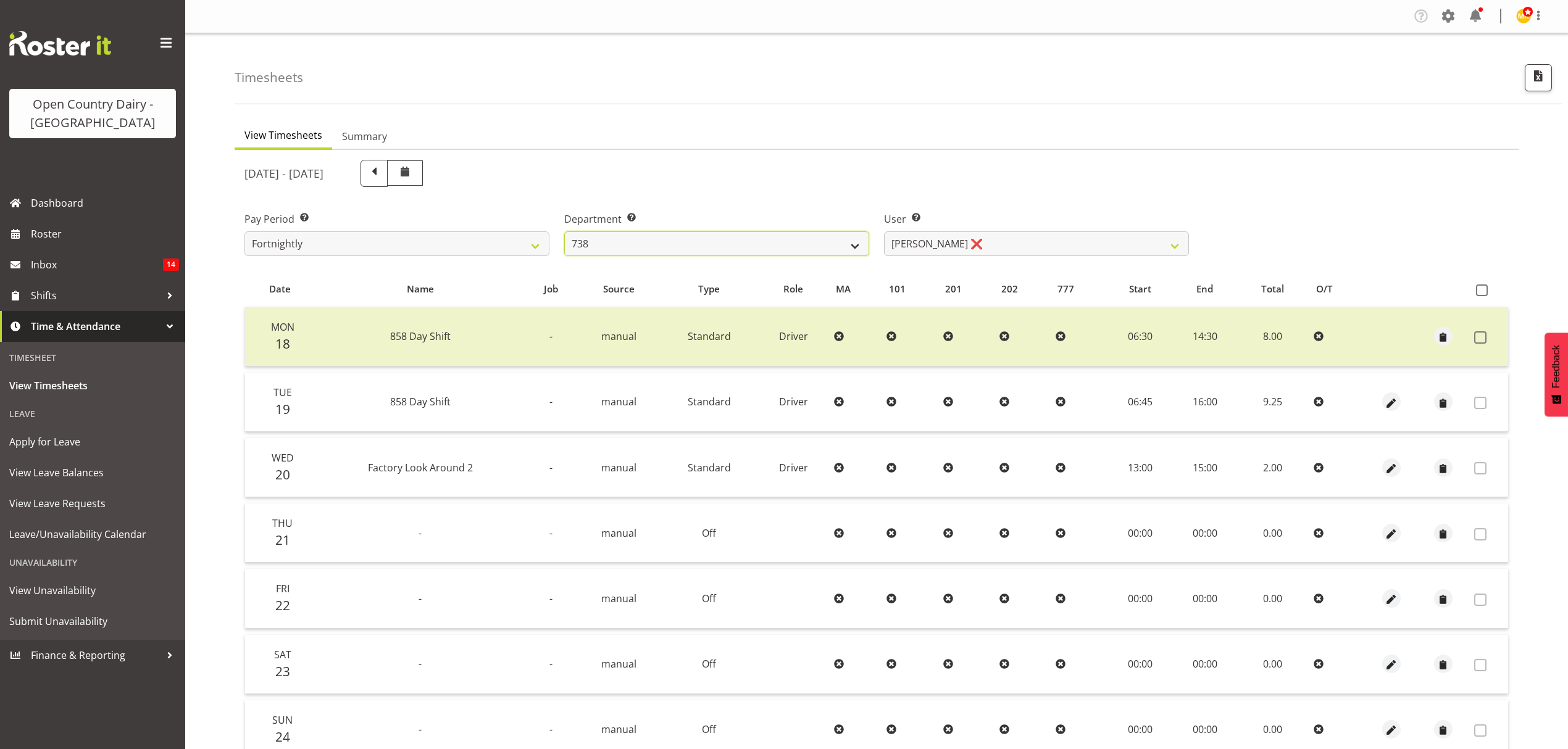
click at [564, 232] on select "734 735 736 737 738 739 851 852 853 854 855 856 858 861 862 865 868 869 870 873" at bounding box center [716, 244] width 305 height 24
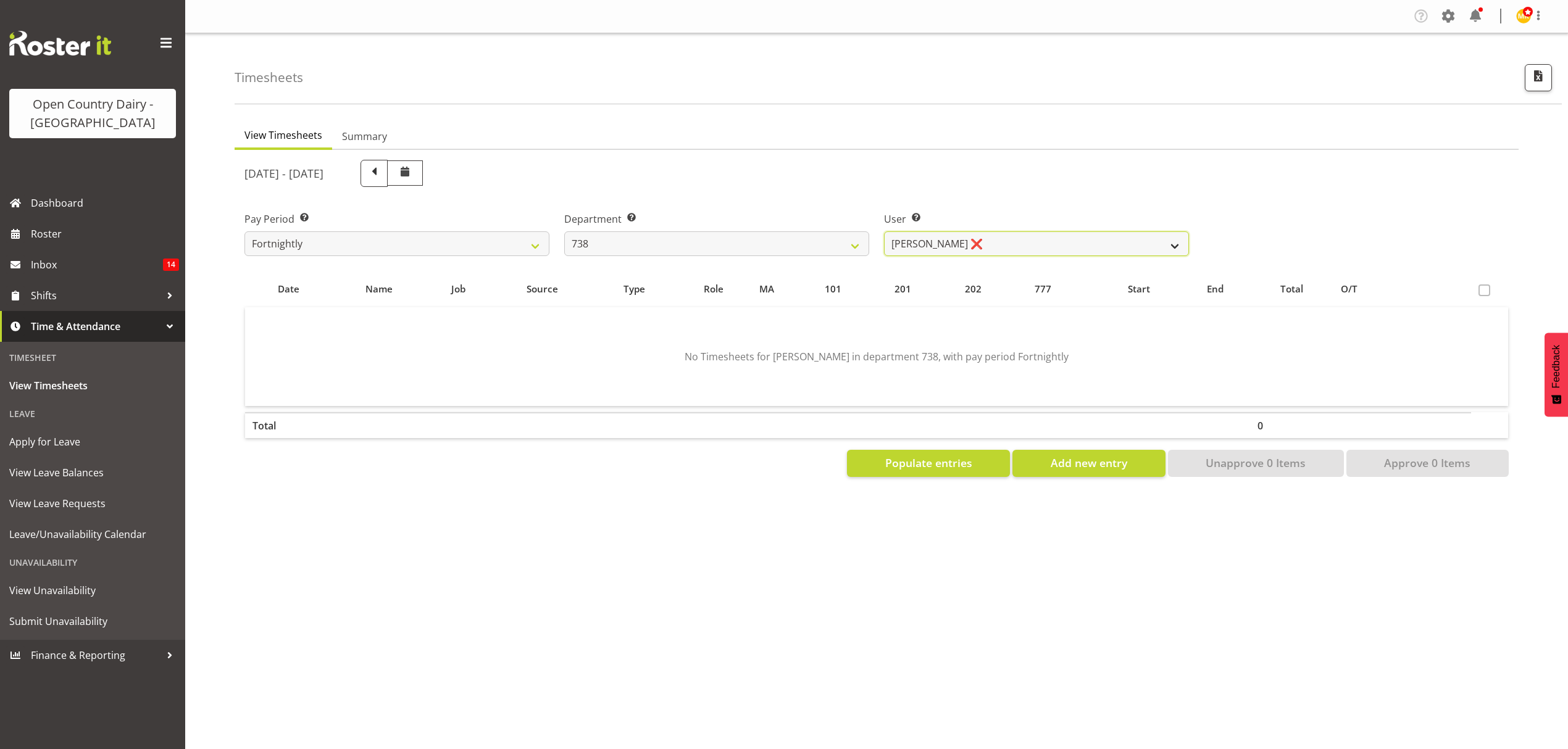
click at [1107, 242] on select "[PERSON_NAME] ❌ [PERSON_NAME] ❌ [PERSON_NAME] ❌ [PERSON_NAME] ❌" at bounding box center [1036, 244] width 305 height 24
click at [929, 176] on div "[DATE] - [DATE]" at bounding box center [716, 173] width 944 height 27
drag, startPoint x: 929, startPoint y: 176, endPoint x: 818, endPoint y: 245, distance: 130.7
click at [925, 178] on div "[DATE] - [DATE]" at bounding box center [716, 173] width 944 height 27
click at [770, 270] on div "[DATE] - [DATE] Pay Period Select which pay period you would like to view. Fort…" at bounding box center [877, 315] width 1264 height 324
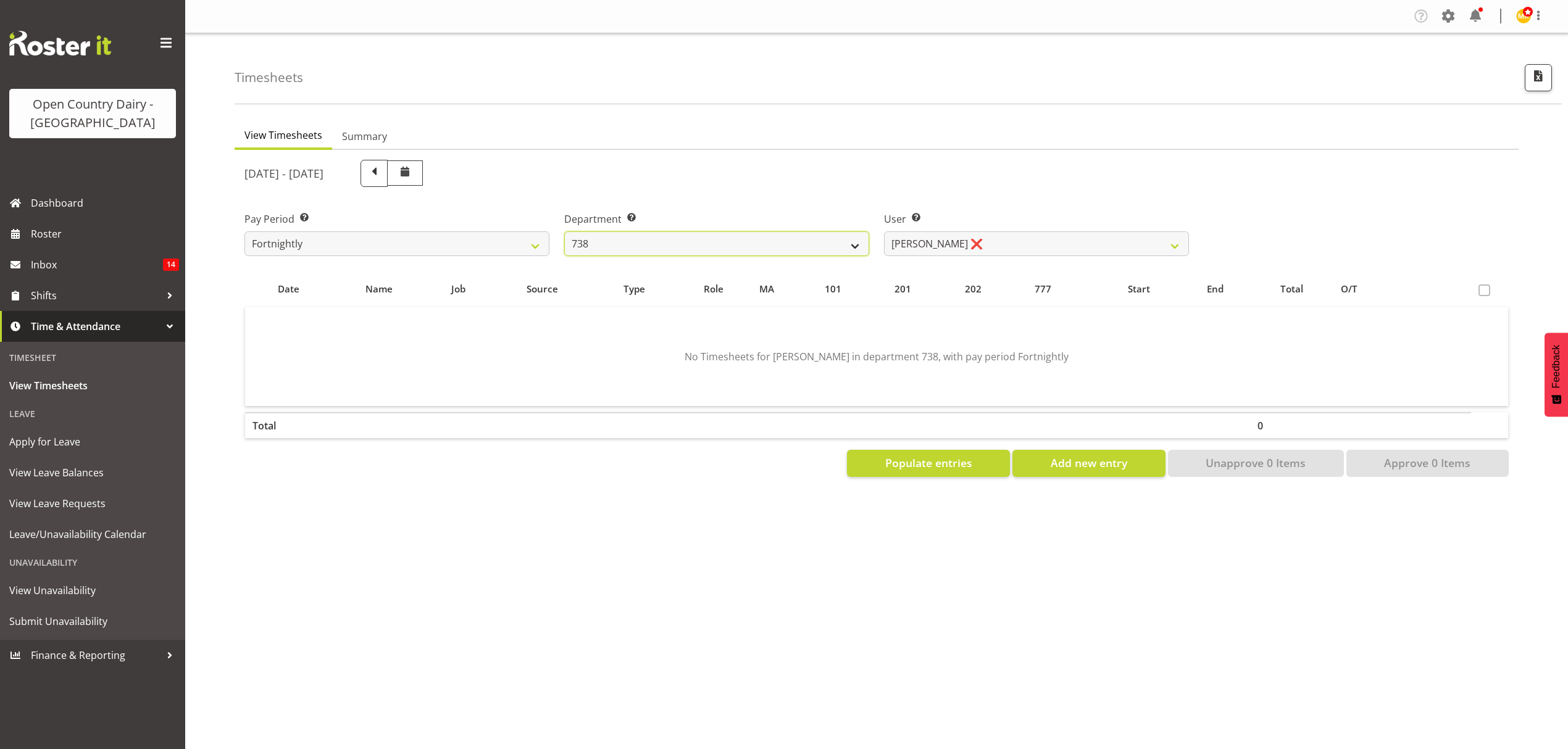
click at [749, 247] on select "734 735 736 737 738 739 851 852 853 854 855 856 858 861 862 865 868 869 870 873" at bounding box center [716, 244] width 305 height 24
click at [564, 232] on select "734 735 736 737 738 739 851 852 853 854 855 856 858 861 862 865 868 869 870 873" at bounding box center [716, 244] width 305 height 24
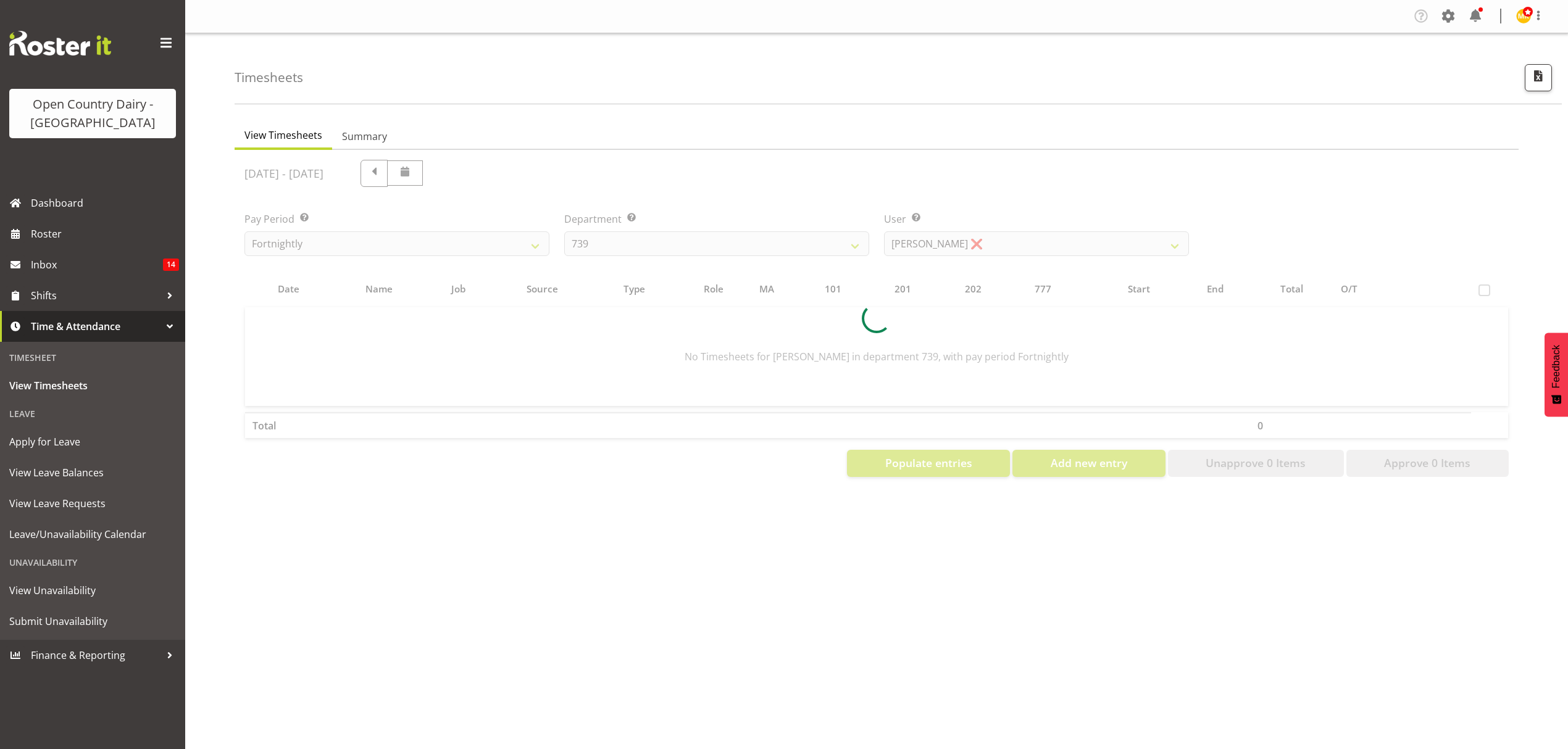
click at [1039, 241] on div at bounding box center [877, 319] width 1284 height 337
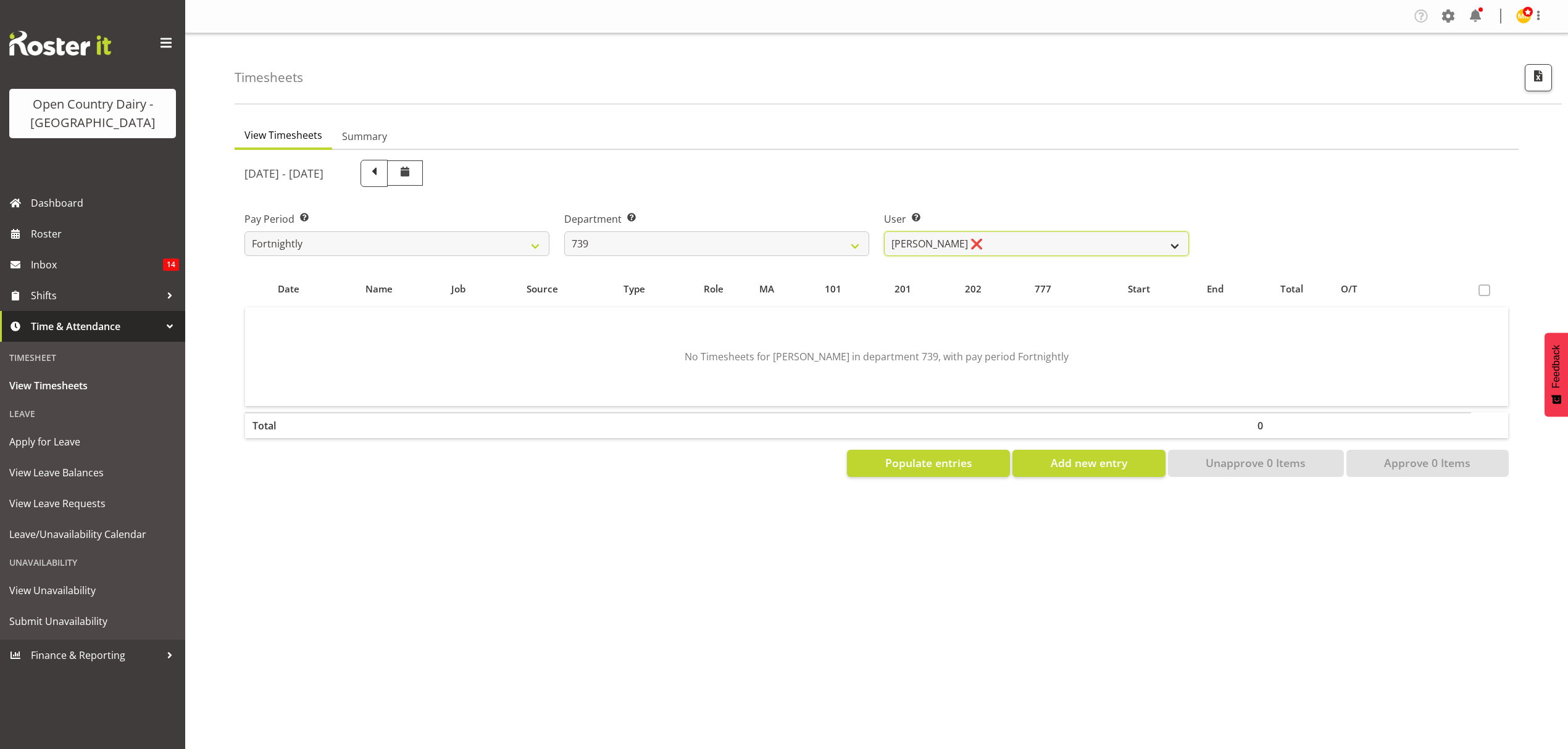
click at [1039, 241] on select "[PERSON_NAME] ❌ [PERSON_NAME] ❌ [PERSON_NAME] Veint ❌" at bounding box center [1036, 244] width 305 height 24
click at [1022, 195] on div "User Select user. Note: This is filtered down by the previous two drop-down ite…" at bounding box center [1037, 228] width 320 height 69
click at [751, 274] on table "Date Name Job Source Type Role MA 101 201 202 777 Start End Total O/T No Timesh…" at bounding box center [877, 357] width 1264 height 174
click at [719, 240] on select "734 735 736 737 738 739 851 852 853 854 855 856 858 861 862 865 868 869 870 873" at bounding box center [716, 244] width 305 height 24
click at [564, 232] on select "734 735 736 737 738 739 851 852 853 854 855 856 858 861 862 865 868 869 870 873" at bounding box center [716, 244] width 305 height 24
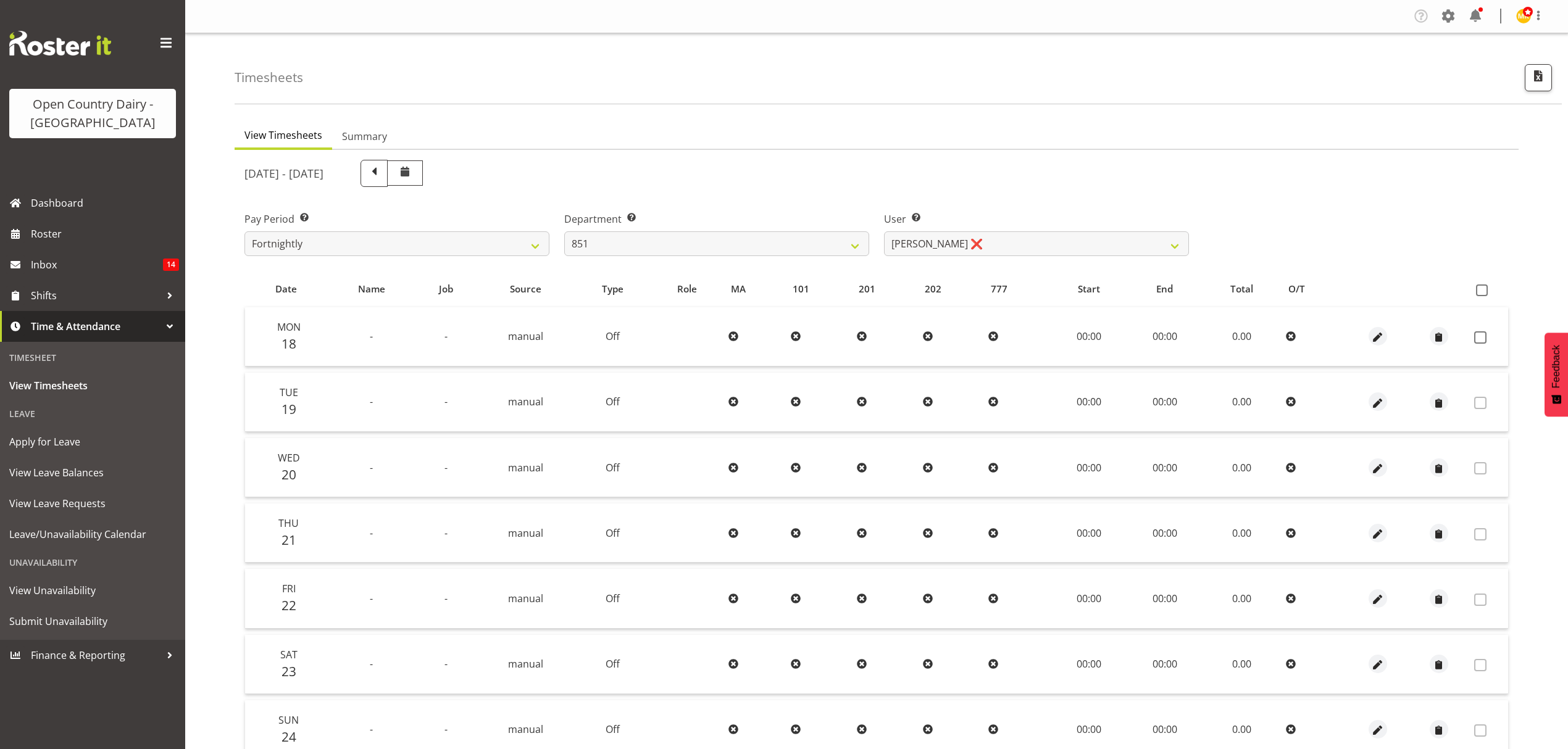
click at [1006, 252] on div "[DATE] - [DATE] Pay Period Select which pay period you would like to view. Fort…" at bounding box center [877, 491] width 1264 height 677
click at [1006, 252] on select "[PERSON_NAME] ❌ [PERSON_NAME] ❌ [PERSON_NAME] ❌" at bounding box center [1036, 244] width 305 height 24
click at [1005, 182] on div "[DATE] - [DATE]" at bounding box center [716, 173] width 944 height 27
click at [713, 254] on select "734 735 736 737 738 739 851 852 853 854 855 856 858 861 862 865 868 869 870 873" at bounding box center [716, 244] width 305 height 24
select select "816"
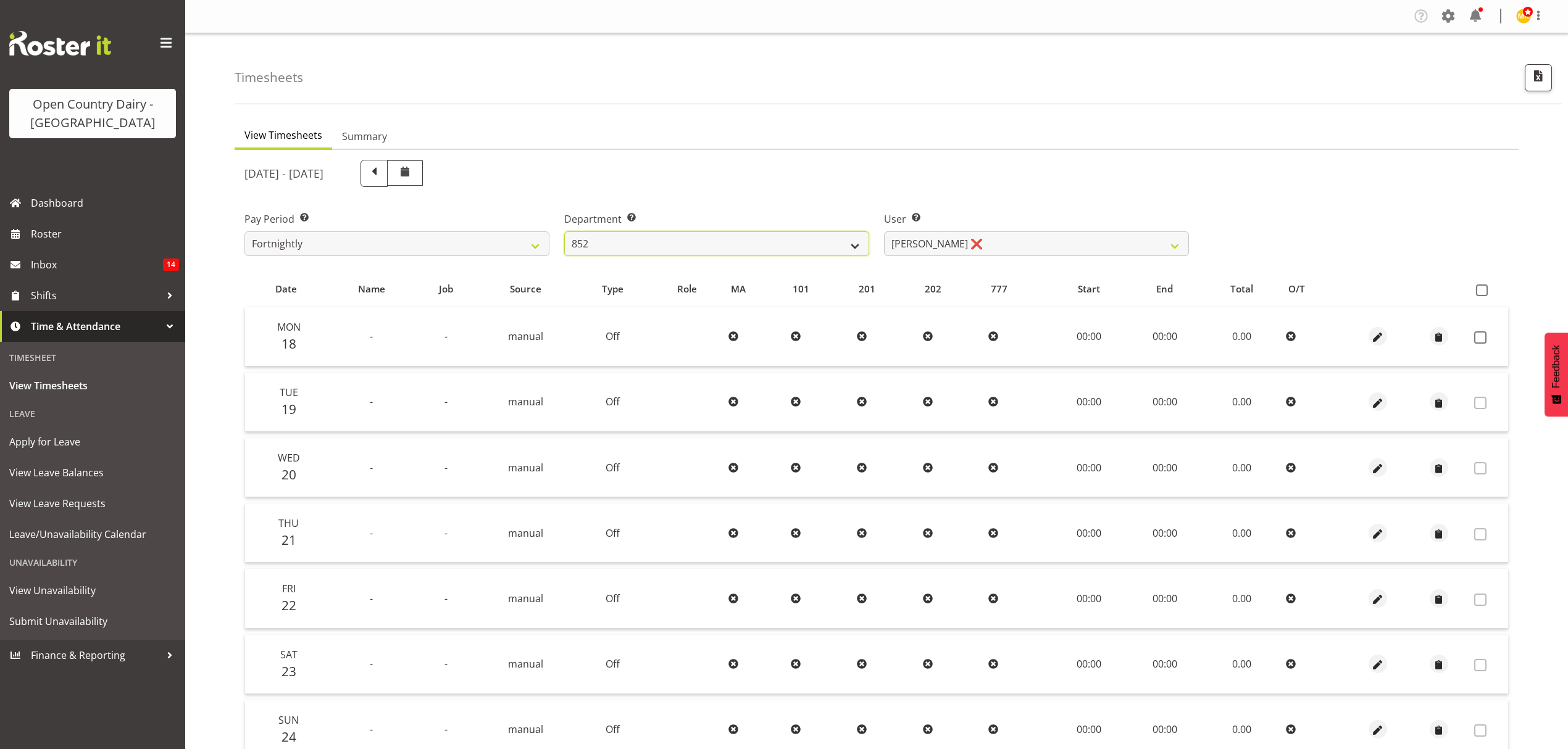
click at [564, 232] on select "734 735 736 737 738 739 851 852 853 854 855 856 858 861 862 865 868 869 870 873" at bounding box center [716, 244] width 305 height 24
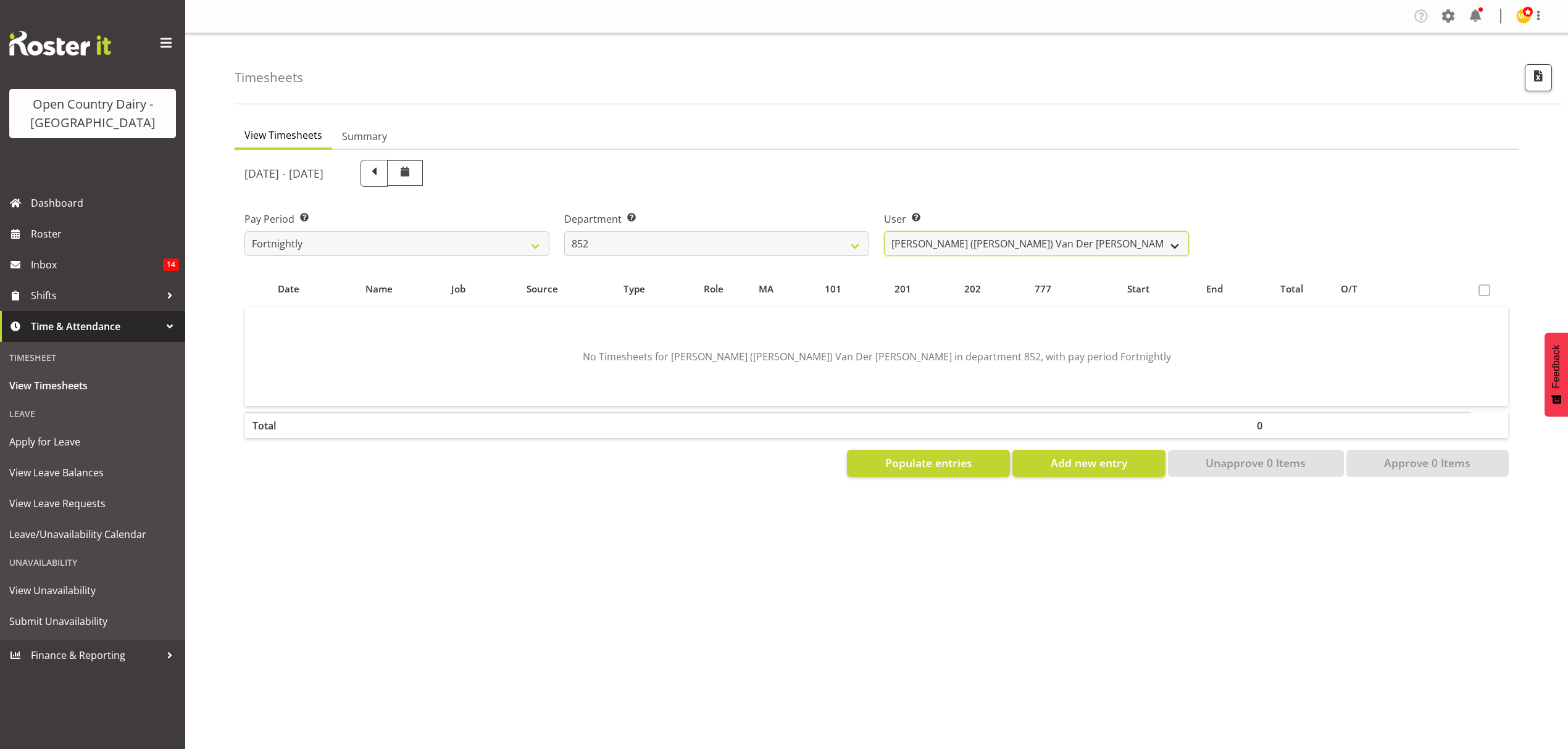
click at [1052, 241] on select "[PERSON_NAME] ([PERSON_NAME]) [PERSON_NAME] ❌ [PERSON_NAME] ❌ [PERSON_NAME] ❌ […" at bounding box center [1036, 244] width 305 height 24
select select "11796"
click at [884, 232] on select "[PERSON_NAME] ([PERSON_NAME]) [PERSON_NAME] ❌ [PERSON_NAME] ❌ [PERSON_NAME] ❌ […" at bounding box center [1036, 244] width 305 height 24
click at [969, 455] on span "Populate entries" at bounding box center [929, 463] width 87 height 16
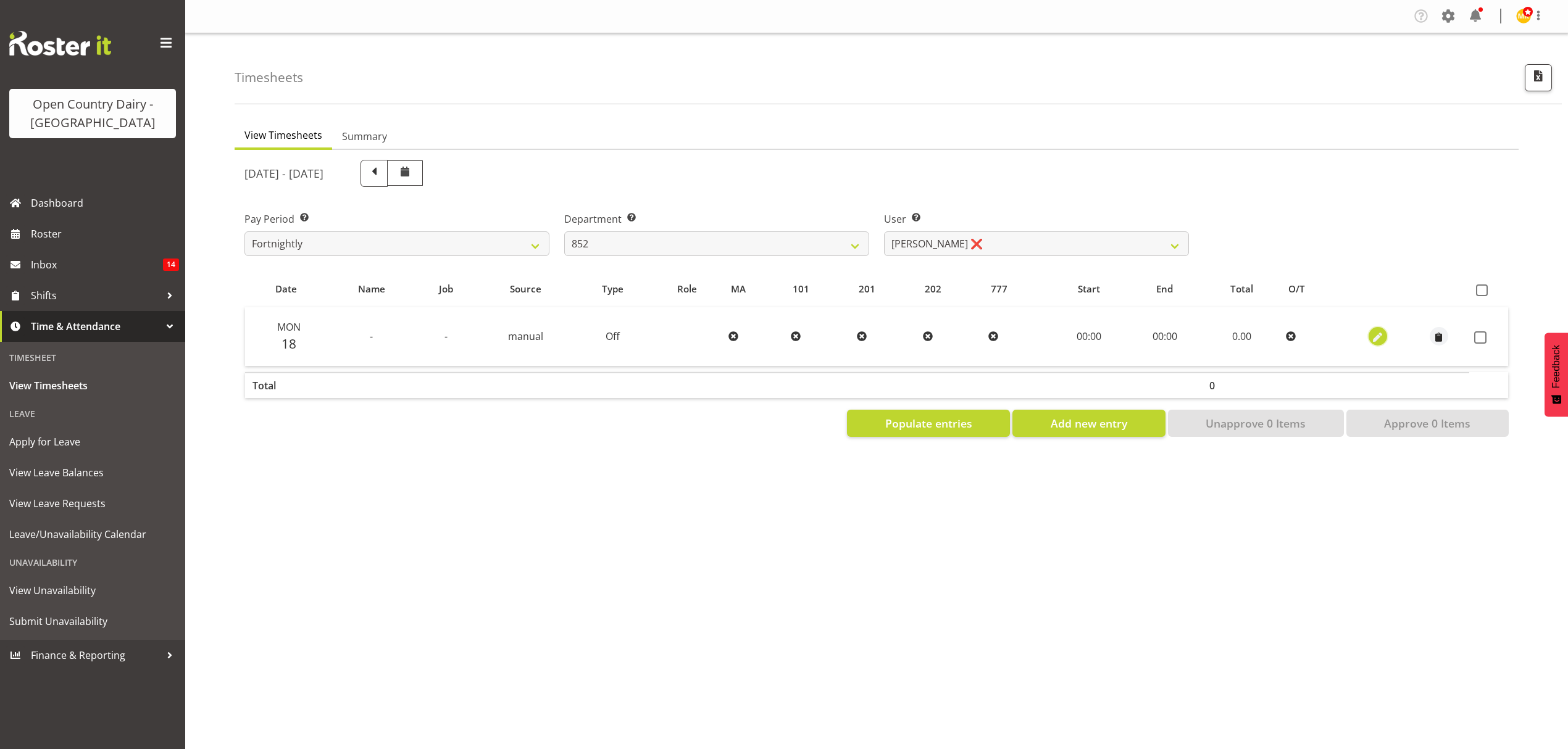
click at [1370, 336] on span "button" at bounding box center [1378, 338] width 14 height 14
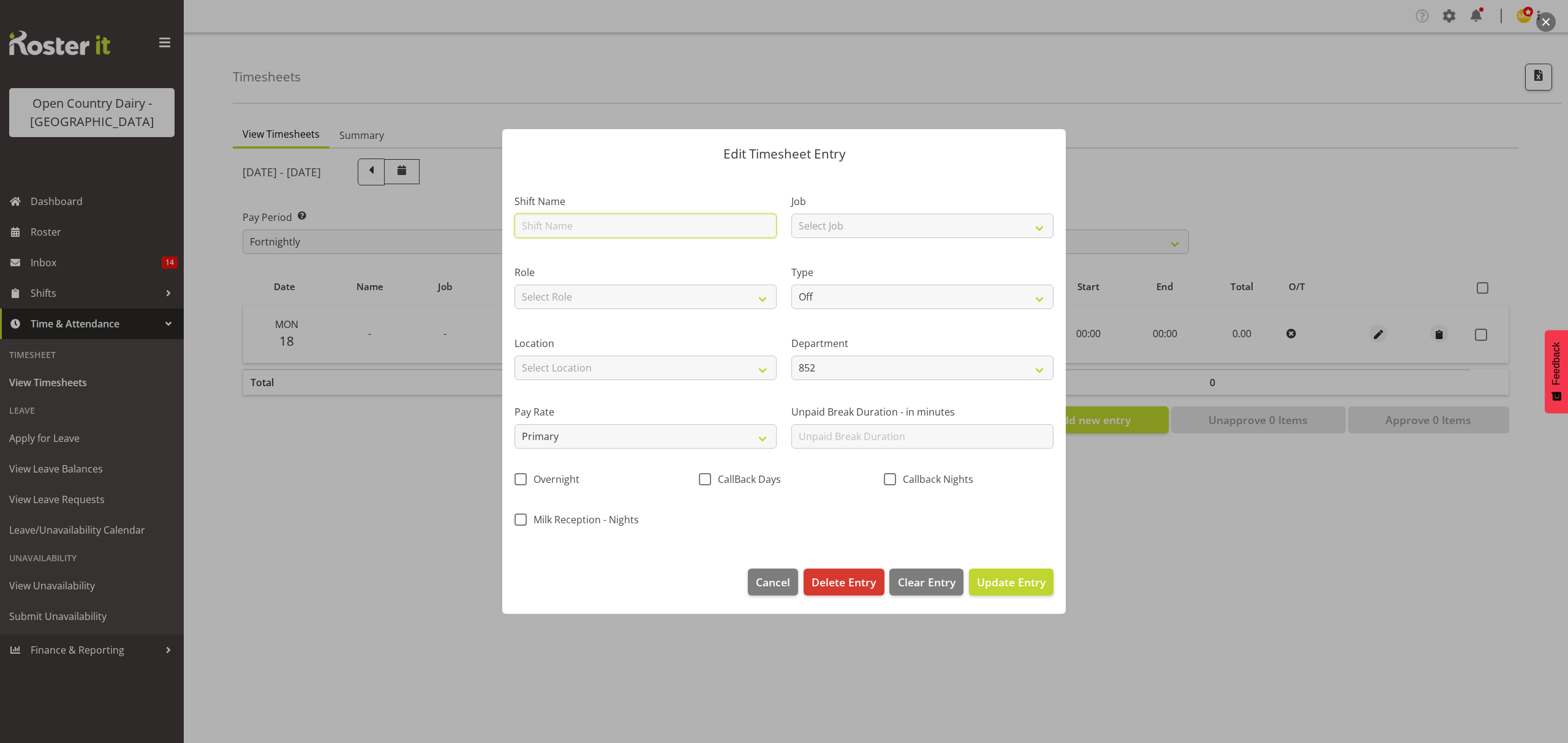
click at [679, 225] on input "text" at bounding box center [645, 225] width 262 height 24
type input "Day shift"
click at [894, 225] on select "Select Job Connecting /unconnecting Trailers" at bounding box center [922, 225] width 262 height 24
click at [630, 292] on select "Select Role Driver" at bounding box center [645, 296] width 262 height 24
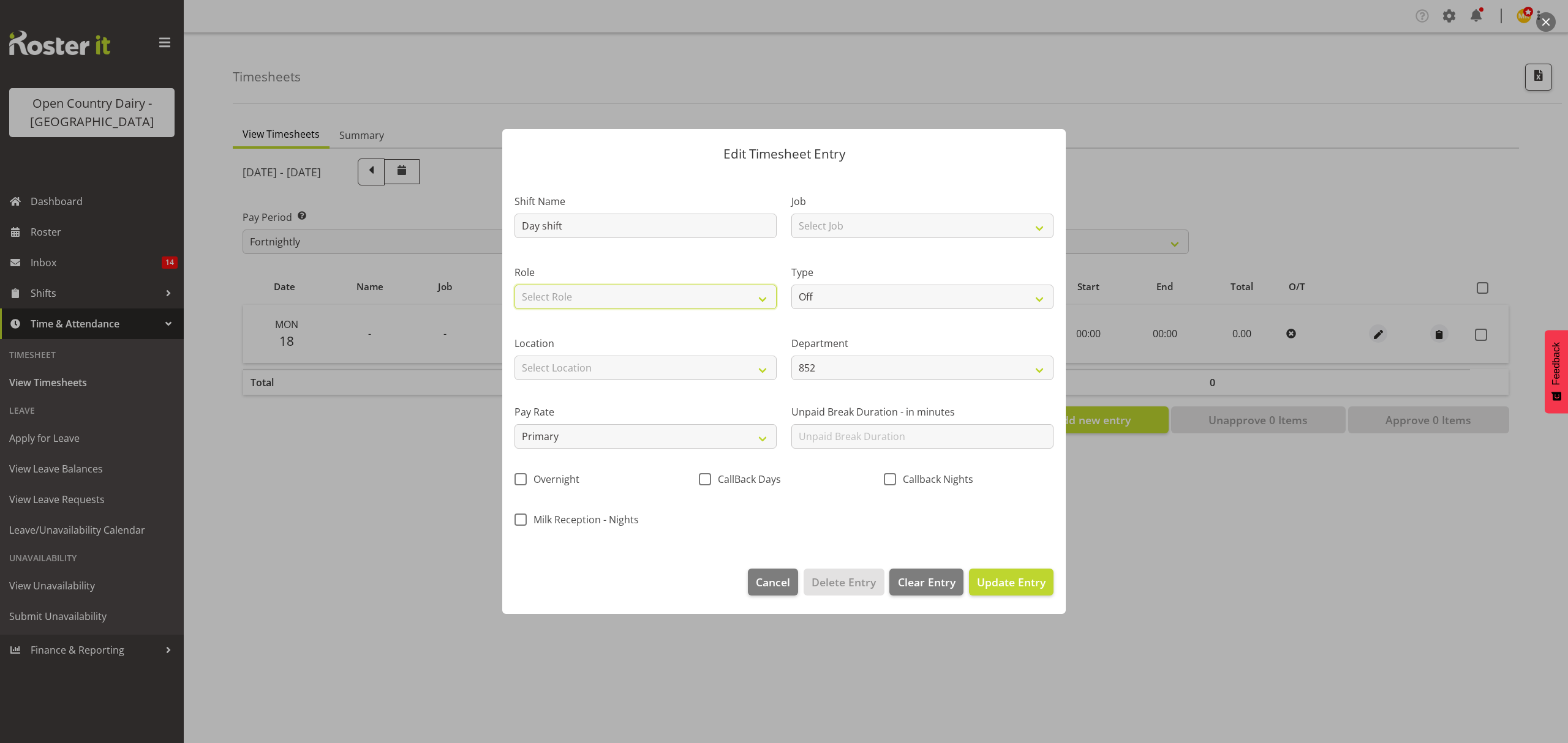
select select "1154"
click at [514, 285] on select "Select Role Driver" at bounding box center [645, 296] width 262 height 24
click at [849, 302] on select "Off Standard Public Holiday Public Holiday (Worked) Day In Lieu Annual Leave Si…" at bounding box center [922, 296] width 262 height 24
select select "Standard"
click at [791, 285] on select "Off Standard Public Holiday Public Holiday (Worked) Day In Lieu Annual Leave Si…" at bounding box center [922, 296] width 262 height 24
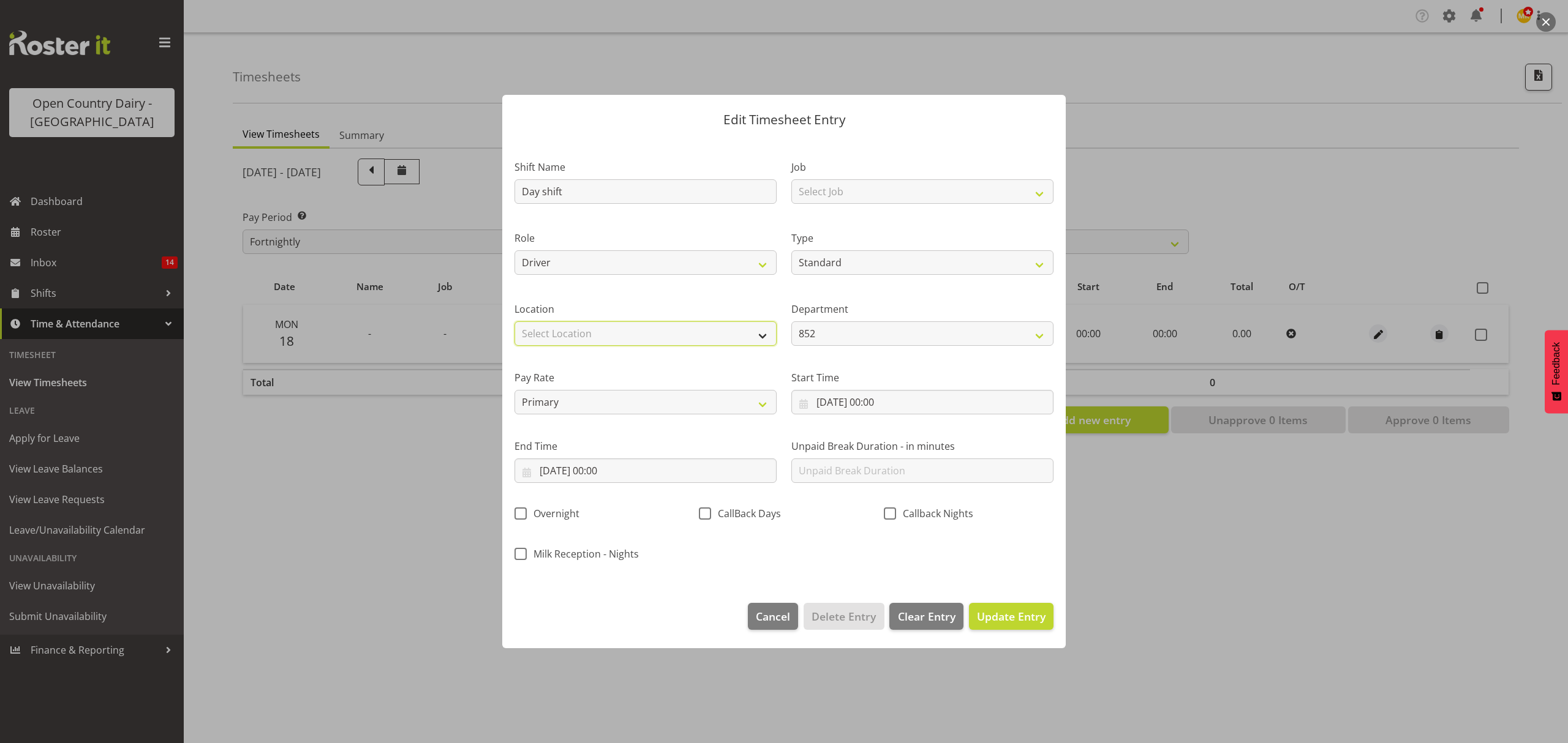
click at [689, 341] on select "Select Location Awarua Milk Awarua Office Freight Horotiu office [GEOGRAPHIC_DA…" at bounding box center [645, 333] width 262 height 24
drag, startPoint x: 689, startPoint y: 341, endPoint x: 723, endPoint y: 331, distance: 35.4
click at [689, 341] on select "Select Location Awarua Milk Awarua Office Freight Horotiu office [GEOGRAPHIC_DA…" at bounding box center [645, 333] width 262 height 24
click at [734, 337] on select "Select Location Awarua Milk Awarua Office Freight Horotiu office [GEOGRAPHIC_DA…" at bounding box center [645, 333] width 262 height 24
select select "988"
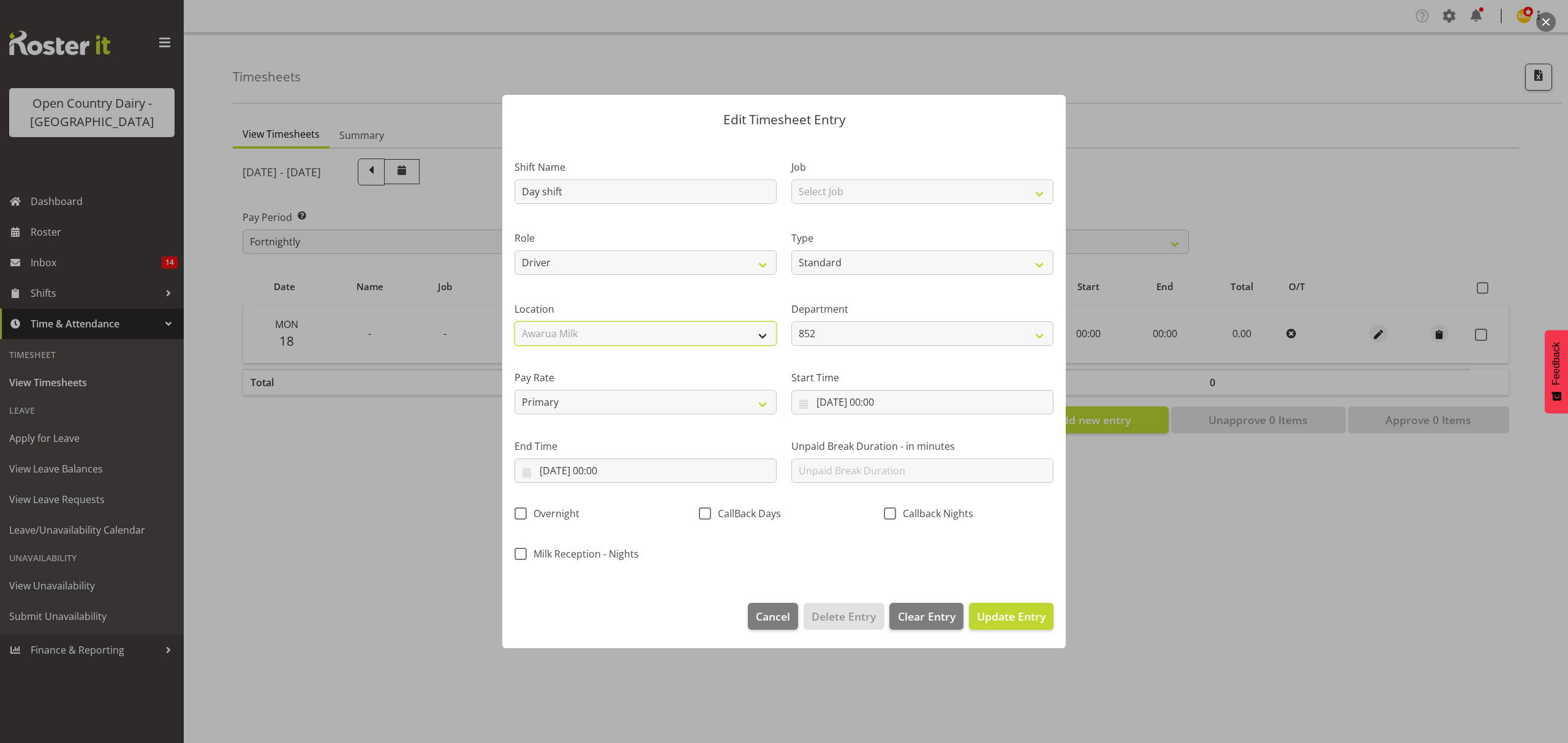
click at [514, 321] on select "Select Location Awarua Milk Awarua Office Freight Horotiu office [GEOGRAPHIC_DA…" at bounding box center [645, 333] width 262 height 24
click at [894, 405] on input "[DATE] 00:00" at bounding box center [922, 402] width 262 height 24
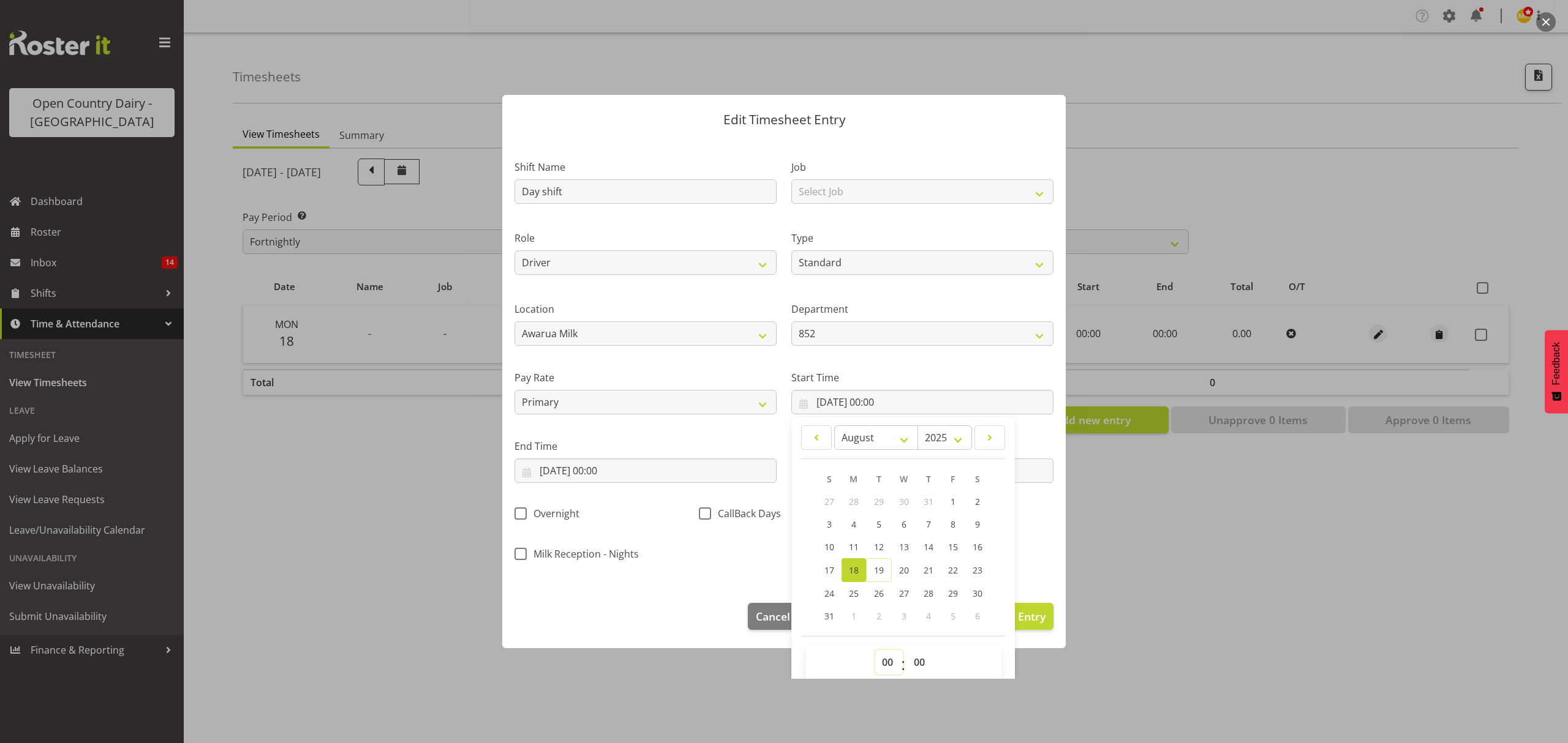
click at [879, 659] on select "00 01 02 03 04 05 06 07 08 09 10 11 12 13 14 15 16 17 18 19 20 21 22 23" at bounding box center [889, 661] width 27 height 24
click at [717, 436] on div "End Time [DATE] 00:00 January February March April May June July August Septemb…" at bounding box center [645, 456] width 277 height 69
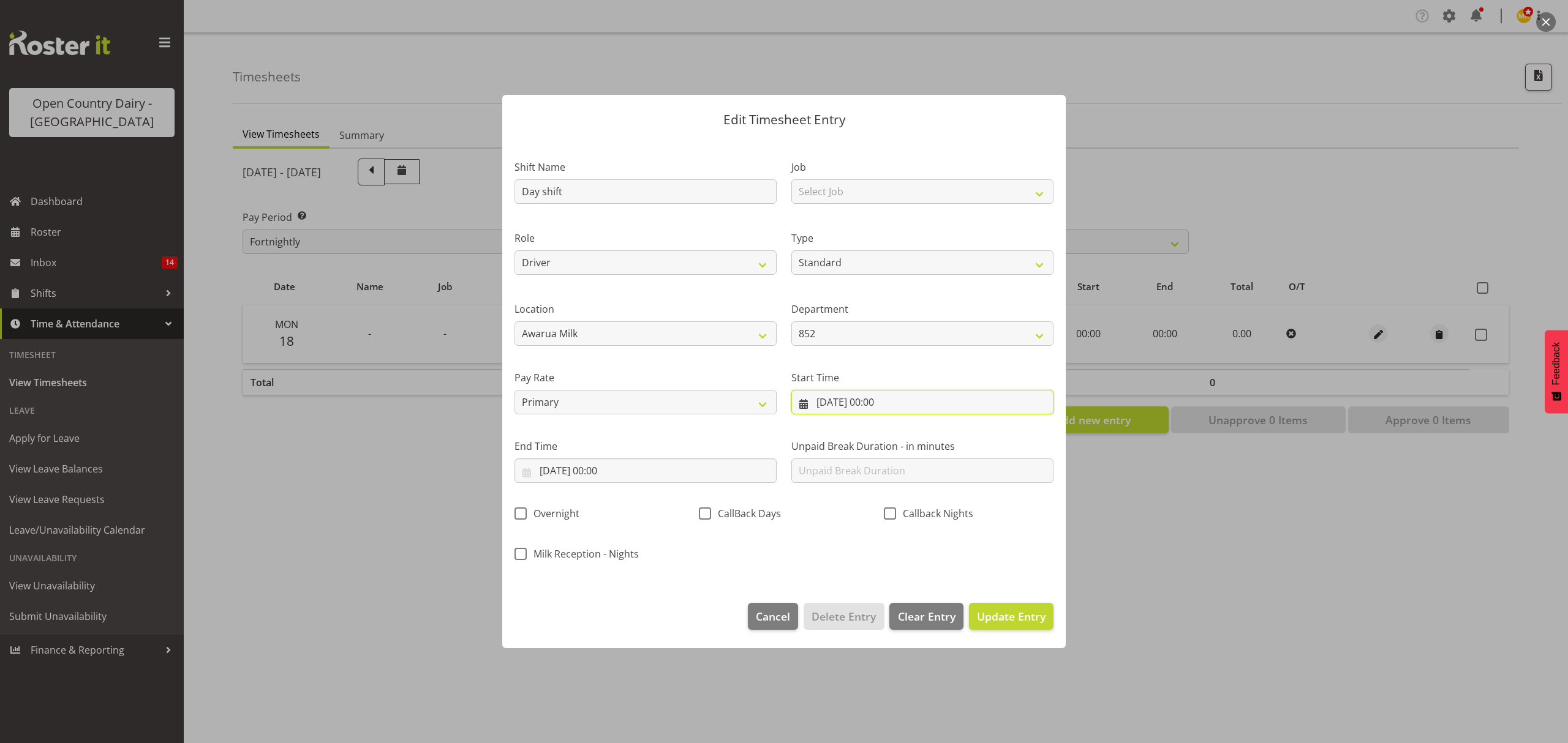
click at [919, 409] on input "[DATE] 00:00" at bounding box center [922, 402] width 262 height 24
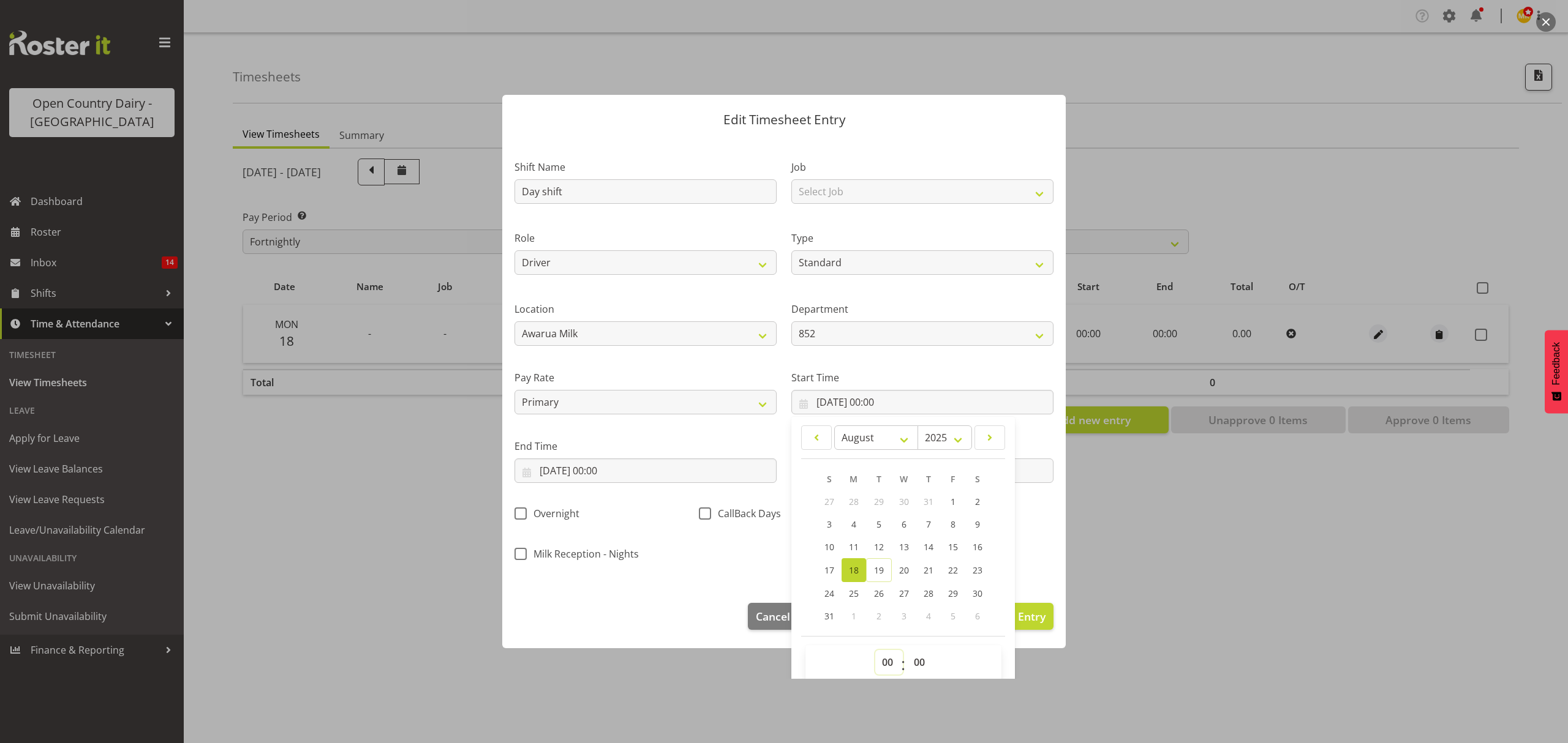
click at [885, 662] on select "00 01 02 03 04 05 06 07 08 09 10 11 12 13 14 15 16 17 18 19 20 21 22 23" at bounding box center [889, 661] width 27 height 24
select select "7"
click at [875, 650] on select "00 01 02 03 04 05 06 07 08 09 10 11 12 13 14 15 16 17 18 19 20 21 22 23" at bounding box center [889, 661] width 27 height 24
type input "[DATE] 07:00"
click at [1039, 525] on div "Callback Nights" at bounding box center [968, 511] width 184 height 40
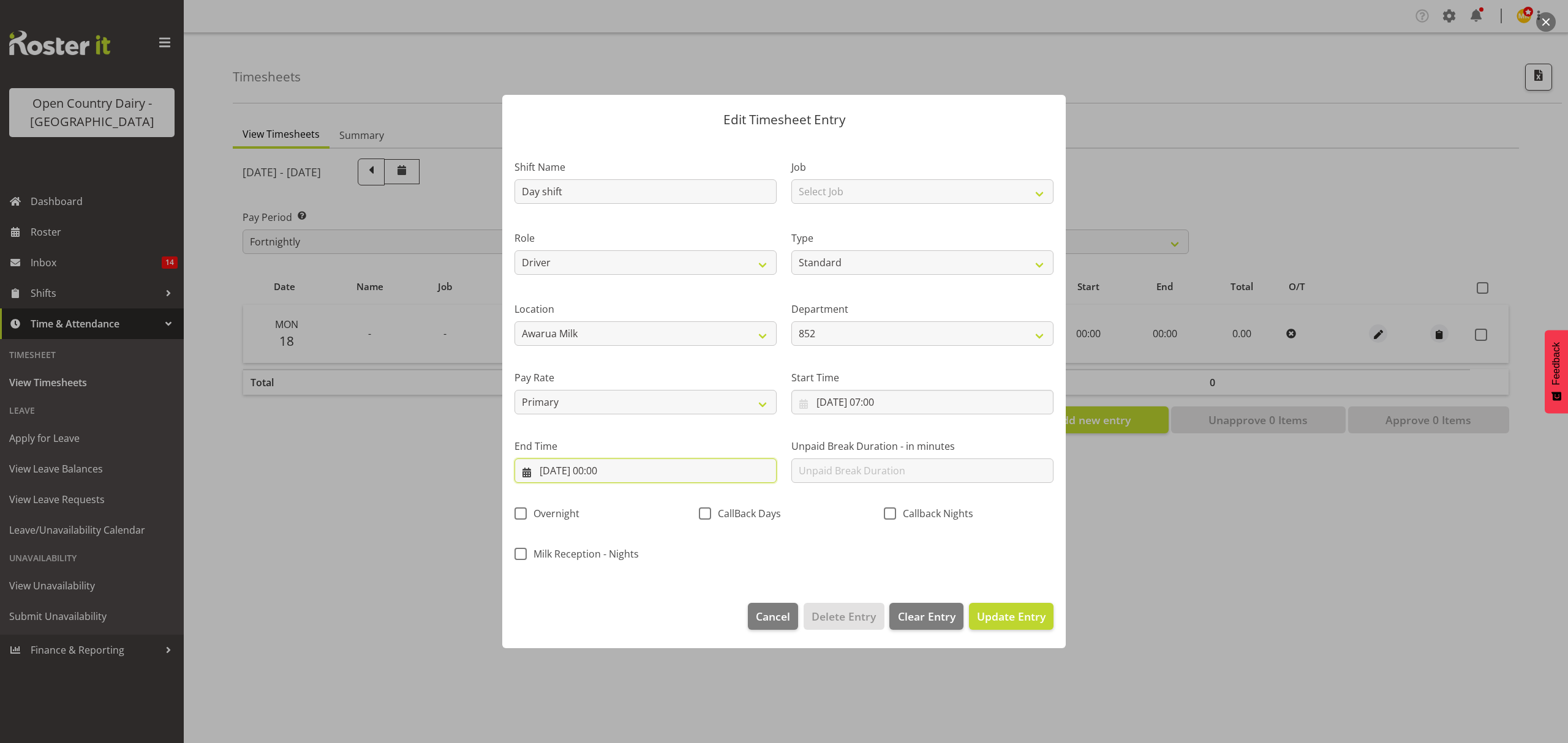
click at [715, 478] on input "[DATE] 00:00" at bounding box center [645, 470] width 262 height 24
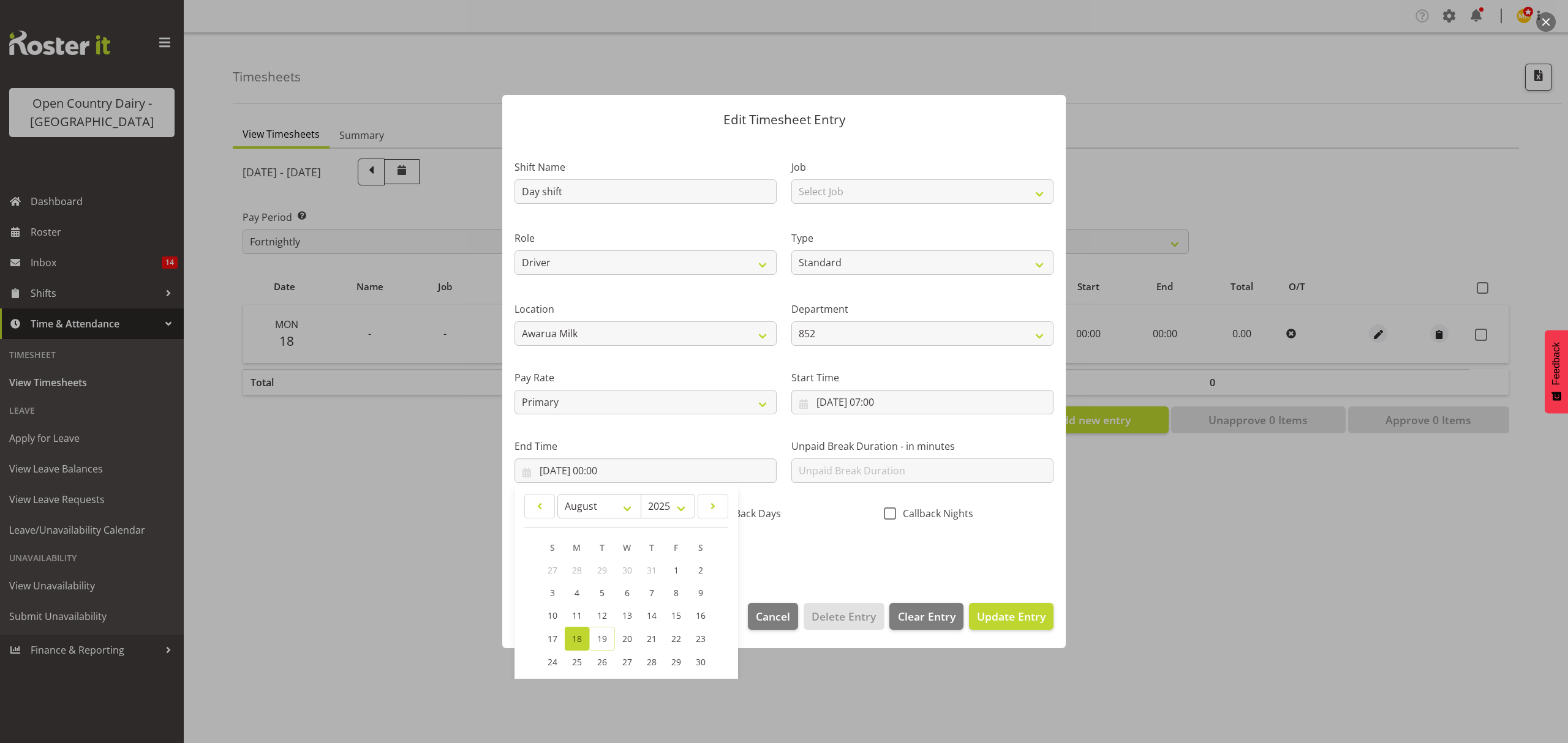
click at [576, 637] on span "18" at bounding box center [576, 639] width 10 height 12
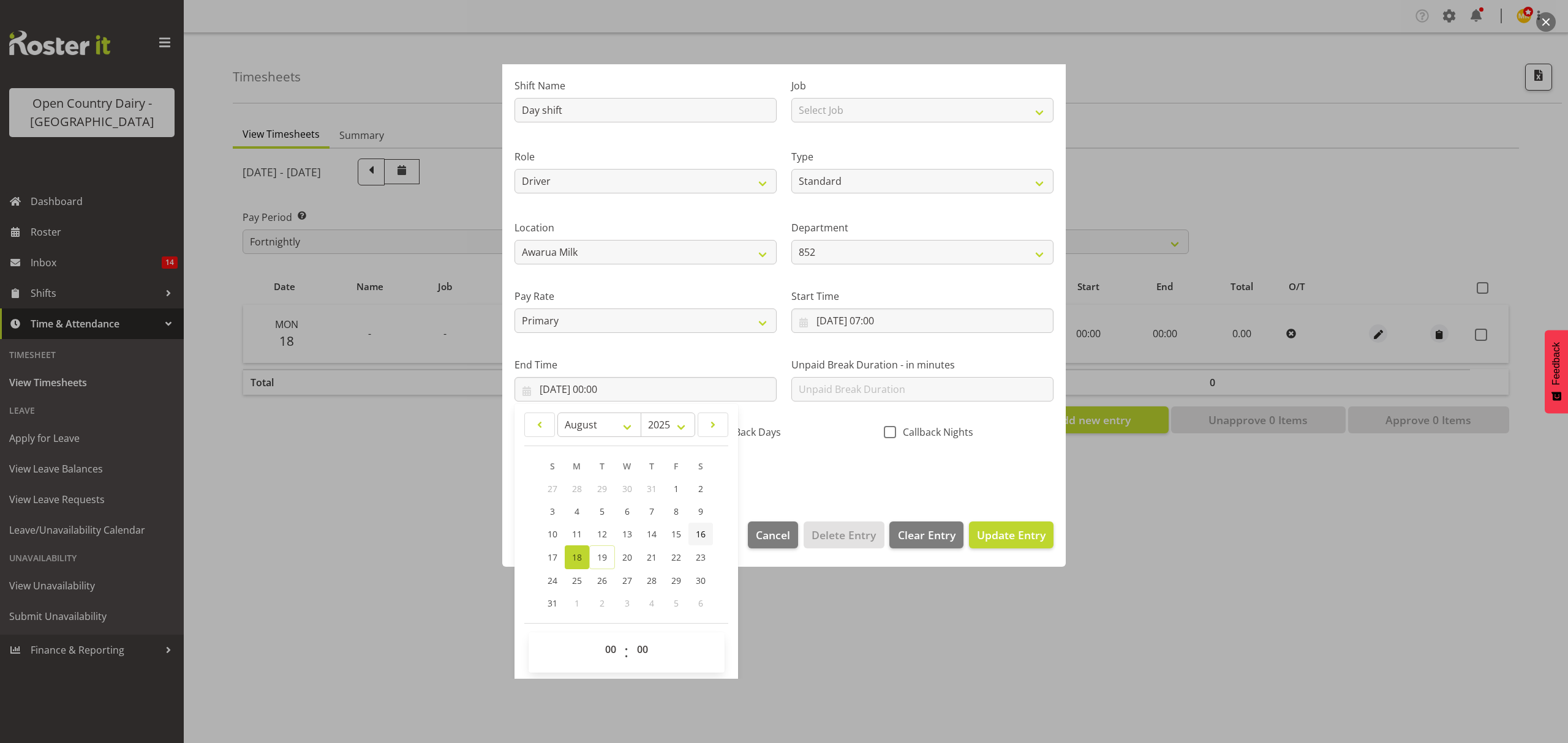
scroll to position [83, 0]
click at [608, 644] on select "00 01 02 03 04 05 06 07 08 09 10 11 12 13 14 15 16 17 18 19 20 21 22 23" at bounding box center [612, 647] width 27 height 24
click at [608, 646] on select "00 01 02 03 04 05 06 07 08 09 10 11 12 13 14 15 16 17 18 19 20 21 22 23" at bounding box center [612, 647] width 27 height 24
select select "2"
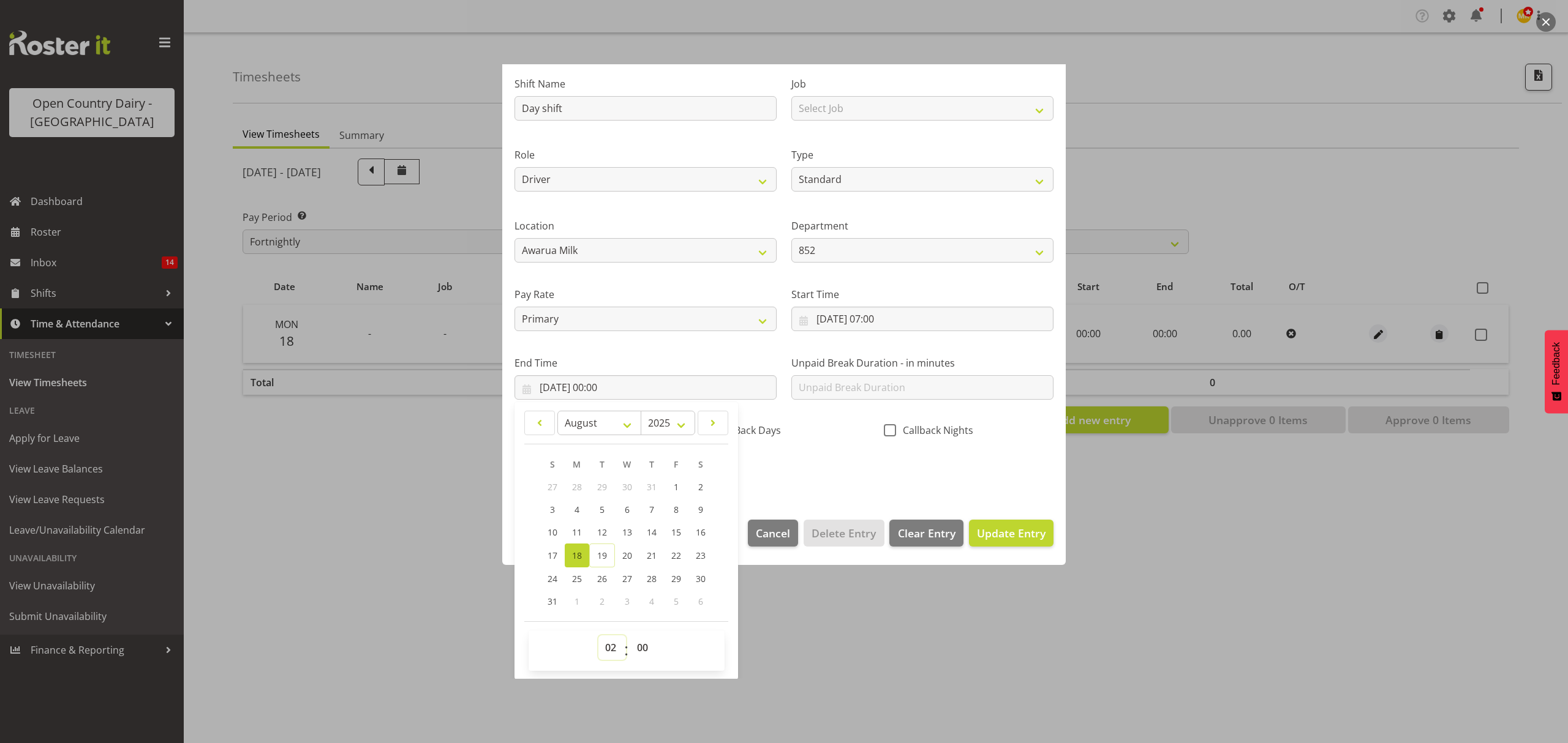
click at [598, 636] on select "00 01 02 03 04 05 06 07 08 09 10 11 12 13 14 15 16 17 18 19 20 21 22 23" at bounding box center [612, 647] width 27 height 24
type input "[DATE] 02:00"
click at [640, 648] on select "00 01 02 03 04 05 06 07 08 09 10 11 12 13 14 15 16 17 18 19 20 21 22 23 24 25 2…" at bounding box center [644, 647] width 27 height 24
select select "45"
click at [630, 636] on select "00 01 02 03 04 05 06 07 08 09 10 11 12 13 14 15 16 17 18 19 20 21 22 23 24 25 2…" at bounding box center [644, 647] width 27 height 24
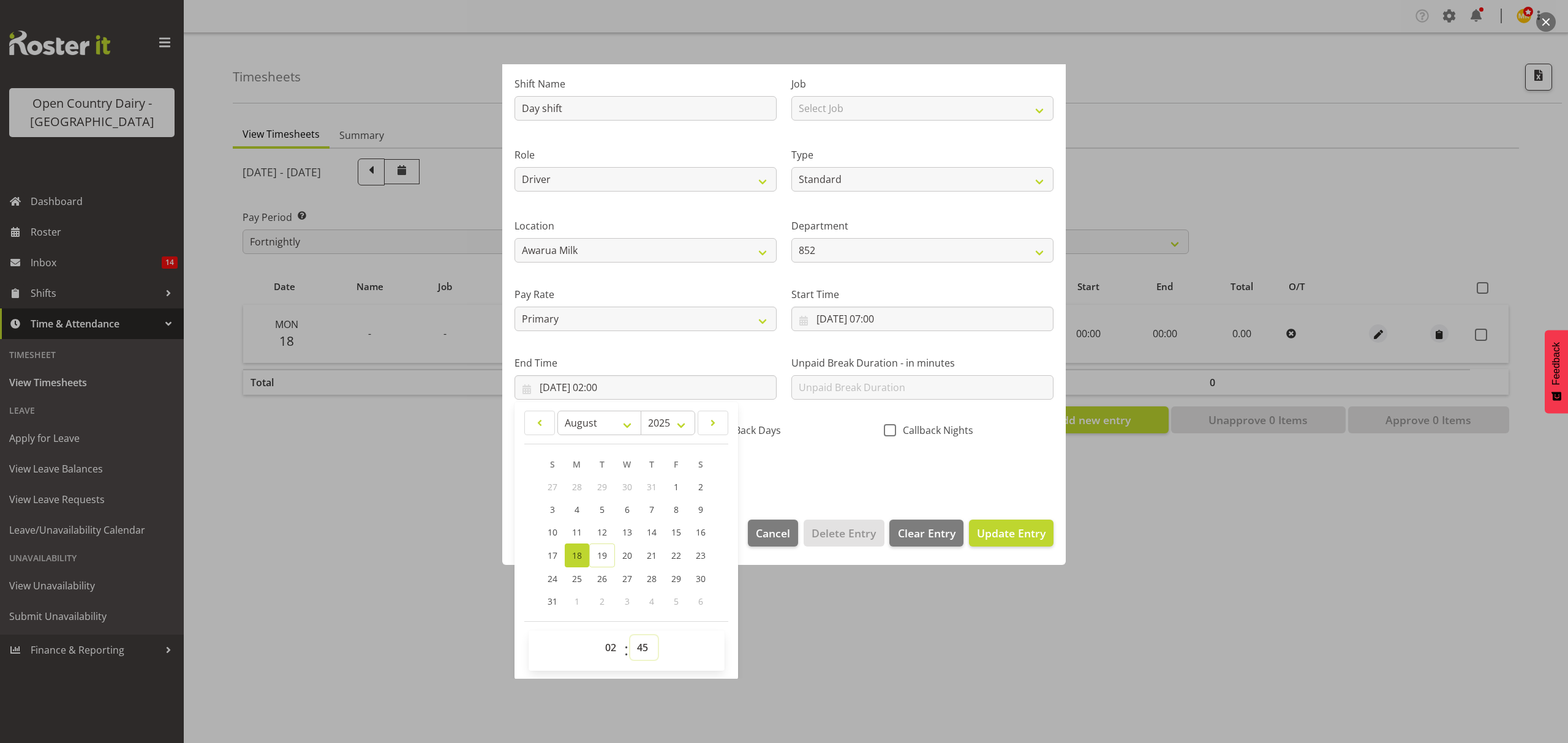
type input "[DATE] 02:45"
click at [606, 644] on select "00 01 02 03 04 05 06 07 08 09 10 11 12 13 14 15 16 17 18 19 20 21 22 23" at bounding box center [612, 647] width 27 height 24
select select "15"
click at [598, 636] on select "00 01 02 03 04 05 06 07 08 09 10 11 12 13 14 15 16 17 18 19 20 21 22 23" at bounding box center [612, 647] width 27 height 24
type input "[DATE] 15:45"
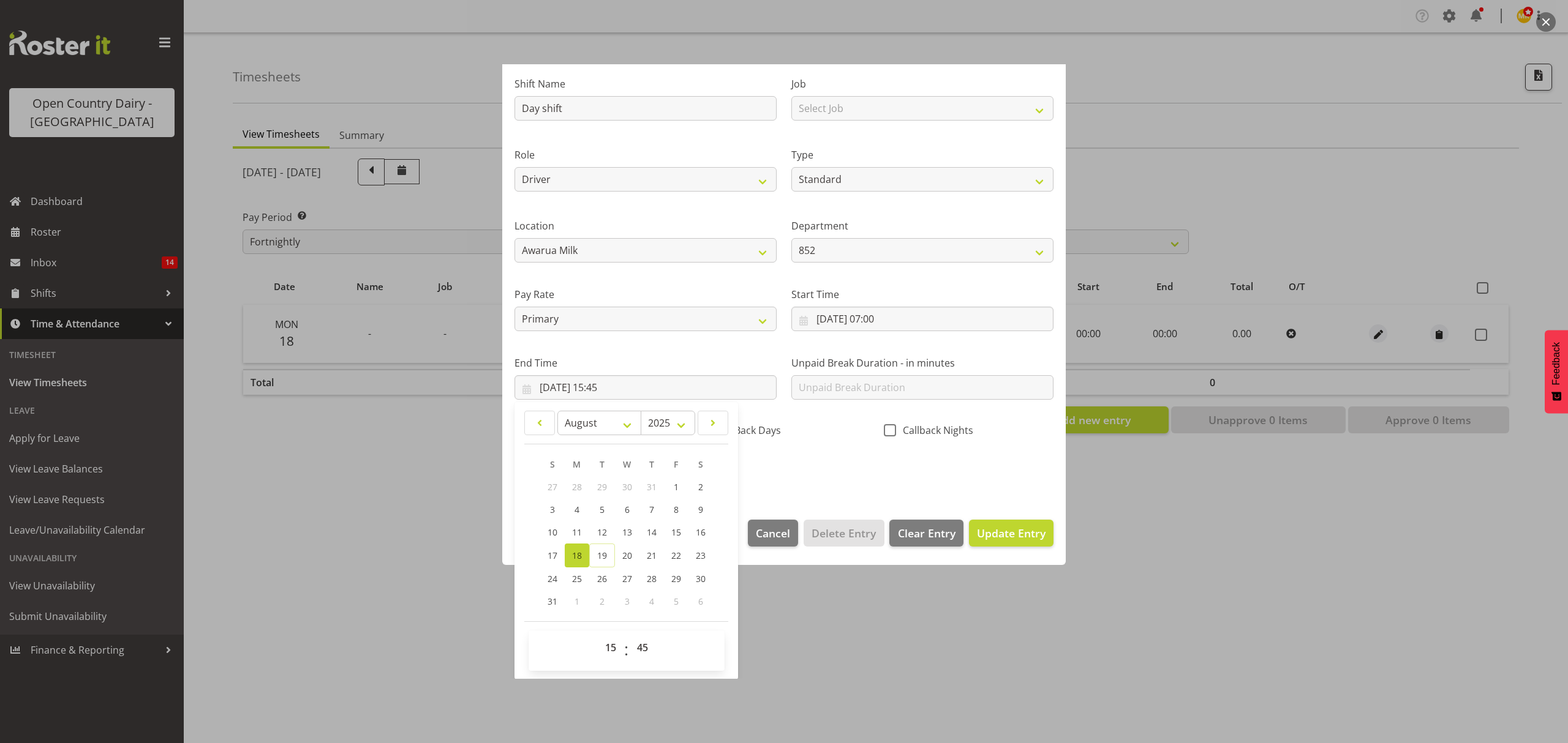
click at [825, 478] on div "Shift Name Day shift Job Select Job Connecting /unconnecting Trailers Role Driv…" at bounding box center [783, 274] width 553 height 428
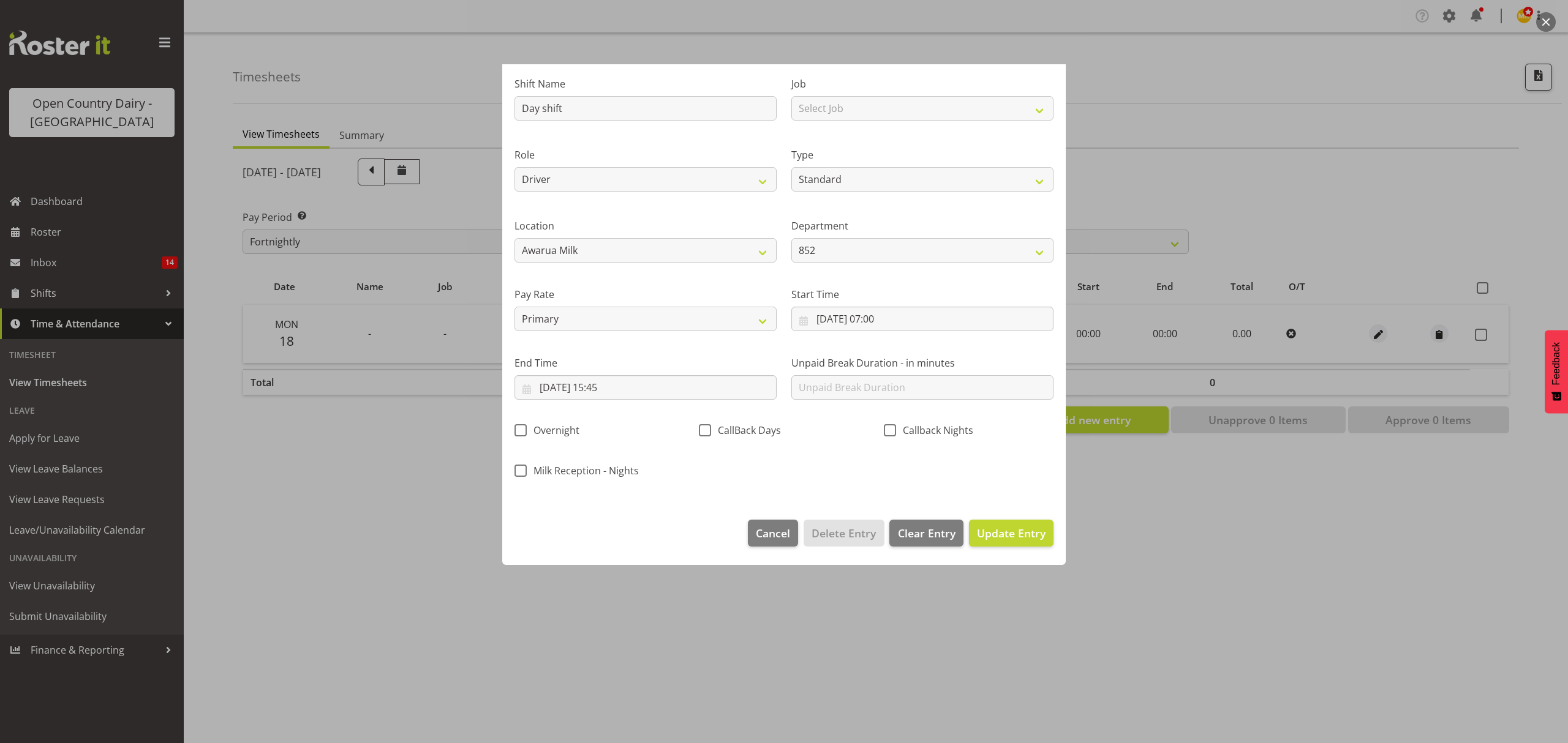
scroll to position [0, 0]
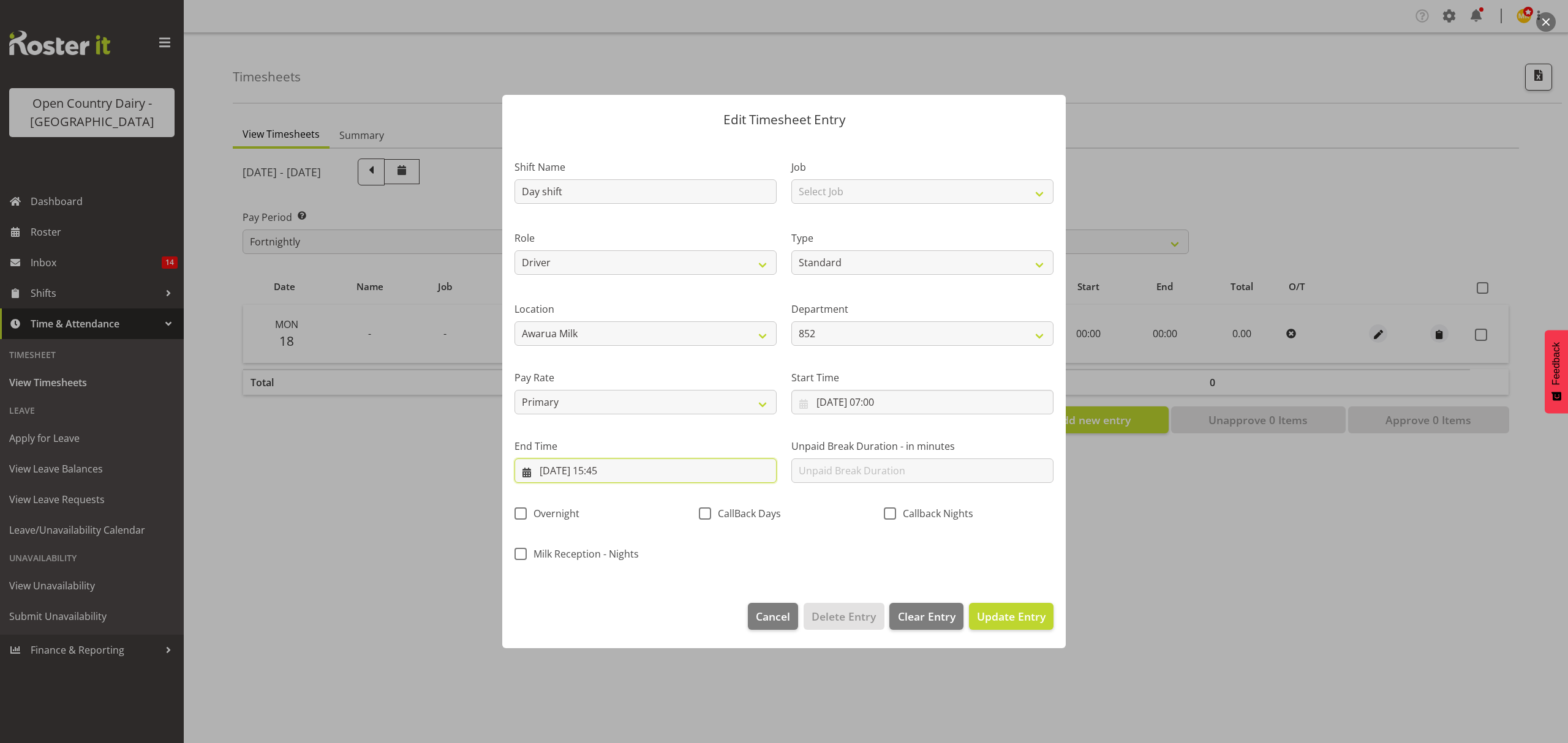
click at [654, 470] on input "[DATE] 15:45" at bounding box center [645, 470] width 262 height 24
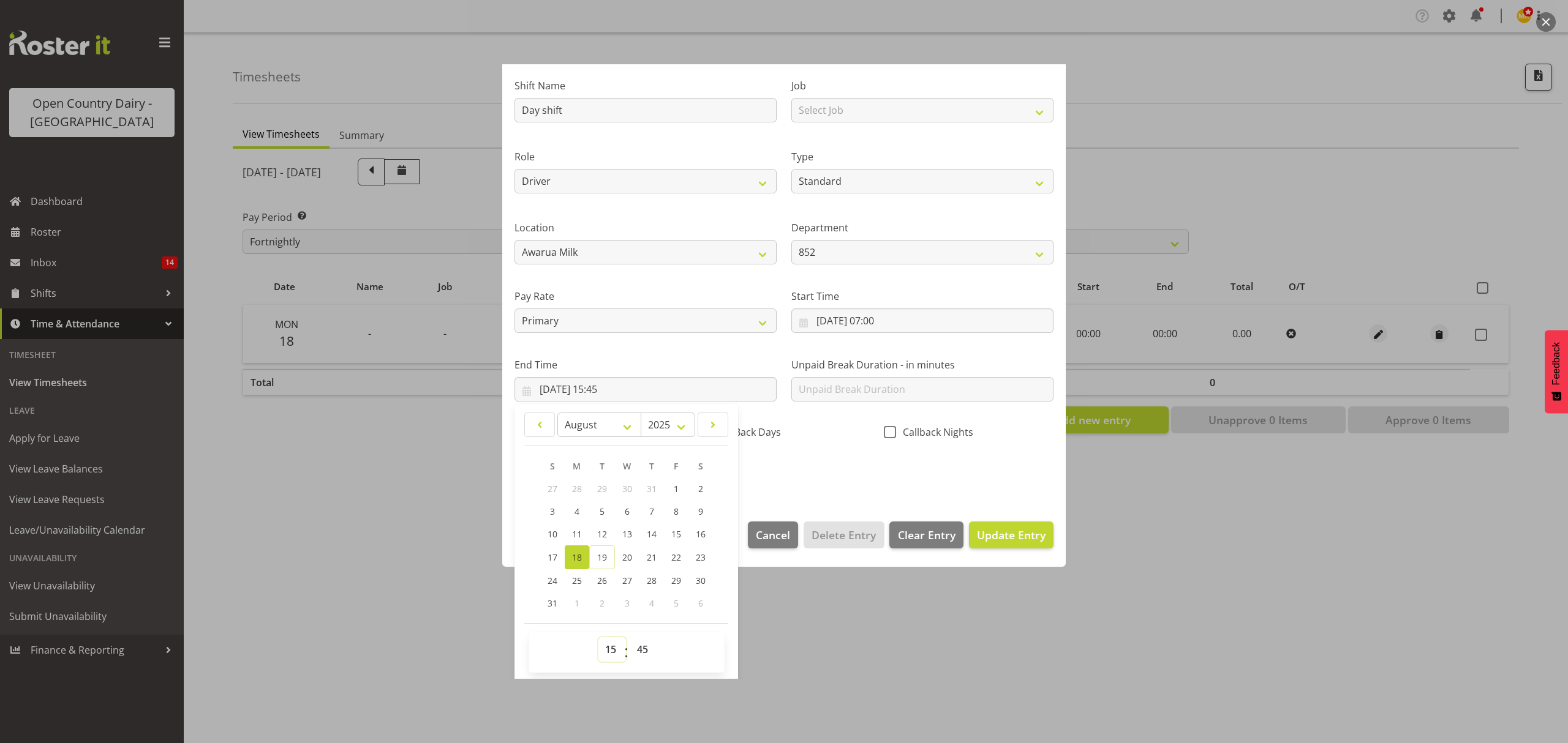
click at [615, 651] on select "00 01 02 03 04 05 06 07 08 09 10 11 12 13 14 15 16 17 18 19 20 21 22 23" at bounding box center [612, 649] width 27 height 24
select select "14"
click at [598, 638] on select "00 01 02 03 04 05 06 07 08 09 10 11 12 13 14 15 16 17 18 19 20 21 22 23" at bounding box center [612, 649] width 27 height 24
type input "[DATE] 14:45"
click at [807, 473] on div "Shift Name Day shift Job Select Job Connecting /unconnecting Trailers Role Driv…" at bounding box center [783, 276] width 553 height 428
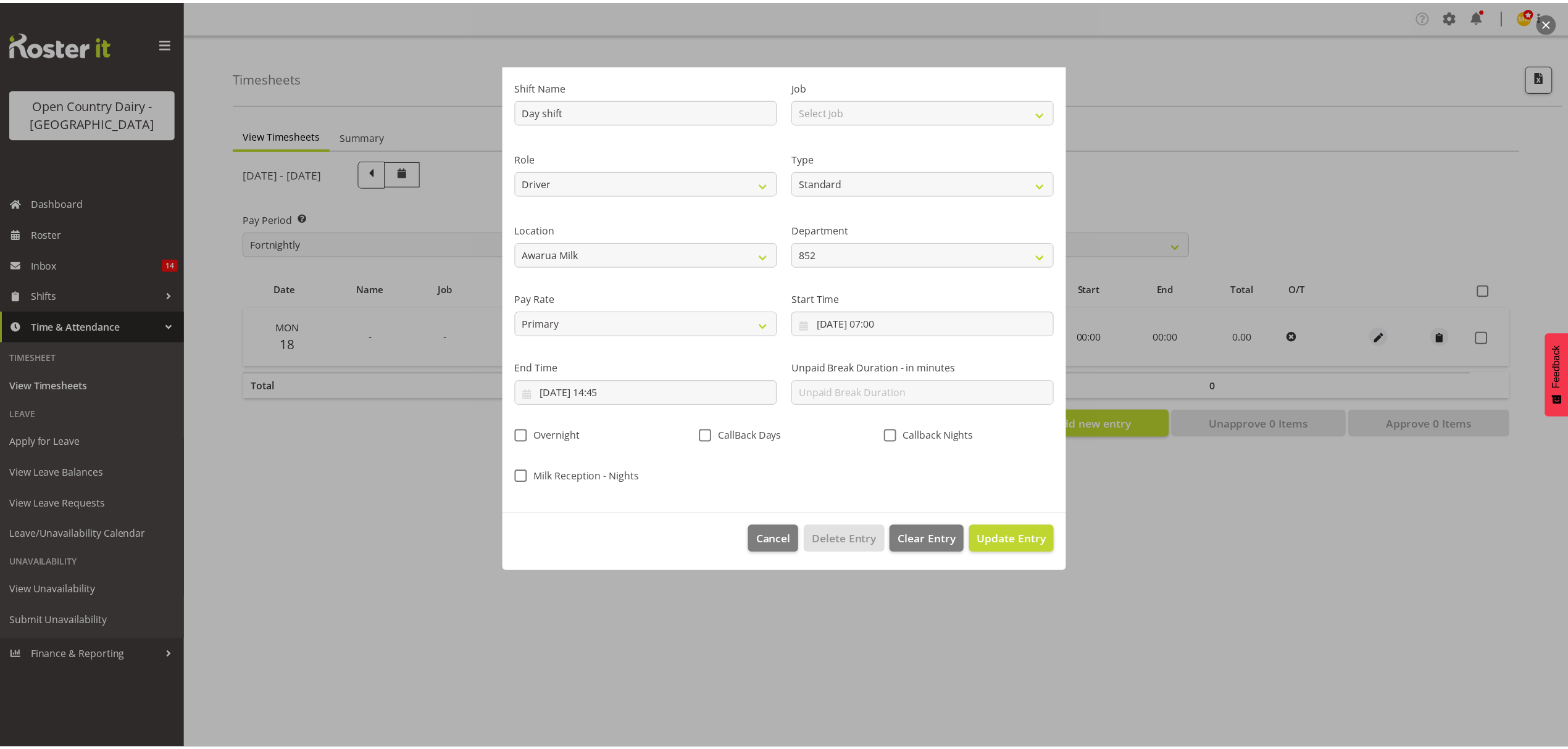
scroll to position [0, 0]
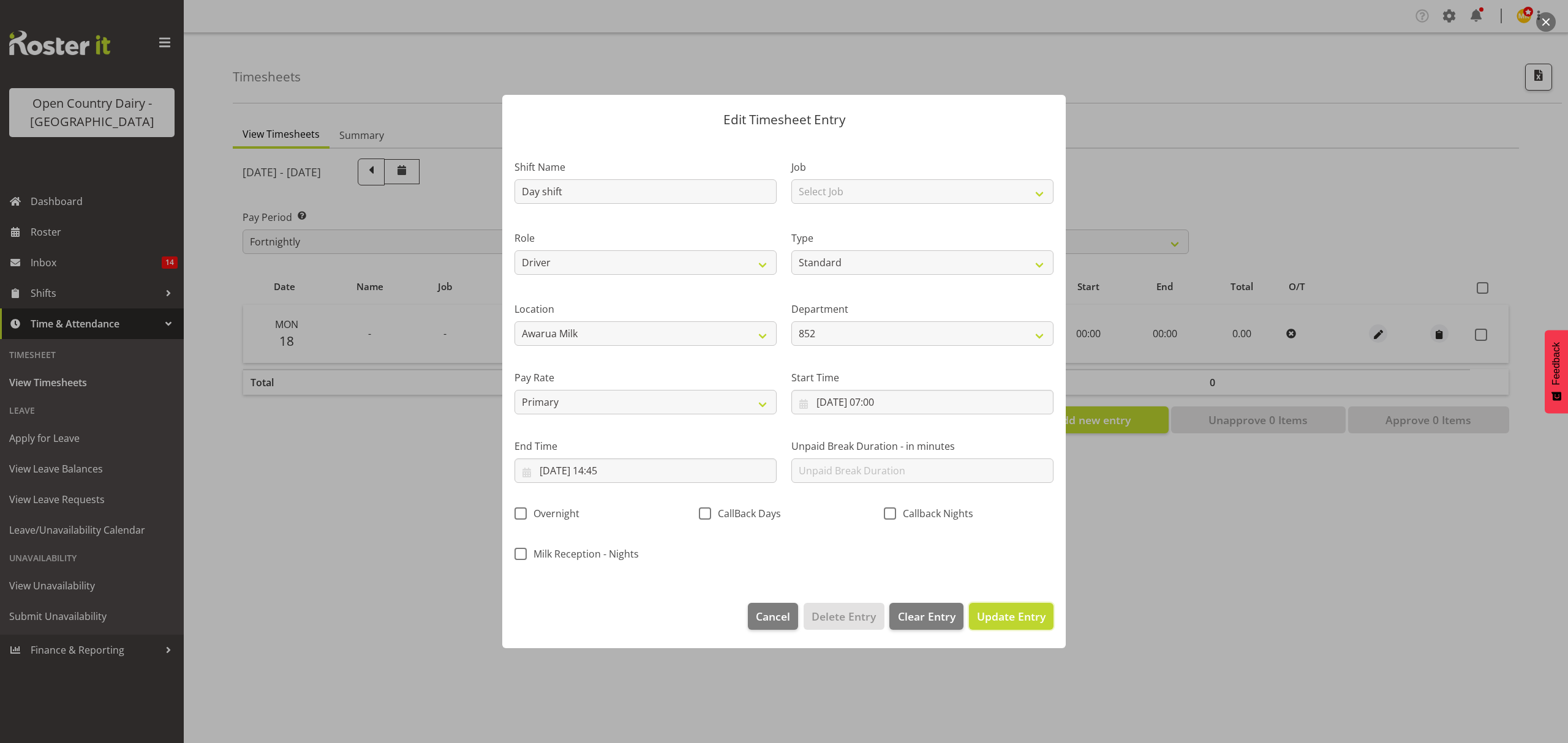
click at [994, 606] on button "Update Entry" at bounding box center [1011, 616] width 84 height 27
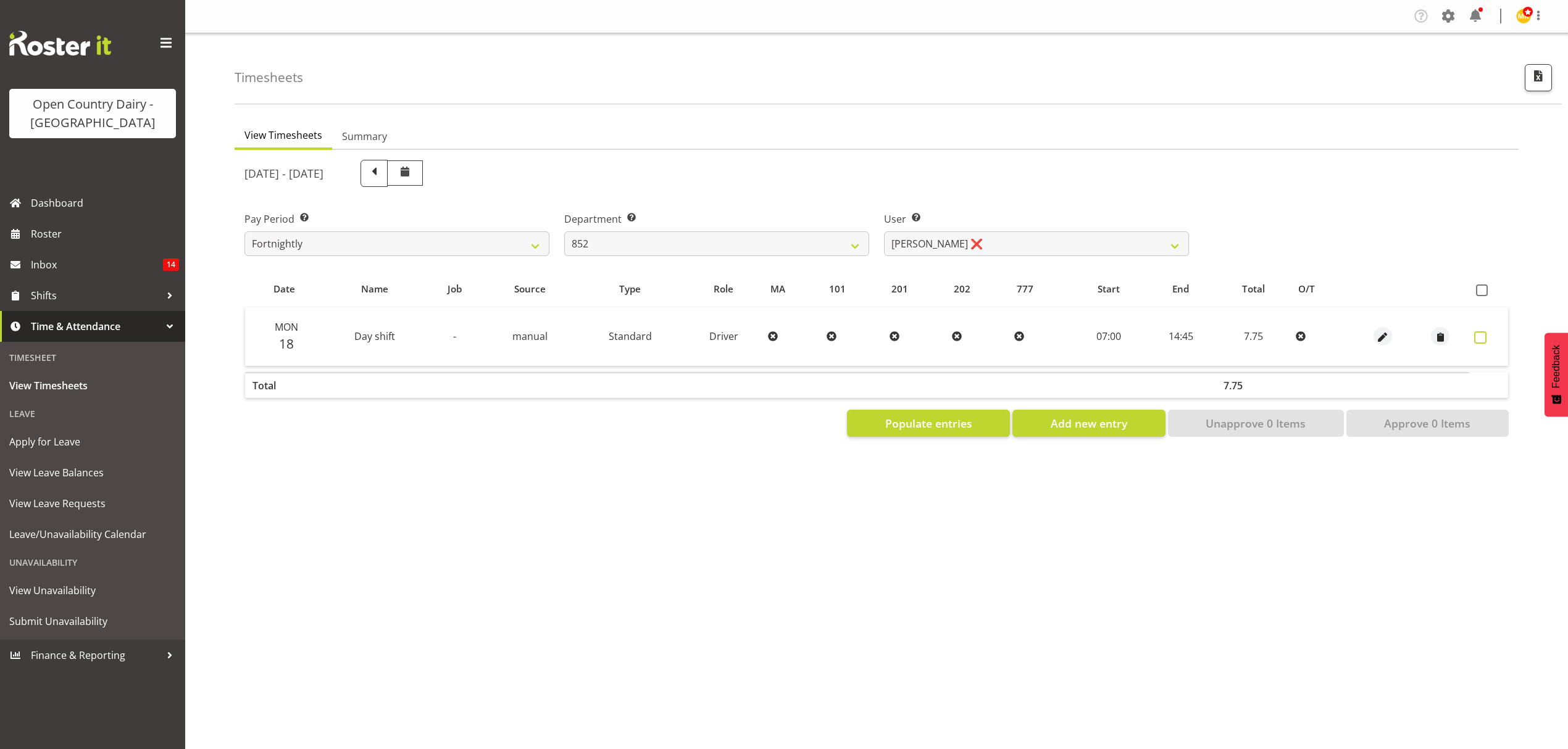
click at [1485, 336] on span at bounding box center [1480, 337] width 13 height 13
checkbox input "true"
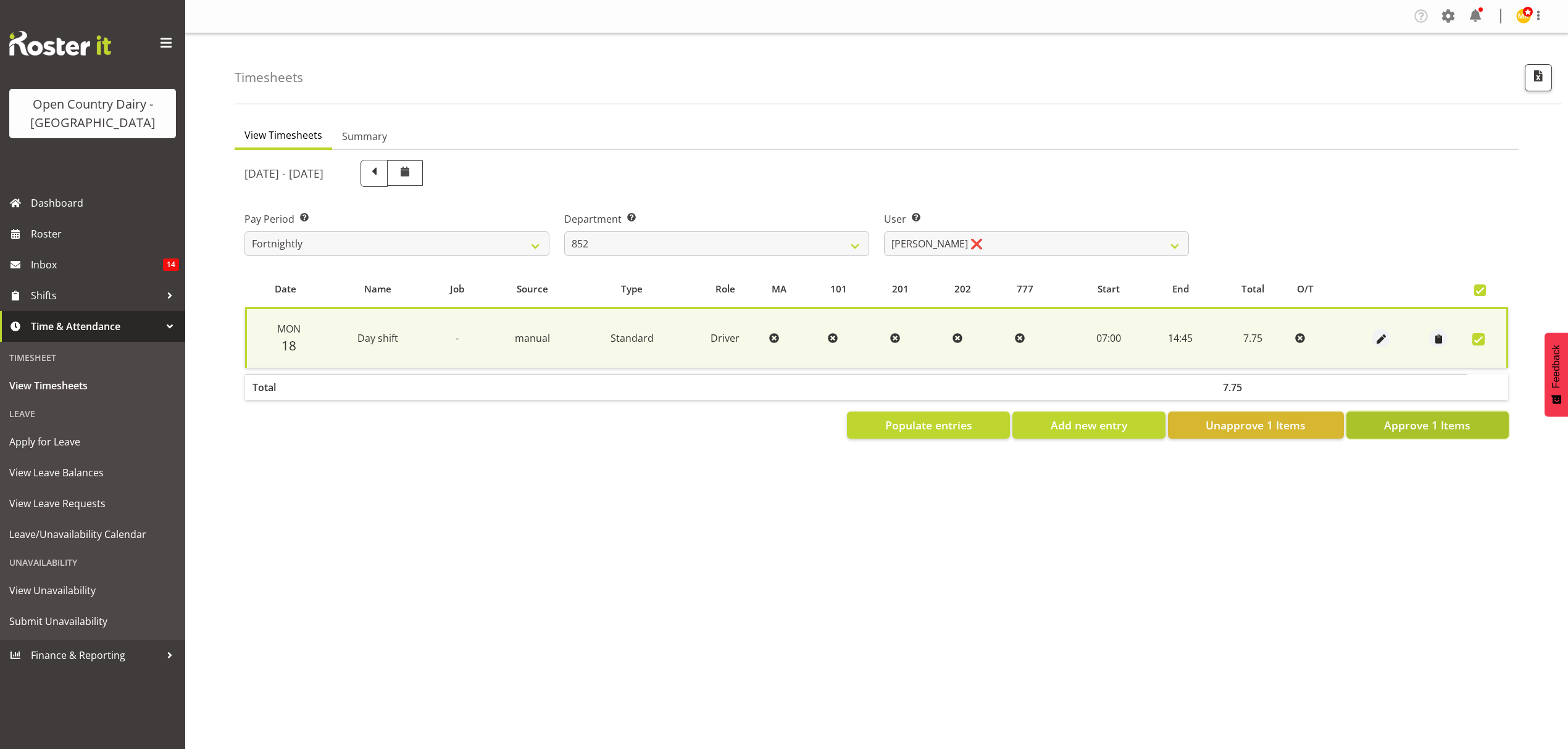
click at [1435, 430] on span "Approve 1 Items" at bounding box center [1427, 425] width 86 height 16
checkbox input "false"
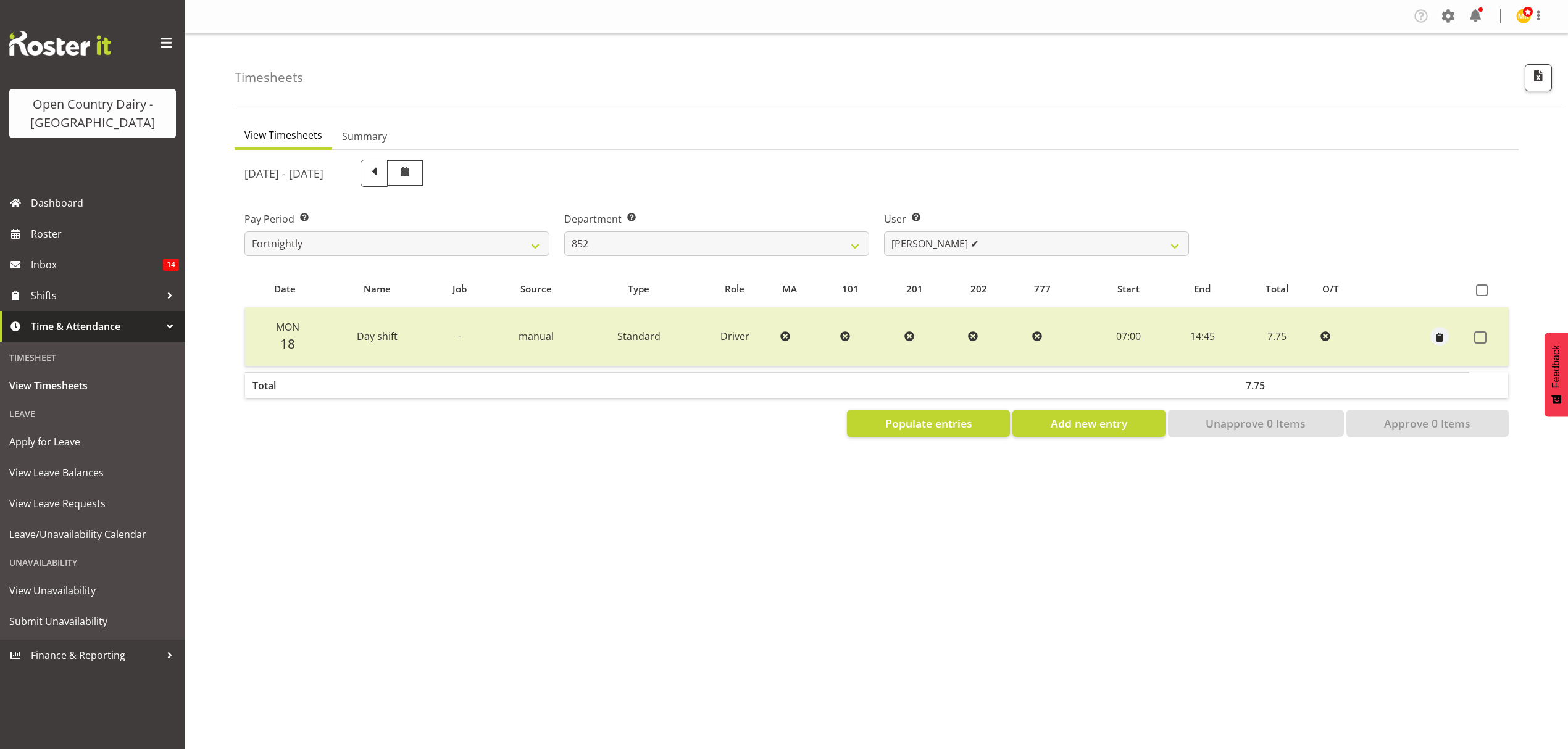
click at [811, 218] on label "Department Select which department you would like to view." at bounding box center [716, 219] width 305 height 14
click at [818, 225] on label "Department Select which department you would like to view." at bounding box center [716, 219] width 305 height 14
click at [823, 251] on select "734 735 736 737 738 739 851 852 853 854 855 856 858 861 862 865 868 869 870 873" at bounding box center [716, 244] width 305 height 24
select select "905"
click at [564, 232] on select "734 735 736 737 738 739 851 852 853 854 855 856 858 861 862 865 868 869 870 873" at bounding box center [716, 244] width 305 height 24
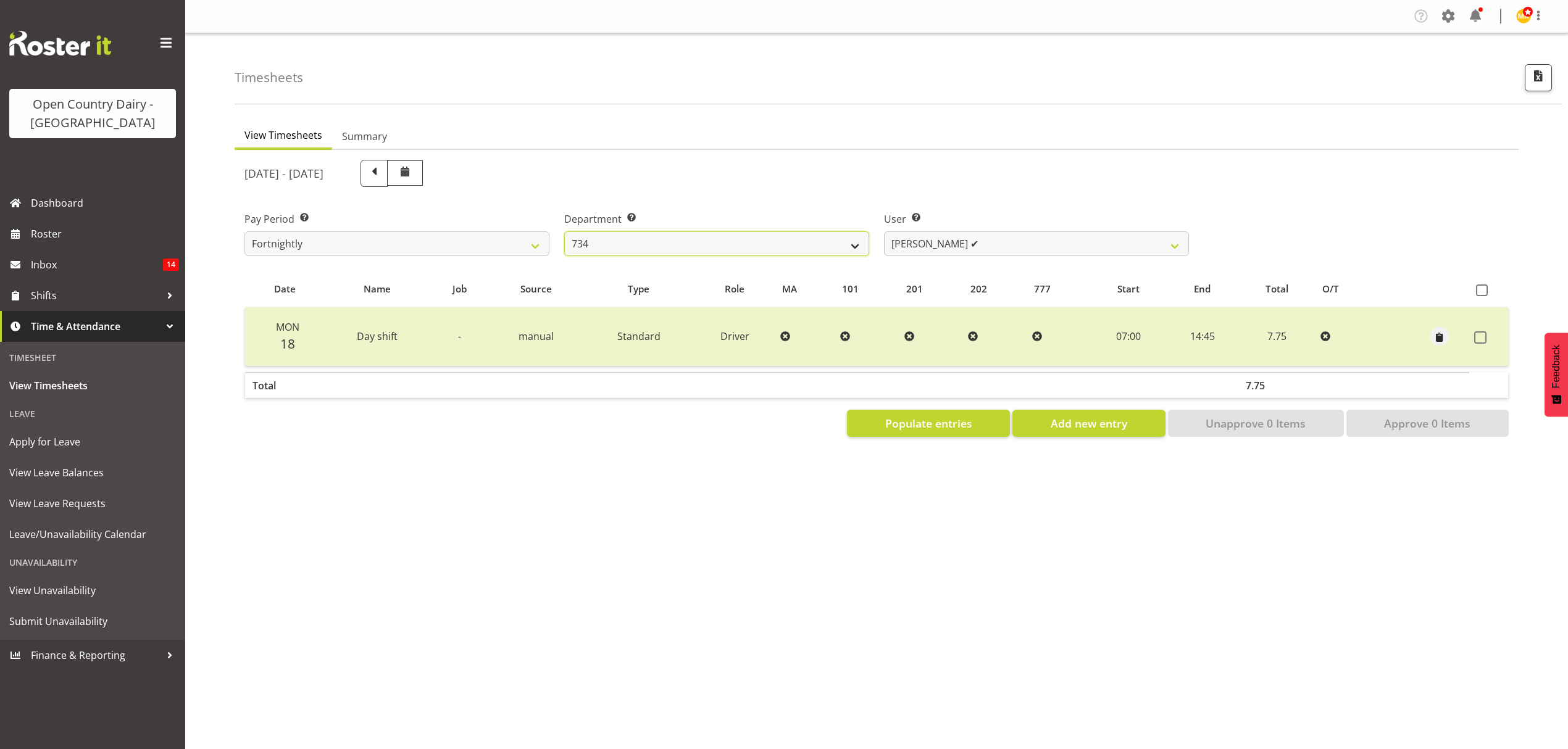
select select "11654"
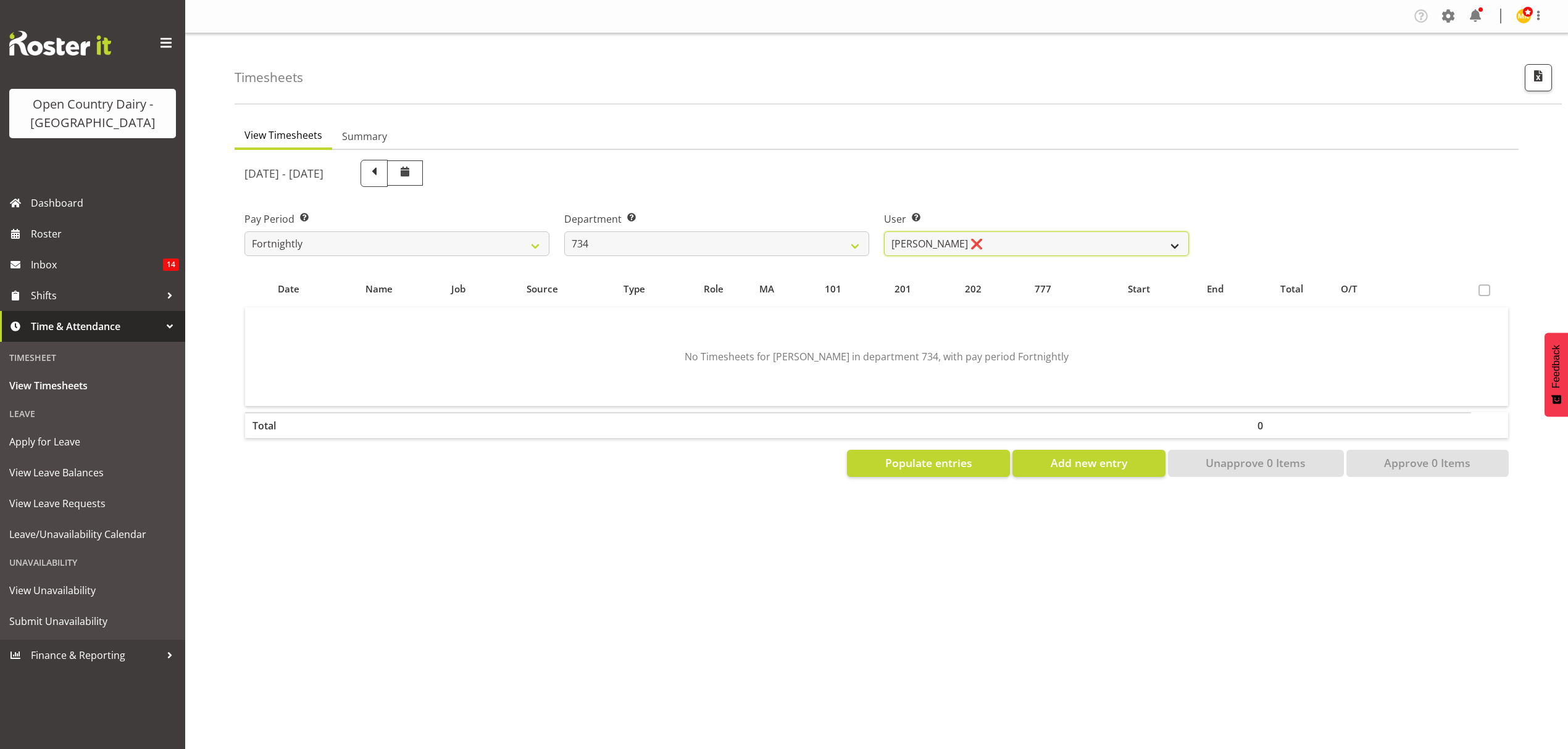
click at [1087, 238] on select "[PERSON_NAME] ❌ [PERSON_NAME] ❌ [PERSON_NAME] ❌ [PERSON_NAME] ❌" at bounding box center [1036, 244] width 305 height 24
click at [1089, 134] on ul "View Timesheets Summary" at bounding box center [877, 136] width 1284 height 27
click at [716, 253] on select "734 735 736 737 738 739 851 852 853 854 855 856 858 861 862 865 868 869 870 873" at bounding box center [716, 244] width 305 height 24
click at [564, 232] on select "734 735 736 737 738 739 851 852 853 854 855 856 858 861 862 865 868 869 870 873" at bounding box center [716, 244] width 305 height 24
click at [1107, 248] on select "[PERSON_NAME] ❌ [PERSON_NAME] ❌ [PERSON_NAME] ❌ [PERSON_NAME] ❌" at bounding box center [1036, 244] width 305 height 24
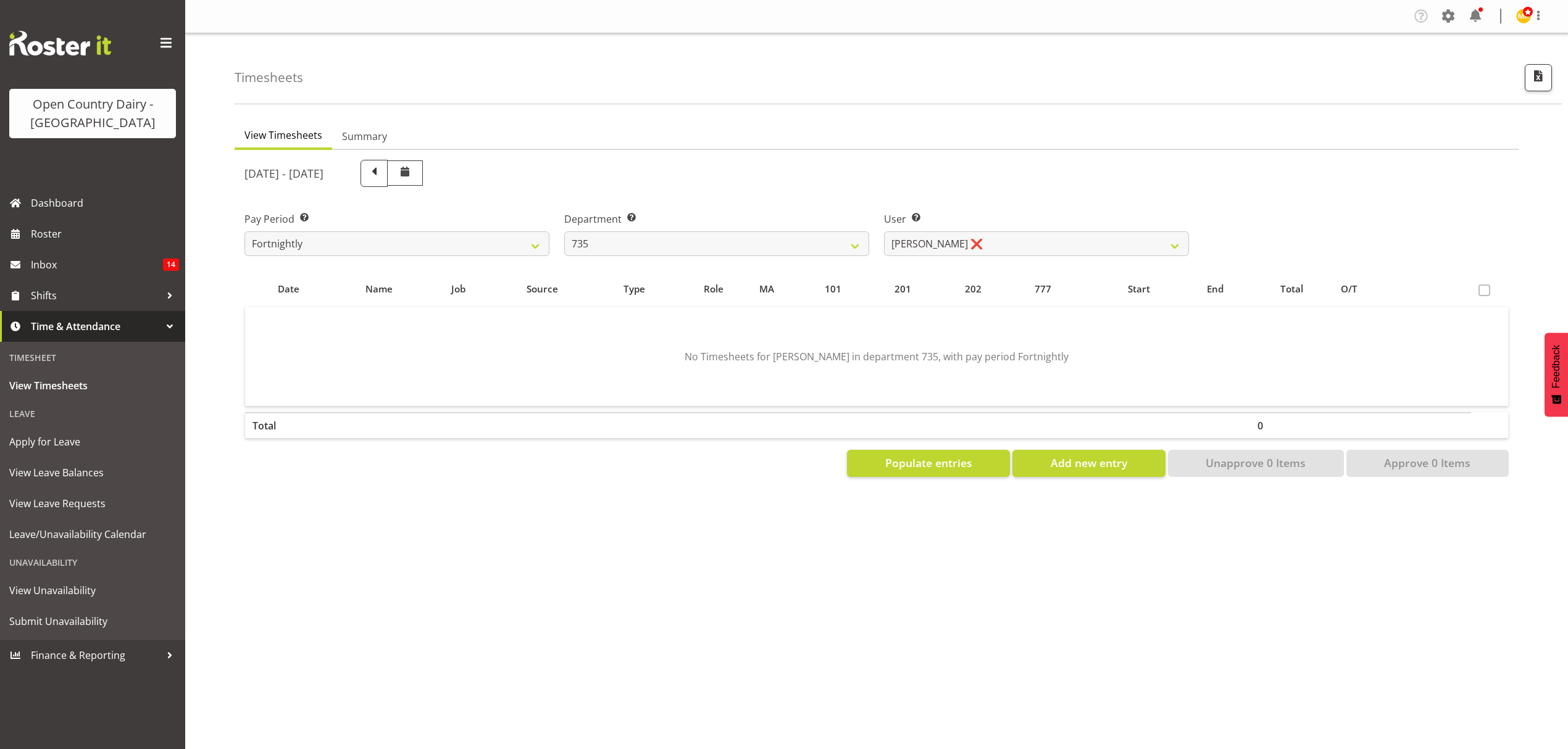
click at [1013, 122] on div "View Timesheets Summary [DATE] - [DATE] Pay Period Select which pay period you …" at bounding box center [901, 360] width 1334 height 494
click at [835, 248] on select "734 735 736 737 738 739 851 852 853 854 855 856 858 861 862 865 868 869 870 873" at bounding box center [716, 244] width 305 height 24
click at [564, 232] on select "734 735 736 737 738 739 851 852 853 854 855 856 858 861 862 865 868 869 870 873" at bounding box center [716, 244] width 305 height 24
click at [1035, 236] on select "[PERSON_NAME] ❌ [PERSON_NAME] ❌ [PERSON_NAME] ❌ [PERSON_NAME] ❌" at bounding box center [1036, 244] width 305 height 24
click at [1027, 184] on div "[DATE] - [DATE]" at bounding box center [716, 173] width 944 height 27
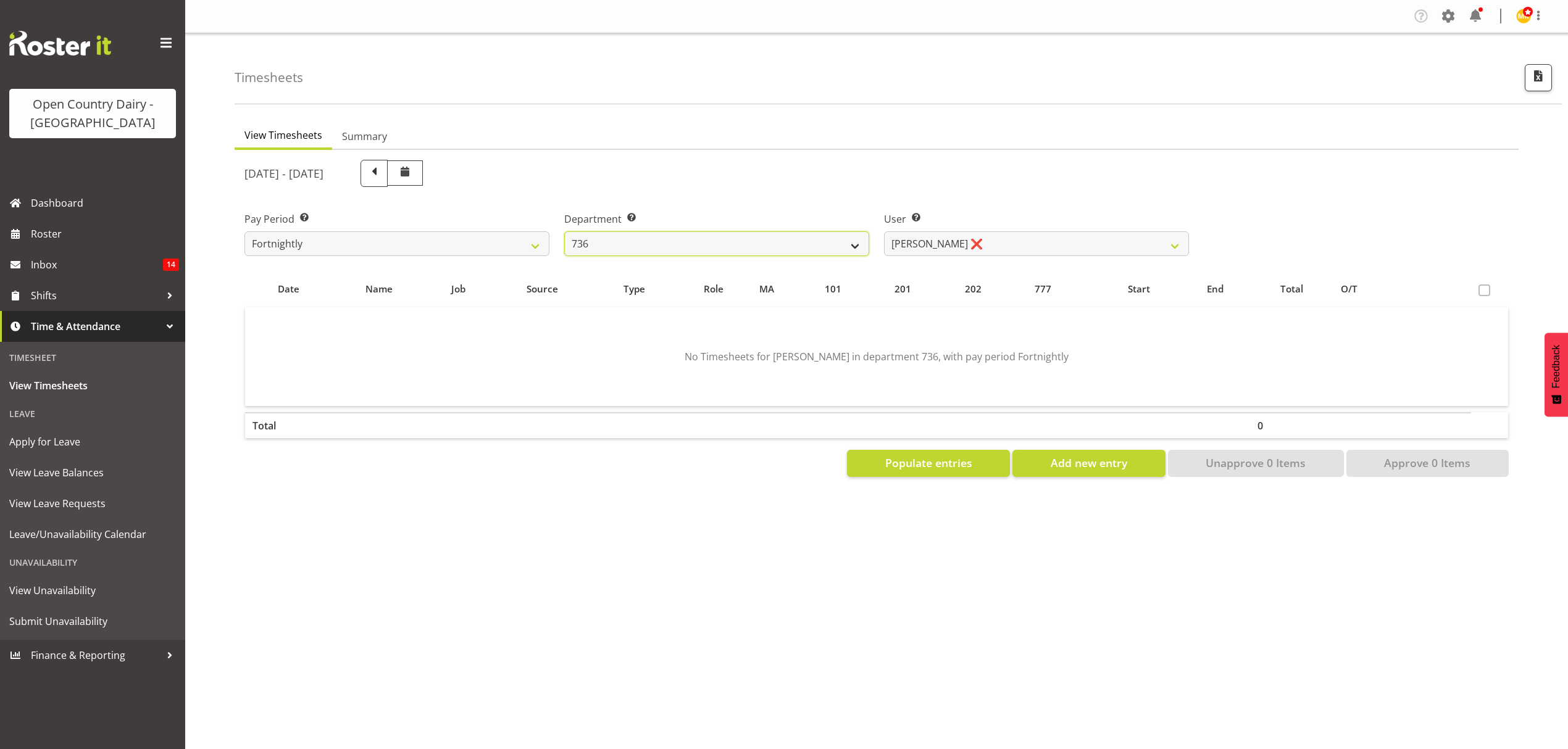
click at [818, 235] on select "734 735 736 737 738 739 851 852 853 854 855 856 858 861 862 865 868 869 870 873" at bounding box center [716, 244] width 305 height 24
click at [564, 232] on select "734 735 736 737 738 739 851 852 853 854 855 856 858 861 862 865 868 869 870 873" at bounding box center [716, 244] width 305 height 24
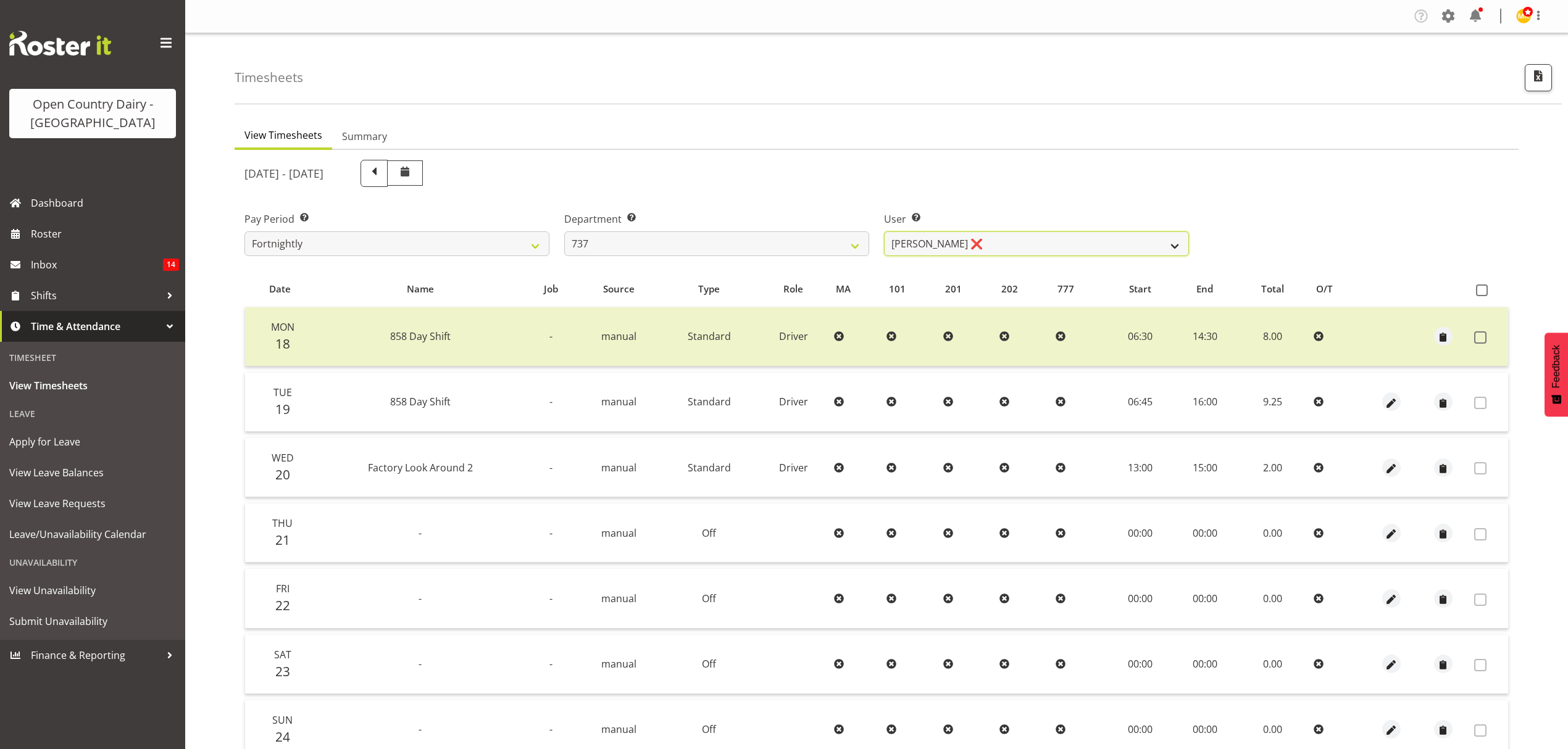
click at [926, 238] on select "[PERSON_NAME] ❌ [PERSON_NAME] ❌ [PERSON_NAME] ❌ [PERSON_NAME] ❌" at bounding box center [1036, 244] width 305 height 24
drag, startPoint x: 926, startPoint y: 201, endPoint x: 890, endPoint y: 222, distance: 41.7
click at [923, 201] on div "User Select user. Note: This is filtered down by the previous two drop-down ite…" at bounding box center [1037, 228] width 320 height 69
click at [838, 240] on select "734 735 736 737 738 739 851 852 853 854 855 856 858 861 862 865 868 869 870 873" at bounding box center [716, 244] width 305 height 24
click at [564, 232] on select "734 735 736 737 738 739 851 852 853 854 855 856 858 861 862 865 868 869 870 873" at bounding box center [716, 244] width 305 height 24
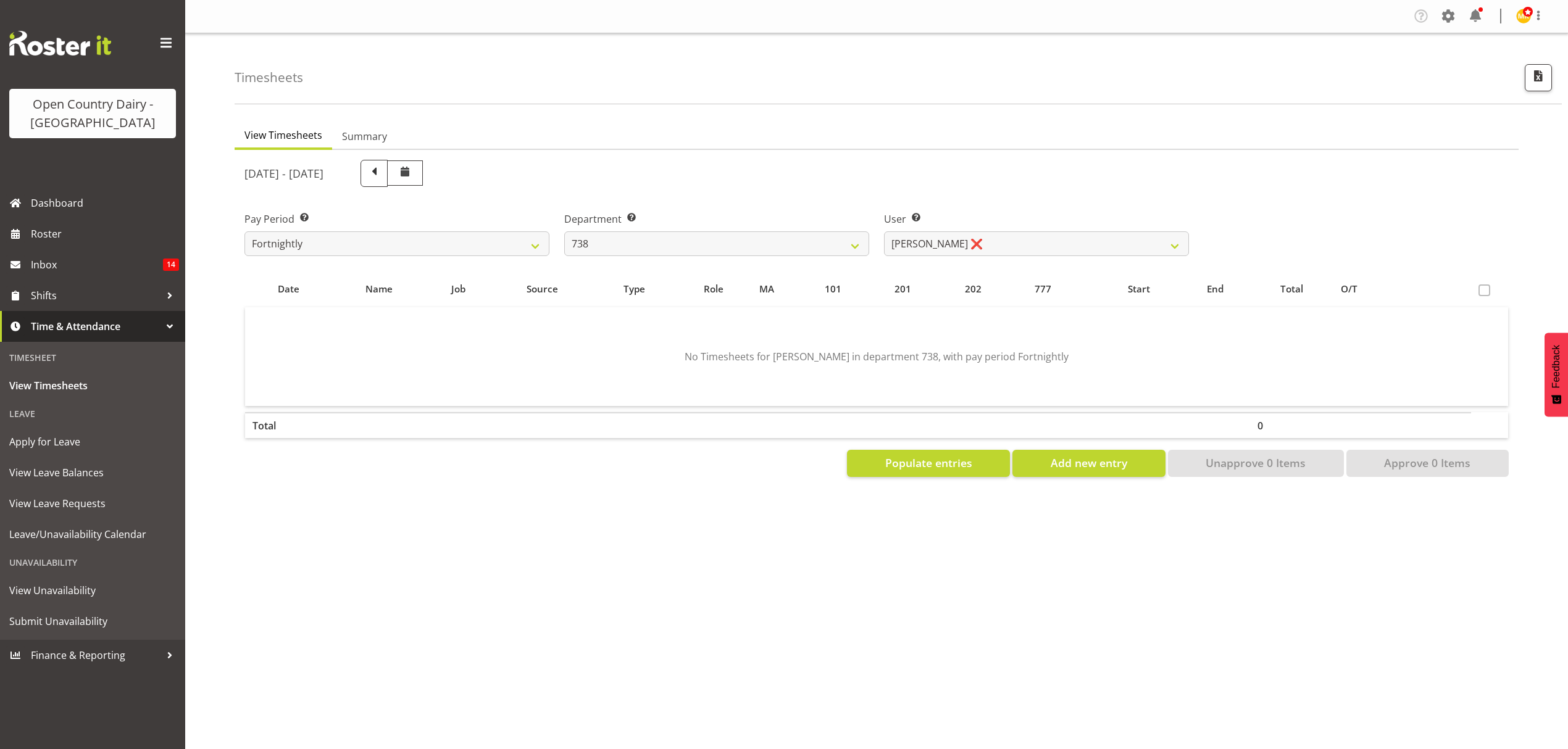
click at [919, 222] on div at bounding box center [877, 319] width 1284 height 337
click at [920, 232] on select "[PERSON_NAME] ❌ [PERSON_NAME] ❌ [PERSON_NAME] ❌ [PERSON_NAME] ❌" at bounding box center [1036, 244] width 305 height 24
drag, startPoint x: 859, startPoint y: 203, endPoint x: 788, endPoint y: 245, distance: 82.5
click at [857, 205] on div "Department Select which department you would like to view. 734 735 736 737 738 …" at bounding box center [716, 228] width 320 height 69
click at [769, 247] on select "734 735 736 737 738 739 851 852 853 854 855 856 858 861 862 865 868 869 870 873" at bounding box center [716, 244] width 305 height 24
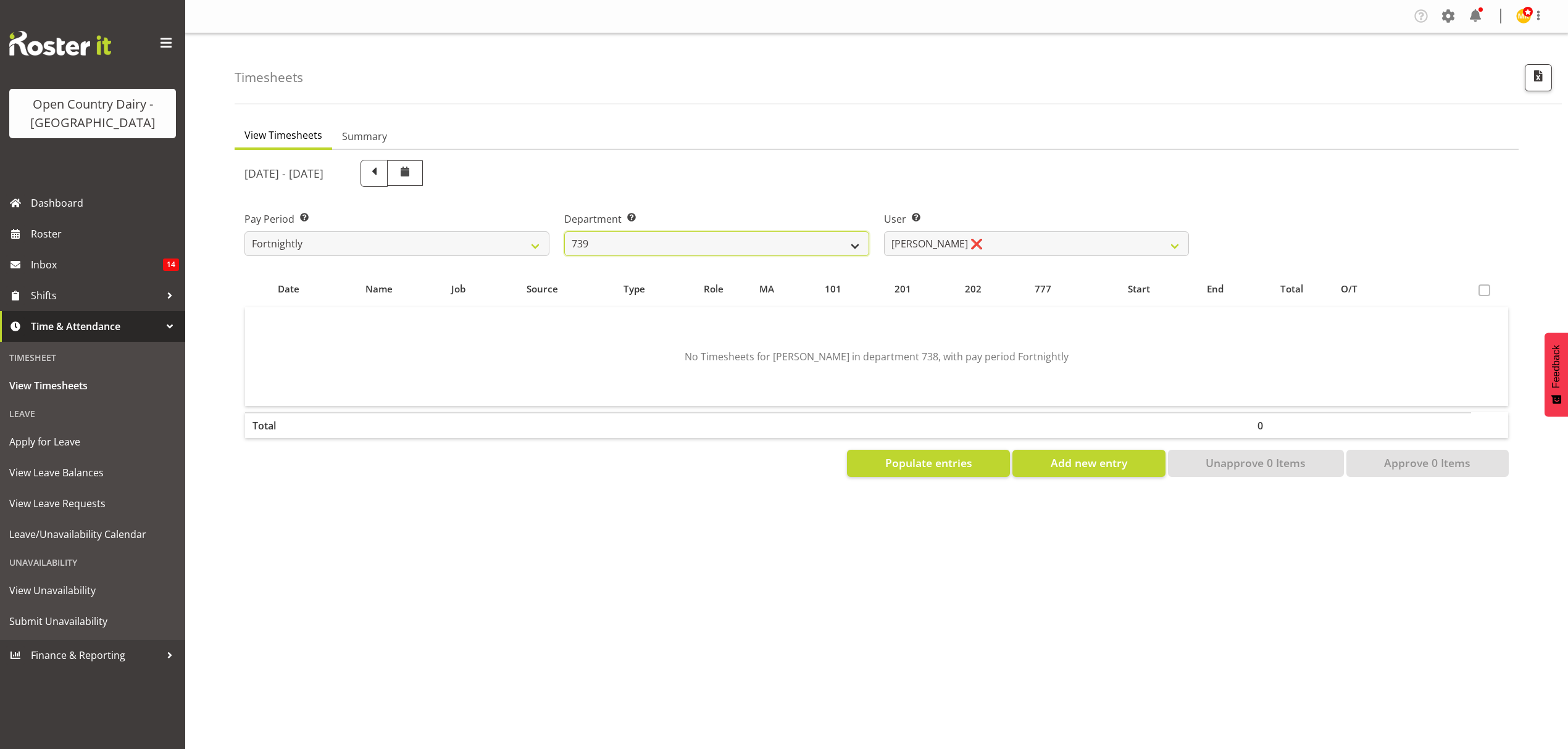
click at [564, 232] on select "734 735 736 737 738 739 851 852 853 854 855 856 858 861 862 865 868 869 870 873" at bounding box center [716, 244] width 305 height 24
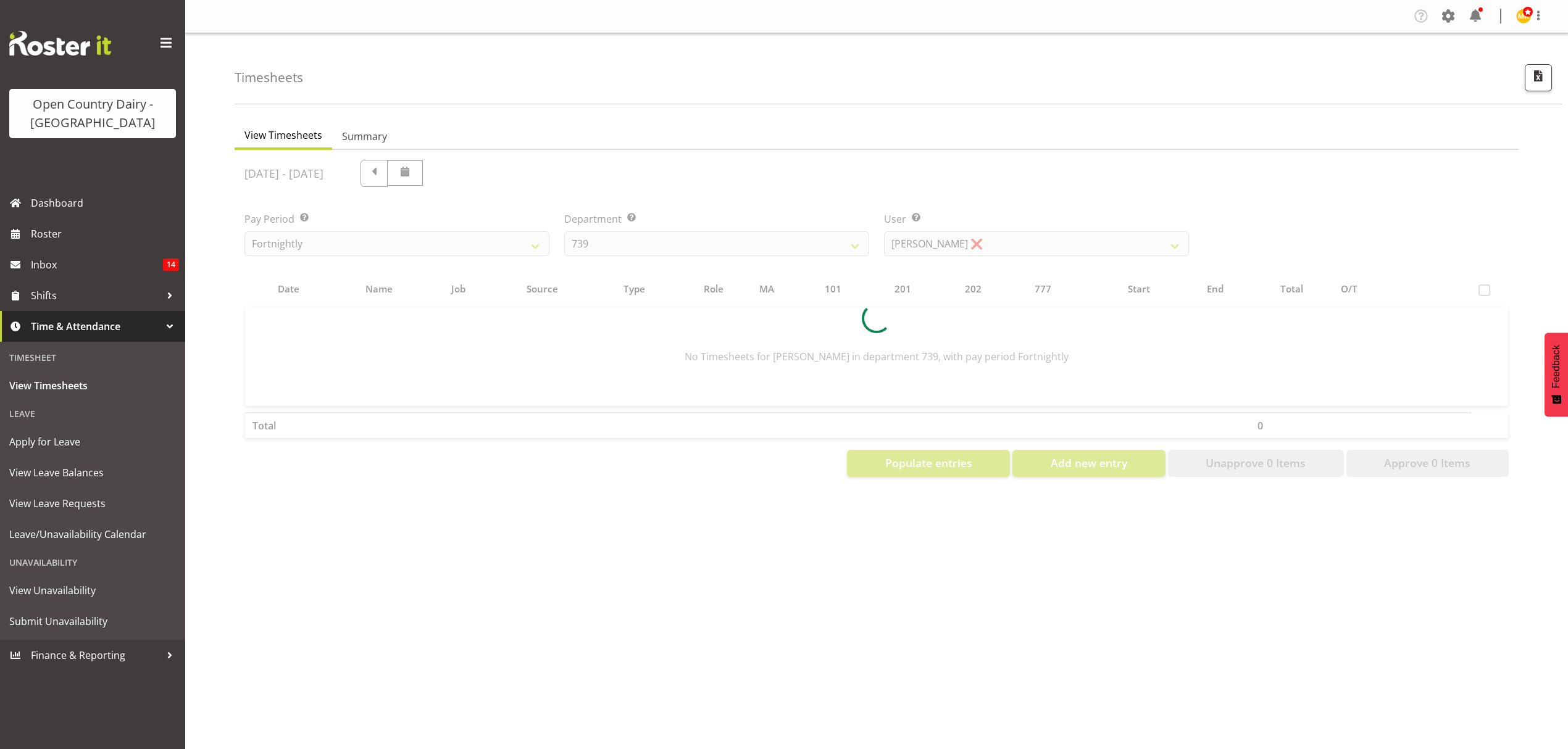
click at [922, 237] on div at bounding box center [877, 319] width 1284 height 337
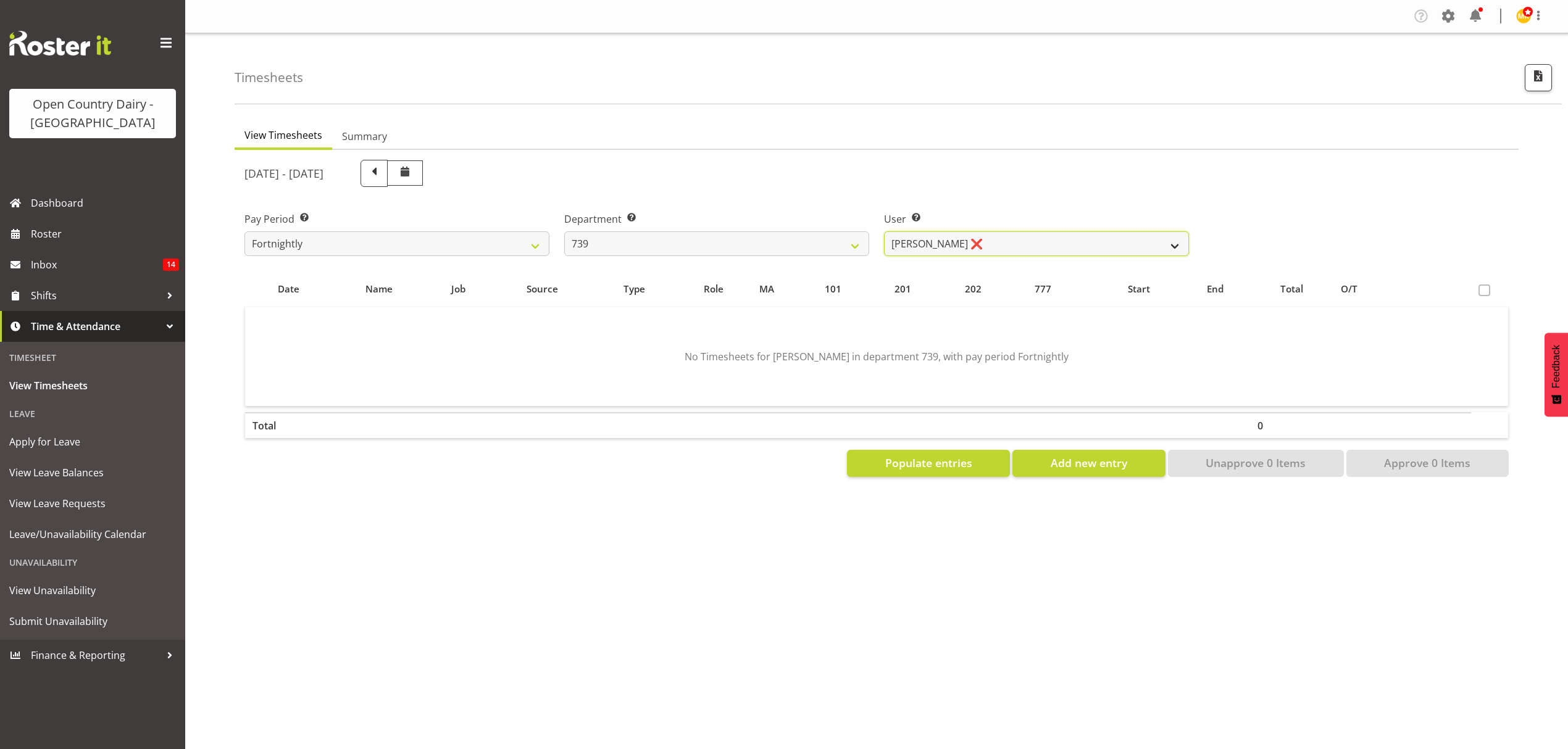
click at [922, 237] on select "[PERSON_NAME] ❌ [PERSON_NAME] ❌ [PERSON_NAME] Veint ❌" at bounding box center [1036, 244] width 305 height 24
click at [922, 176] on div "[DATE] - [DATE]" at bounding box center [716, 173] width 944 height 27
click at [761, 232] on select "734 735 736 737 738 739 851 852 853 854 855 856 858 861 862 865 868 869 870 873" at bounding box center [716, 244] width 305 height 24
click at [564, 232] on select "734 735 736 737 738 739 851 852 853 854 855 856 858 861 862 865 868 869 870 873" at bounding box center [716, 244] width 305 height 24
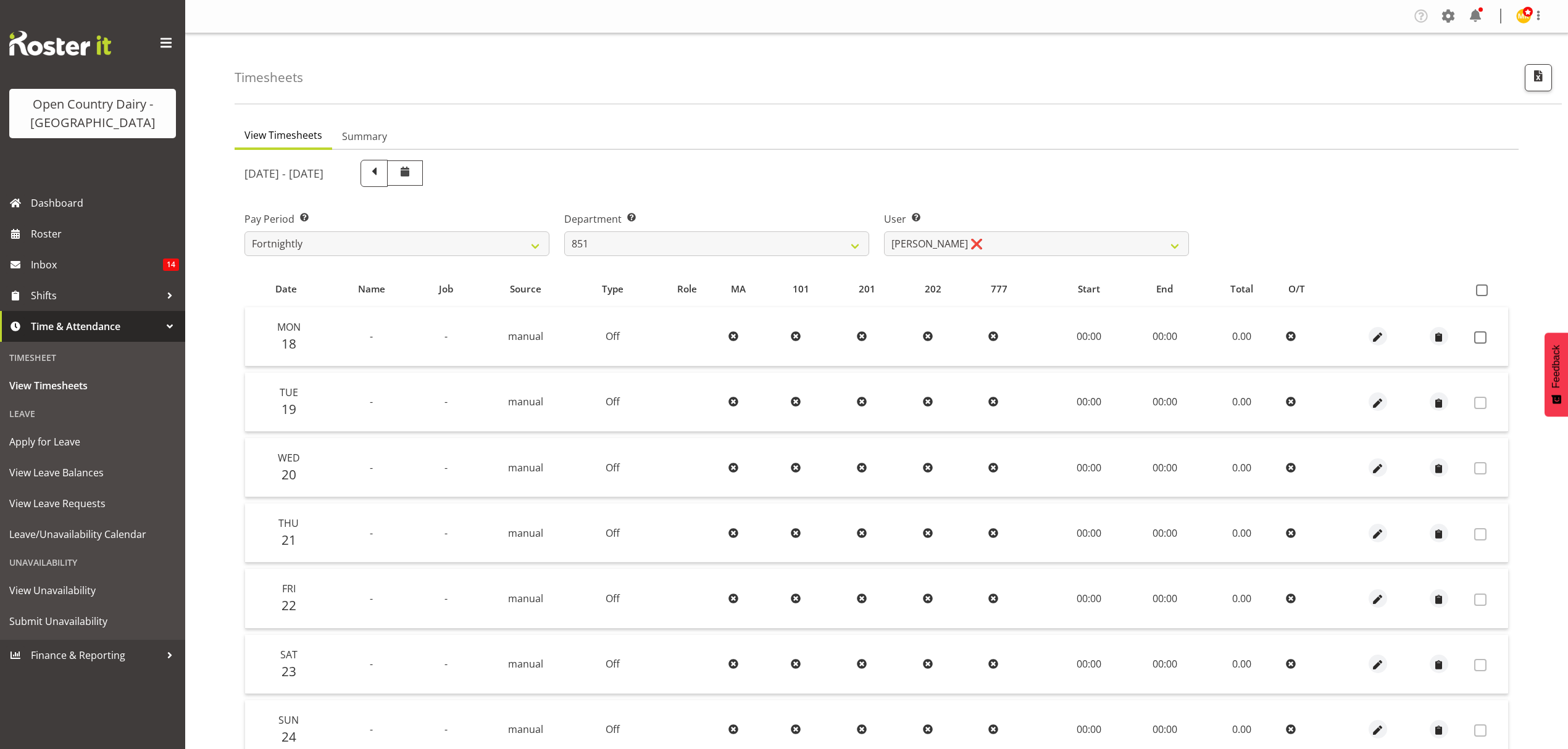
click at [1112, 230] on div "User Select user. Note: This is filtered down by the previous two drop-down ite…" at bounding box center [1036, 234] width 305 height 44
click at [1112, 251] on select "[PERSON_NAME] ❌ [PERSON_NAME] ❌ [PERSON_NAME] ❌" at bounding box center [1036, 244] width 305 height 24
click at [1116, 193] on div "[DATE] - [DATE]" at bounding box center [716, 174] width 960 height 42
click at [763, 247] on select "734 735 736 737 738 739 851 852 853 854 855 856 858 861 862 865 868 869 870 873" at bounding box center [716, 244] width 305 height 24
click at [977, 235] on select "[PERSON_NAME] ❌ [PERSON_NAME] ❌ [PERSON_NAME] ❌" at bounding box center [1036, 244] width 305 height 24
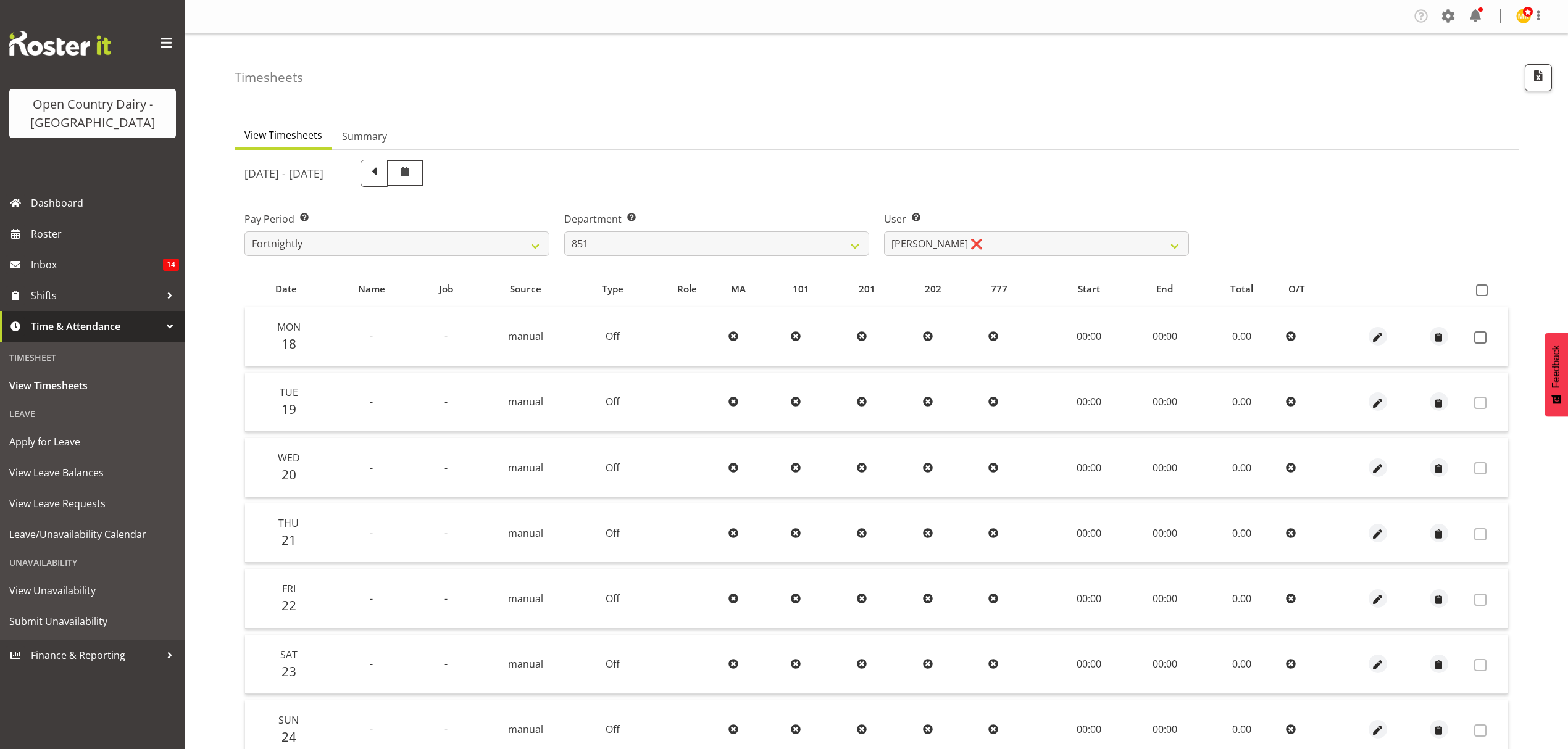
drag, startPoint x: 975, startPoint y: 178, endPoint x: 931, endPoint y: 197, distance: 47.9
click at [968, 182] on div "[DATE] - [DATE]" at bounding box center [716, 173] width 944 height 27
drag, startPoint x: 821, startPoint y: 228, endPoint x: 823, endPoint y: 242, distance: 14.1
click at [823, 241] on div "Department Select which department you would like to view. 734 735 736 737 738 …" at bounding box center [716, 234] width 305 height 44
click at [823, 242] on select "734 735 736 737 738 739 851 852 853 854 855 856 858 861 862 865 868 869 870 873" at bounding box center [716, 244] width 305 height 24
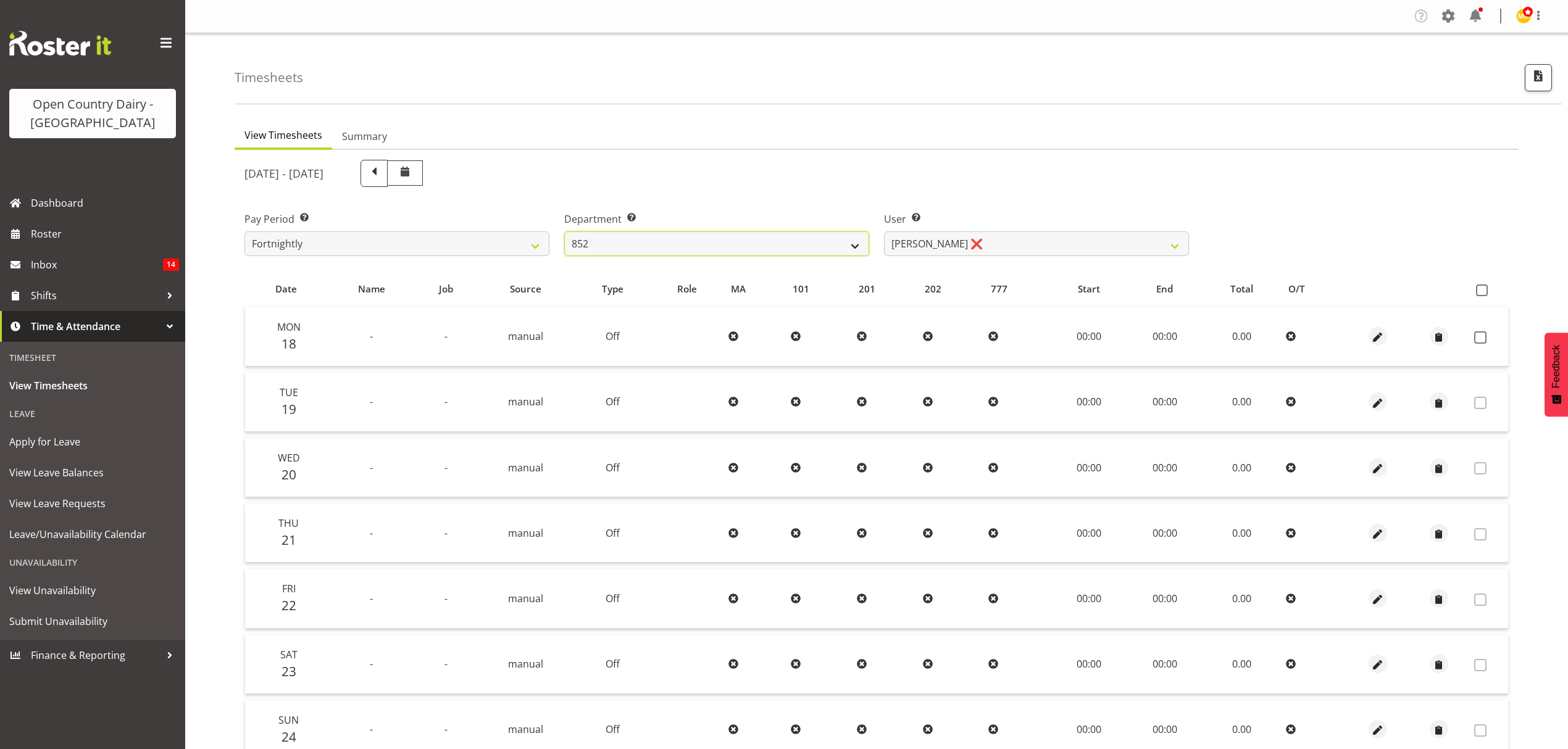
click at [564, 232] on select "734 735 736 737 738 739 851 852 853 854 855 856 858 861 862 865 868 869 870 873" at bounding box center [716, 244] width 305 height 24
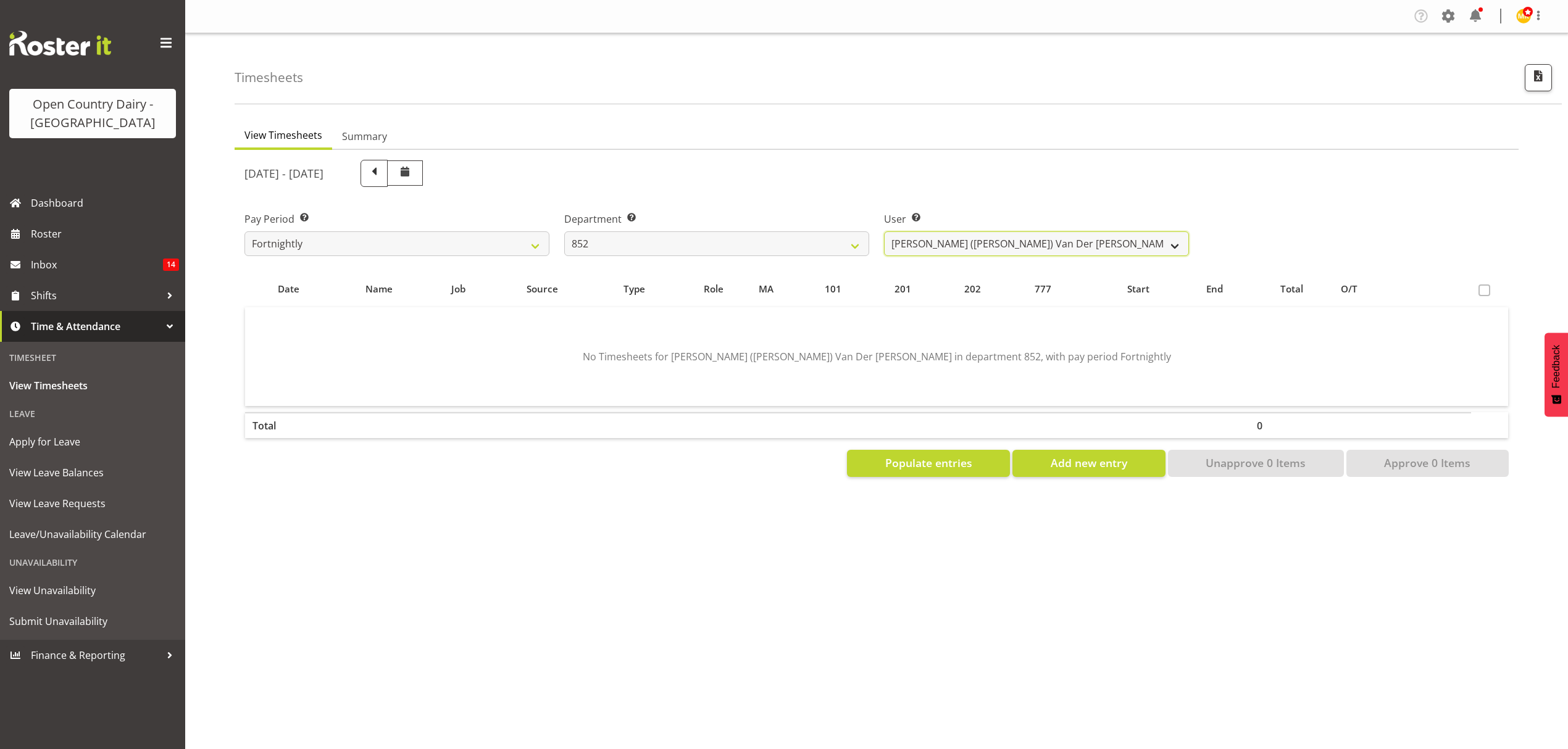
click at [1050, 240] on select "[PERSON_NAME] ([PERSON_NAME]) [PERSON_NAME] ❌ [PERSON_NAME] ❌ [PERSON_NAME] ✔ […" at bounding box center [1036, 244] width 305 height 24
drag, startPoint x: 1042, startPoint y: 175, endPoint x: 969, endPoint y: 201, distance: 77.5
click at [1033, 178] on div "[DATE] - [DATE]" at bounding box center [716, 173] width 944 height 27
click at [842, 240] on select "734 735 736 737 738 739 851 852 853 854 855 856 858 861 862 865 868 869 870 873" at bounding box center [716, 244] width 305 height 24
select select "678"
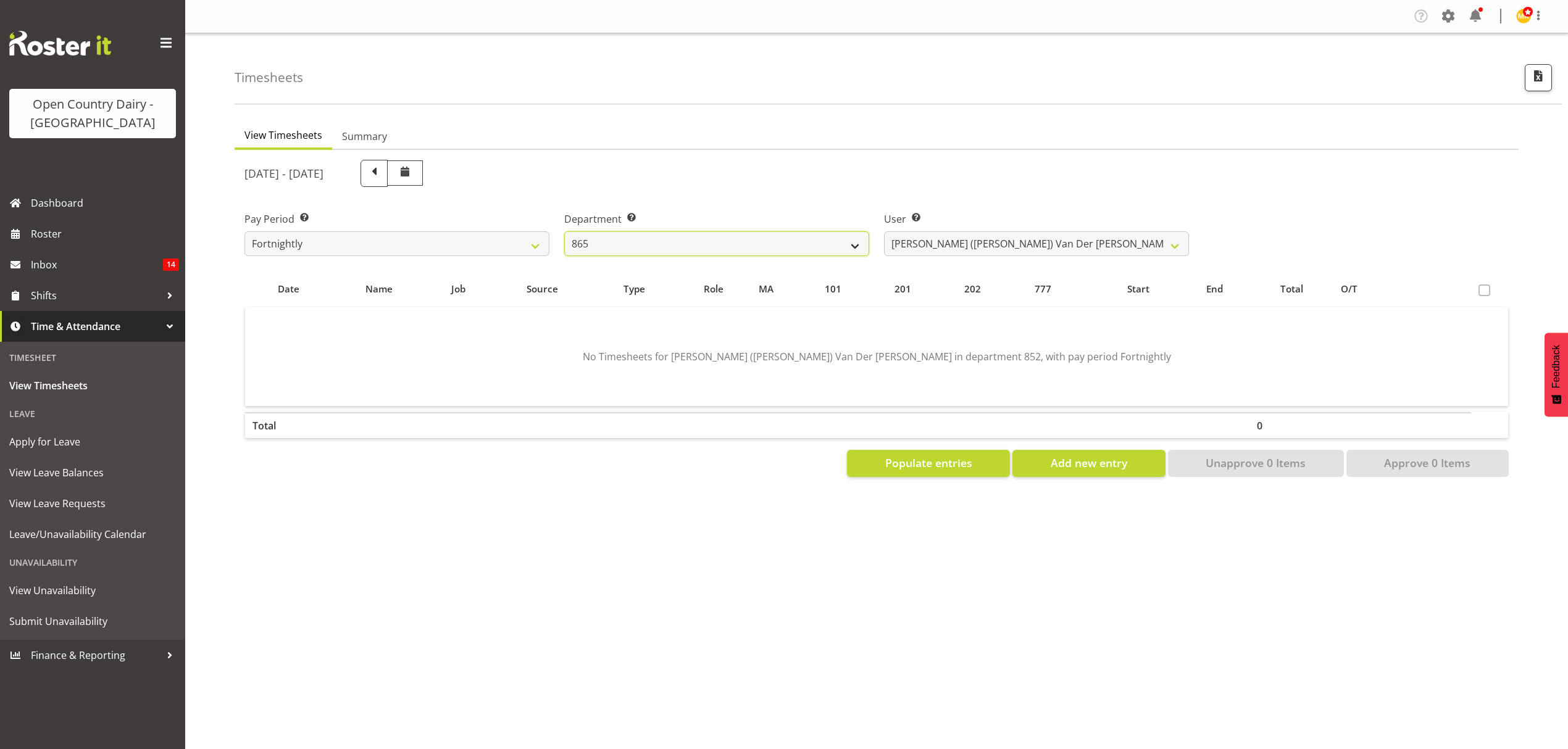
click at [564, 232] on select "734 735 736 737 738 739 851 852 853 854 855 856 858 861 862 865 868 869 870 873" at bounding box center [716, 244] width 305 height 24
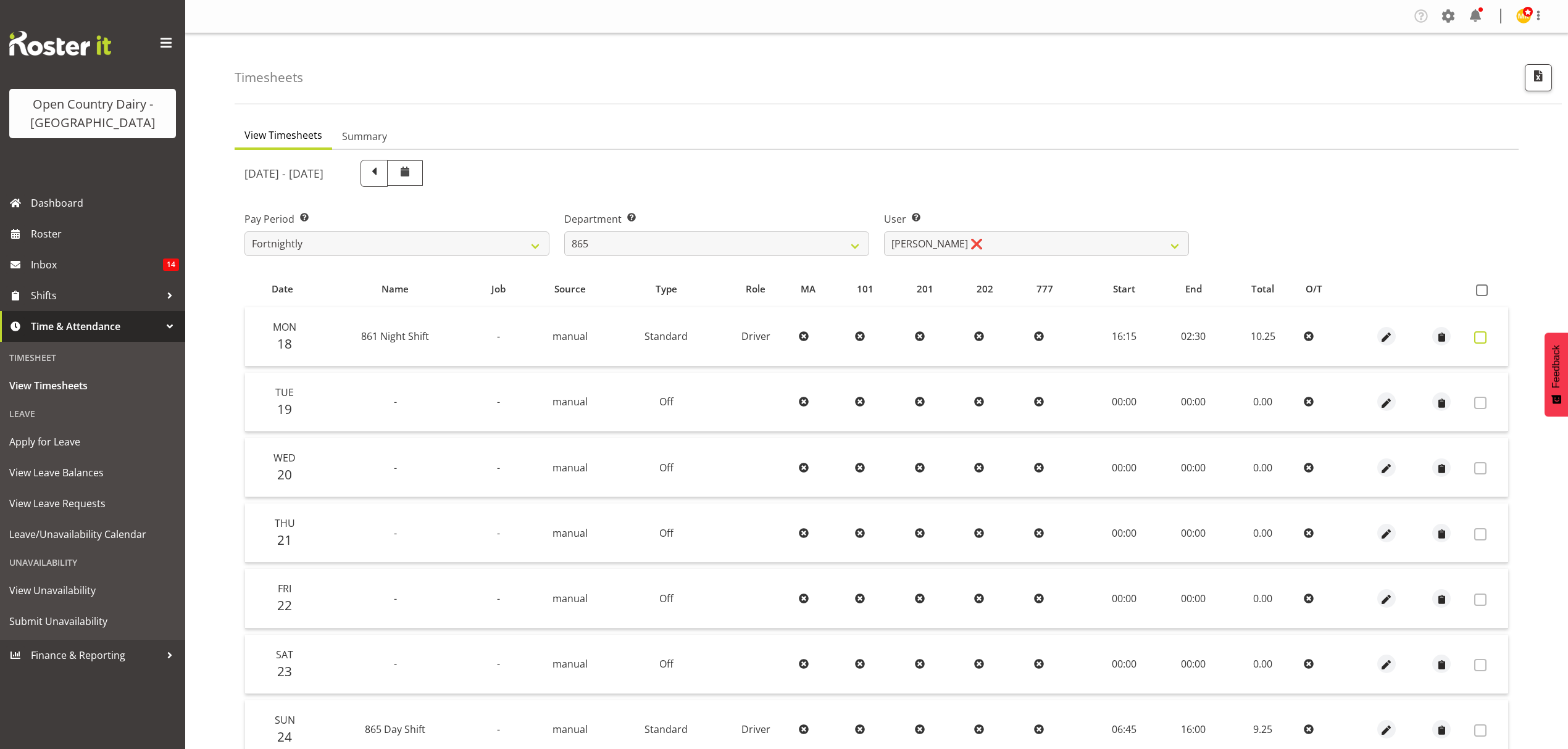
click at [1483, 333] on span at bounding box center [1480, 337] width 13 height 13
checkbox input "true"
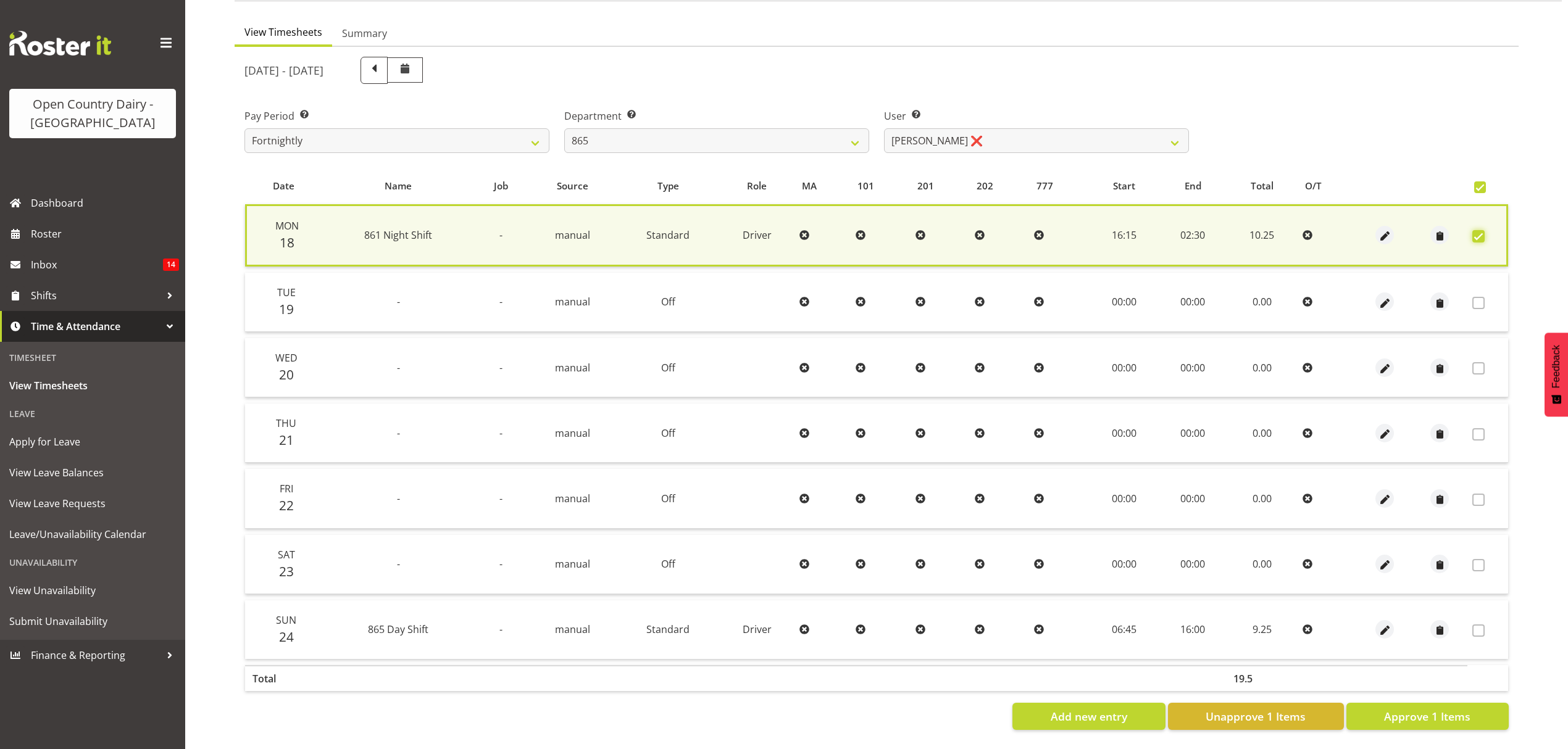
scroll to position [112, 0]
click at [1444, 714] on button "Approve 1 Items" at bounding box center [1427, 716] width 163 height 27
checkbox input "false"
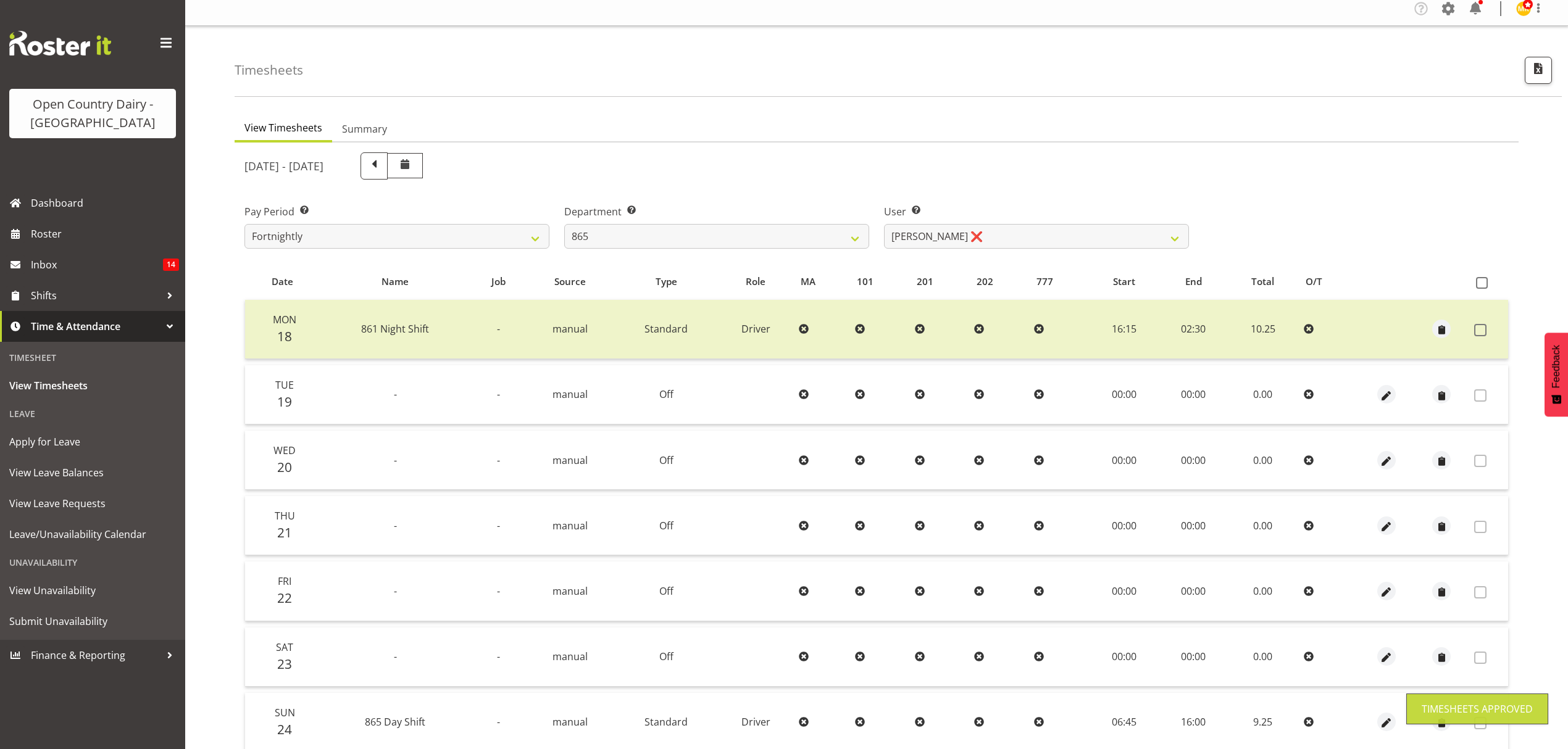
scroll to position [0, 0]
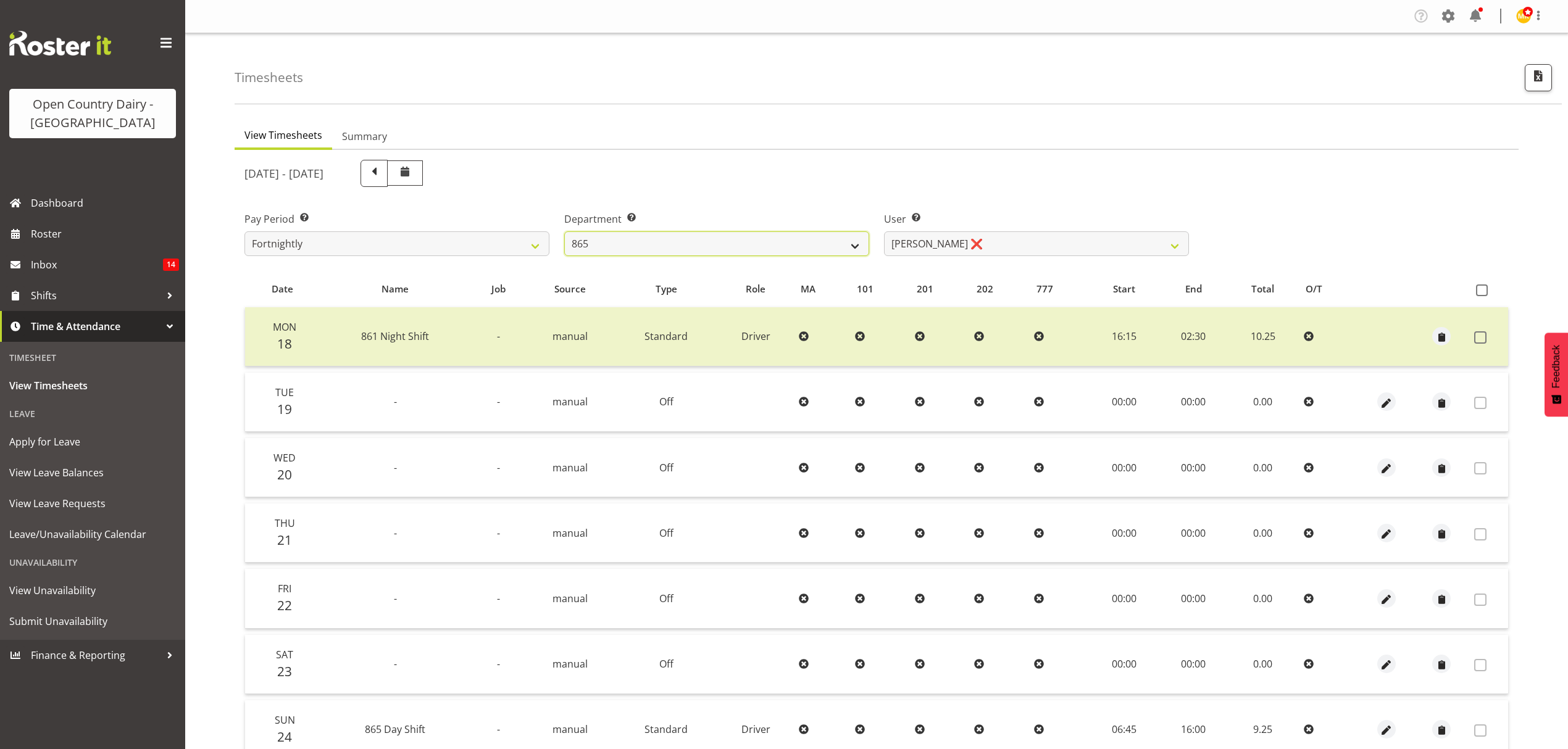
click at [803, 244] on select "734 735 736 737 738 739 851 852 853 854 855 856 858 861 862 865 868 869 870 873" at bounding box center [716, 244] width 305 height 24
select select "906"
click at [564, 232] on select "734 735 736 737 738 739 851 852 853 854 855 856 858 861 862 865 868 869 870 873" at bounding box center [716, 244] width 305 height 24
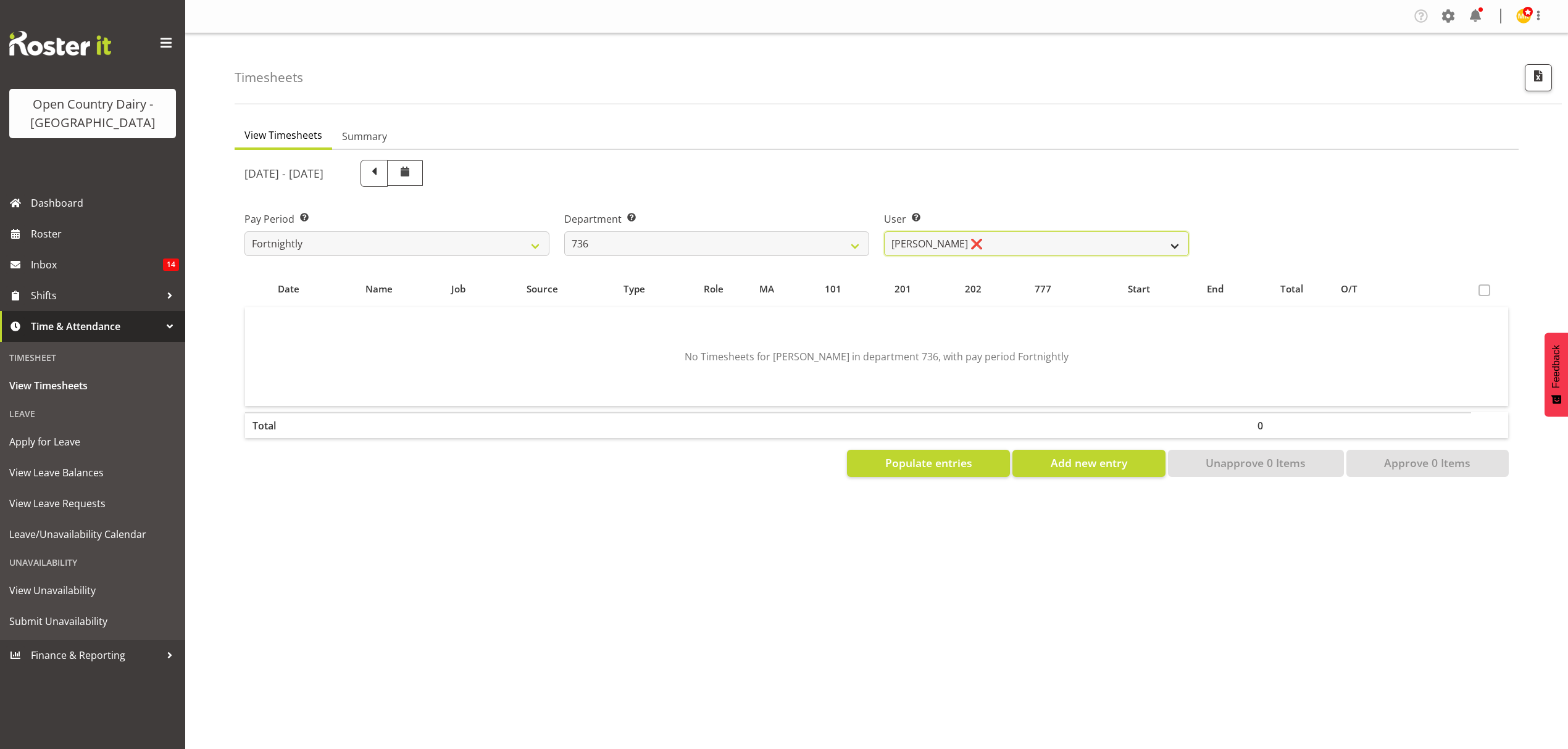
click at [961, 243] on select "[PERSON_NAME] ❌ [PERSON_NAME] ❌ [PERSON_NAME] ❌ [PERSON_NAME] ❌" at bounding box center [1036, 244] width 305 height 24
select select "7434"
click at [884, 232] on select "[PERSON_NAME] ❌ [PERSON_NAME] ❌ [PERSON_NAME] ❌ [PERSON_NAME] ❌" at bounding box center [1036, 244] width 305 height 24
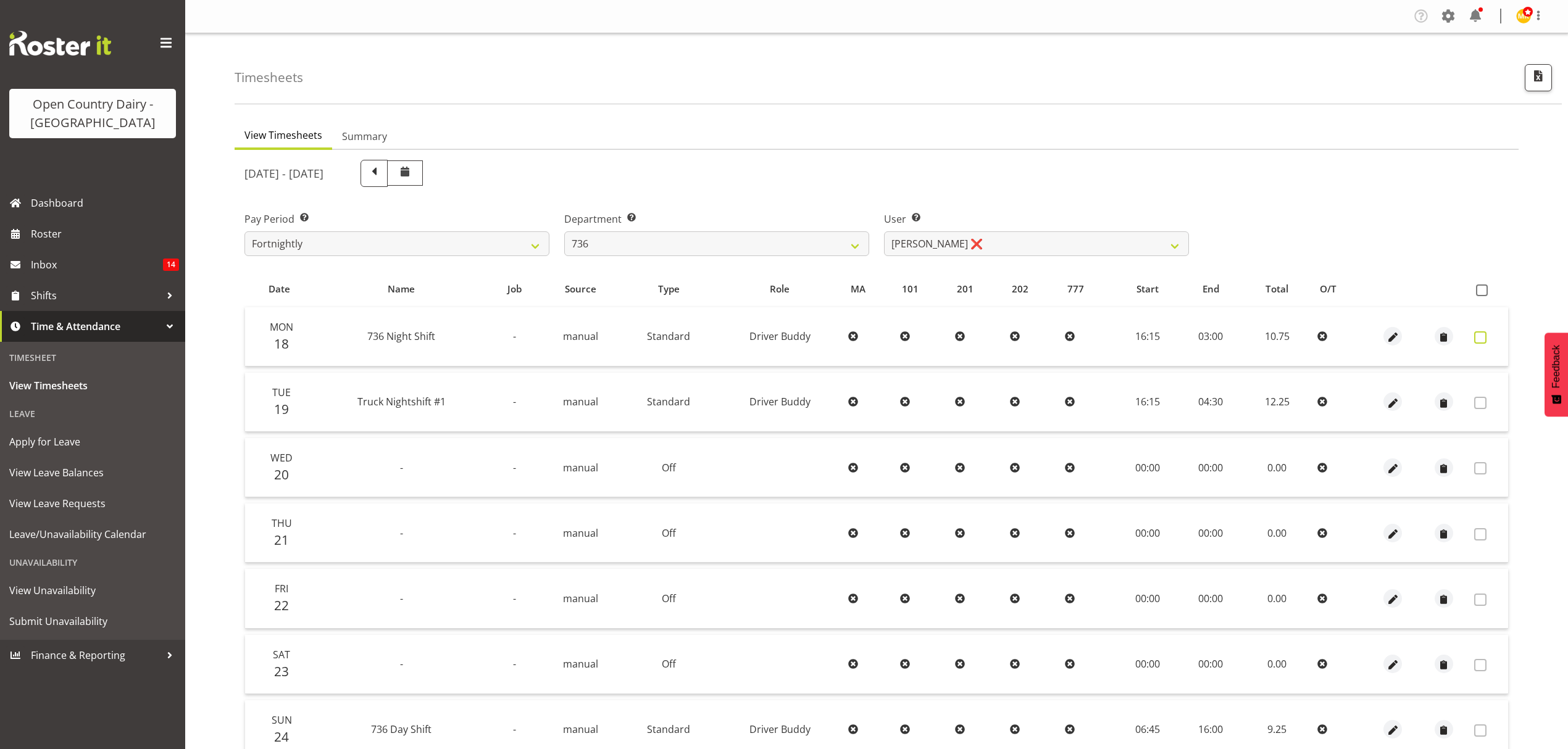
click at [1478, 333] on span at bounding box center [1480, 337] width 13 height 13
checkbox input "true"
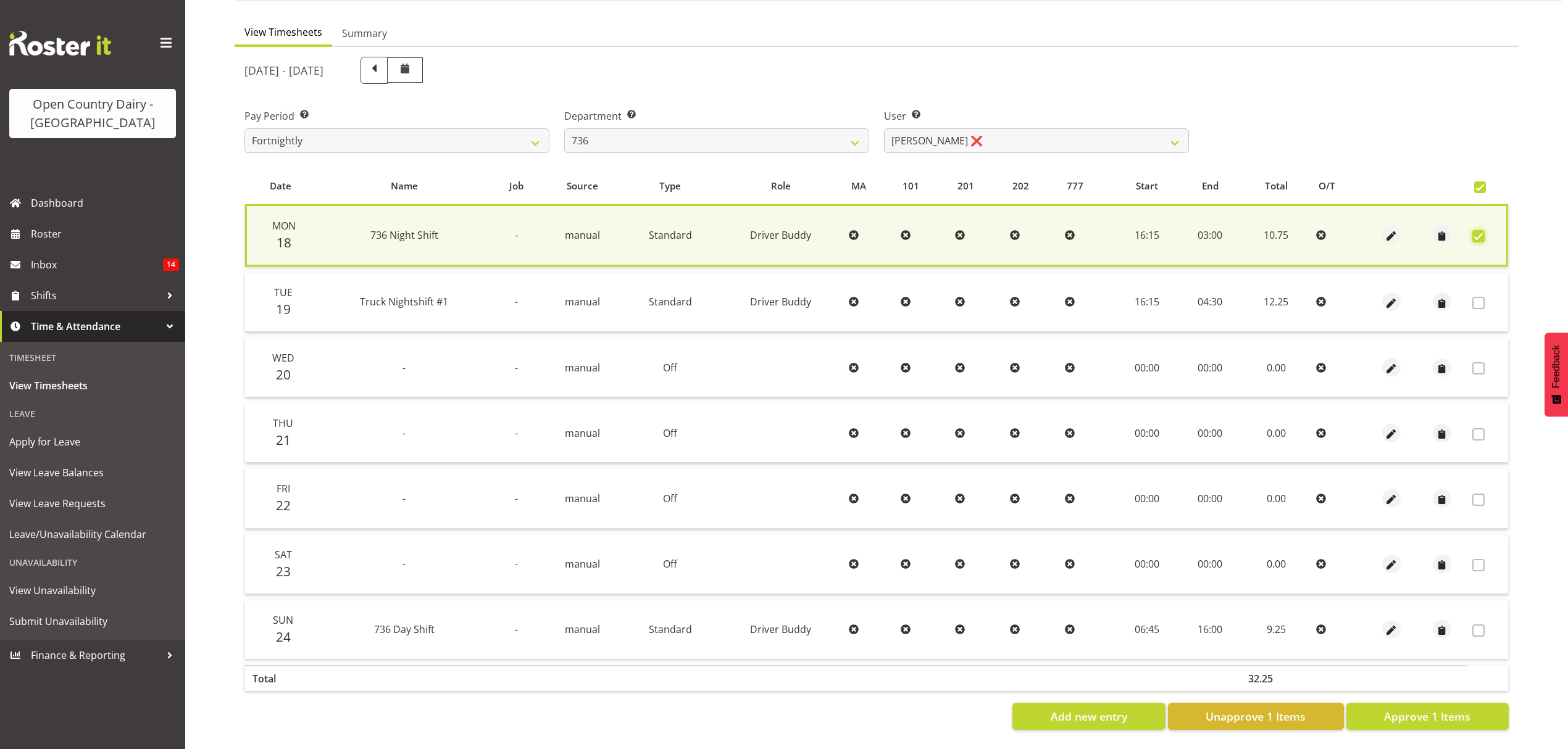
scroll to position [112, 0]
click at [1482, 714] on button "Approve 1 Items" at bounding box center [1427, 716] width 163 height 27
checkbox input "false"
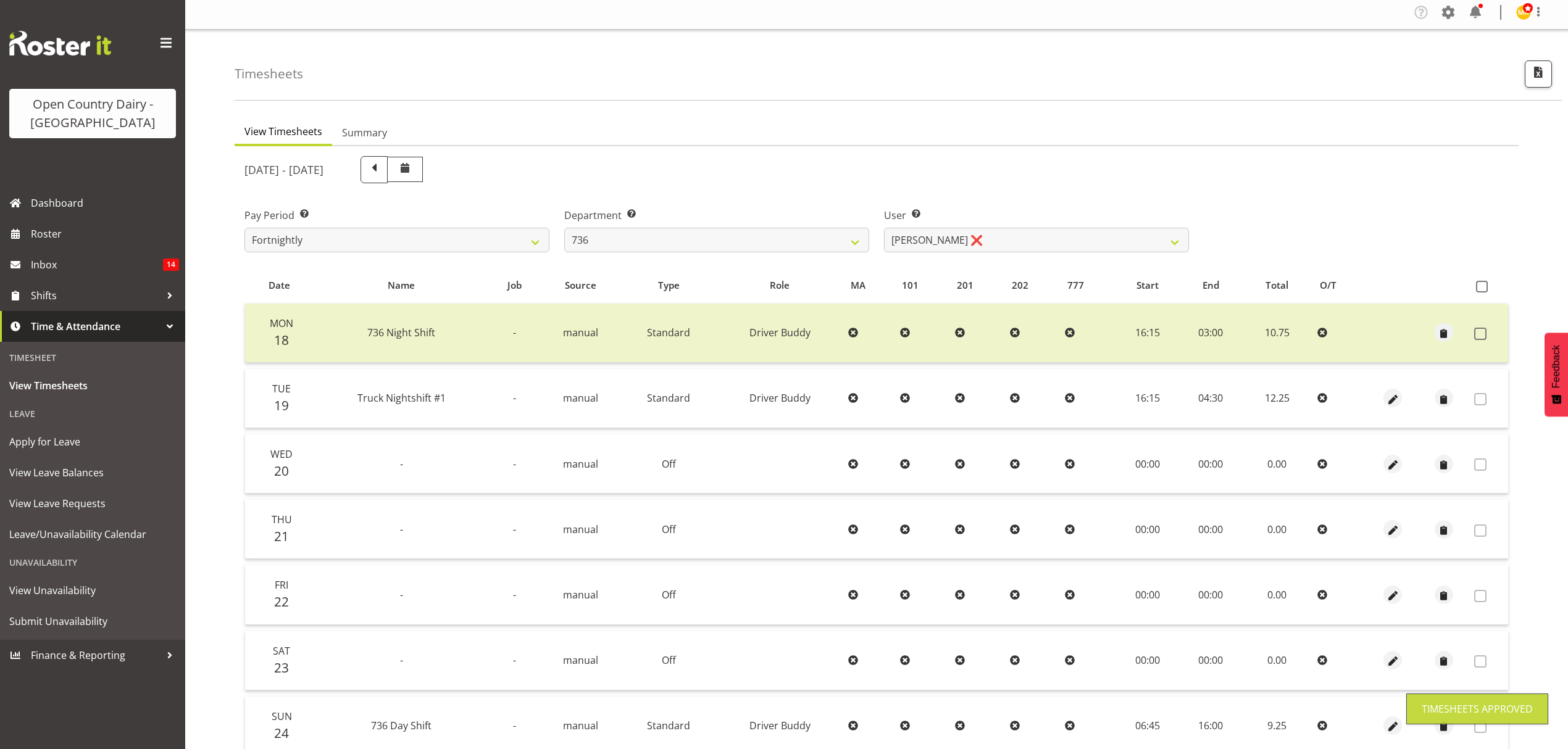
scroll to position [0, 0]
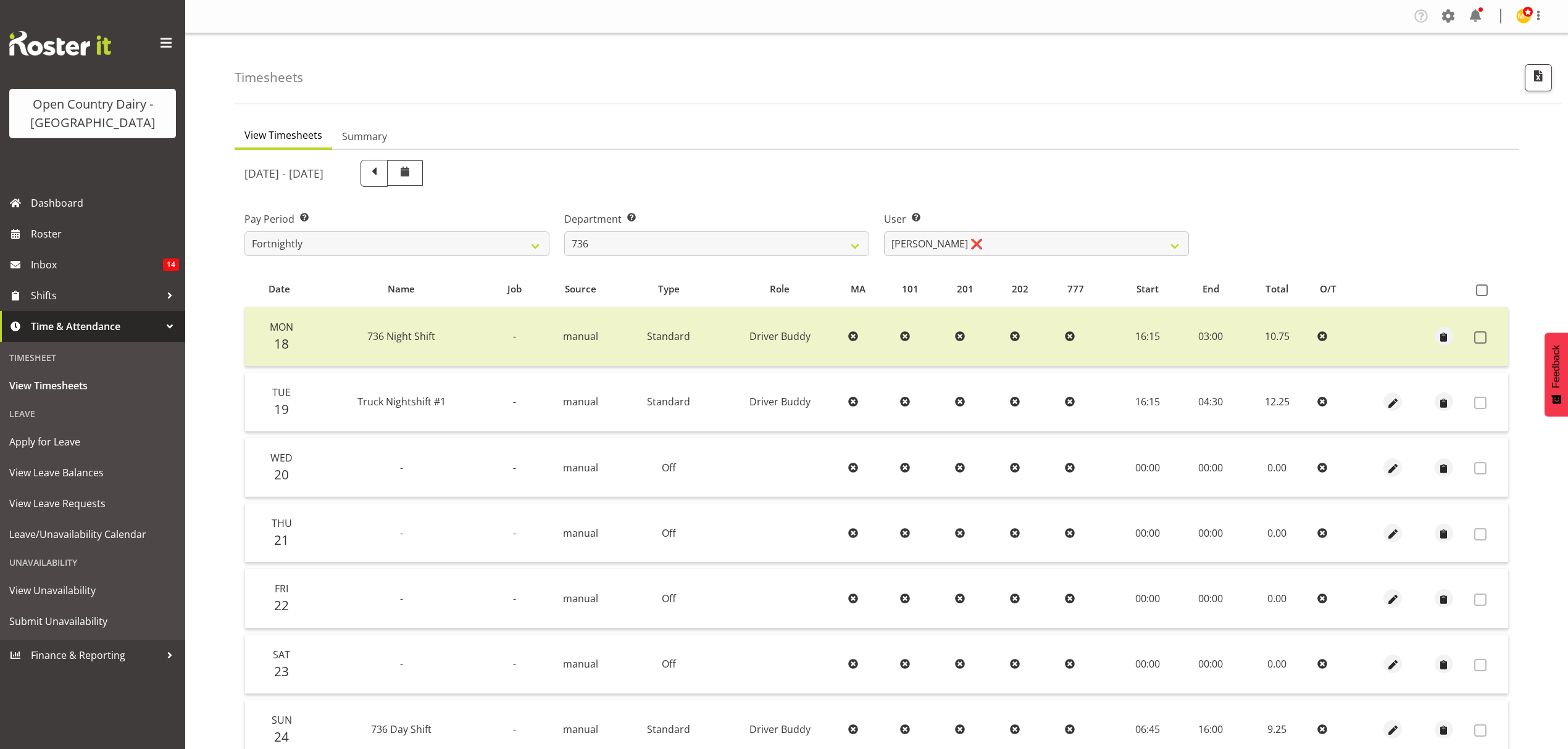
click at [851, 228] on div "Department Select which department you would like to view. 734 735 736 737 738 …" at bounding box center [716, 234] width 305 height 44
click at [851, 243] on select "734 735 736 737 738 739 851 852 853 854 855 856 858 861 862 865 868 869 870 873" at bounding box center [716, 244] width 305 height 24
select select "902"
click at [564, 232] on select "734 735 736 737 738 739 851 852 853 854 855 856 858 861 862 865 868 869 870 873" at bounding box center [716, 244] width 305 height 24
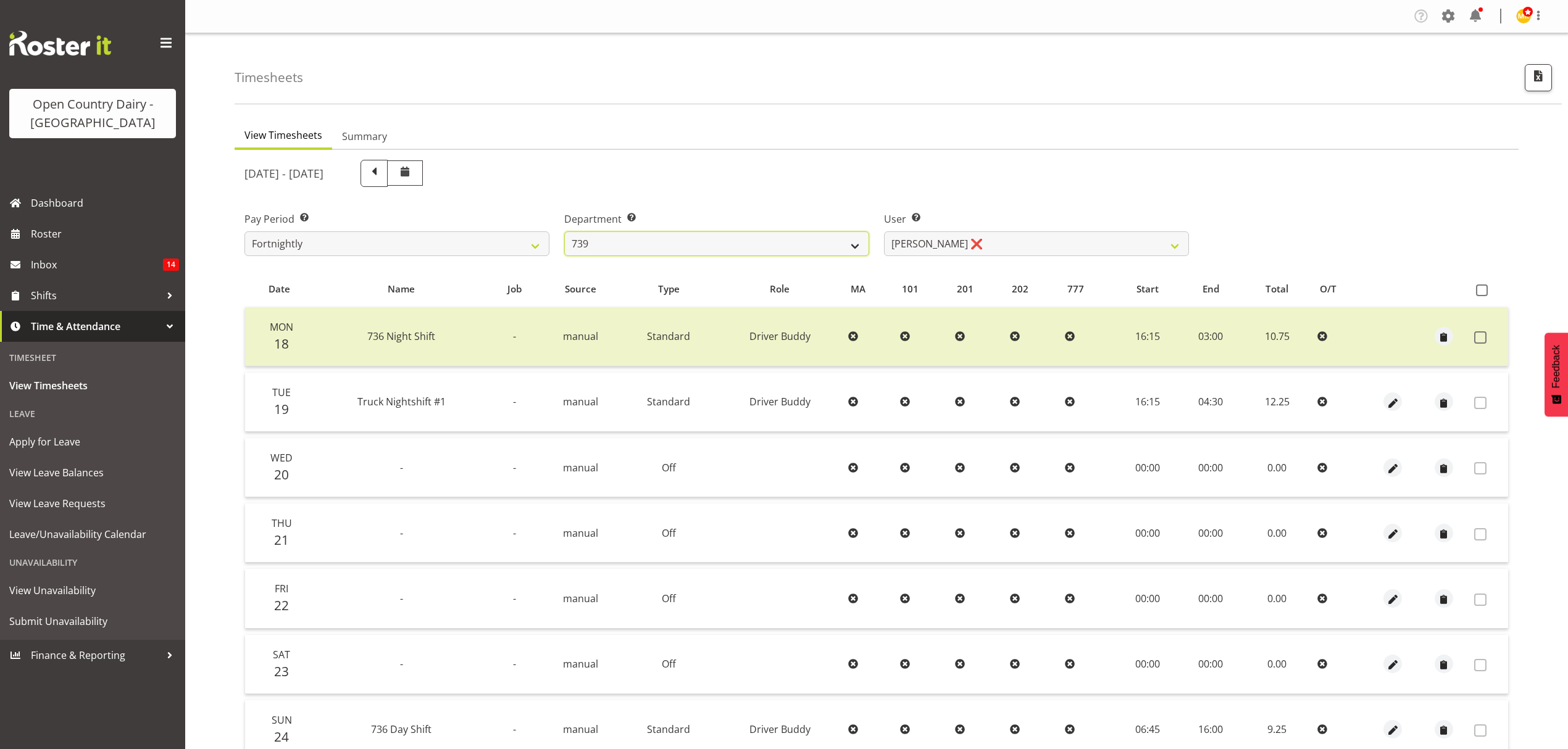
select select "11649"
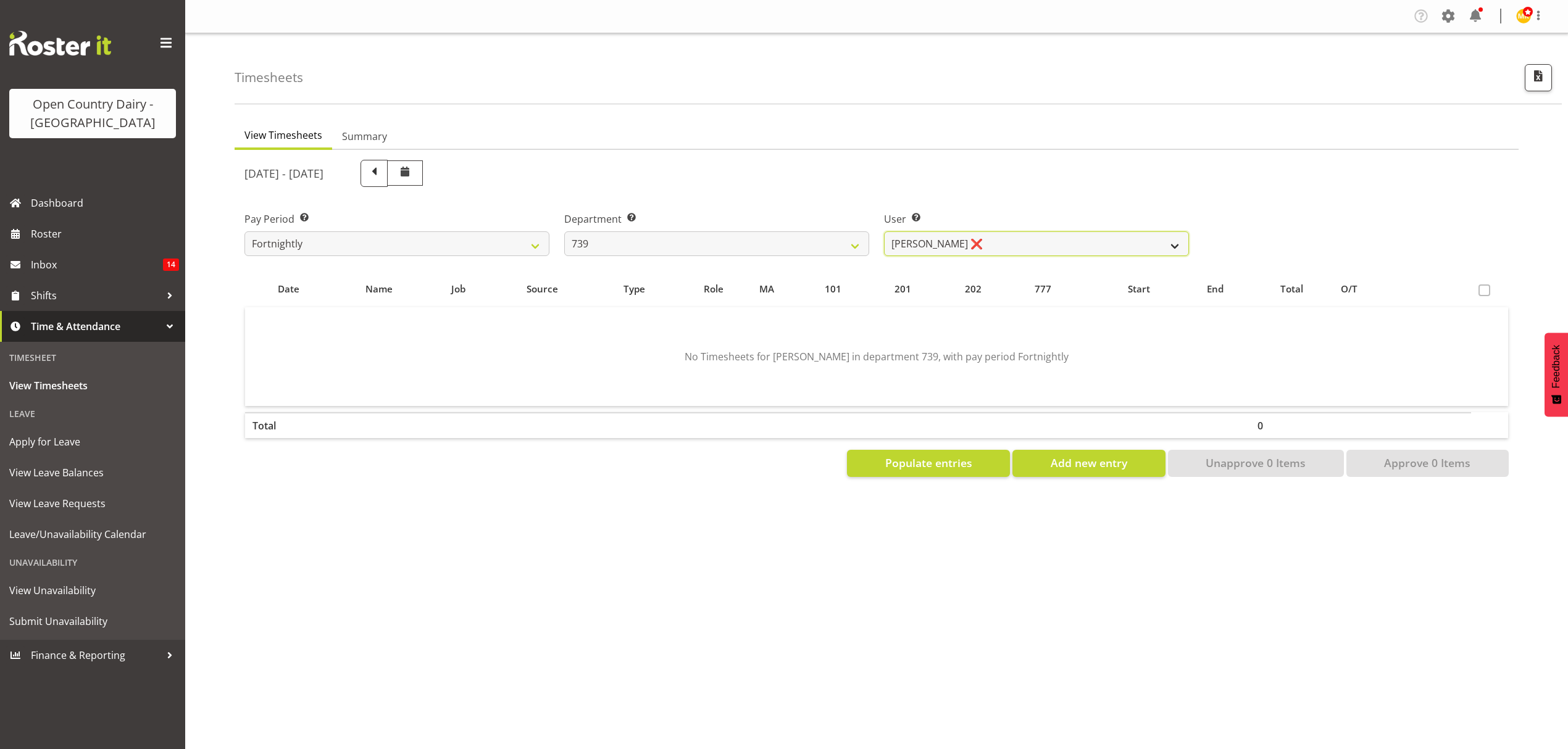
click at [1014, 249] on select "[PERSON_NAME] ❌ [PERSON_NAME] ❌ [PERSON_NAME] Veint ❌" at bounding box center [1036, 244] width 305 height 24
drag, startPoint x: 1056, startPoint y: 179, endPoint x: 1042, endPoint y: 191, distance: 18.4
click at [1048, 186] on div "[DATE] - [DATE]" at bounding box center [716, 173] width 944 height 27
click at [729, 248] on select "734 735 736 737 738 739 851 852 853 854 855 856 858 861 862 865 868 869 870 873" at bounding box center [716, 244] width 305 height 24
select select "667"
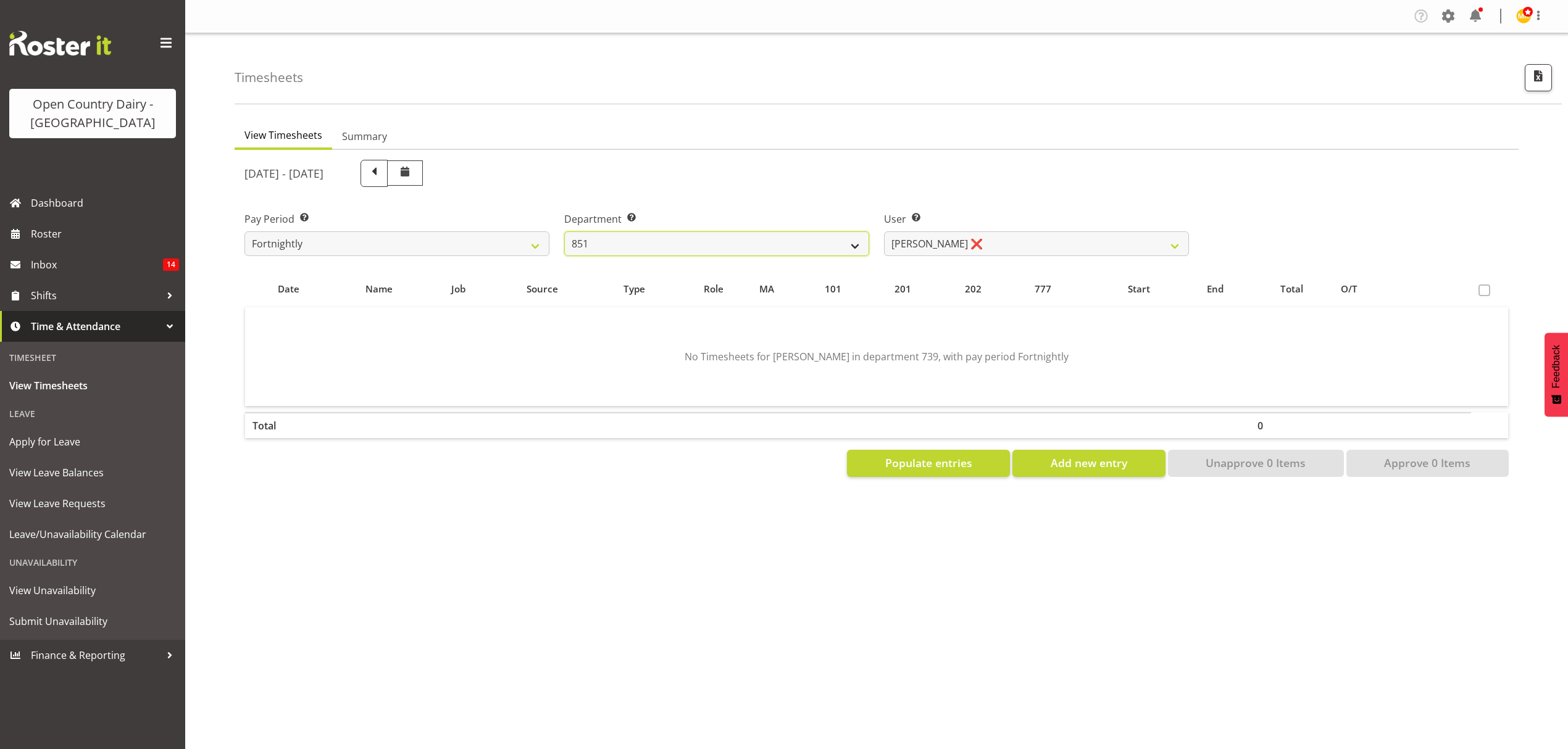
click at [564, 232] on select "734 735 736 737 738 739 851 852 853 854 855 856 858 861 862 865 868 869 870 873" at bounding box center [716, 244] width 305 height 24
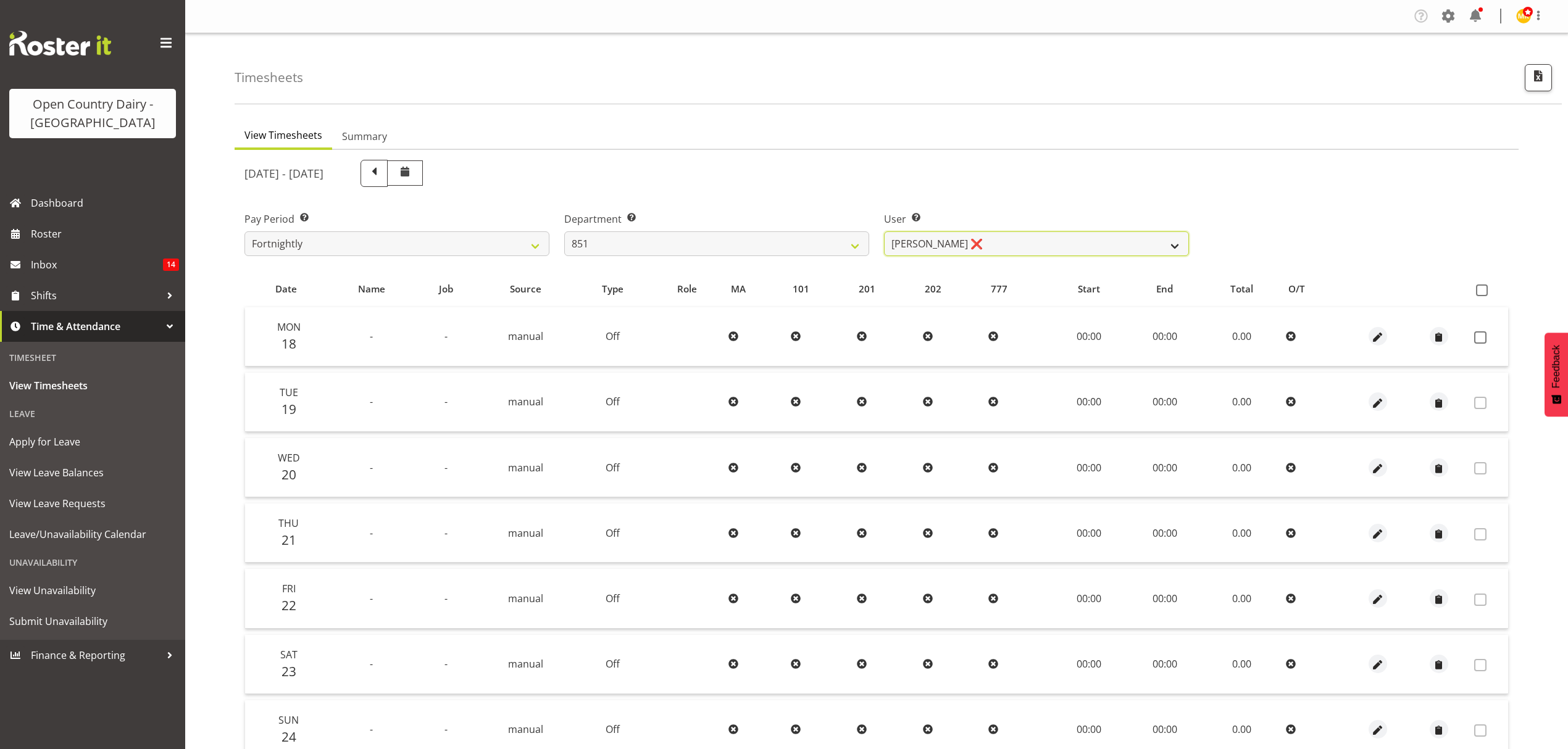
click at [1025, 242] on select "[PERSON_NAME] ❌ [PERSON_NAME] ❌ [PERSON_NAME] ❌" at bounding box center [1036, 244] width 305 height 24
select select "7437"
click at [884, 232] on select "[PERSON_NAME] ❌ [PERSON_NAME] ❌ [PERSON_NAME] ❌" at bounding box center [1036, 244] width 305 height 24
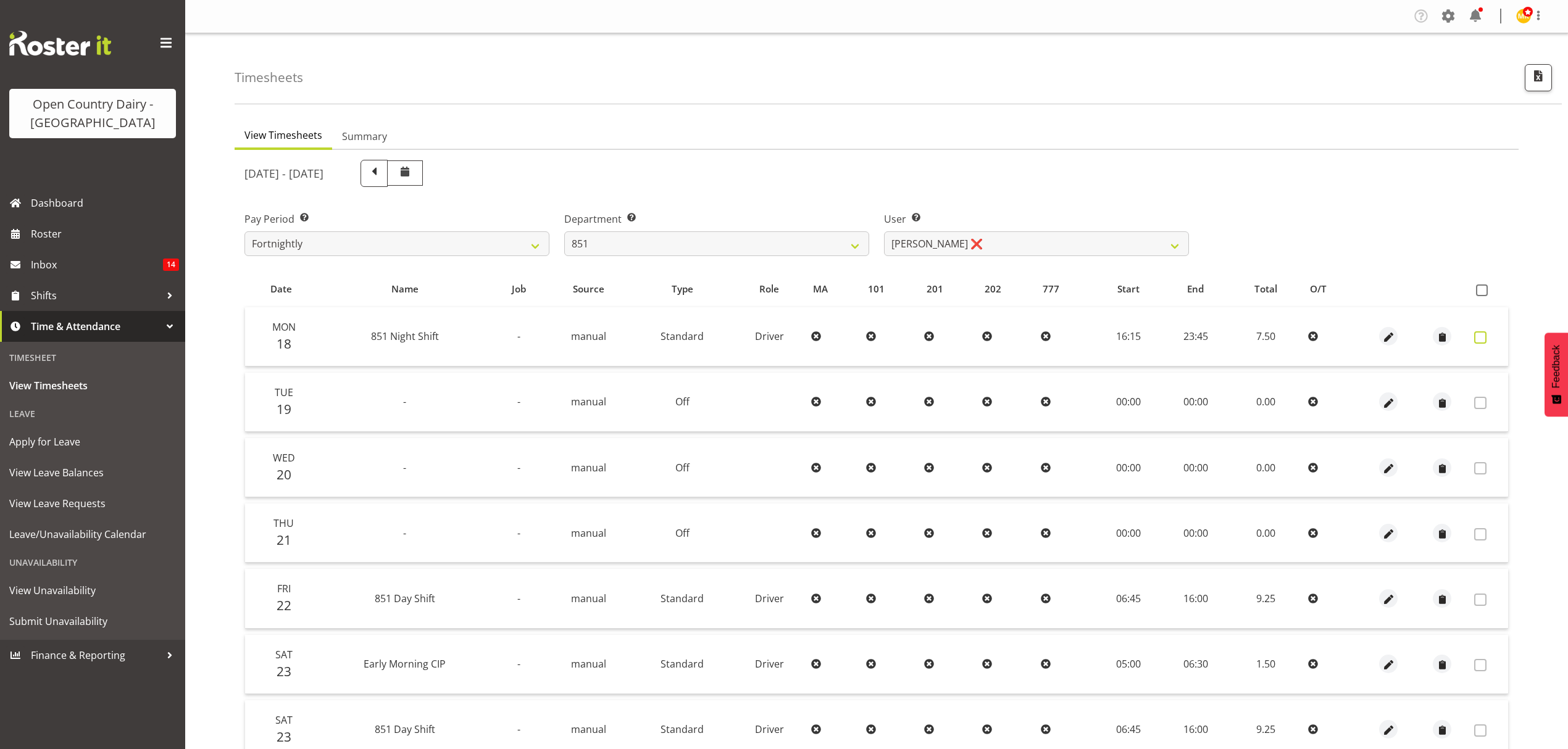
click at [1492, 337] on label at bounding box center [1483, 337] width 19 height 13
checkbox input "true"
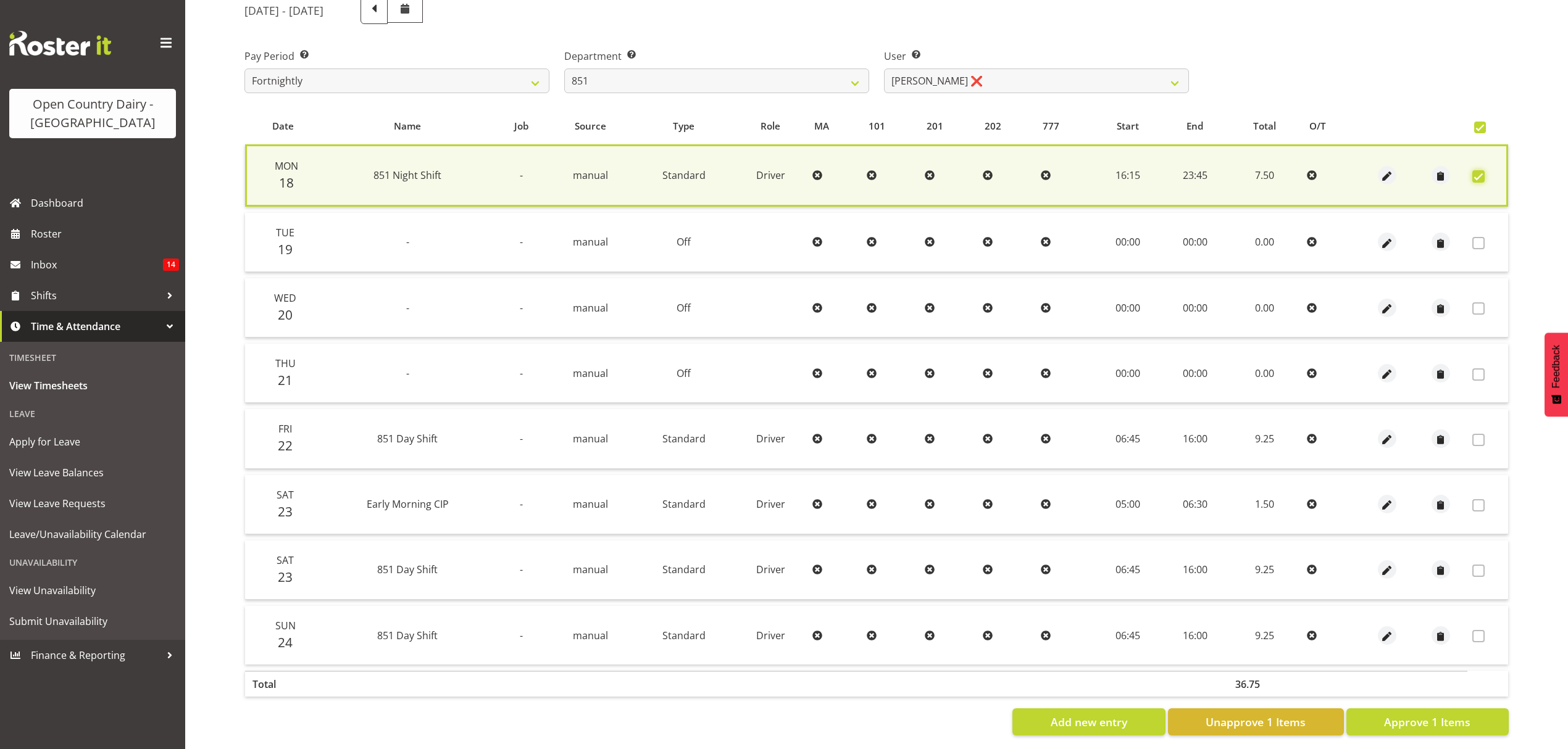
scroll to position [176, 0]
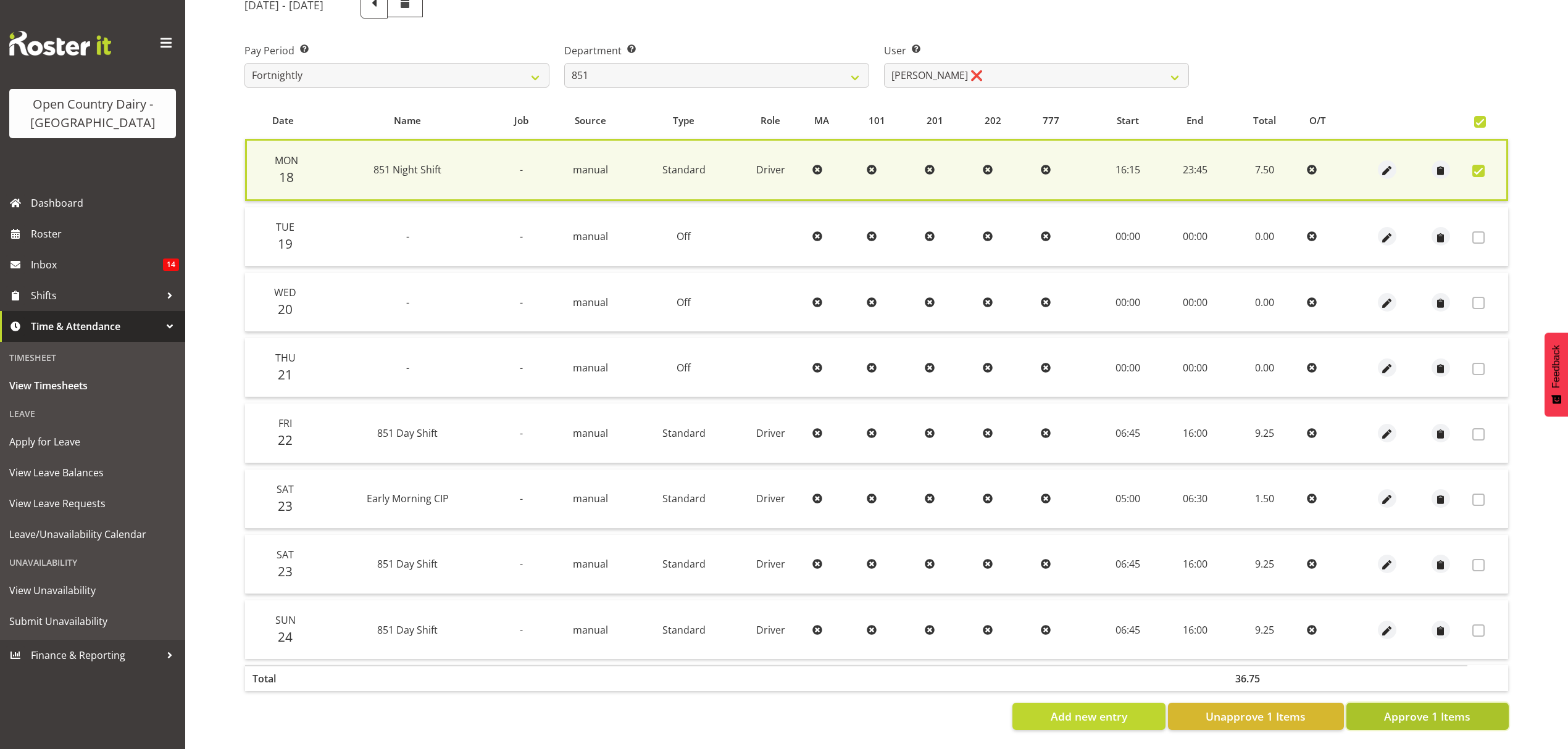
click at [1404, 708] on span "Approve 1 Items" at bounding box center [1427, 716] width 86 height 16
checkbox input "false"
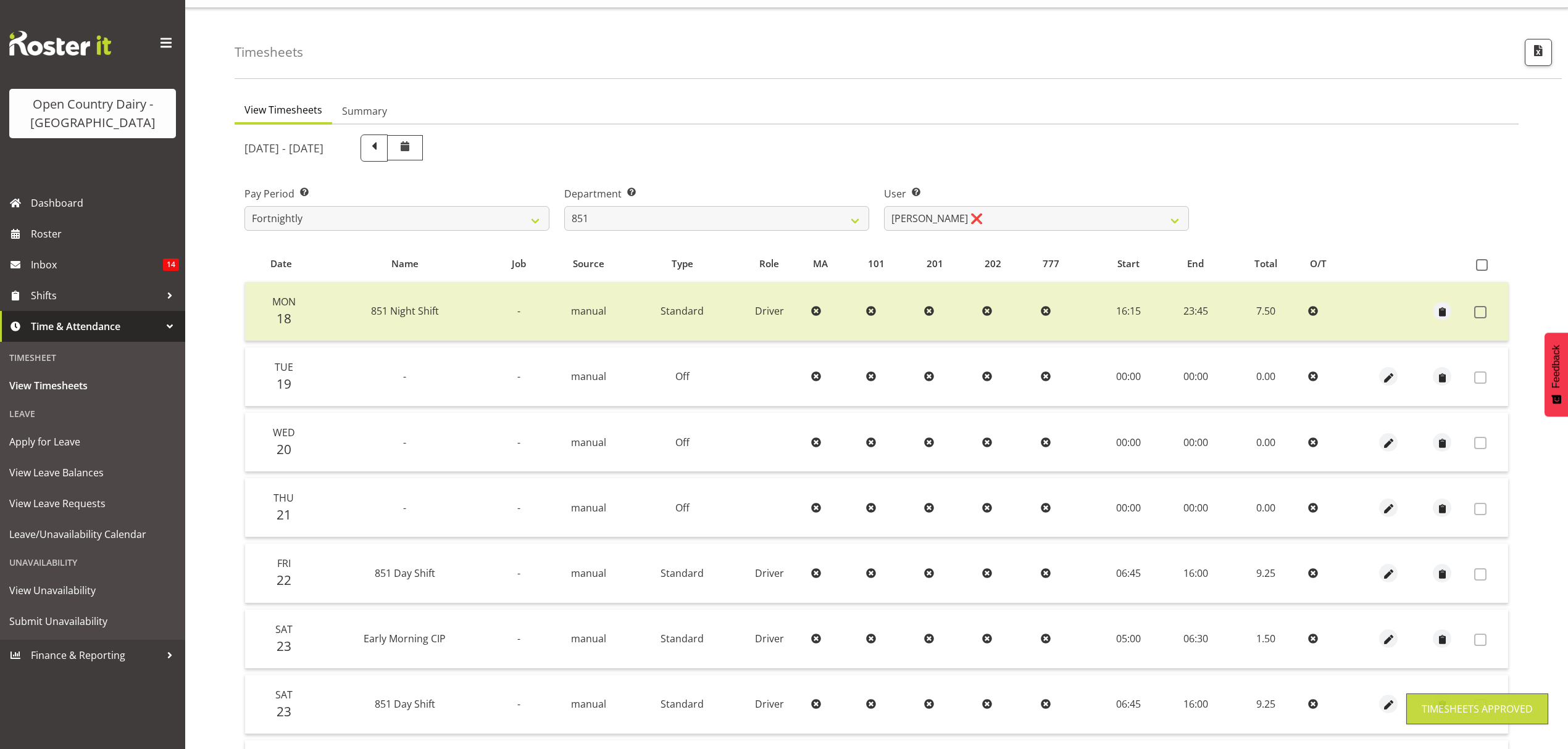
scroll to position [0, 0]
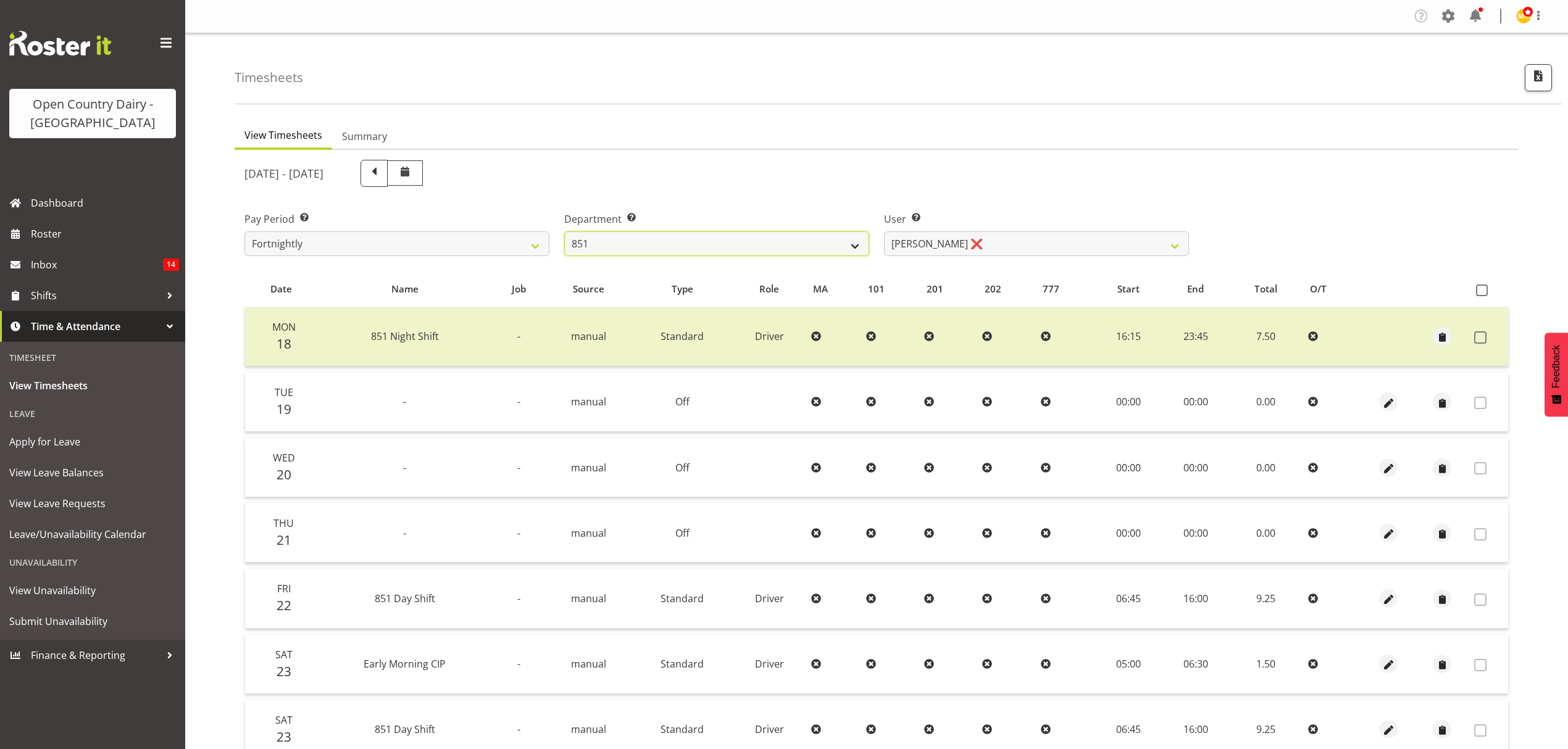
click at [826, 242] on select "734 735 736 737 738 739 851 852 853 854 855 856 858 861 862 865 868 869 870 873" at bounding box center [716, 244] width 305 height 24
select select "669"
click at [564, 232] on select "734 735 736 737 738 739 851 852 853 854 855 856 858 861 862 865 868 869 870 873" at bounding box center [716, 244] width 305 height 24
select select "7394"
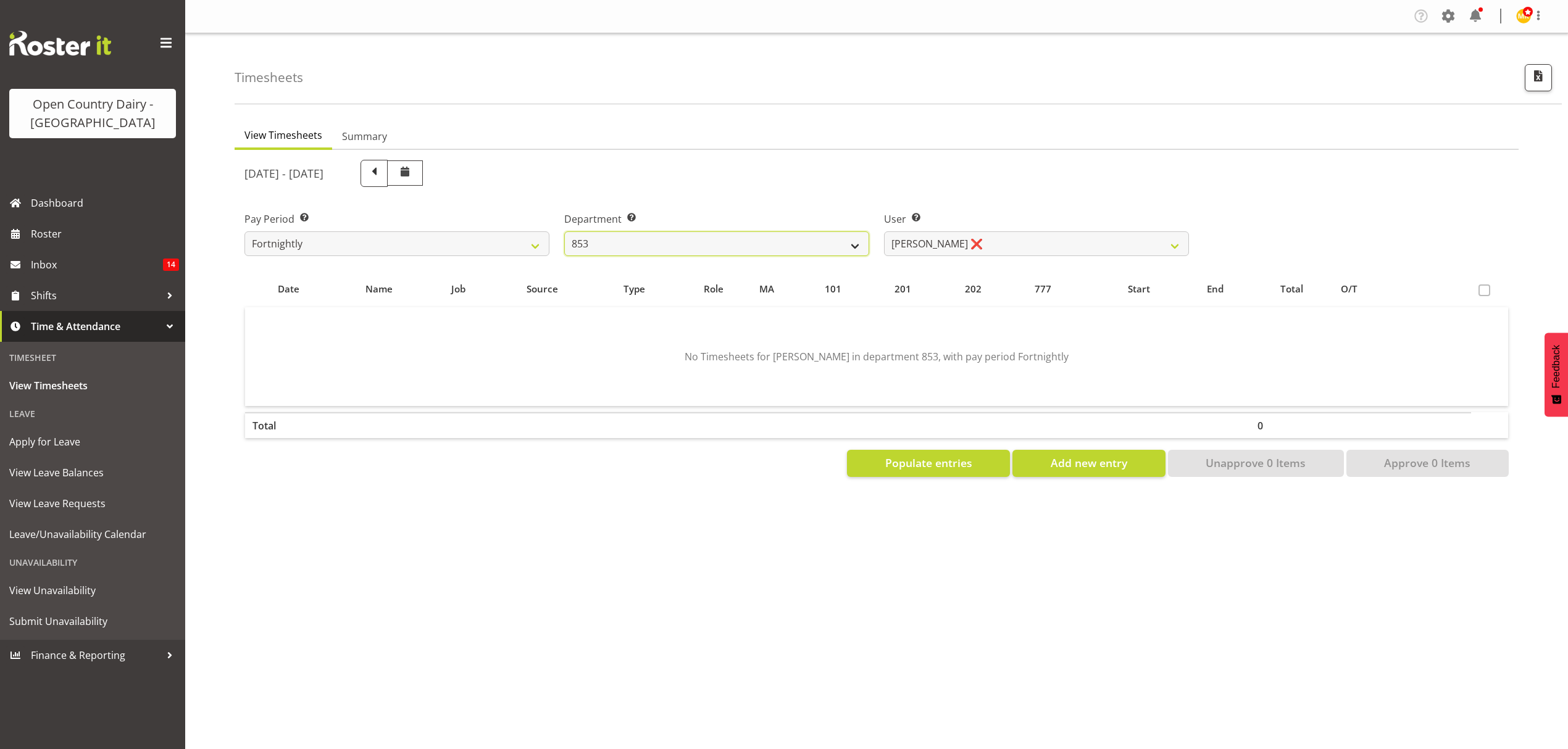
click at [815, 242] on select "734 735 736 737 738 739 851 852 853 854 855 856 858 861 862 865 868 869 870 873" at bounding box center [716, 244] width 305 height 24
click at [564, 232] on select "734 735 736 737 738 739 851 852 853 854 855 856 858 861 862 865 868 869 870 873" at bounding box center [716, 244] width 305 height 24
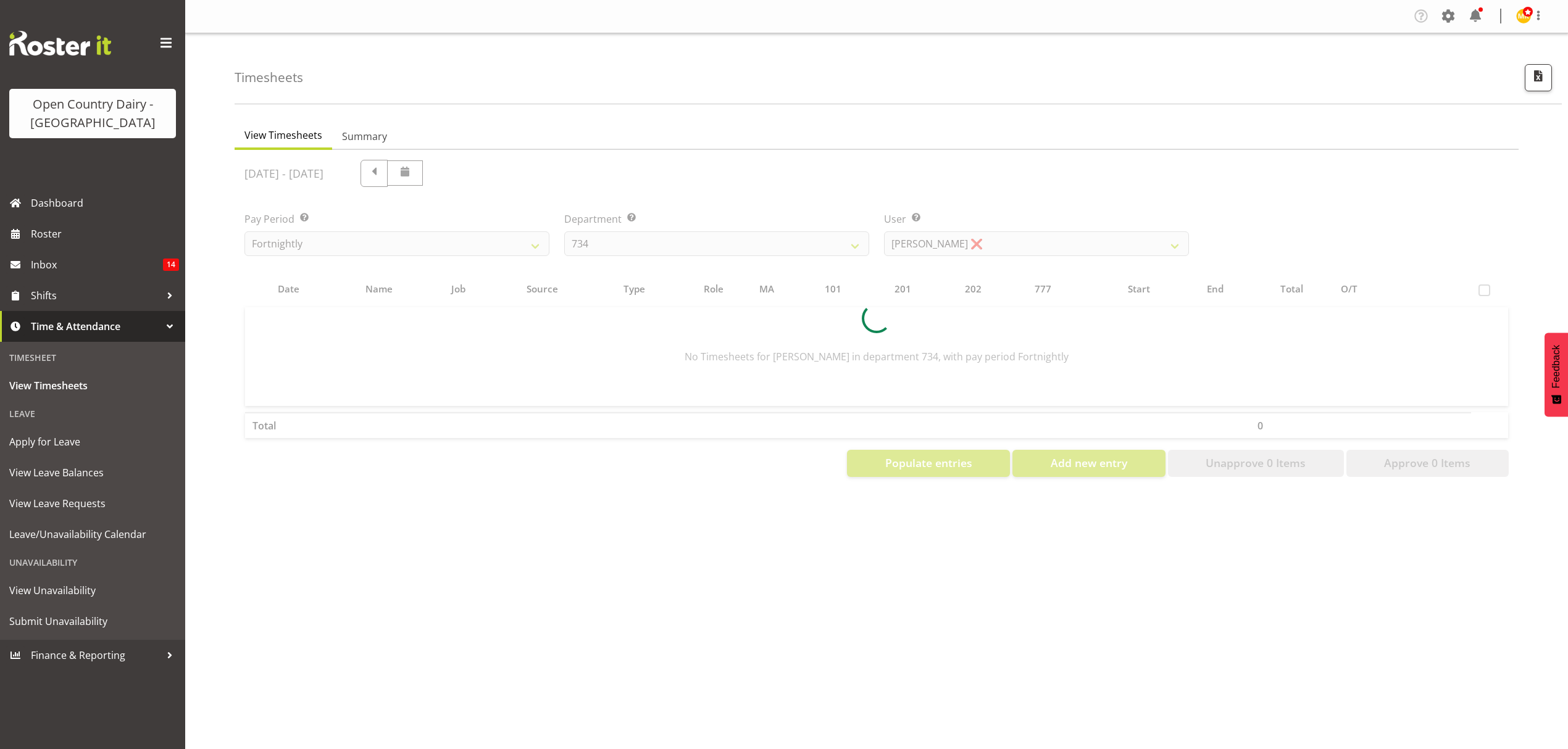
click at [993, 248] on div at bounding box center [877, 319] width 1284 height 337
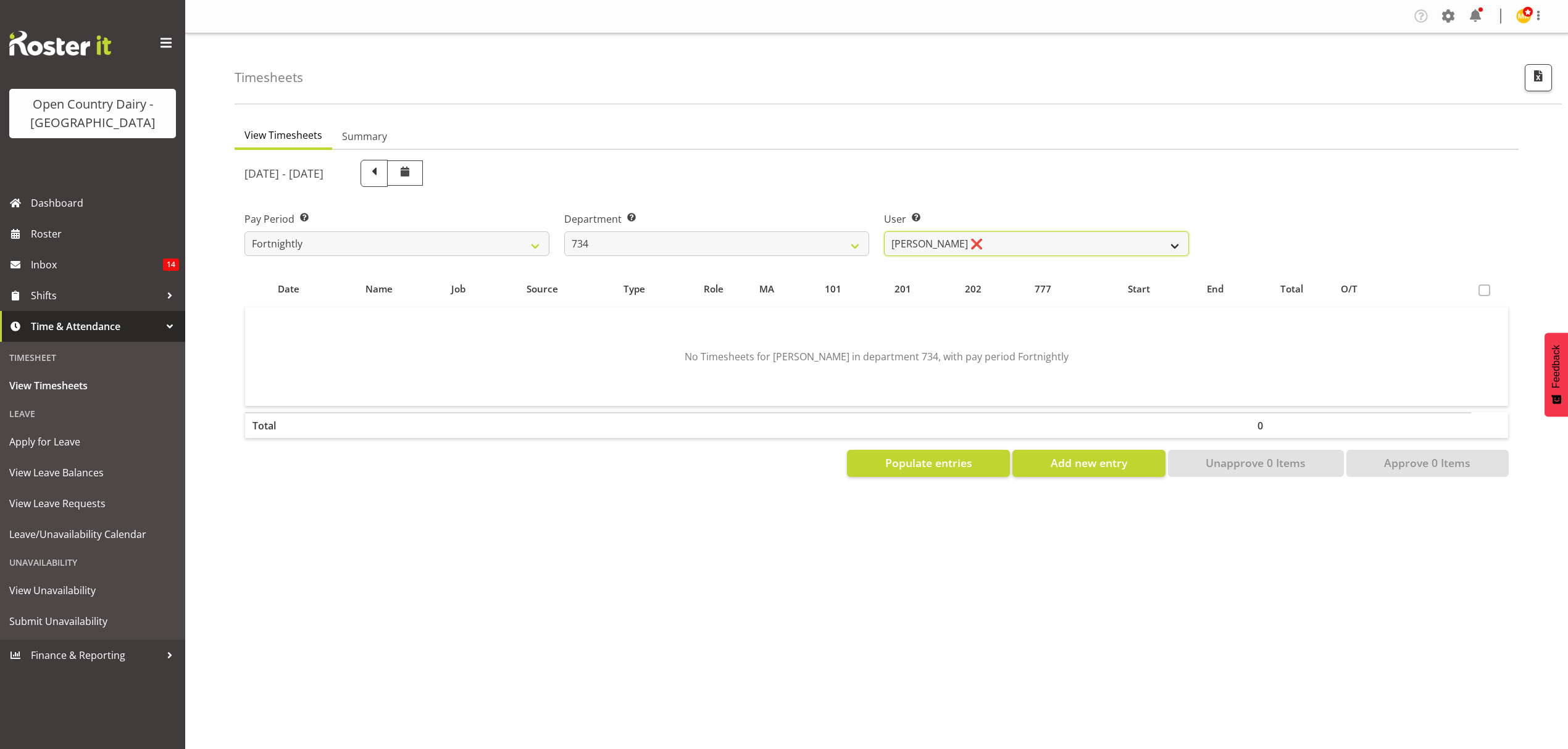
click at [993, 248] on select "[PERSON_NAME] ❌ [PERSON_NAME] ❌ [PERSON_NAME] ❌ [PERSON_NAME] ❌" at bounding box center [1036, 244] width 305 height 24
click at [788, 243] on select "734 735 736 737 738 739 851 852 853 854 855 856 858 861 862 865 868 869 870 873" at bounding box center [716, 244] width 305 height 24
click at [564, 232] on select "734 735 736 737 738 739 851 852 853 854 855 856 858 861 862 865 868 869 870 873" at bounding box center [716, 244] width 305 height 24
click at [1003, 241] on select "[PERSON_NAME] ❌ [PERSON_NAME] ❌ [PERSON_NAME] ❌ [PERSON_NAME] ❌" at bounding box center [1036, 244] width 305 height 24
drag, startPoint x: 786, startPoint y: 237, endPoint x: 765, endPoint y: 254, distance: 27.0
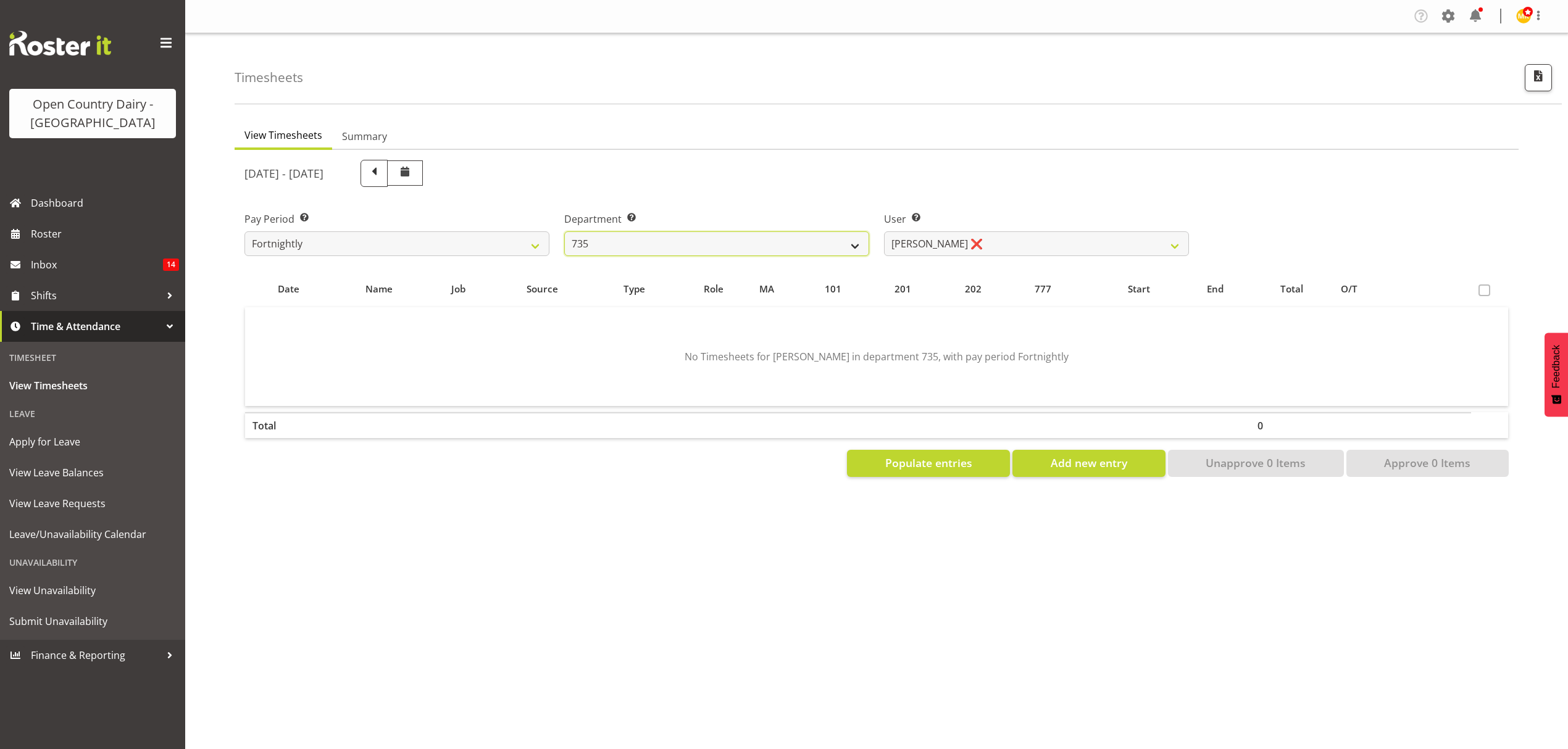
click at [785, 237] on select "734 735 736 737 738 739 851 852 853 854 855 856 858 861 862 865 868 869 870 873" at bounding box center [716, 244] width 305 height 24
click at [564, 232] on select "734 735 736 737 738 739 851 852 853 854 855 856 858 861 862 865 868 869 870 873" at bounding box center [716, 244] width 305 height 24
click at [1052, 237] on div at bounding box center [877, 319] width 1284 height 337
click at [1052, 237] on select "[PERSON_NAME] ❌ [PERSON_NAME] ❌ [PERSON_NAME] ❌ [PERSON_NAME] ❌" at bounding box center [1036, 244] width 305 height 24
click at [795, 240] on select "734 735 736 737 738 739 851 852 853 854 855 856 858 861 862 865 868 869 870 873" at bounding box center [716, 244] width 305 height 24
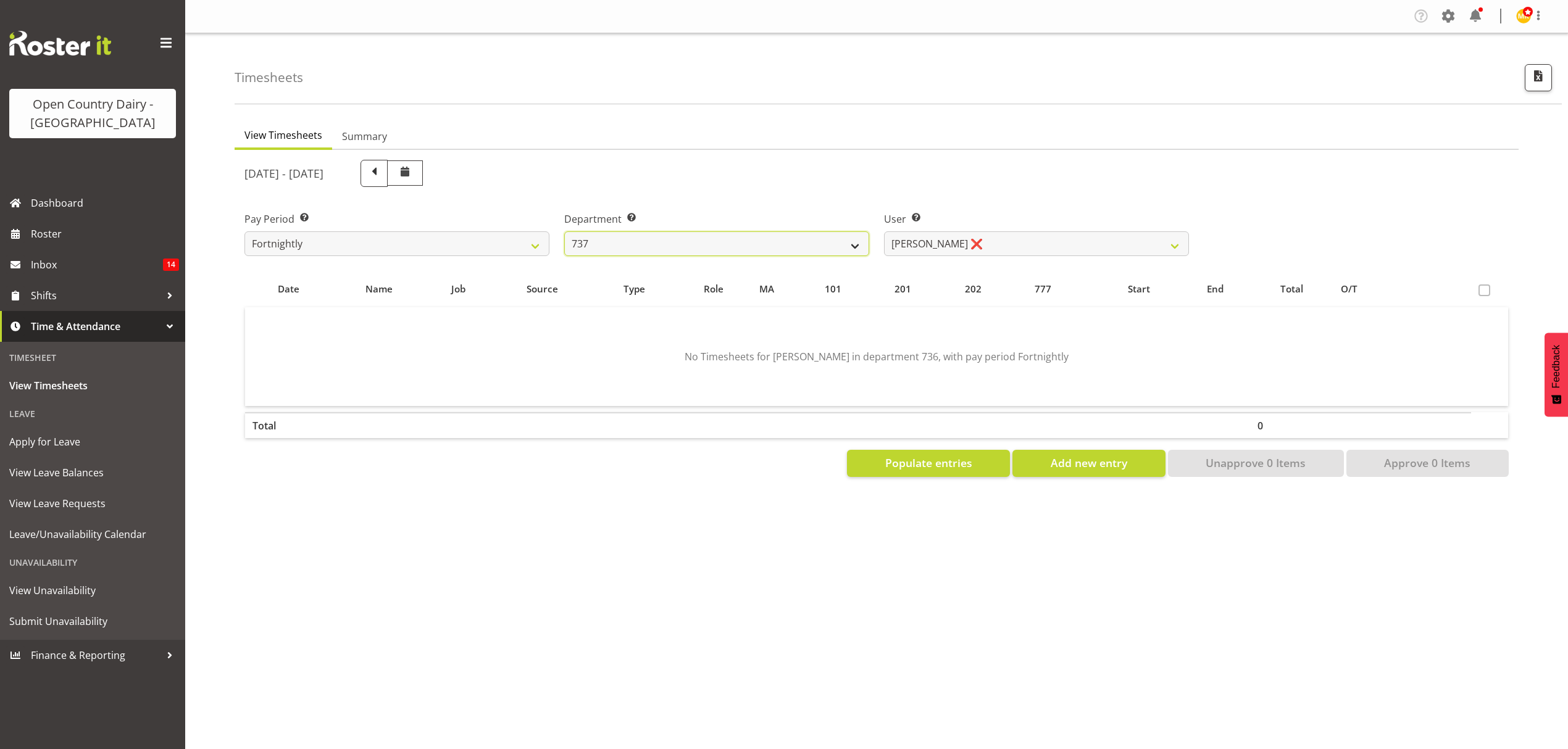
click at [564, 232] on select "734 735 736 737 738 739 851 852 853 854 855 856 858 861 862 865 868 869 870 873" at bounding box center [716, 244] width 305 height 24
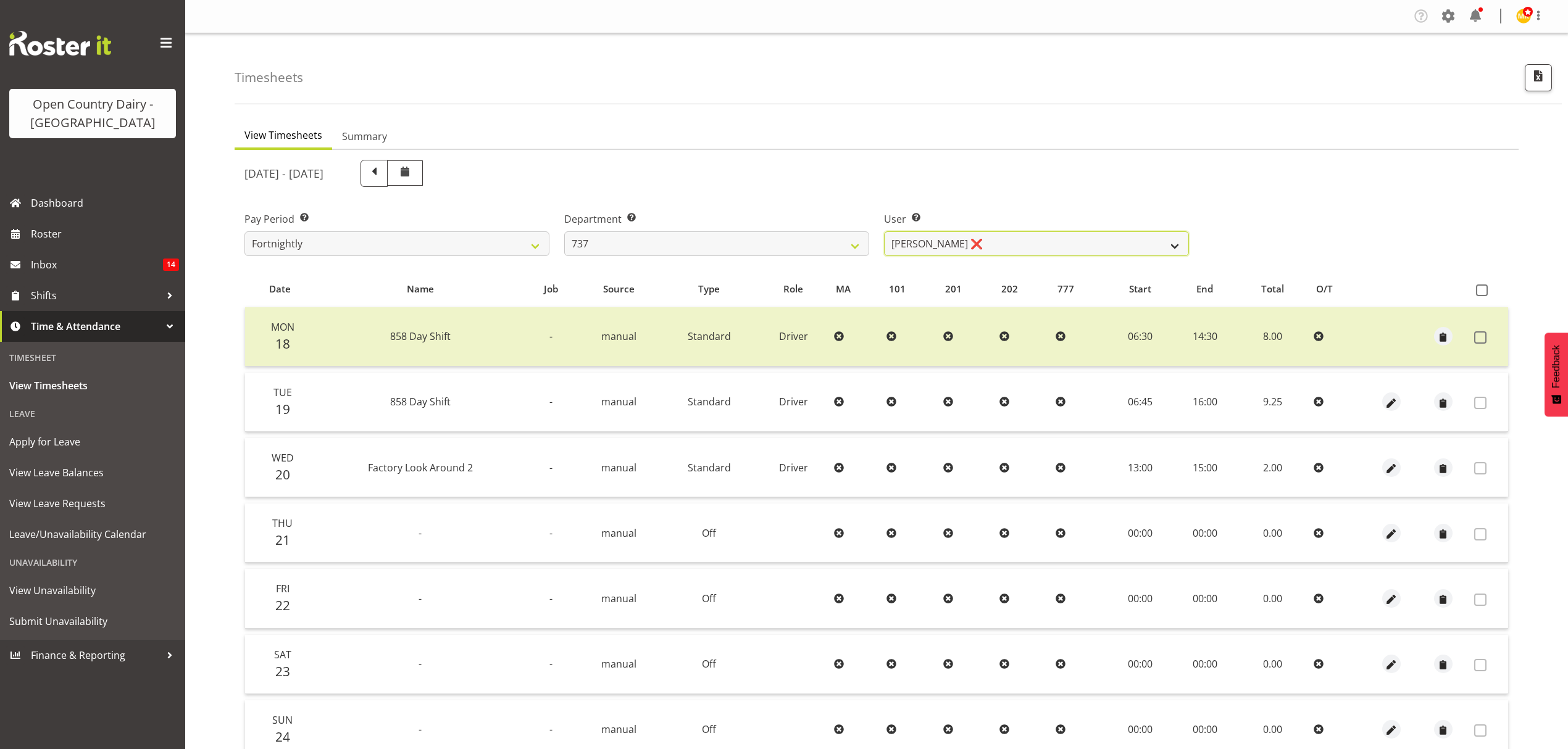
click at [1018, 249] on select "[PERSON_NAME] ❌ [PERSON_NAME] ❌ [PERSON_NAME] ❌ [PERSON_NAME] ❌" at bounding box center [1036, 244] width 305 height 24
drag, startPoint x: 990, startPoint y: 194, endPoint x: 885, endPoint y: 224, distance: 109.2
click at [967, 203] on div "User Select user. Note: This is filtered down by the previous two drop-down ite…" at bounding box center [1037, 228] width 320 height 69
click at [813, 233] on select "734 735 736 737 738 739 851 852 853 854 855 856 858 861 862 865 868 869 870 873" at bounding box center [716, 244] width 305 height 24
click at [564, 232] on select "734 735 736 737 738 739 851 852 853 854 855 856 858 861 862 865 868 869 870 873" at bounding box center [716, 244] width 305 height 24
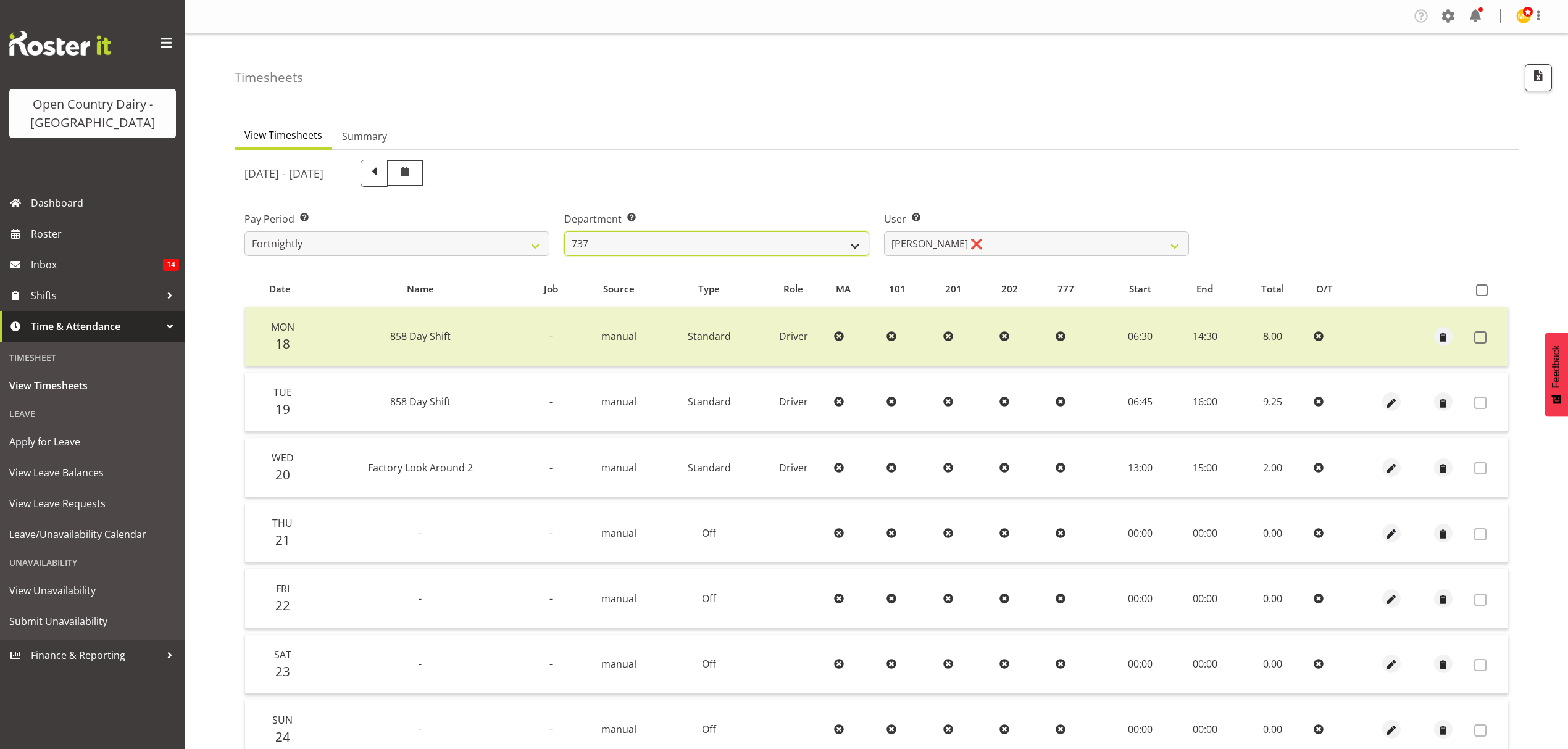
click at [769, 253] on select "734 735 736 737 738 739 851 852 853 854 855 856 858 861 862 865 868 869 870 873" at bounding box center [716, 244] width 305 height 24
select select "904"
click at [564, 232] on select "734 735 736 737 738 739 851 852 853 854 855 856 858 861 862 865 868 869 870 873" at bounding box center [716, 244] width 305 height 24
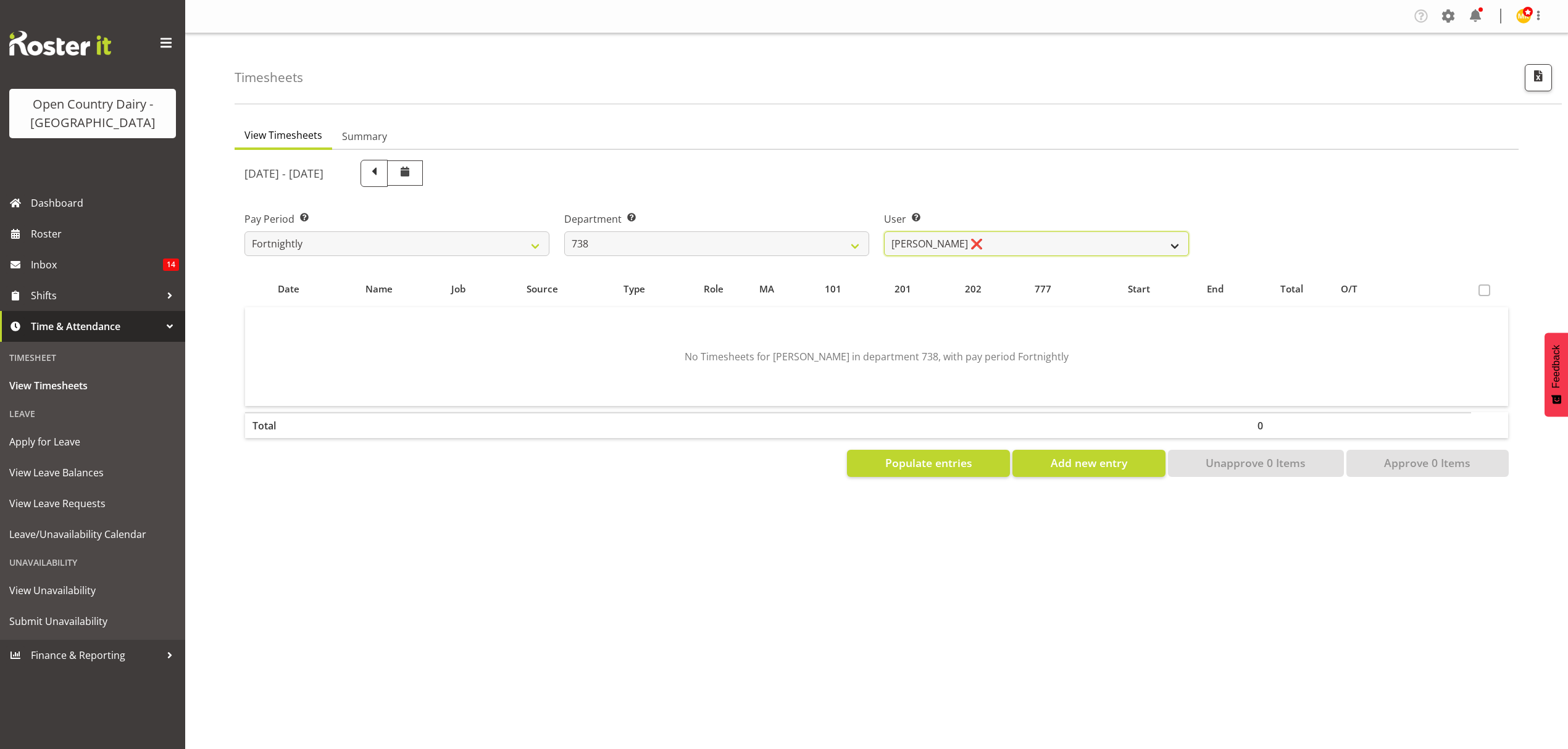
click at [1087, 252] on select "[PERSON_NAME] ❌ [PERSON_NAME] ❌ [PERSON_NAME] ❌ [PERSON_NAME] ❌" at bounding box center [1036, 244] width 305 height 24
select select "10093"
click at [884, 232] on select "[PERSON_NAME] ❌ [PERSON_NAME] ❌ [PERSON_NAME] ❌ [PERSON_NAME] ❌" at bounding box center [1036, 244] width 305 height 24
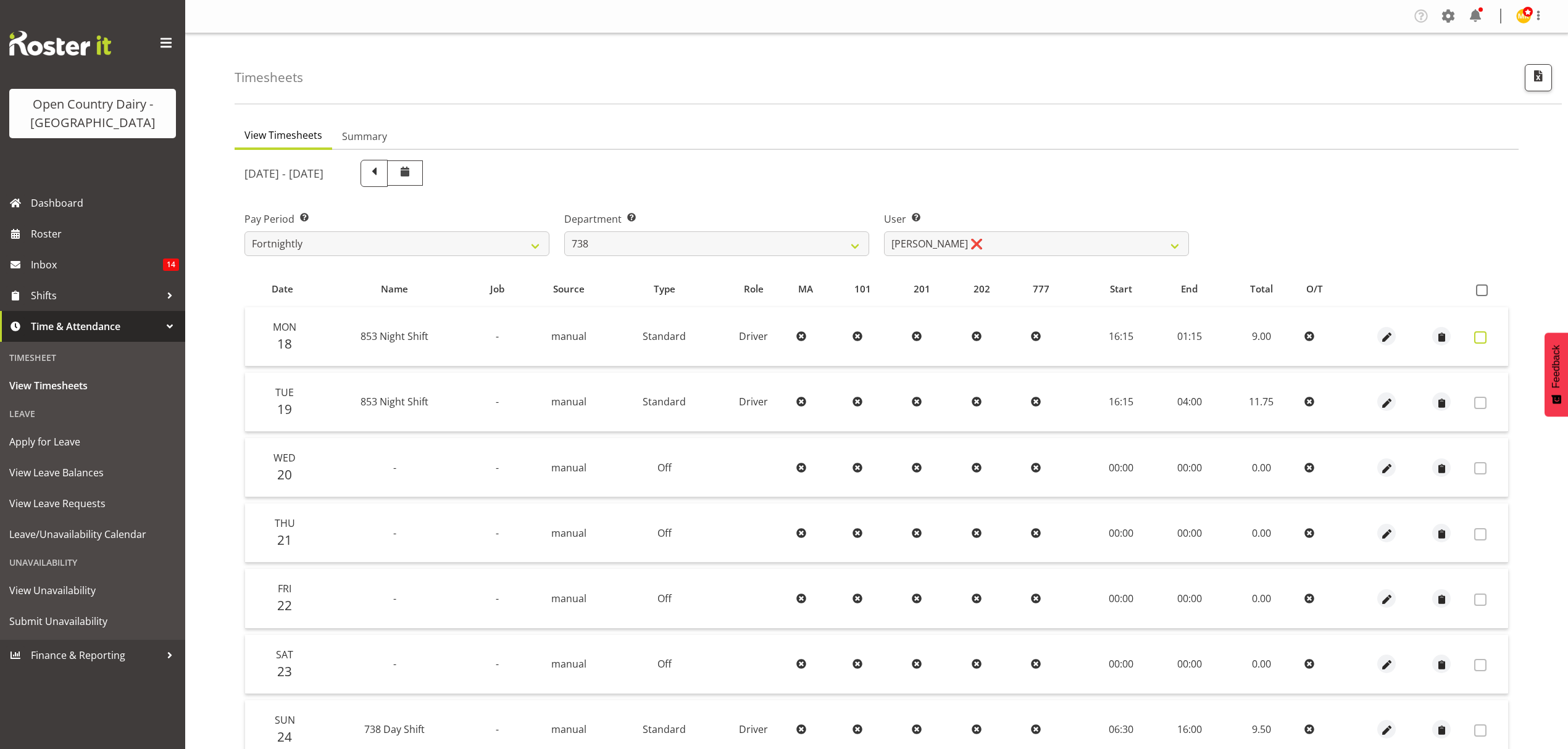
click at [1482, 330] on td at bounding box center [1488, 337] width 39 height 59
click at [1480, 332] on span at bounding box center [1480, 337] width 13 height 13
checkbox input "true"
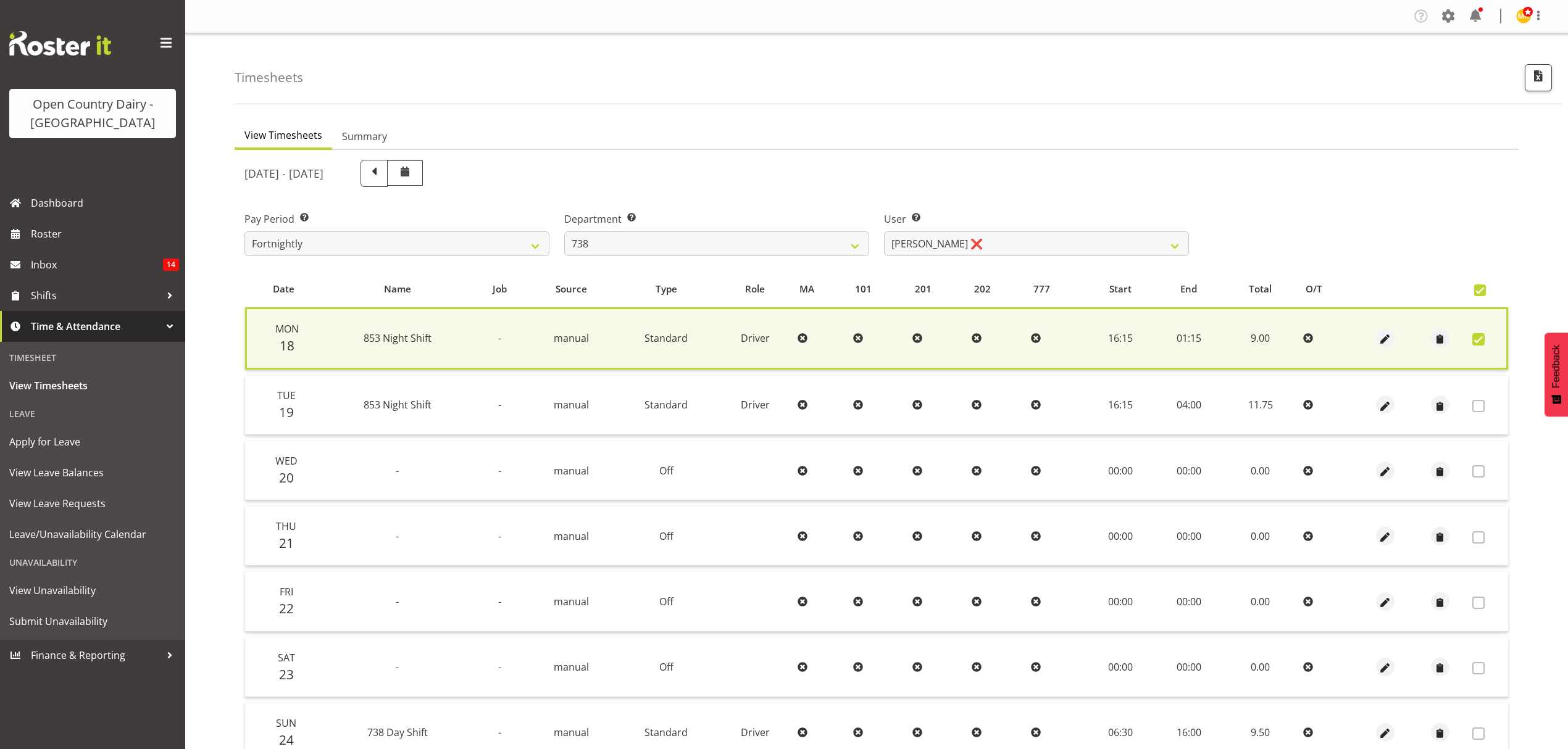
click at [1480, 334] on span at bounding box center [1478, 339] width 13 height 13
checkbox input "false"
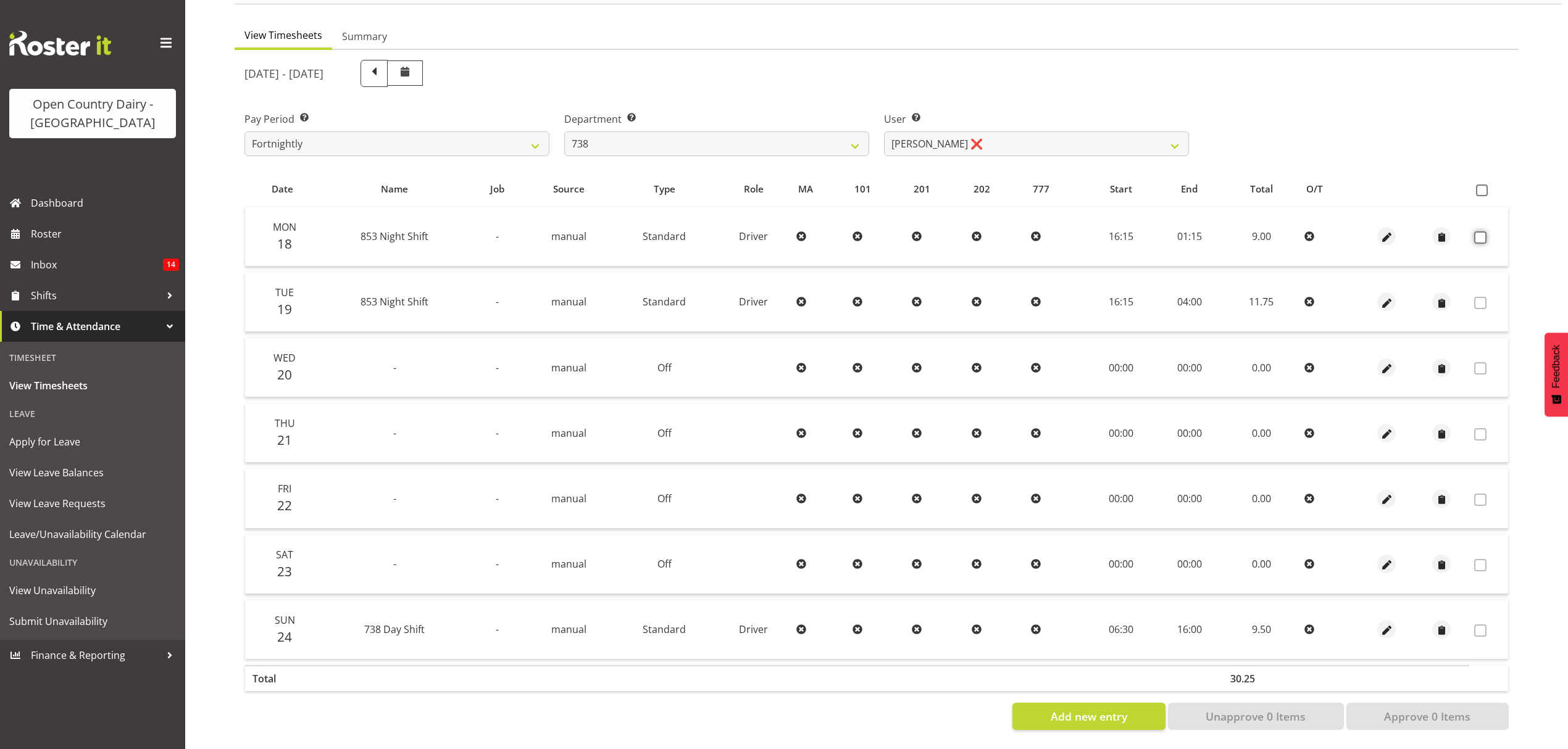
scroll to position [109, 0]
click at [1485, 220] on td at bounding box center [1488, 237] width 39 height 59
click at [1484, 232] on span at bounding box center [1480, 238] width 13 height 13
checkbox input "true"
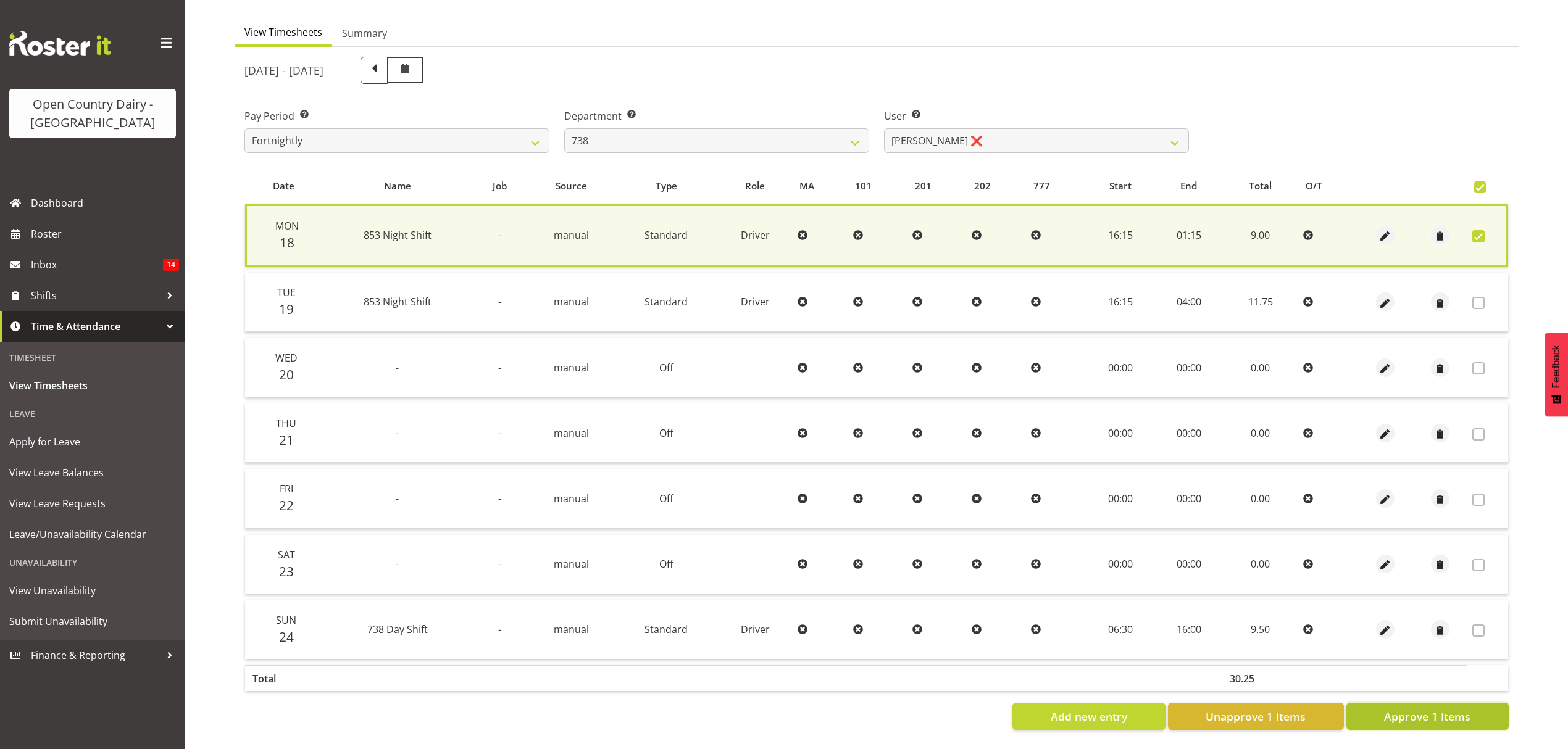
click at [1463, 703] on button "Approve 1 Items" at bounding box center [1427, 716] width 163 height 27
checkbox input "false"
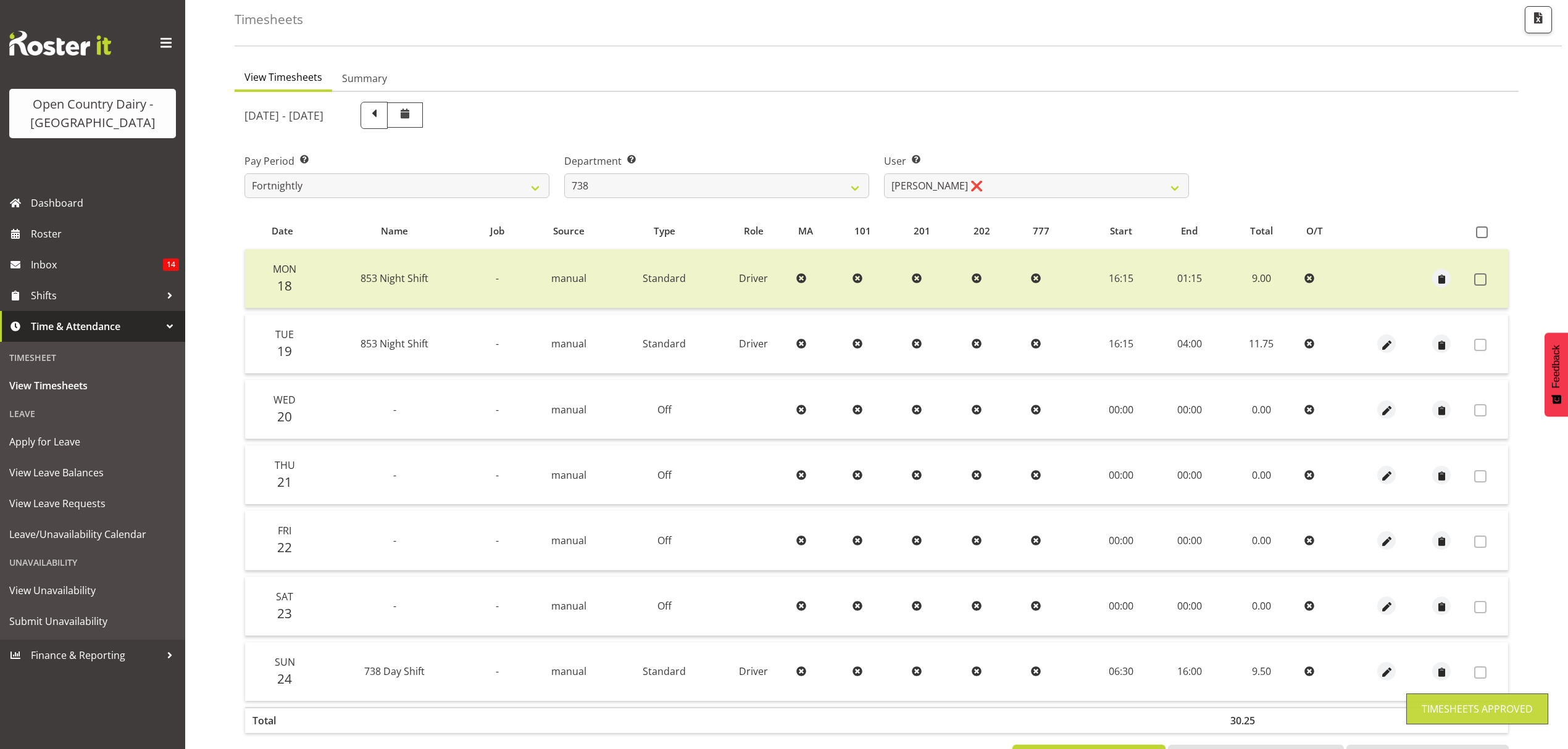
scroll to position [0, 0]
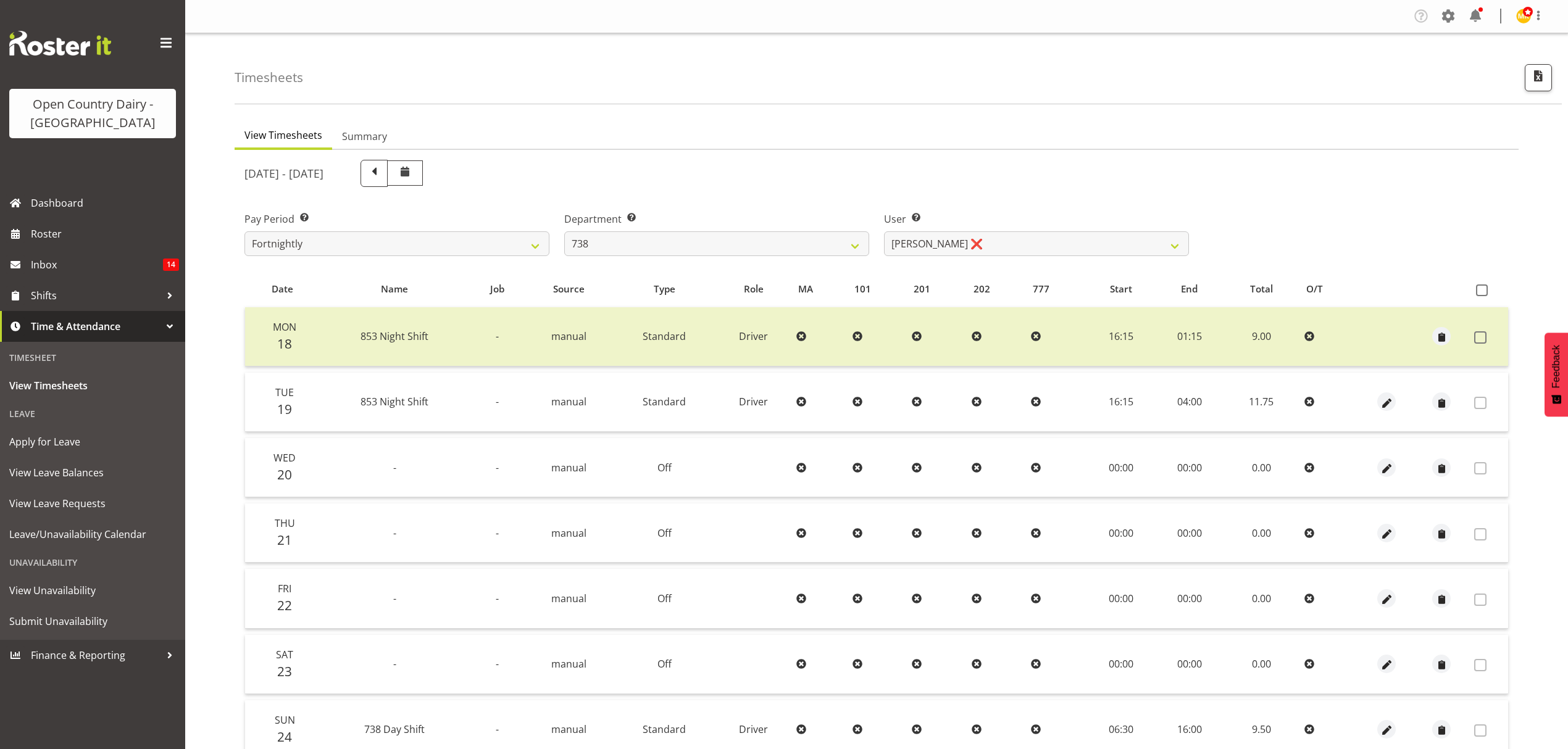
click at [1043, 230] on div "User Select user. Note: This is filtered down by the previous two drop-down ite…" at bounding box center [1036, 234] width 305 height 44
click at [1053, 265] on div "[DATE] - [DATE] Pay Period Select which pay period you would like to view. Fort…" at bounding box center [877, 491] width 1264 height 677
drag, startPoint x: 845, startPoint y: 264, endPoint x: 838, endPoint y: 251, distance: 14.8
click at [843, 263] on div "[DATE] - [DATE] Pay Period Select which pay period you would like to view. Fort…" at bounding box center [877, 491] width 1264 height 677
click at [838, 251] on select "734 735 736 737 738 739 851 852 853 854 855 856 858 861 862 865 868 869 870 873" at bounding box center [716, 244] width 305 height 24
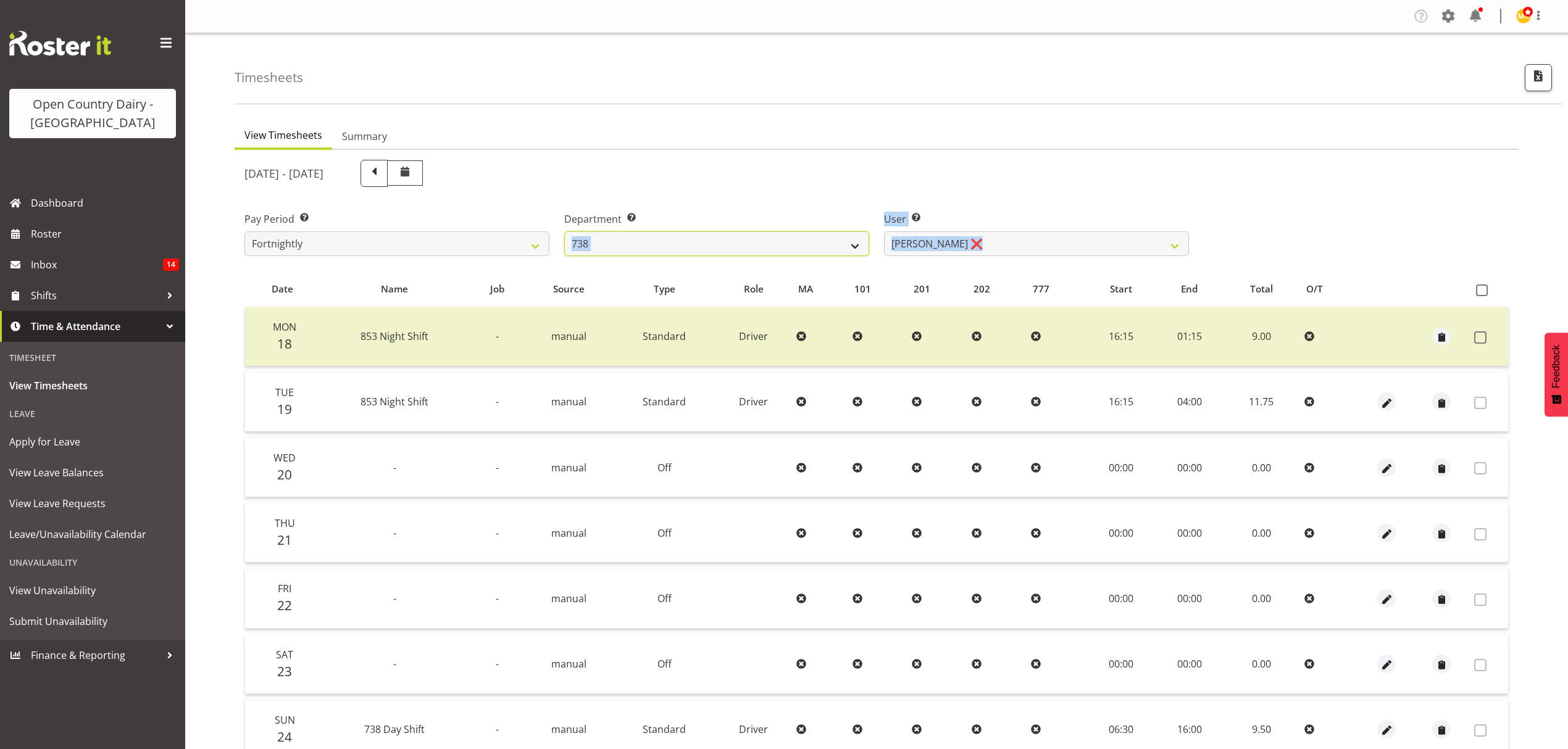
select select "668"
click at [564, 232] on select "734 735 736 737 738 739 851 852 853 854 855 856 858 861 862 865 868 869 870 873" at bounding box center [716, 244] width 305 height 24
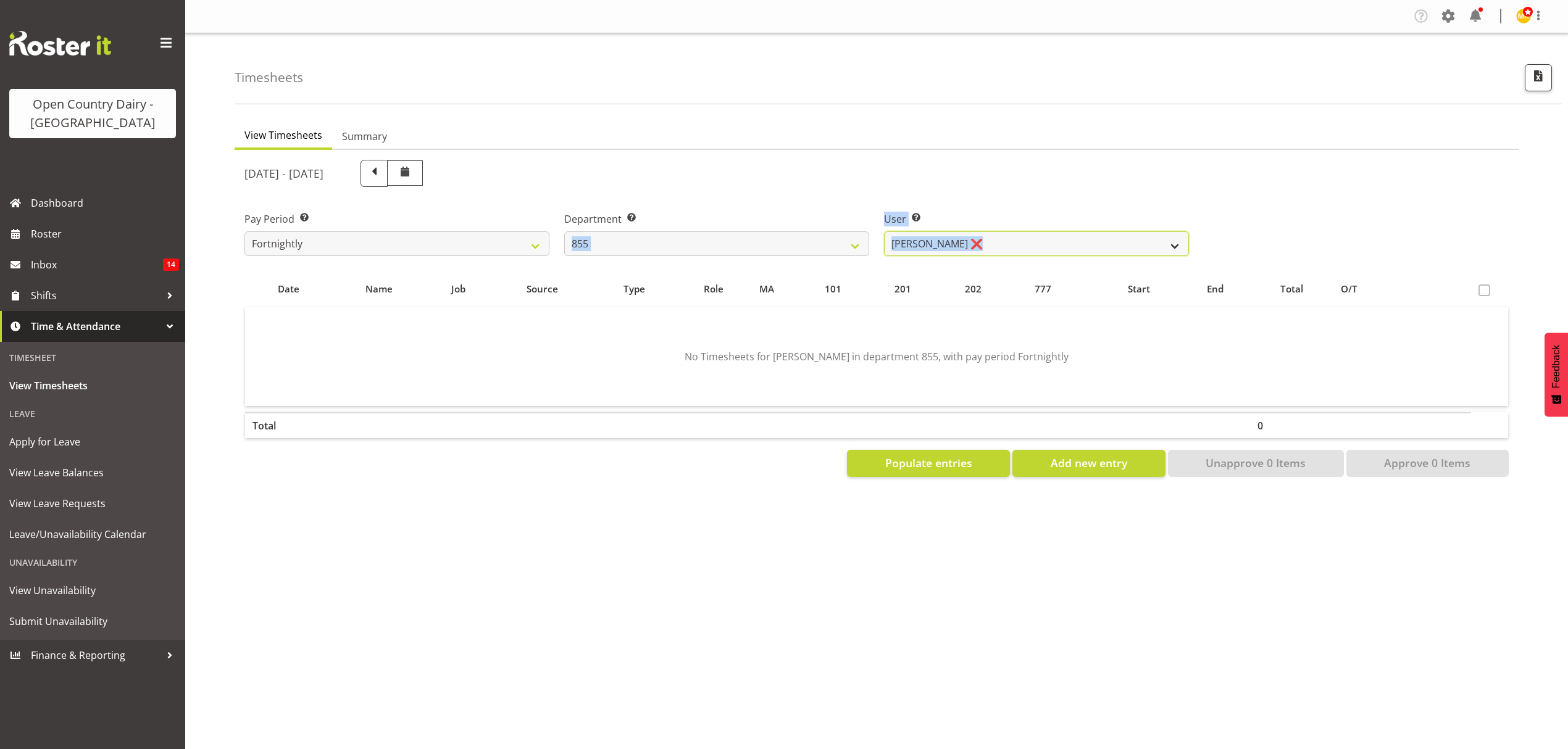
drag, startPoint x: 1083, startPoint y: 240, endPoint x: 1079, endPoint y: 250, distance: 10.8
click at [1083, 240] on select "[PERSON_NAME] ❌ [PERSON_NAME] ❌ [PERSON_NAME] ❌" at bounding box center [1036, 244] width 305 height 24
select select "7491"
click at [884, 232] on select "[PERSON_NAME] ❌ [PERSON_NAME] ❌ [PERSON_NAME] ❌" at bounding box center [1036, 244] width 305 height 24
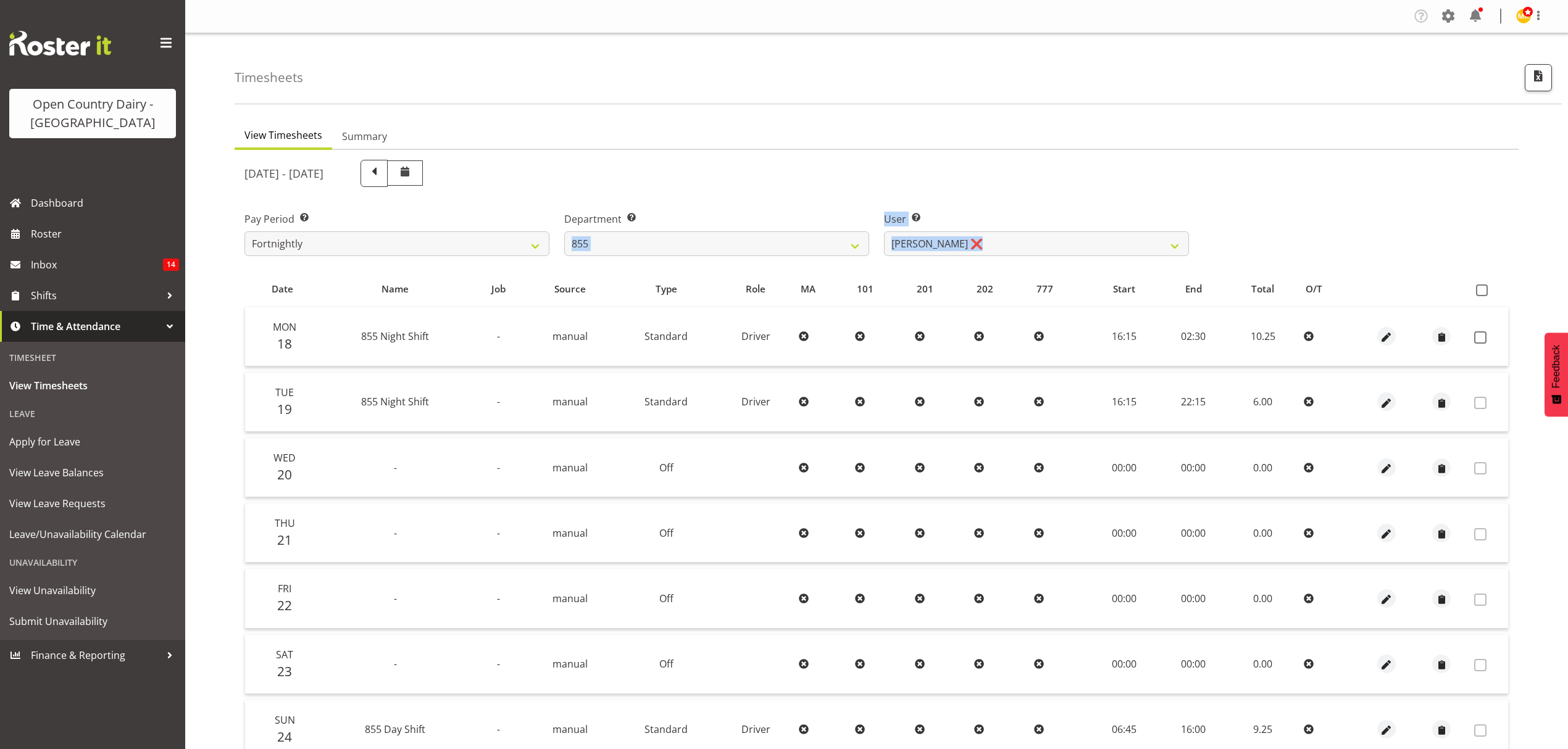
click at [1325, 194] on div "Pay Period Select which pay period you would like to view. Fortnightly Departme…" at bounding box center [877, 228] width 1279 height 69
click at [388, 176] on span at bounding box center [373, 173] width 27 height 27
select select
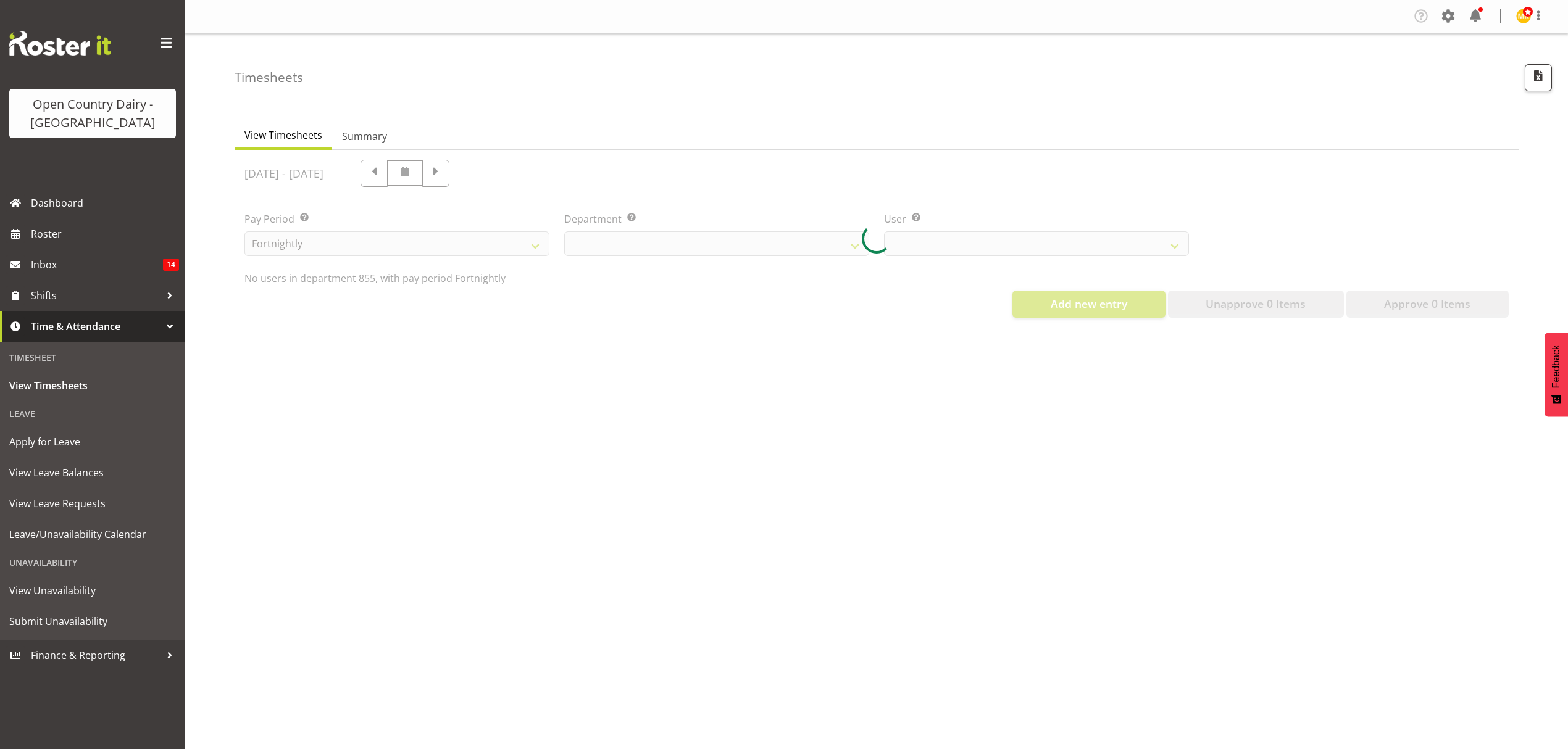
select select "668"
select select "7491"
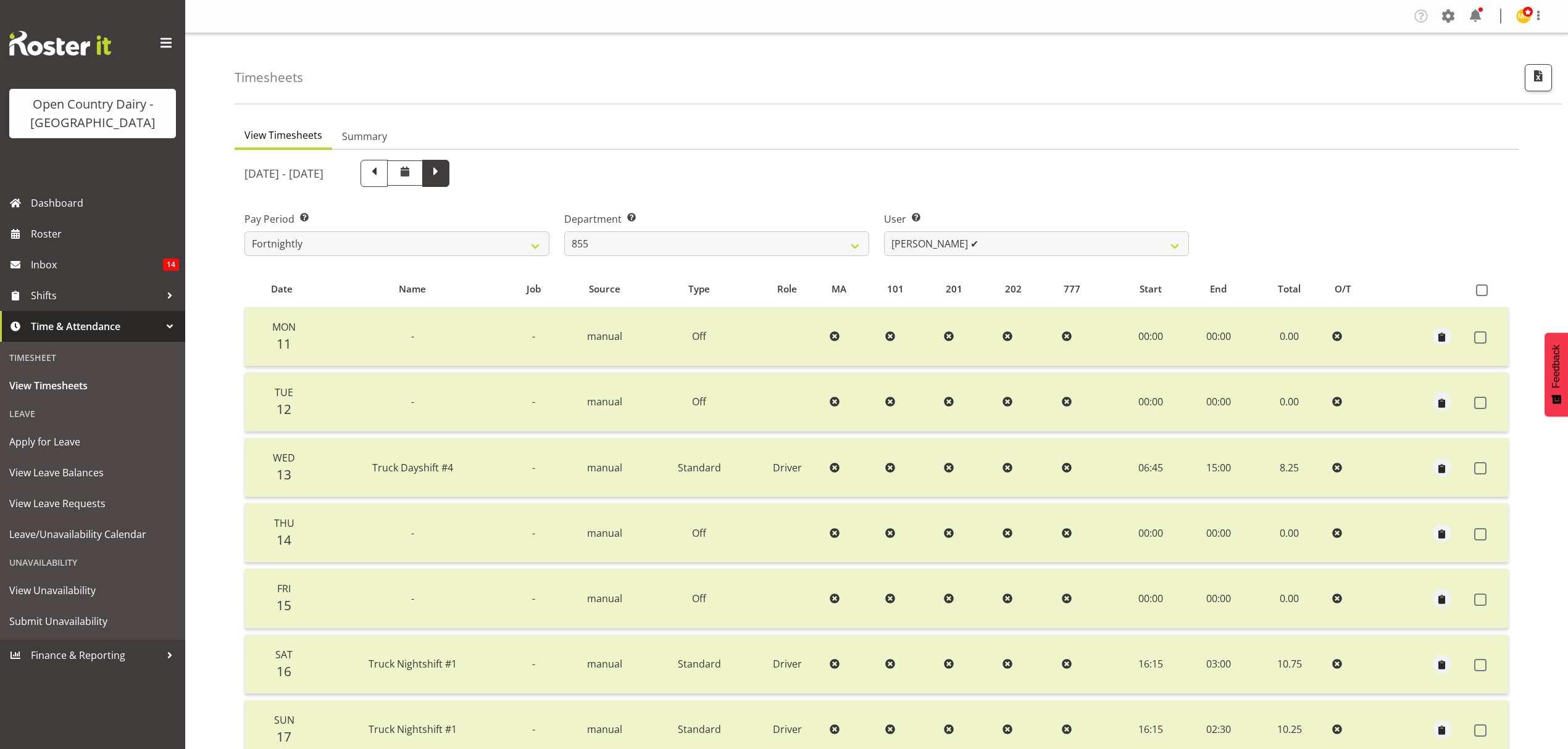
click at [444, 165] on span at bounding box center [436, 172] width 16 height 16
select select
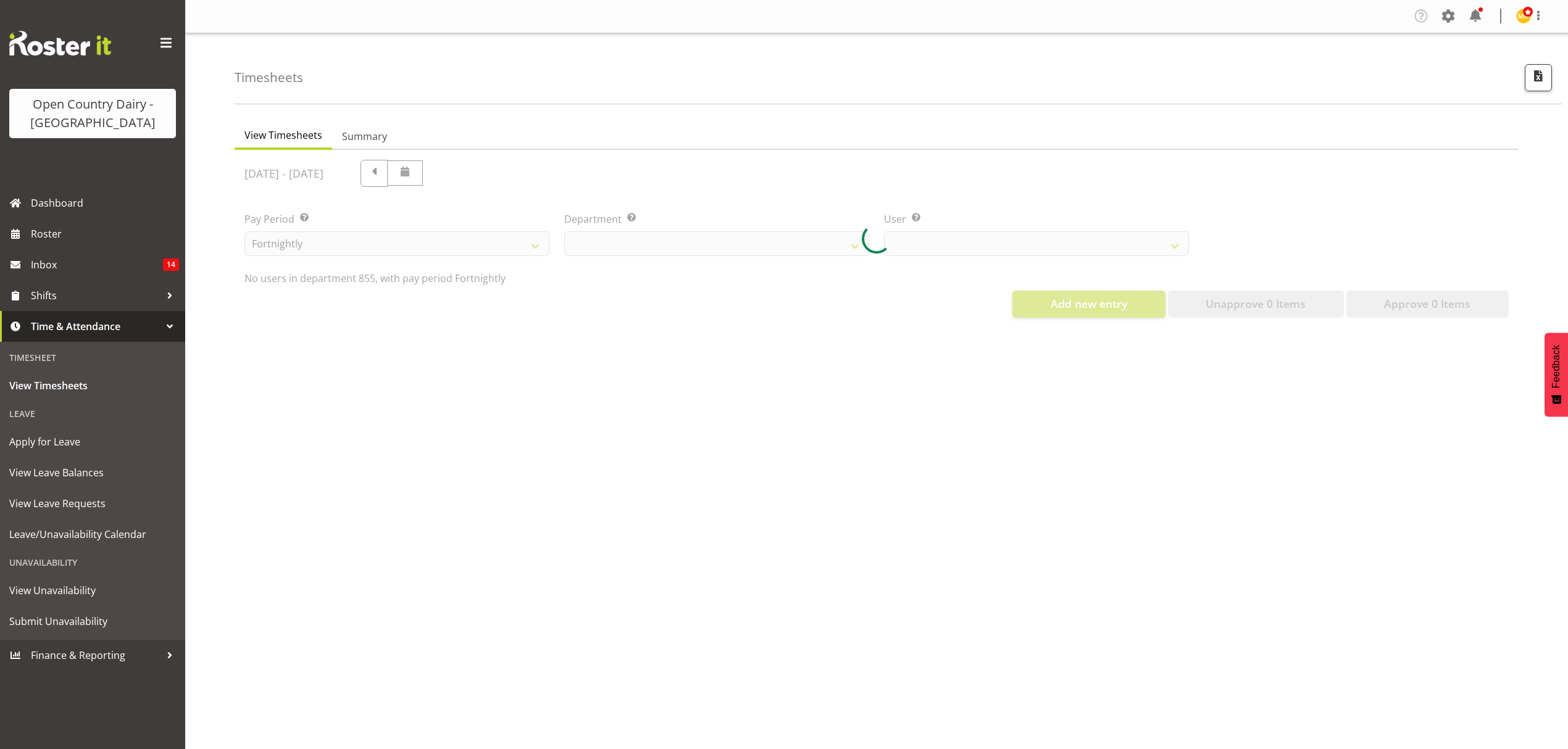
select select "668"
select select "7491"
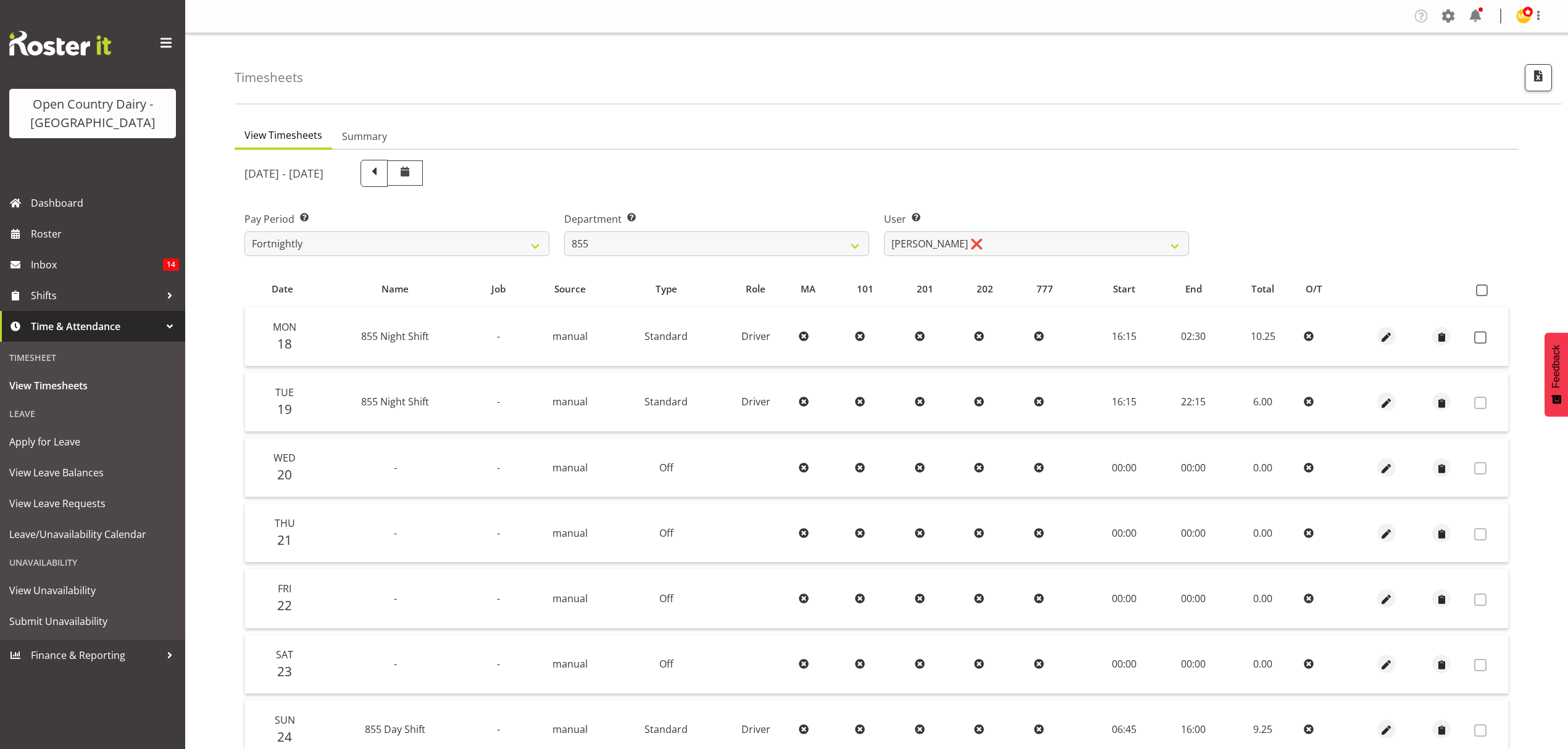
click at [1386, 346] on td at bounding box center [1386, 337] width 55 height 59
click at [1386, 338] on span "button" at bounding box center [1386, 338] width 14 height 14
select select "Standard"
select select "7"
select select "2025"
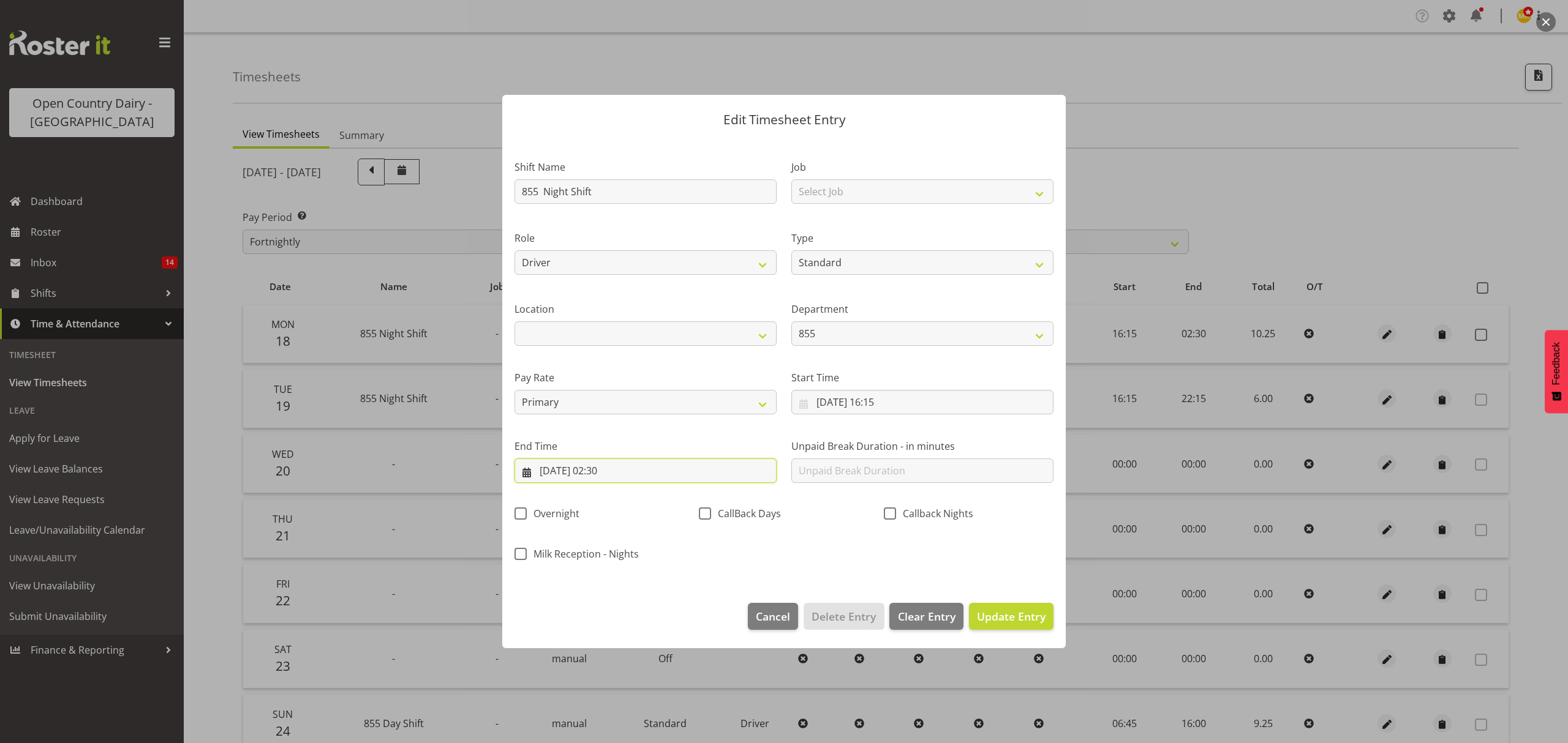
click at [679, 471] on input "[DATE] 02:30" at bounding box center [645, 470] width 262 height 24
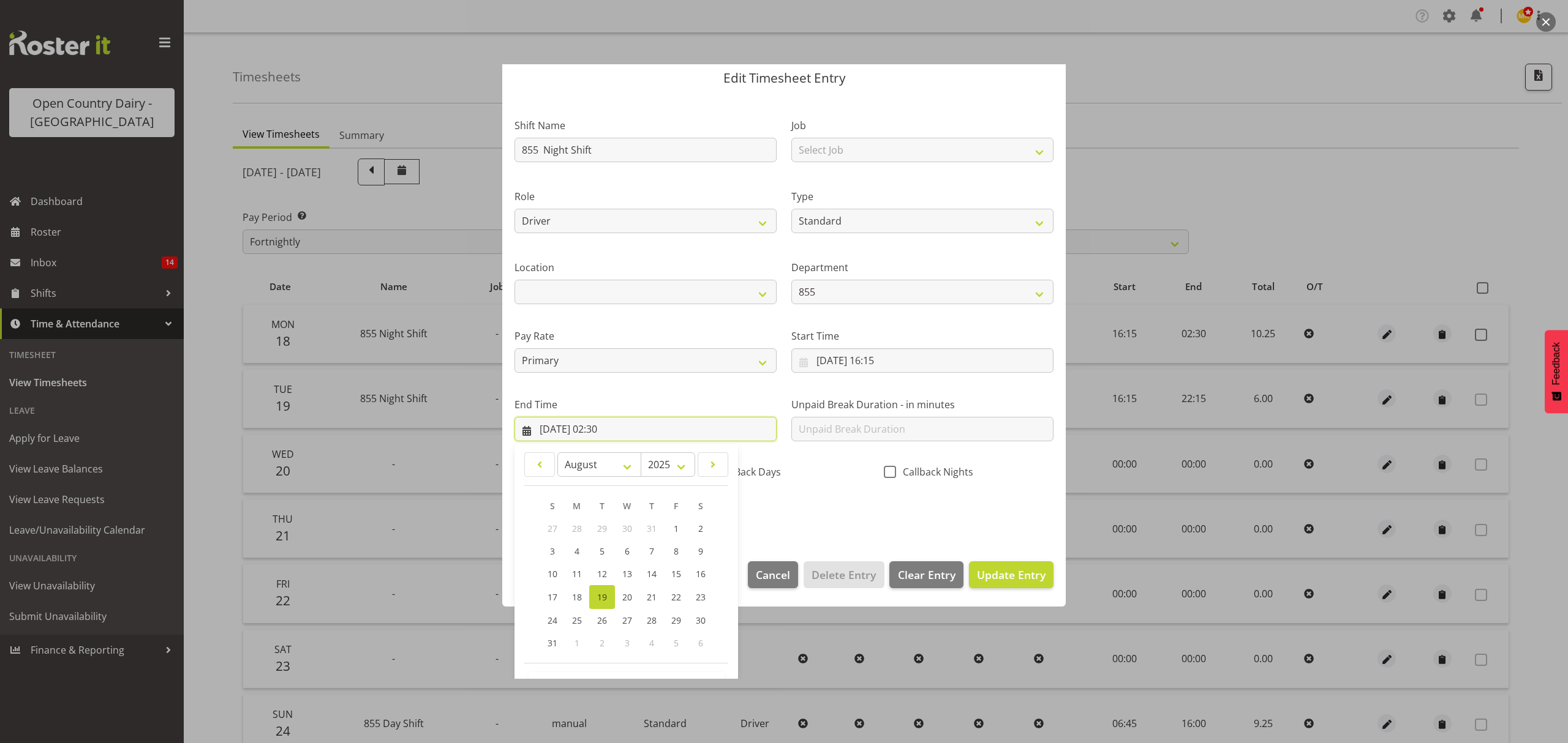
scroll to position [83, 0]
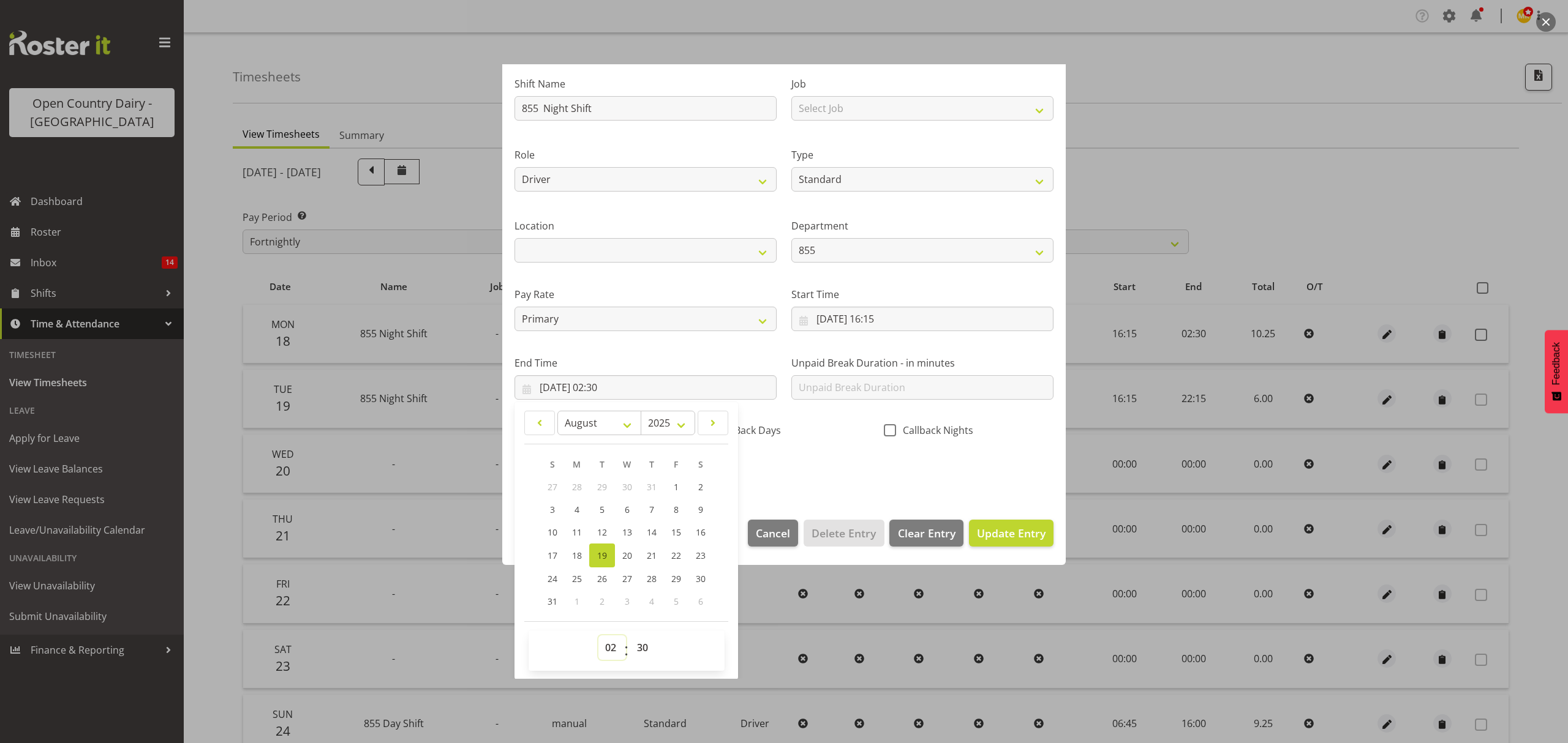
click at [619, 651] on select "00 01 02 03 04 05 06 07 08 09 10 11 12 13 14 15 16 17 18 19 20 21 22 23" at bounding box center [612, 647] width 27 height 24
click at [598, 636] on select "00 01 02 03 04 05 06 07 08 09 10 11 12 13 14 15 16 17 18 19 20 21 22 23" at bounding box center [612, 647] width 27 height 24
click at [645, 652] on select "00 01 02 03 04 05 06 07 08 09 10 11 12 13 14 15 16 17 18 19 20 21 22 23 24 25 2…" at bounding box center [644, 647] width 27 height 24
click at [612, 649] on select "00 01 02 03 04 05 06 07 08 09 10 11 12 13 14 15 16 17 18 19 20 21 22 23" at bounding box center [612, 647] width 27 height 24
click at [598, 636] on select "00 01 02 03 04 05 06 07 08 09 10 11 12 13 14 15 16 17 18 19 20 21 22 23" at bounding box center [612, 647] width 27 height 24
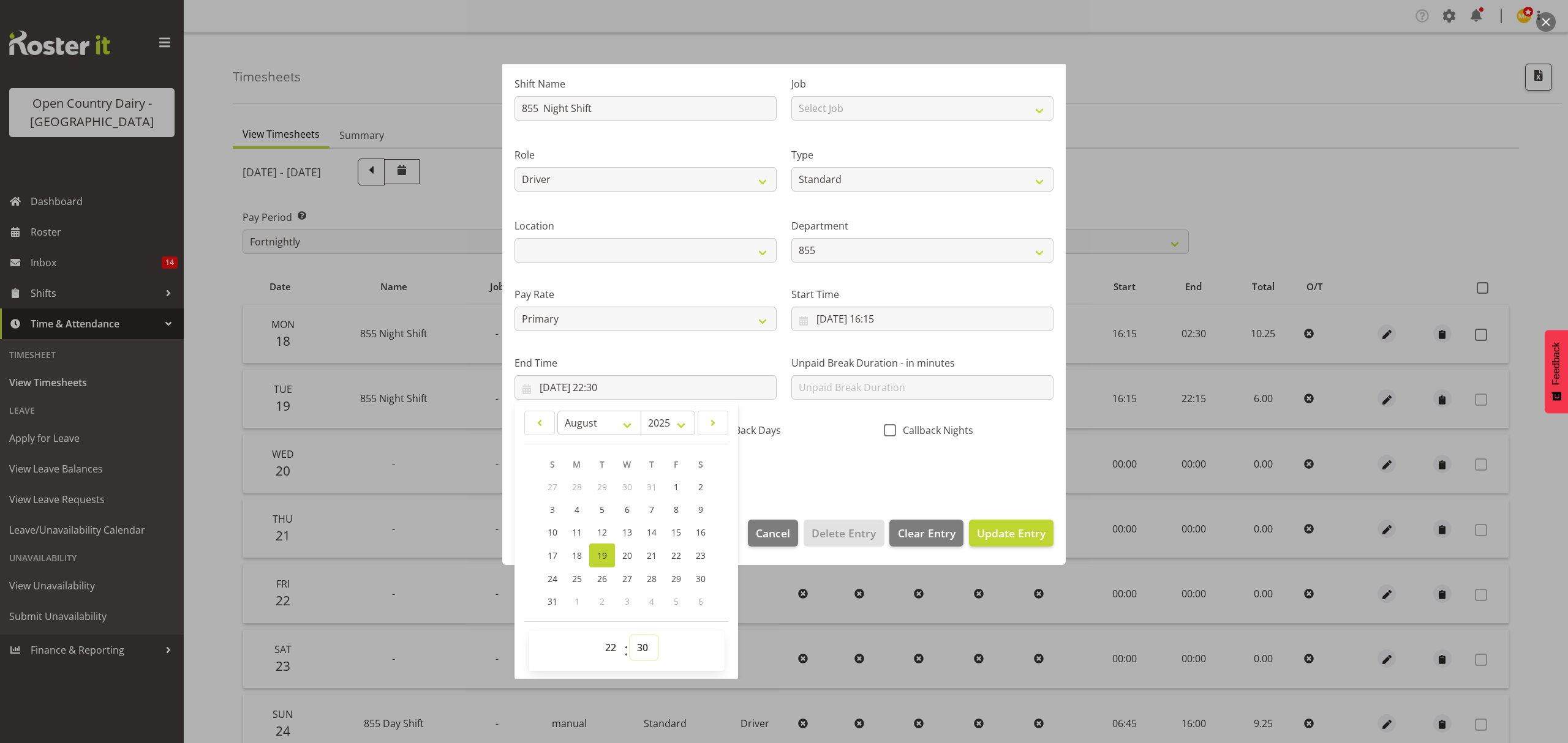
click at [652, 645] on select "00 01 02 03 04 05 06 07 08 09 10 11 12 13 14 15 16 17 18 19 20 21 22 23 24 25 2…" at bounding box center [644, 647] width 27 height 24
click at [630, 636] on select "00 01 02 03 04 05 06 07 08 09 10 11 12 13 14 15 16 17 18 19 20 21 22 23 24 25 2…" at bounding box center [644, 647] width 27 height 24
click at [800, 484] on div "Shift Name 855 Night Shift Job Select Job Connecting /unconnecting Trailers Rol…" at bounding box center [783, 274] width 553 height 428
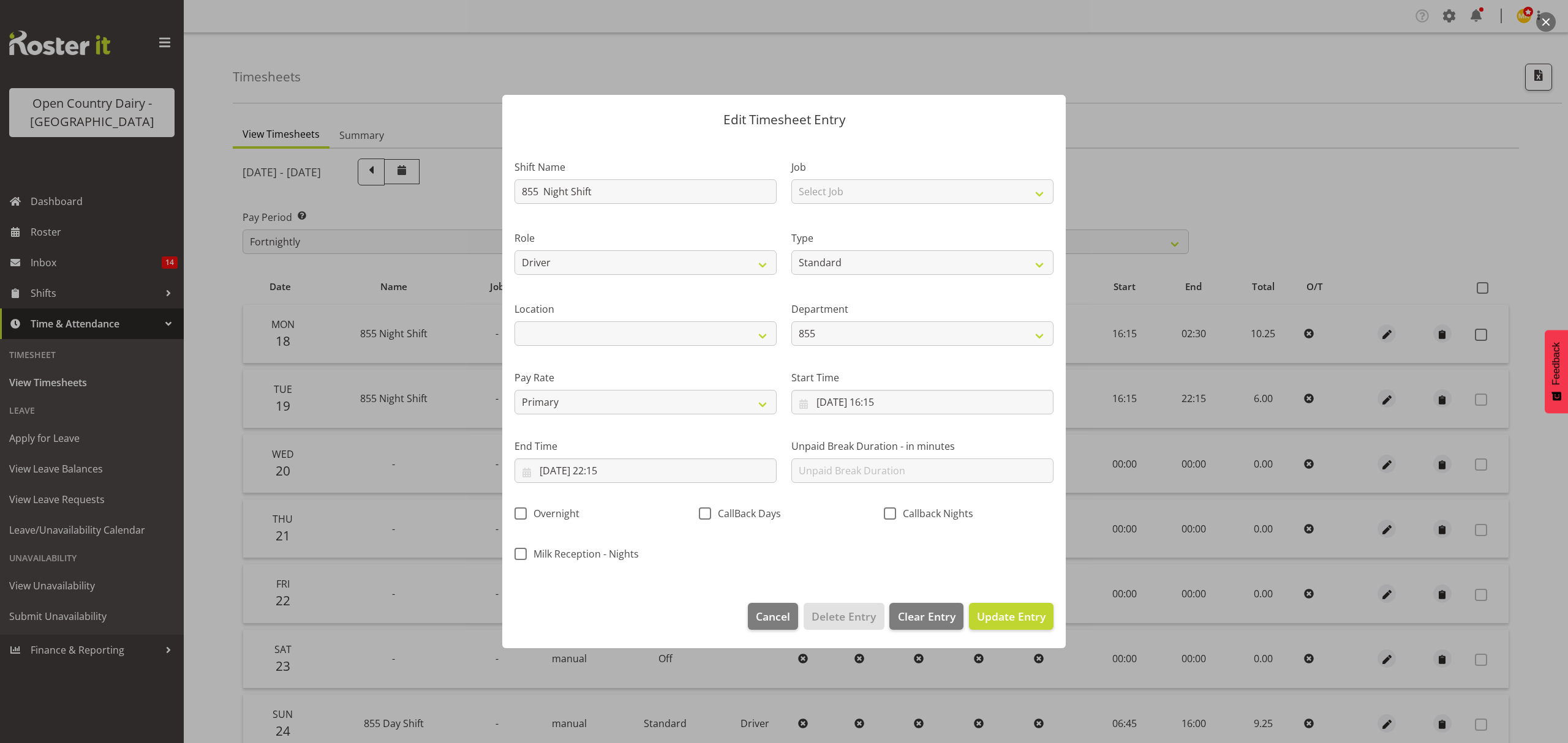
scroll to position [0, 0]
click at [1005, 615] on span "Update Entry" at bounding box center [1011, 616] width 69 height 14
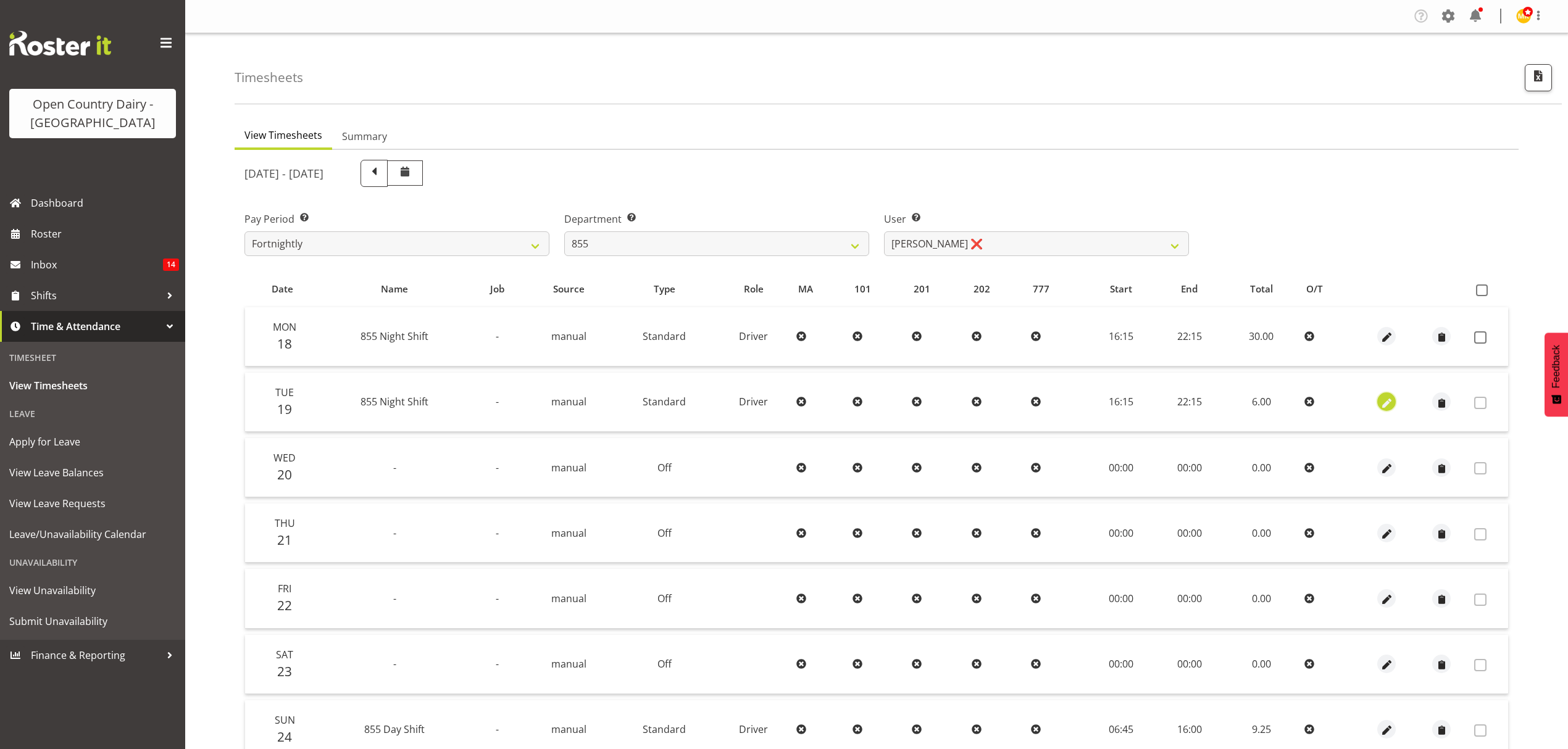
click at [1388, 399] on span "button" at bounding box center [1387, 403] width 14 height 14
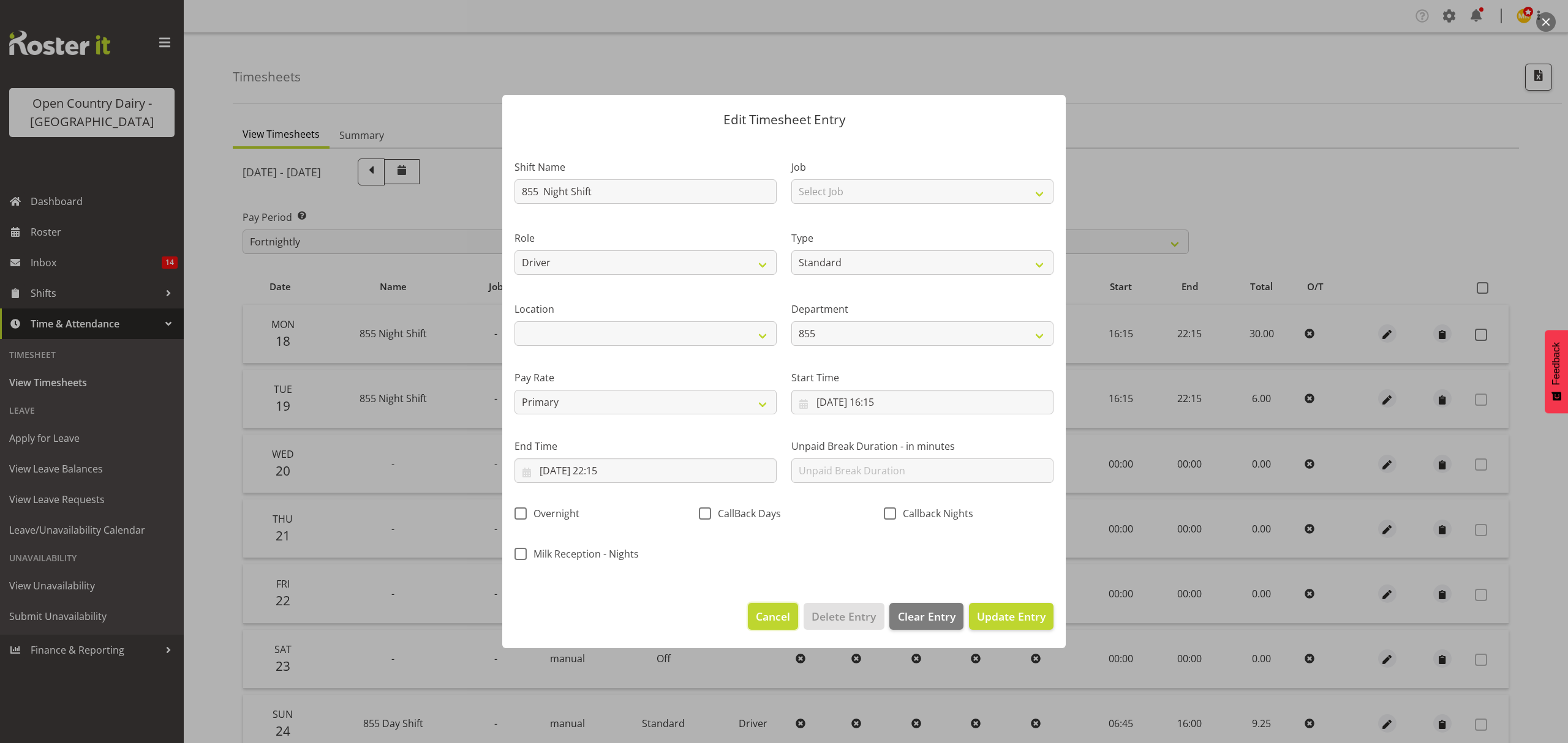
click at [780, 609] on span "Cancel" at bounding box center [773, 616] width 34 height 16
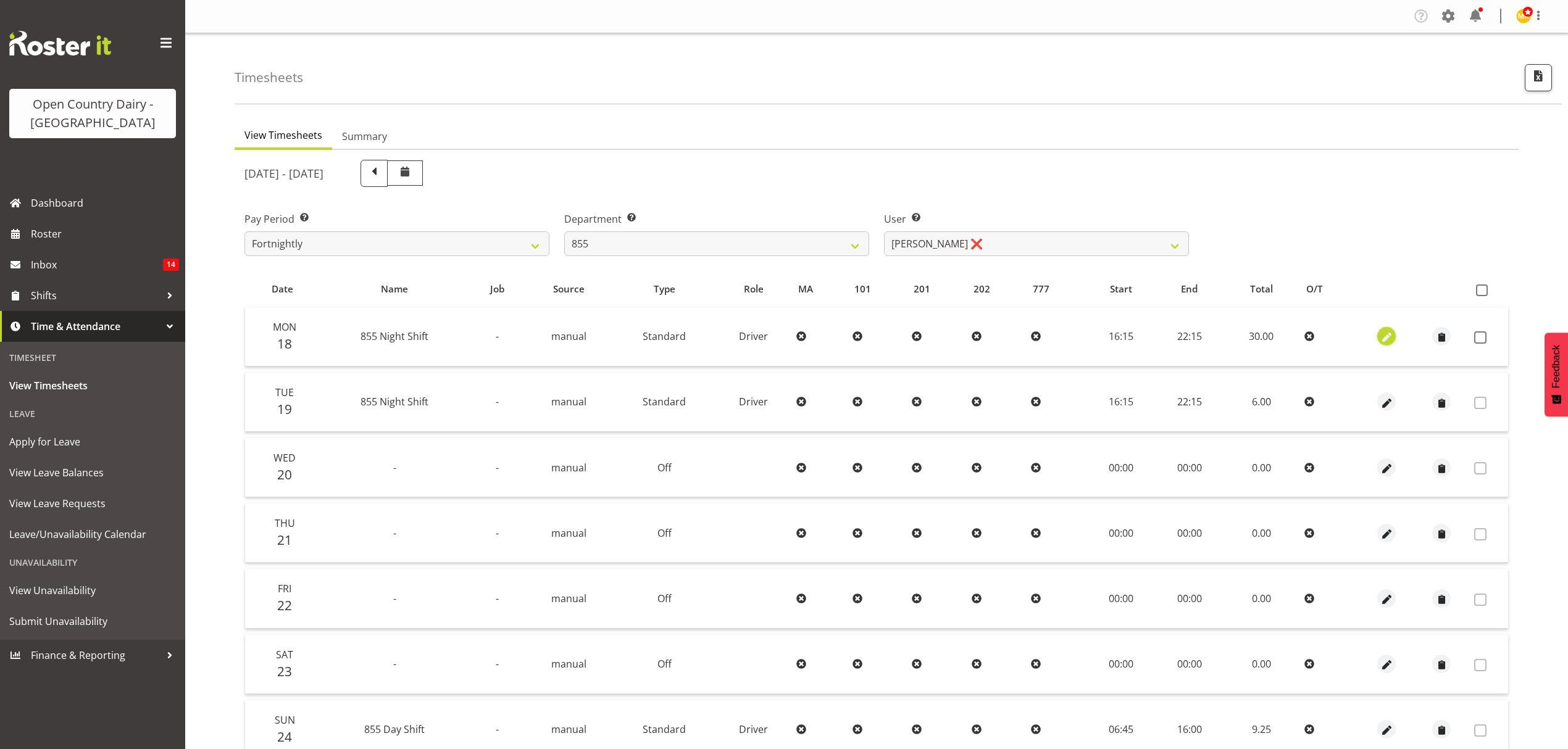
click at [1384, 334] on span "button" at bounding box center [1387, 338] width 14 height 14
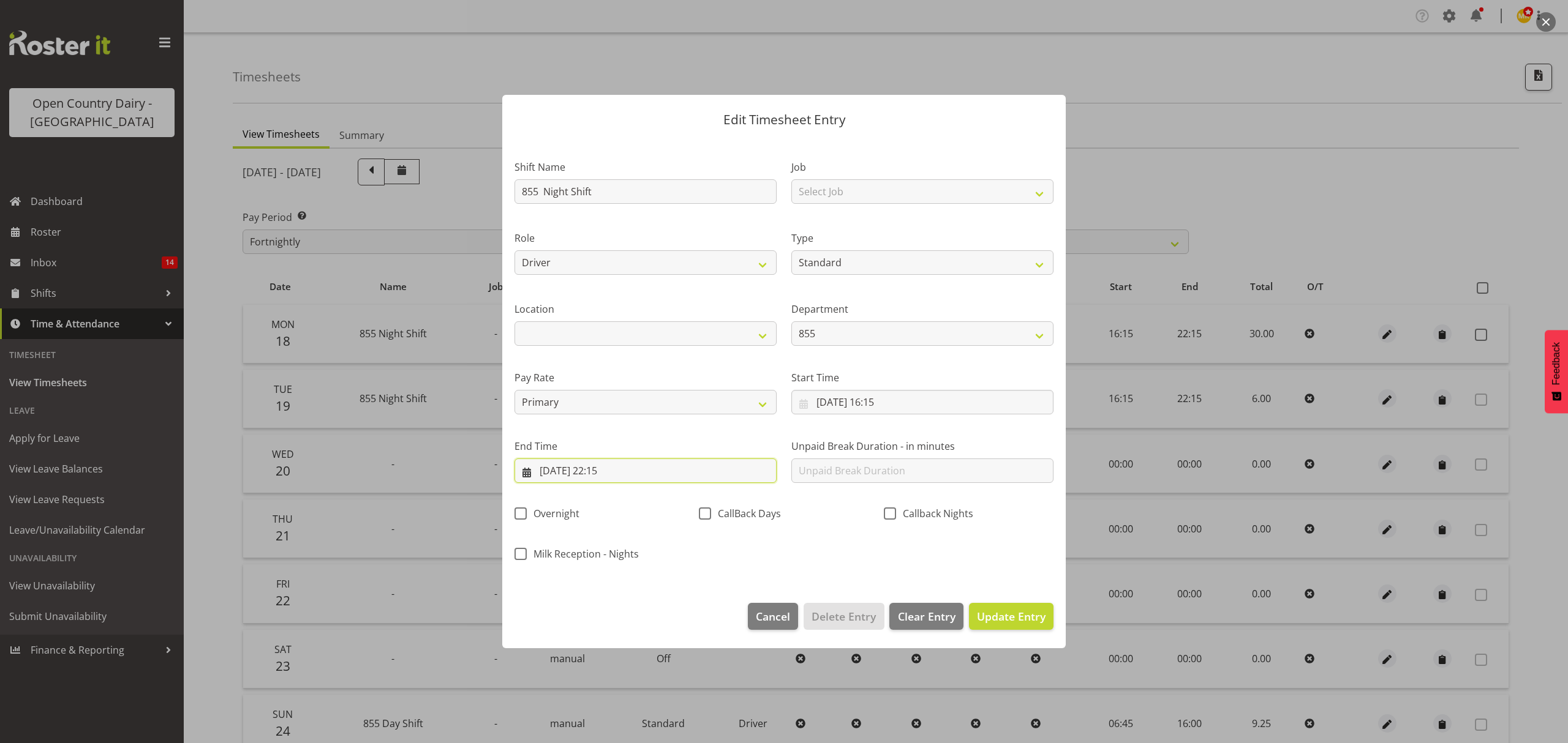
click at [581, 474] on input "[DATE] 22:15" at bounding box center [645, 470] width 262 height 24
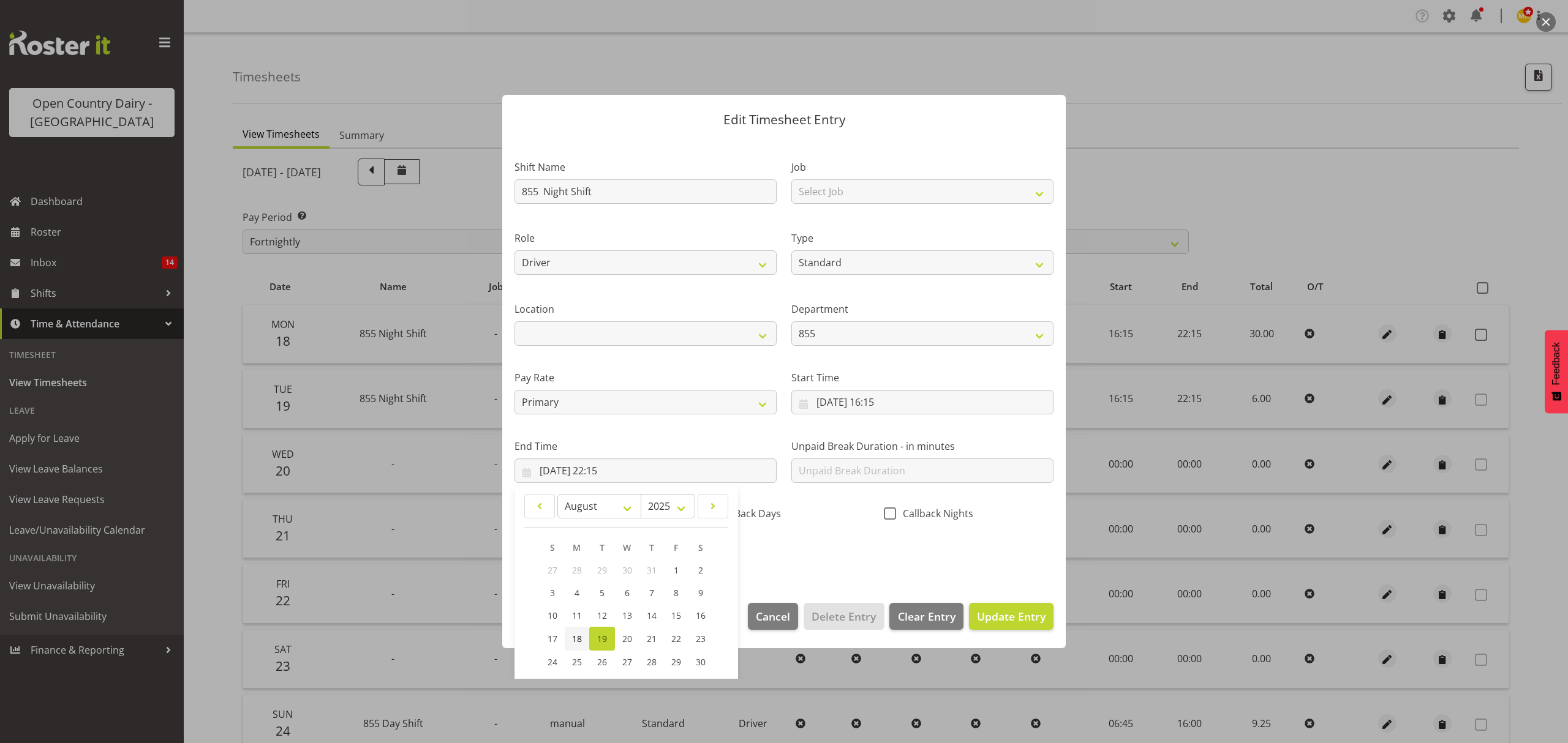
click at [573, 640] on span "18" at bounding box center [576, 639] width 10 height 12
click at [800, 561] on div "Shift Name 855 Night Shift Job Select Job Connecting /unconnecting Trailers Rol…" at bounding box center [783, 356] width 553 height 428
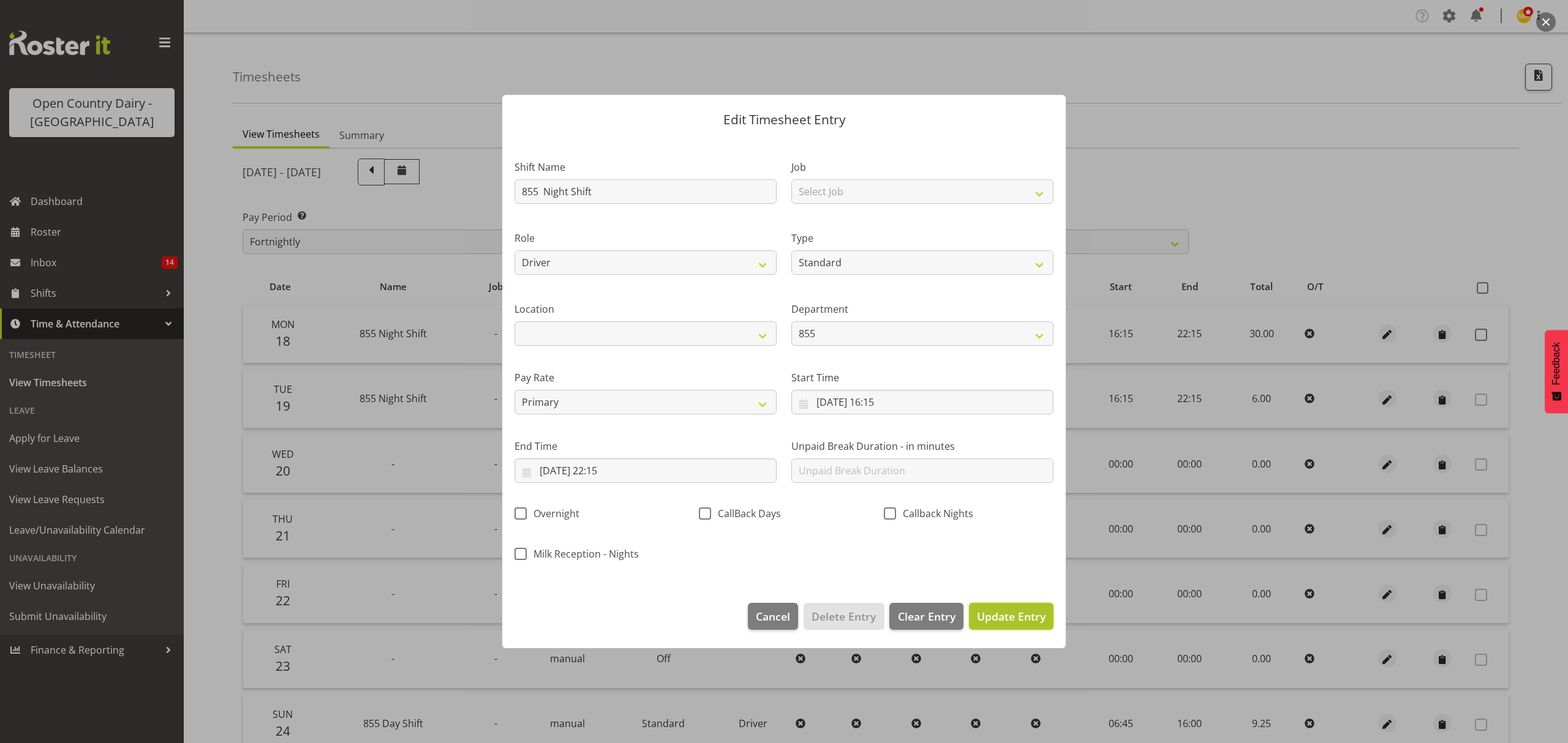
click at [1031, 624] on span "Update Entry" at bounding box center [1011, 616] width 69 height 16
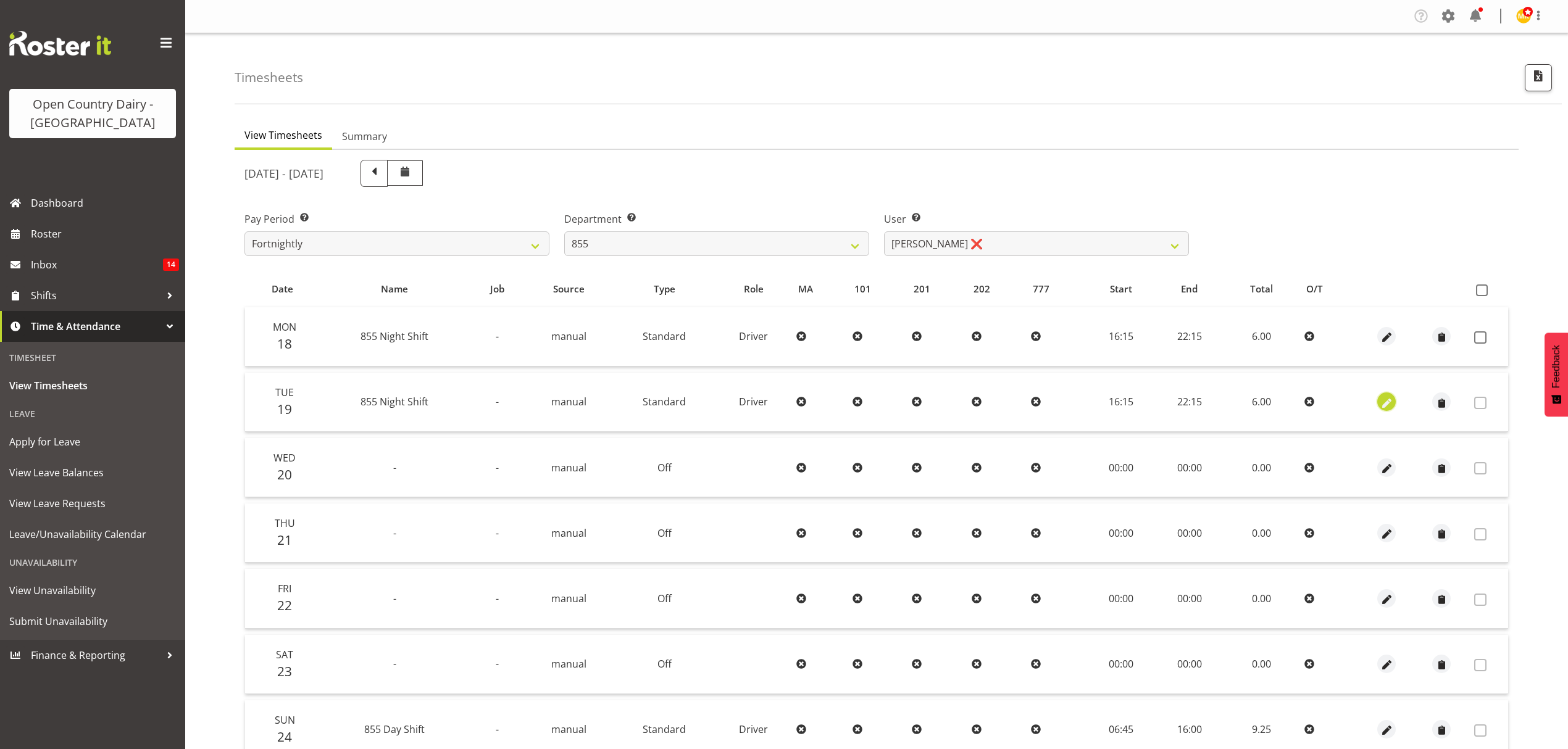
click at [1391, 398] on span "button" at bounding box center [1387, 403] width 14 height 14
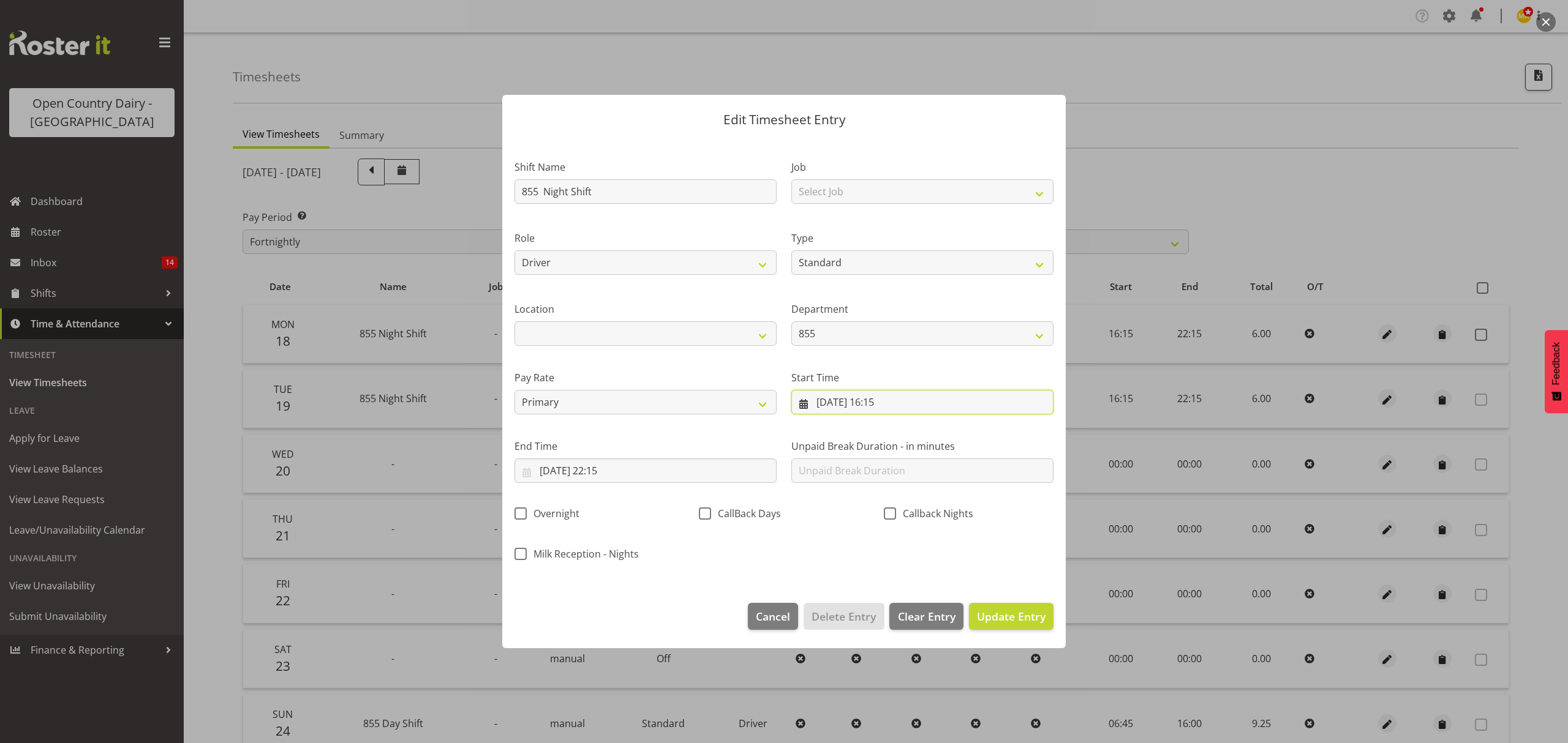
click at [937, 394] on input "[DATE] 16:15" at bounding box center [922, 402] width 262 height 24
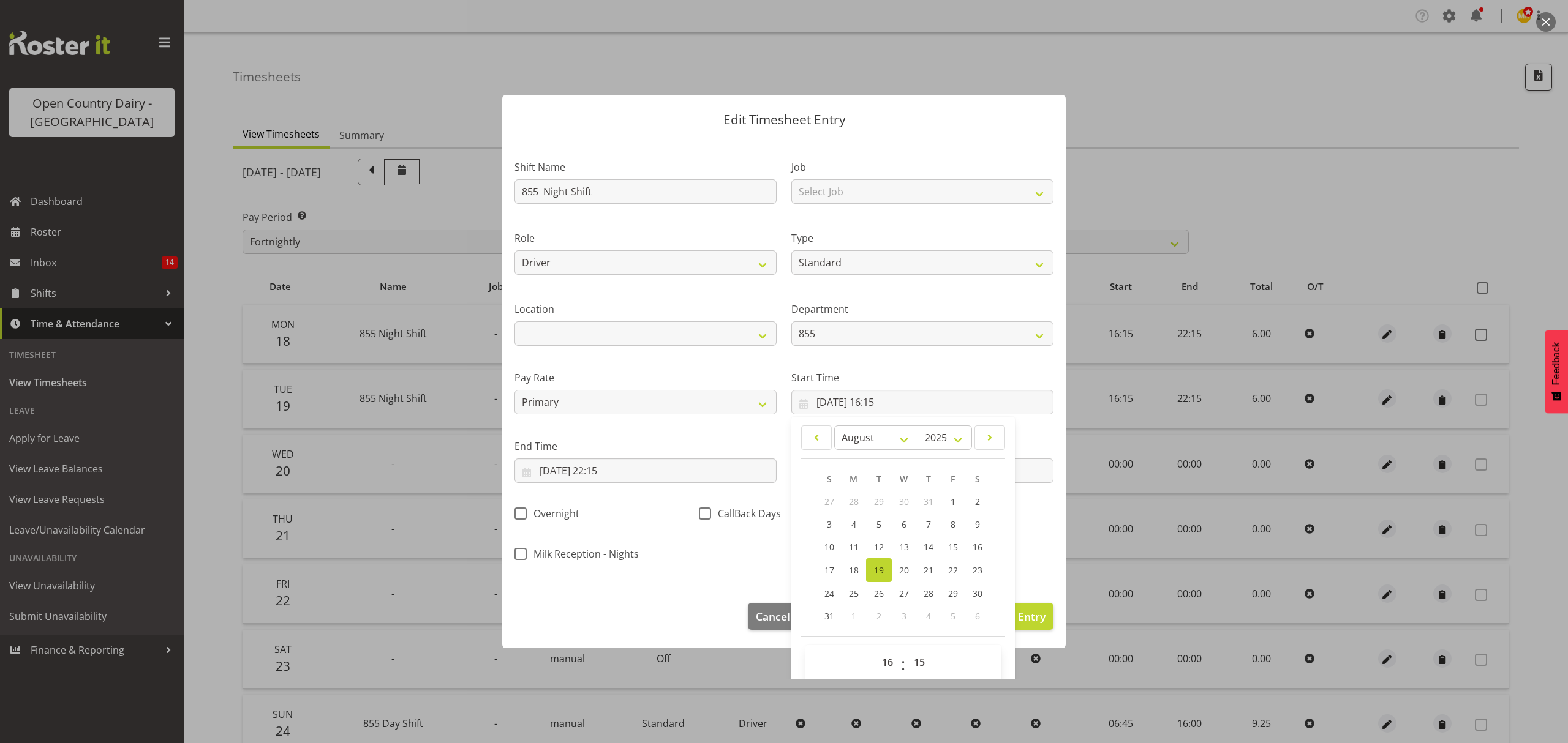
click at [796, 661] on div "January February March April May June July August September October November [D…" at bounding box center [903, 556] width 223 height 268
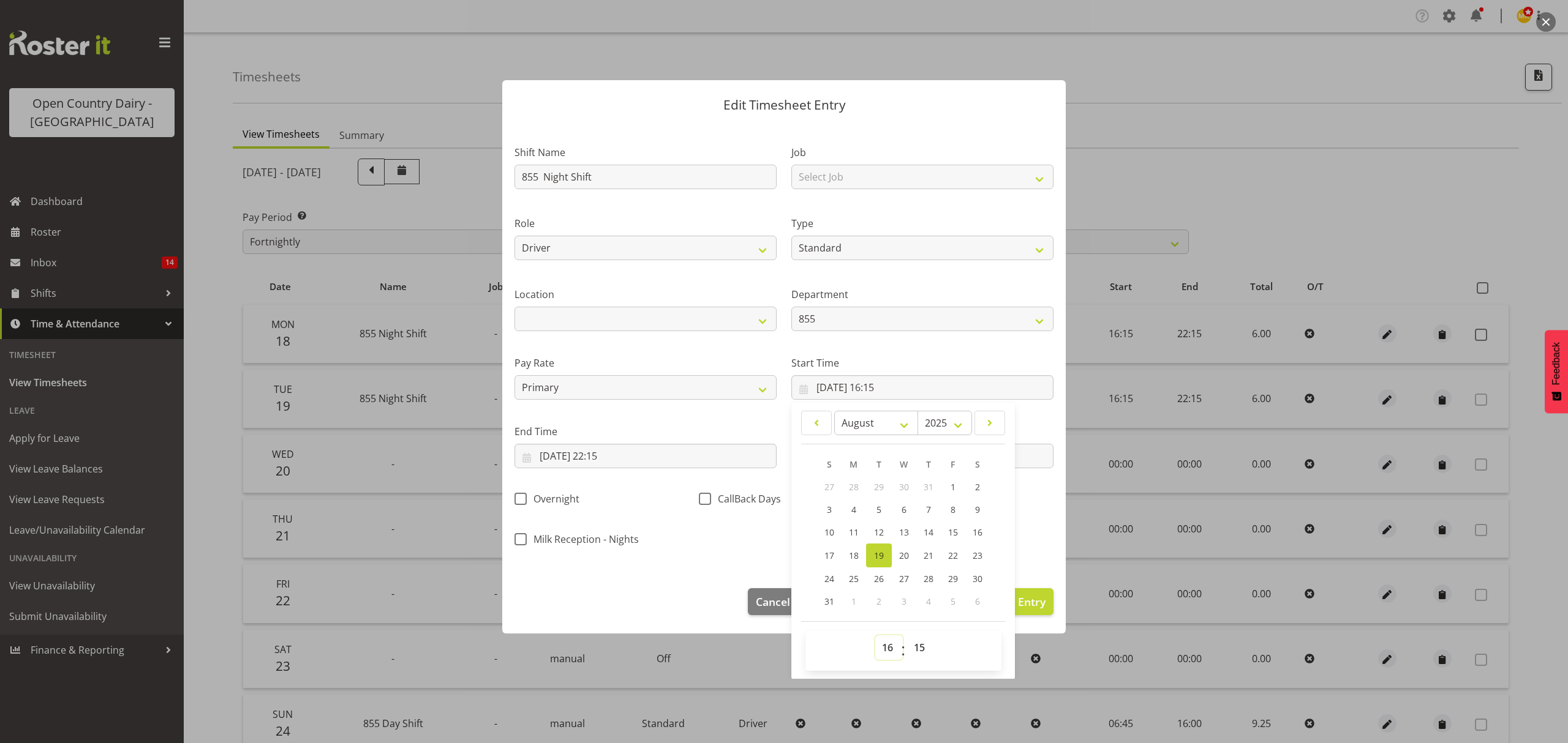
click at [885, 655] on select "00 01 02 03 04 05 06 07 08 09 10 11 12 13 14 15 16 17 18 19 20 21 22 23" at bounding box center [889, 647] width 27 height 24
click at [888, 656] on select "00 01 02 03 04 05 06 07 08 09 10 11 12 13 14 15 16 17 18 19 20 21 22 23" at bounding box center [889, 647] width 27 height 24
drag, startPoint x: 936, startPoint y: 654, endPoint x: 927, endPoint y: 534, distance: 120.3
click at [936, 649] on div "00 01 02 03 04 05 06 07 08 09 10 11 12 13 14 15 16 17 18 19 20 21 22 23 : 00 01…" at bounding box center [904, 650] width 196 height 31
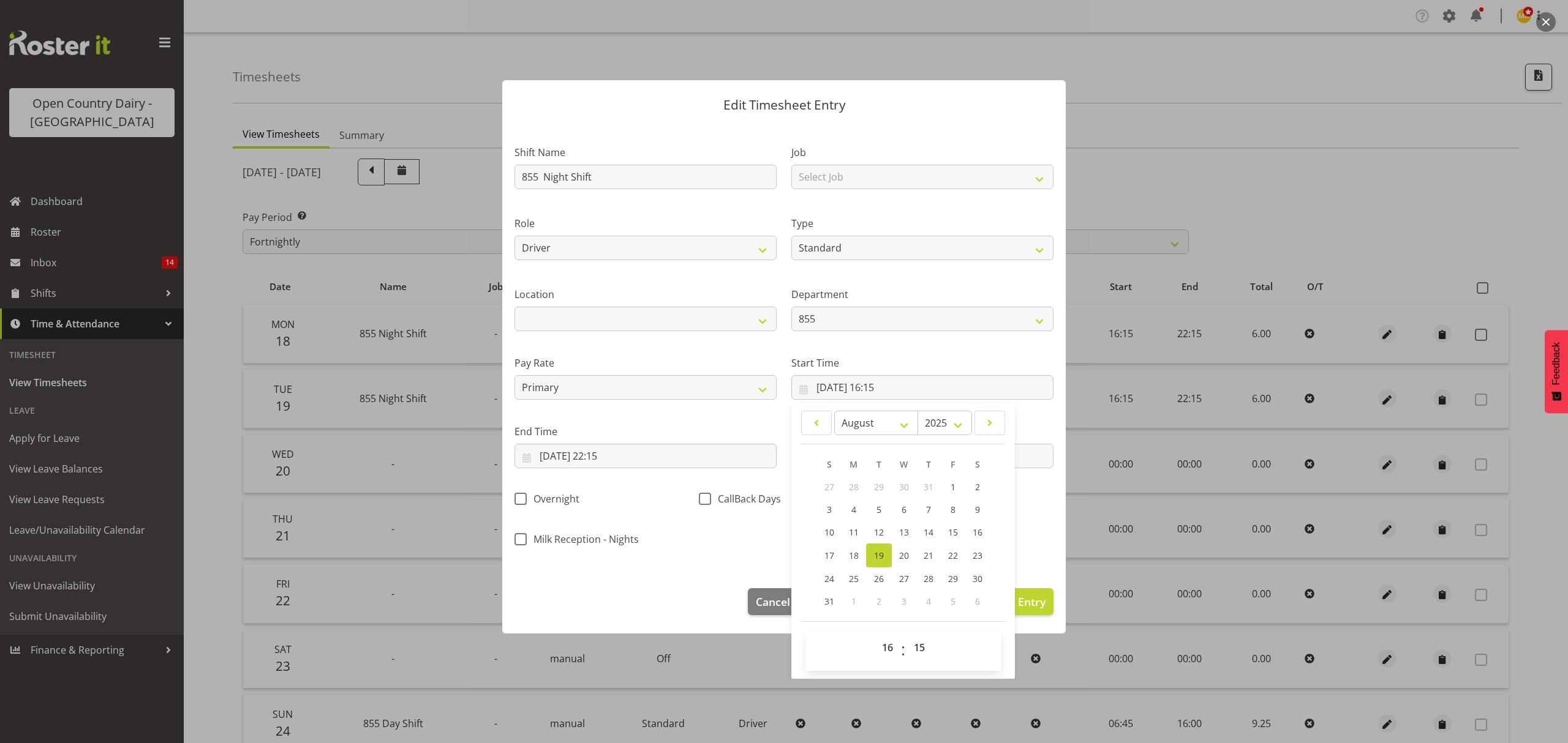
click at [929, 354] on div "Start Time [DATE] 16:15 January February March April May June July August Septe…" at bounding box center [923, 372] width 277 height 69
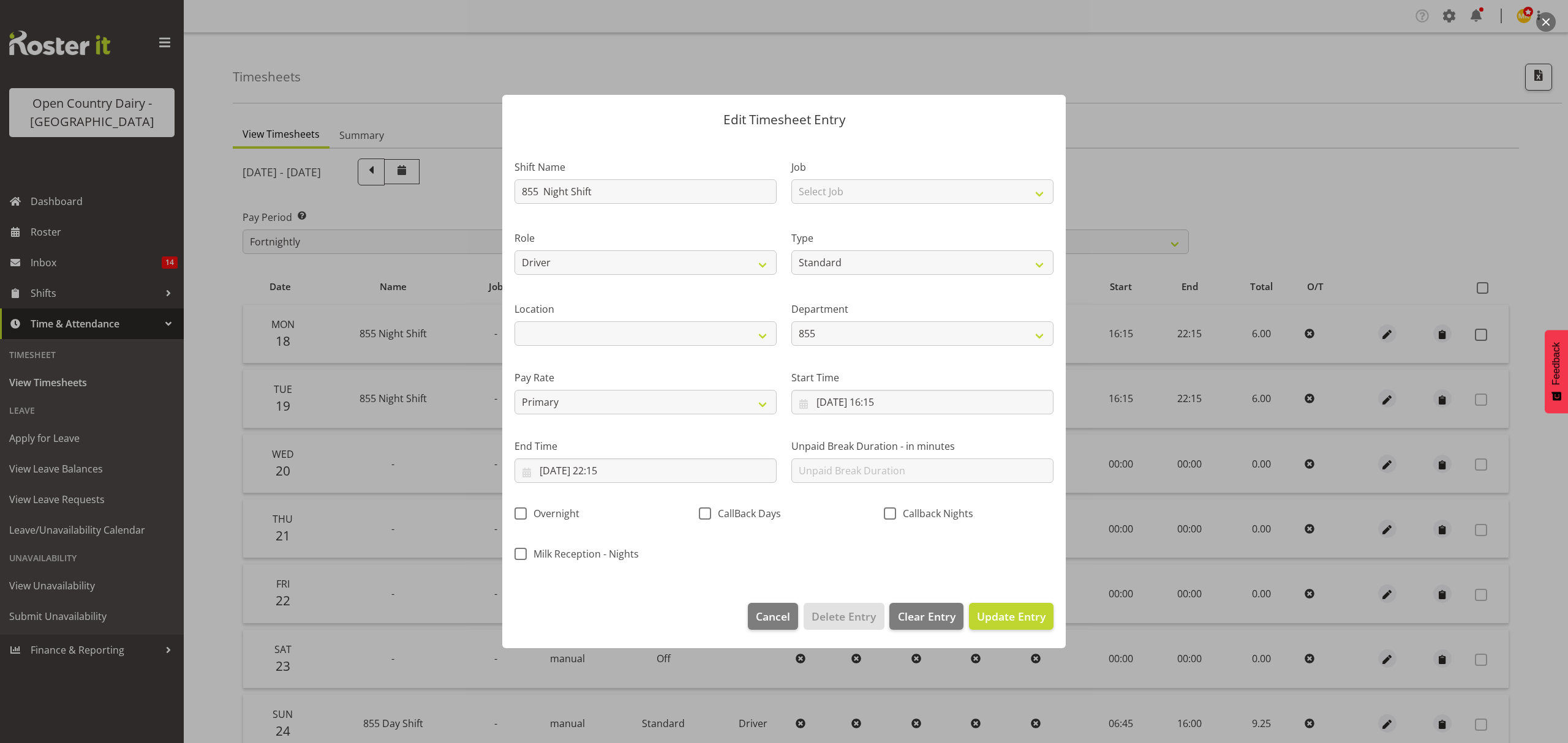
scroll to position [0, 0]
click at [693, 462] on input "[DATE] 22:15" at bounding box center [645, 470] width 262 height 24
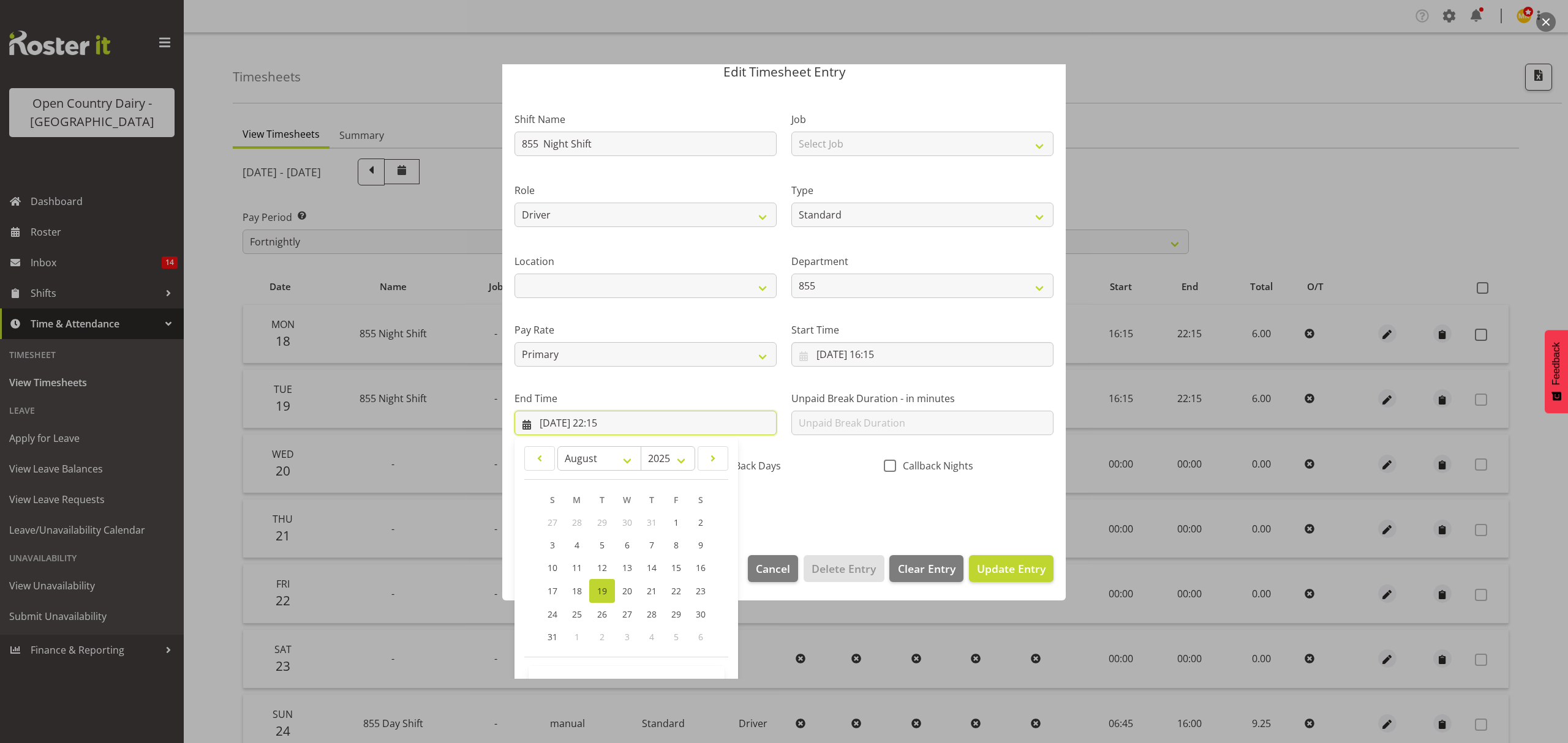
scroll to position [83, 0]
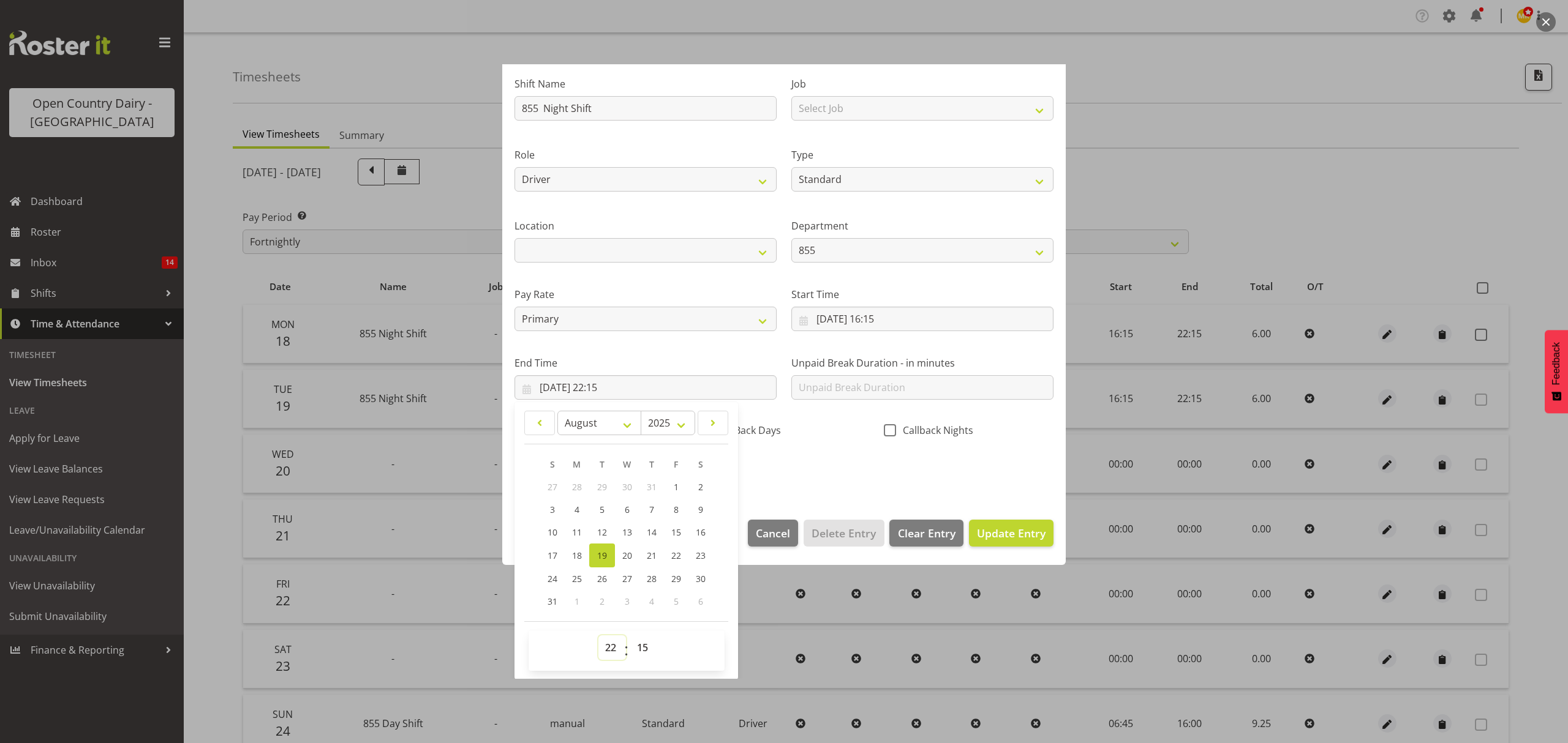
click at [601, 650] on select "00 01 02 03 04 05 06 07 08 09 10 11 12 13 14 15 16 17 18 19 20 21 22 23" at bounding box center [612, 647] width 27 height 24
click at [598, 636] on select "00 01 02 03 04 05 06 07 08 09 10 11 12 13 14 15 16 17 18 19 20 21 22 23" at bounding box center [612, 647] width 27 height 24
click at [640, 640] on select "00 01 02 03 04 05 06 07 08 09 10 11 12 13 14 15 16 17 18 19 20 21 22 23 24 25 2…" at bounding box center [644, 647] width 27 height 24
click at [630, 636] on select "00 01 02 03 04 05 06 07 08 09 10 11 12 13 14 15 16 17 18 19 20 21 22 23 24 25 2…" at bounding box center [644, 647] width 27 height 24
click at [795, 479] on div "Shift Name 855 Night Shift Job Select Job Connecting /unconnecting Trailers Rol…" at bounding box center [783, 274] width 553 height 428
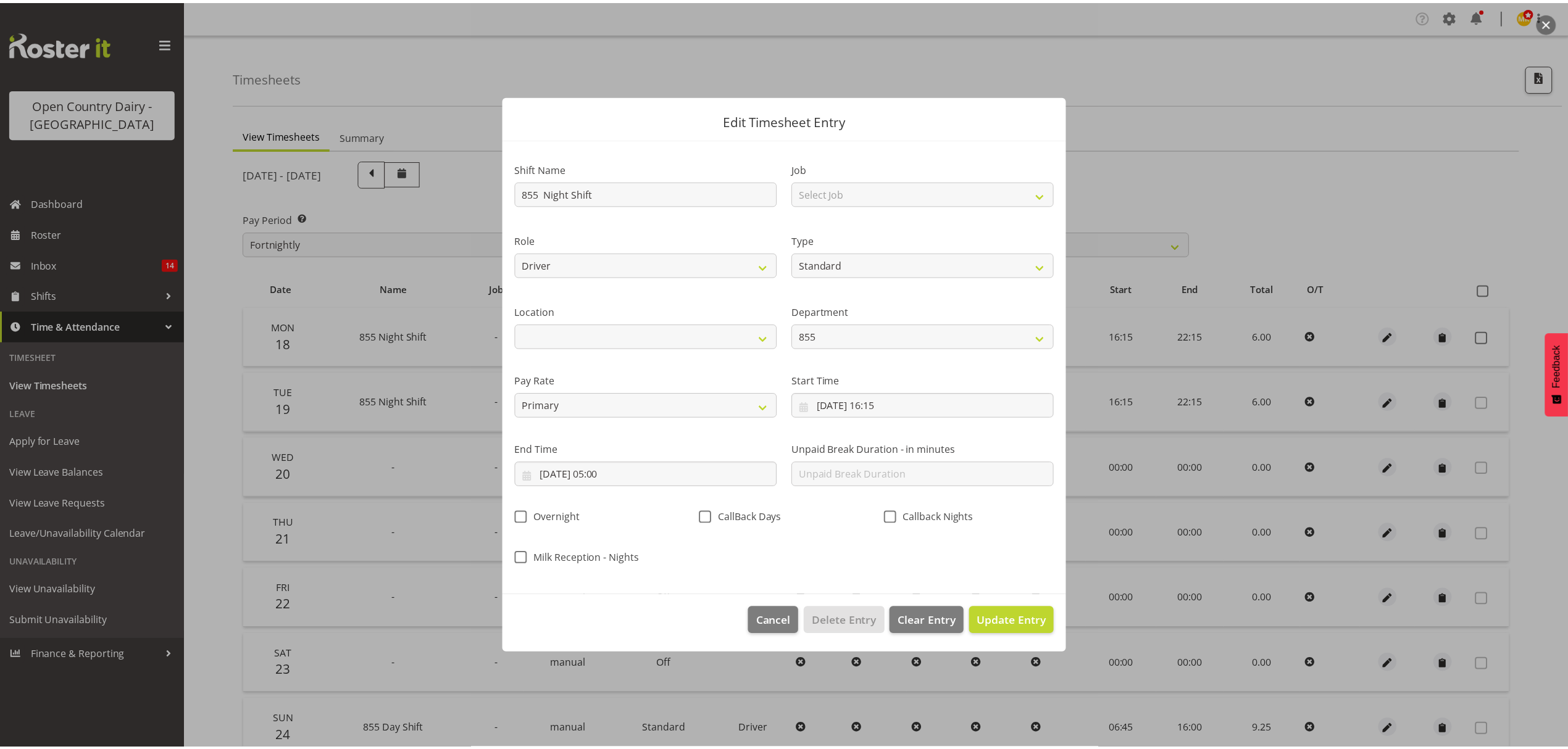
scroll to position [0, 0]
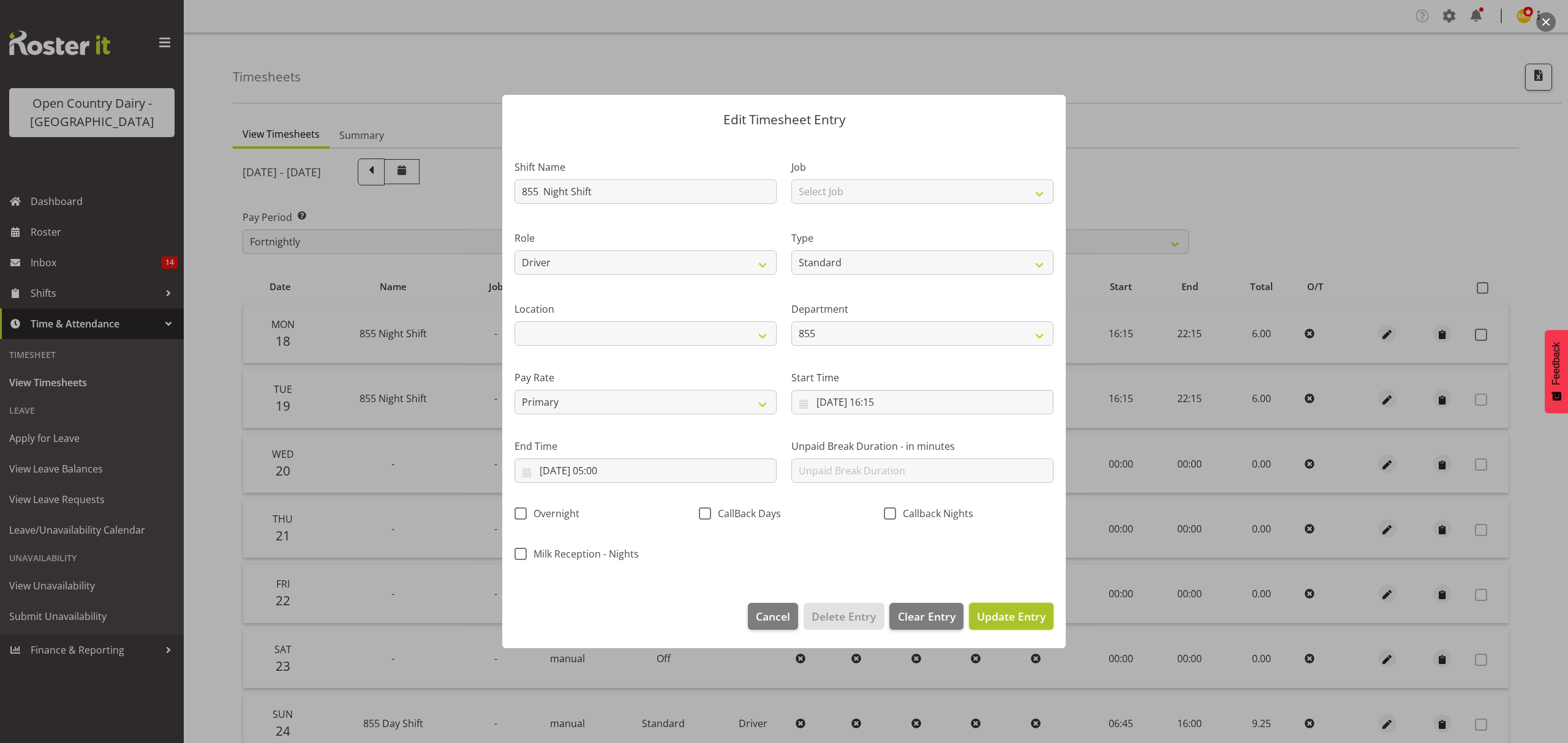
click at [1018, 620] on span "Update Entry" at bounding box center [1011, 616] width 69 height 14
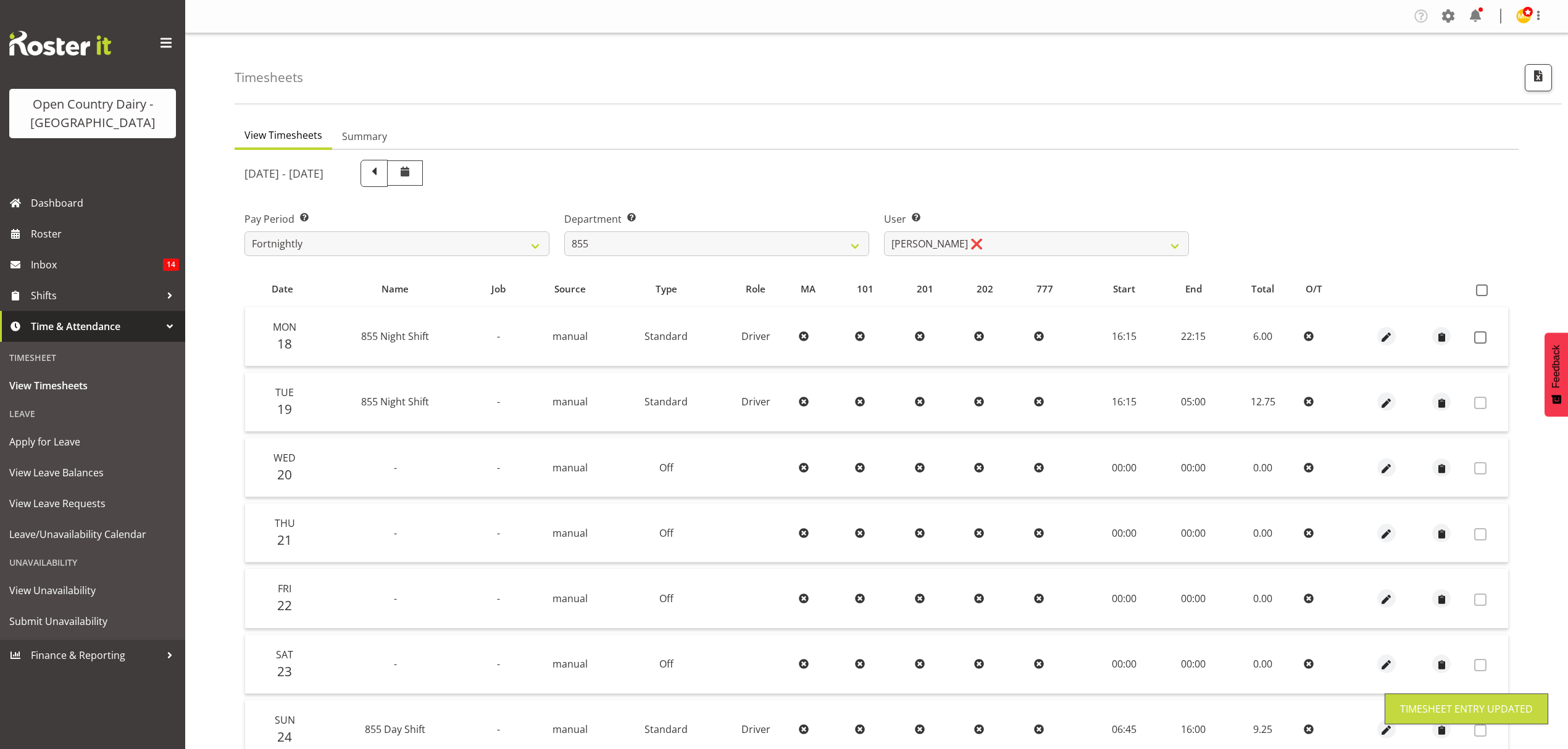
click at [1374, 403] on div at bounding box center [1386, 401] width 45 height 18
click at [1384, 400] on span "button" at bounding box center [1386, 403] width 14 height 14
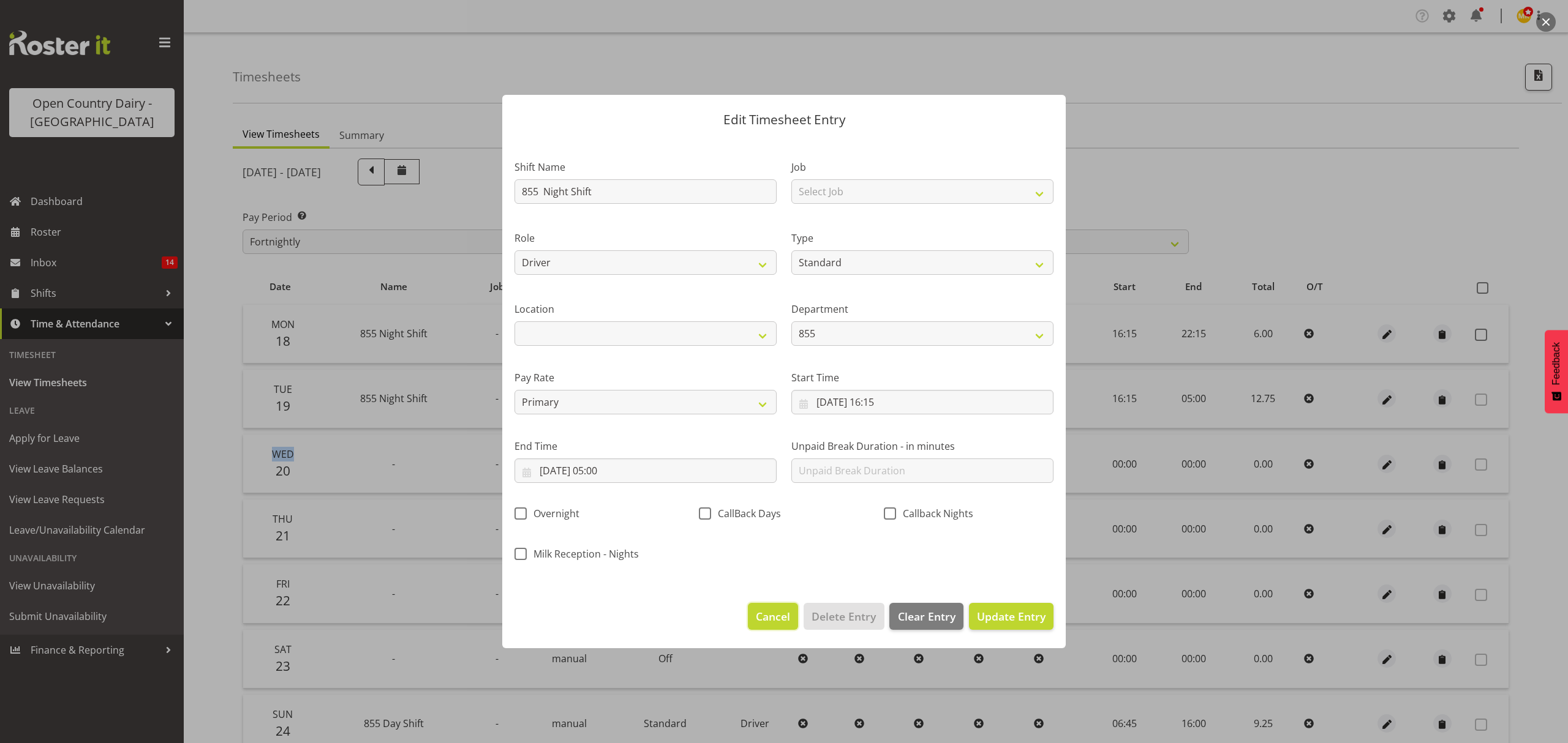
click at [787, 605] on button "Cancel" at bounding box center [773, 616] width 50 height 27
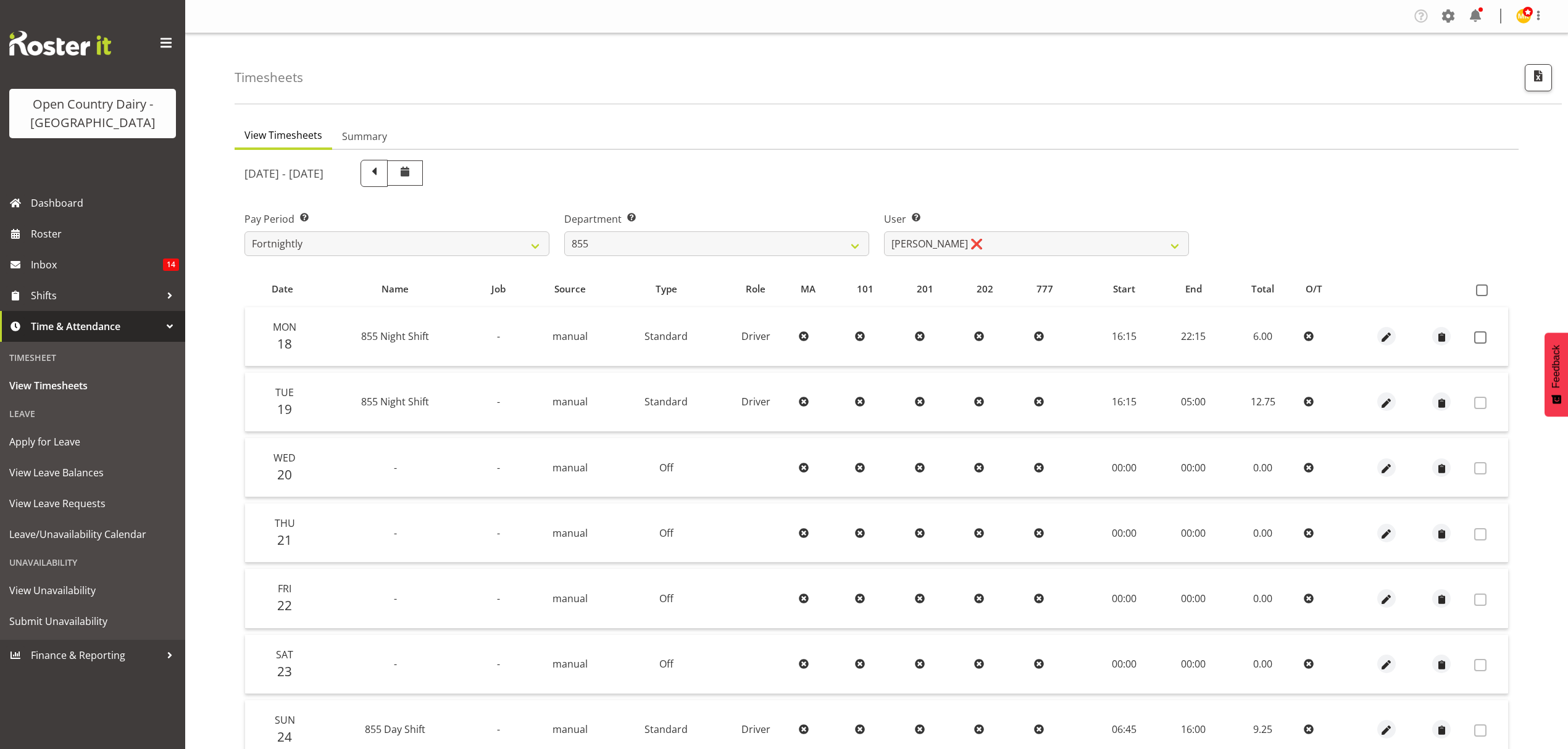
click at [1500, 288] on th at bounding box center [1488, 290] width 39 height 24
click at [1482, 290] on span at bounding box center [1482, 290] width 12 height 12
click at [1482, 290] on input "checkbox" at bounding box center [1480, 290] width 8 height 8
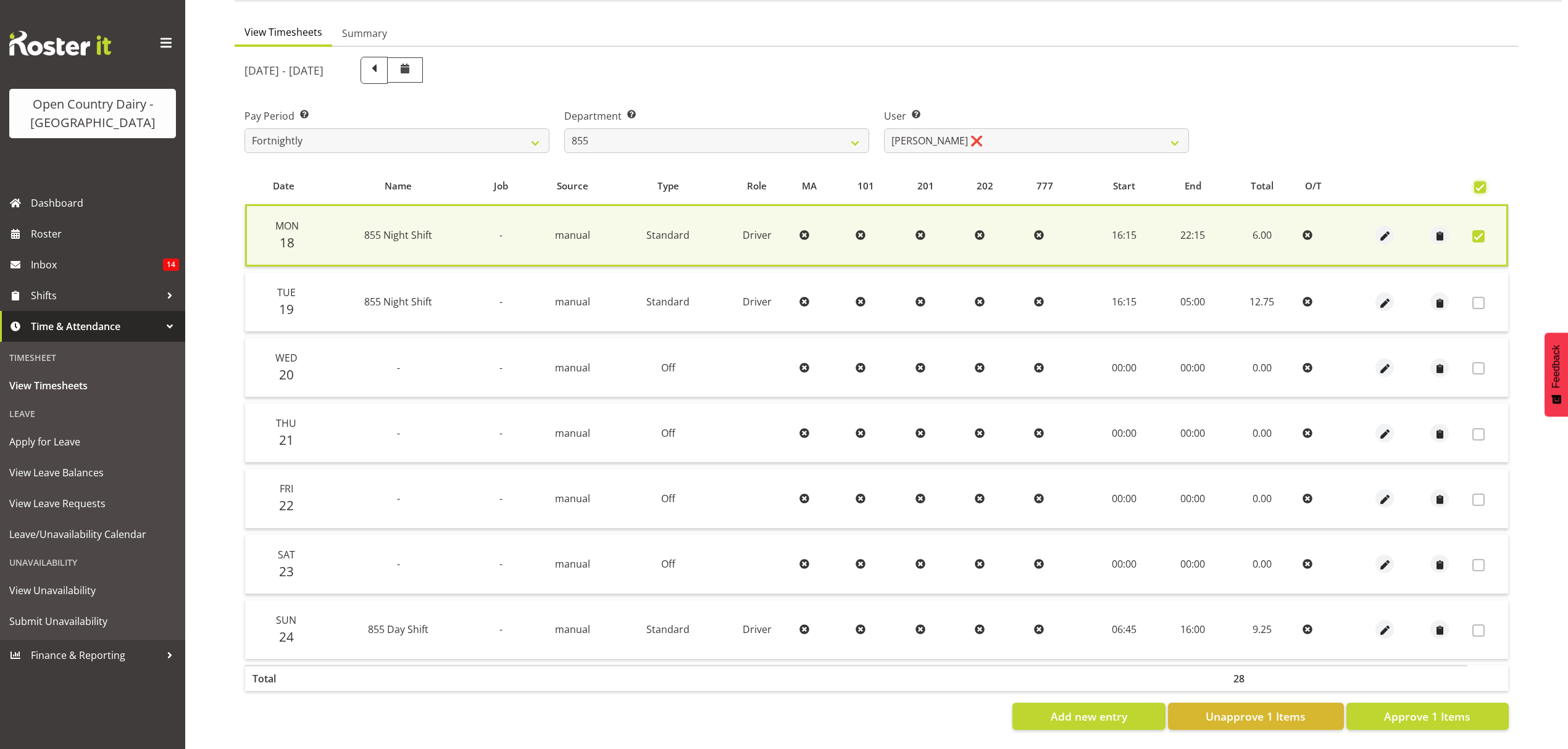
scroll to position [112, 0]
click at [1417, 708] on span "Approve 1 Items" at bounding box center [1427, 716] width 86 height 16
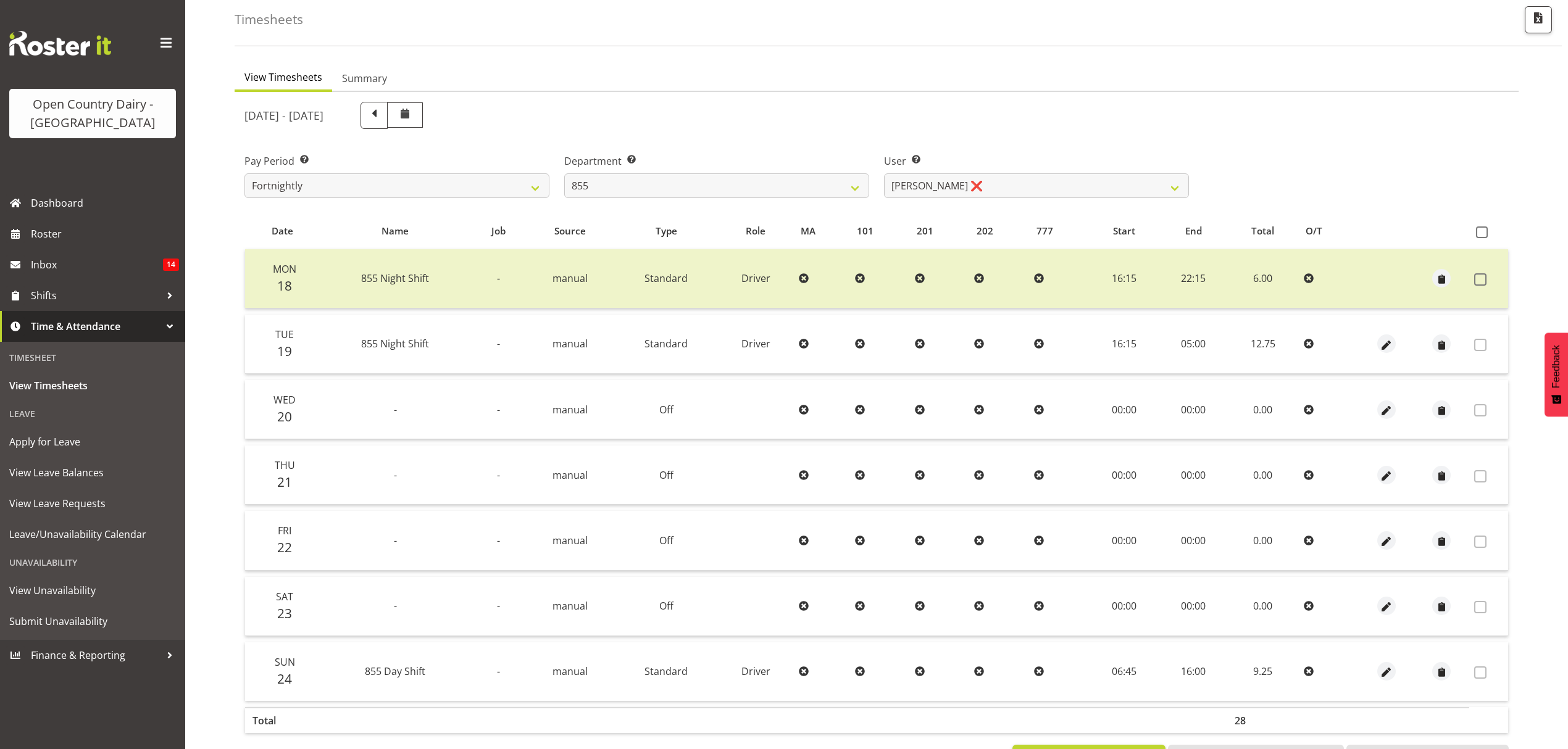
scroll to position [0, 0]
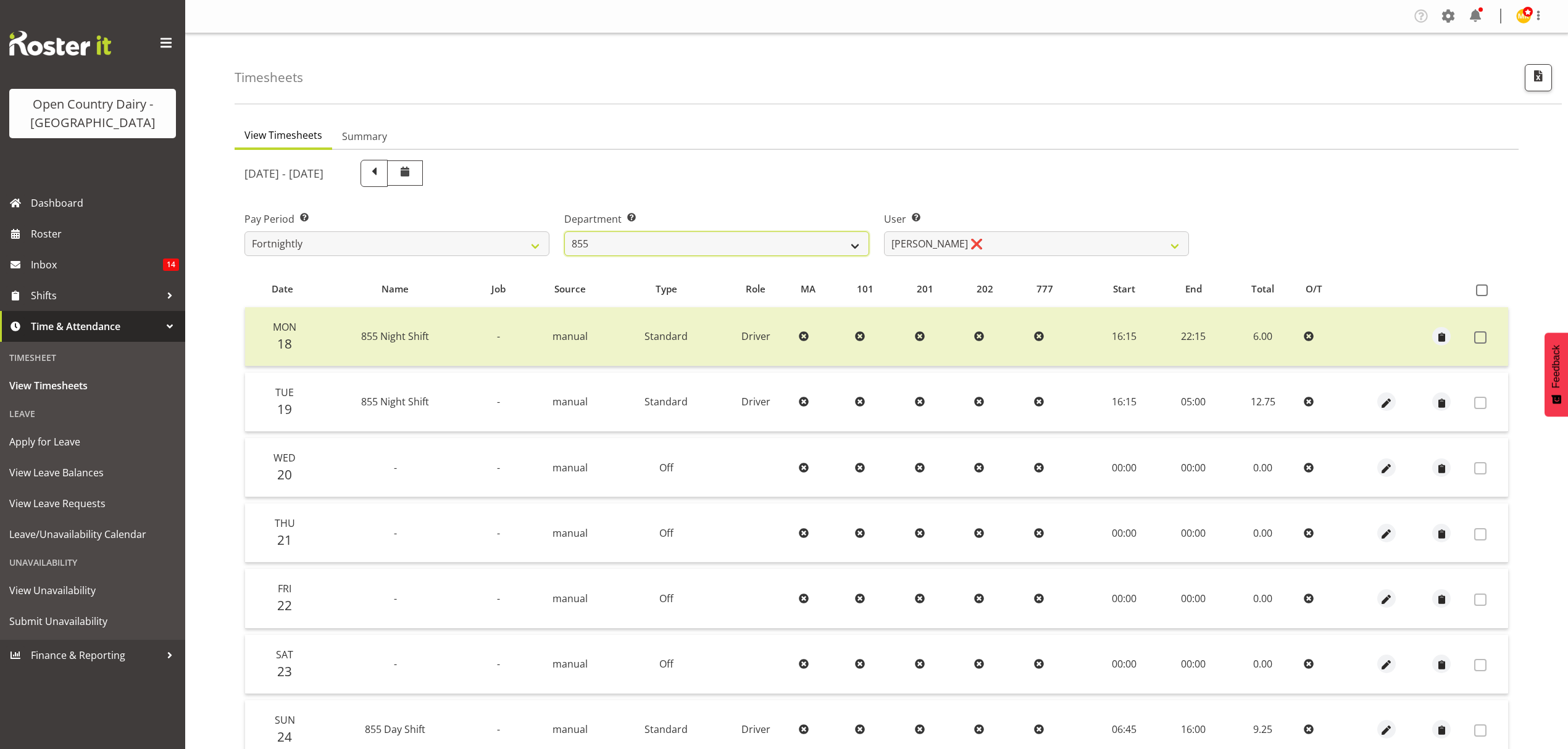
click at [742, 240] on select "734 735 736 737 738 739 851 852 853 854 855 856 858 861 862 865 868 869 870 873" at bounding box center [716, 244] width 305 height 24
click at [564, 232] on select "734 735 736 737 738 739 851 852 853 854 855 856 858 861 862 865 868 869 870 873" at bounding box center [716, 244] width 305 height 24
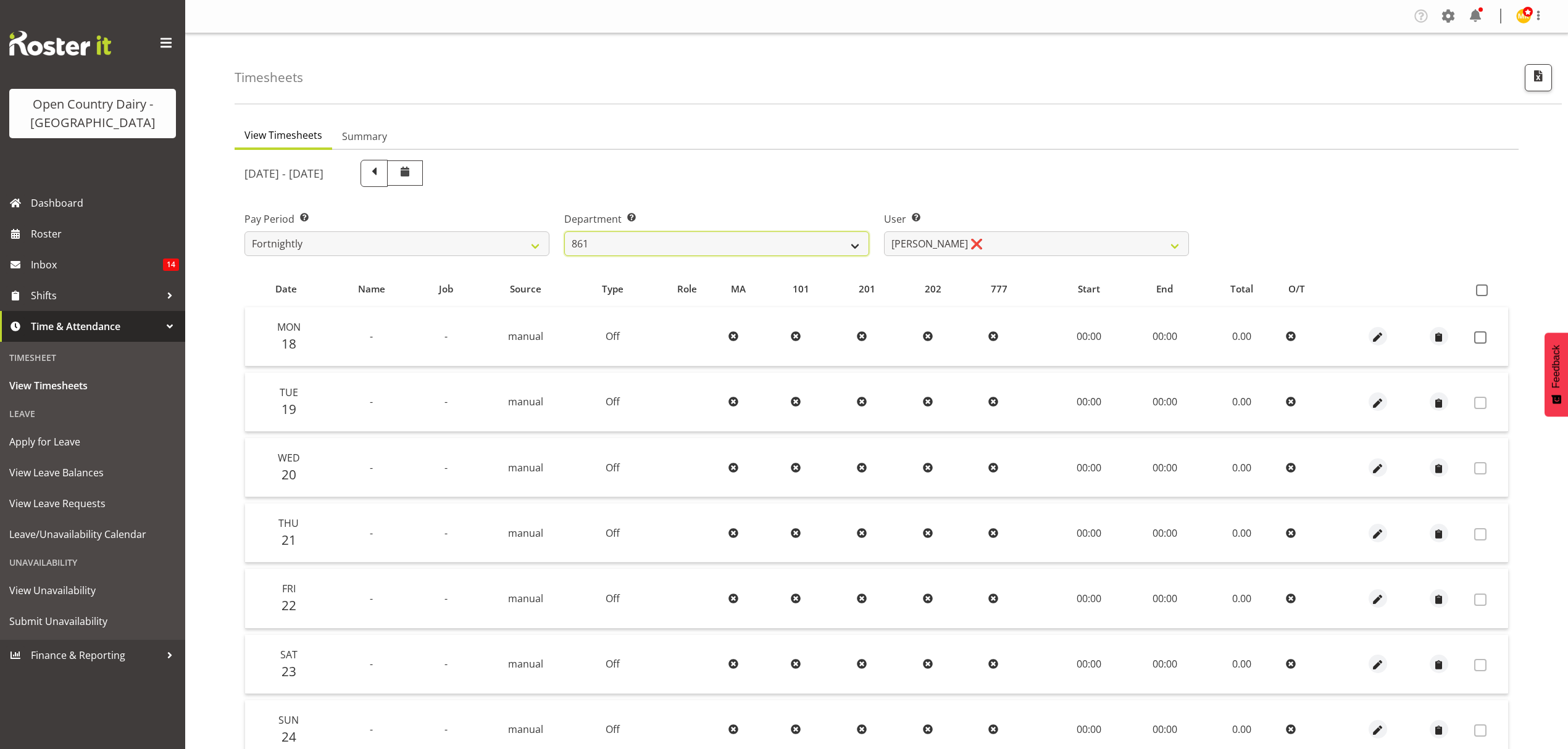
click at [682, 251] on select "734 735 736 737 738 739 851 852 853 854 855 856 858 861 862 865 868 869 870 873" at bounding box center [716, 244] width 305 height 24
click at [564, 232] on select "734 735 736 737 738 739 851 852 853 854 855 856 858 861 862 865 868 869 870 873" at bounding box center [716, 244] width 305 height 24
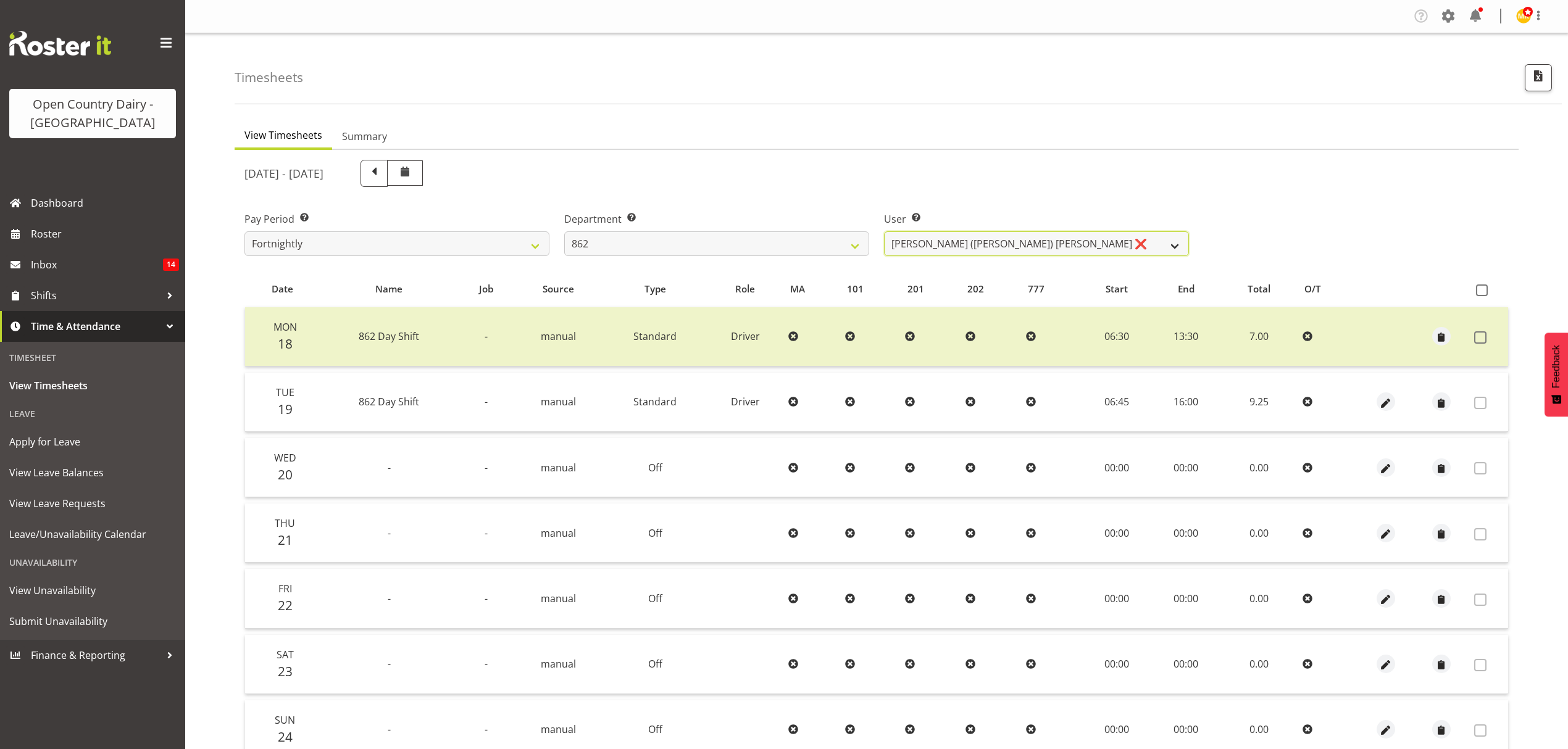
click at [1035, 240] on select "[PERSON_NAME] ([PERSON_NAME]) [PERSON_NAME] ❌ [PERSON_NAME] ❌ Forbes [PERSON_NA…" at bounding box center [1036, 244] width 305 height 24
drag, startPoint x: 1035, startPoint y: 240, endPoint x: 1022, endPoint y: 247, distance: 14.8
click at [1035, 240] on select "[PERSON_NAME] ([PERSON_NAME]) [PERSON_NAME] ❌ [PERSON_NAME] ❌ Forbes [PERSON_NA…" at bounding box center [1036, 244] width 305 height 24
click at [832, 244] on select "734 735 736 737 738 739 851 852 853 854 855 856 858 861 862 865 868 869 870 873" at bounding box center [716, 244] width 305 height 24
click at [564, 232] on select "734 735 736 737 738 739 851 852 853 854 855 856 858 861 862 865 868 869 870 873" at bounding box center [716, 244] width 305 height 24
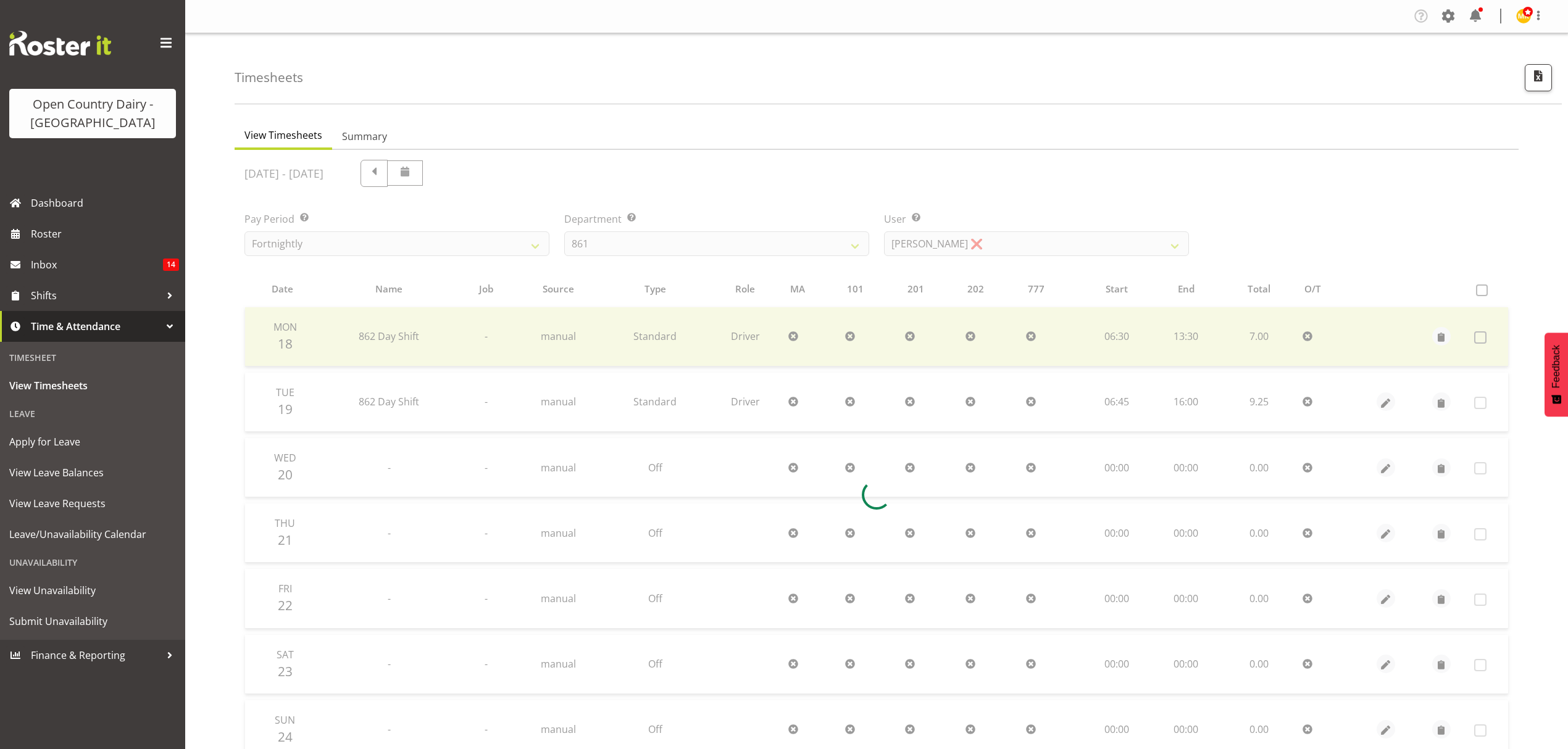
click at [1006, 238] on div at bounding box center [877, 495] width 1284 height 690
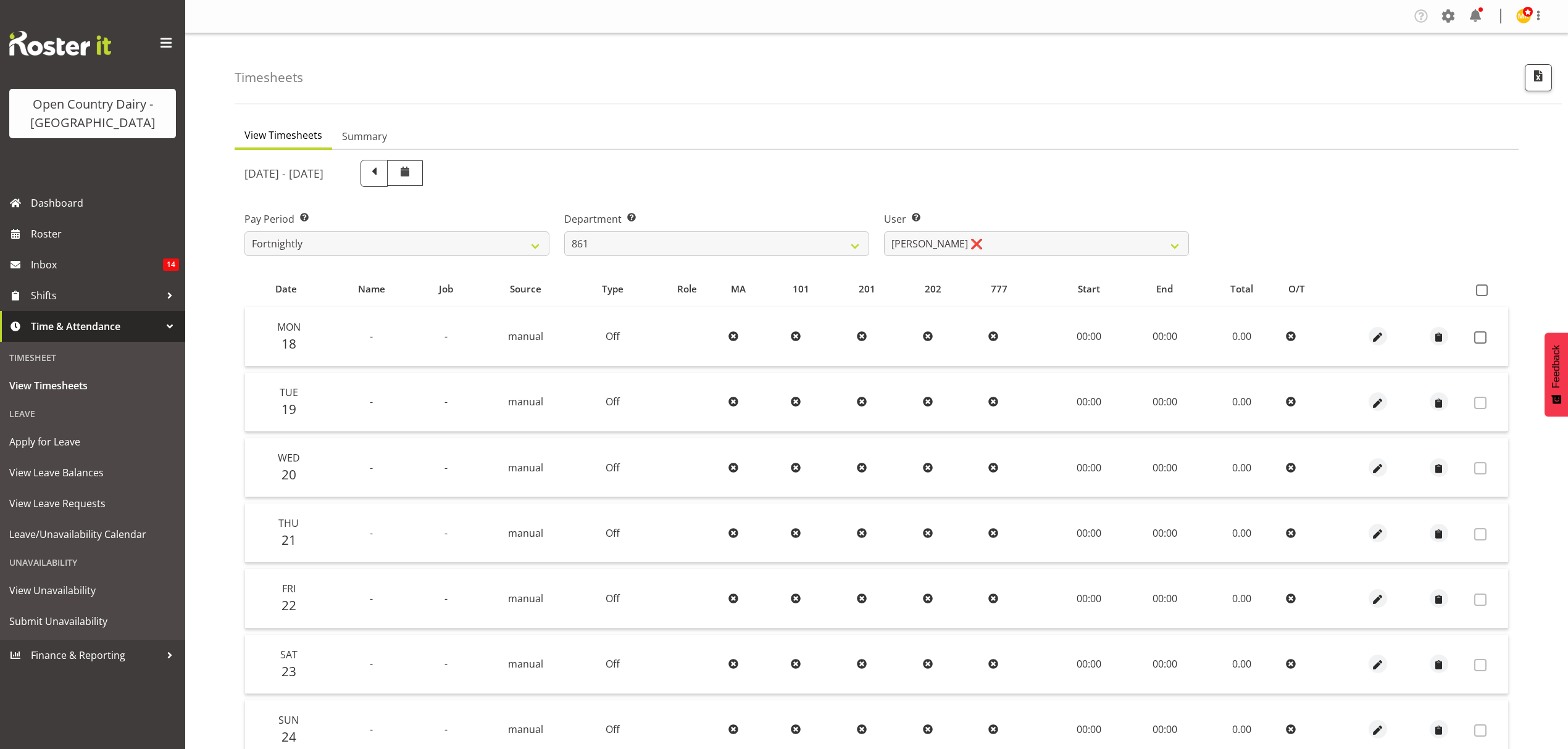
click at [1006, 238] on div at bounding box center [877, 495] width 1284 height 690
click at [1006, 238] on select "[PERSON_NAME] ❌ [PERSON_NAME] ❌ [PERSON_NAME] ❌" at bounding box center [1036, 244] width 305 height 24
click at [884, 232] on select "[PERSON_NAME] ❌ [PERSON_NAME] ❌ [PERSON_NAME] ❌" at bounding box center [1036, 244] width 305 height 24
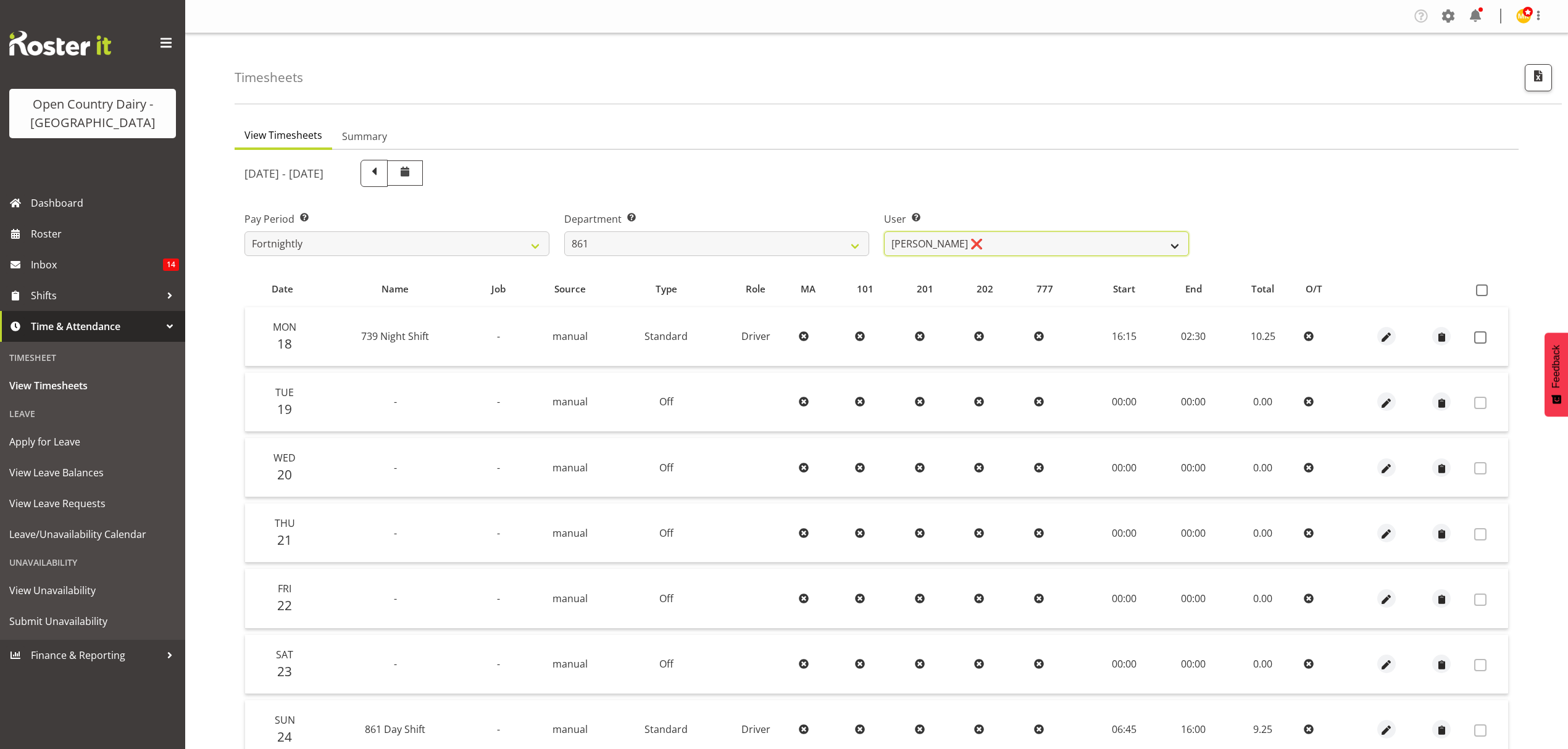
click at [1004, 236] on select "[PERSON_NAME] ❌ [PERSON_NAME] ❌ [PERSON_NAME] ❌" at bounding box center [1036, 244] width 305 height 24
click at [1025, 196] on div "User Select user. Note: This is filtered down by the previous two drop-down ite…" at bounding box center [1037, 228] width 320 height 69
click at [1484, 334] on span at bounding box center [1480, 337] width 13 height 13
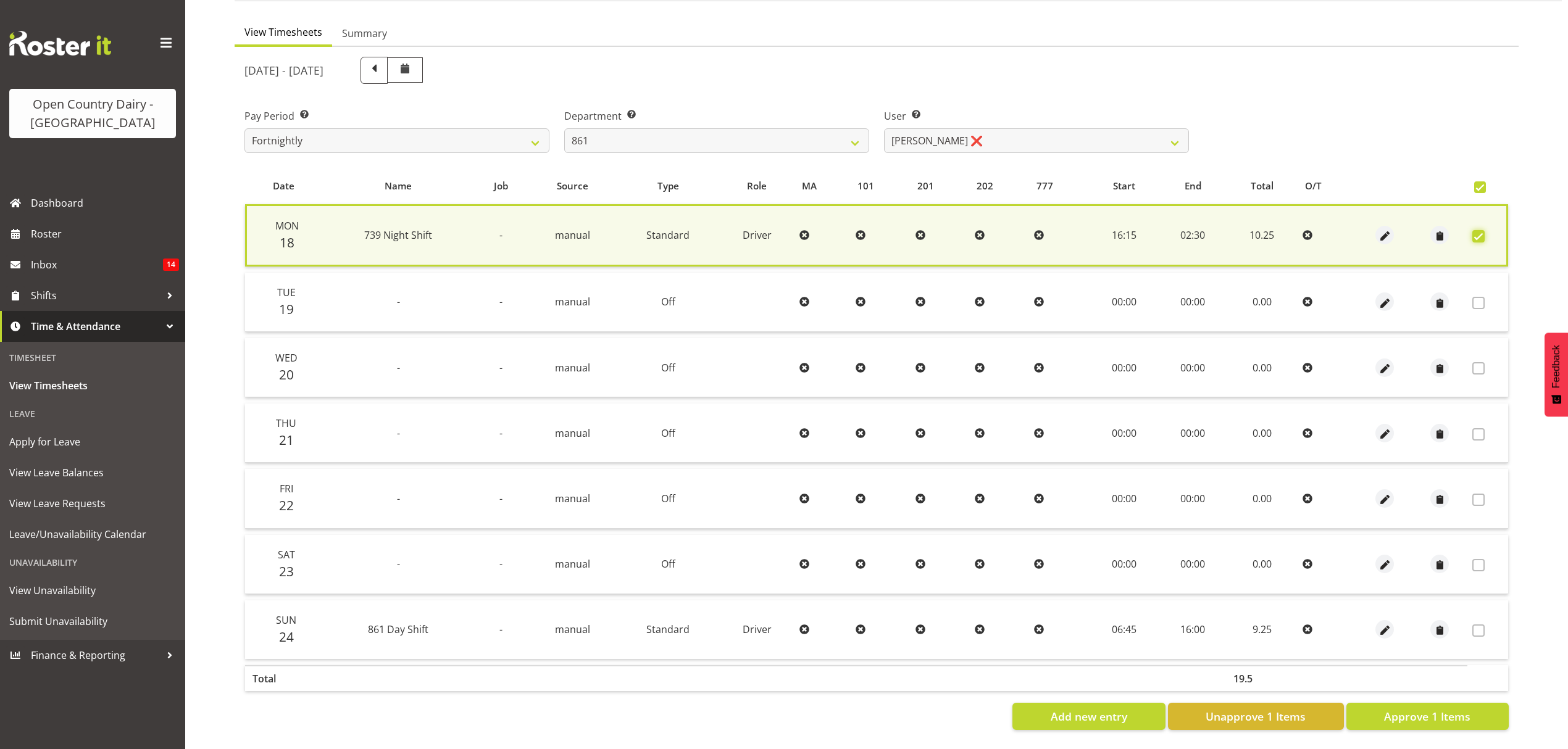
scroll to position [112, 0]
click at [1396, 717] on button "Approve 1 Items" at bounding box center [1427, 716] width 163 height 27
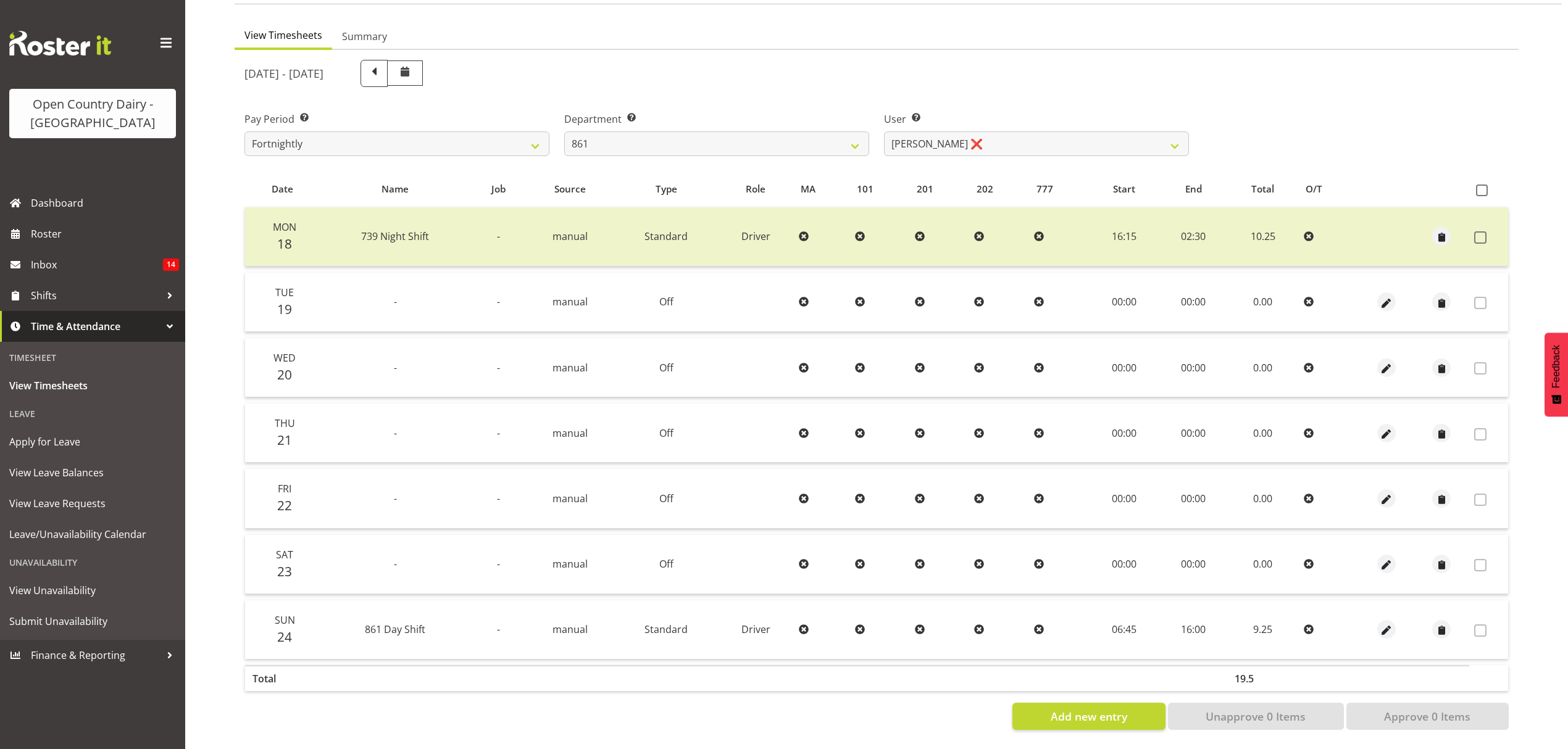
click at [762, 152] on div "Department Select which department you would like to view. 734 735 736 737 738 …" at bounding box center [716, 128] width 320 height 69
click at [767, 137] on select "734 735 736 737 738 739 851 852 853 854 855 856 858 861 862 865 868 869 870 873" at bounding box center [716, 143] width 305 height 24
click at [932, 34] on ul "View Timesheets Summary" at bounding box center [877, 36] width 1284 height 27
click at [1484, 232] on span at bounding box center [1480, 238] width 13 height 13
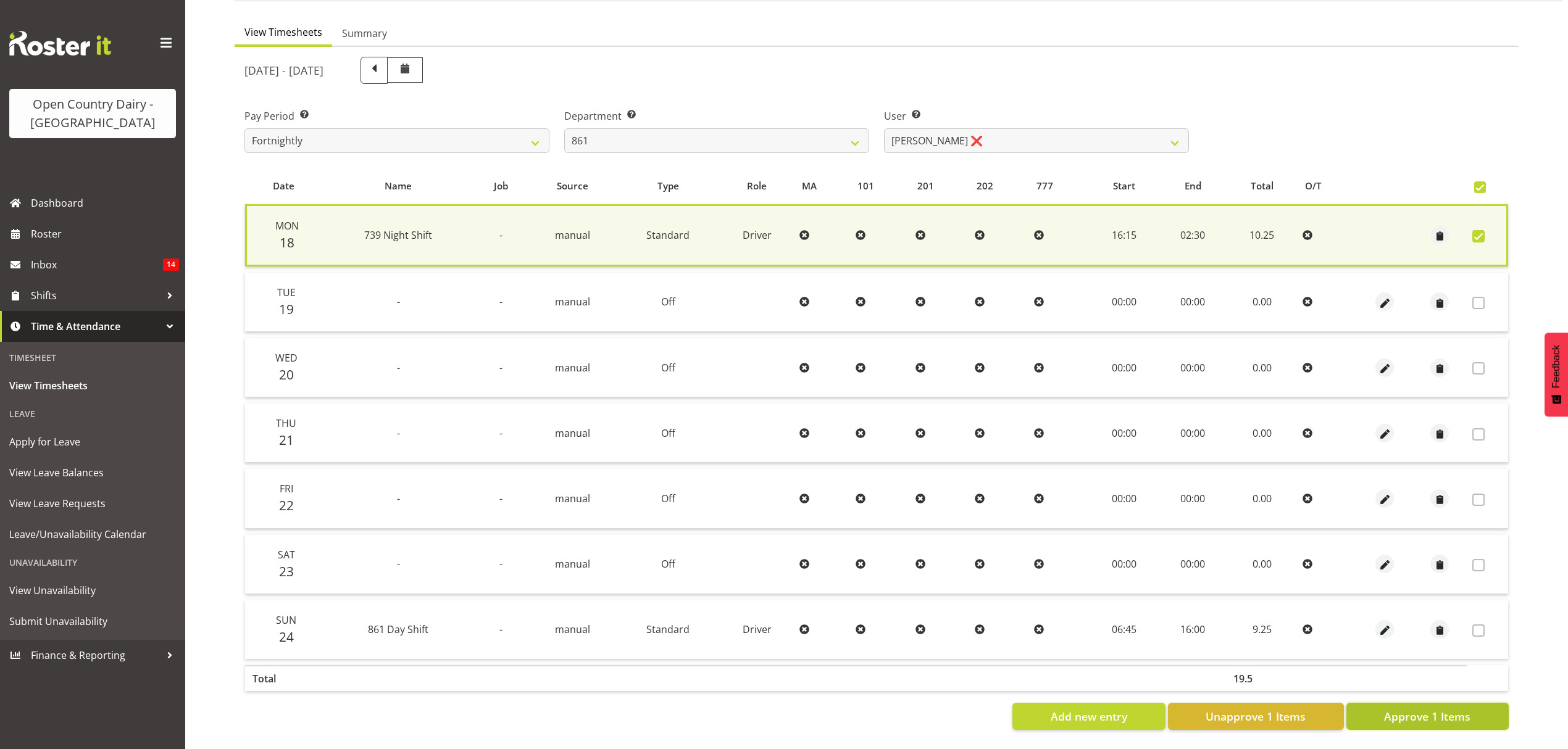
click at [1460, 713] on span "Approve 1 Items" at bounding box center [1427, 716] width 86 height 16
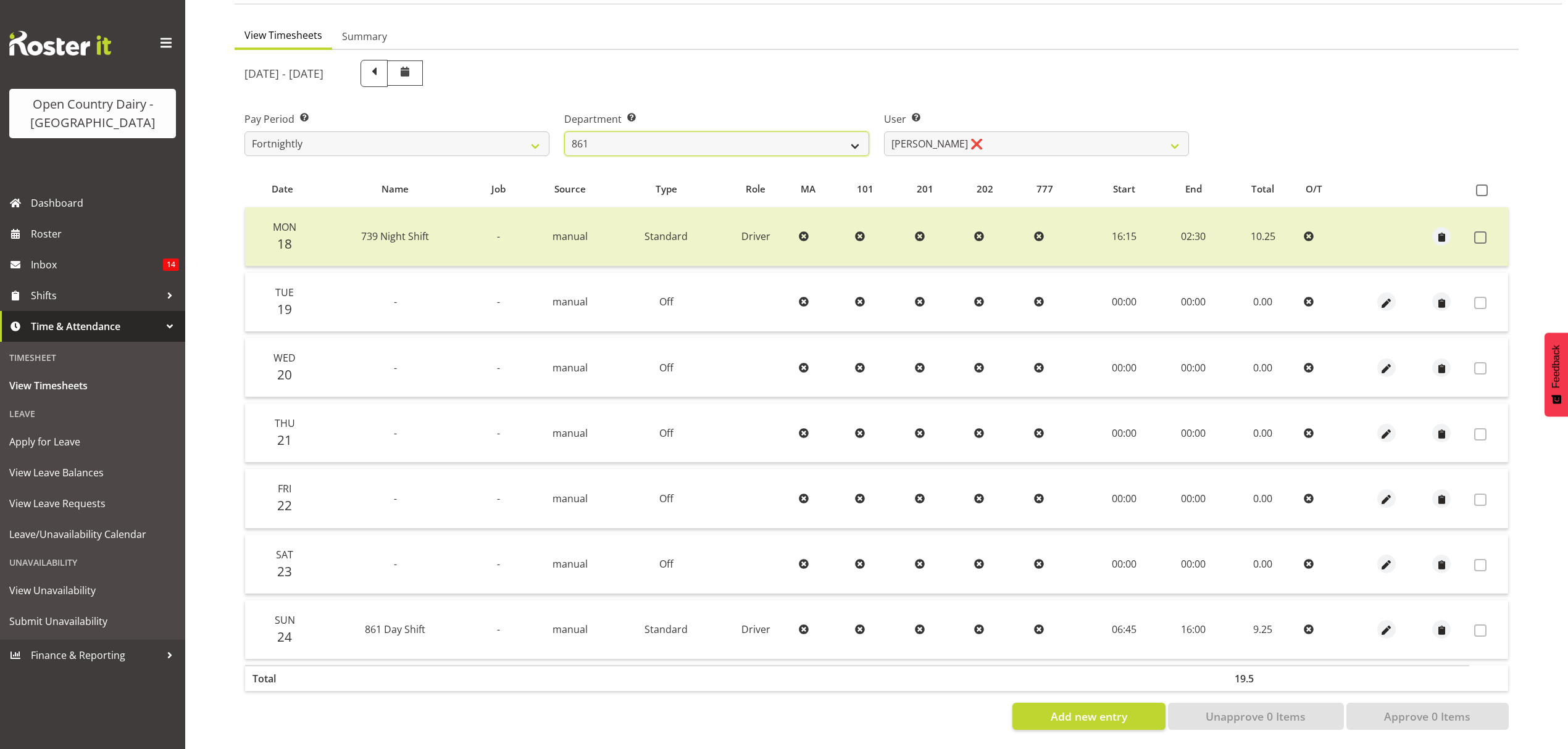
click at [850, 132] on select "734 735 736 737 738 739 851 852 853 854 855 856 858 861 862 865 868 869 870 873" at bounding box center [716, 143] width 305 height 24
click at [564, 132] on select "734 735 736 737 738 739 851 852 853 854 855 856 858 861 862 865 868 869 870 873" at bounding box center [716, 143] width 305 height 24
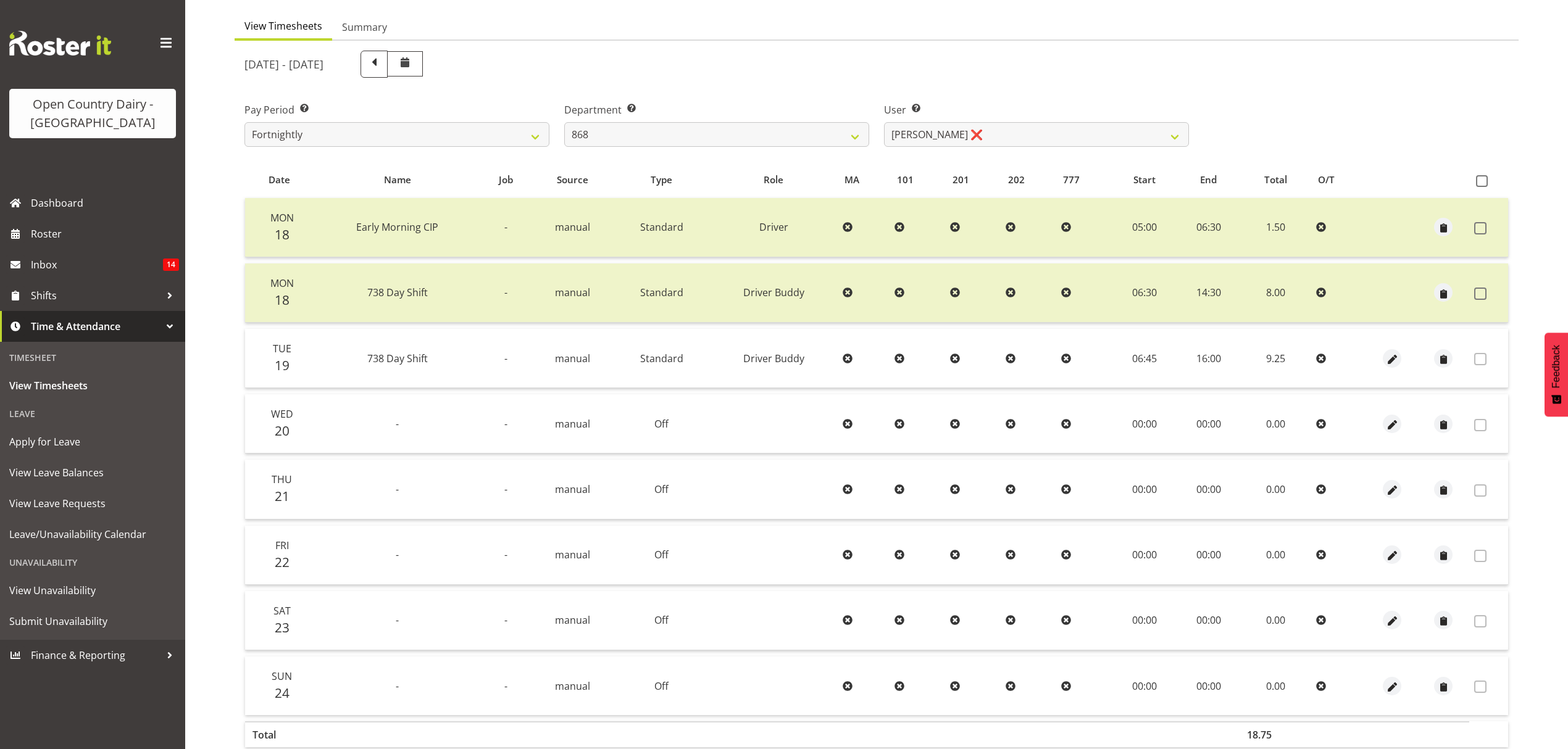
click at [1152, 119] on div "User Select user. Note: This is filtered down by the previous two drop-down ite…" at bounding box center [1036, 124] width 305 height 44
click at [1150, 124] on select "[PERSON_NAME] ❌ [PERSON_NAME] ❌ [PERSON_NAME] ❌ [PERSON_NAME] ❌" at bounding box center [1036, 134] width 305 height 24
click at [1258, 70] on div "[DATE] - [DATE]" at bounding box center [877, 65] width 1279 height 42
click at [799, 137] on select "734 735 736 737 738 739 851 852 853 854 855 856 858 861 862 865 868 869 870 873" at bounding box center [716, 134] width 305 height 24
click at [564, 122] on select "734 735 736 737 738 739 851 852 853 854 855 856 858 861 862 865 868 869 870 873" at bounding box center [716, 134] width 305 height 24
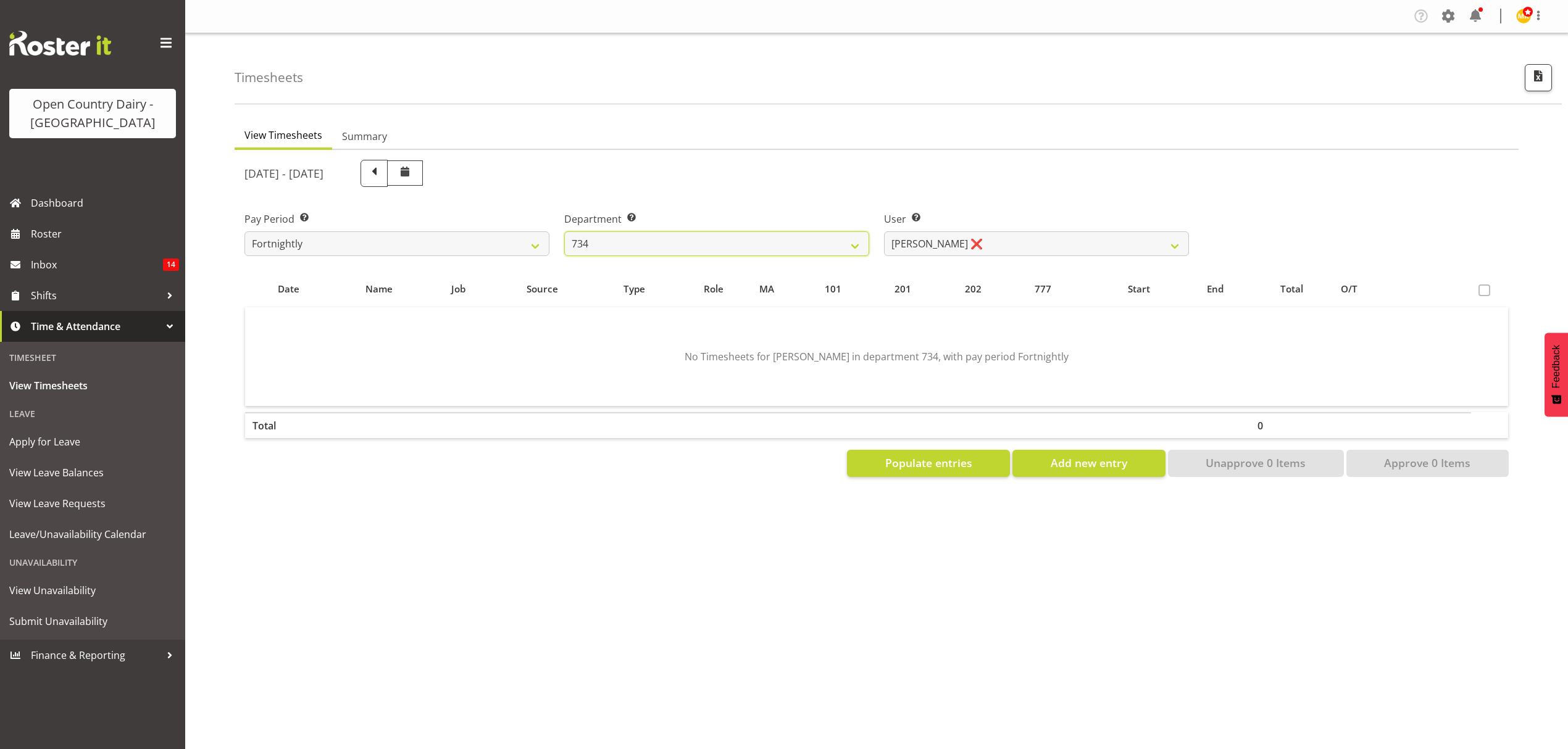
scroll to position [0, 0]
click at [1038, 137] on ul "View Timesheets Summary" at bounding box center [877, 136] width 1284 height 27
click at [1015, 238] on select "[PERSON_NAME] ❌ [PERSON_NAME] ❌ [PERSON_NAME] ❌ [PERSON_NAME] ❌" at bounding box center [1036, 244] width 305 height 24
click at [1014, 181] on div "[DATE] - [DATE]" at bounding box center [716, 173] width 944 height 27
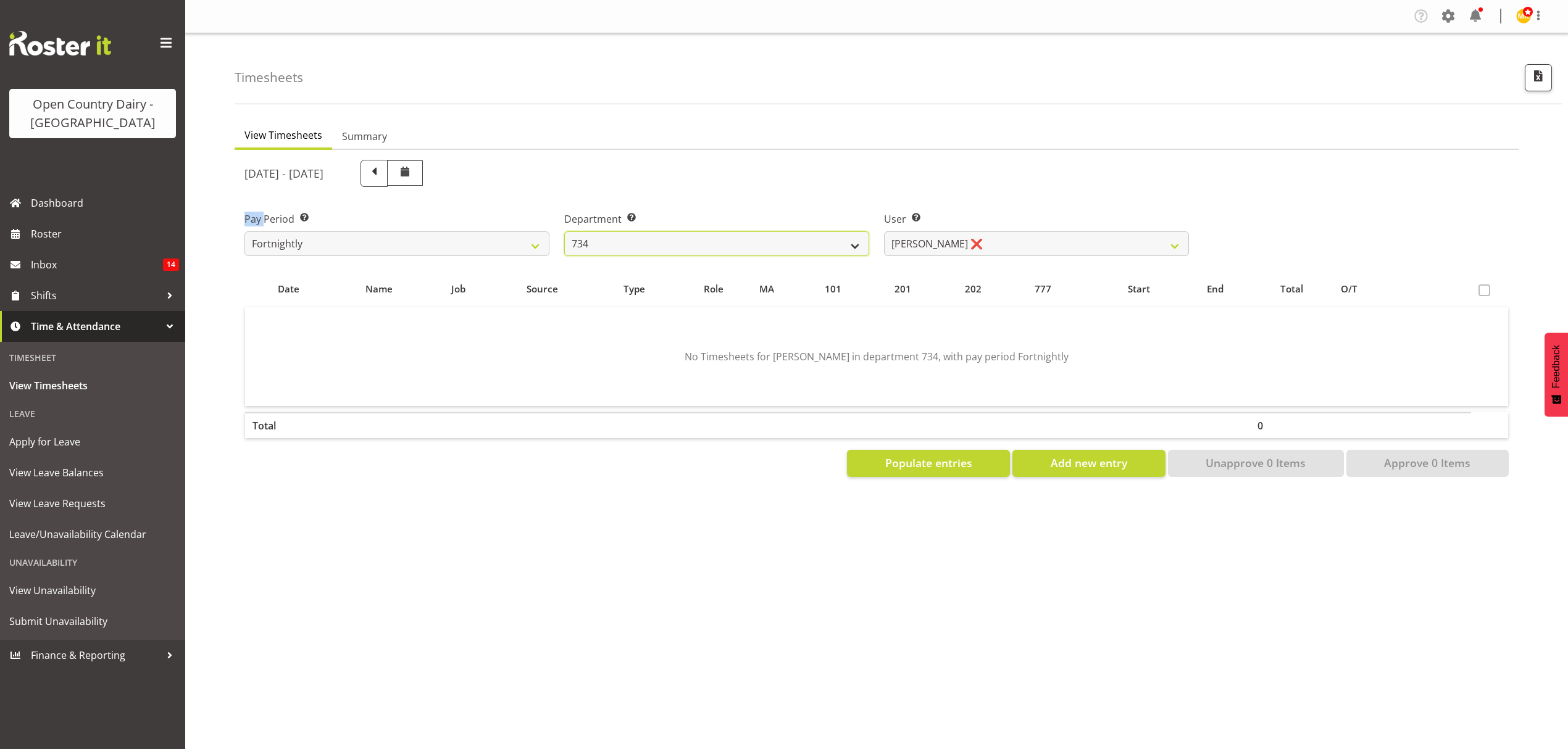
click at [744, 232] on select "734 735 736 737 738 739 851 852 853 854 855 856 858 861 862 865 868 869 870 873" at bounding box center [716, 244] width 305 height 24
click at [564, 232] on select "734 735 736 737 738 739 851 852 853 854 855 856 858 861 862 865 868 869 870 873" at bounding box center [716, 244] width 305 height 24
click at [983, 240] on select "[PERSON_NAME] ❌ [PERSON_NAME] ❌ [PERSON_NAME] ❌ [PERSON_NAME] ❌" at bounding box center [1036, 244] width 305 height 24
drag, startPoint x: 976, startPoint y: 192, endPoint x: 805, endPoint y: 206, distance: 171.6
click at [934, 199] on div "[DATE] - [DATE] Pay Period Select which pay period you would like to view. Fort…" at bounding box center [877, 315] width 1264 height 324
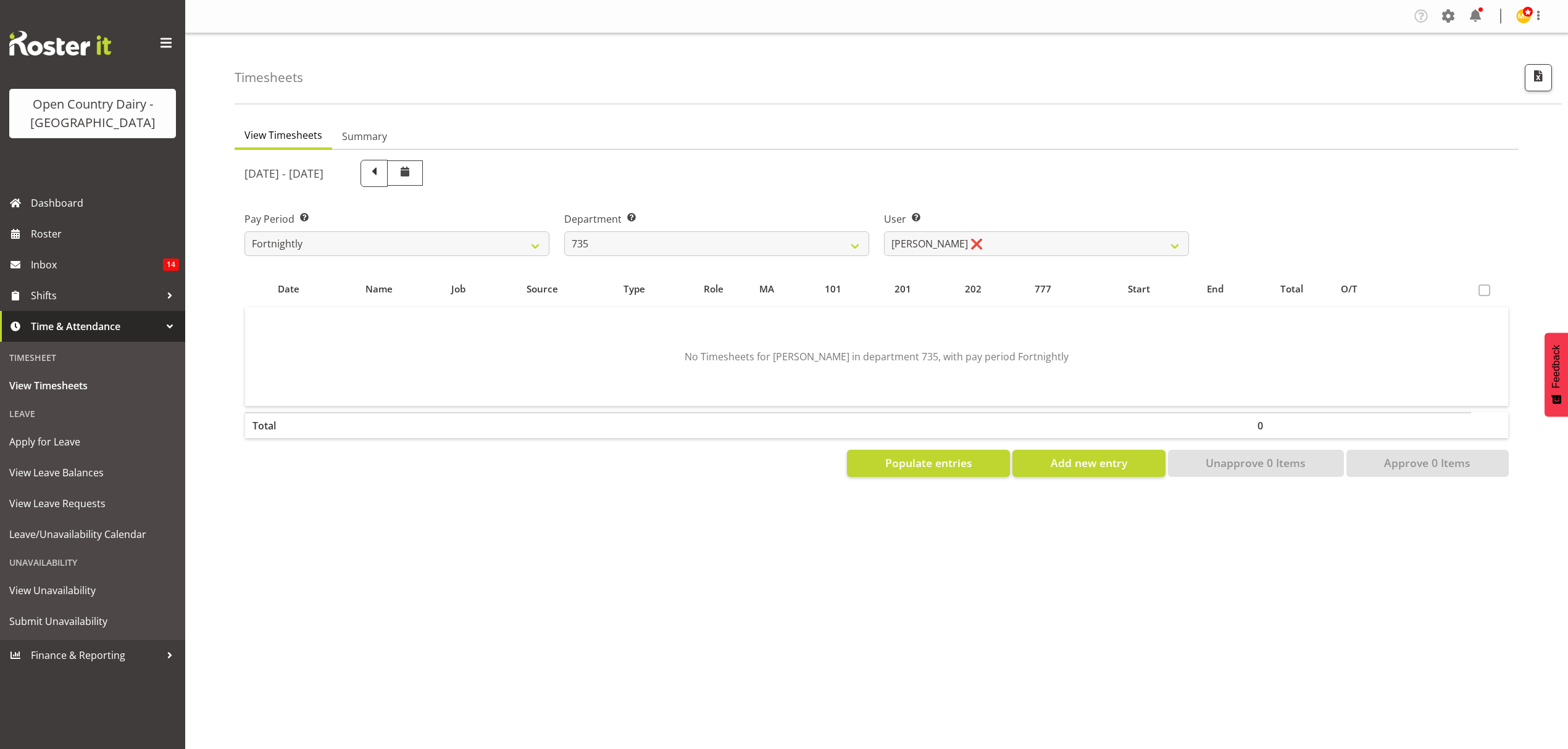
click at [724, 220] on label "Department Select which department you would like to view." at bounding box center [716, 219] width 305 height 14
click at [717, 230] on div "Department Select which department you would like to view. 734 735 736 737 738 …" at bounding box center [716, 234] width 305 height 44
drag, startPoint x: 717, startPoint y: 231, endPoint x: 714, endPoint y: 238, distance: 7.6
click at [717, 232] on select "734 735 736 737 738 739 851 852 853 854 855 856 858 861 862 865 868 869 870 873" at bounding box center [716, 244] width 305 height 24
click at [564, 232] on select "734 735 736 737 738 739 851 852 853 854 855 856 858 861 862 865 868 869 870 873" at bounding box center [716, 244] width 305 height 24
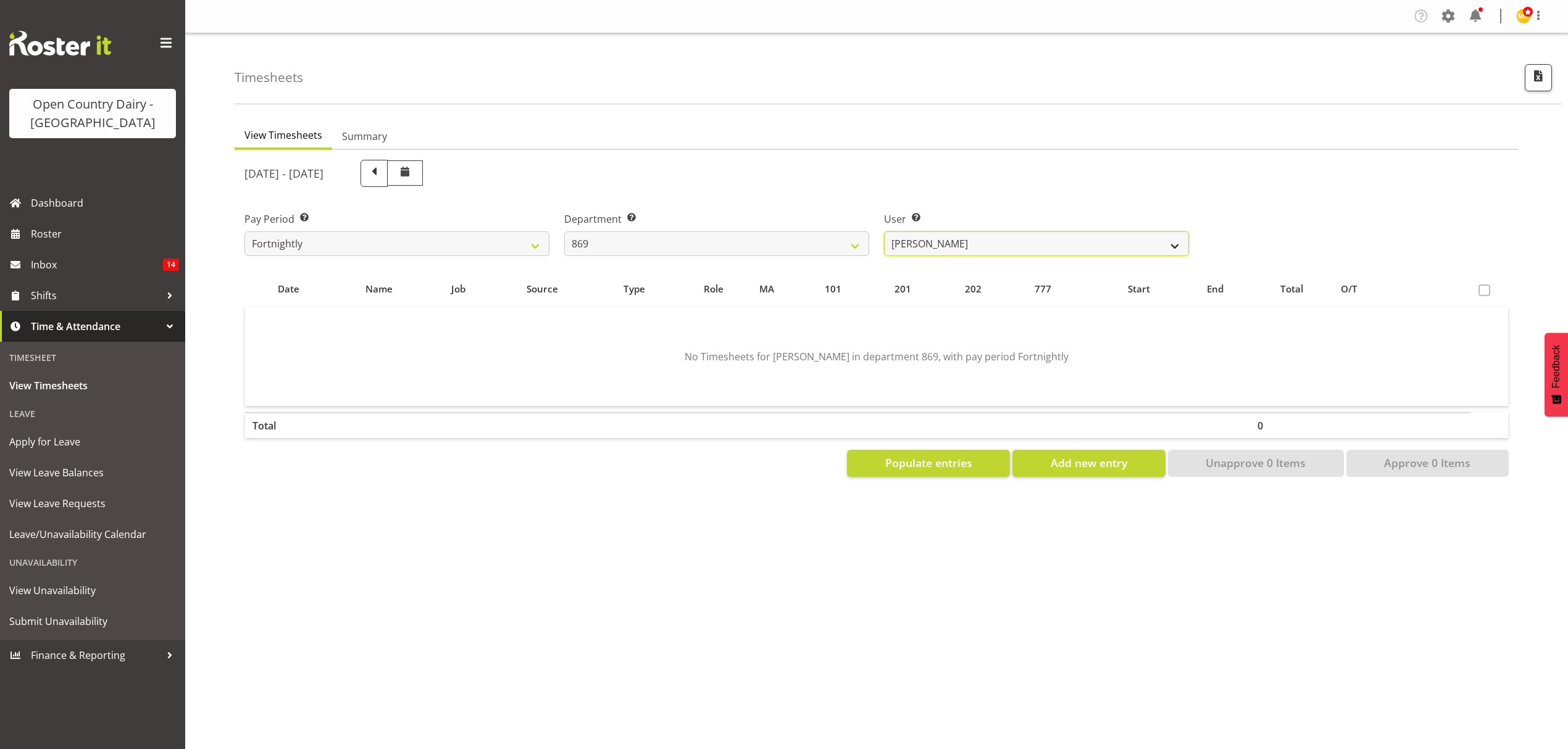
click at [1014, 252] on select "[PERSON_NAME] ❌ [PERSON_NAME] ❌ [PERSON_NAME] ❌ [PERSON_NAME] ❌" at bounding box center [1036, 244] width 305 height 24
click at [884, 232] on select "[PERSON_NAME] ❌ [PERSON_NAME] ❌ [PERSON_NAME] ❌ [PERSON_NAME] ❌" at bounding box center [1036, 244] width 305 height 24
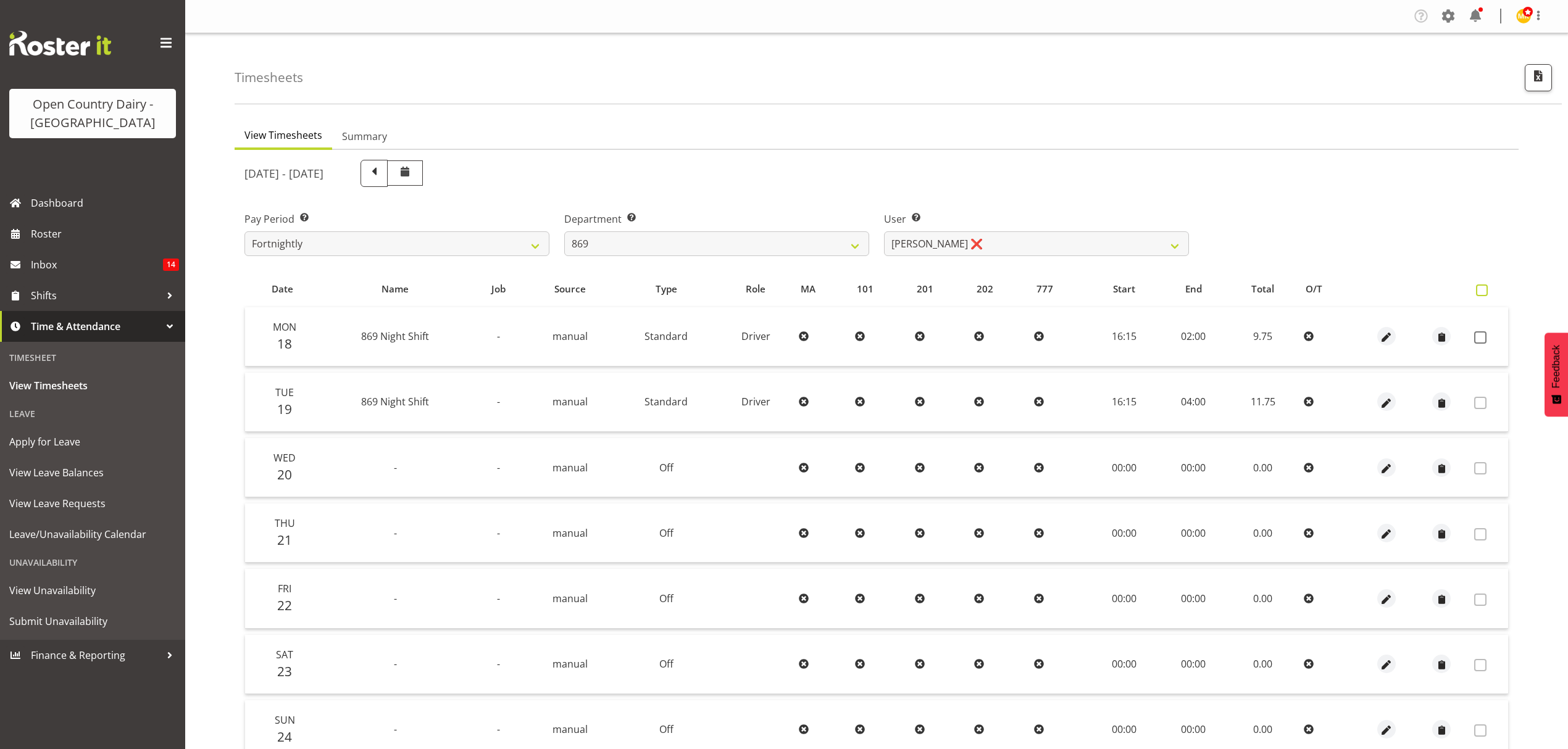
click at [1477, 284] on span at bounding box center [1482, 290] width 12 height 12
click at [1477, 286] on input "checkbox" at bounding box center [1480, 290] width 8 height 8
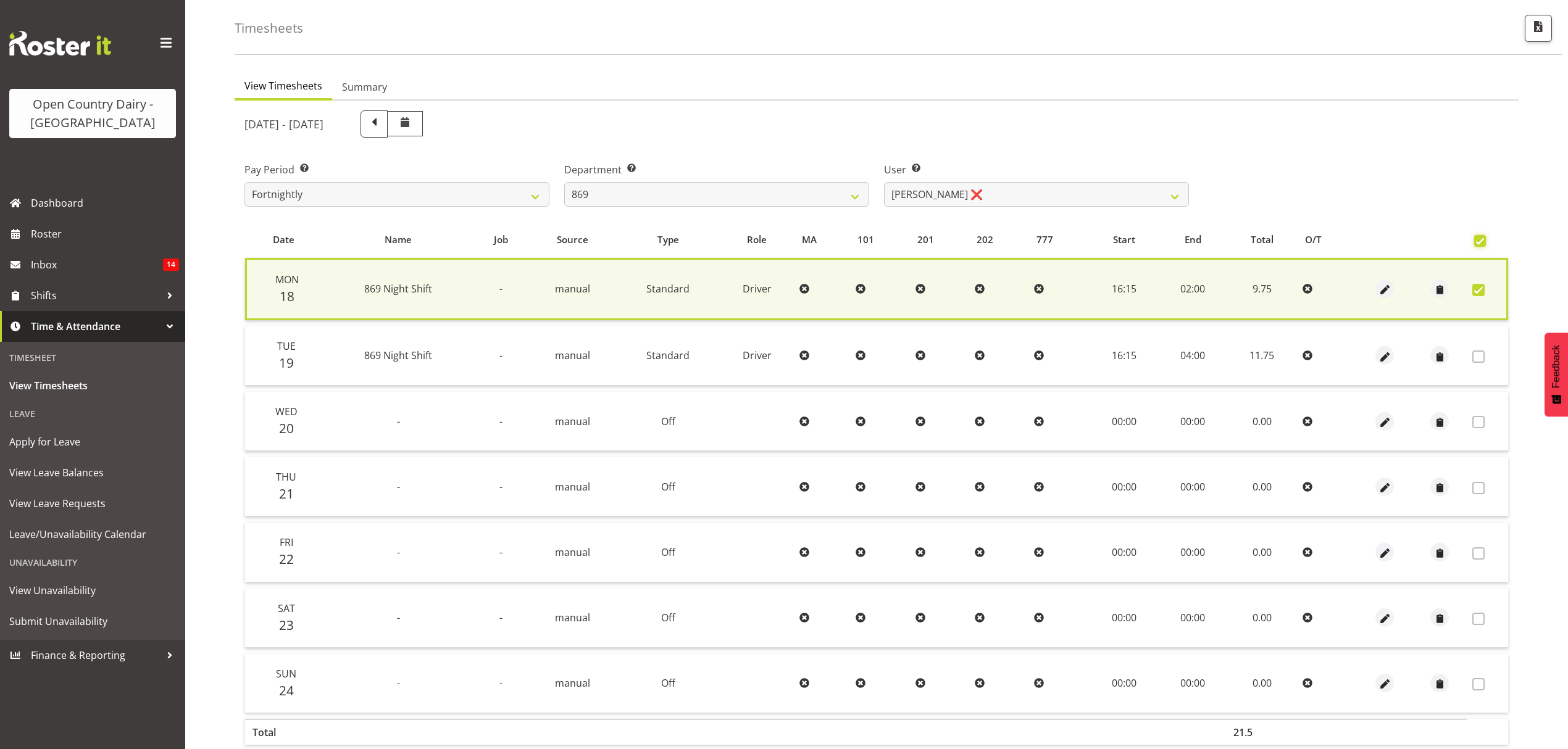
scroll to position [112, 0]
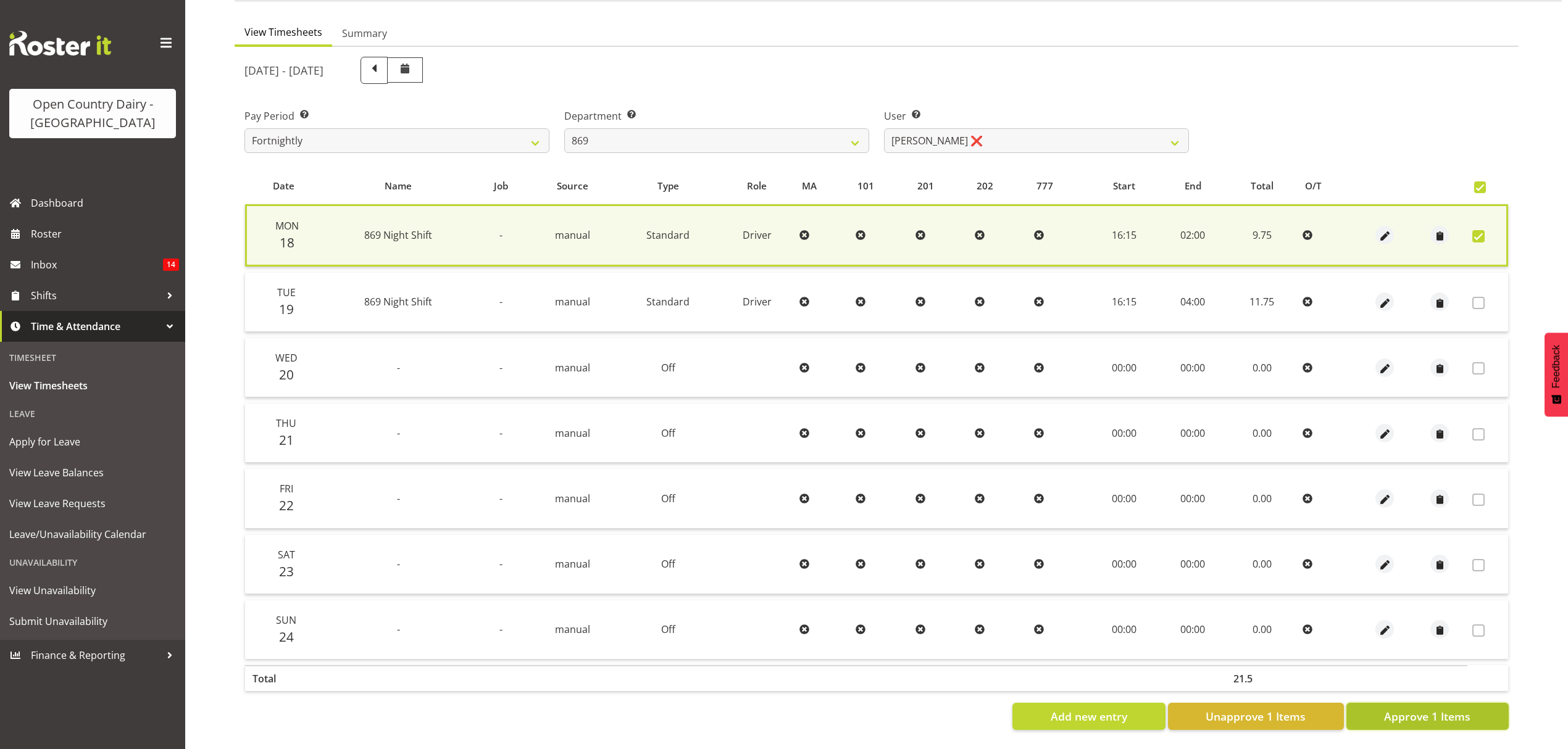
click at [1431, 708] on span "Approve 1 Items" at bounding box center [1427, 716] width 86 height 16
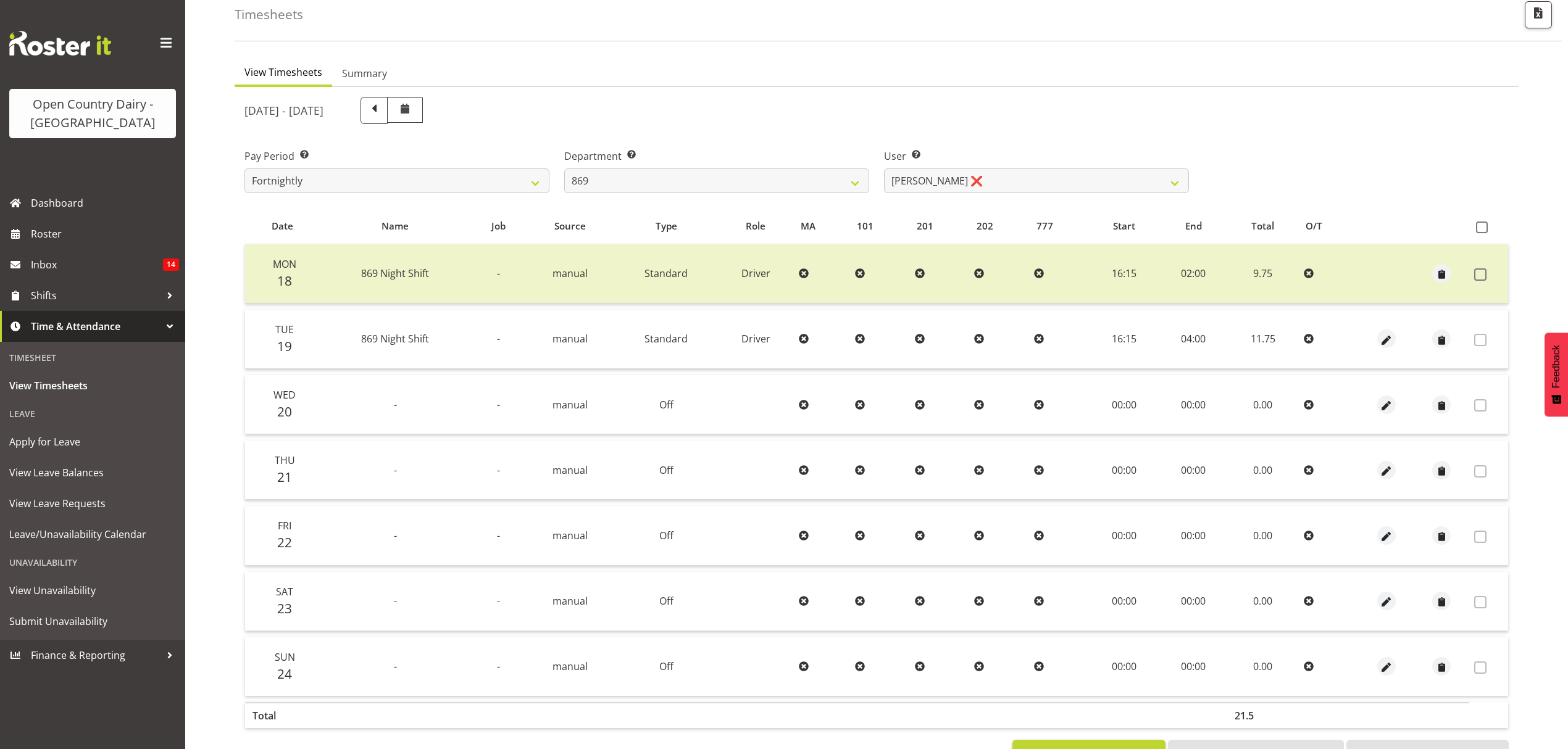
scroll to position [27, 0]
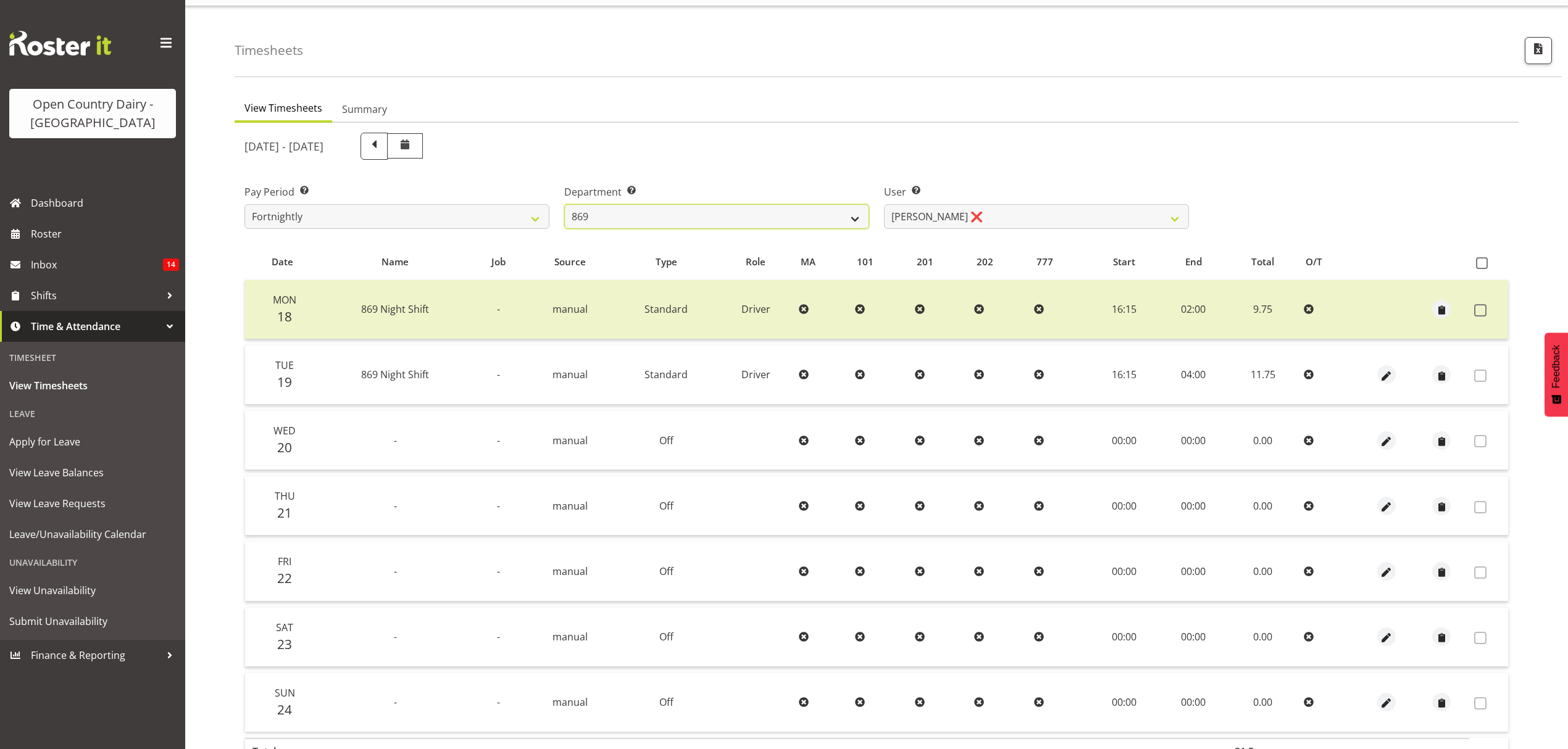
click at [707, 225] on select "734 735 736 737 738 739 851 852 853 854 855 856 858 861 862 865 868 869 870 873" at bounding box center [716, 216] width 305 height 24
click at [564, 204] on select "734 735 736 737 738 739 851 852 853 854 855 856 858 861 862 865 868 869 870 873" at bounding box center [716, 216] width 305 height 24
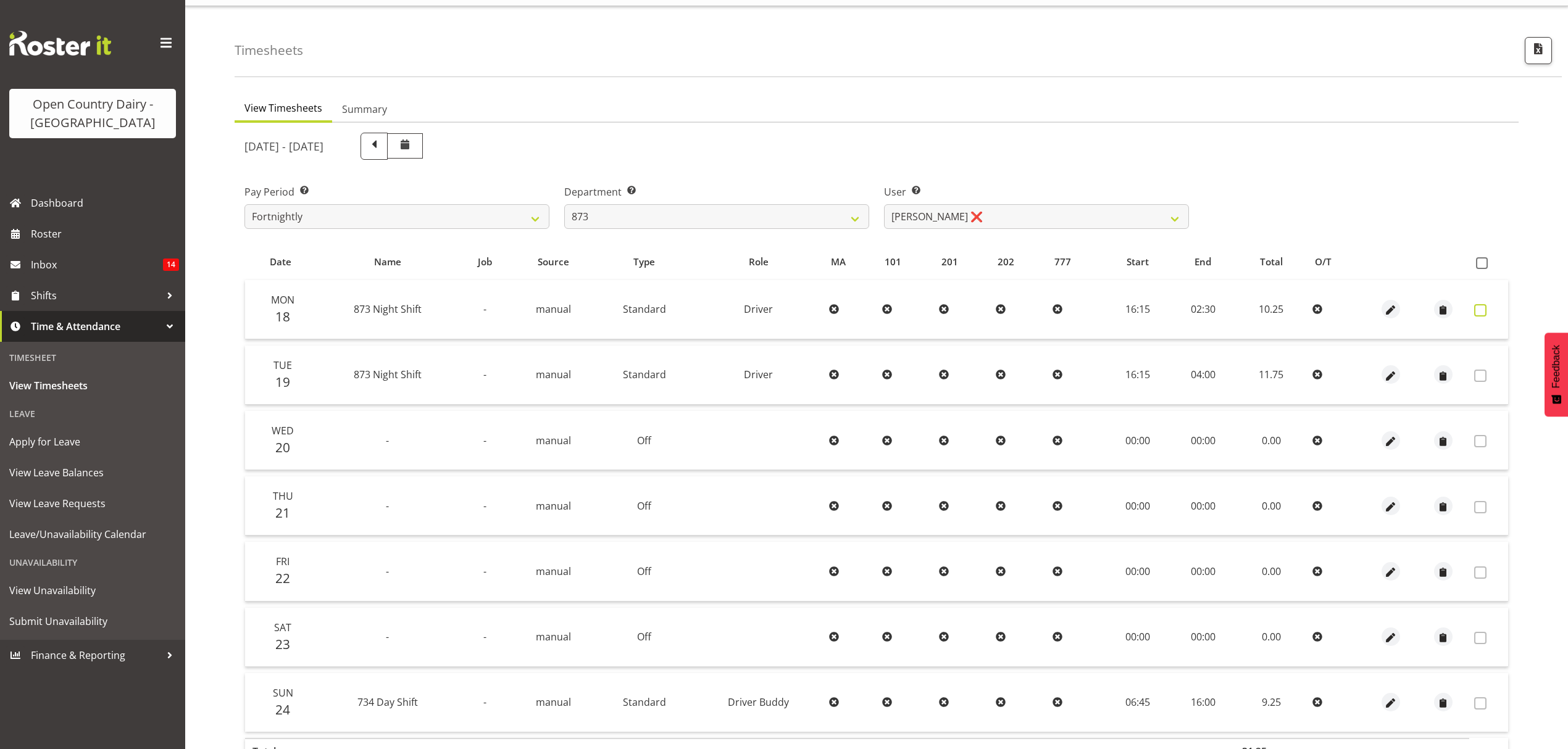
click at [1480, 304] on span at bounding box center [1480, 310] width 13 height 13
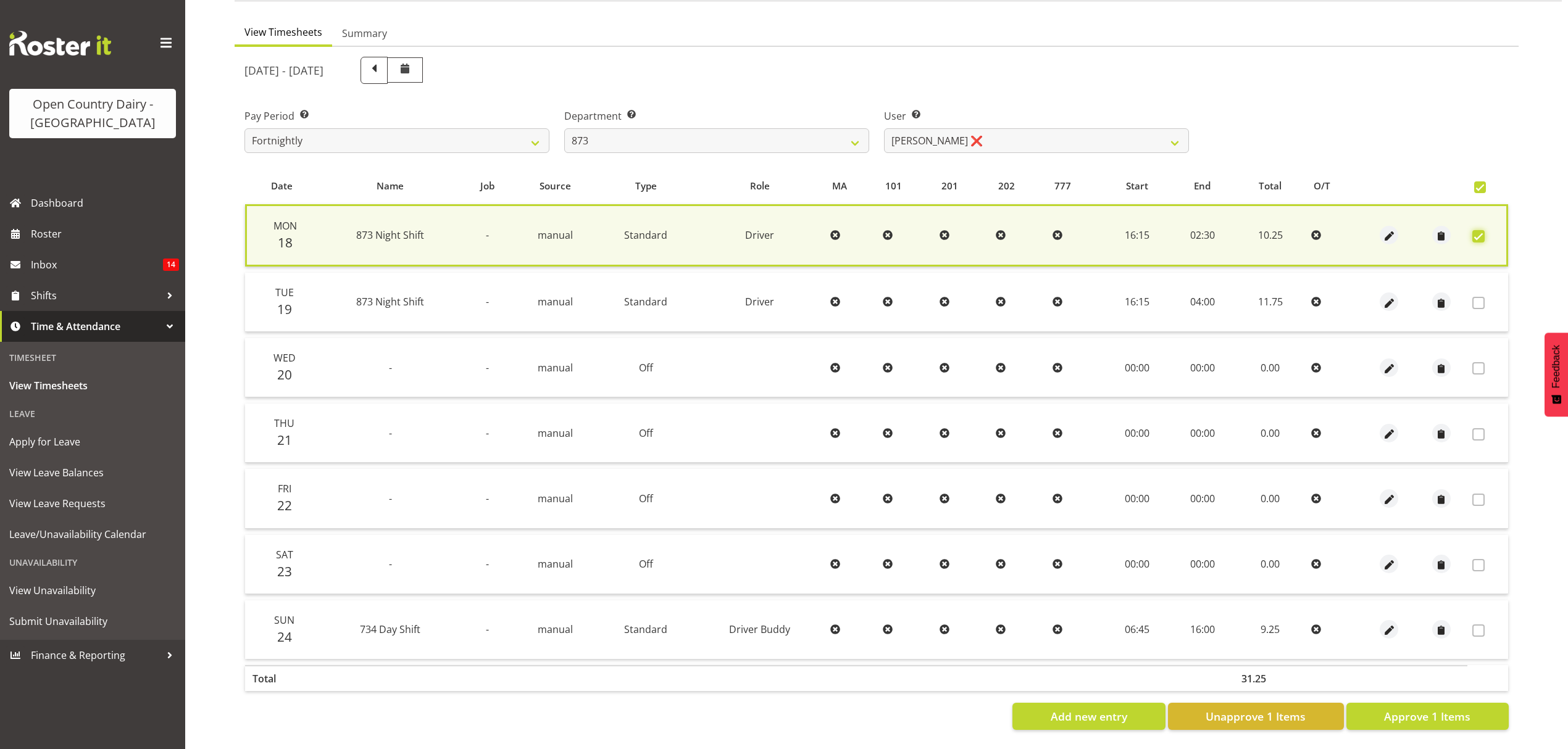
scroll to position [112, 0]
click at [1425, 723] on section "[DATE] - [DATE] Pay Period Select which pay period you would like to view. Fort…" at bounding box center [877, 393] width 1284 height 693
click at [1428, 710] on span "Approve 1 Items" at bounding box center [1427, 716] width 86 height 16
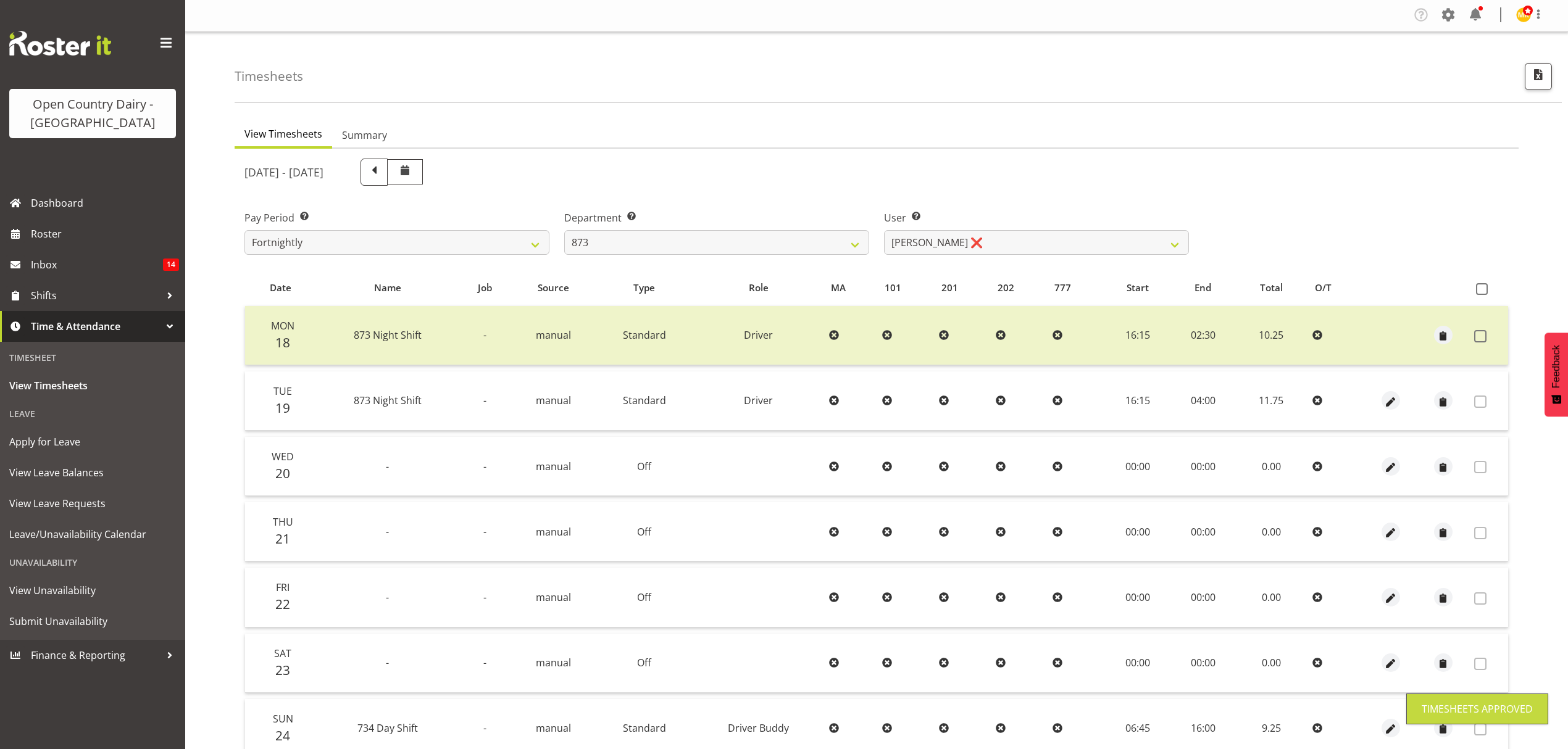
scroll to position [0, 0]
click at [826, 243] on select "734 735 736 737 738 739 851 852 853 854 855 856 858 861 862 865 868 869 870 873" at bounding box center [716, 244] width 305 height 24
click at [564, 232] on select "734 735 736 737 738 739 851 852 853 854 855 856 858 861 862 865 868 869 870 873" at bounding box center [716, 244] width 305 height 24
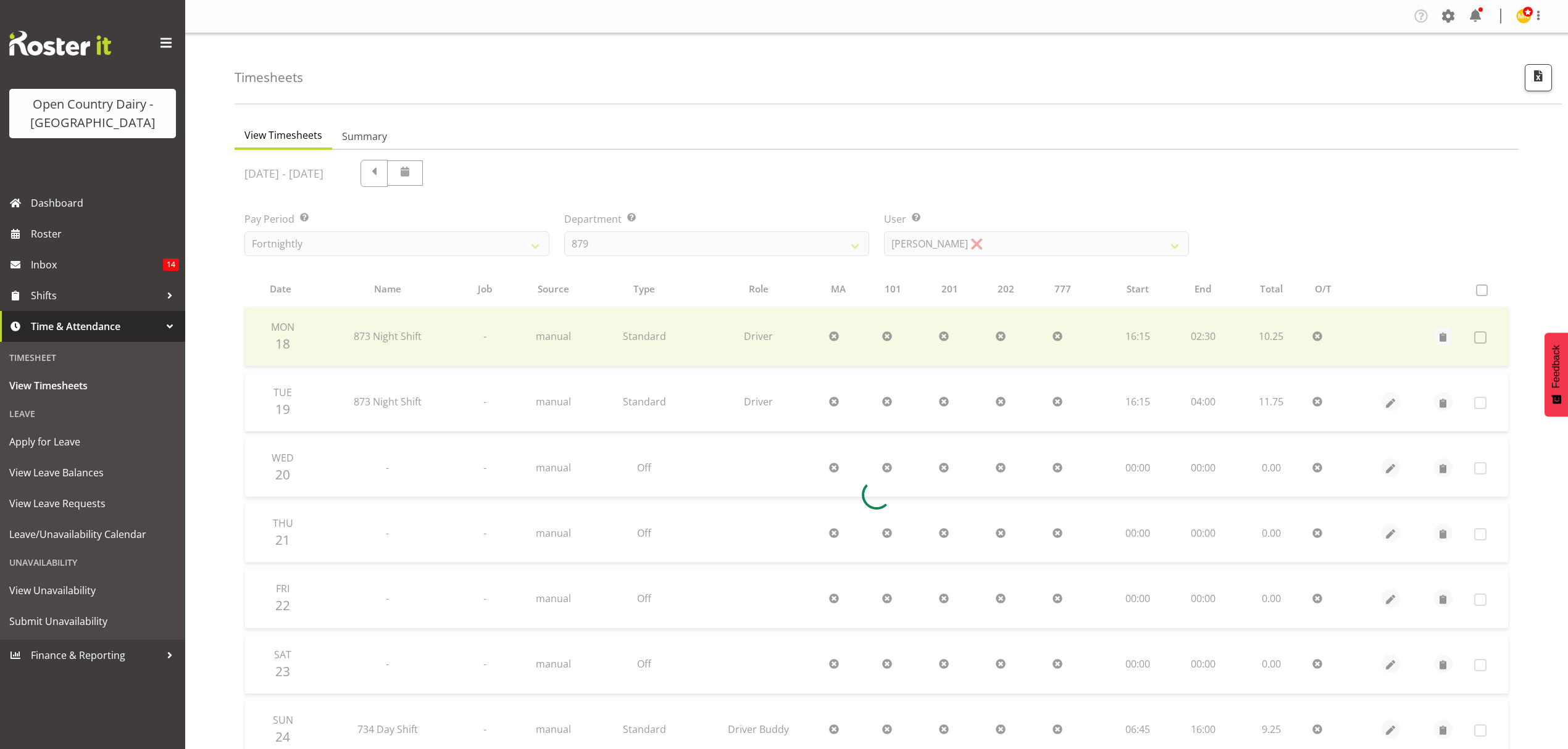
click at [929, 249] on div at bounding box center [877, 495] width 1284 height 690
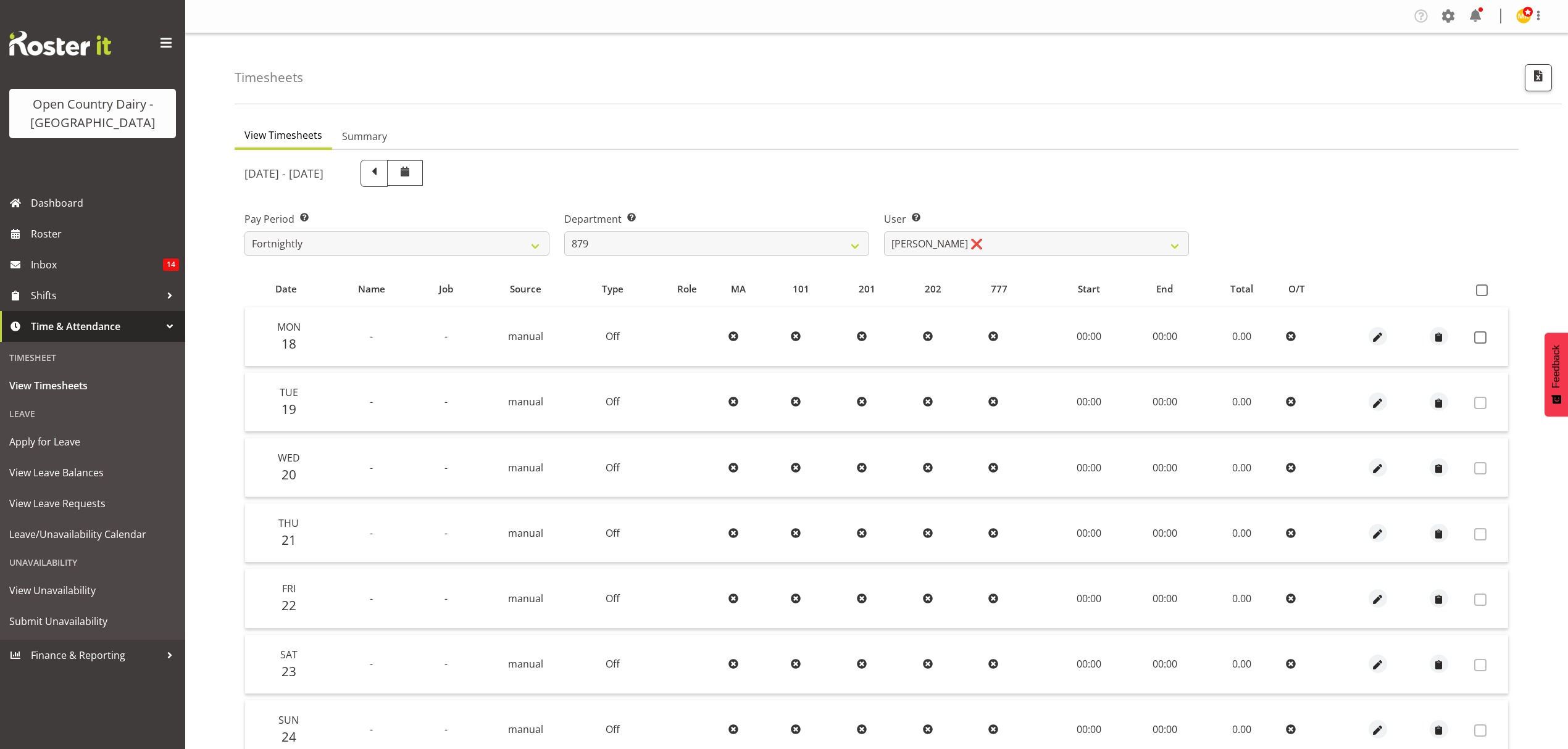
click at [929, 243] on div at bounding box center [877, 495] width 1284 height 690
click at [929, 243] on select "[PERSON_NAME] ❌ [PERSON_NAME] ❌ [PERSON_NAME] ❌ [PERSON_NAME] ❌" at bounding box center [1036, 244] width 305 height 24
click at [884, 232] on select "[PERSON_NAME] ❌ [PERSON_NAME] ❌ [PERSON_NAME] ❌ [PERSON_NAME] ❌" at bounding box center [1036, 244] width 305 height 24
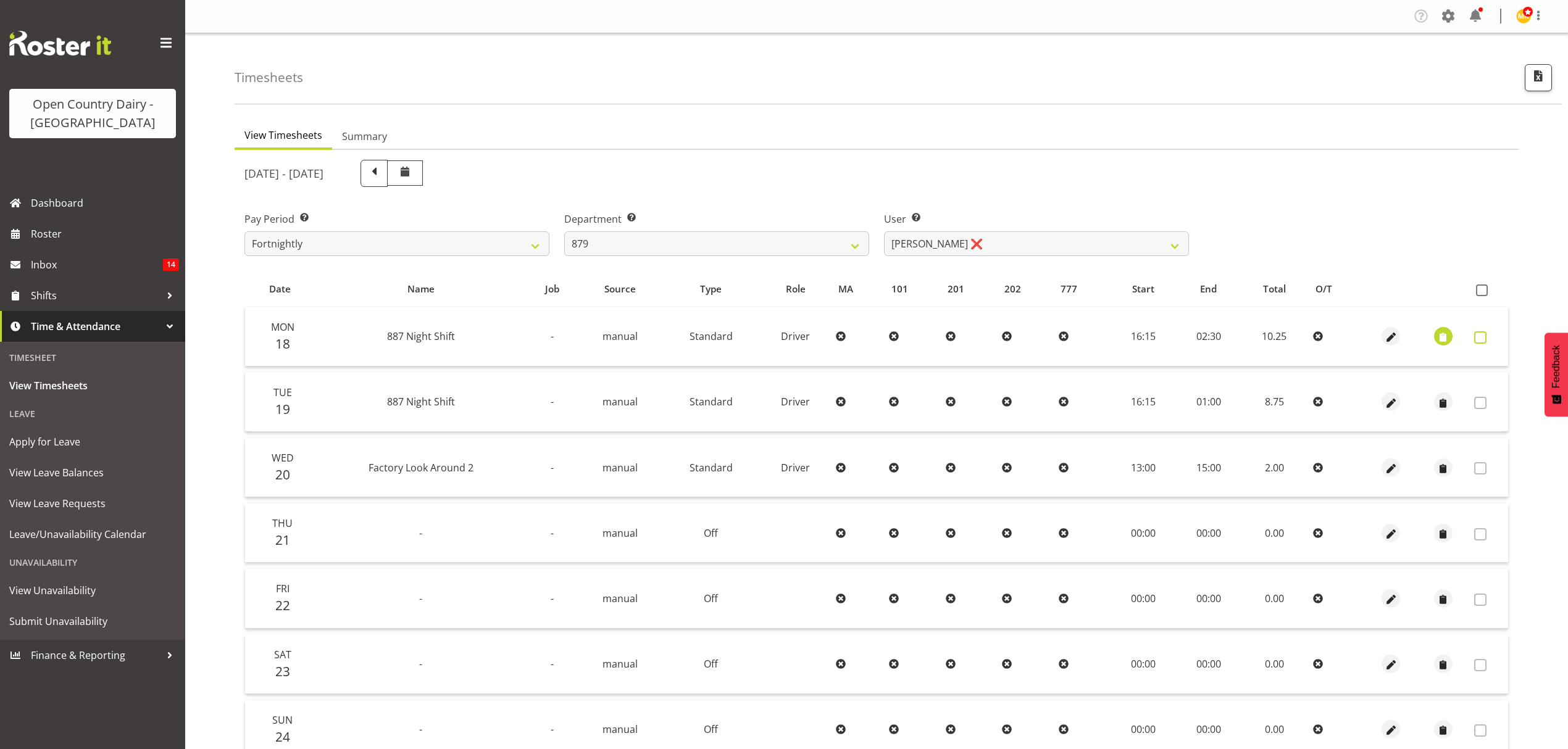
click at [1485, 333] on span at bounding box center [1480, 337] width 13 height 13
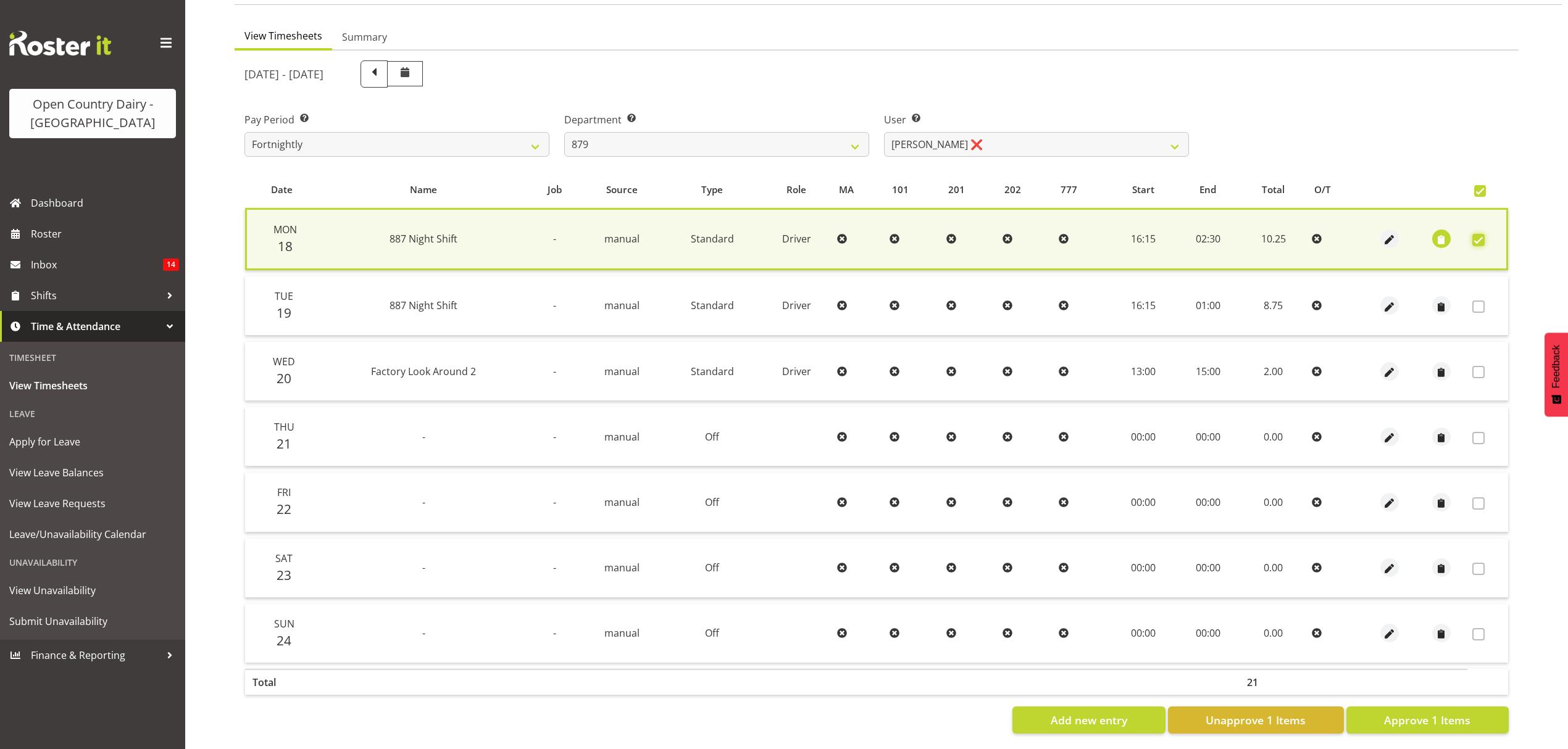
scroll to position [112, 0]
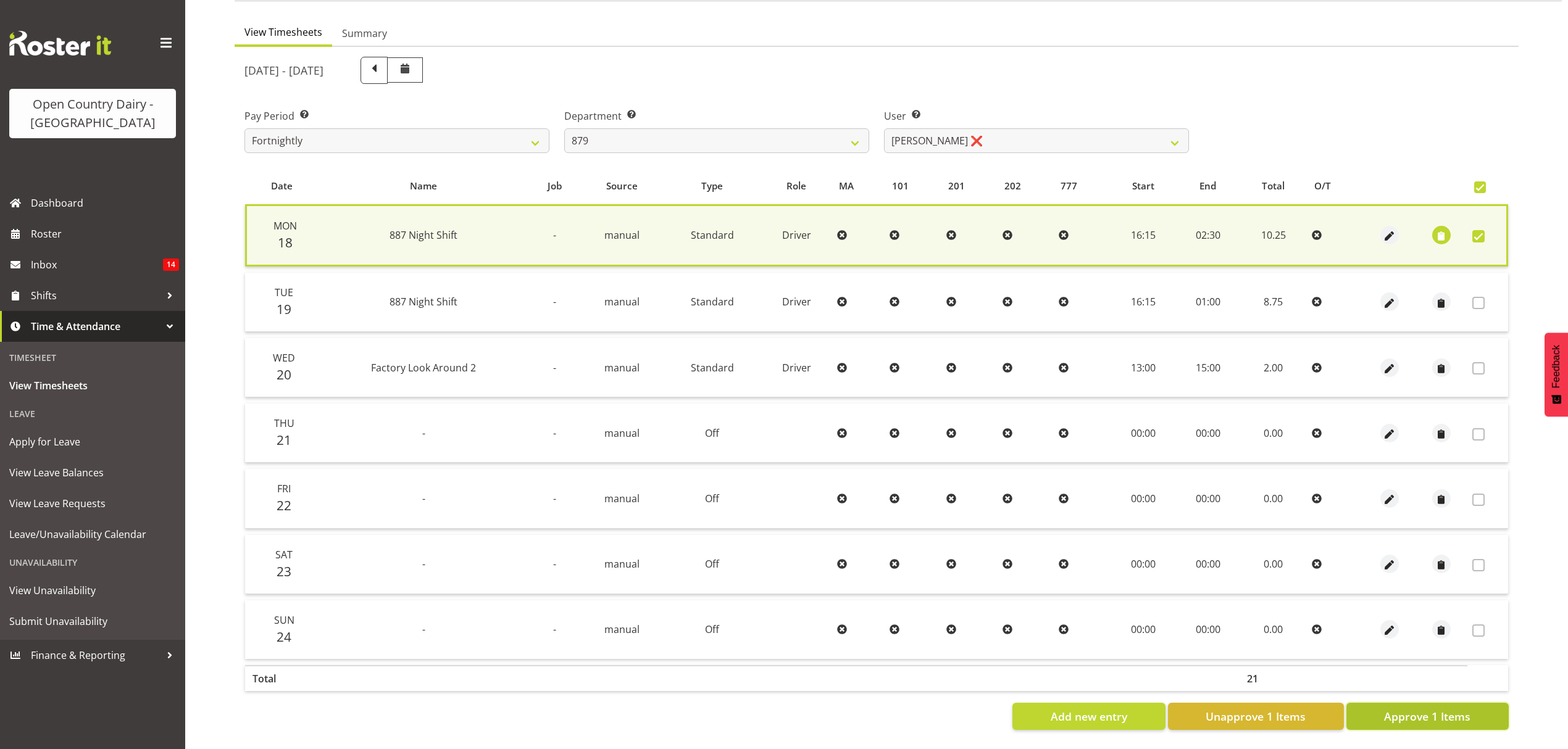
click at [1413, 708] on span "Approve 1 Items" at bounding box center [1427, 716] width 86 height 16
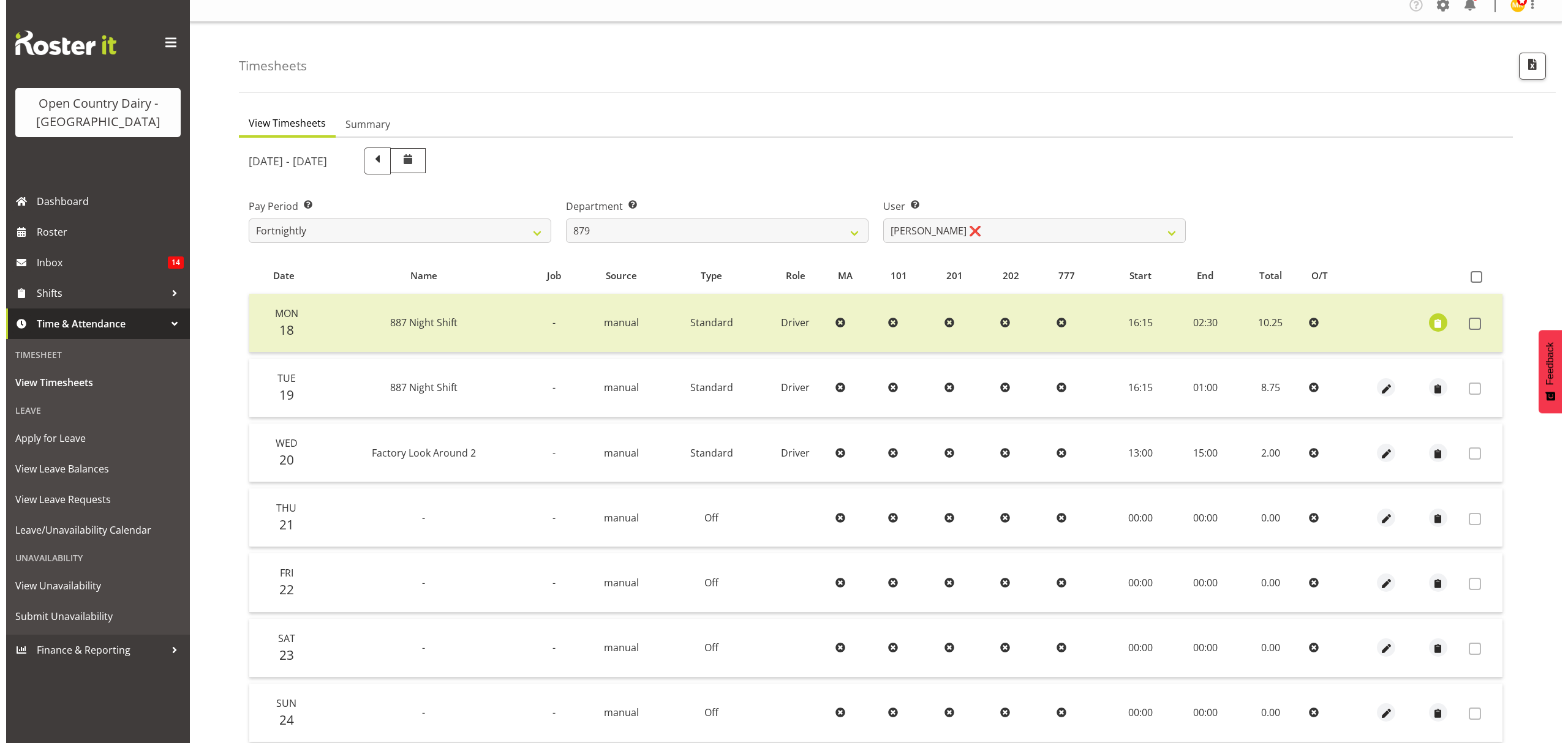
scroll to position [0, 0]
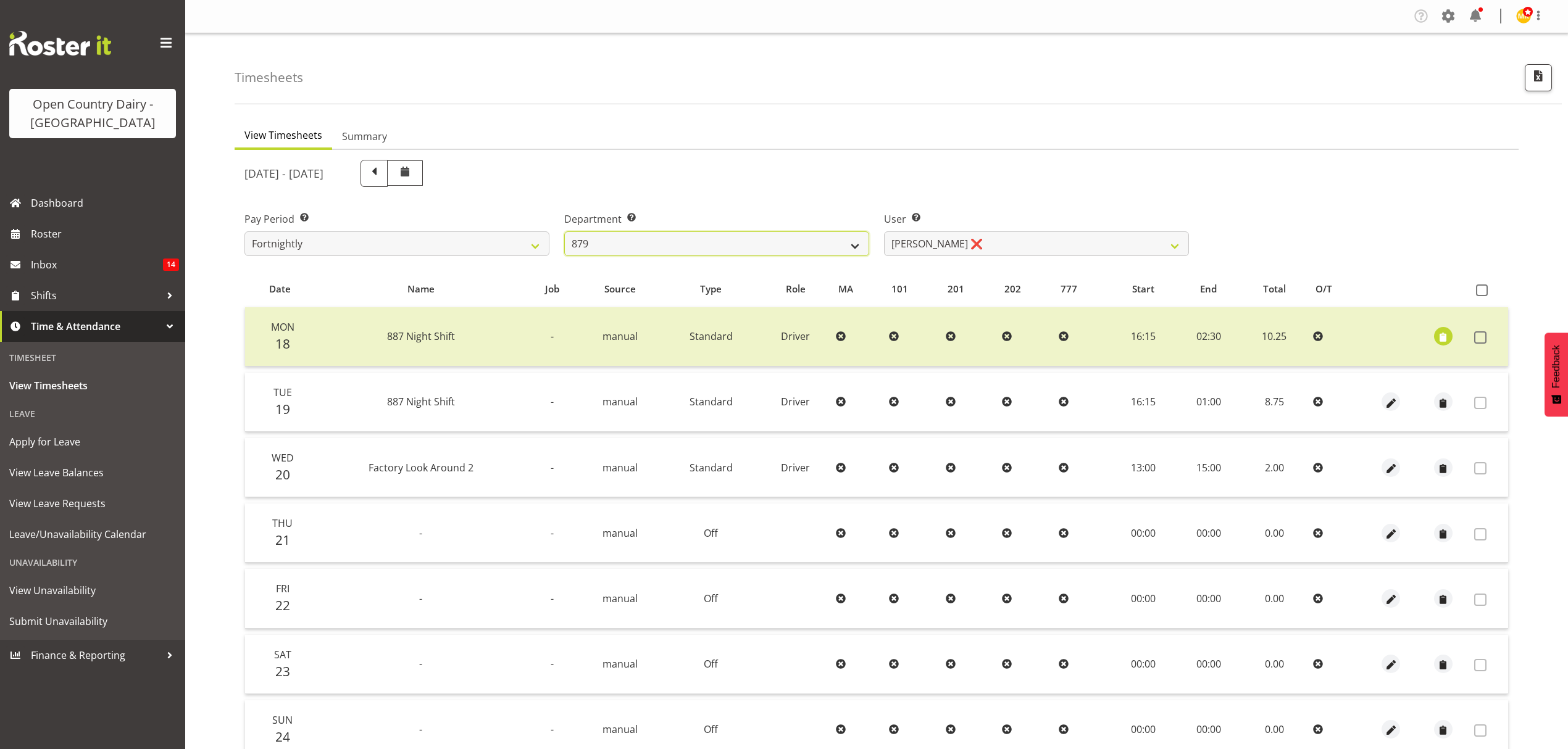
click at [707, 252] on select "734 735 736 737 738 739 851 852 853 854 855 856 858 861 862 865 868 869 870 873" at bounding box center [716, 244] width 305 height 24
click at [564, 232] on select "734 735 736 737 738 739 851 852 853 854 855 856 858 861 862 865 868 869 870 873" at bounding box center [716, 244] width 305 height 24
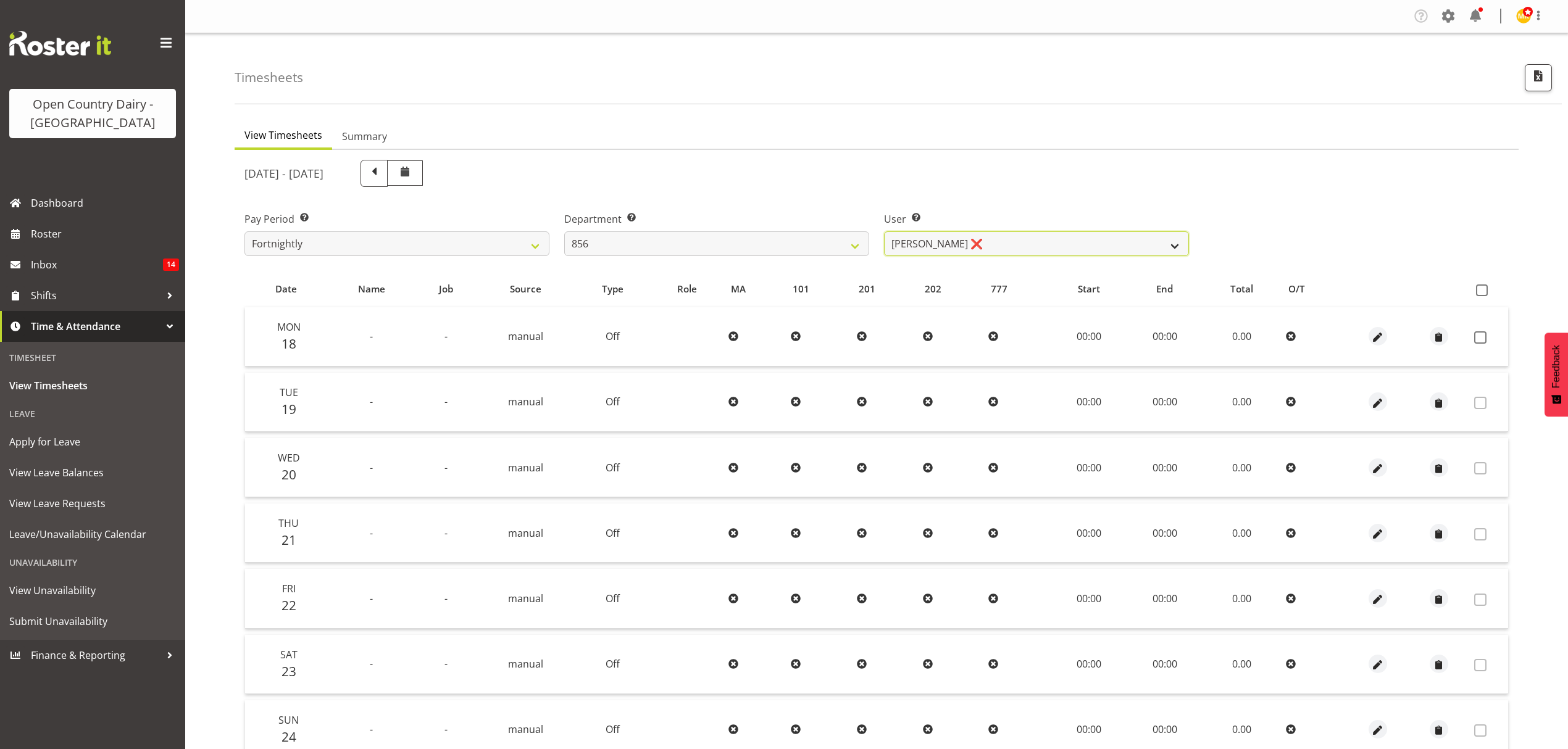
click at [942, 244] on select "[PERSON_NAME] ❌ [PERSON_NAME] ❌ [PERSON_NAME] ❌ [PERSON_NAME] ❌" at bounding box center [1036, 244] width 305 height 24
click at [884, 232] on select "[PERSON_NAME] ❌ [PERSON_NAME] ❌ [PERSON_NAME] ❌ [PERSON_NAME] ❌" at bounding box center [1036, 244] width 305 height 24
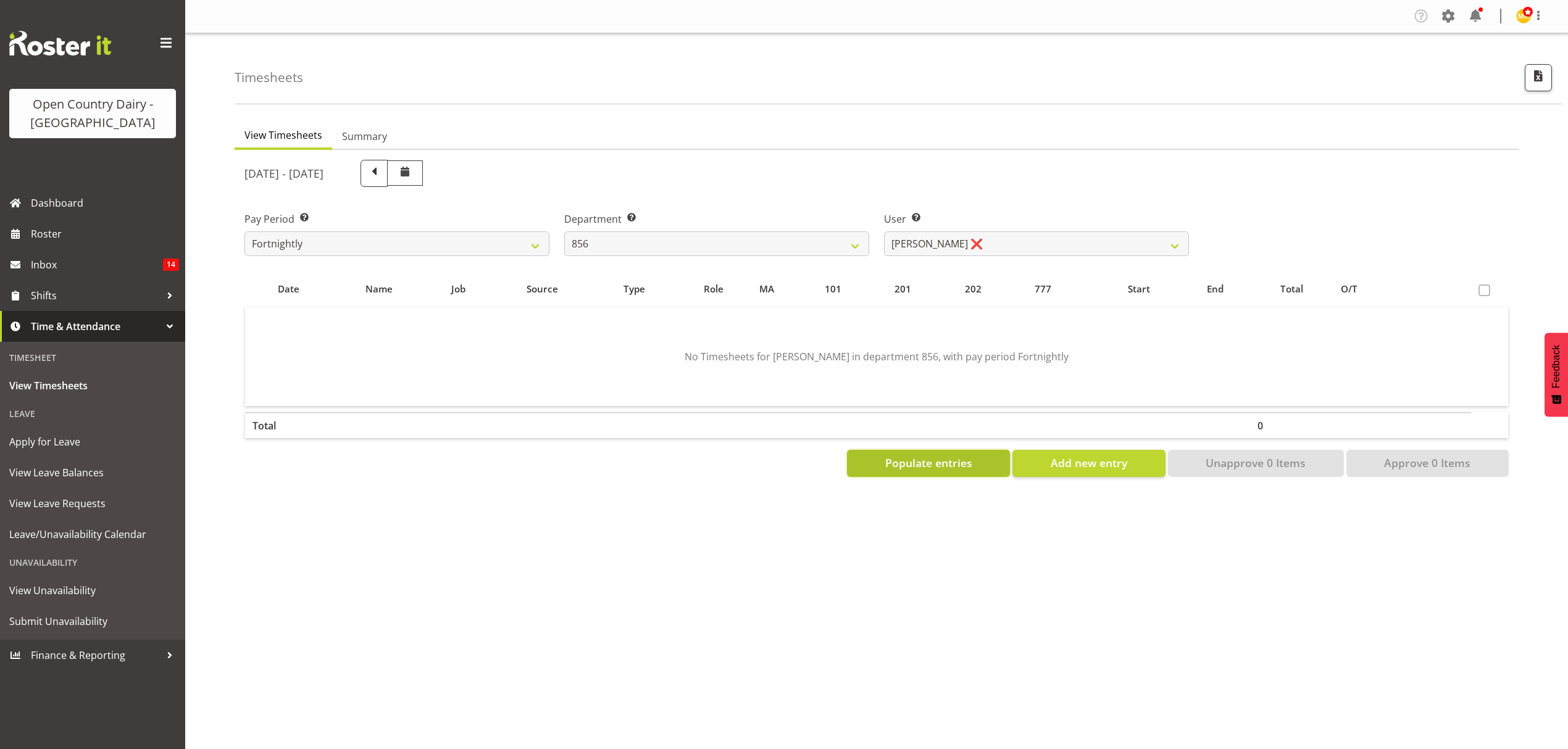
click at [954, 465] on span "Populate entries" at bounding box center [929, 463] width 87 height 16
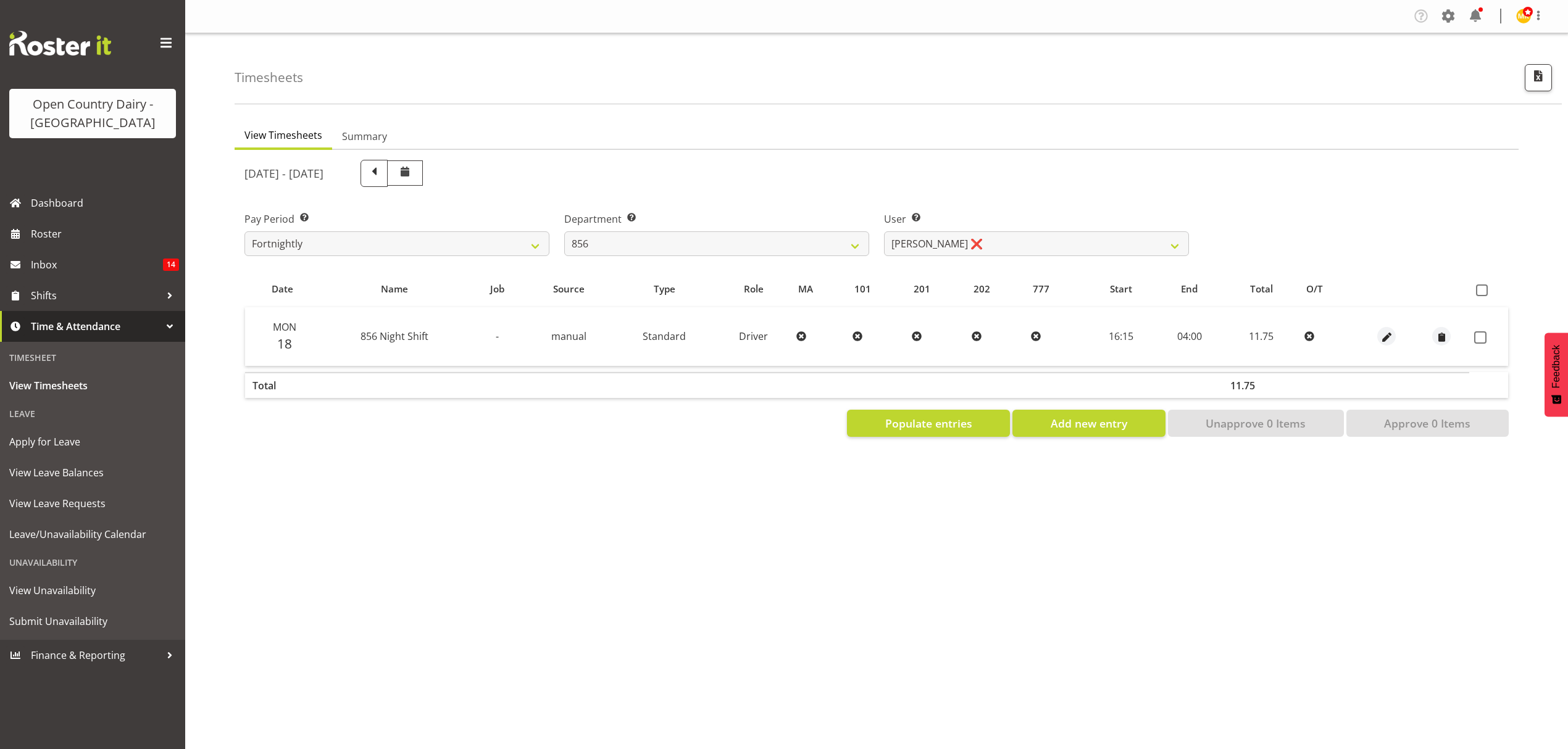
drag, startPoint x: 910, startPoint y: 636, endPoint x: 1070, endPoint y: 104, distance: 555.5
click at [1070, 104] on div "Timesheets" at bounding box center [898, 69] width 1327 height 71
drag, startPoint x: 999, startPoint y: 196, endPoint x: 1033, endPoint y: 179, distance: 38.0
click at [1033, 179] on div "[DATE] - [DATE]" at bounding box center [716, 173] width 944 height 27
click at [1380, 337] on span "button" at bounding box center [1387, 338] width 14 height 14
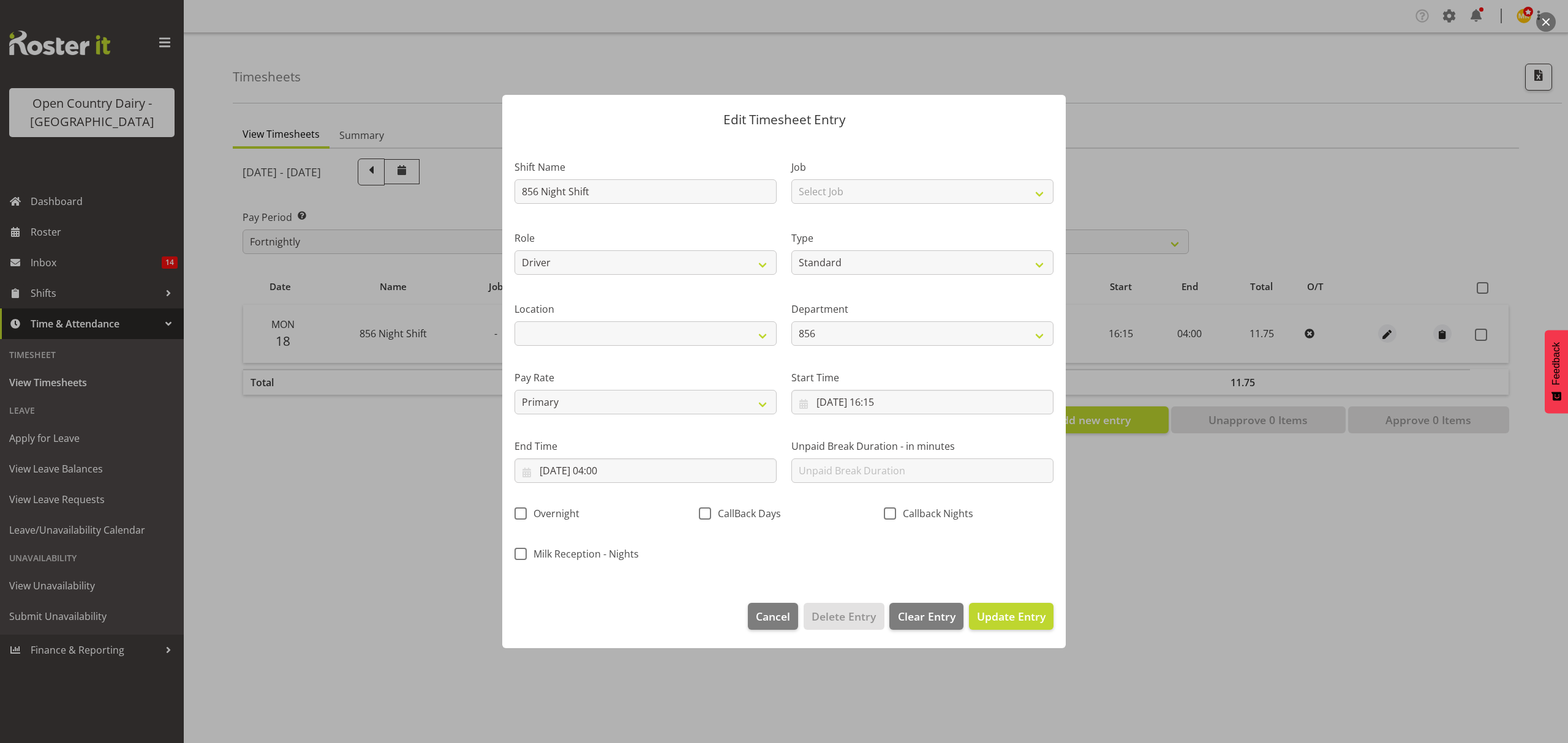
click at [700, 484] on div "End Time [DATE] 04:00 January February March April May June July August Septemb…" at bounding box center [645, 456] width 277 height 69
click at [692, 475] on input "[DATE] 04:00" at bounding box center [645, 470] width 262 height 24
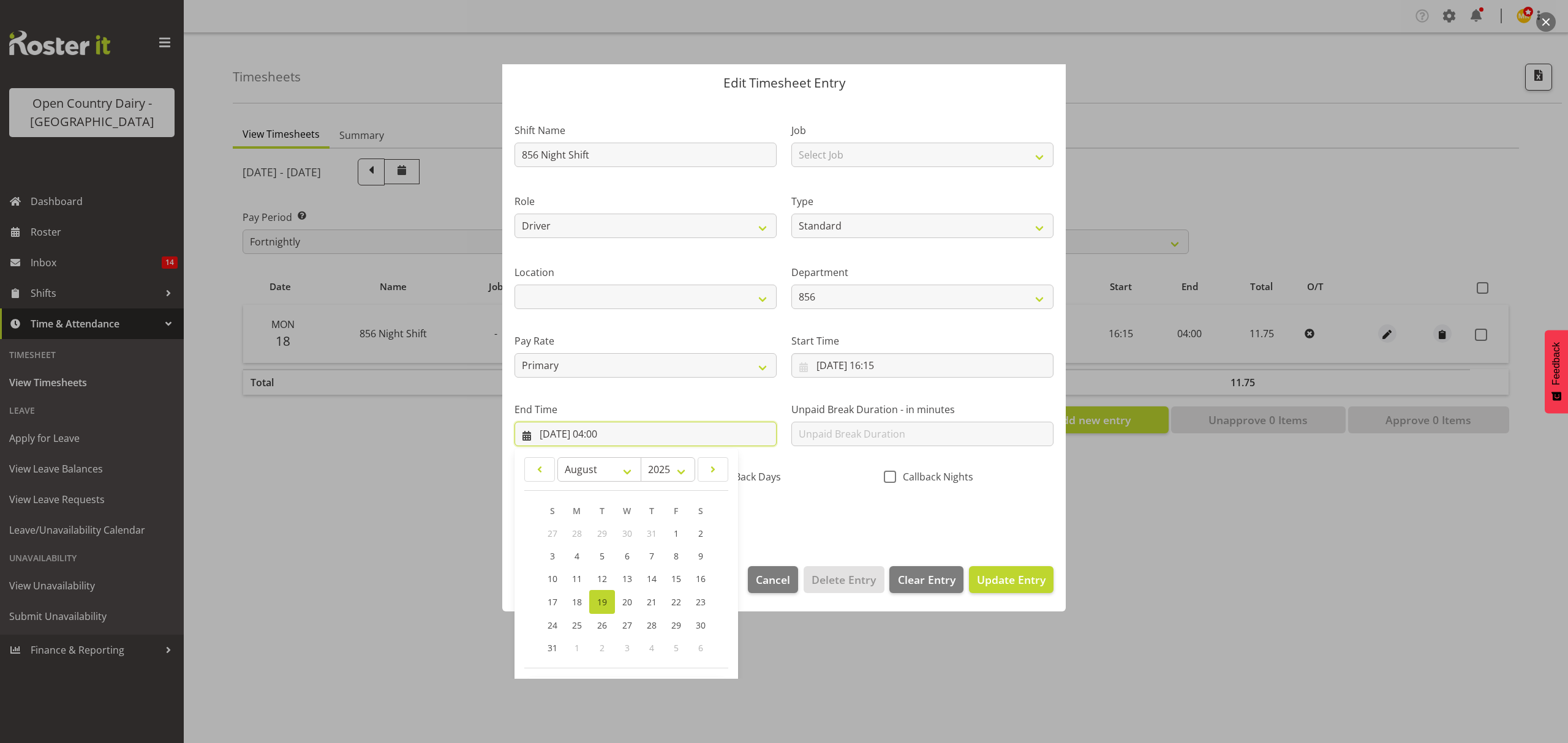
scroll to position [83, 0]
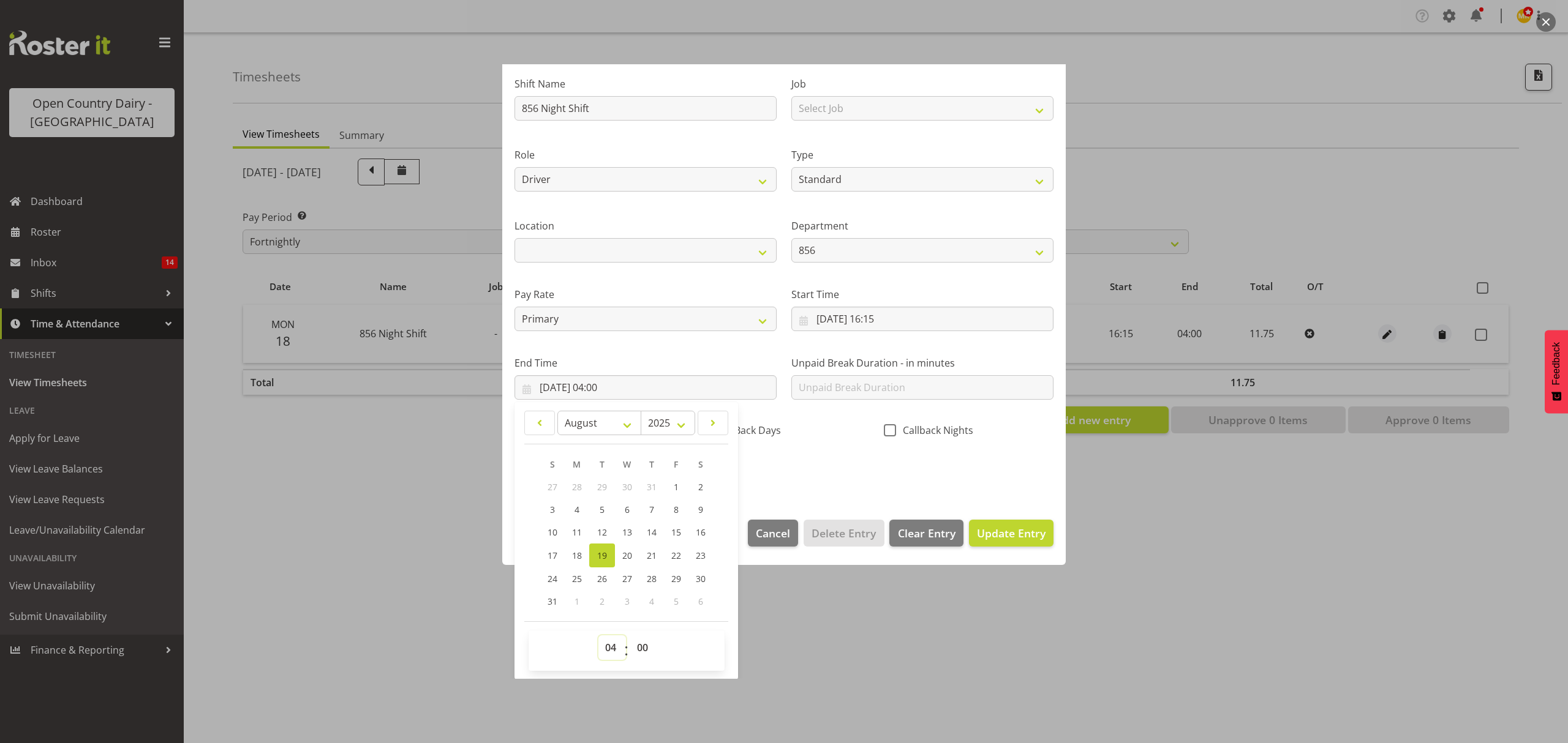
click at [613, 644] on select "00 01 02 03 04 05 06 07 08 09 10 11 12 13 14 15 16 17 18 19 20 21 22 23" at bounding box center [612, 647] width 27 height 24
click at [598, 636] on select "00 01 02 03 04 05 06 07 08 09 10 11 12 13 14 15 16 17 18 19 20 21 22 23" at bounding box center [612, 647] width 27 height 24
click at [640, 645] on select "00 01 02 03 04 05 06 07 08 09 10 11 12 13 14 15 16 17 18 19 20 21 22 23 24 25 2…" at bounding box center [644, 647] width 27 height 24
click at [630, 636] on select "00 01 02 03 04 05 06 07 08 09 10 11 12 13 14 15 16 17 18 19 20 21 22 23 24 25 2…" at bounding box center [644, 647] width 27 height 24
click at [986, 532] on span "Update Entry" at bounding box center [1011, 533] width 69 height 14
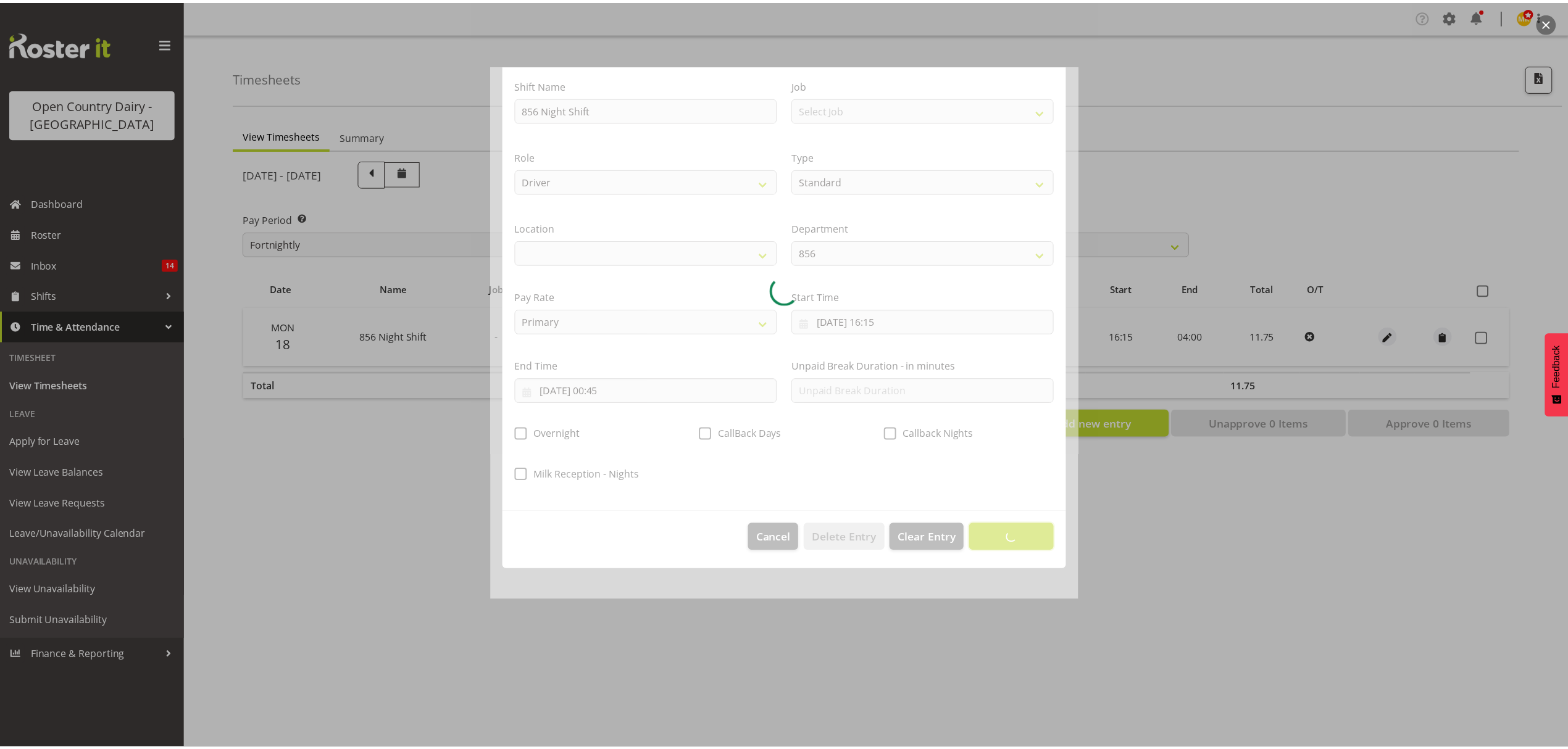
scroll to position [0, 0]
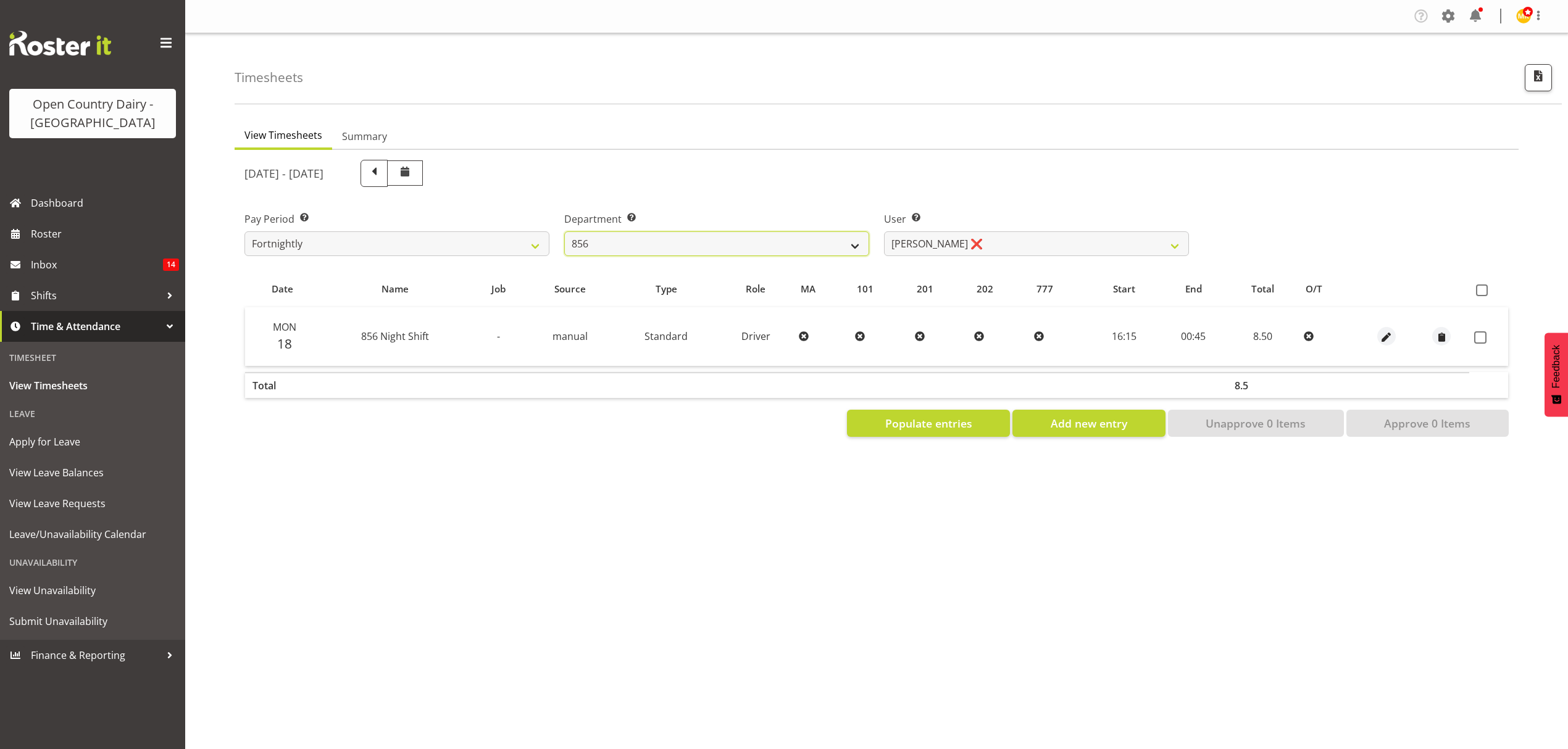
click at [813, 241] on select "734 735 736 737 738 739 851 852 853 854 855 856 858 861 862 865 868 869 870 873" at bounding box center [716, 244] width 305 height 24
click at [564, 232] on select "734 735 736 737 738 739 851 852 853 854 855 856 858 861 862 865 868 869 870 873" at bounding box center [716, 244] width 305 height 24
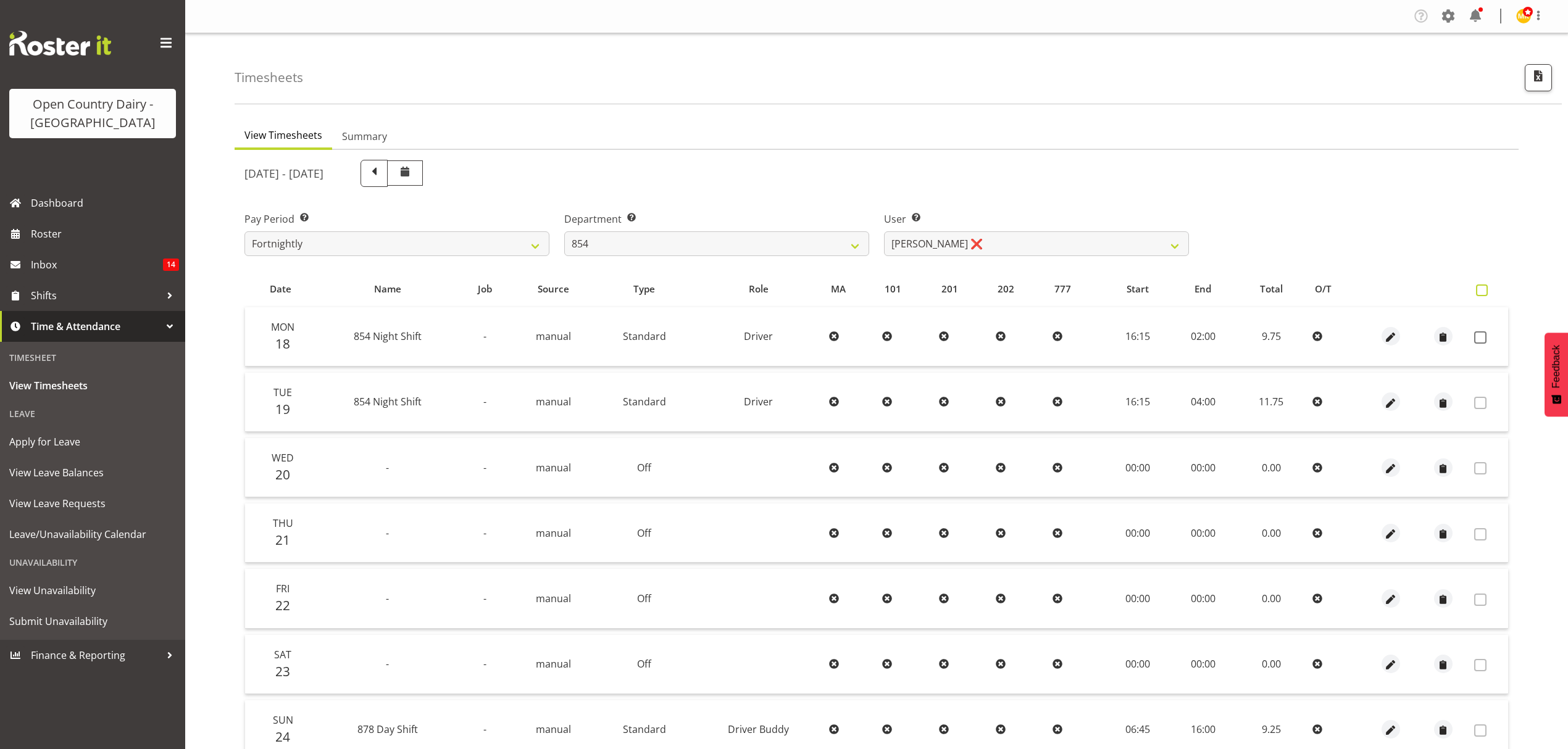
click at [1484, 294] on span at bounding box center [1482, 290] width 12 height 12
click at [1484, 294] on input "checkbox" at bounding box center [1480, 290] width 8 height 8
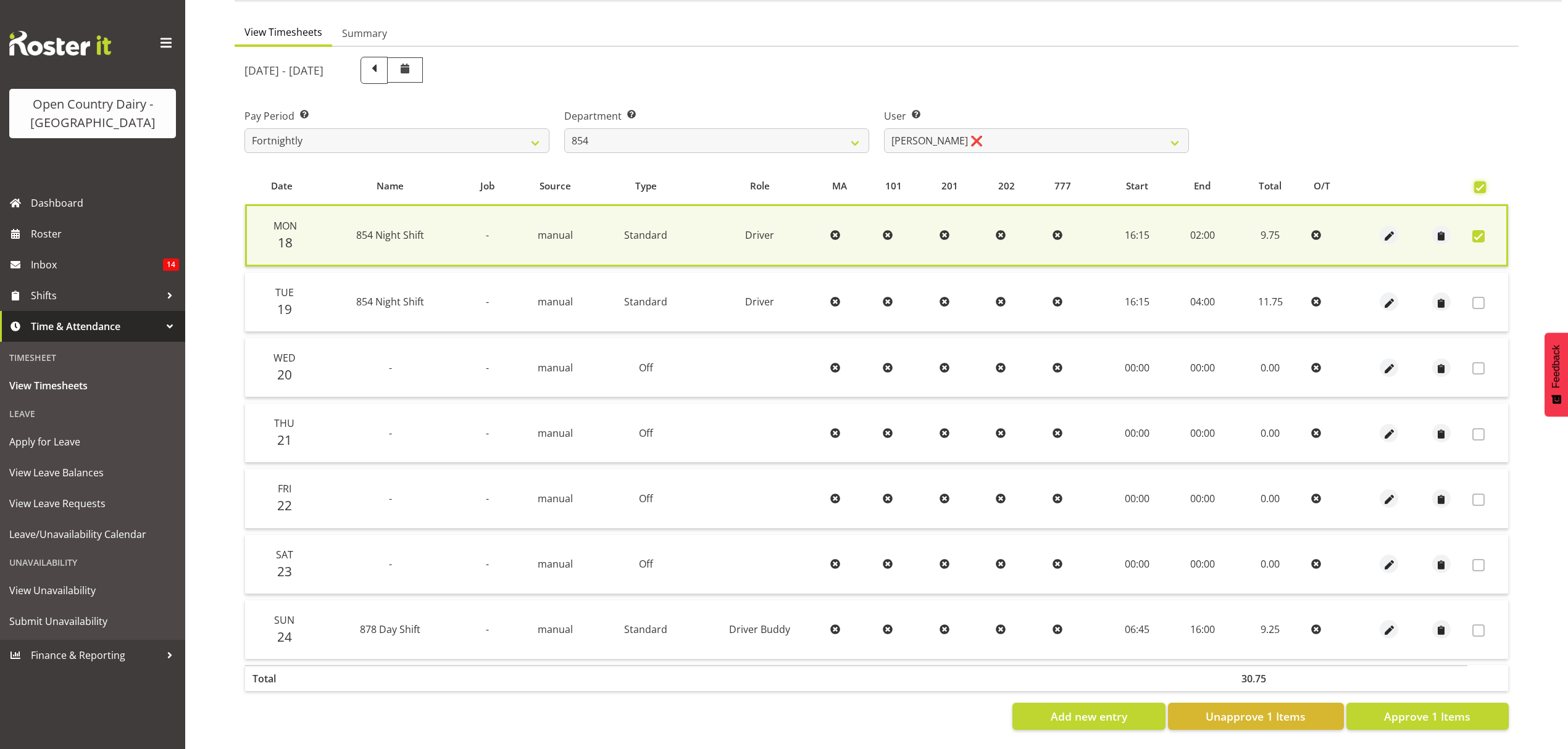
scroll to position [112, 0]
click at [1440, 708] on span "Approve 1 Items" at bounding box center [1427, 716] width 86 height 16
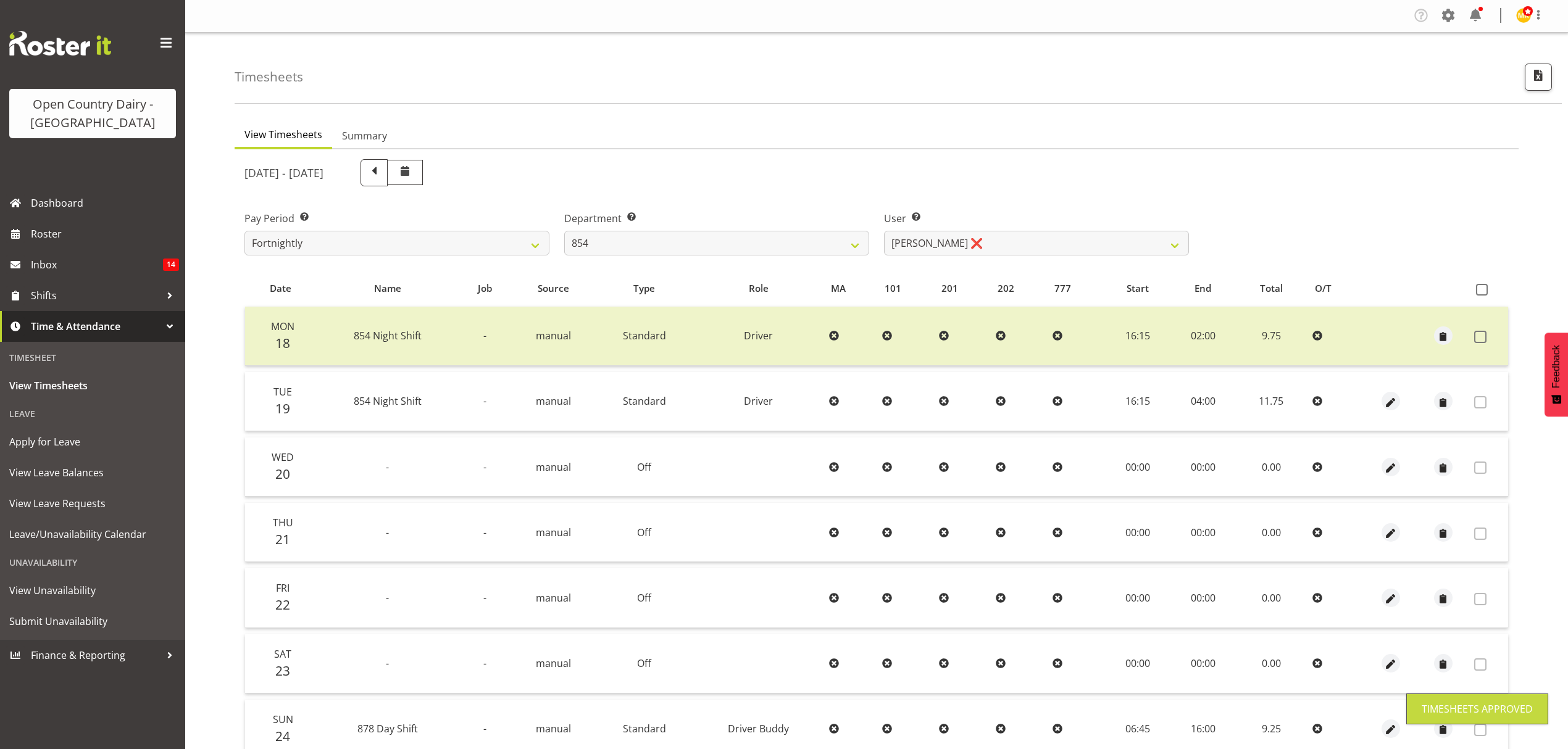
scroll to position [0, 0]
drag, startPoint x: 825, startPoint y: 189, endPoint x: 1069, endPoint y: 162, distance: 245.5
click at [1069, 162] on div "[DATE] - [DATE]" at bounding box center [716, 173] width 944 height 27
click at [645, 240] on select "734 735 736 737 738 739 851 852 853 854 855 856 858 861 862 865 868 869 870 873" at bounding box center [716, 244] width 305 height 24
click at [564, 232] on select "734 735 736 737 738 739 851 852 853 854 855 856 858 861 862 865 868 869 870 873" at bounding box center [716, 244] width 305 height 24
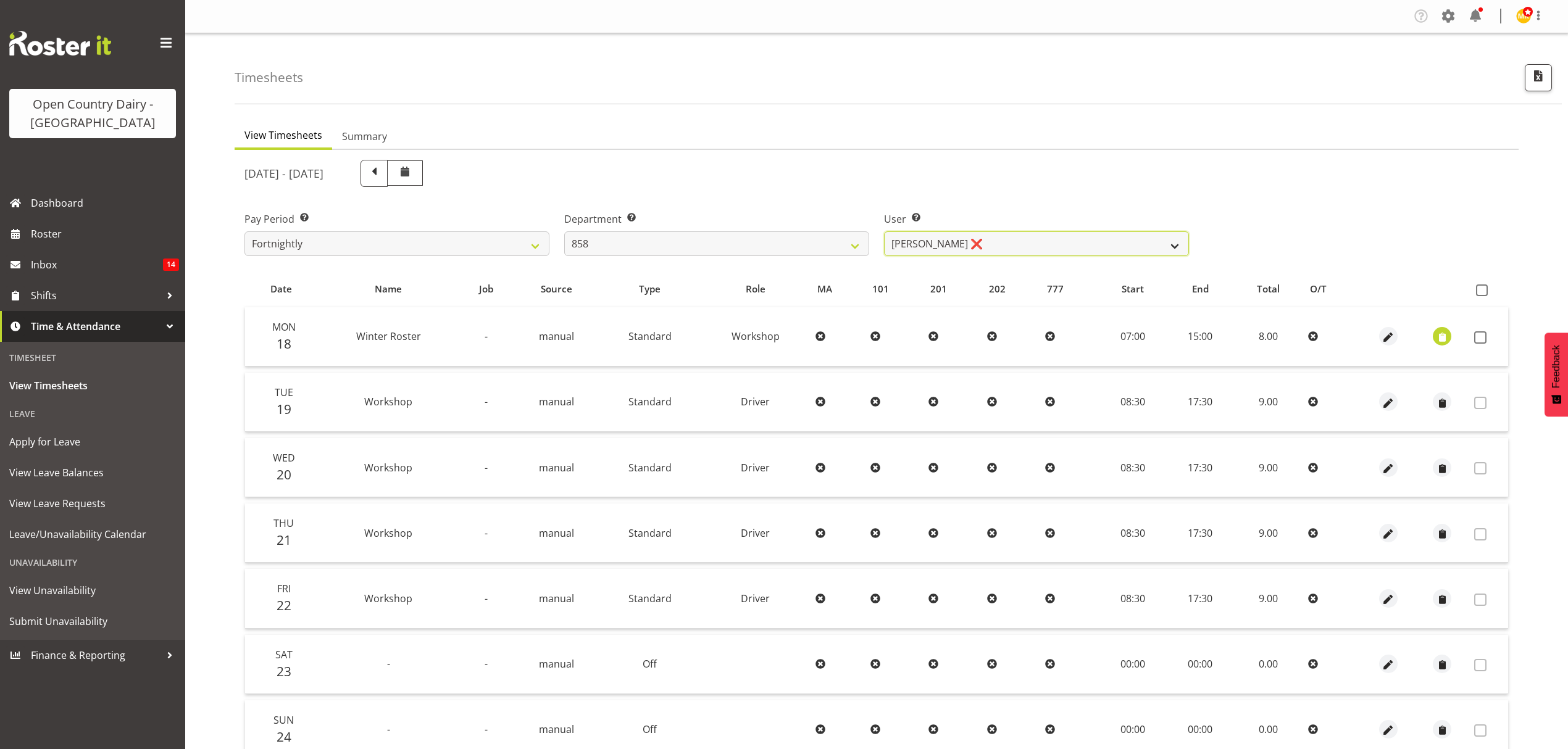
click at [1081, 249] on select "[PERSON_NAME] ❌ [PERSON_NAME] ❌ [PERSON_NAME] ❌" at bounding box center [1036, 244] width 305 height 24
click at [884, 232] on select "[PERSON_NAME] ❌ [PERSON_NAME] ❌ [PERSON_NAME] ❌" at bounding box center [1036, 244] width 305 height 24
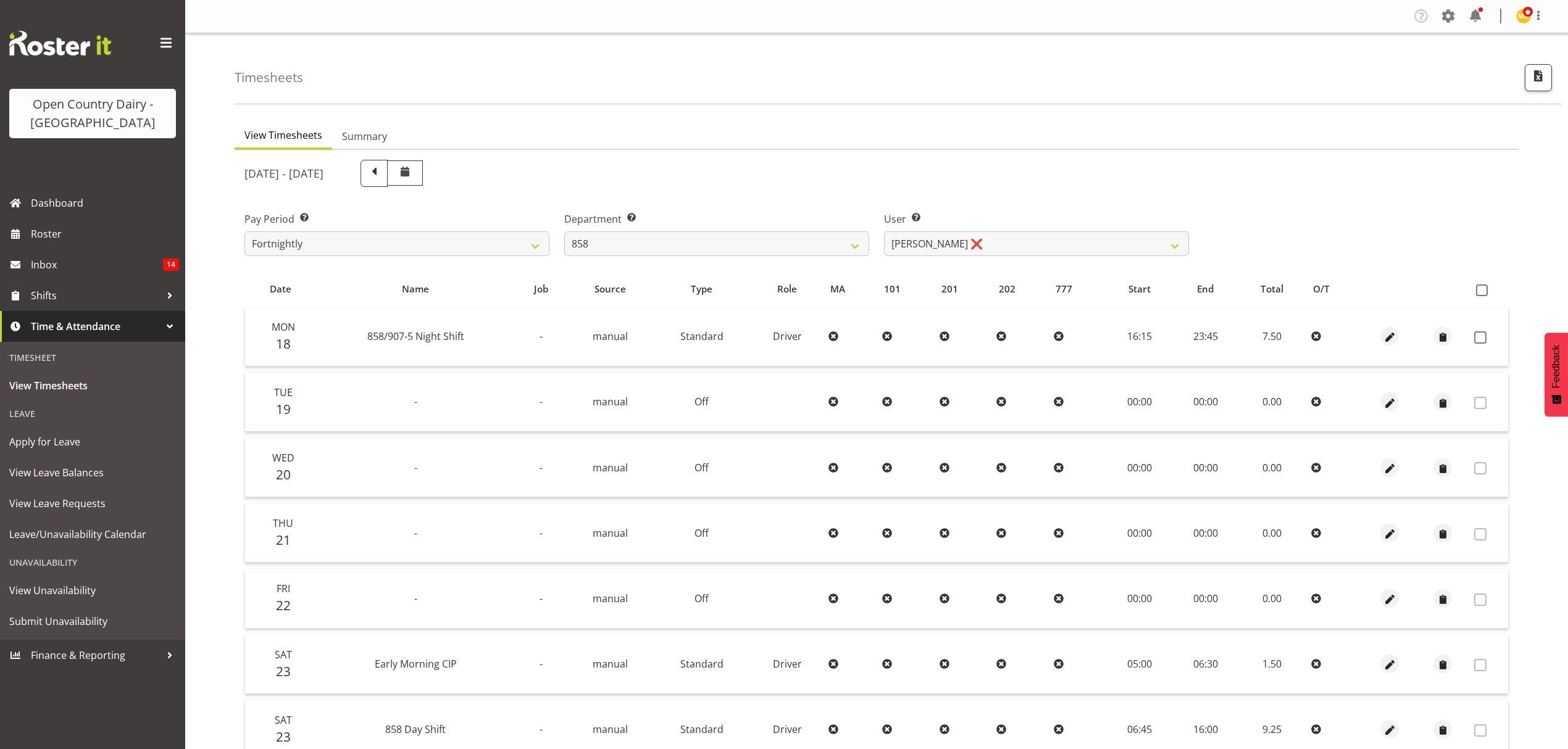
click at [1473, 289] on th at bounding box center [1488, 290] width 39 height 24
click at [1473, 287] on th at bounding box center [1488, 290] width 39 height 24
click at [1476, 287] on span at bounding box center [1482, 290] width 12 height 12
click at [1476, 287] on input "checkbox" at bounding box center [1480, 290] width 8 height 8
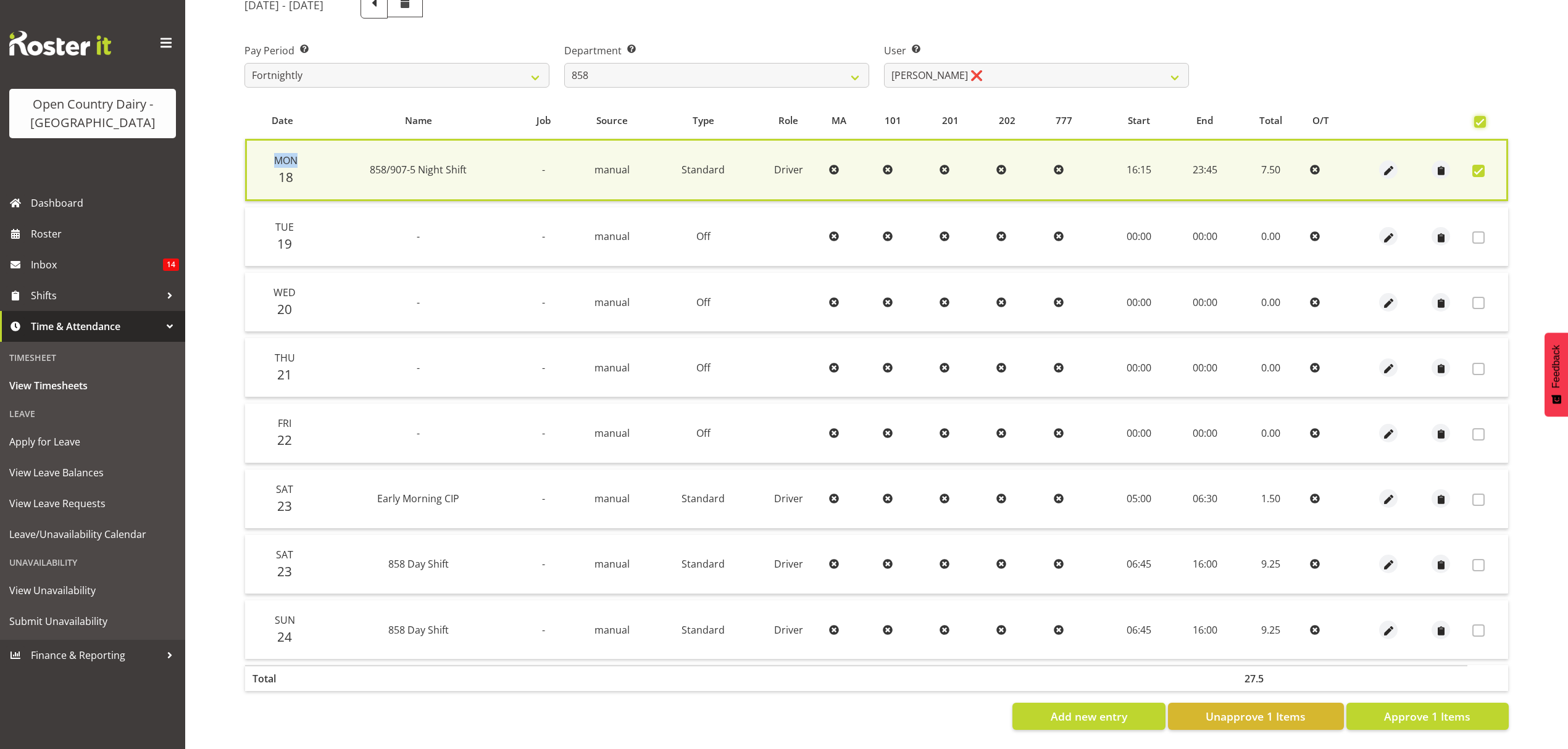
scroll to position [176, 0]
click at [1405, 708] on span "Approve 1 Items" at bounding box center [1427, 716] width 86 height 16
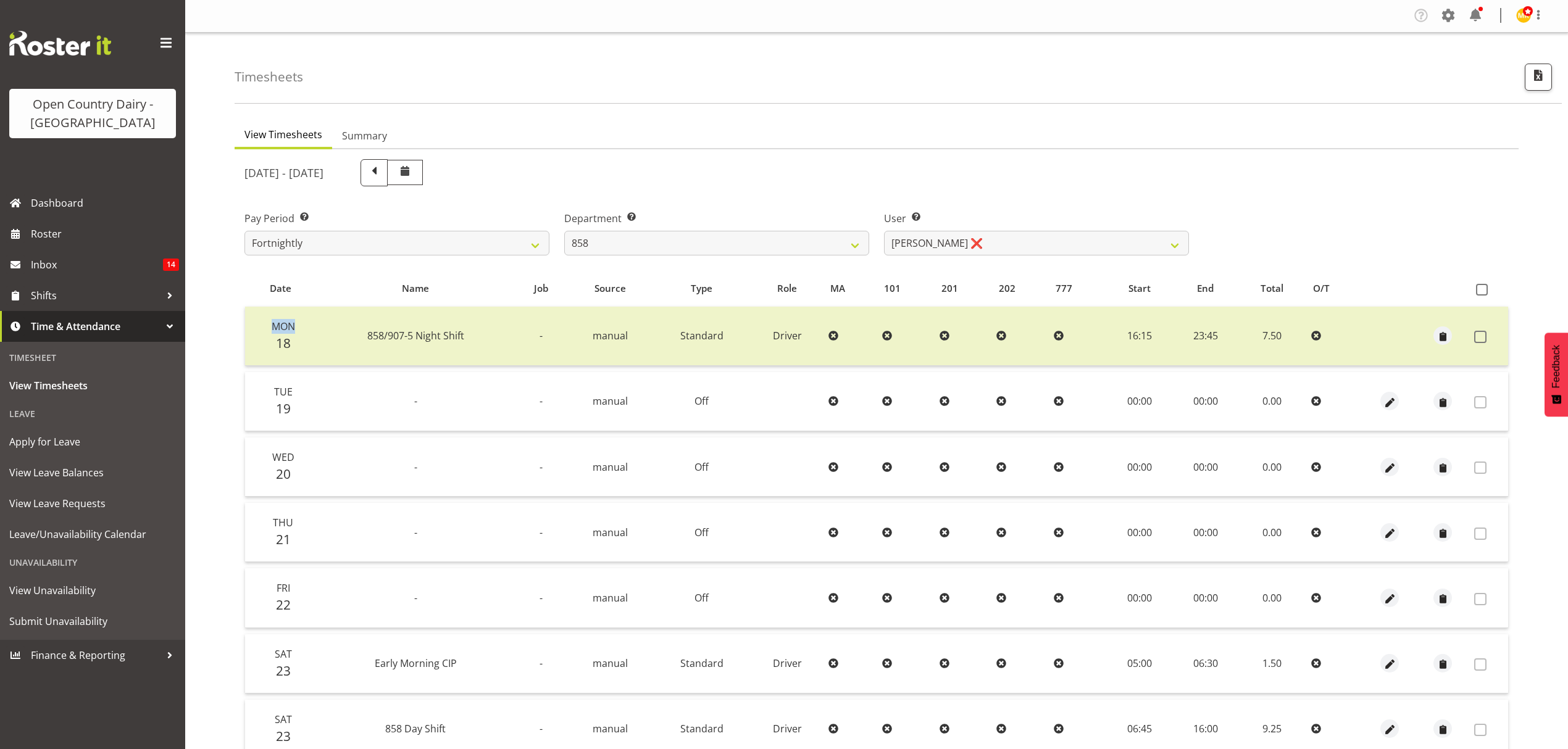
scroll to position [0, 0]
